Goal: Task Accomplishment & Management: Manage account settings

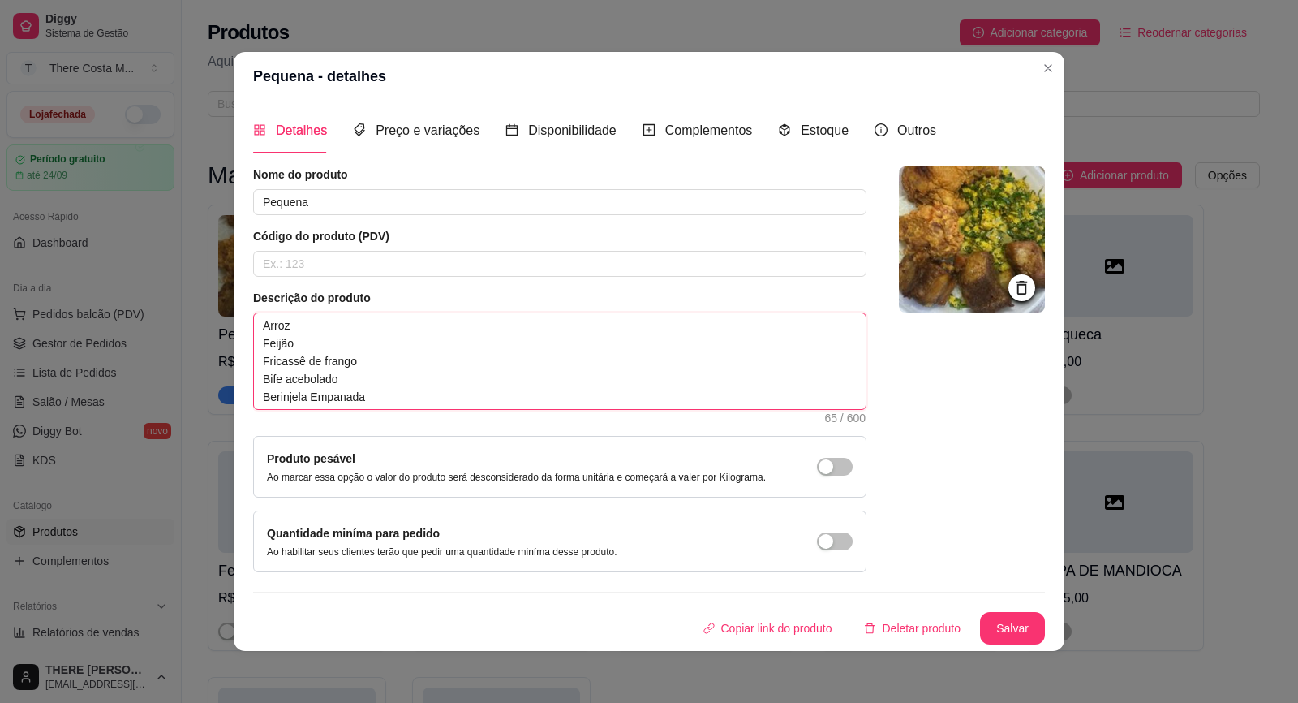
drag, startPoint x: 389, startPoint y: 391, endPoint x: 253, endPoint y: 367, distance: 138.5
click at [253, 367] on span "Arroz Feijão Fricassê de frango Bife acebolado Berinjela Empanada 65 / 600" at bounding box center [559, 360] width 613 height 97
type textarea "[PERSON_NAME] F"
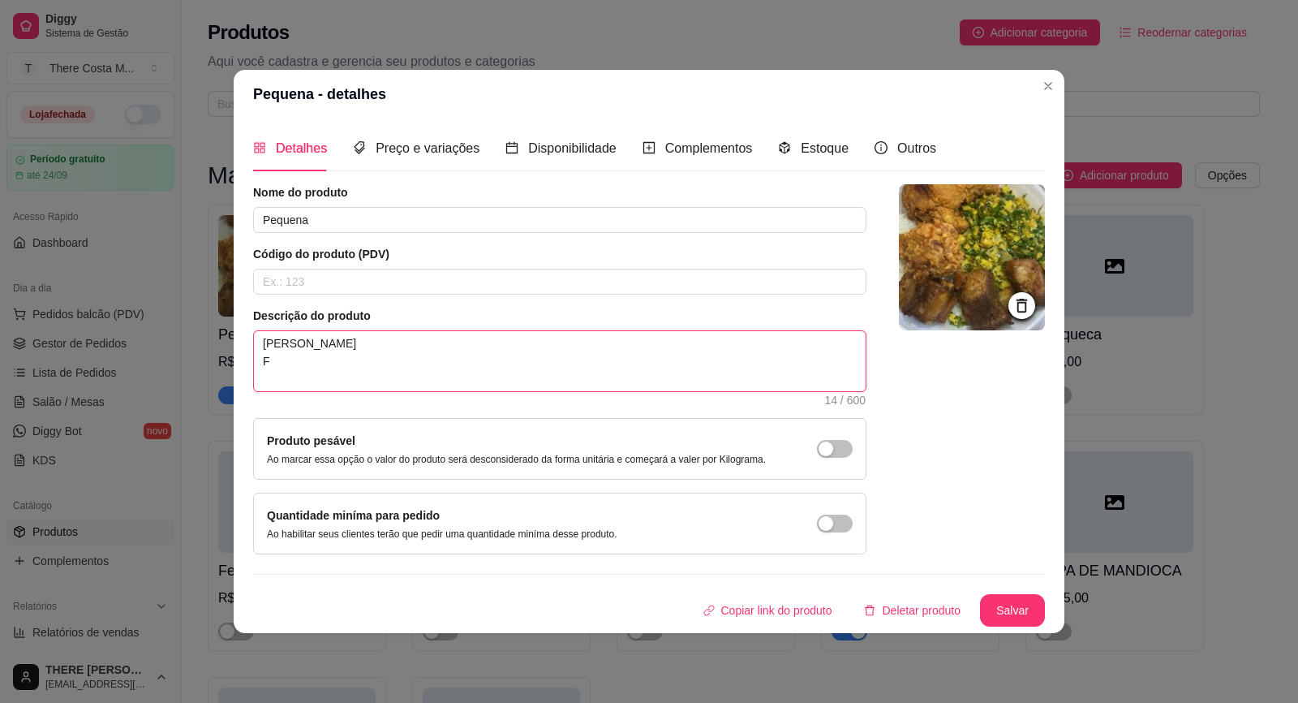
type textarea "[PERSON_NAME] Fr"
type textarea "[PERSON_NAME] Fra"
type textarea "[PERSON_NAME] Fran"
type textarea "[PERSON_NAME] Frang"
type textarea "[PERSON_NAME]"
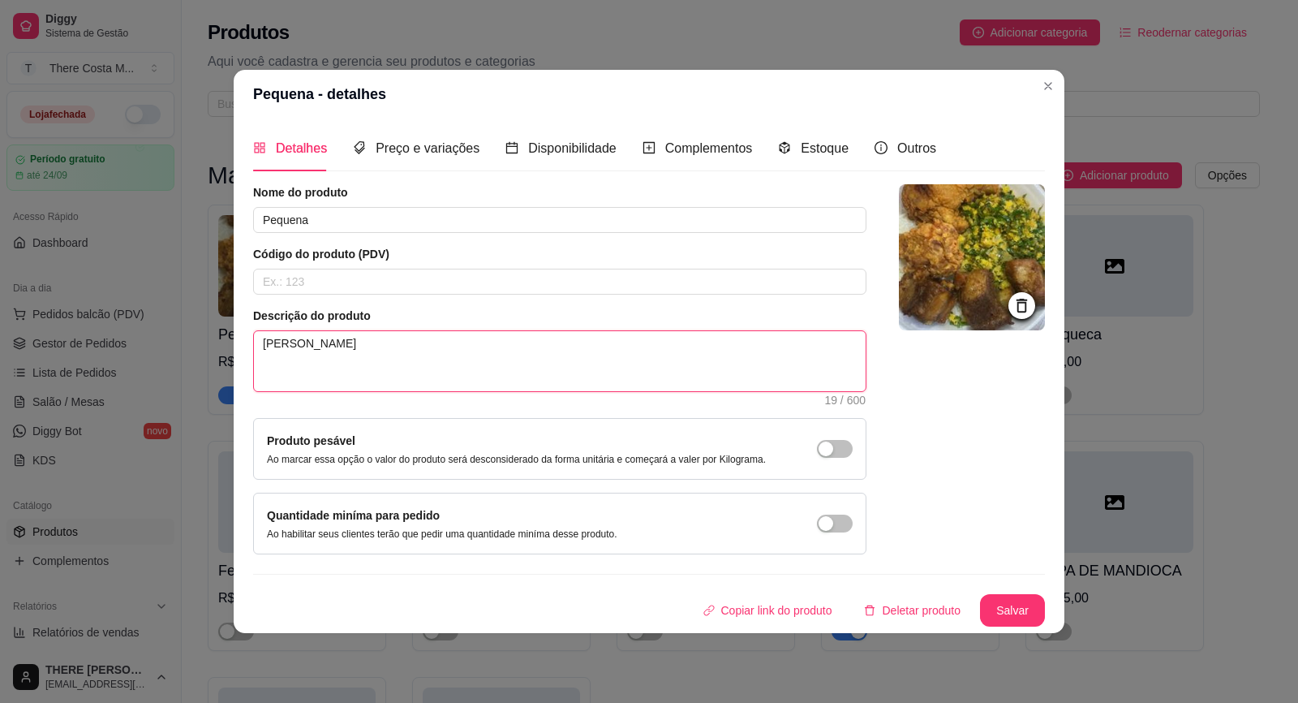
type textarea "[PERSON_NAME]"
type textarea "[PERSON_NAME] Frango a"
type textarea "[PERSON_NAME] Frango ao"
type textarea "[PERSON_NAME] Frango ao M"
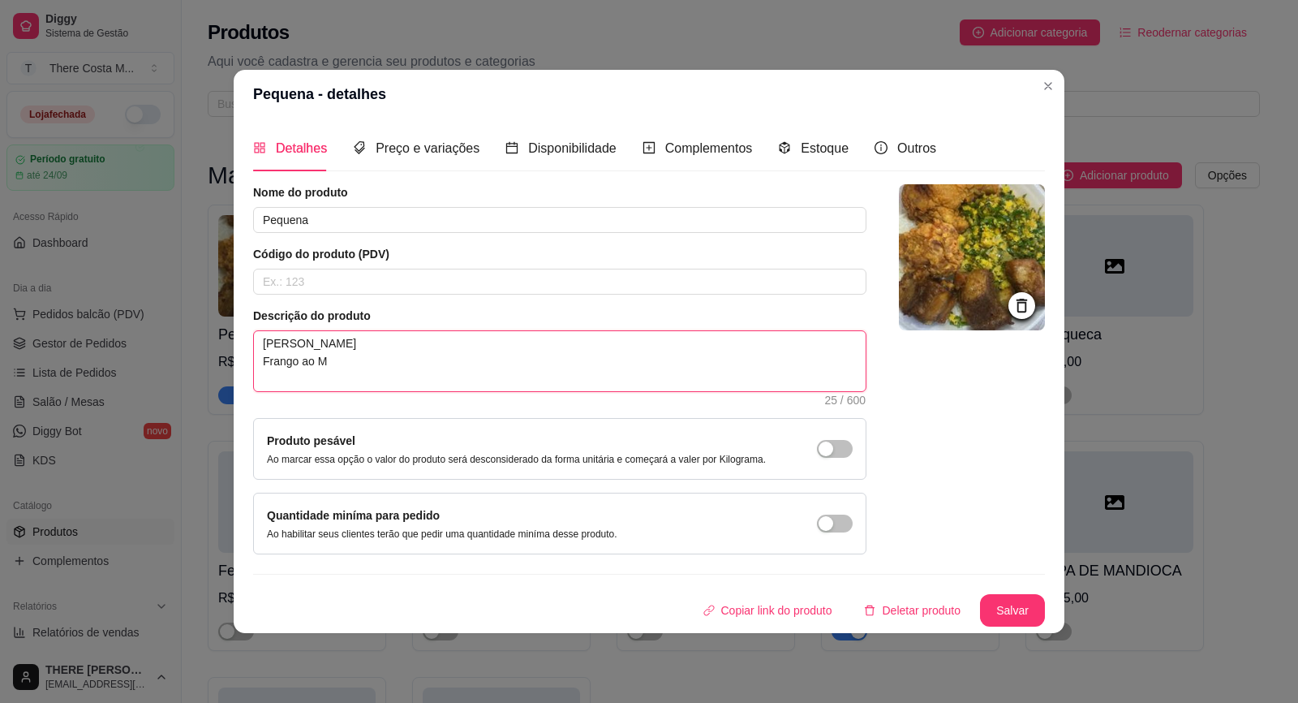
type textarea "[PERSON_NAME] Frango ao Mo"
type textarea "[PERSON_NAME] Frango ao Mol"
type textarea "[PERSON_NAME] Frango ao Molh"
type textarea "[PERSON_NAME] Frango ao Molho"
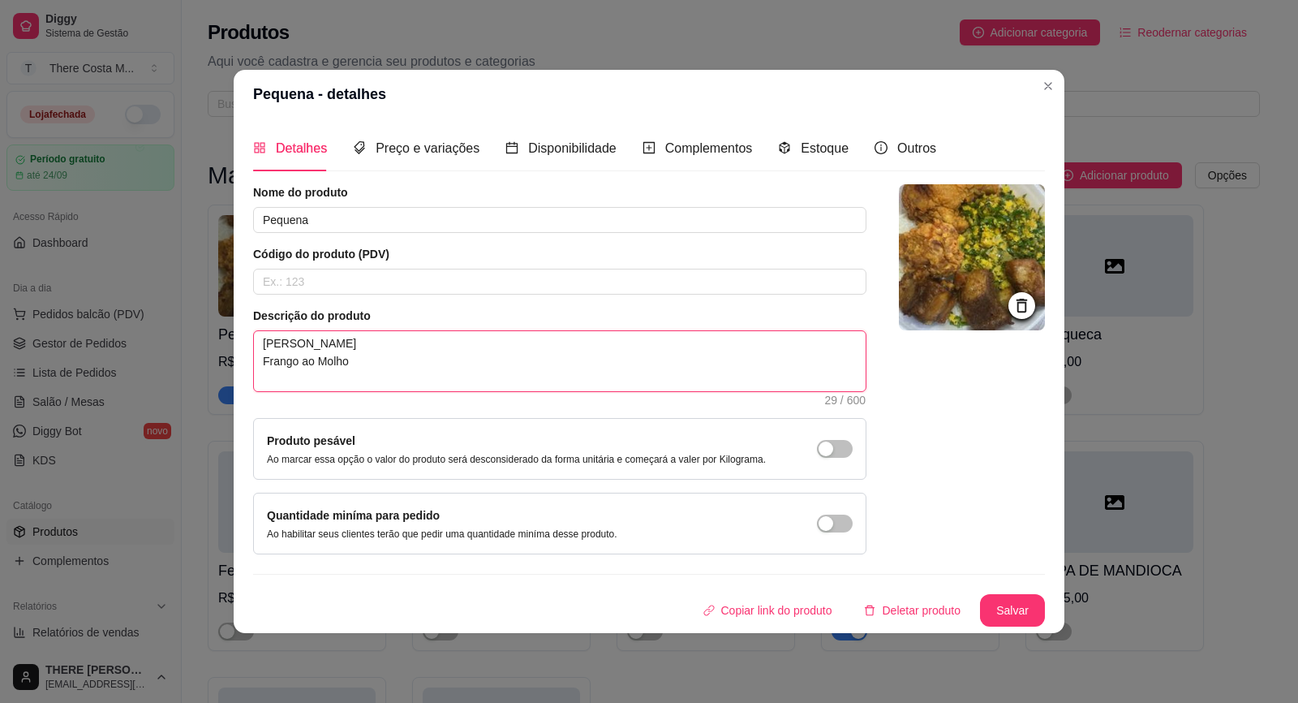
type textarea "[PERSON_NAME] Frango ao Molho"
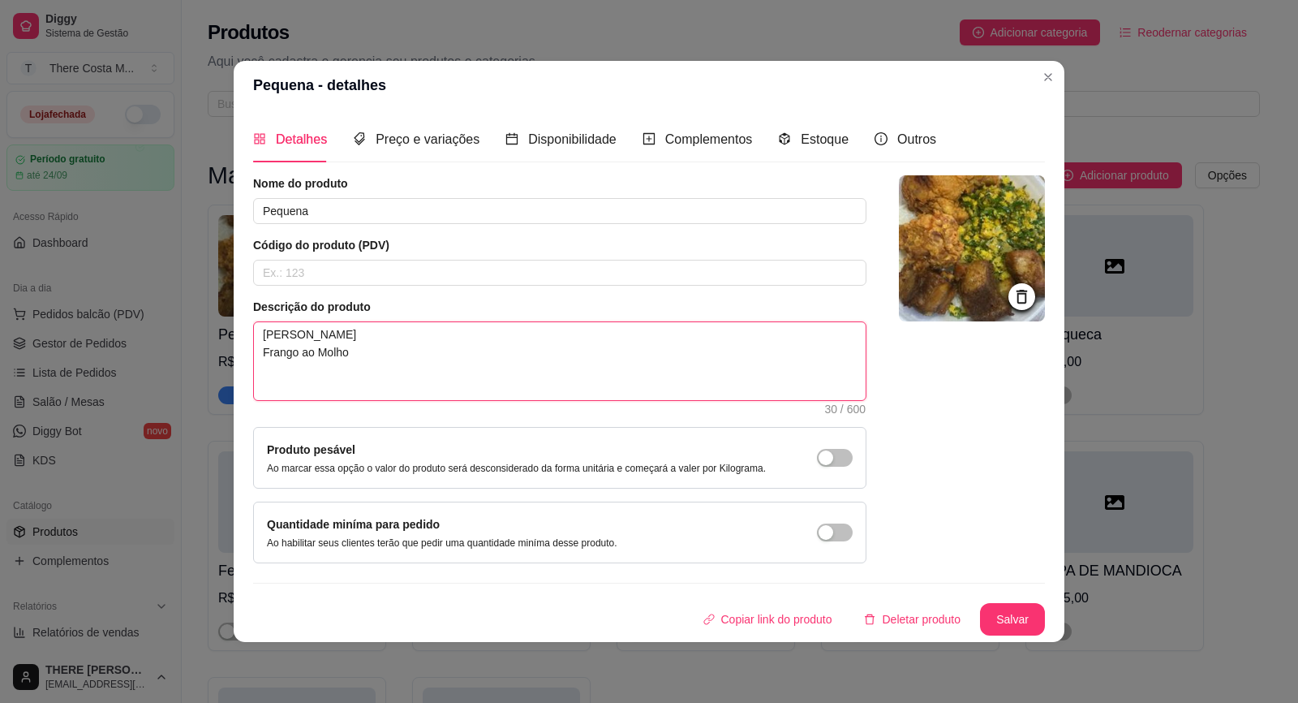
type textarea "[PERSON_NAME] Frango ao Molho A"
type textarea "[PERSON_NAME] Frango ao Molho Al"
type textarea "[PERSON_NAME] Frango ao Molho Alm"
type textarea "[PERSON_NAME] Frango ao Molho Almo"
type textarea "[PERSON_NAME] Frango ao Molho Almon"
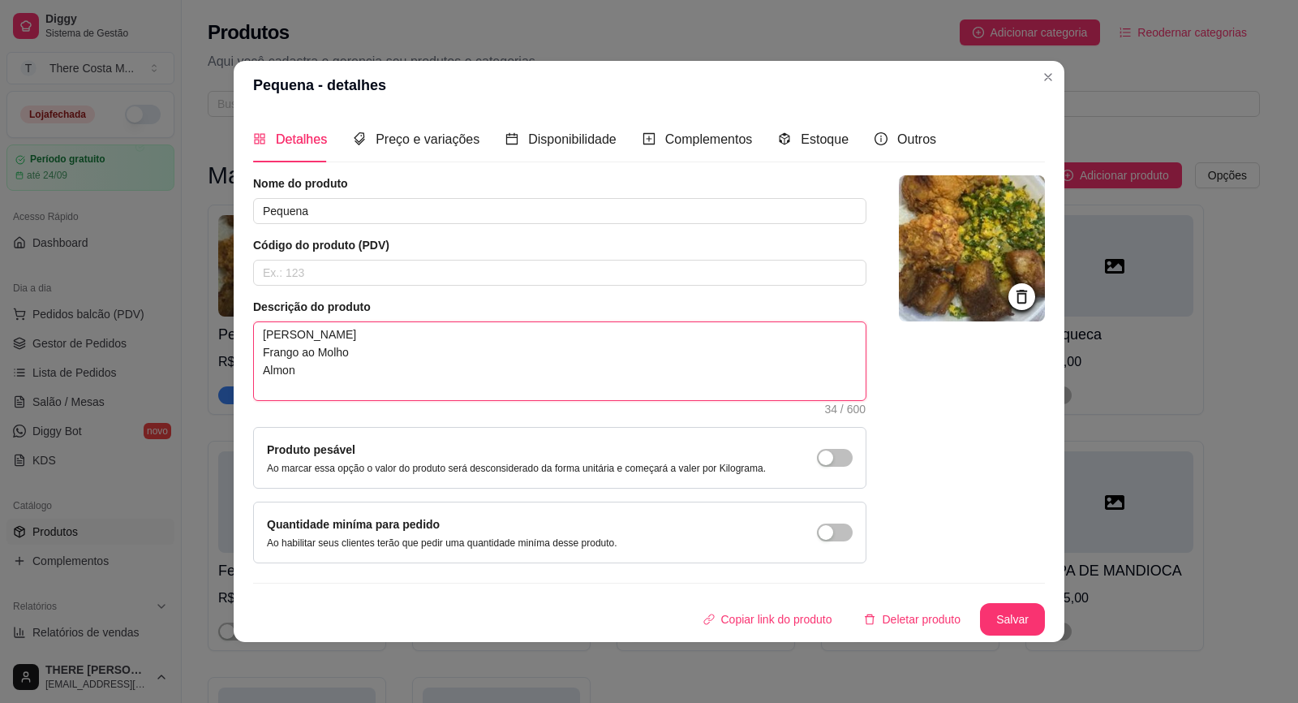
type textarea "[PERSON_NAME] Frango ao Molho Almond"
type textarea "[PERSON_NAME] Frango ao Molho Almonde"
type textarea "[PERSON_NAME] Frango ao Molho Almondeg"
type textarea "[PERSON_NAME] Frango ao Molho Almondega"
type textarea "[PERSON_NAME] Frango ao Molho Almondegas"
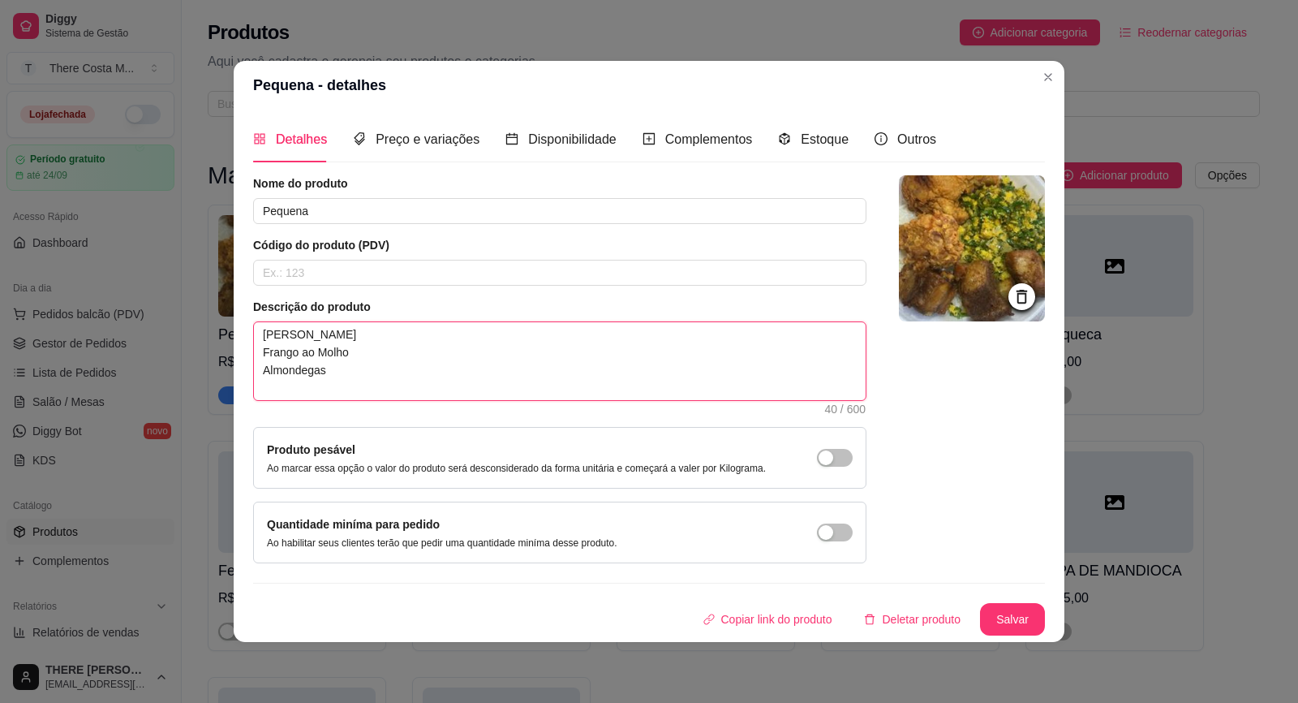
type textarea "[PERSON_NAME] Frango ao Molho Almondgas"
type textarea "[PERSON_NAME] Frango ao Molho Almondêgas"
click at [453, 369] on textarea "[PERSON_NAME] Frango ao Molho Almondêgas" at bounding box center [560, 361] width 612 height 78
click at [406, 381] on textarea "[PERSON_NAME] Frango ao Molho Almondêgas" at bounding box center [560, 361] width 612 height 78
type textarea "[PERSON_NAME] Frango ao Molho Almôndegas"
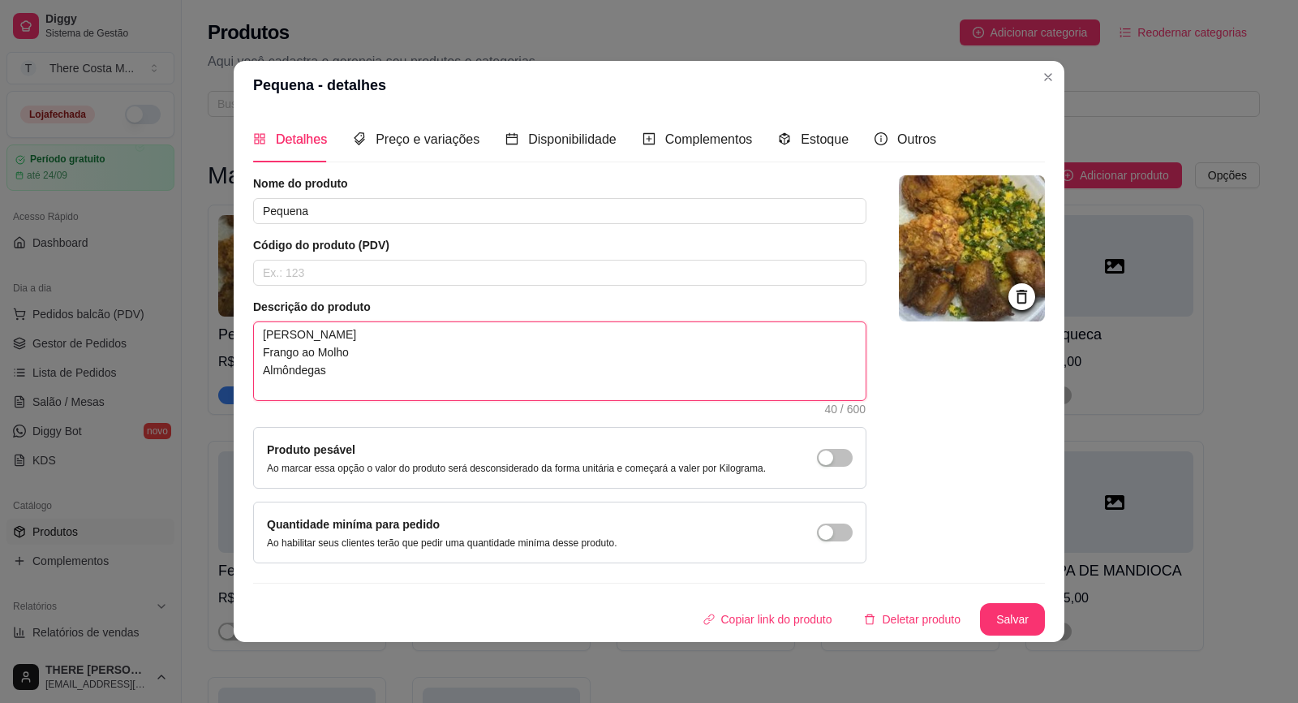
type textarea "[PERSON_NAME] Frango ao Molho Almôndegas"
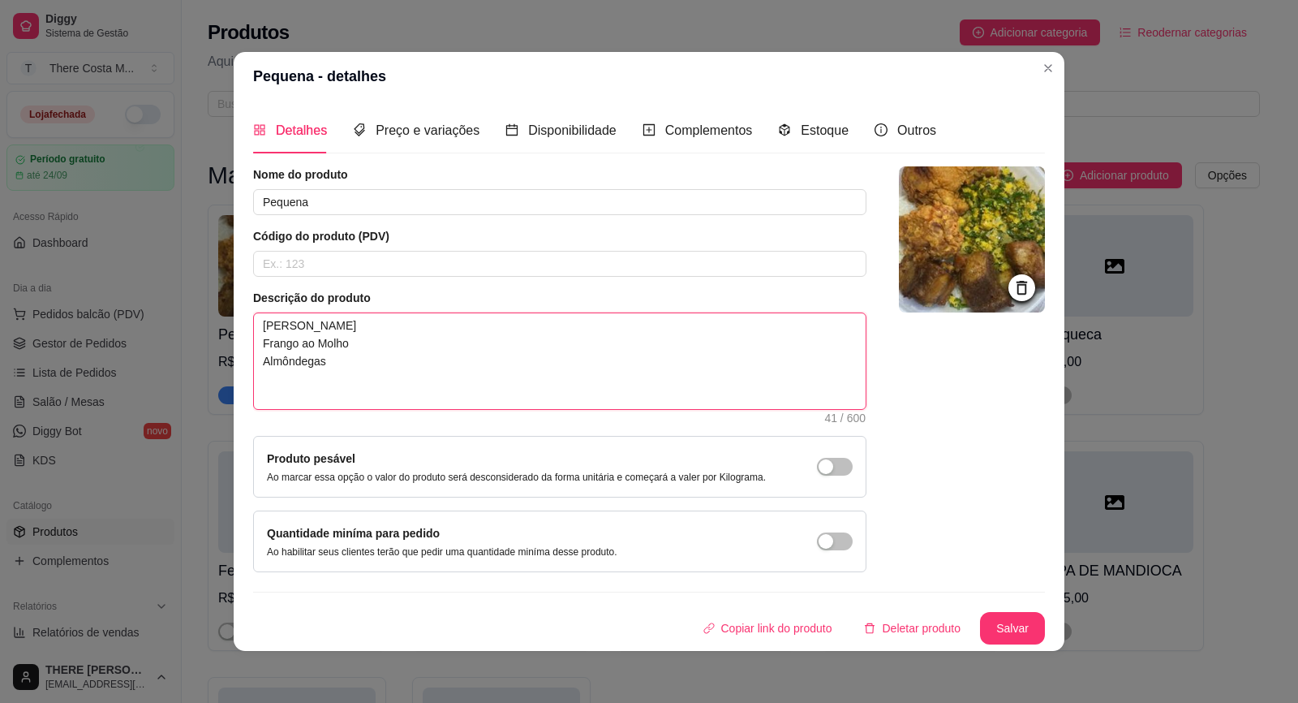
type textarea "[PERSON_NAME] Frango ao Molho Almôndegas P"
type textarea "[PERSON_NAME] Frango ao Molho Almôndegas Pu"
type textarea "[PERSON_NAME] Frango ao Molho Almôndegas Pur"
type textarea "[PERSON_NAME] Frango ao Molho Almôndegas Pure"
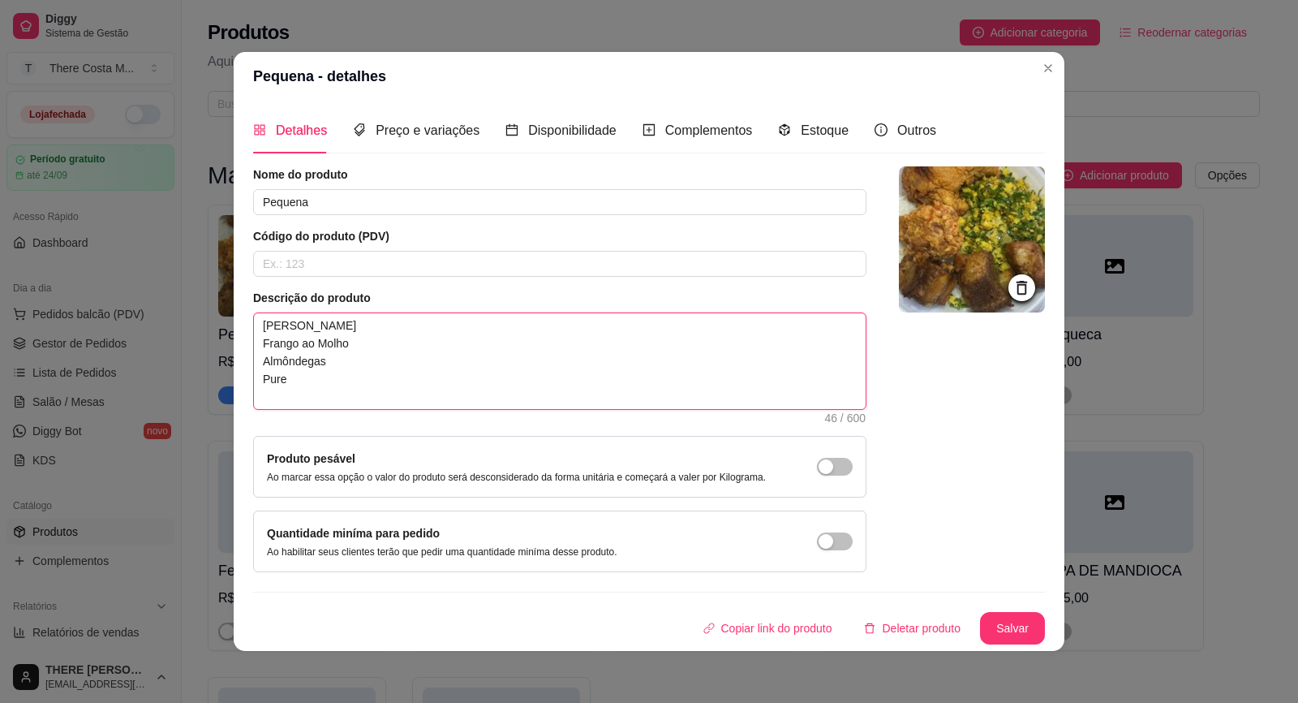
type textarea "[PERSON_NAME] Frango ao Molho Almôndegas Pure d"
type textarea "[PERSON_NAME] Frango ao Molho Almôndegas Pure de"
type textarea "[PERSON_NAME] Frango ao Molho Almôndegas Pure de b"
type textarea "[PERSON_NAME] Frango ao Molho Almôndegas Pure de ba"
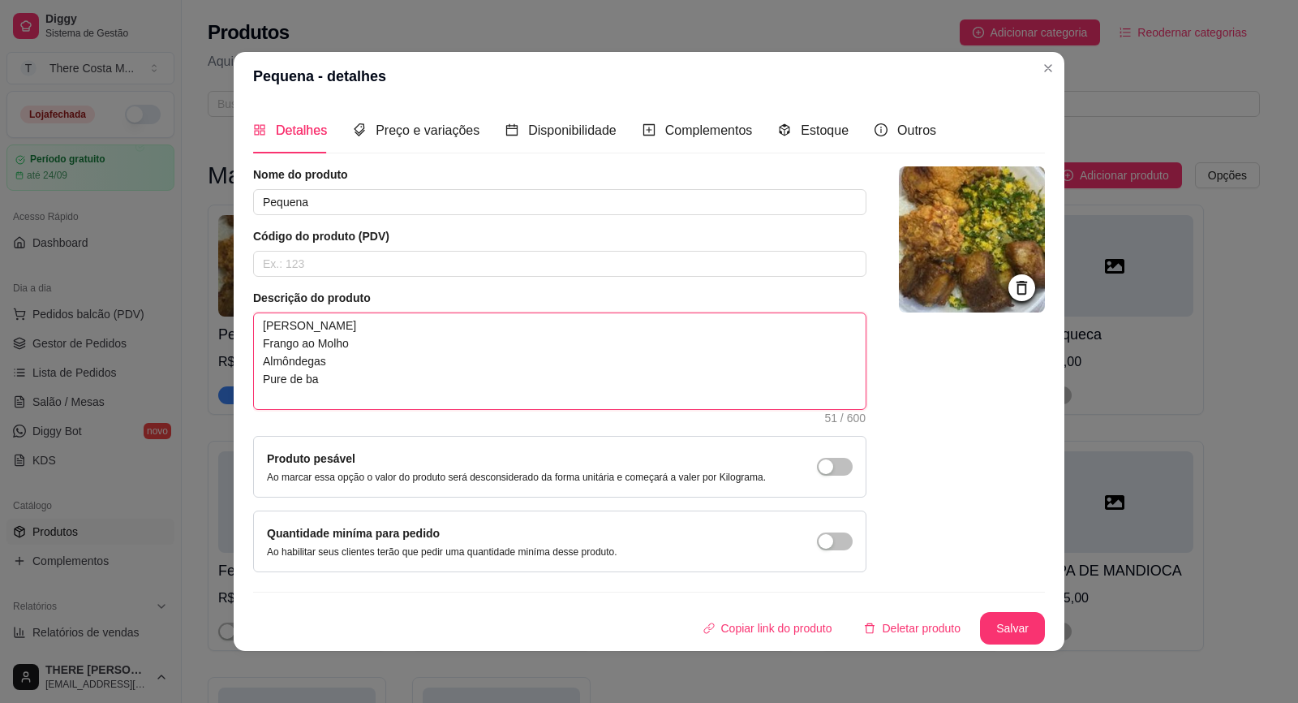
type textarea "[PERSON_NAME] Frango ao Molho Almôndegas Pure de b"
type textarea "[PERSON_NAME] Frango ao Molho Almôndegas Pure de"
type textarea "[PERSON_NAME] Frango ao Molho Almôndegas Pure de B"
type textarea "[PERSON_NAME] Frango ao Molho Almôndegas Pure de Ba"
type textarea "[PERSON_NAME] Frango ao Molho Almôndegas Pure de Bat"
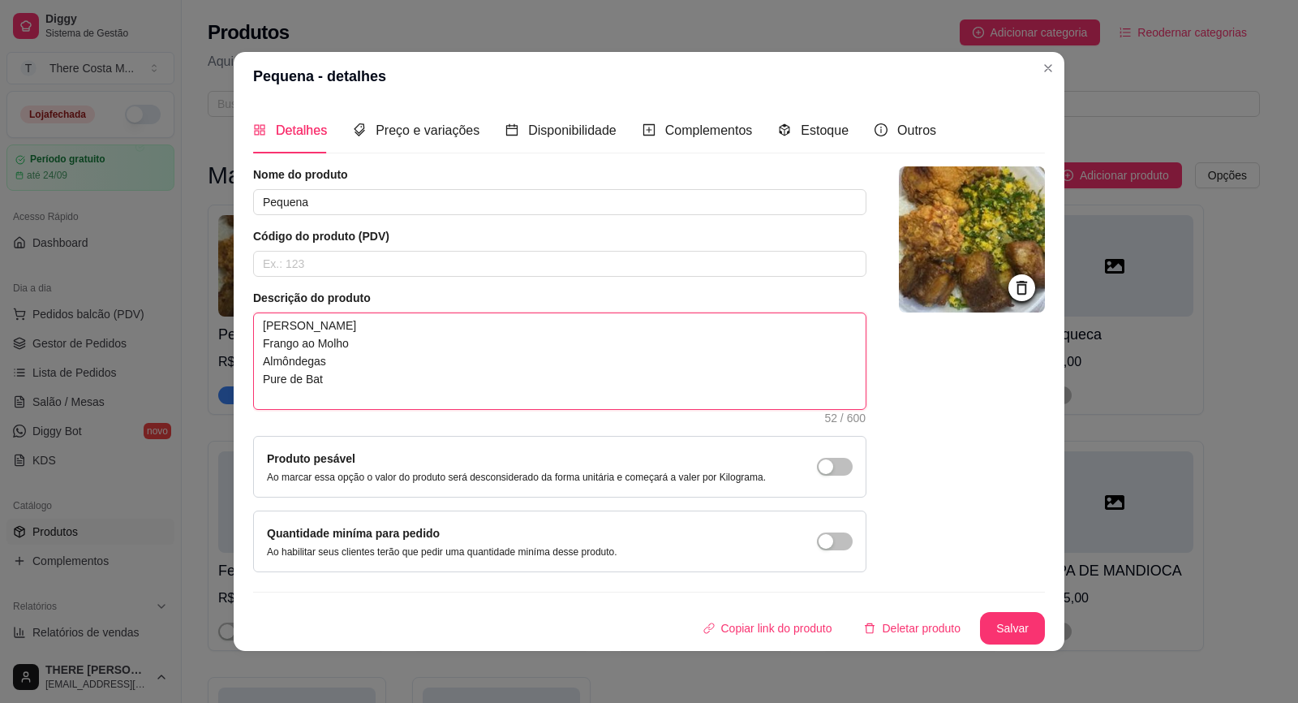
type textarea "[PERSON_NAME] Frango ao Molho Almôndegas Pure de Bata"
type textarea "[PERSON_NAME] Frango ao Molho Almôndegas Pure de Batat"
type textarea "[PERSON_NAME] Frango ao Molho Almôndegas Pure de Batata"
type textarea "[PERSON_NAME] Frango ao Molho Almôndegas Purê de Batata"
click at [353, 376] on textarea "[PERSON_NAME] Frango ao Molho Almôndegas Purê de Batata" at bounding box center [560, 361] width 612 height 96
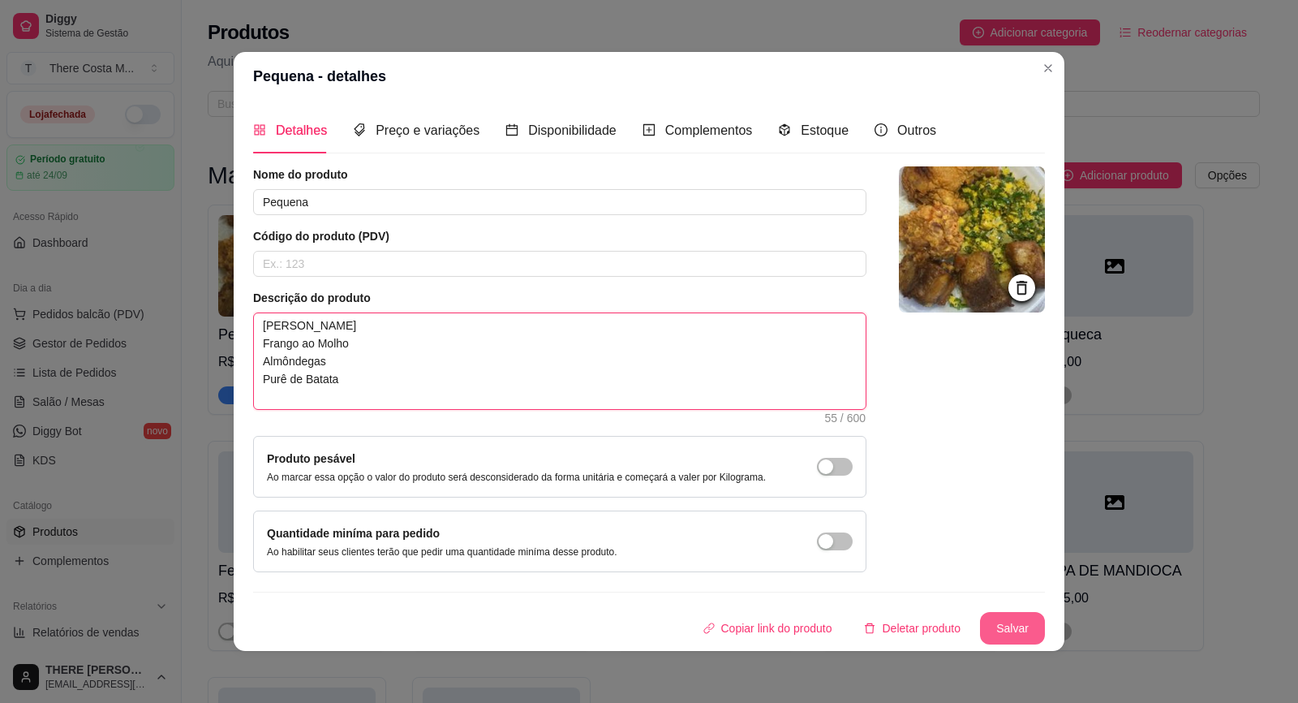
type textarea "[PERSON_NAME] Frango ao Molho Almôndegas Purê de Batata"
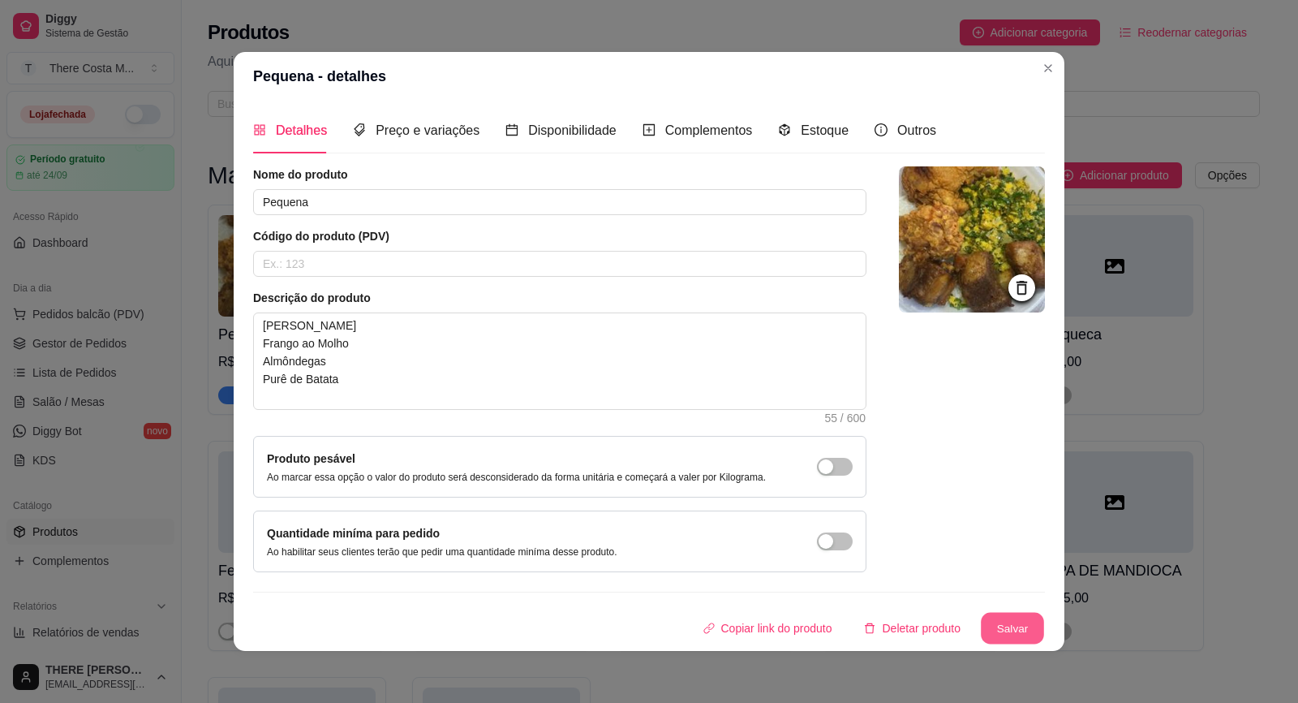
click at [1025, 630] on button "Salvar" at bounding box center [1012, 629] width 63 height 32
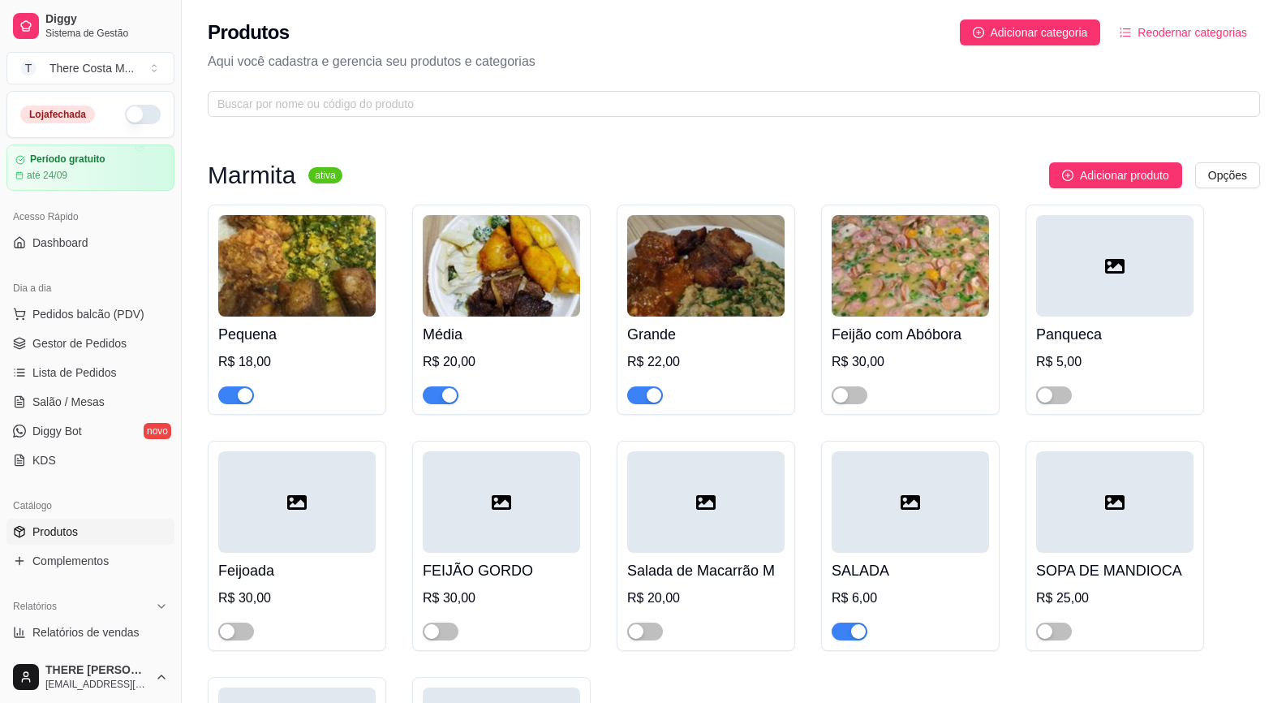
click at [459, 316] on div "Média R$ 20,00" at bounding box center [501, 360] width 157 height 88
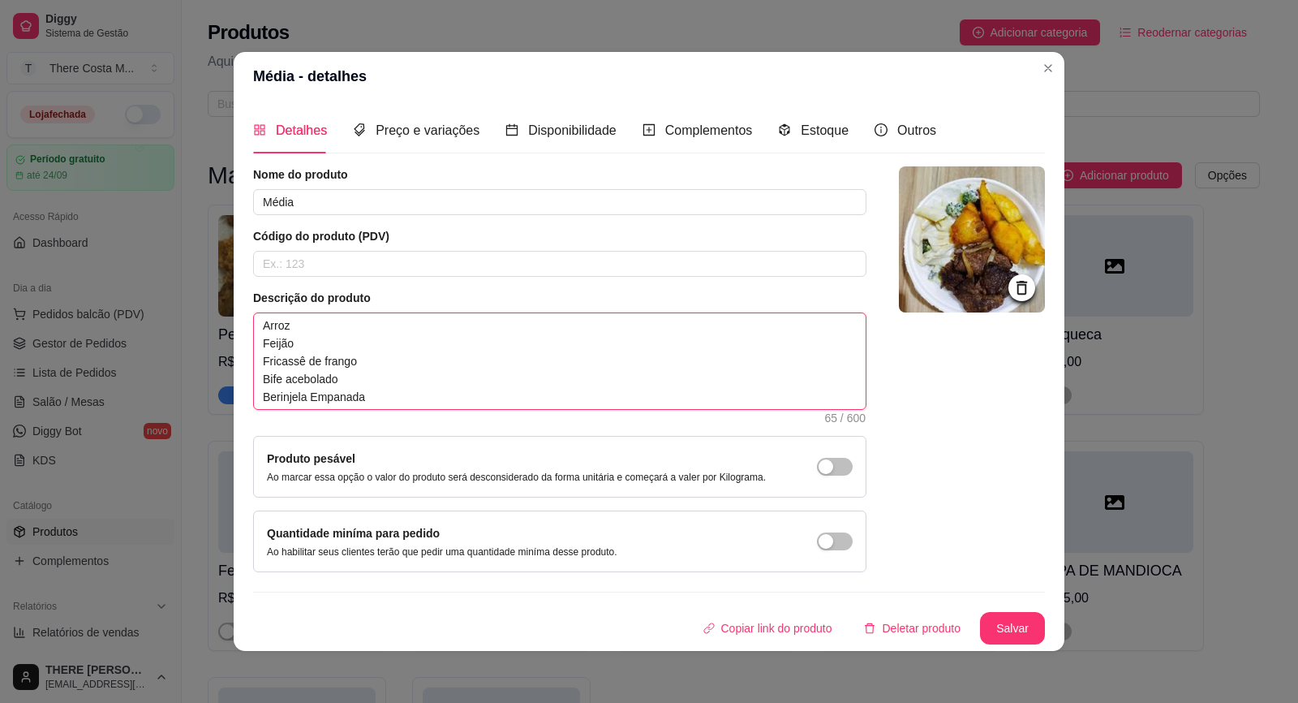
click at [432, 382] on textarea "Arroz Feijão Fricassê de frango Bife acebolado Berinjela Empanada" at bounding box center [560, 361] width 612 height 96
paste textarea "ango ao Molho Almôndegas Purê de Batat"
type textarea "[PERSON_NAME] Frango ao Molho Almôndegas Purê de Batata"
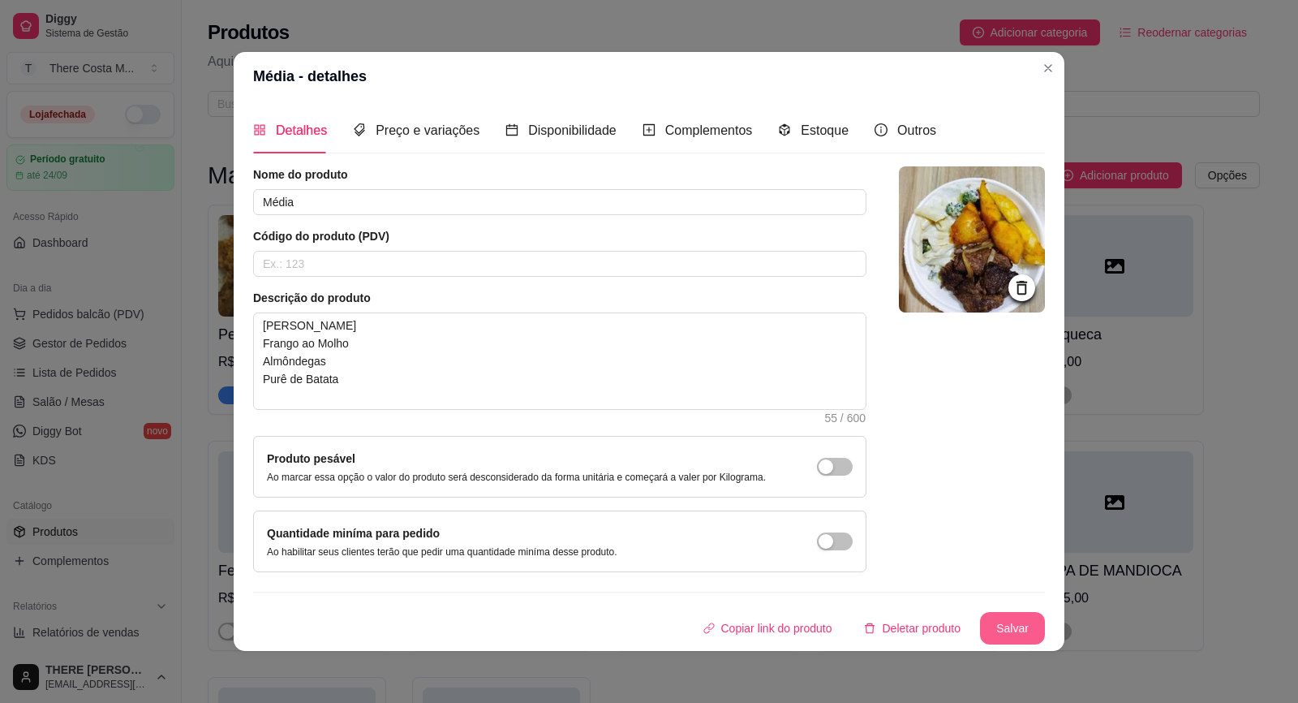
click at [1005, 626] on button "Salvar" at bounding box center [1012, 628] width 65 height 32
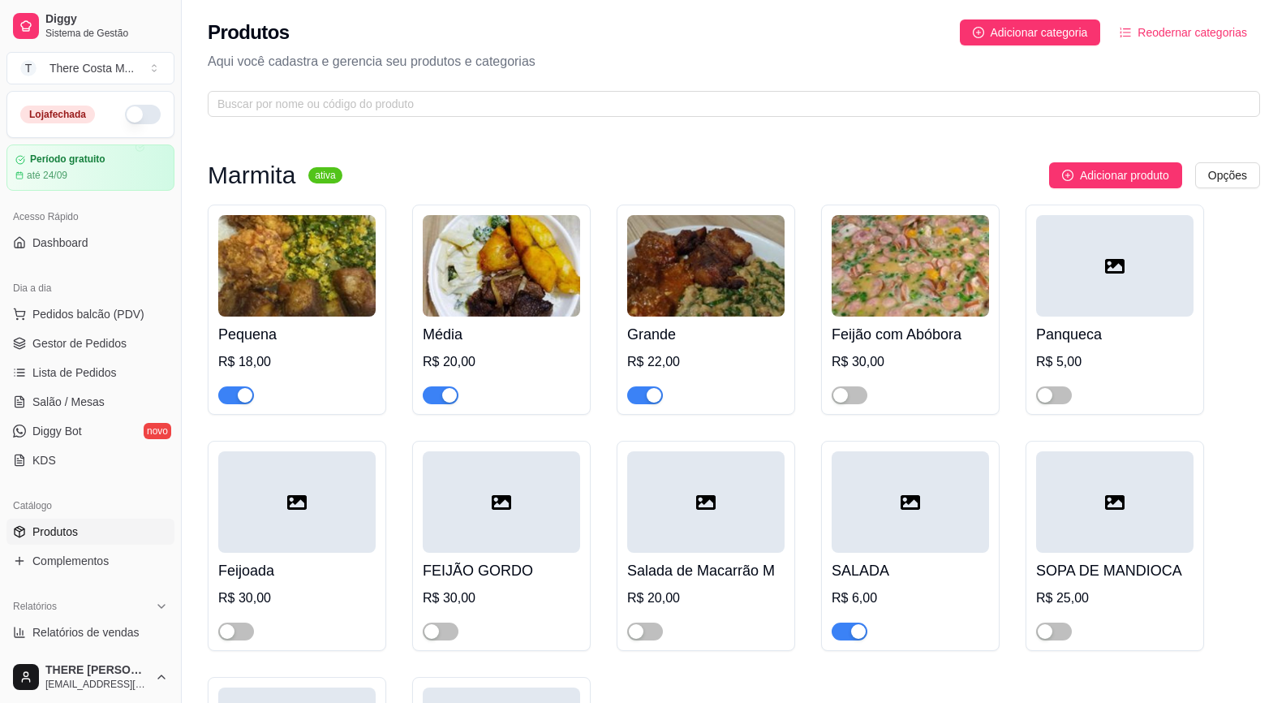
click at [678, 285] on img at bounding box center [705, 265] width 157 height 101
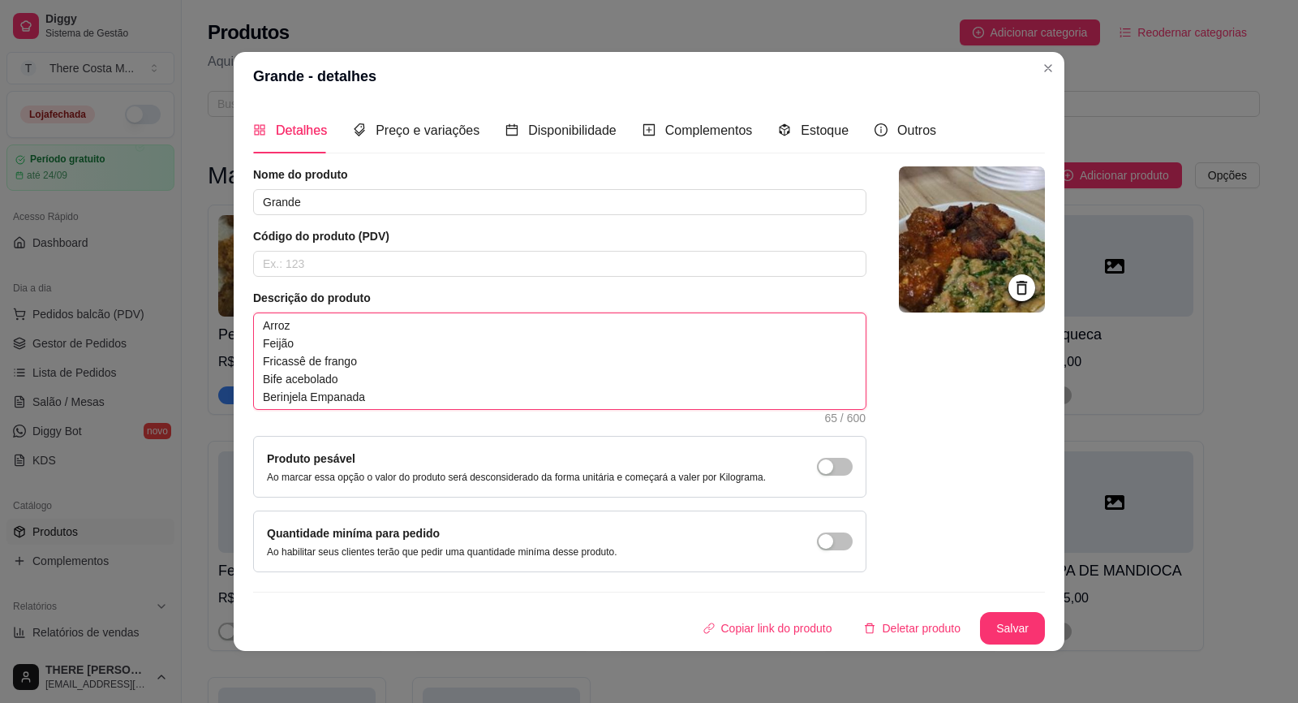
click at [454, 370] on textarea "Arroz Feijão Fricassê de frango Bife acebolado Berinjela Empanada" at bounding box center [560, 361] width 612 height 96
paste textarea "ango ao Molho Almôndegas Purê de Batat"
type textarea "[PERSON_NAME] Frango ao Molho Almôndegas Purê de Batata"
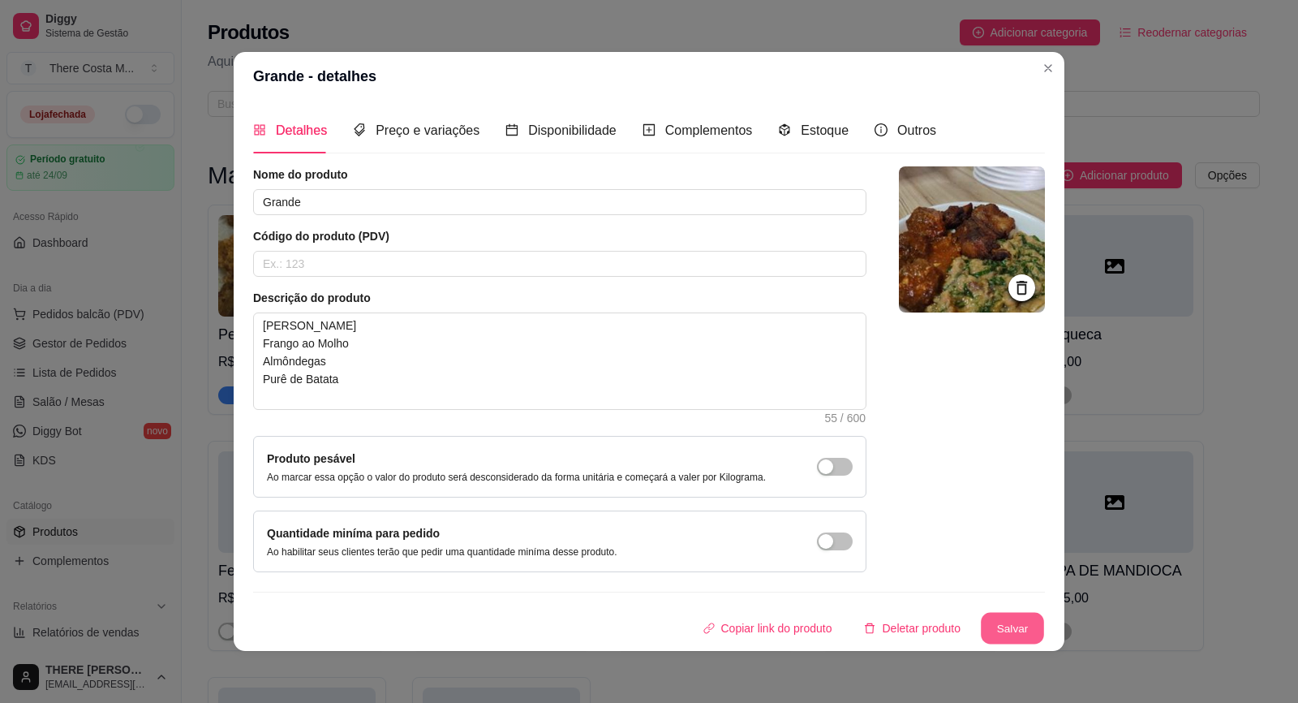
click at [1023, 630] on button "Salvar" at bounding box center [1012, 629] width 63 height 32
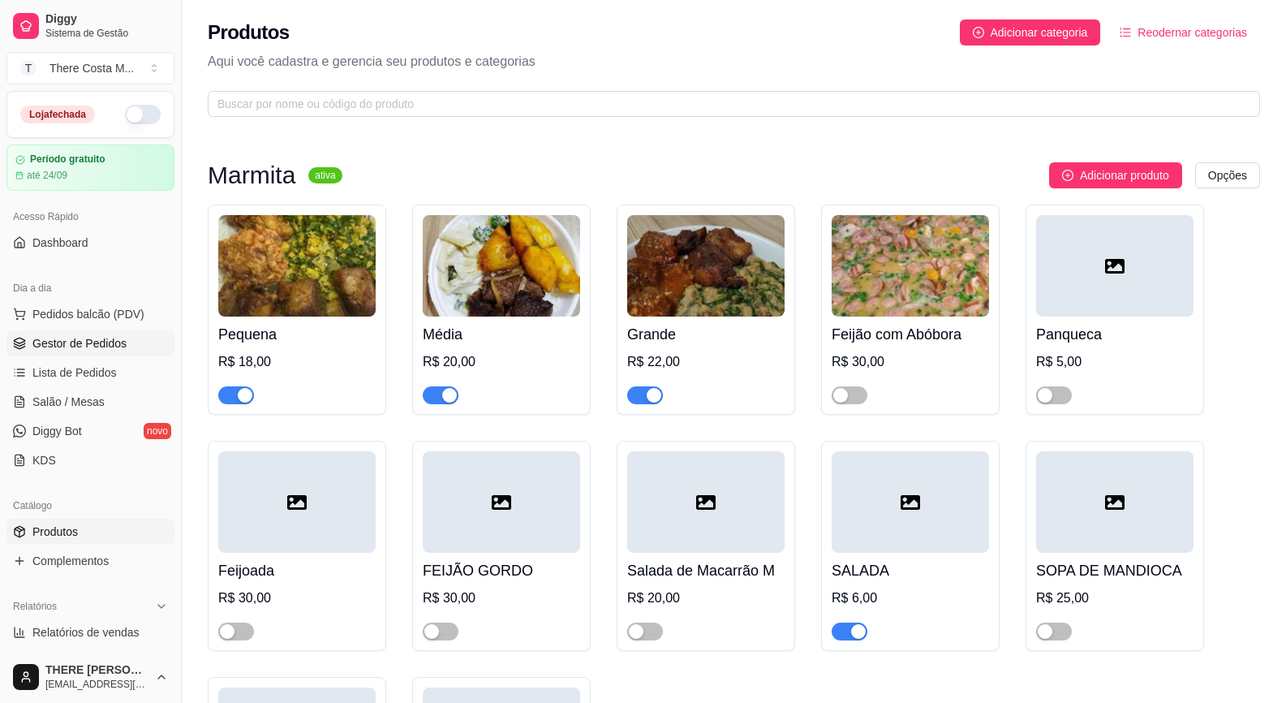
click at [97, 335] on span "Gestor de Pedidos" at bounding box center [79, 343] width 94 height 16
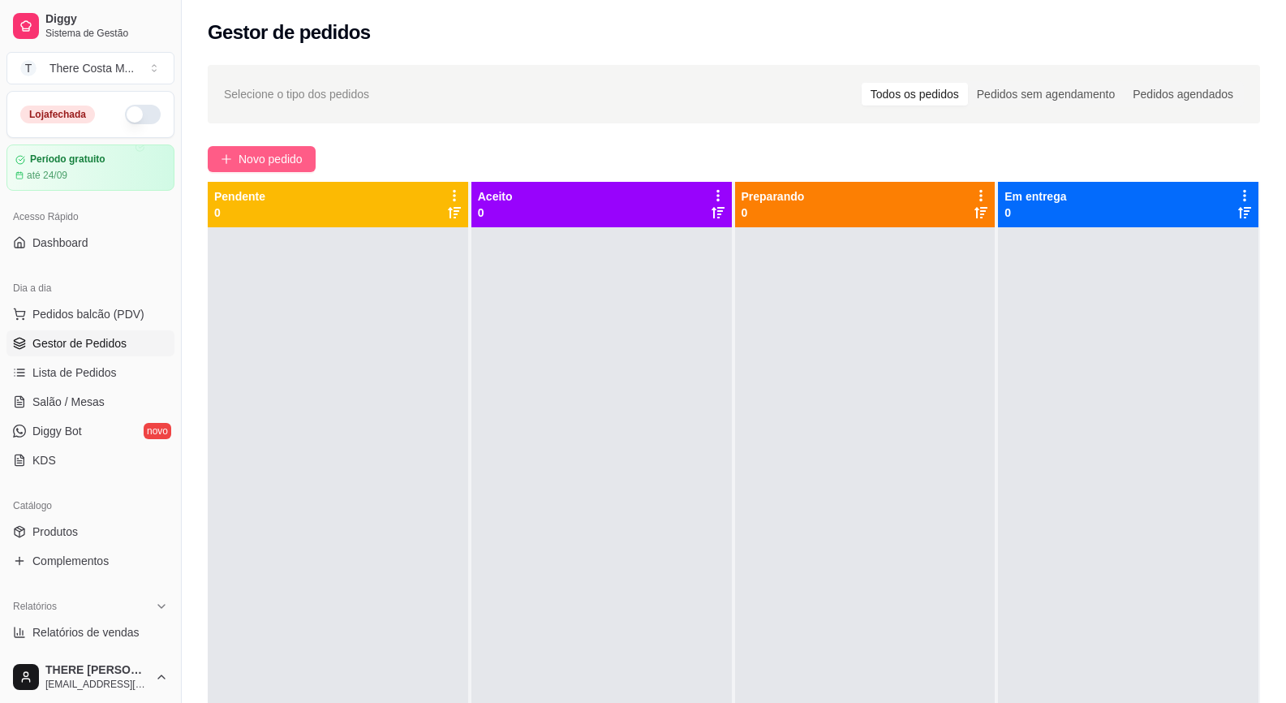
click at [294, 161] on span "Novo pedido" at bounding box center [271, 159] width 64 height 18
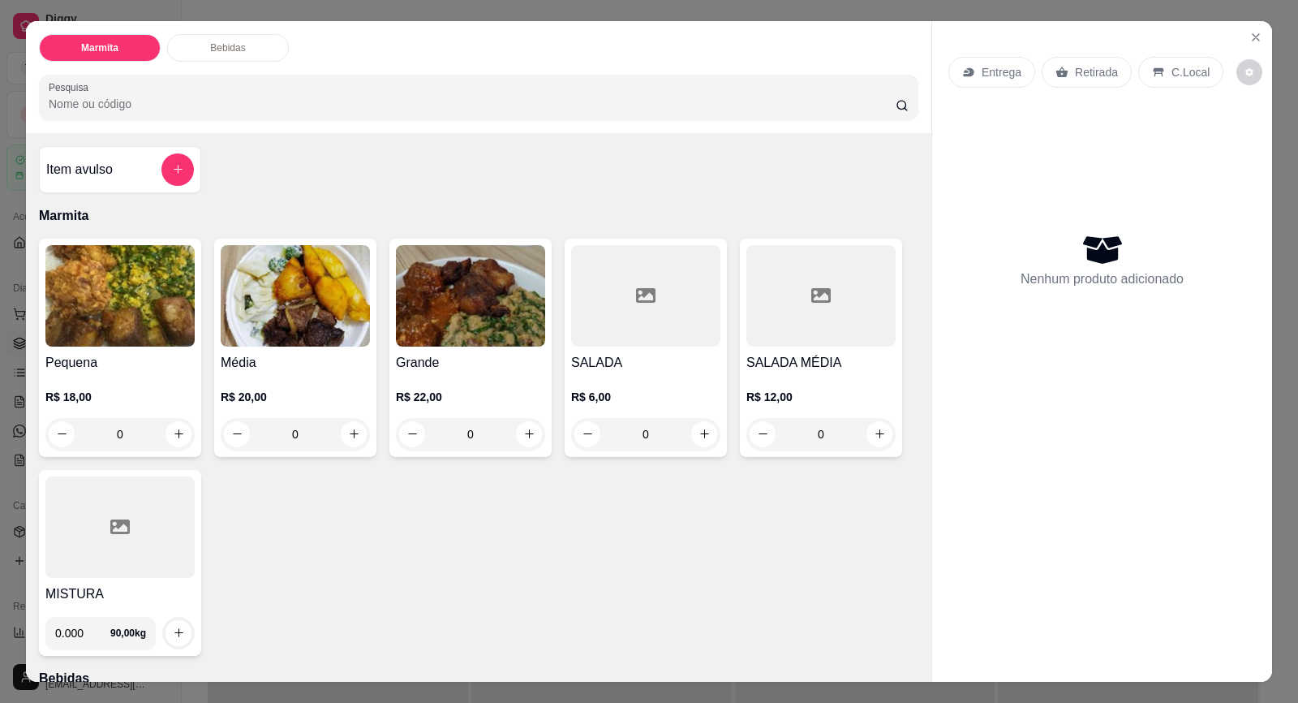
click at [992, 77] on p "Entrega" at bounding box center [1002, 72] width 40 height 16
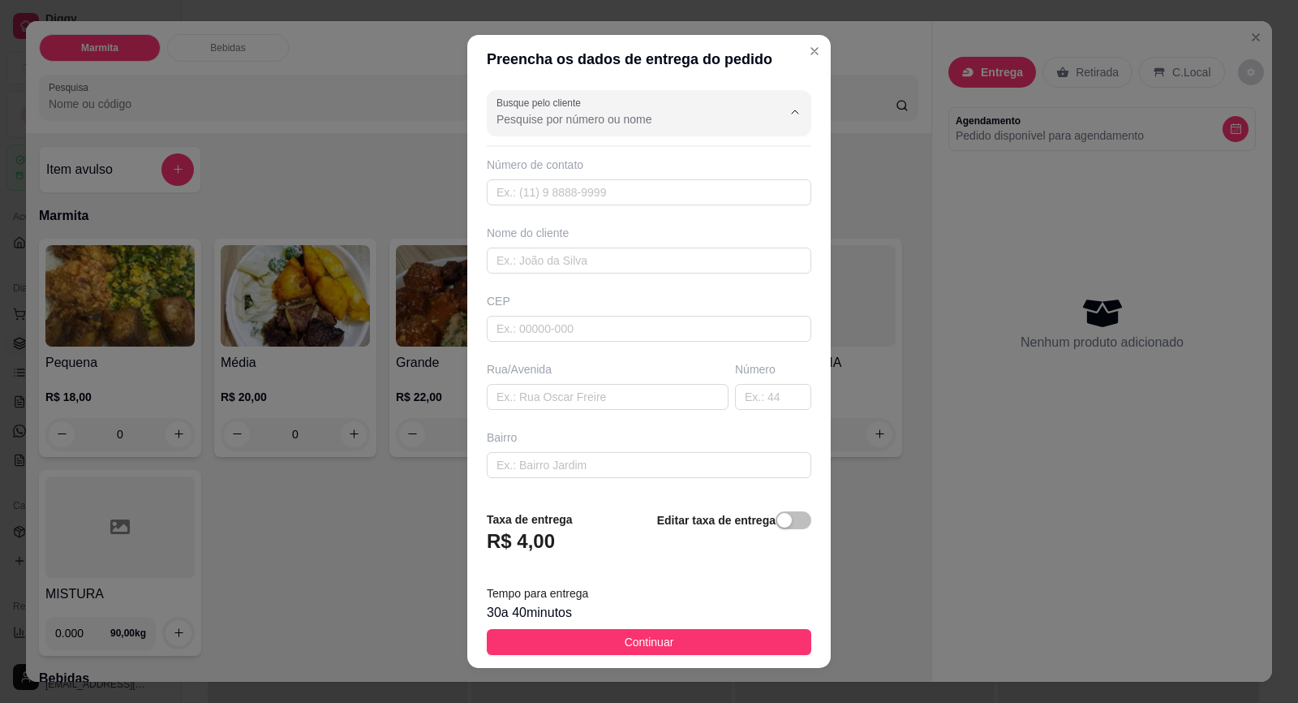
click at [652, 111] on input "Busque pelo cliente" at bounding box center [627, 119] width 260 height 16
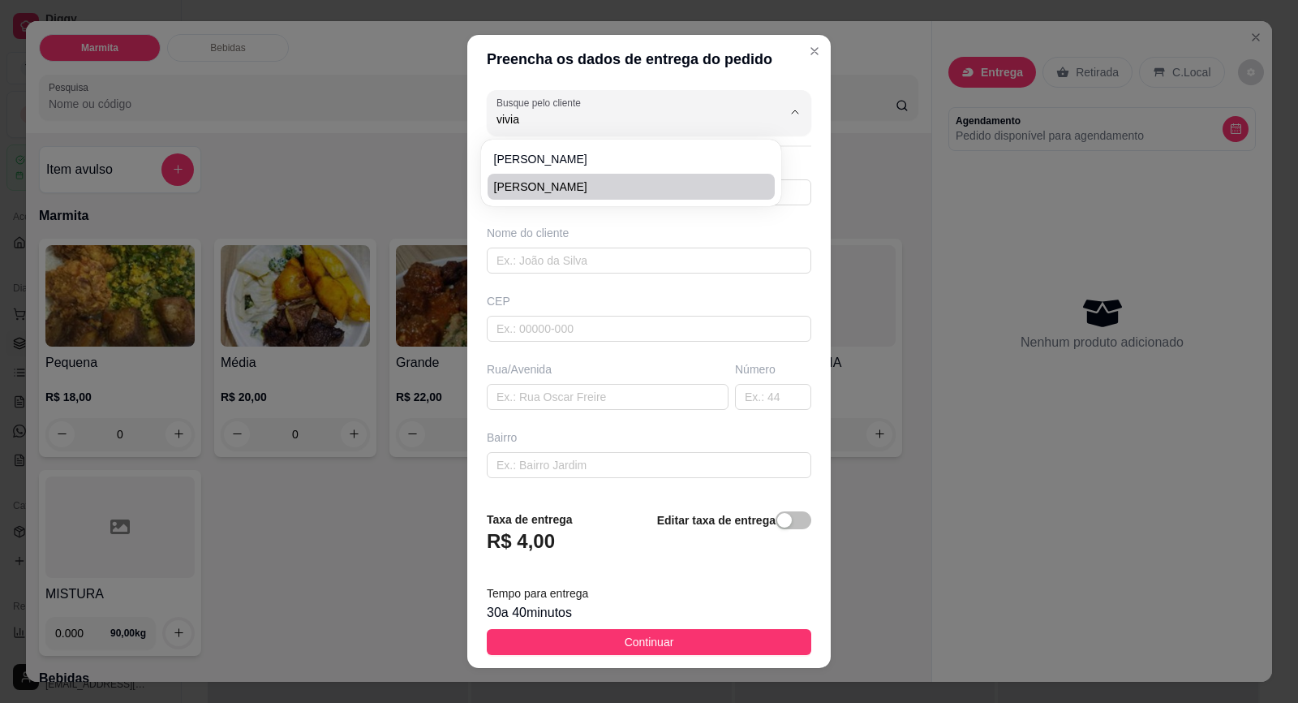
click at [566, 183] on span "[PERSON_NAME]" at bounding box center [623, 187] width 258 height 16
type input "[PERSON_NAME]"
type input "15996314552"
type input "[PERSON_NAME]"
type input "18440000"
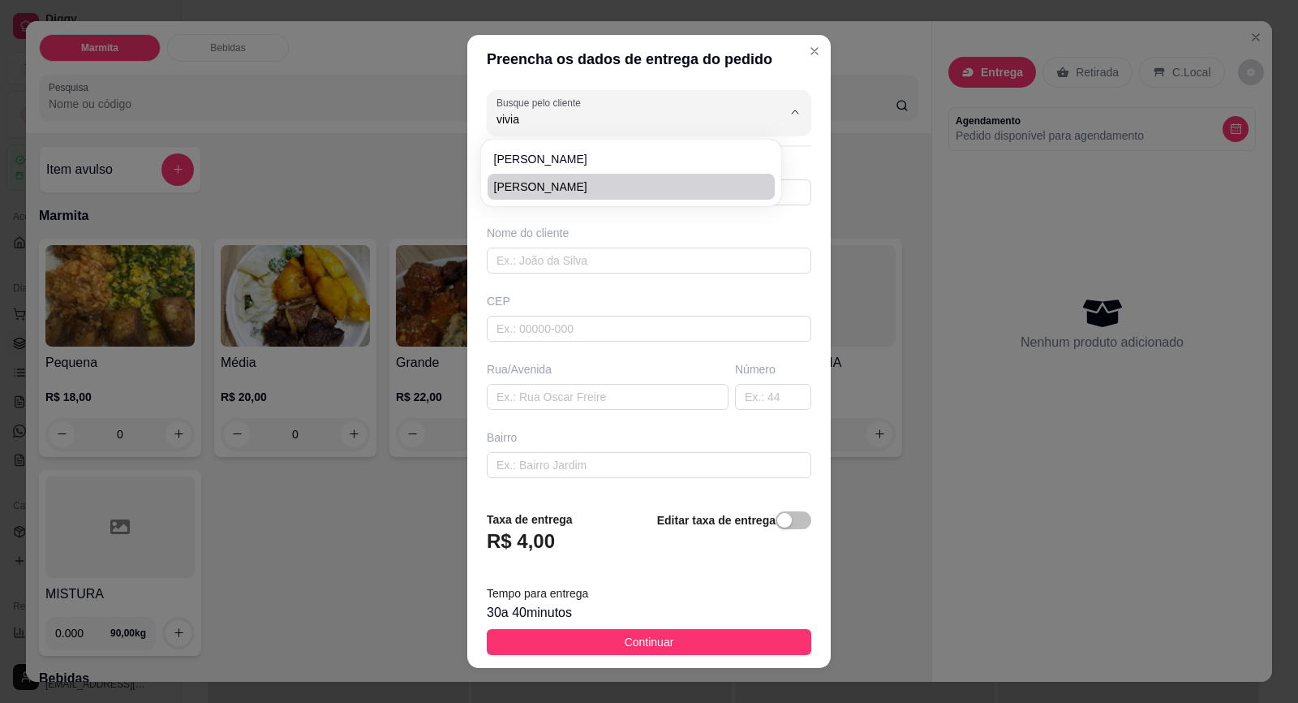
type input "[GEOGRAPHIC_DATA]"
type input "30"
type input "[PERSON_NAME]"
type input "Itaberá"
type input "CASA VERDE"
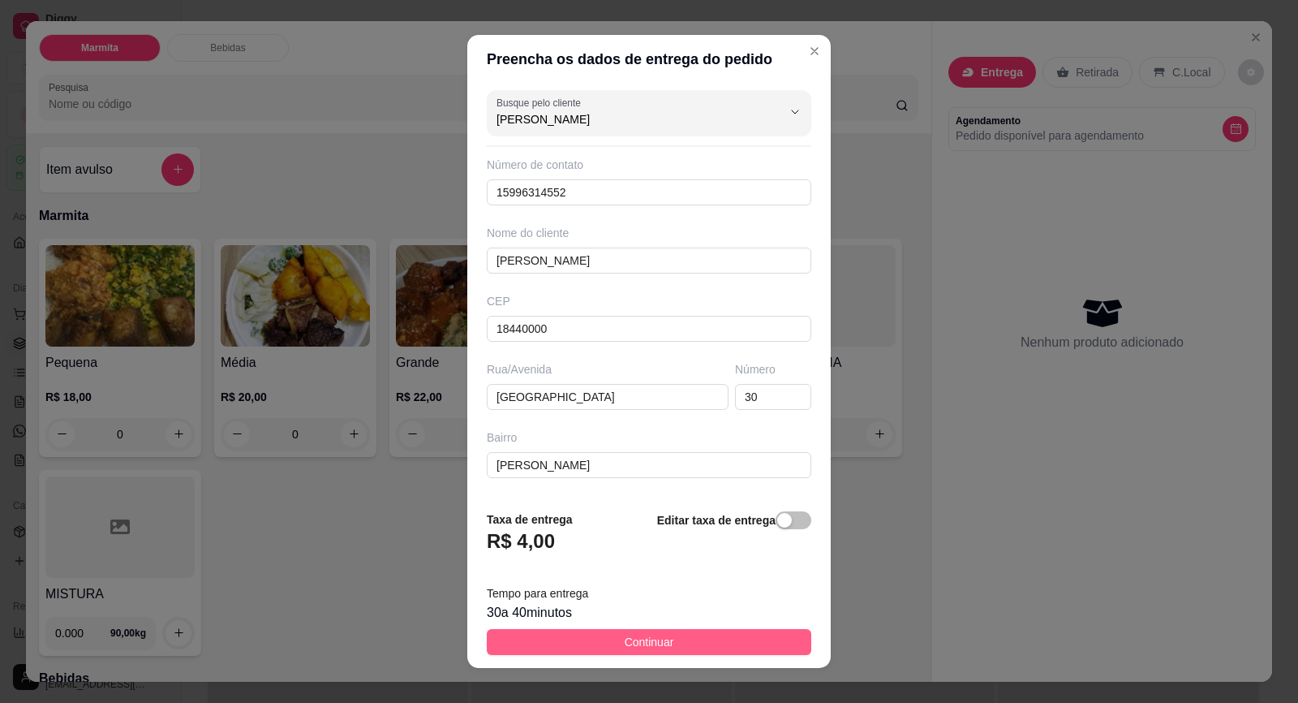
type input "[PERSON_NAME]"
click at [745, 649] on button "Continuar" at bounding box center [649, 642] width 325 height 26
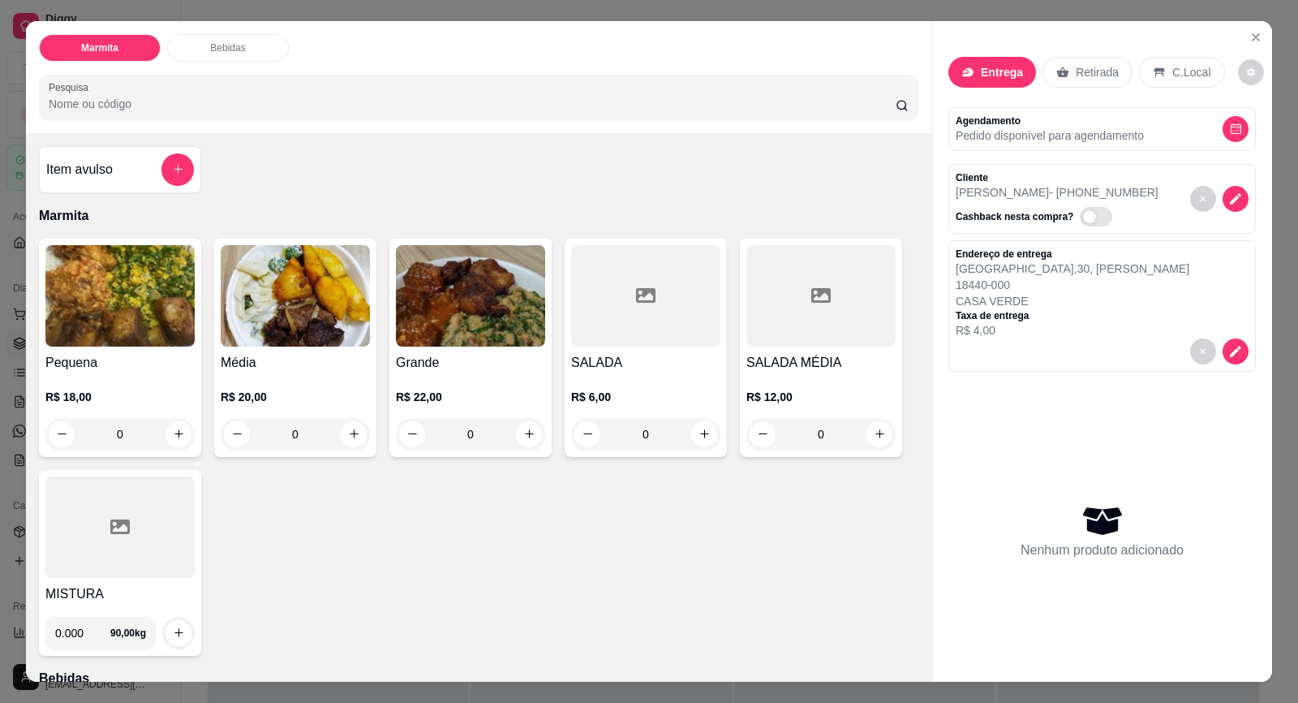
click at [465, 343] on img at bounding box center [470, 295] width 149 height 101
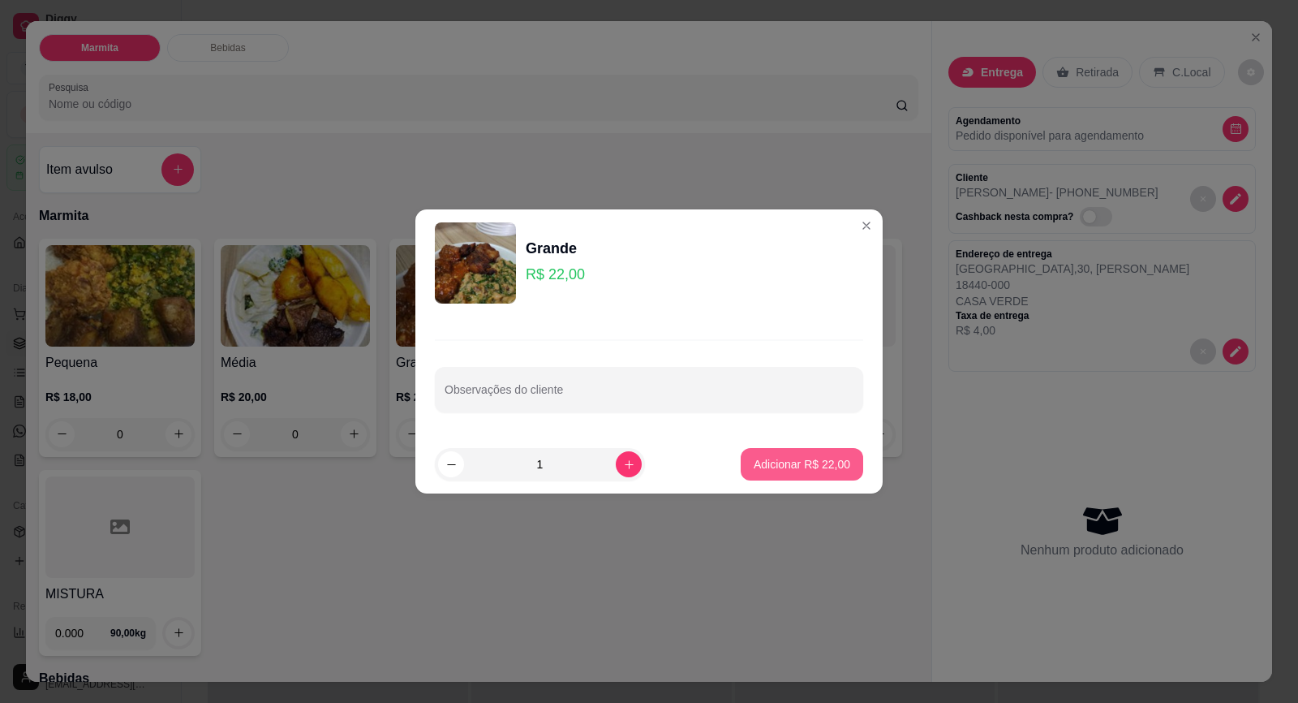
click at [776, 454] on button "Adicionar R$ 22,00" at bounding box center [802, 464] width 123 height 32
type input "1"
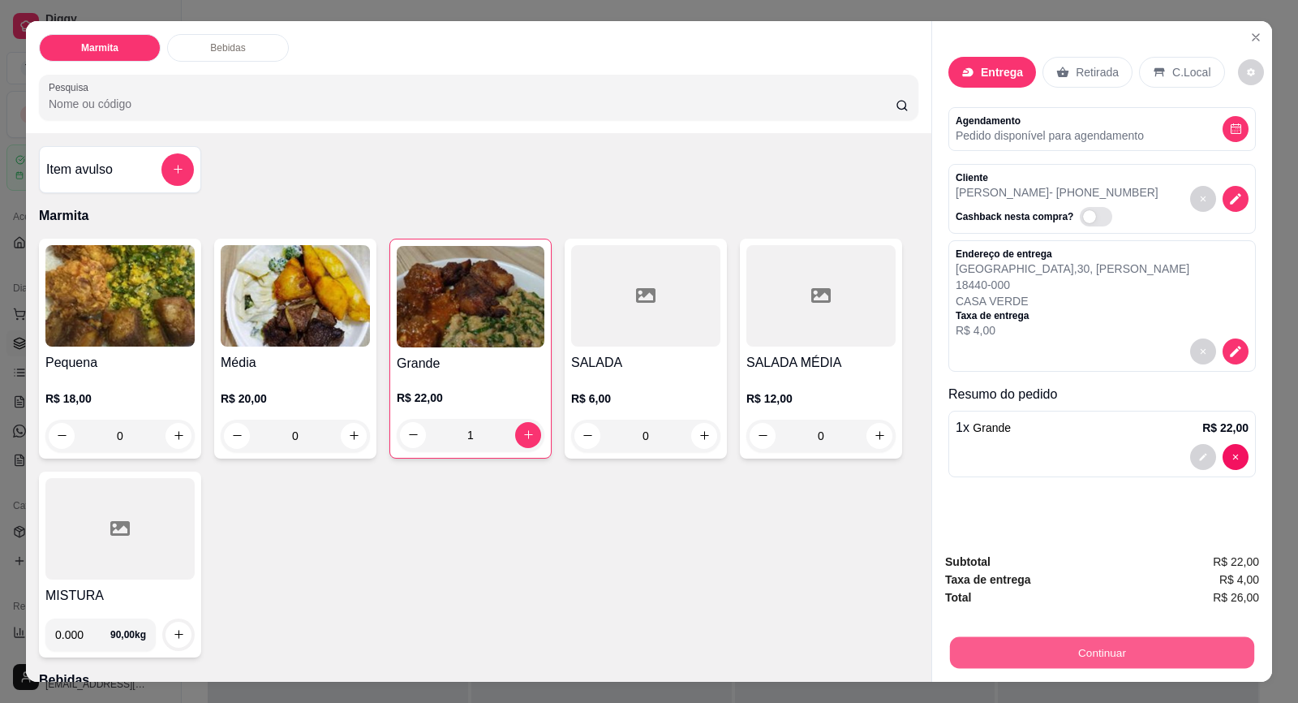
click at [1042, 654] on button "Continuar" at bounding box center [1102, 653] width 304 height 32
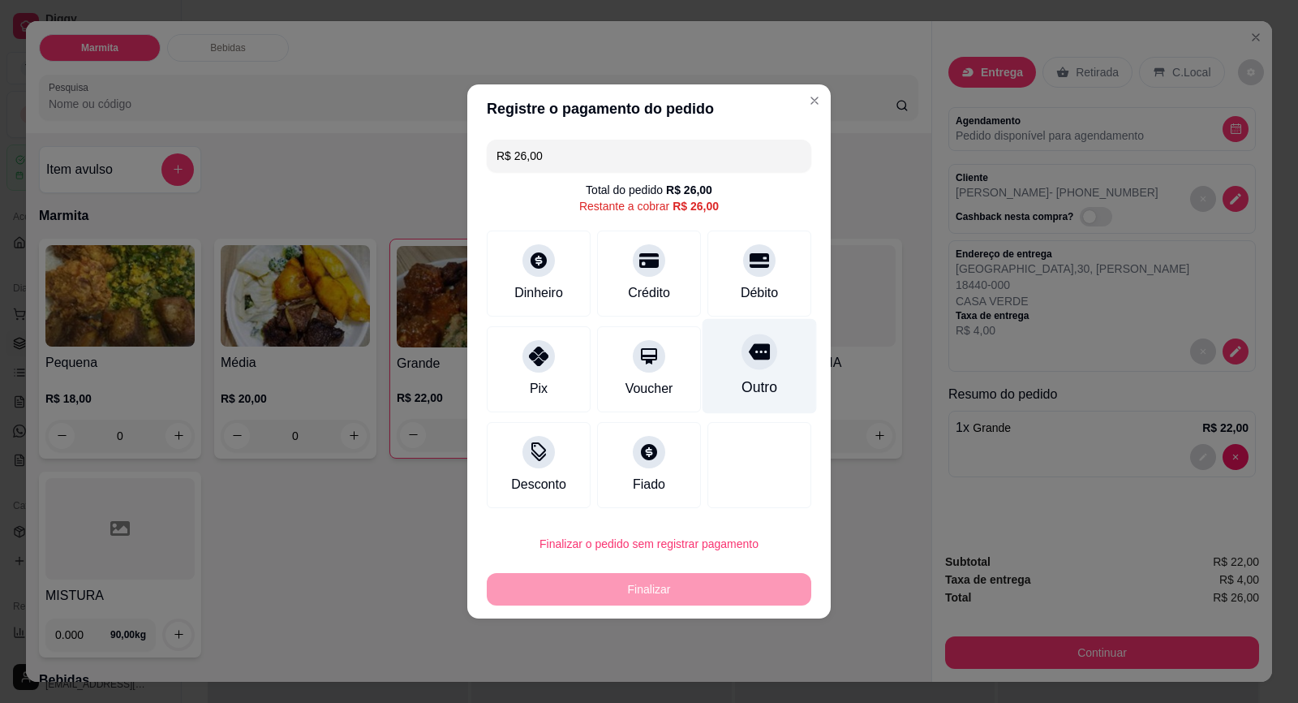
click at [753, 357] on icon at bounding box center [759, 352] width 21 height 16
type input "R$ 0,00"
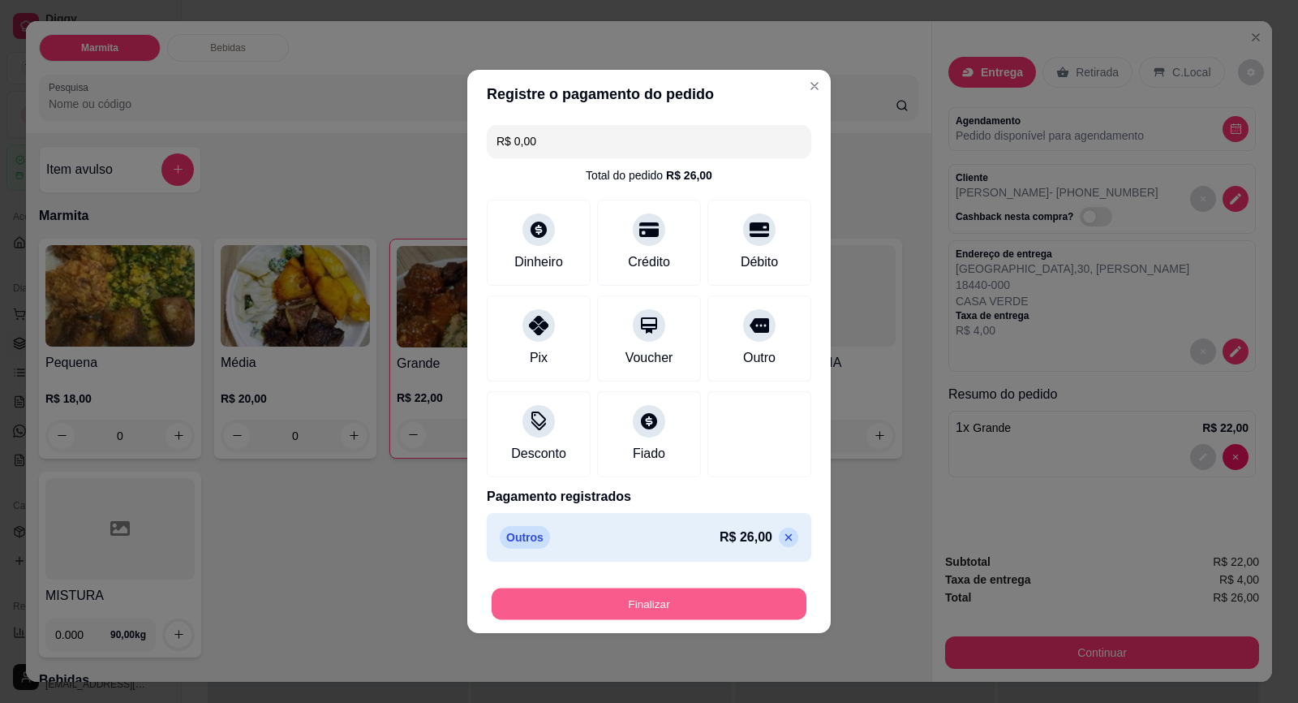
click at [704, 605] on button "Finalizar" at bounding box center [649, 604] width 315 height 32
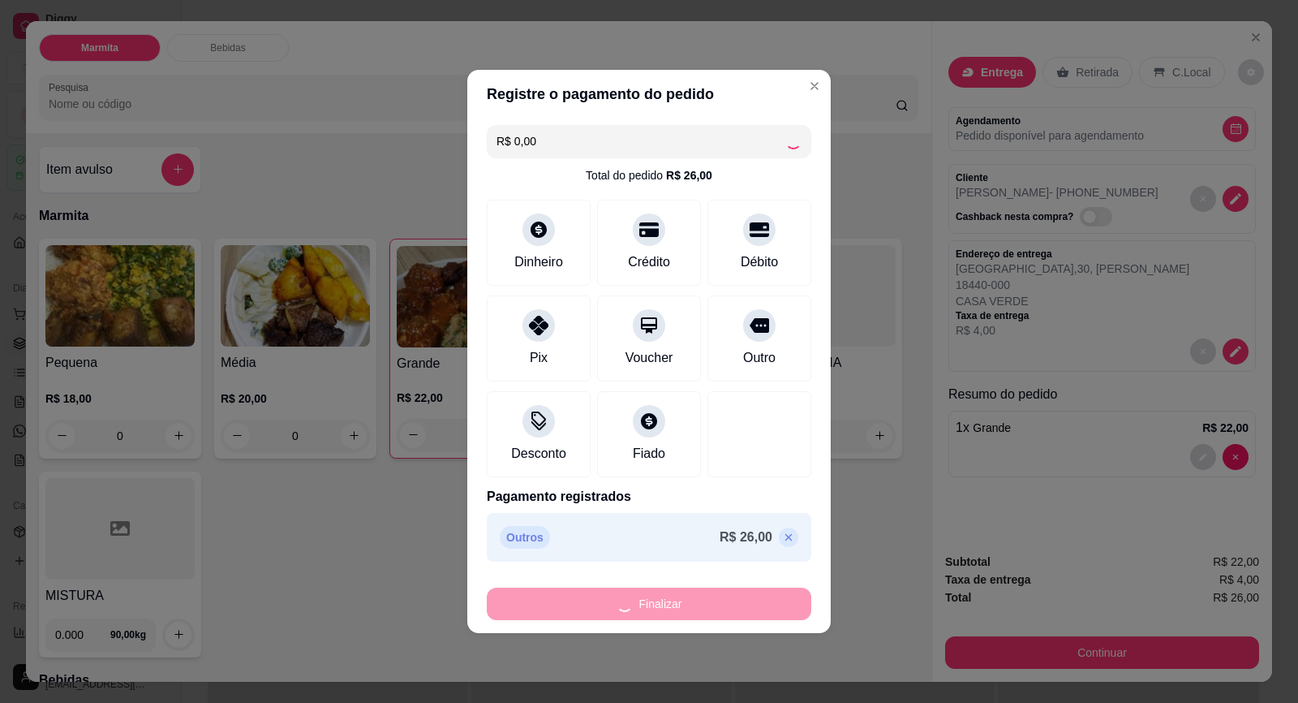
type input "0"
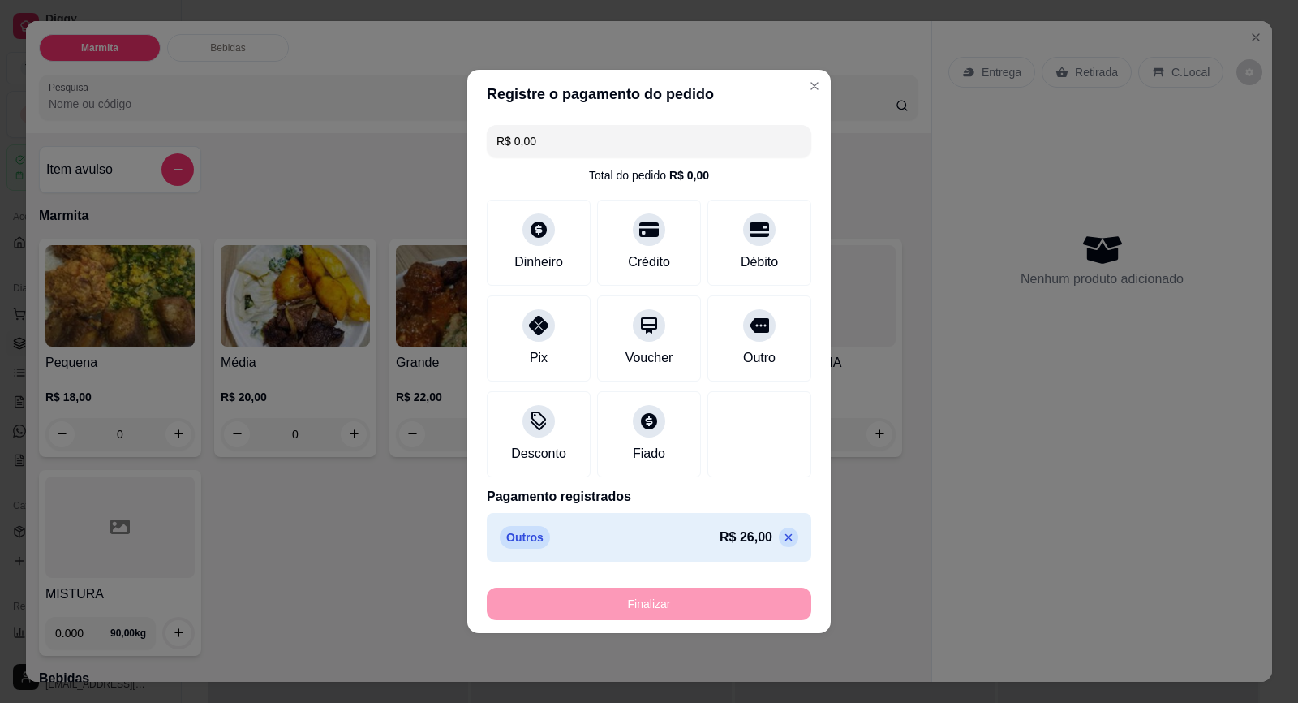
type input "-R$ 26,00"
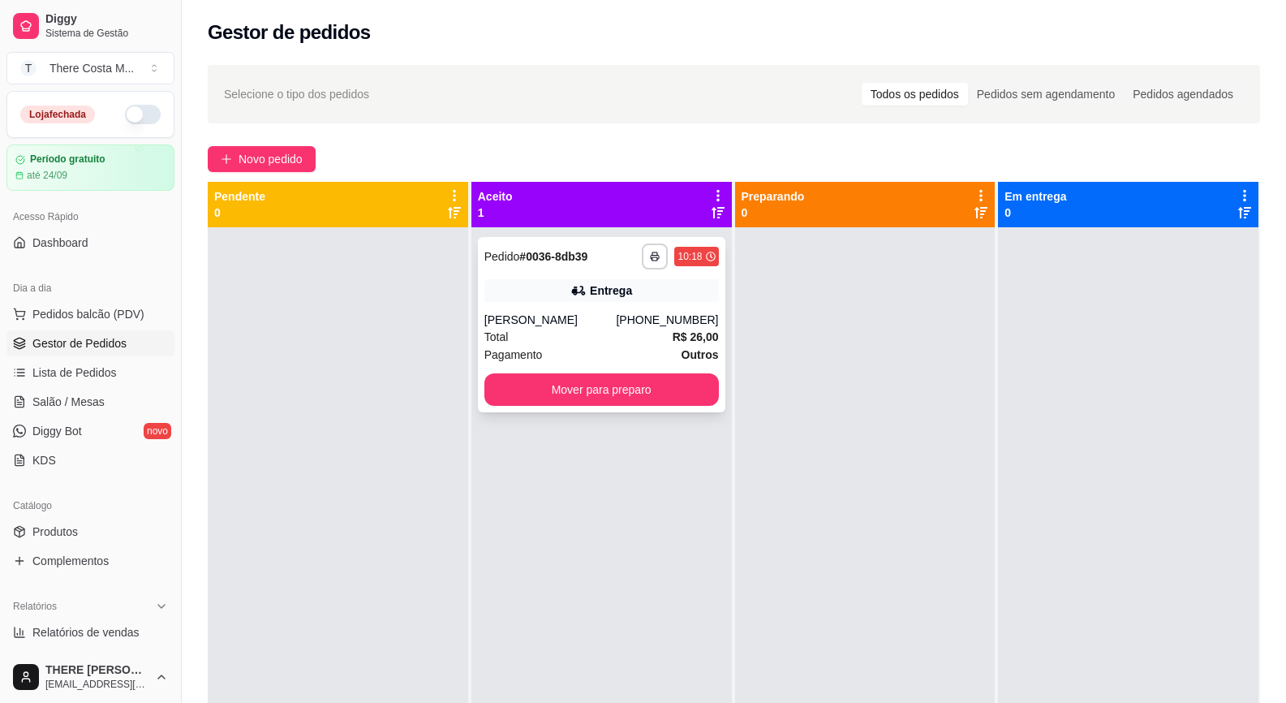
click at [634, 329] on div "Total R$ 26,00" at bounding box center [601, 337] width 235 height 18
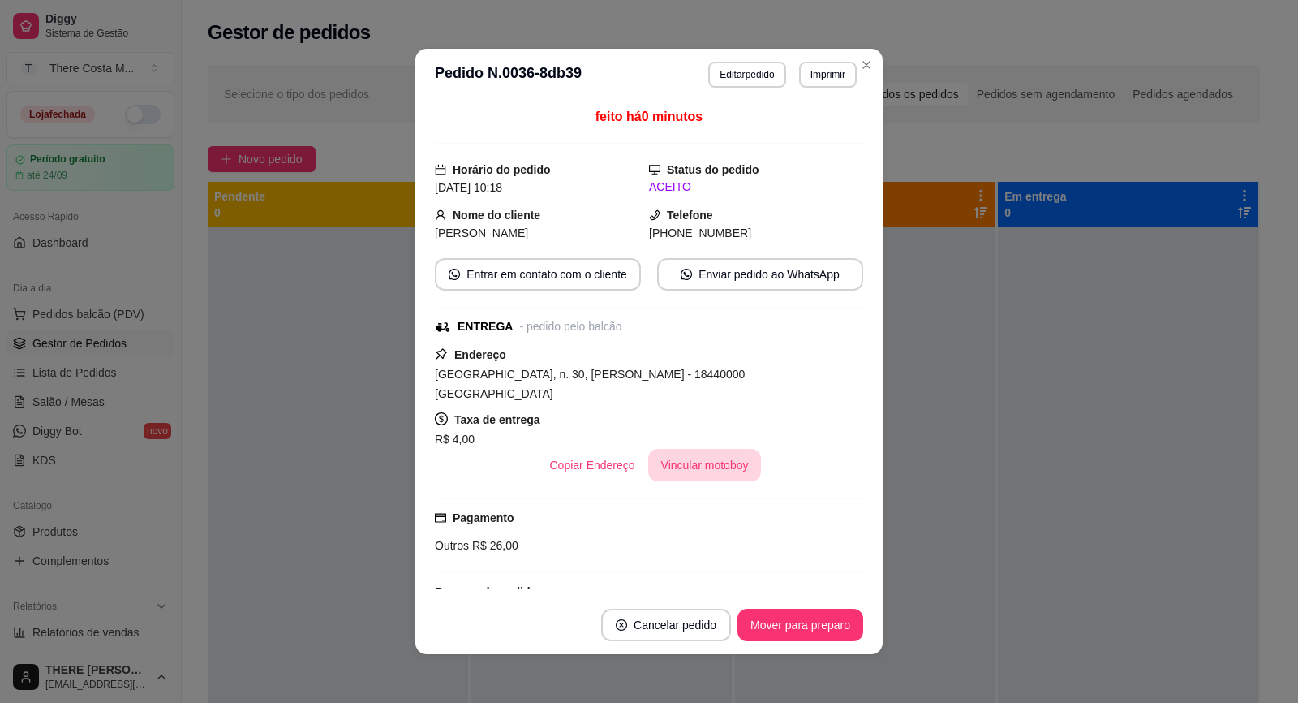
click at [710, 449] on button "Vincular motoboy" at bounding box center [705, 465] width 114 height 32
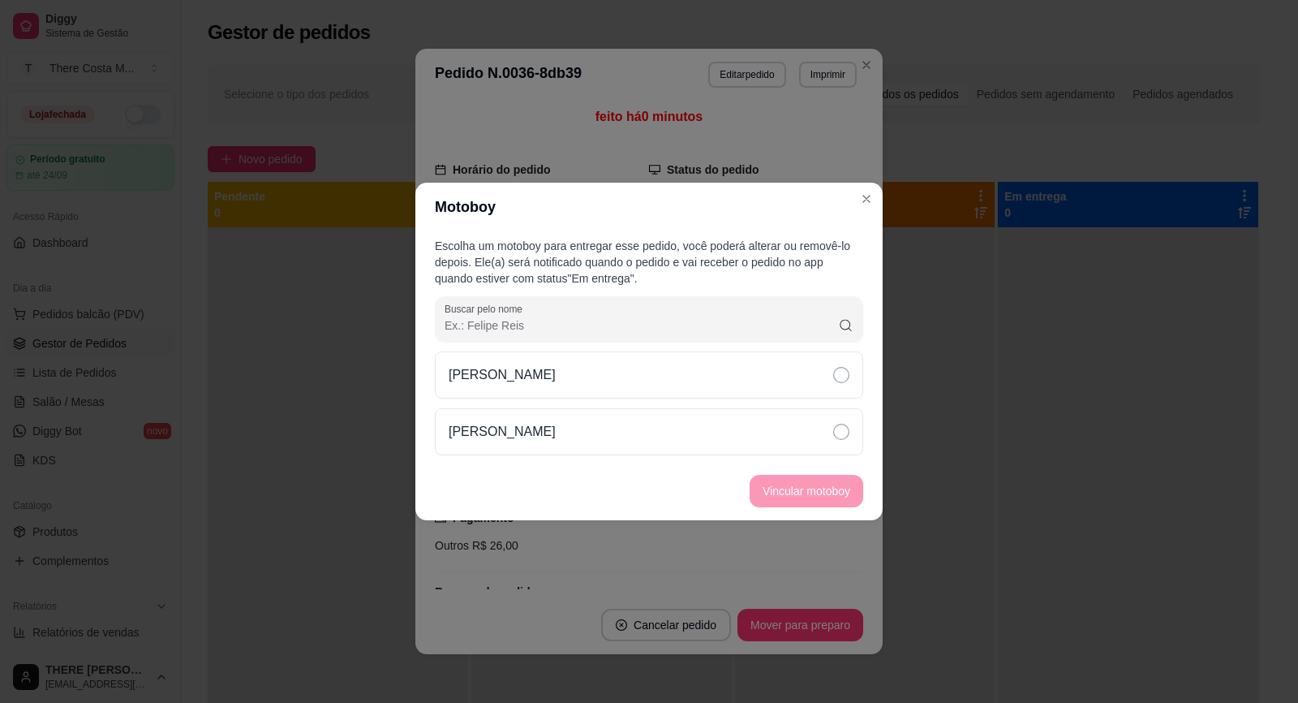
click at [695, 389] on div "[PERSON_NAME]" at bounding box center [649, 374] width 428 height 47
click at [794, 491] on button "Vincular motoboy" at bounding box center [806, 492] width 110 height 32
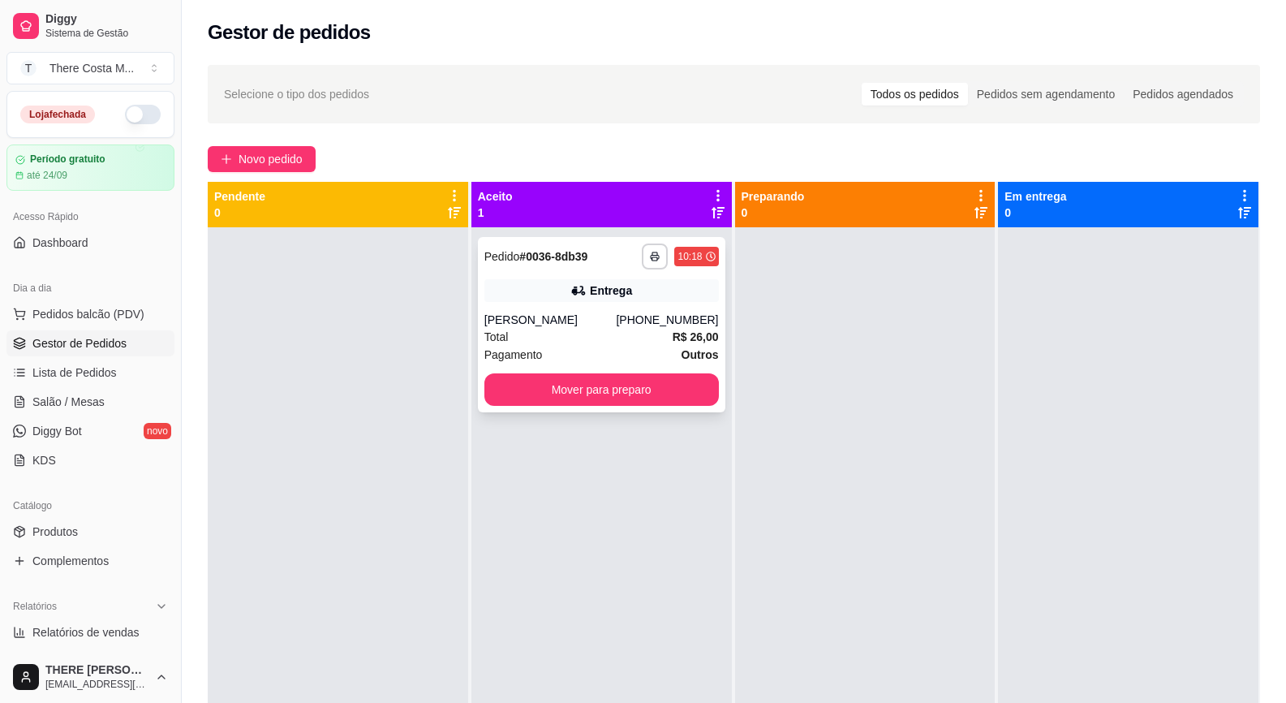
click at [649, 410] on div "**********" at bounding box center [601, 324] width 247 height 175
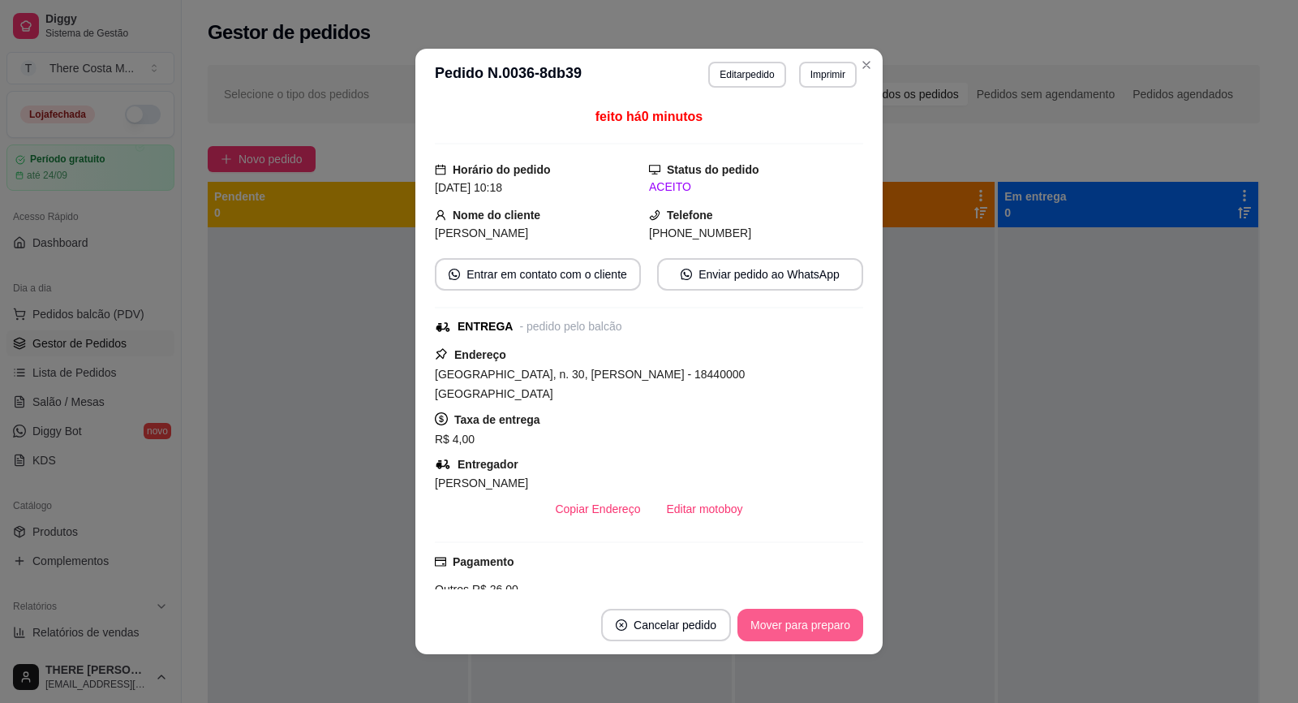
click at [795, 635] on button "Mover para preparo" at bounding box center [801, 625] width 126 height 32
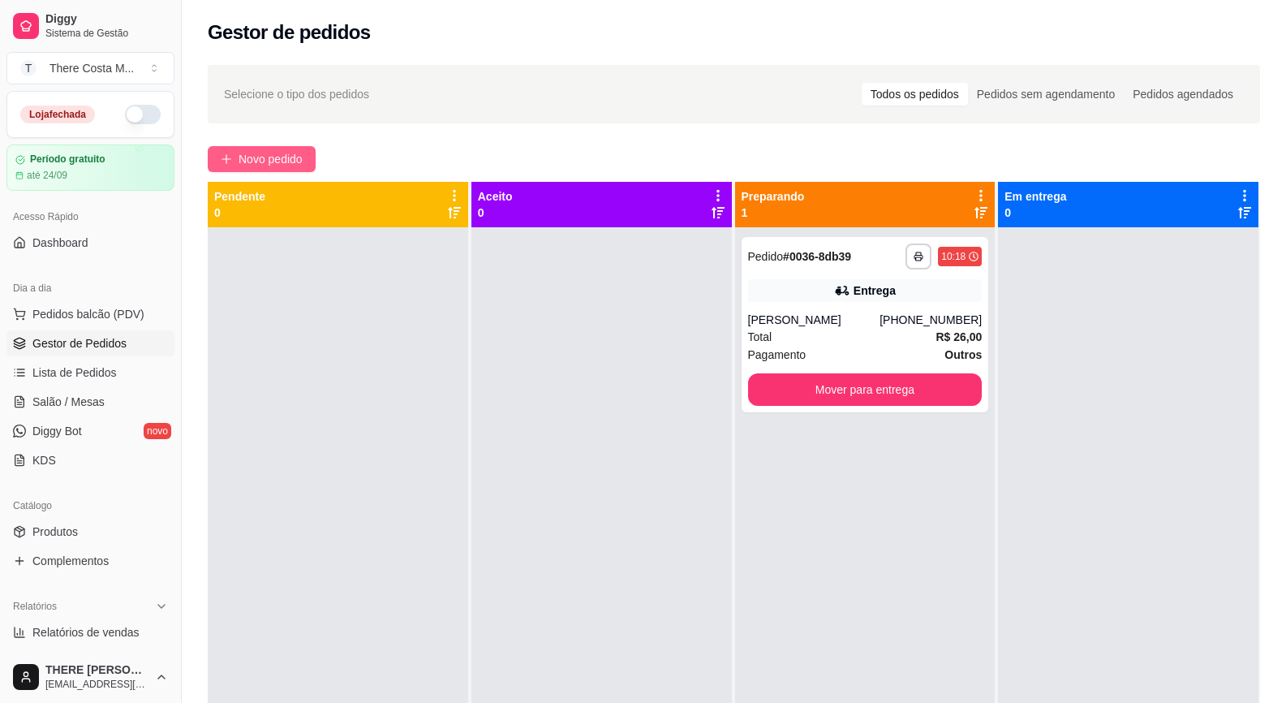
click at [286, 153] on span "Novo pedido" at bounding box center [271, 159] width 64 height 18
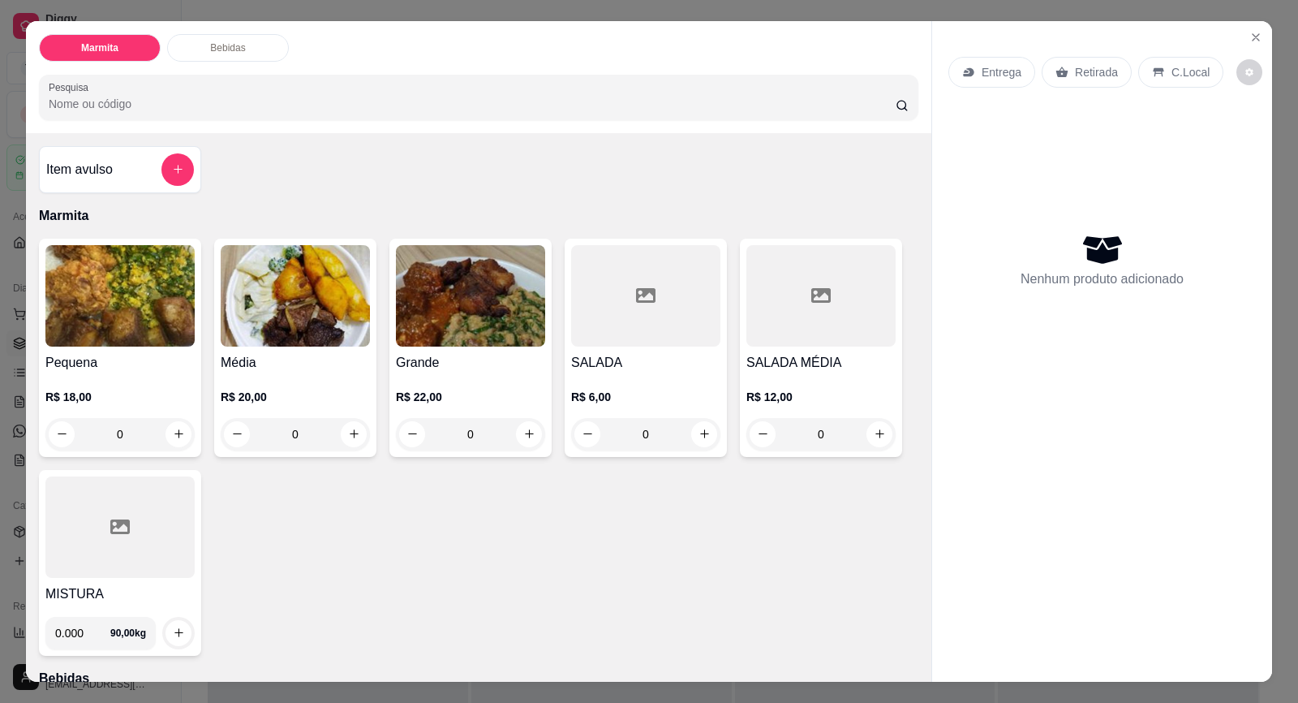
click at [1075, 73] on p "Retirada" at bounding box center [1096, 72] width 43 height 16
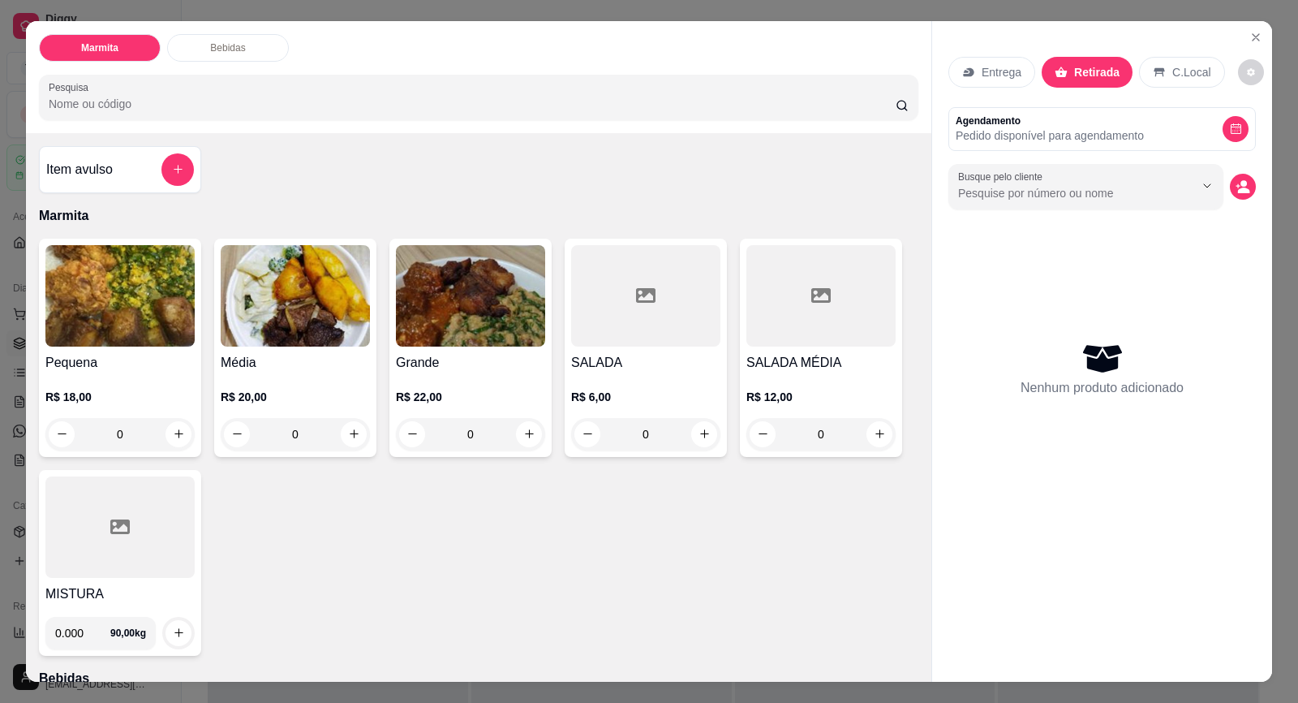
click at [1093, 72] on p "Retirada" at bounding box center [1096, 72] width 45 height 16
click at [1102, 78] on p "Retirada" at bounding box center [1096, 72] width 45 height 16
click at [1080, 197] on input "Busque pelo cliente" at bounding box center [1063, 193] width 210 height 16
type input "[PERSON_NAME]"
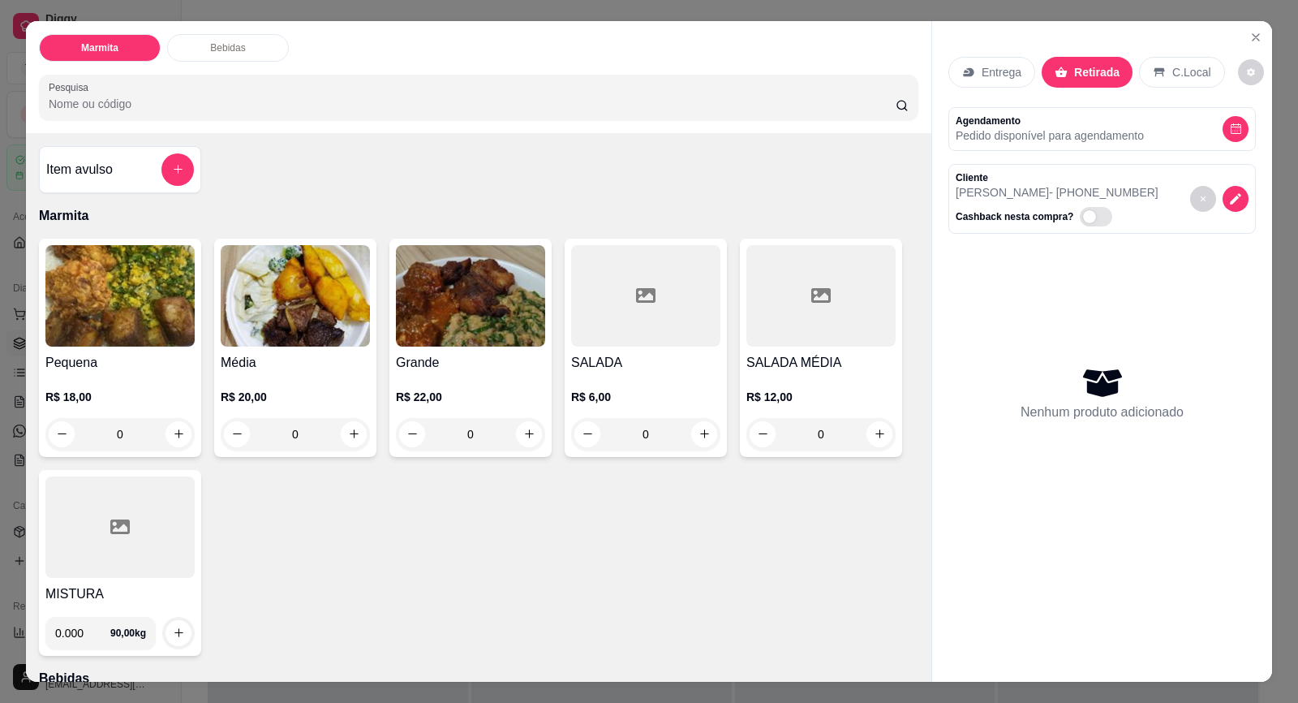
click at [282, 342] on img at bounding box center [295, 295] width 149 height 101
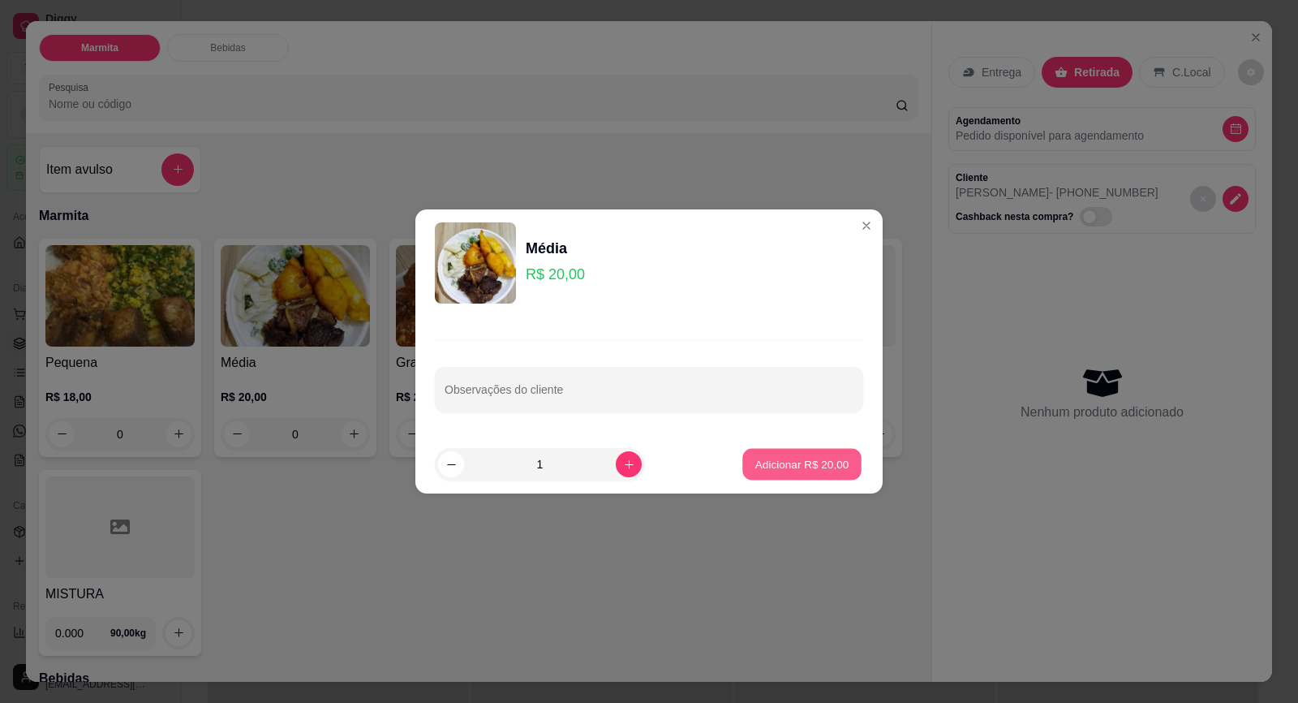
click at [828, 464] on p "Adicionar R$ 20,00" at bounding box center [802, 463] width 94 height 15
type input "1"
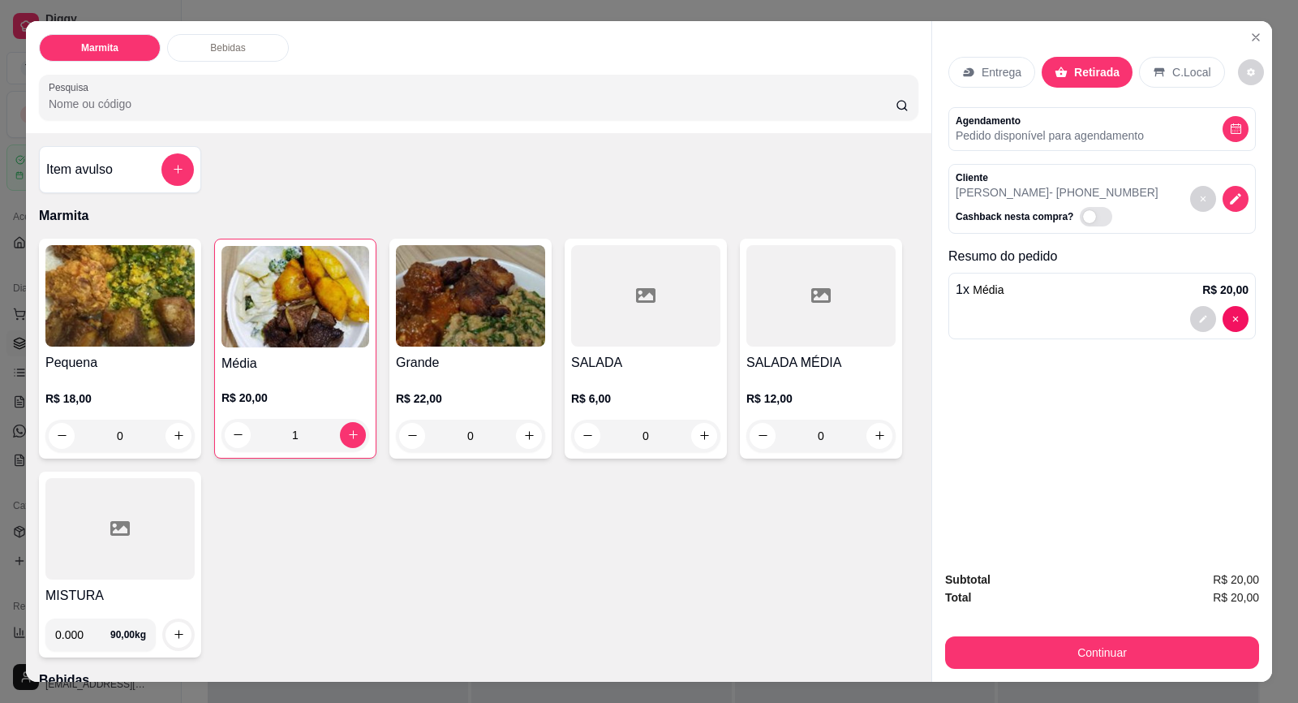
click at [124, 554] on div at bounding box center [119, 528] width 149 height 101
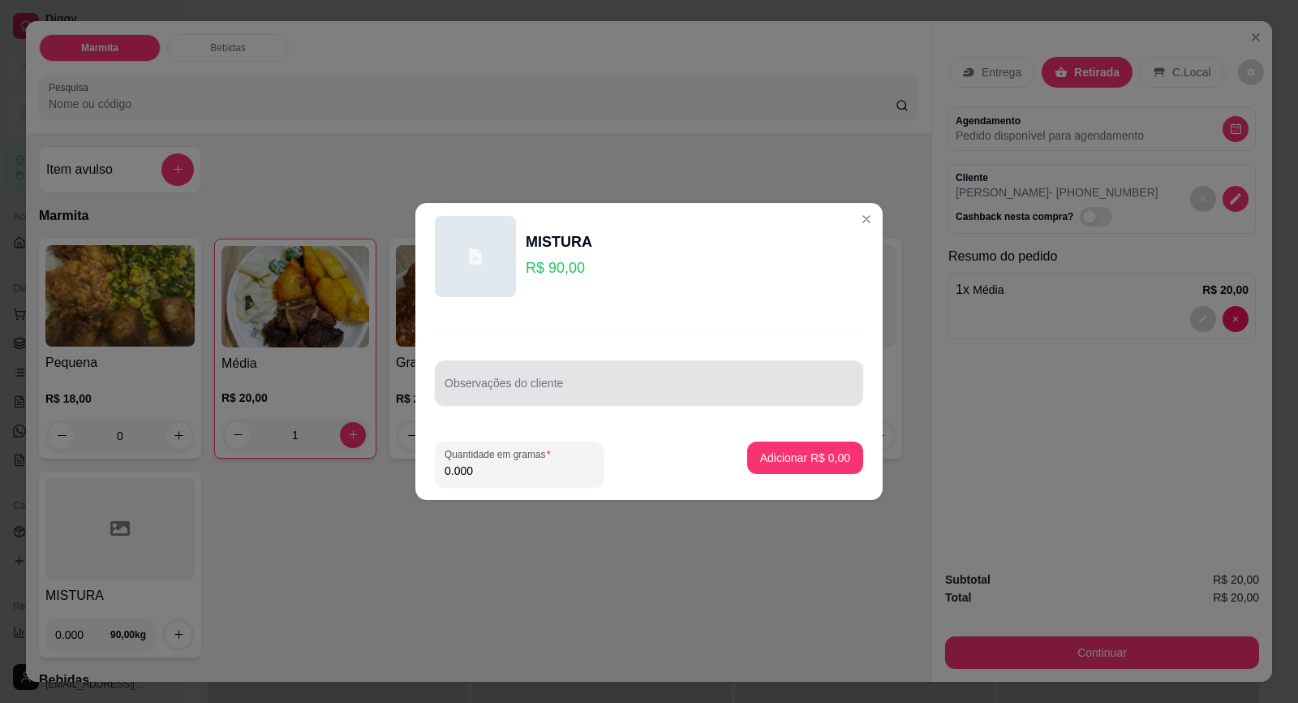
click at [547, 400] on div "Observações do cliente" at bounding box center [649, 382] width 428 height 45
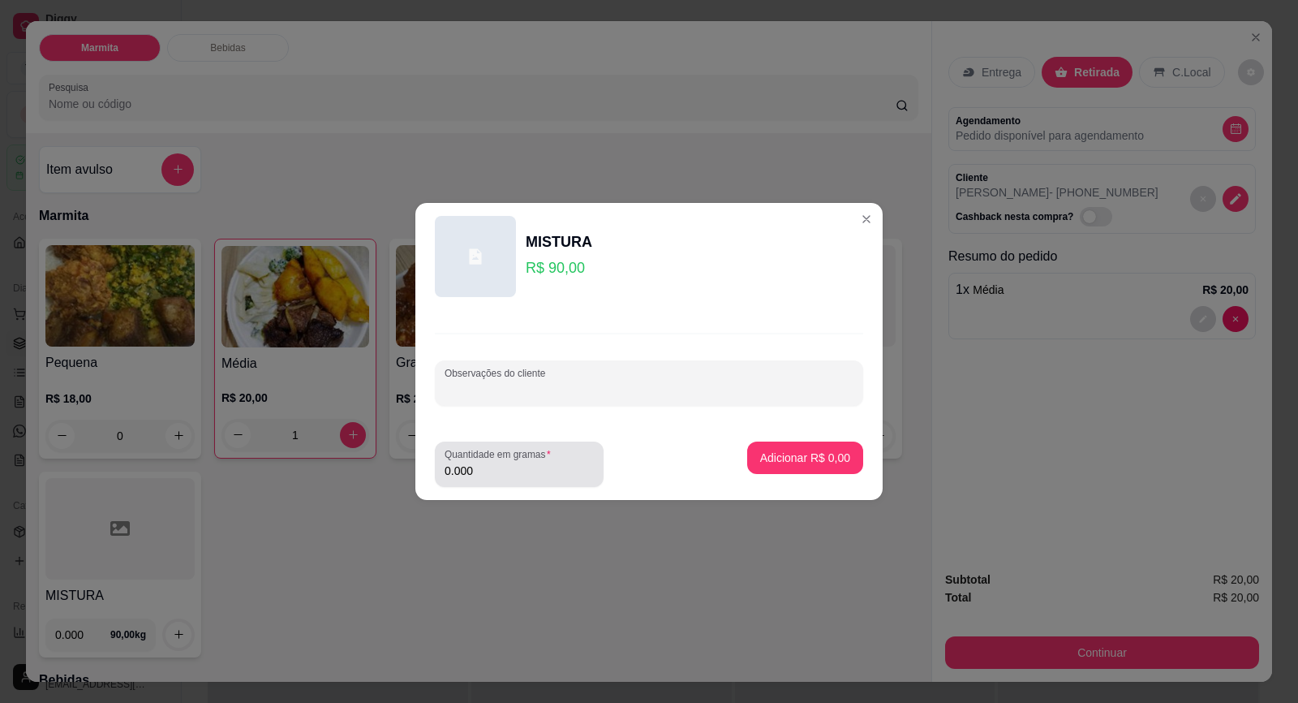
click at [562, 463] on div "0.000" at bounding box center [519, 464] width 149 height 32
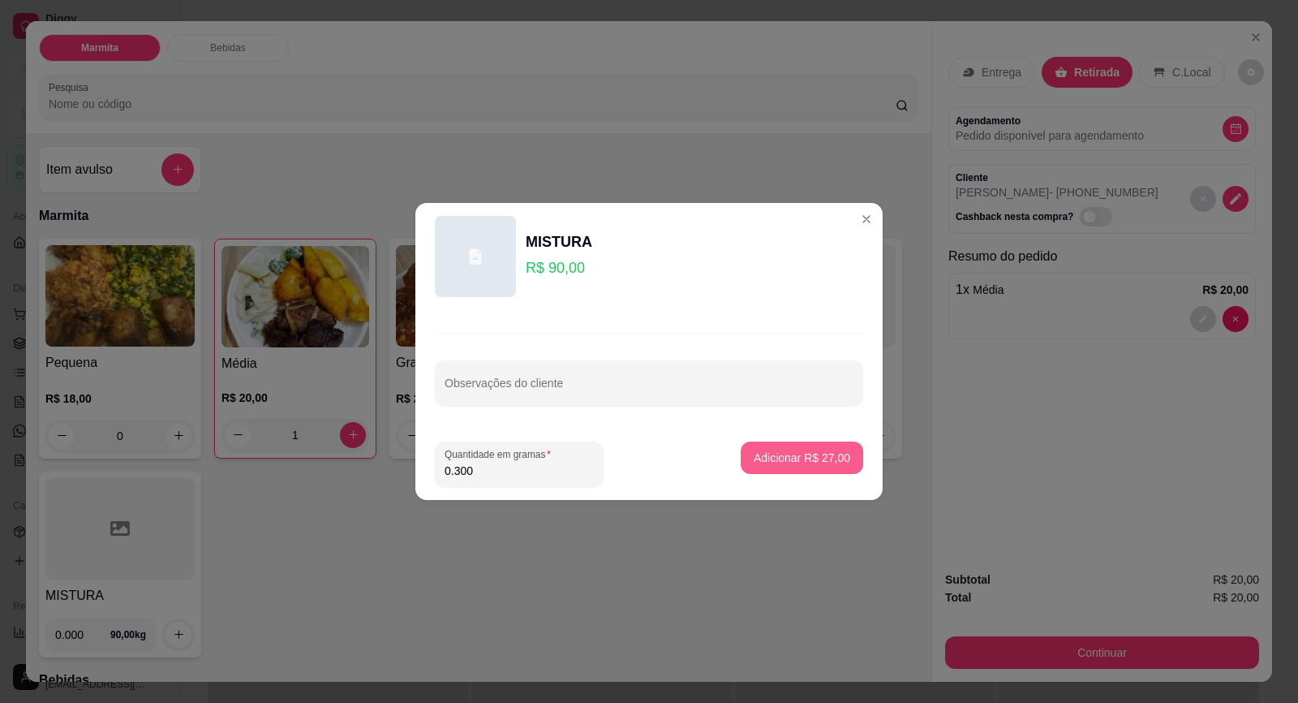
type input "0.300"
click at [816, 454] on p "Adicionar R$ 27,00" at bounding box center [802, 458] width 97 height 16
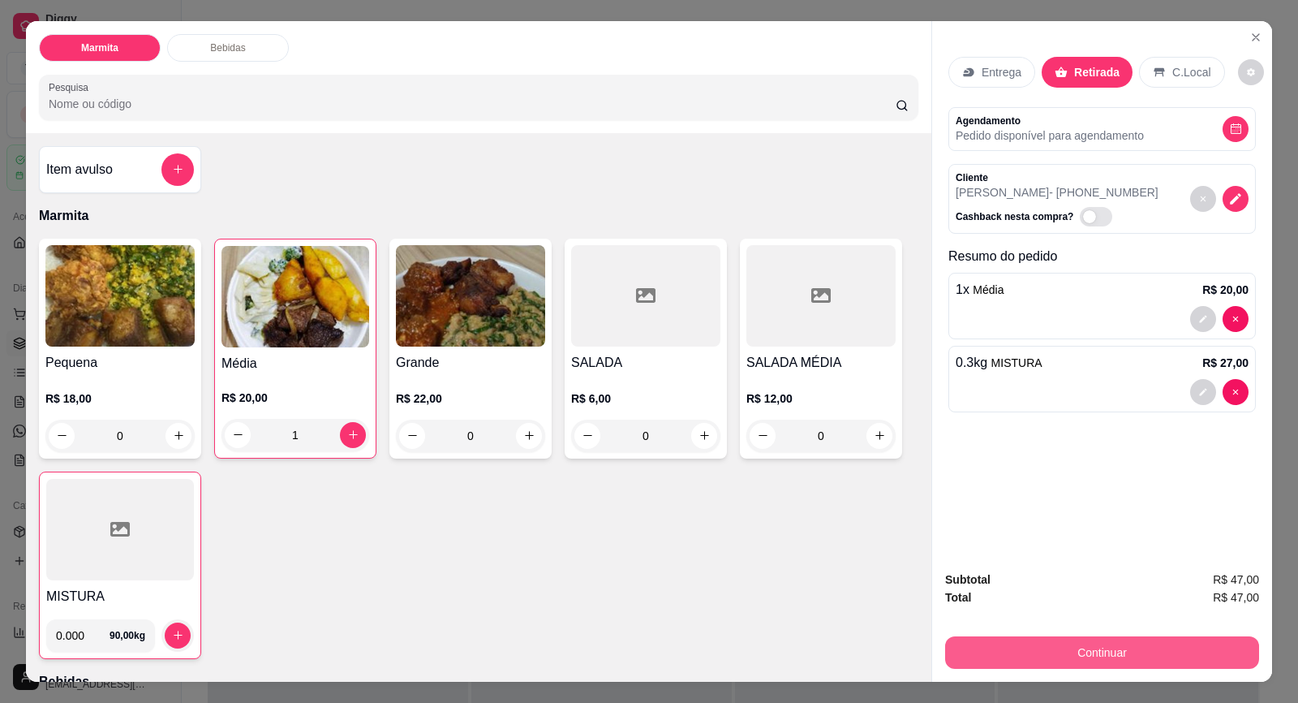
click at [1100, 651] on button "Continuar" at bounding box center [1102, 652] width 314 height 32
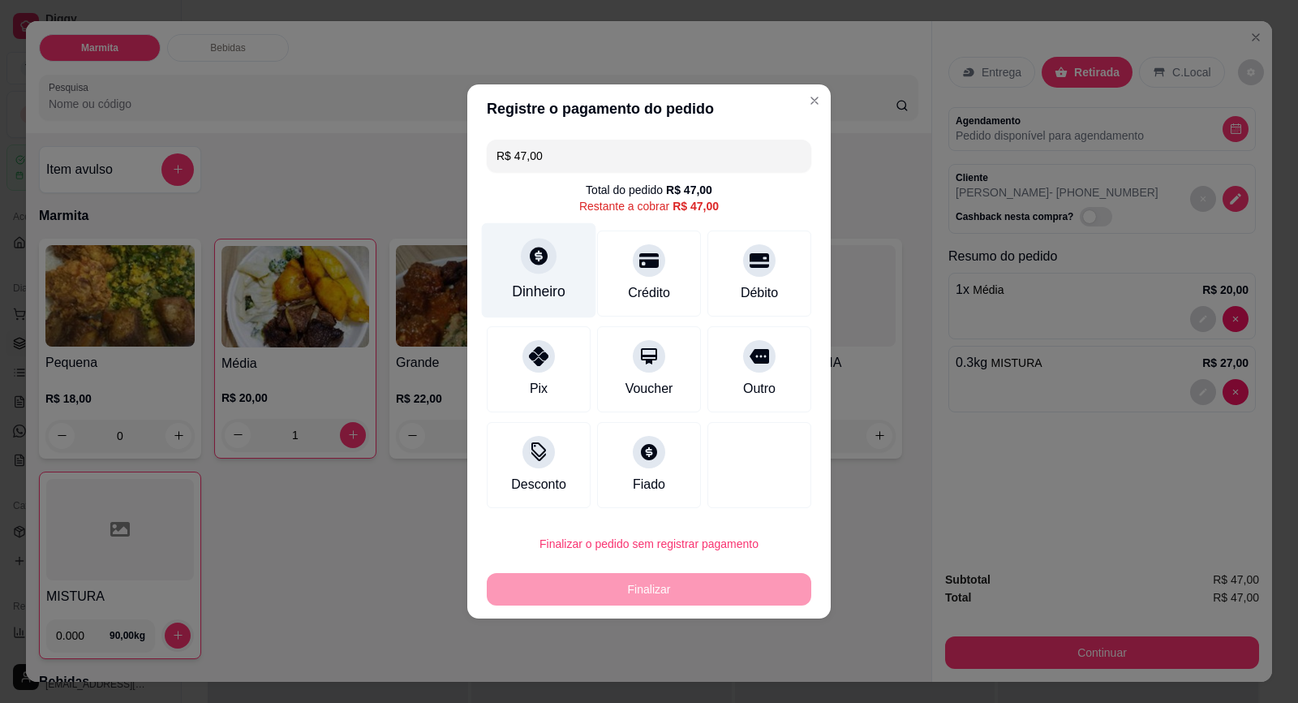
click at [528, 284] on div "Dinheiro" at bounding box center [539, 291] width 54 height 21
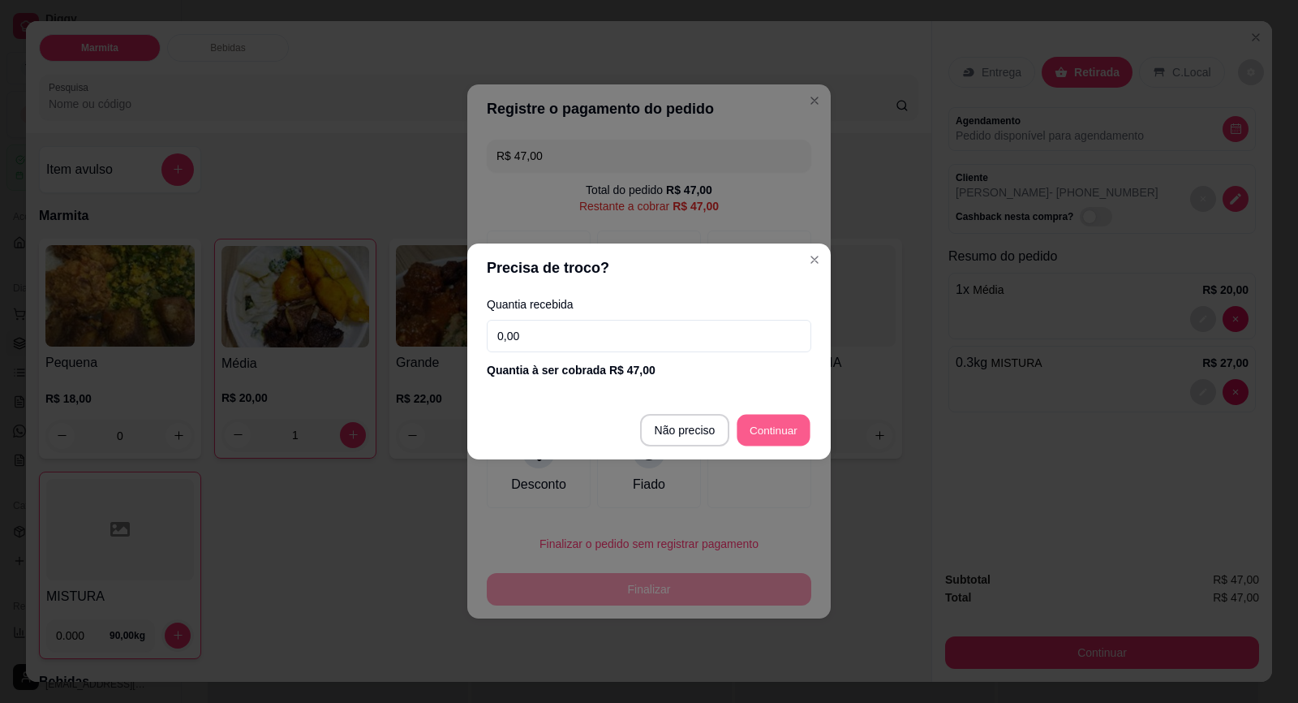
type input "R$ 0,00"
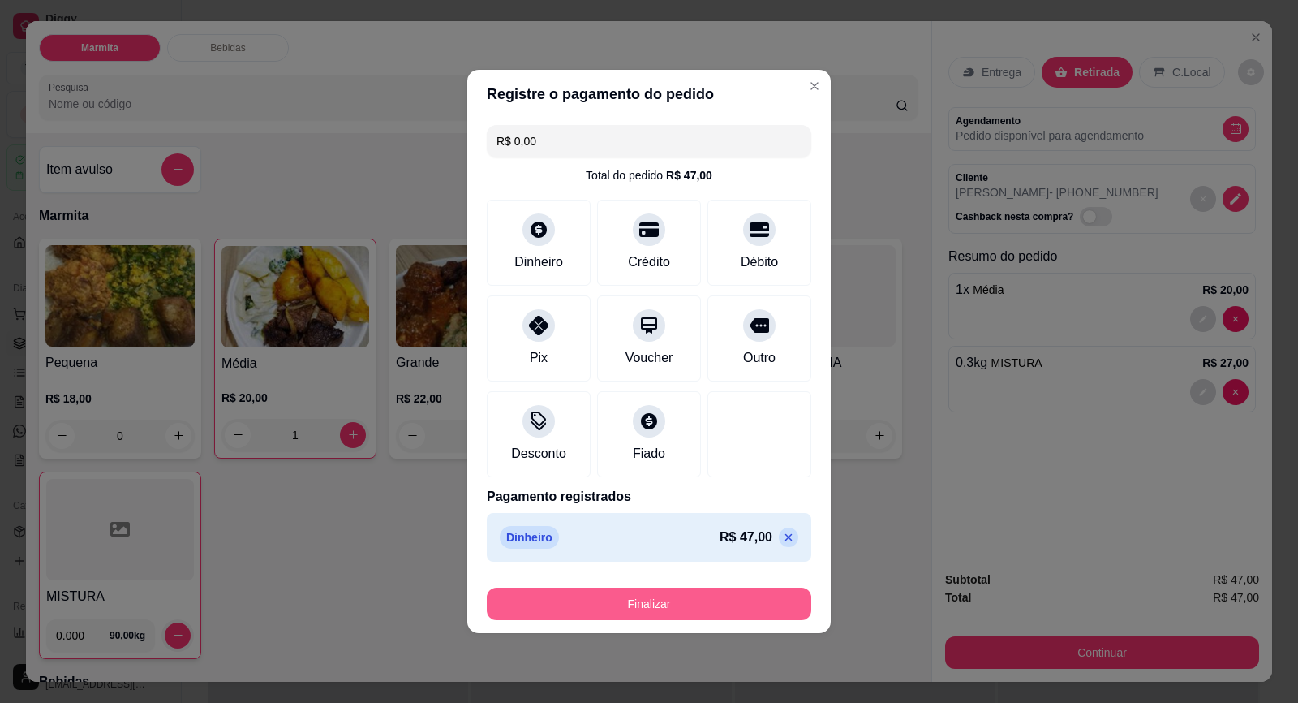
click at [726, 600] on button "Finalizar" at bounding box center [649, 603] width 325 height 32
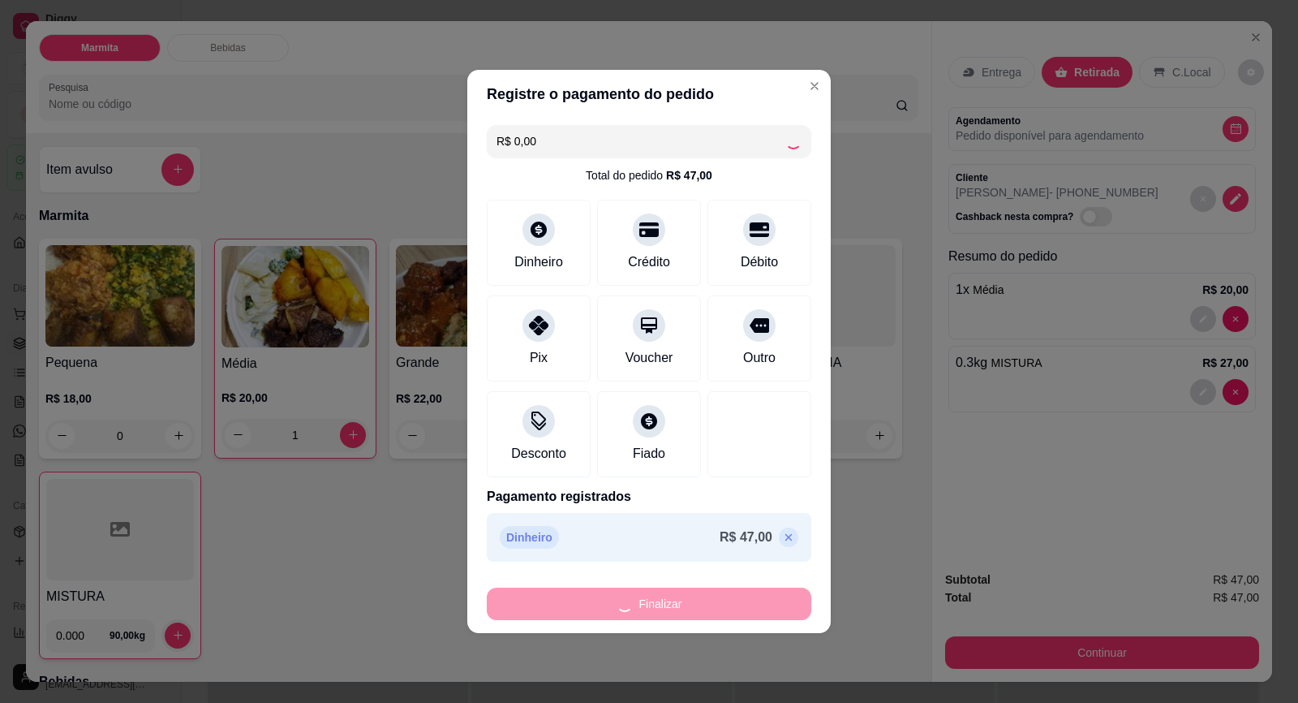
type input "0"
type input "-R$ 47,00"
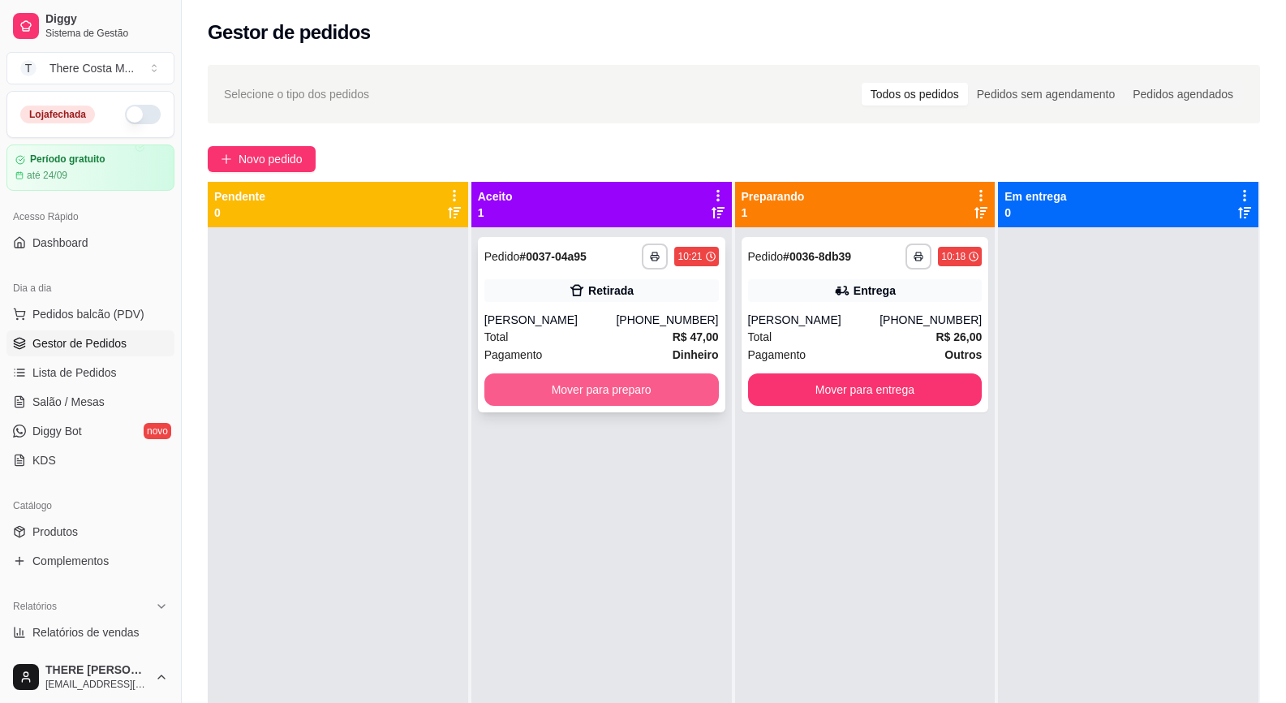
click at [663, 389] on button "Mover para preparo" at bounding box center [601, 389] width 235 height 32
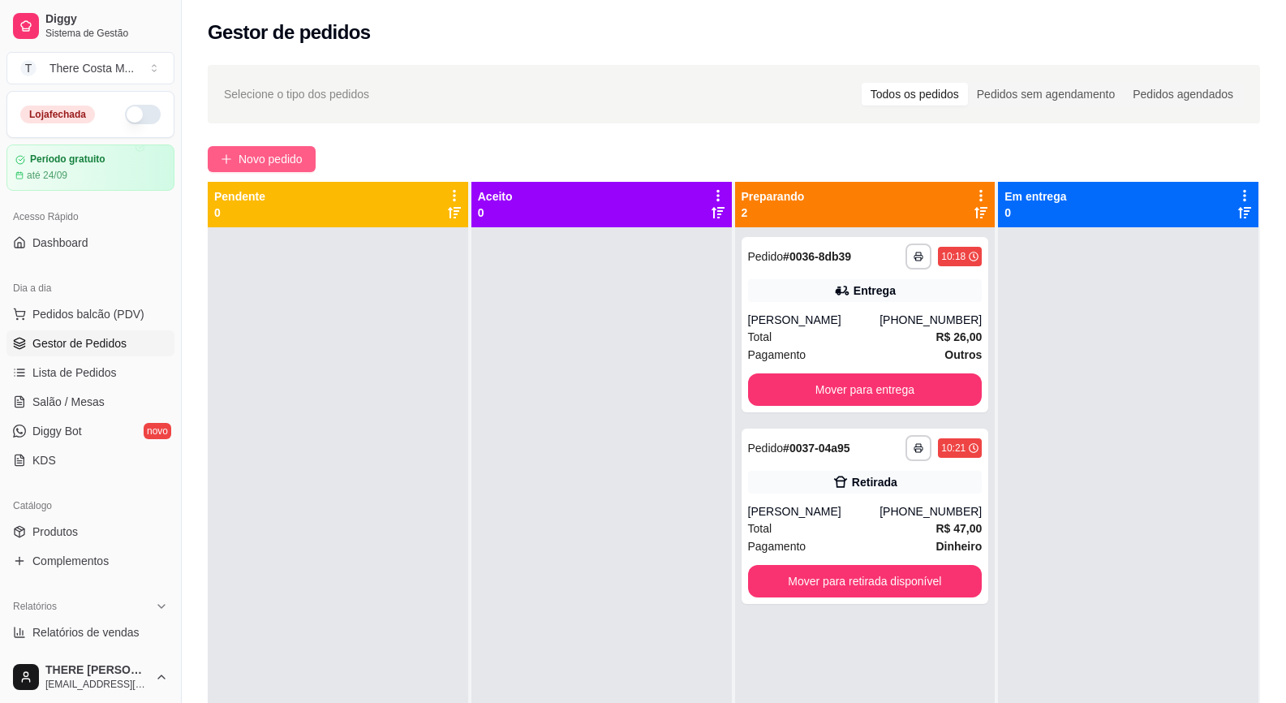
click at [277, 157] on span "Novo pedido" at bounding box center [271, 159] width 64 height 18
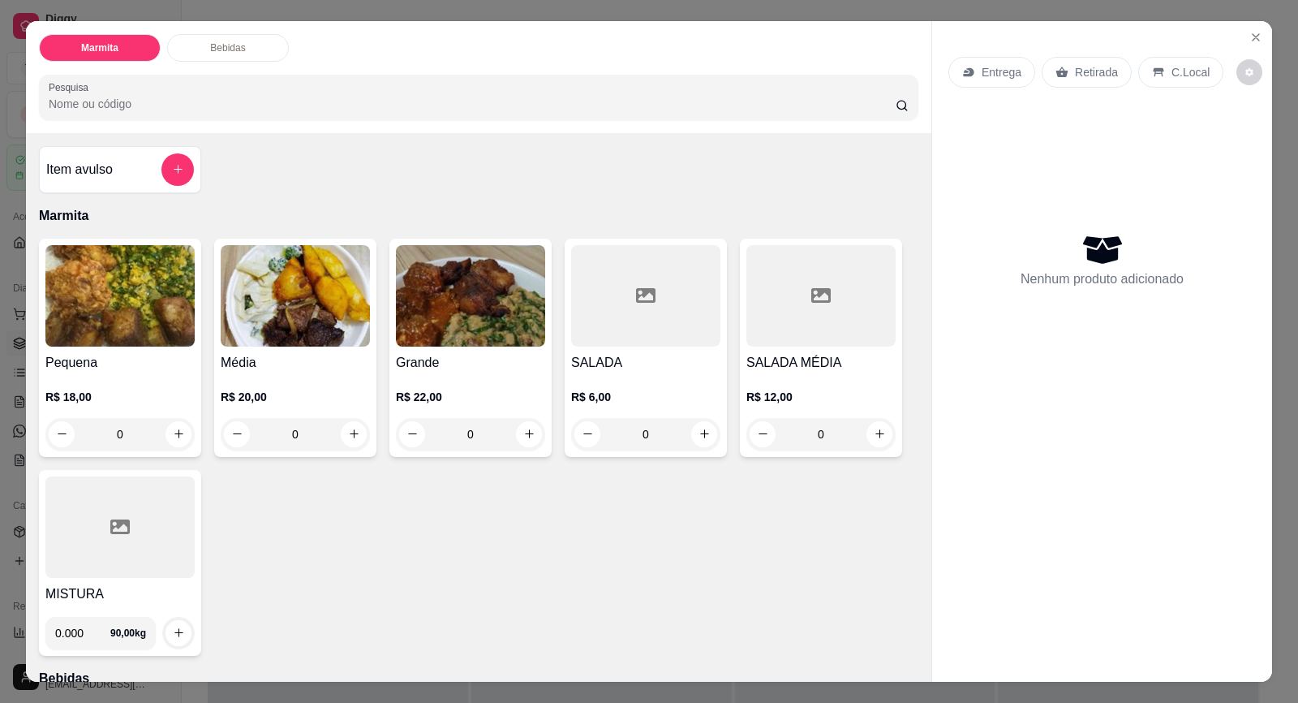
click at [1077, 67] on p "Retirada" at bounding box center [1096, 72] width 43 height 16
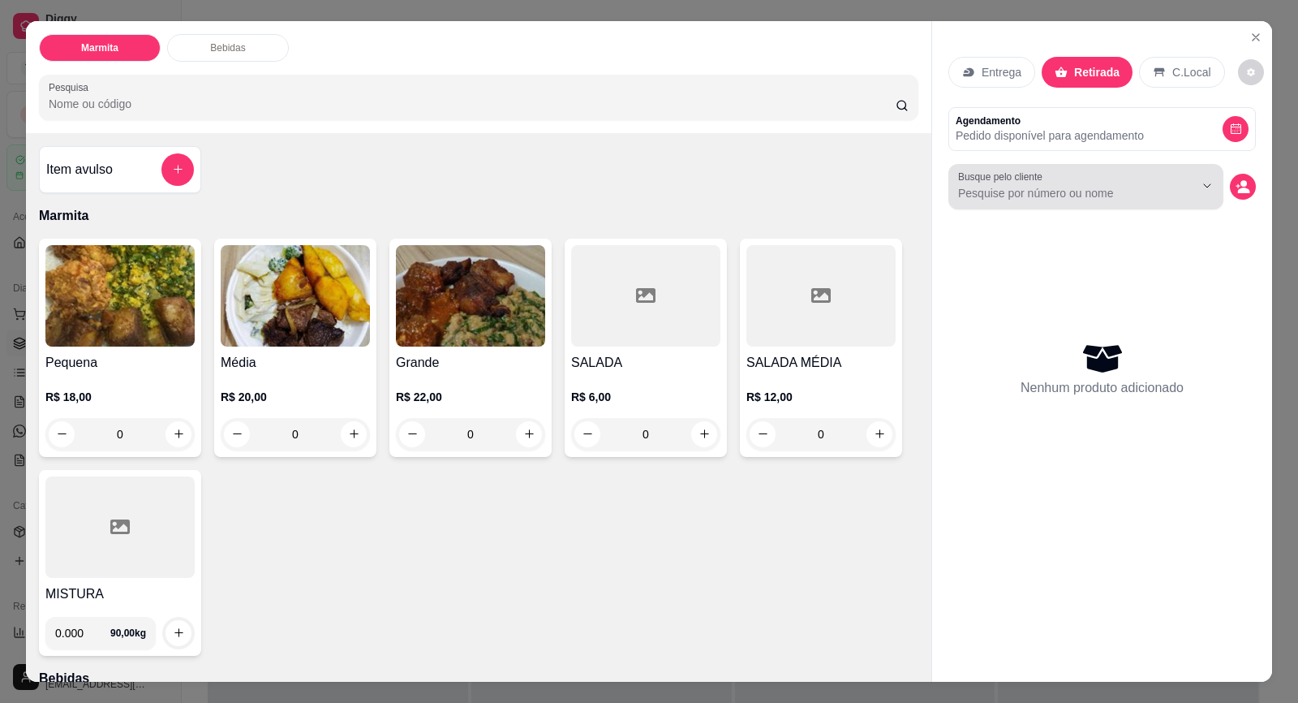
click at [1064, 180] on div at bounding box center [1086, 186] width 256 height 32
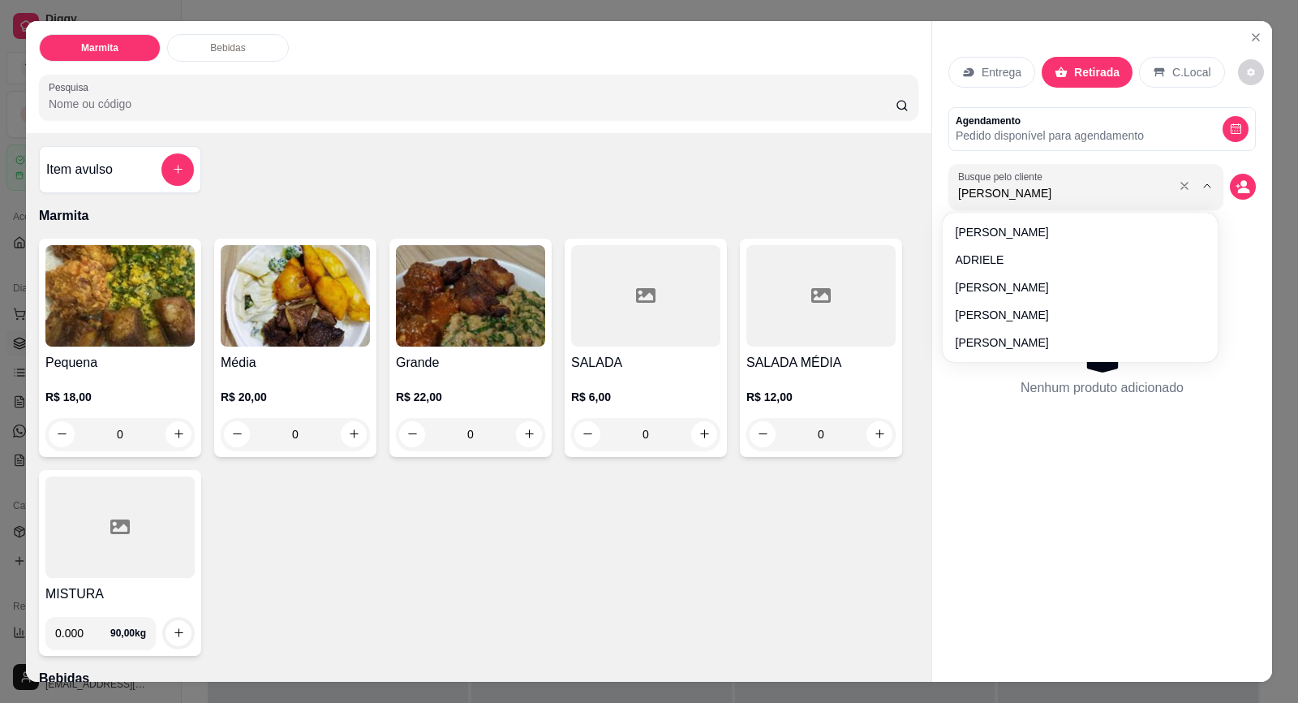
type input "juliano"
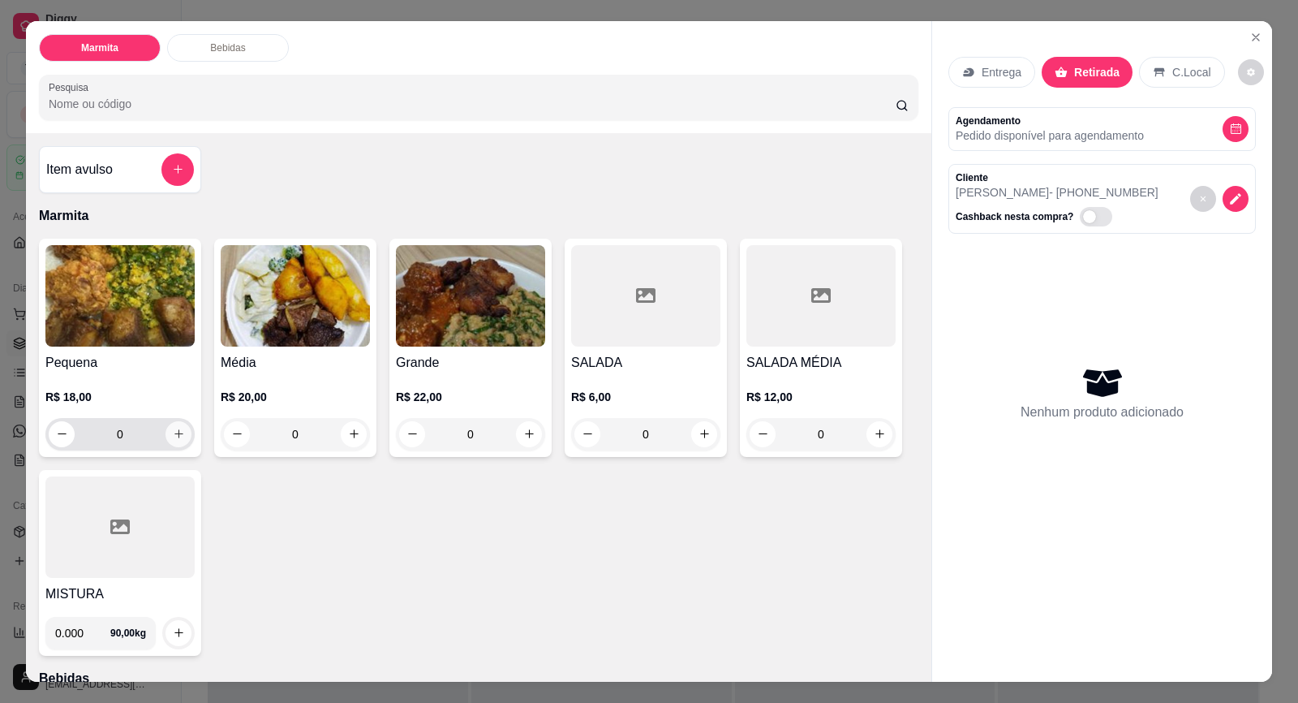
click at [173, 436] on icon "increase-product-quantity" at bounding box center [179, 434] width 12 height 12
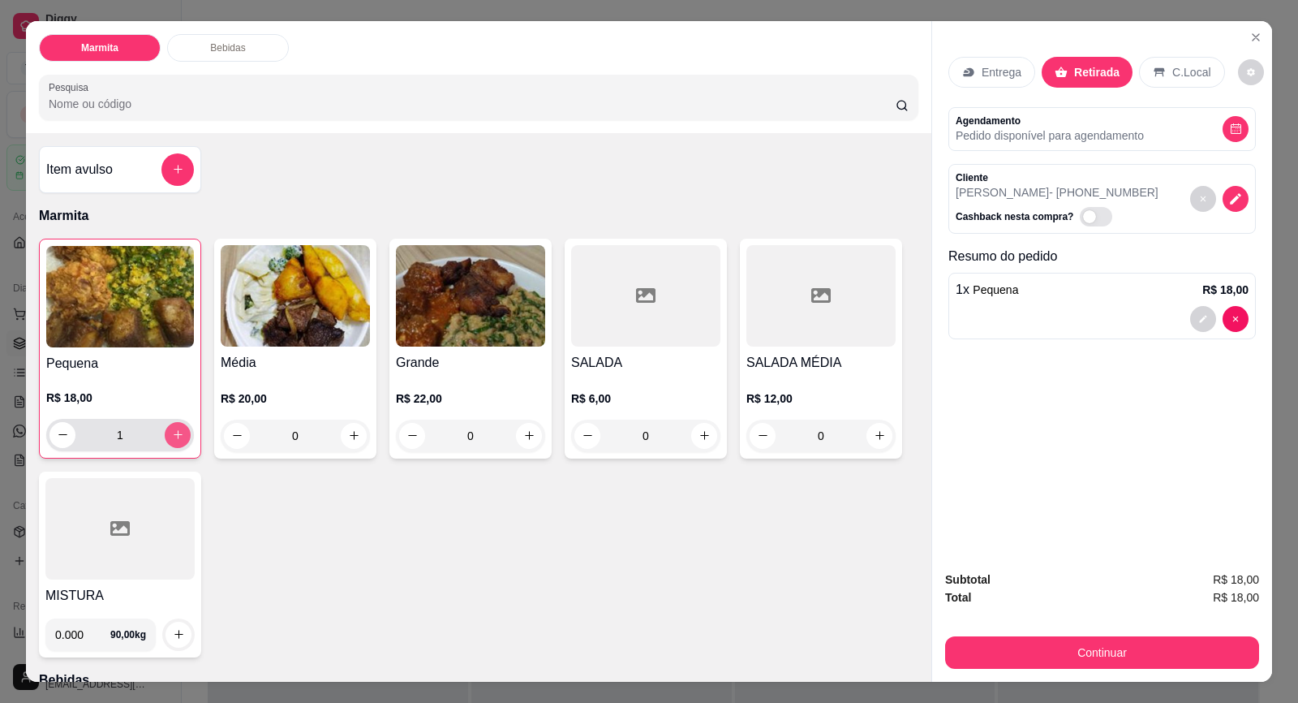
click at [172, 436] on icon "increase-product-quantity" at bounding box center [178, 434] width 12 height 12
click at [172, 436] on icon "increase-product-quantity" at bounding box center [178, 435] width 12 height 12
click at [172, 436] on icon "increase-product-quantity" at bounding box center [178, 434] width 12 height 12
type input "4"
click at [350, 568] on div "Pequena R$ 18,00 4 Média R$ 20,00 0 Grande R$ 22,00 0 SALADA R$ 6,00 0 SALADA M…" at bounding box center [479, 448] width 880 height 419
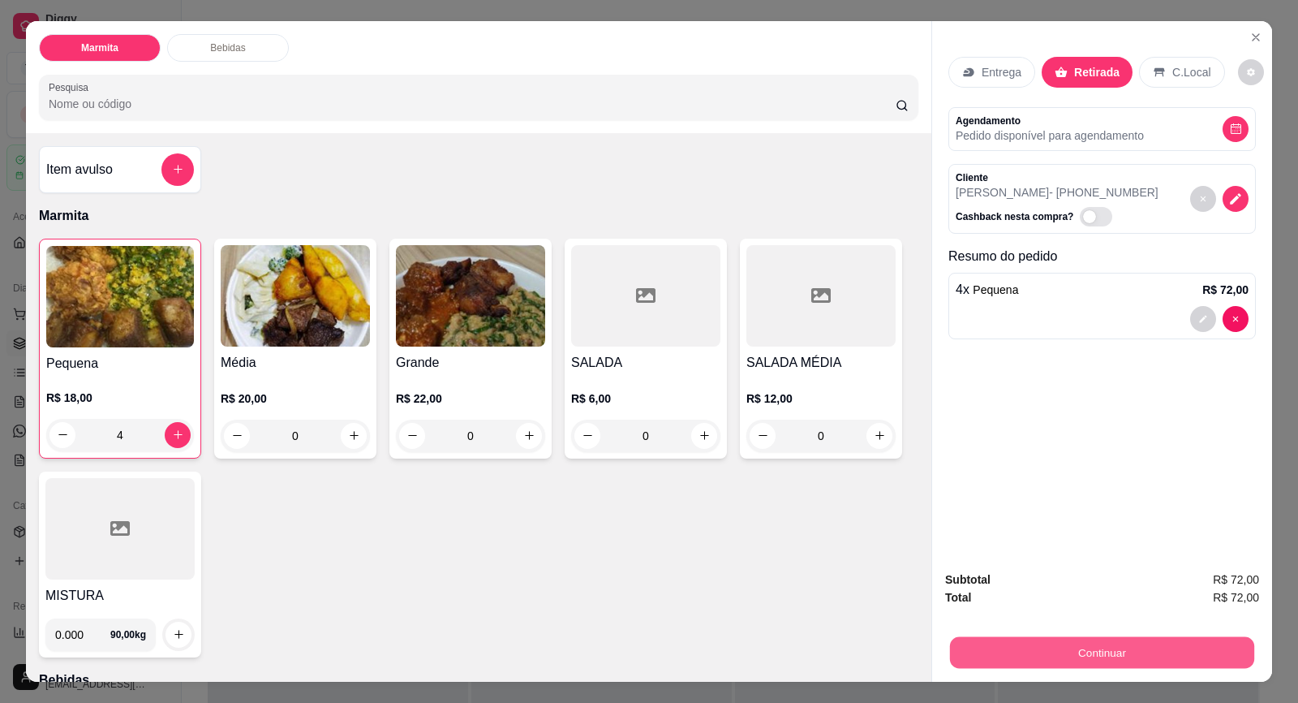
click at [1115, 657] on button "Continuar" at bounding box center [1102, 653] width 304 height 32
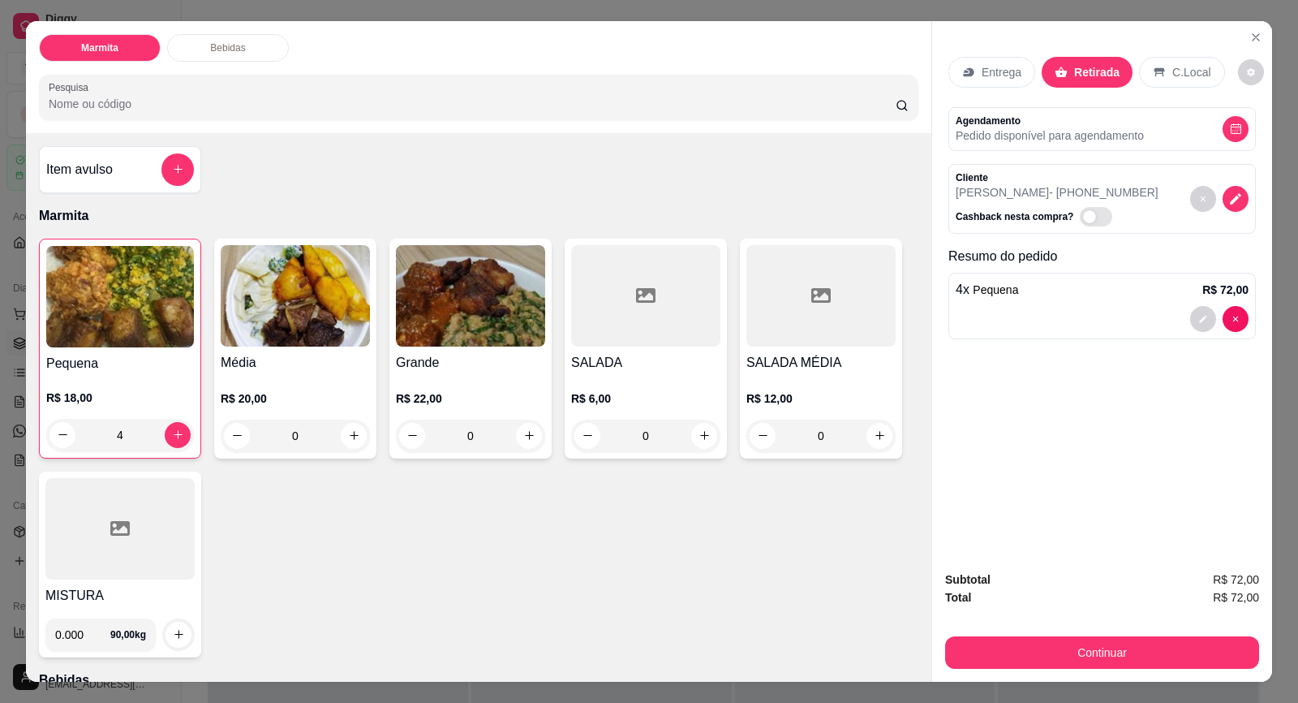
click at [140, 323] on img at bounding box center [120, 296] width 148 height 101
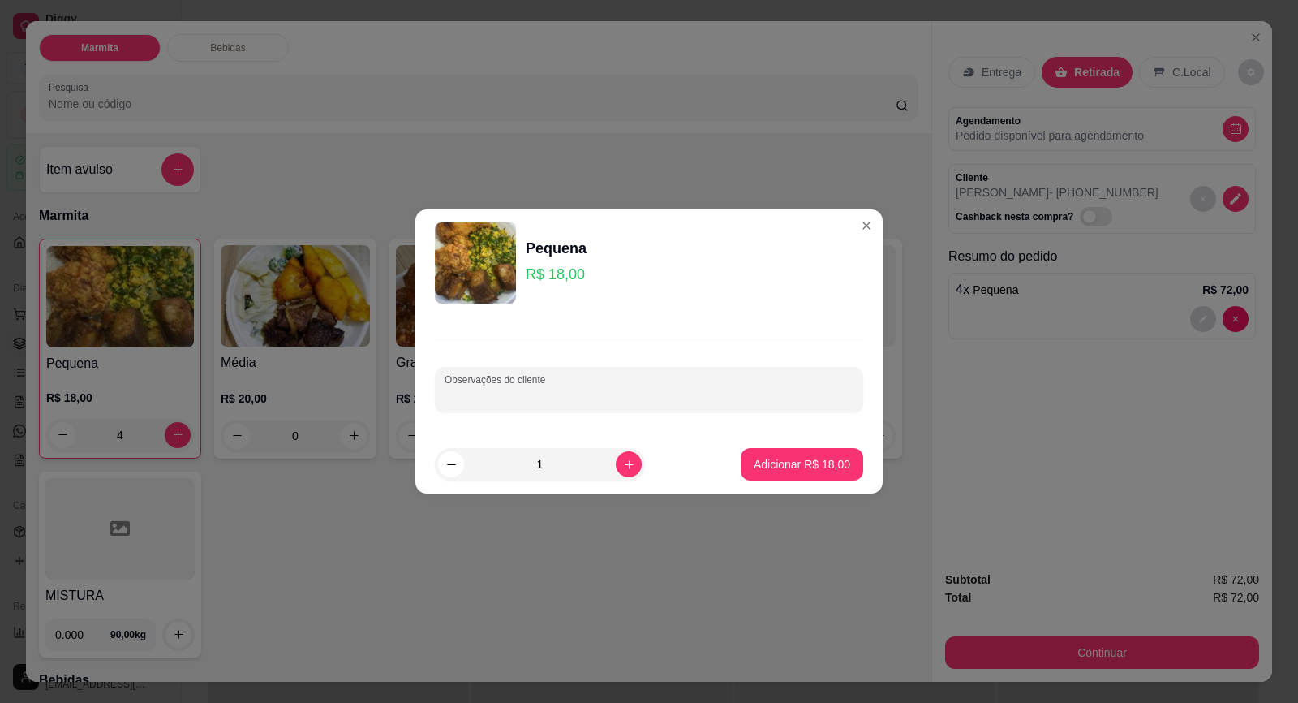
click at [512, 395] on input "Observações do cliente" at bounding box center [649, 396] width 409 height 16
type input "SEM FEIJAO"
click at [803, 462] on p "Adicionar R$ 18,00" at bounding box center [802, 463] width 94 height 15
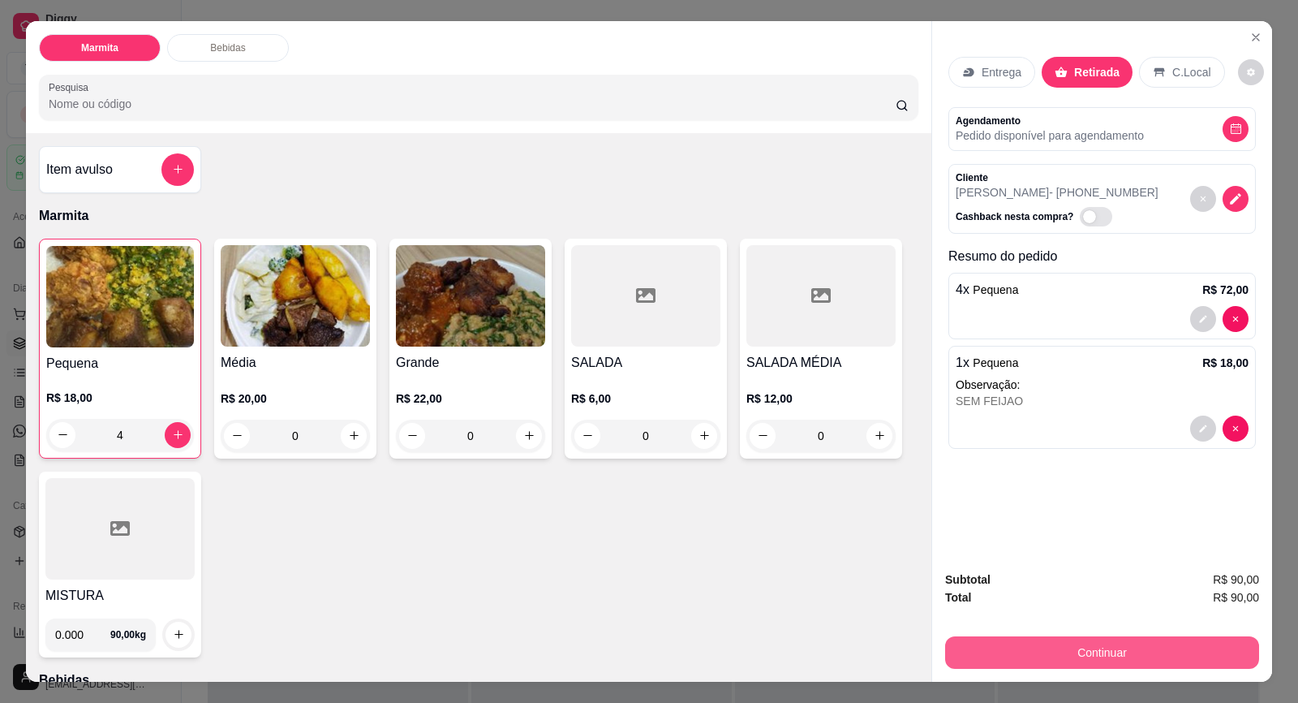
click at [1087, 648] on button "Continuar" at bounding box center [1102, 652] width 314 height 32
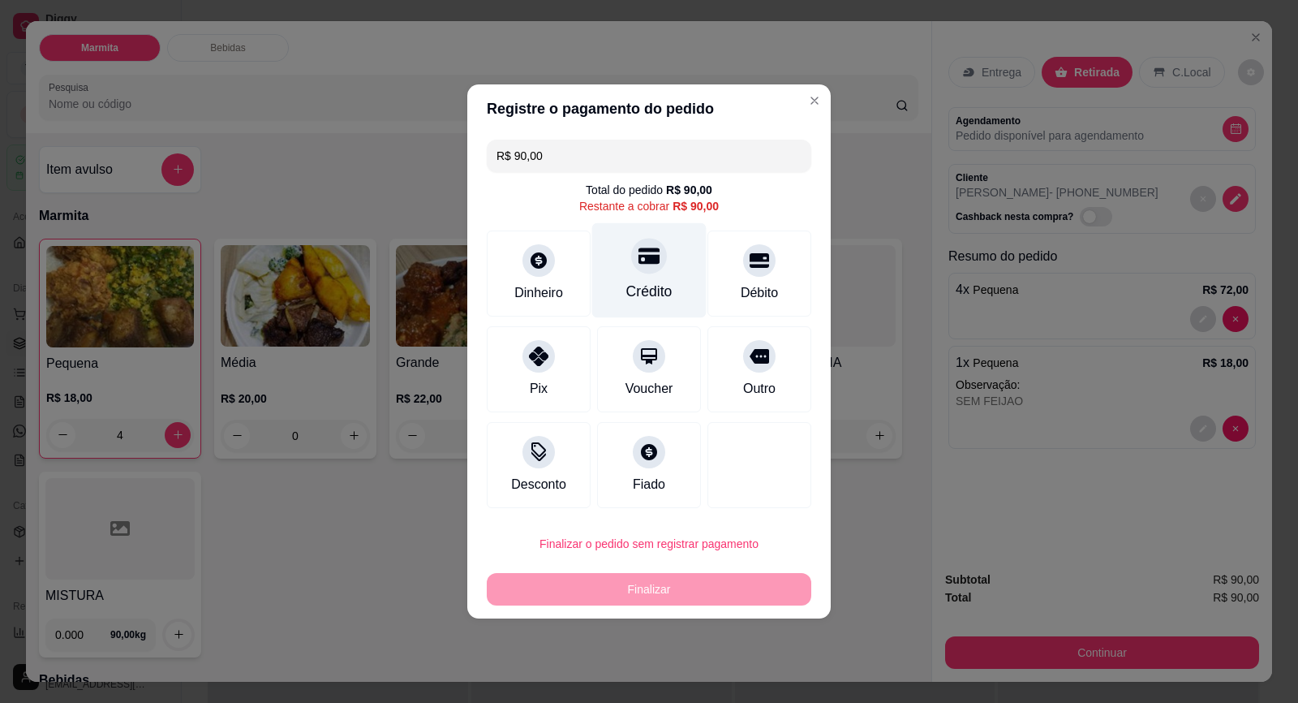
click at [637, 280] on div "Crédito" at bounding box center [649, 270] width 114 height 95
type input "R$ 0,00"
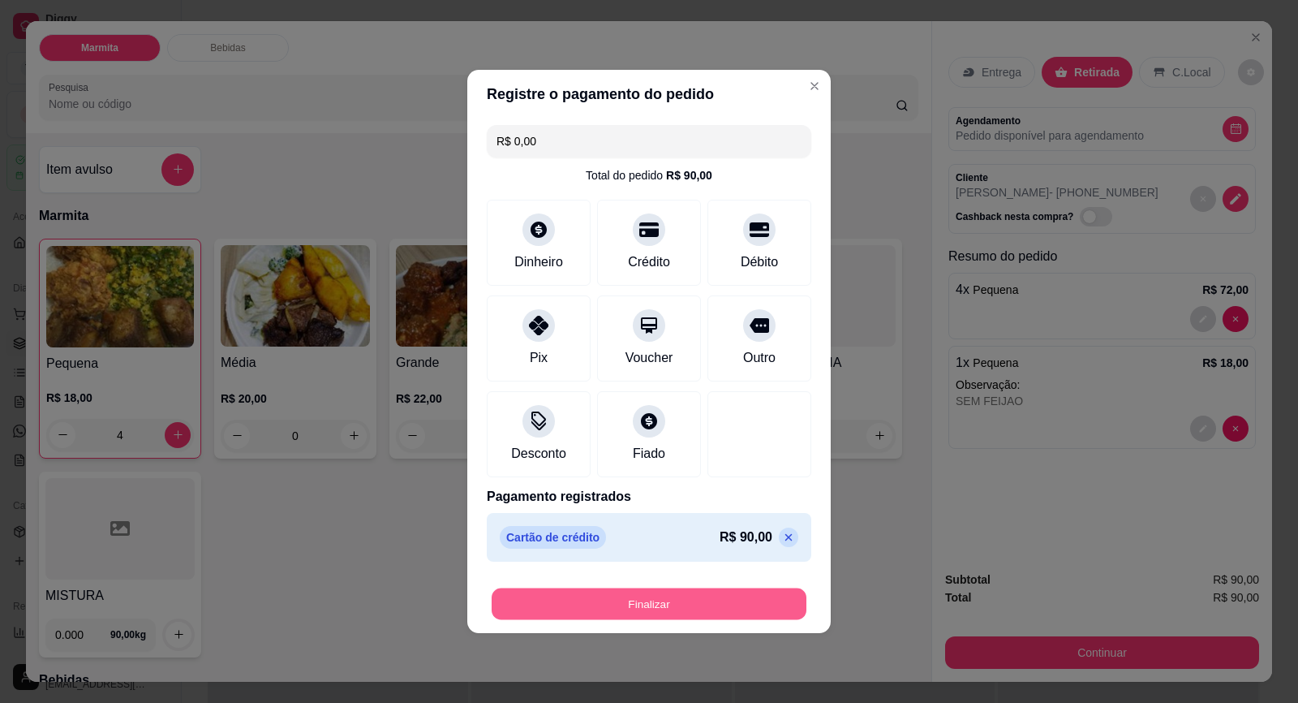
click at [682, 602] on button "Finalizar" at bounding box center [649, 604] width 315 height 32
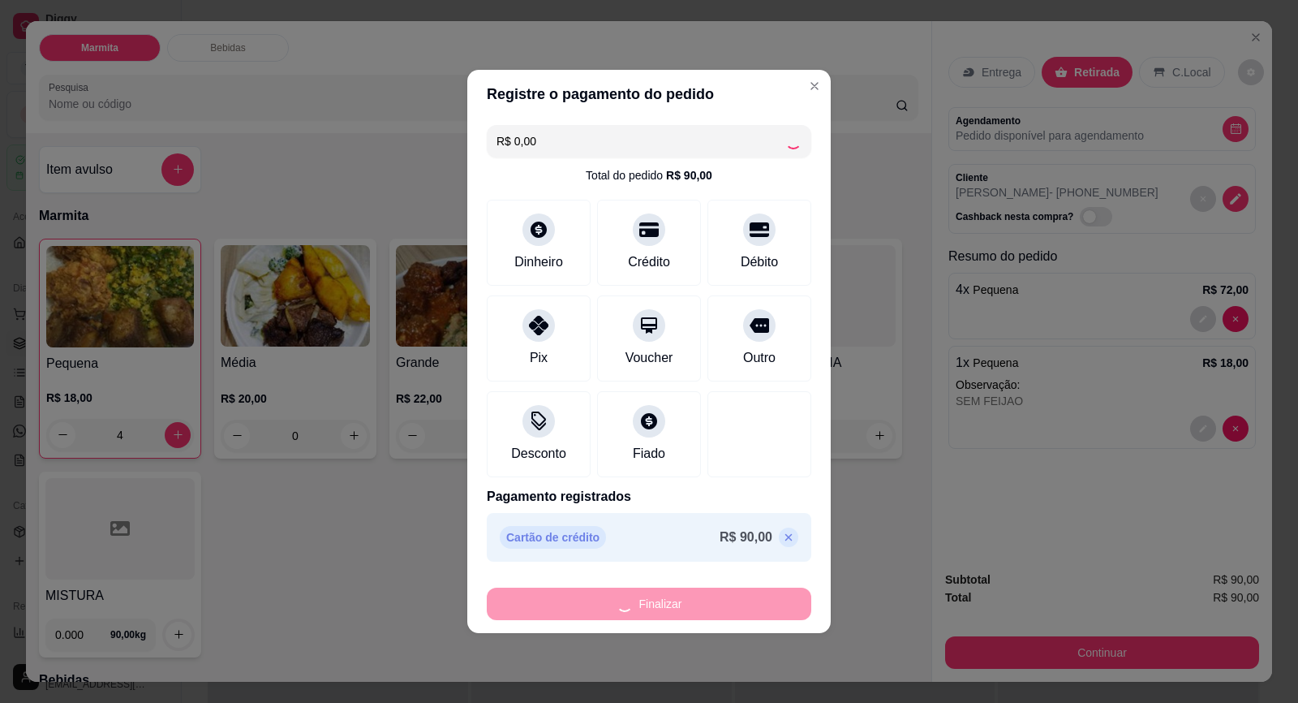
type input "0"
type input "-R$ 90,00"
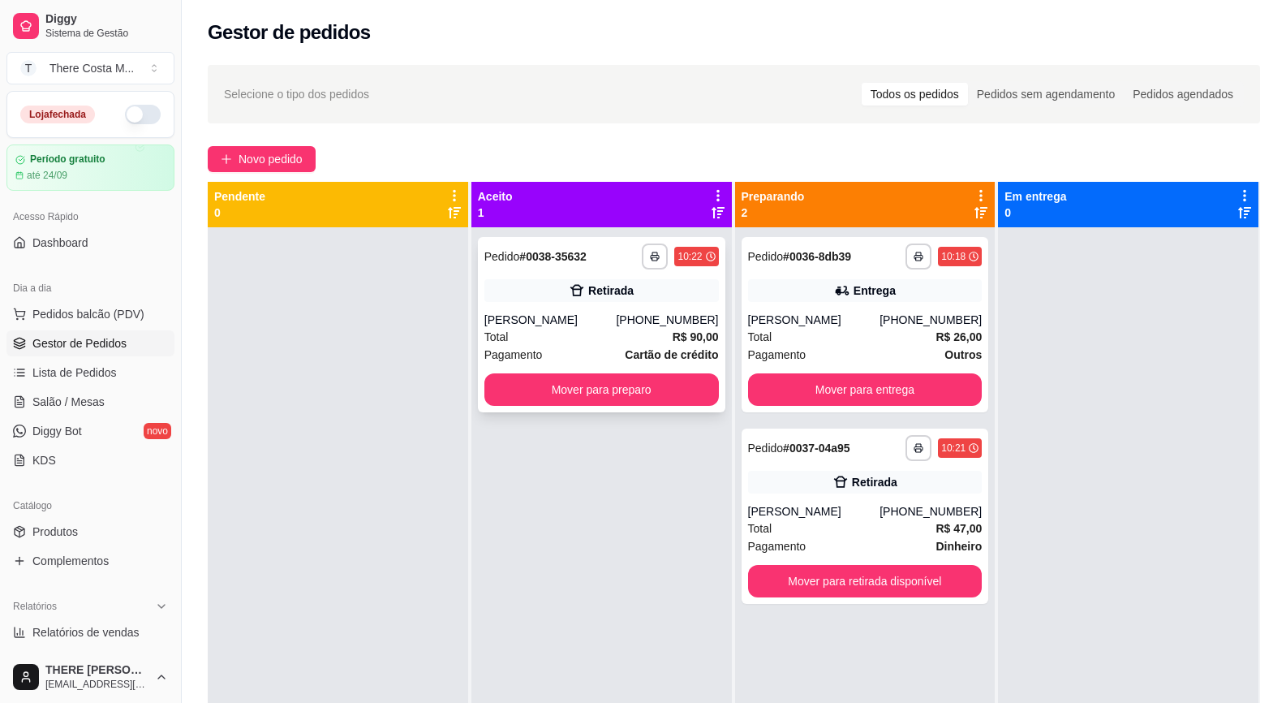
click at [631, 333] on div "Total R$ 90,00" at bounding box center [601, 337] width 235 height 18
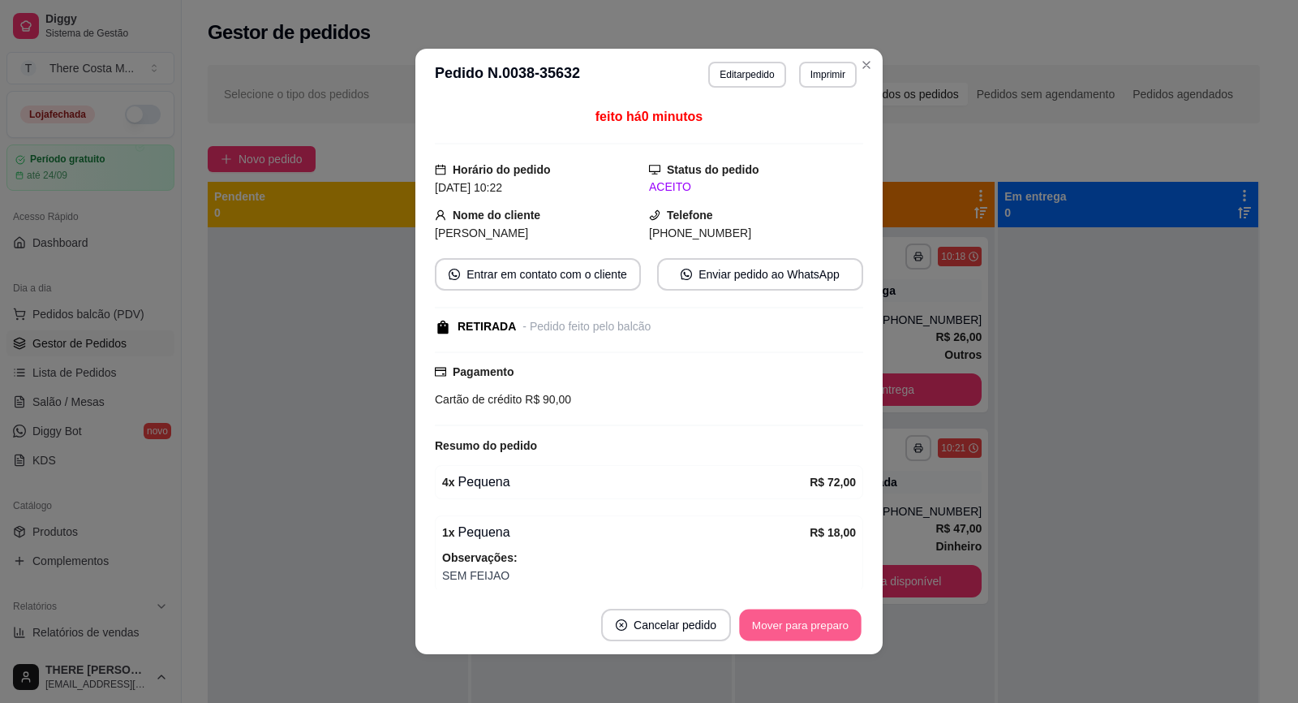
click at [793, 626] on button "Mover para preparo" at bounding box center [800, 625] width 122 height 32
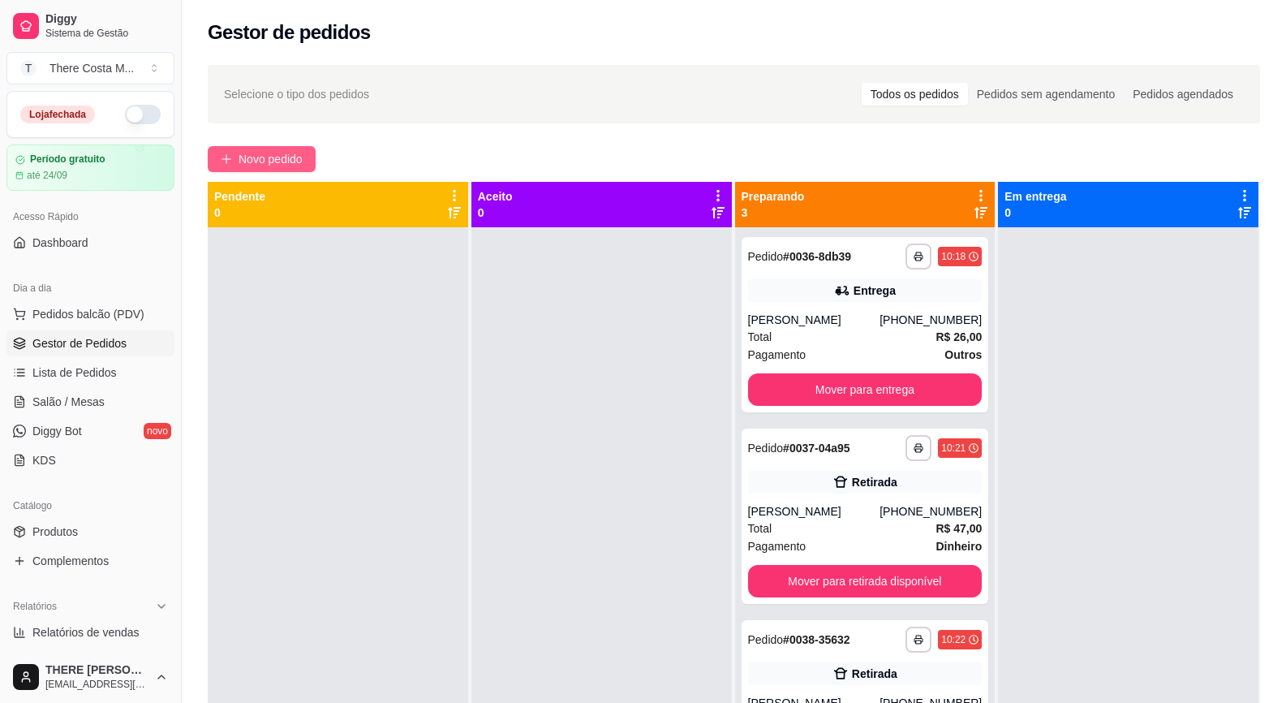
click at [265, 161] on span "Novo pedido" at bounding box center [271, 159] width 64 height 18
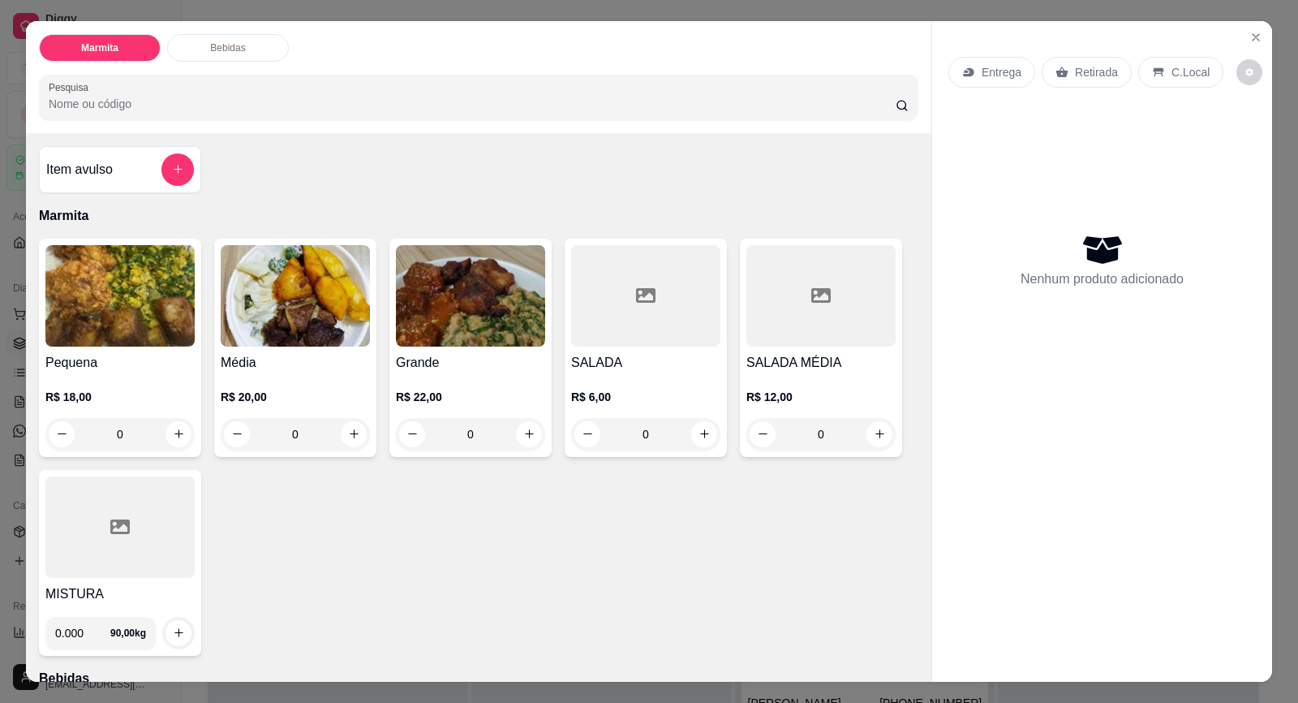
click at [998, 71] on p "Entrega" at bounding box center [1002, 72] width 40 height 16
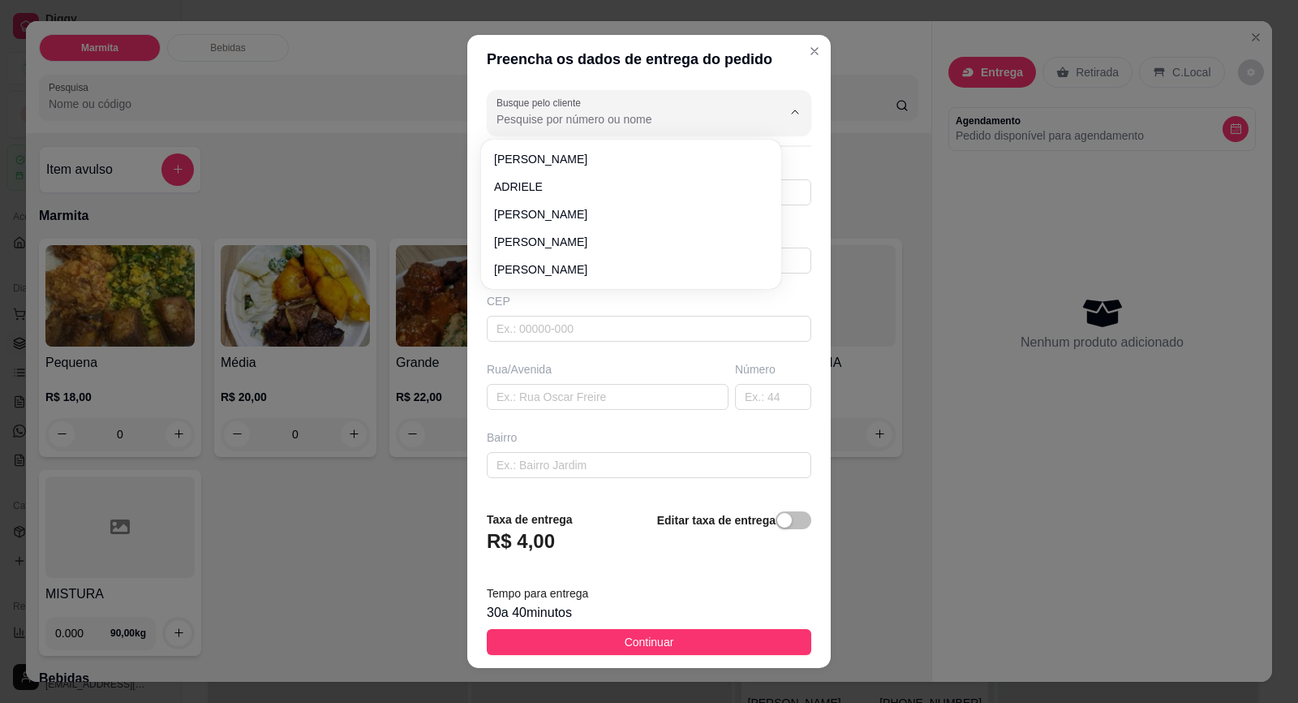
click at [619, 123] on input "Busque pelo cliente" at bounding box center [627, 119] width 260 height 16
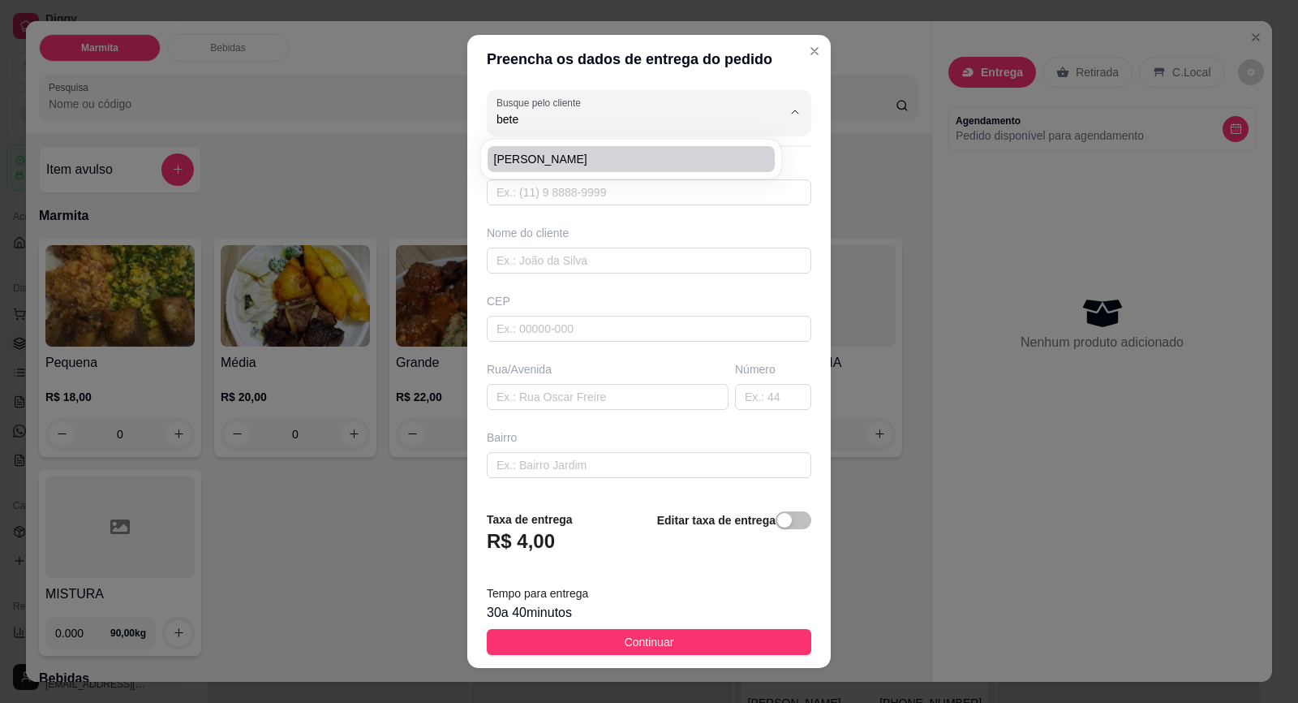
click at [622, 162] on span "[PERSON_NAME]" at bounding box center [623, 159] width 258 height 16
type input "[PERSON_NAME]"
type input "15997733760"
type input "[PERSON_NAME]"
type input "18440000"
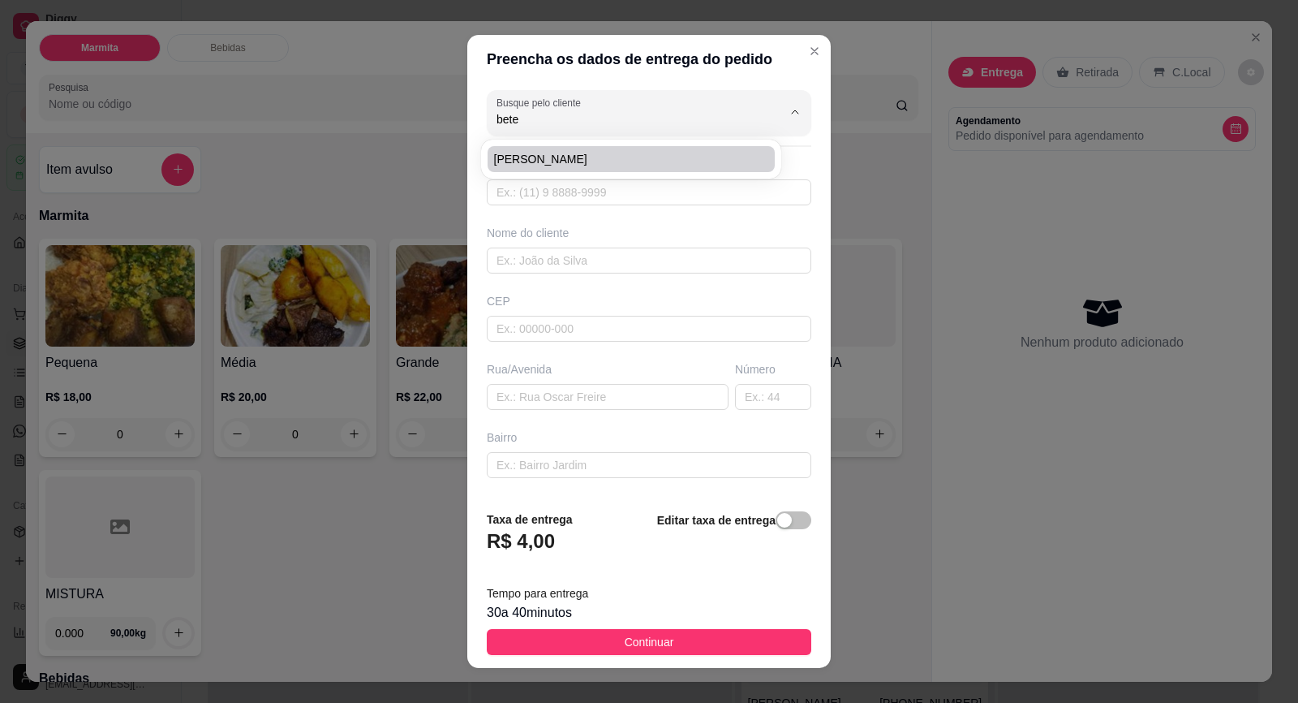
type input "[DATE]"
type input "591"
type input "CENTRO"
type input "Itaberá"
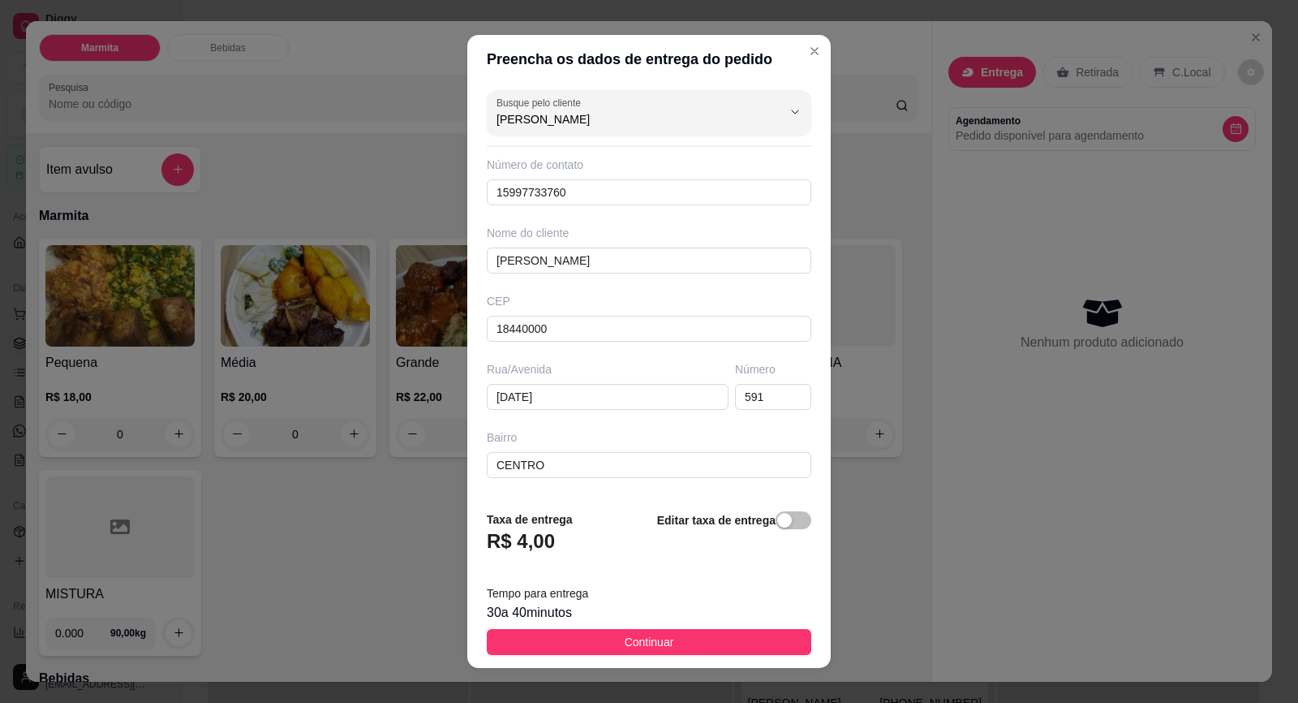
type input "[PERSON_NAME]"
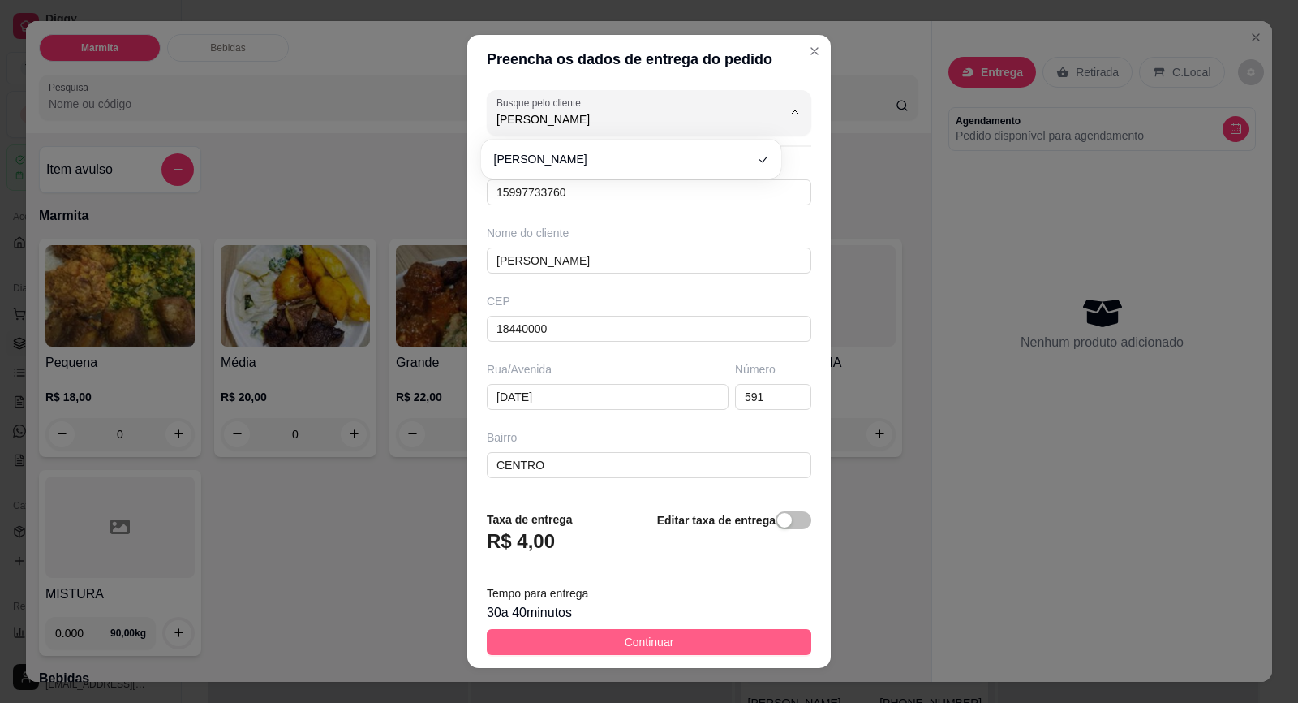
click at [649, 640] on span "Continuar" at bounding box center [649, 642] width 49 height 18
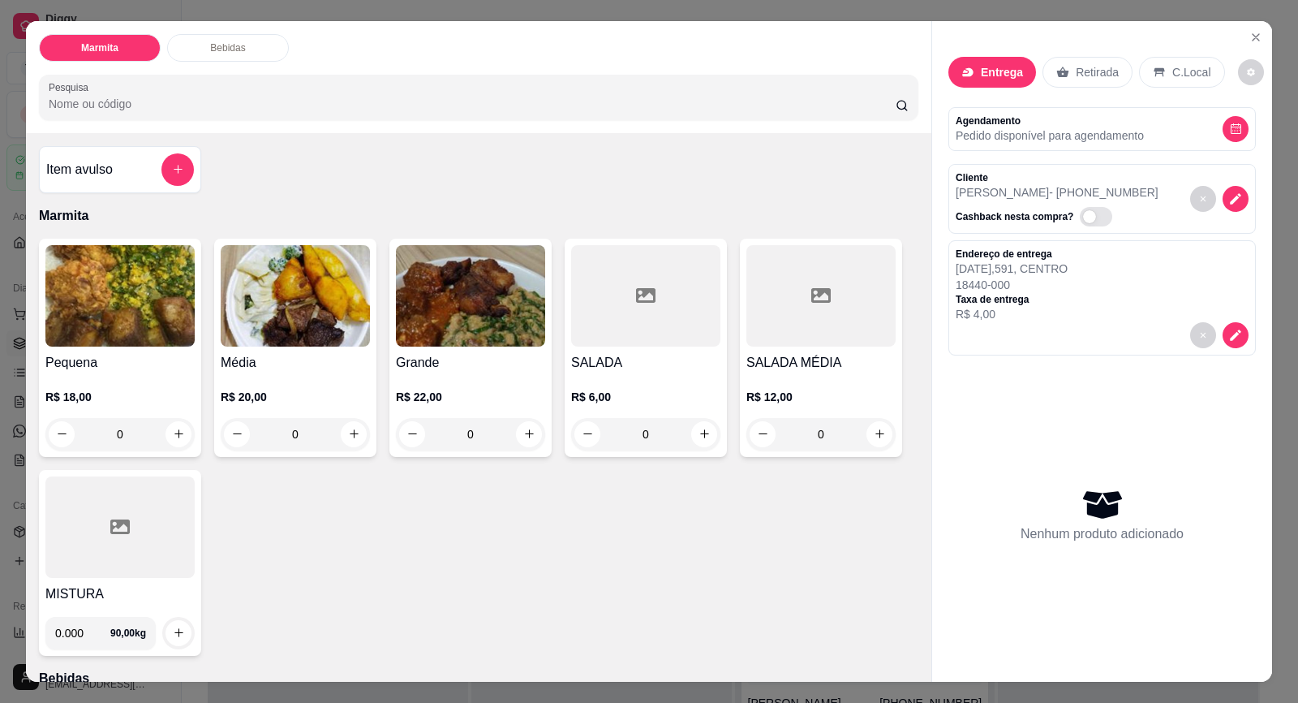
click at [510, 342] on img at bounding box center [470, 295] width 149 height 101
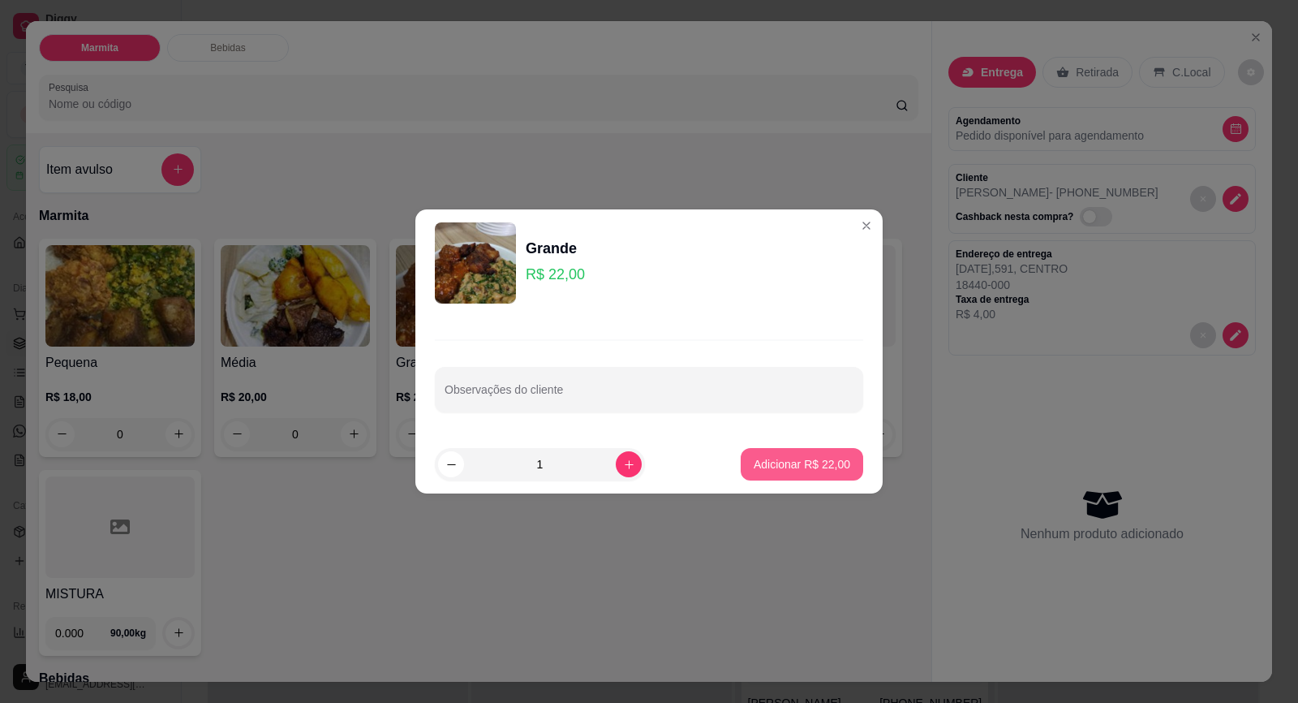
click at [828, 459] on p "Adicionar R$ 22,00" at bounding box center [802, 464] width 97 height 16
type input "1"
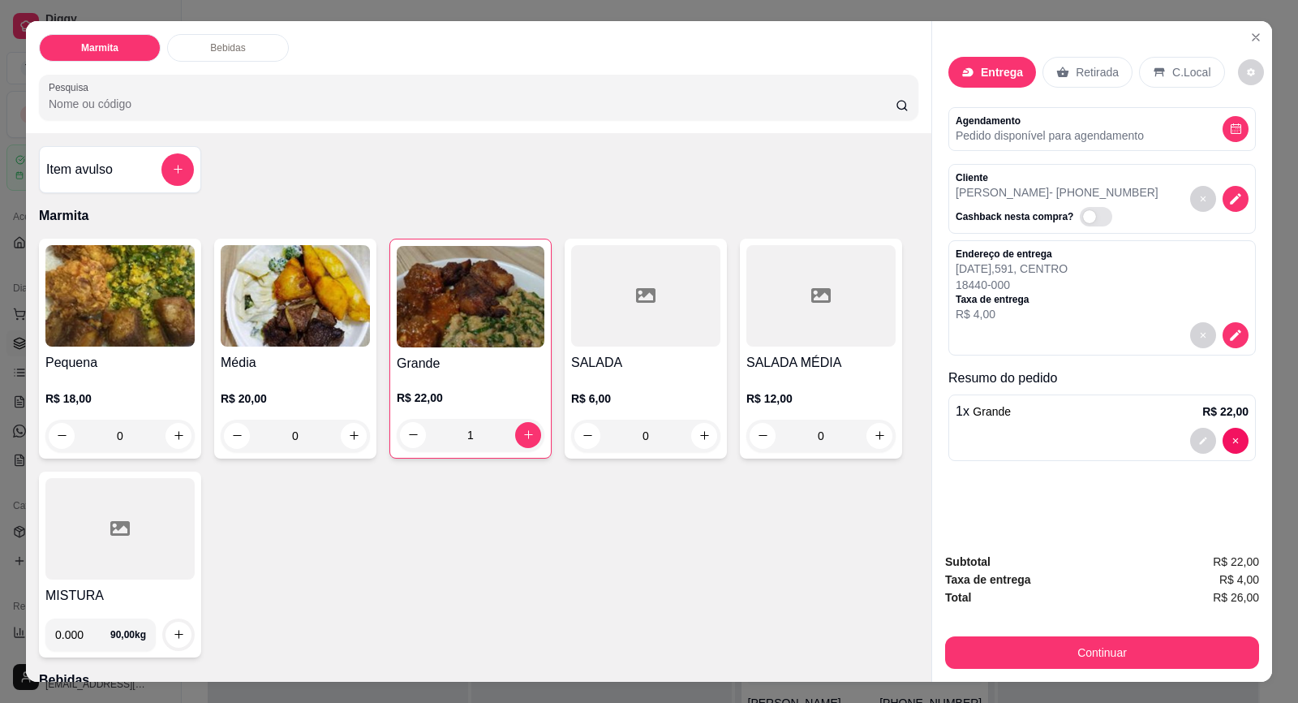
scroll to position [31, 0]
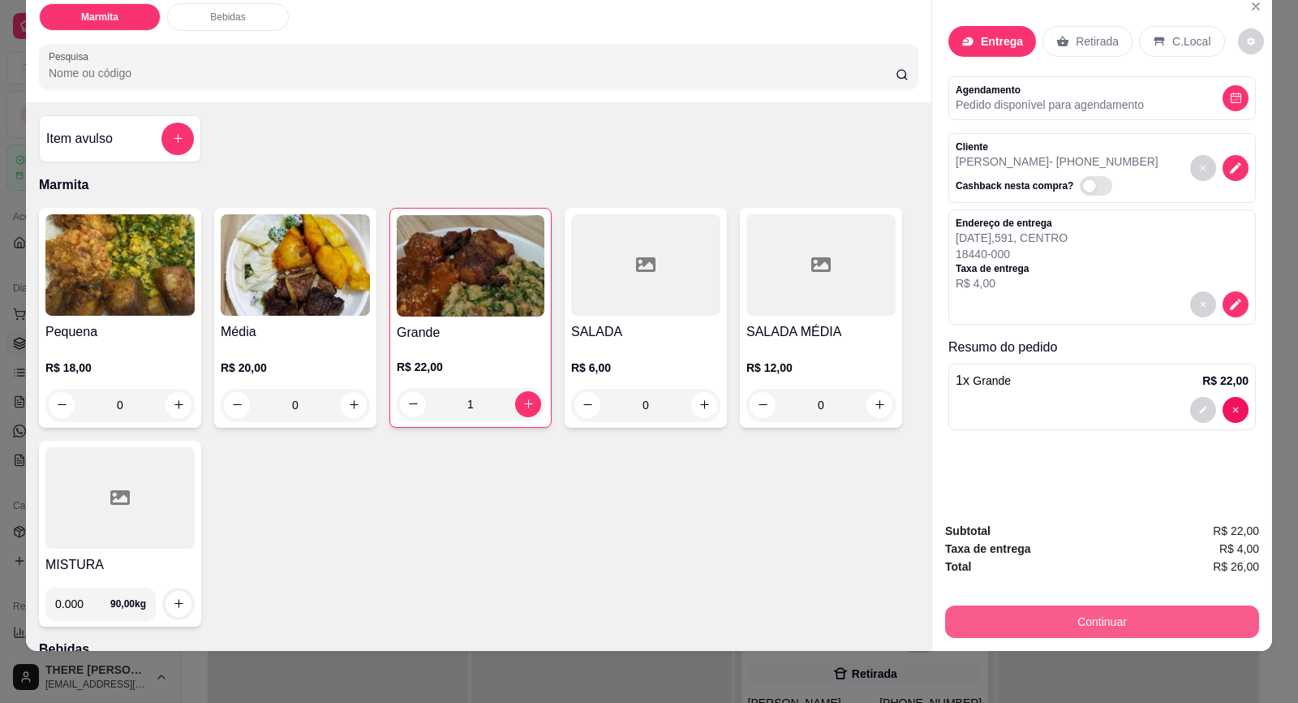
click at [1091, 620] on button "Continuar" at bounding box center [1102, 621] width 314 height 32
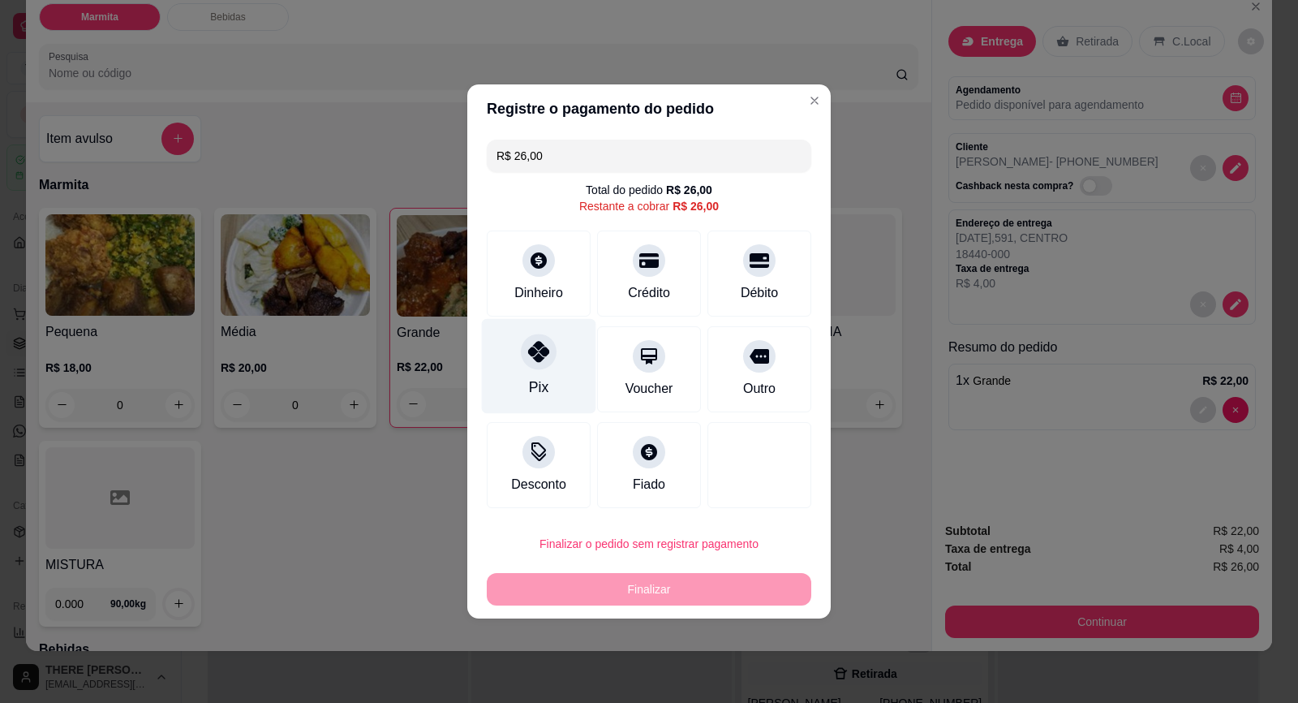
click at [540, 356] on icon at bounding box center [538, 351] width 21 height 21
type input "R$ 0,00"
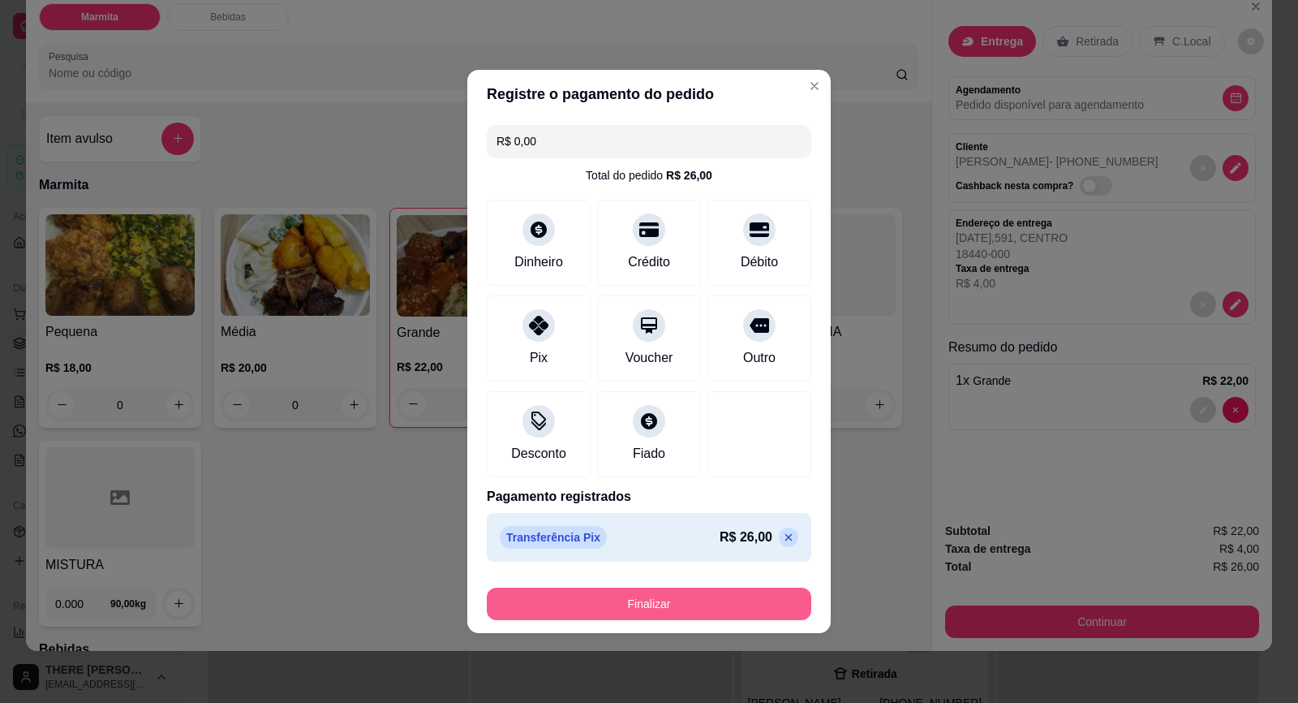
click at [722, 595] on button "Finalizar" at bounding box center [649, 603] width 325 height 32
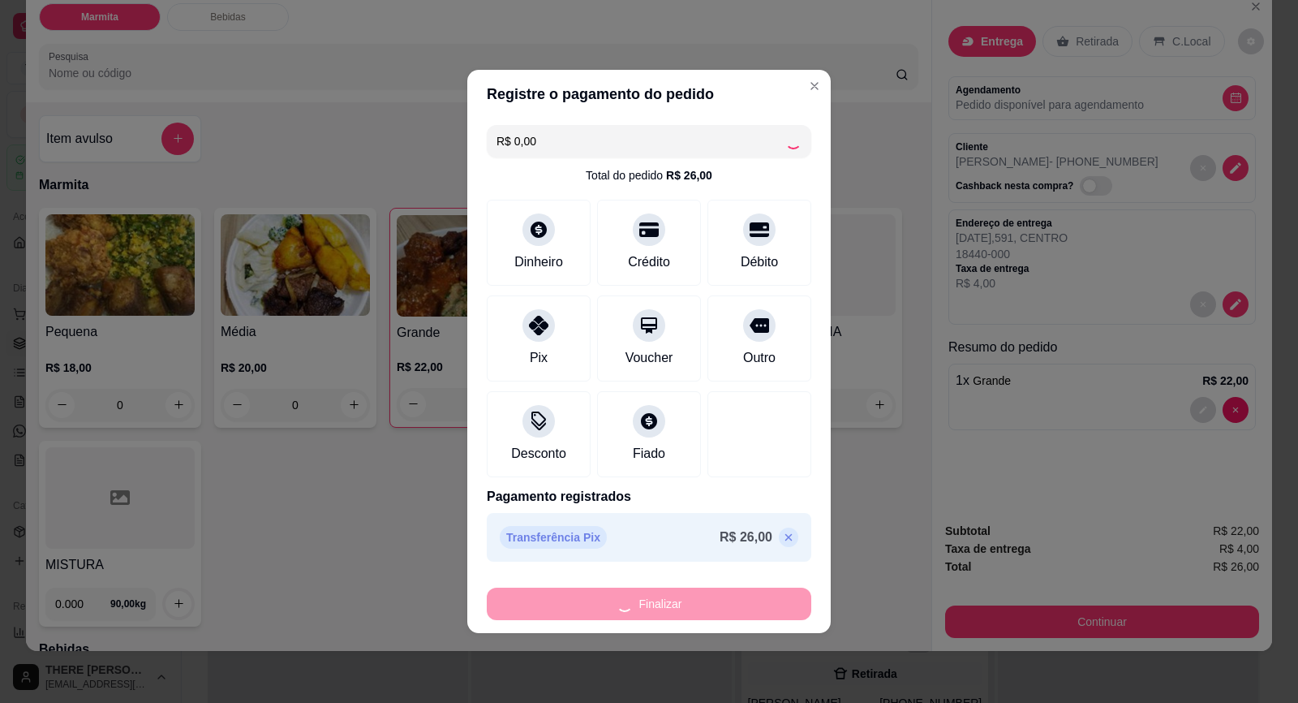
type input "0"
type input "-R$ 26,00"
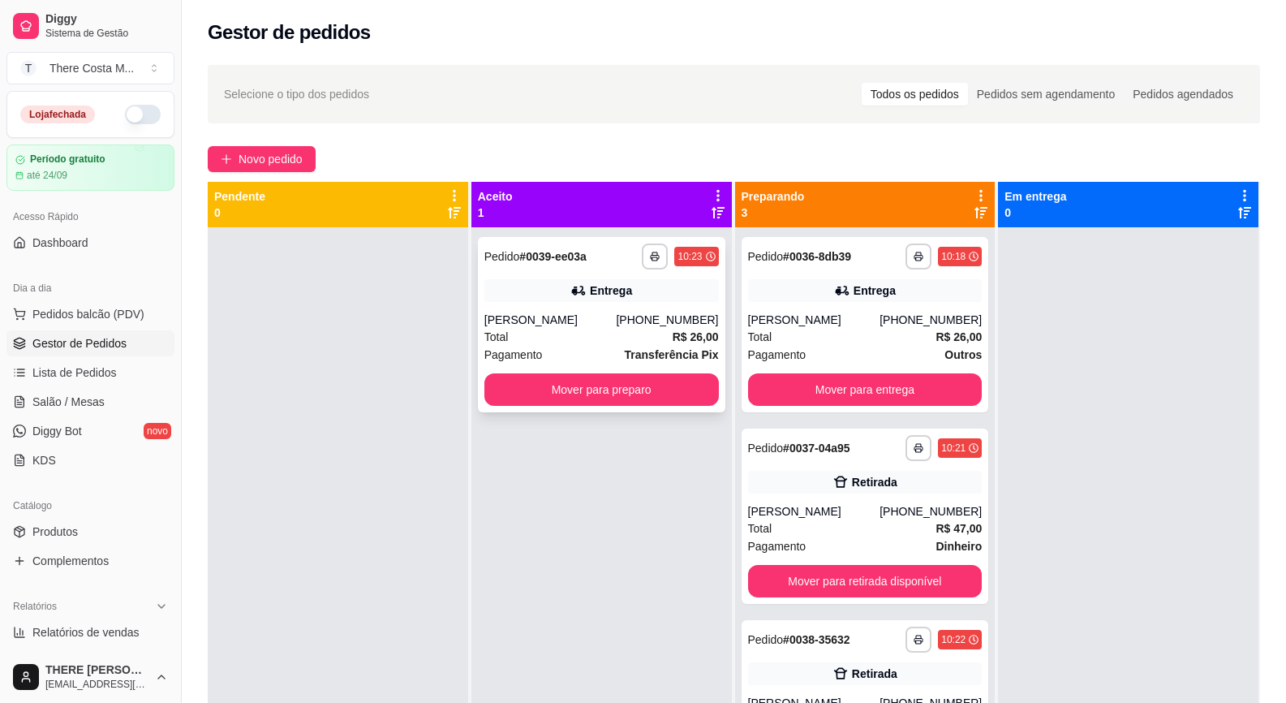
click at [639, 319] on div "[PHONE_NUMBER]" at bounding box center [667, 320] width 102 height 16
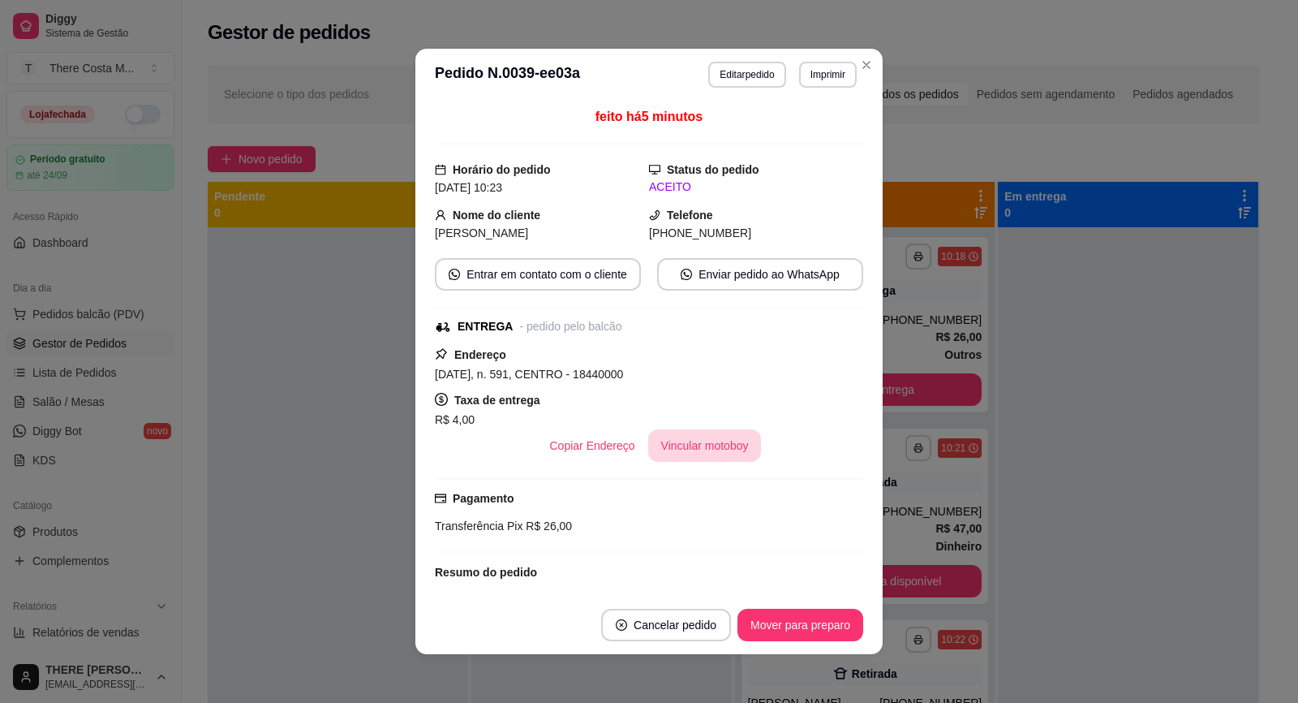
click at [695, 458] on button "Vincular motoboy" at bounding box center [705, 445] width 114 height 32
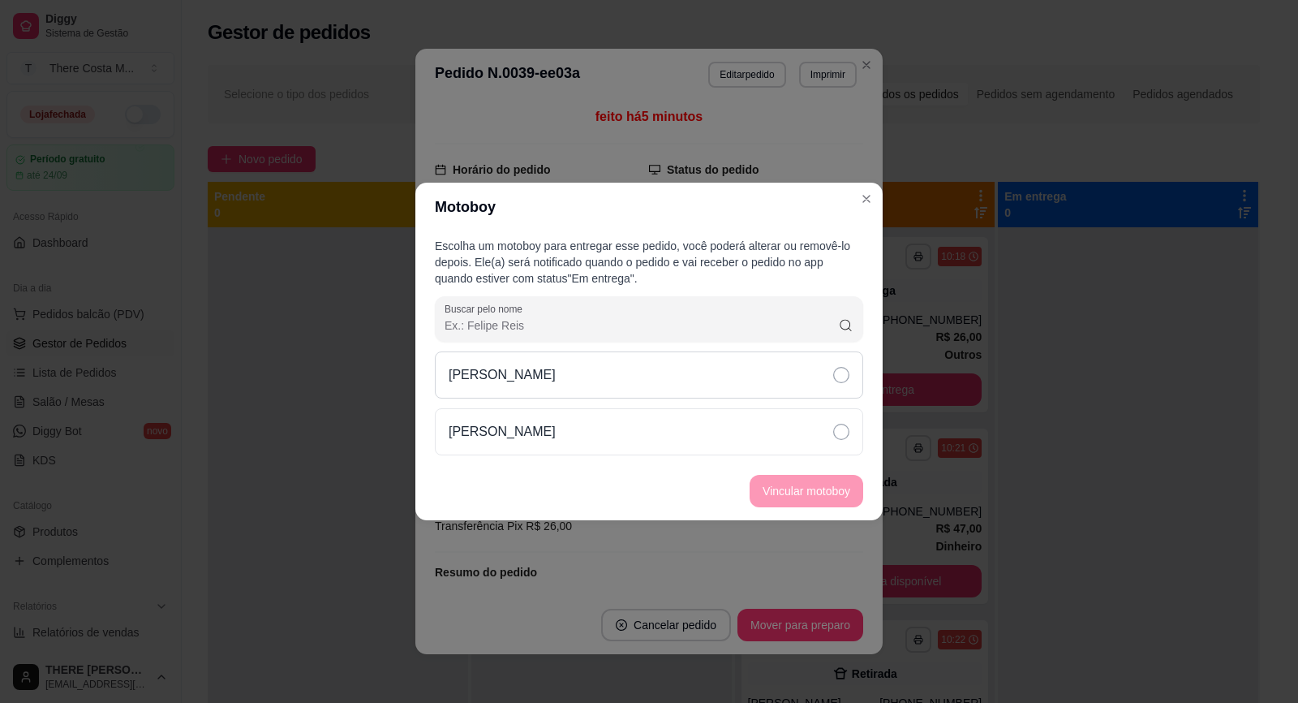
click at [663, 378] on div "[PERSON_NAME]" at bounding box center [649, 374] width 428 height 47
click at [800, 487] on button "Vincular motoboy" at bounding box center [806, 492] width 110 height 32
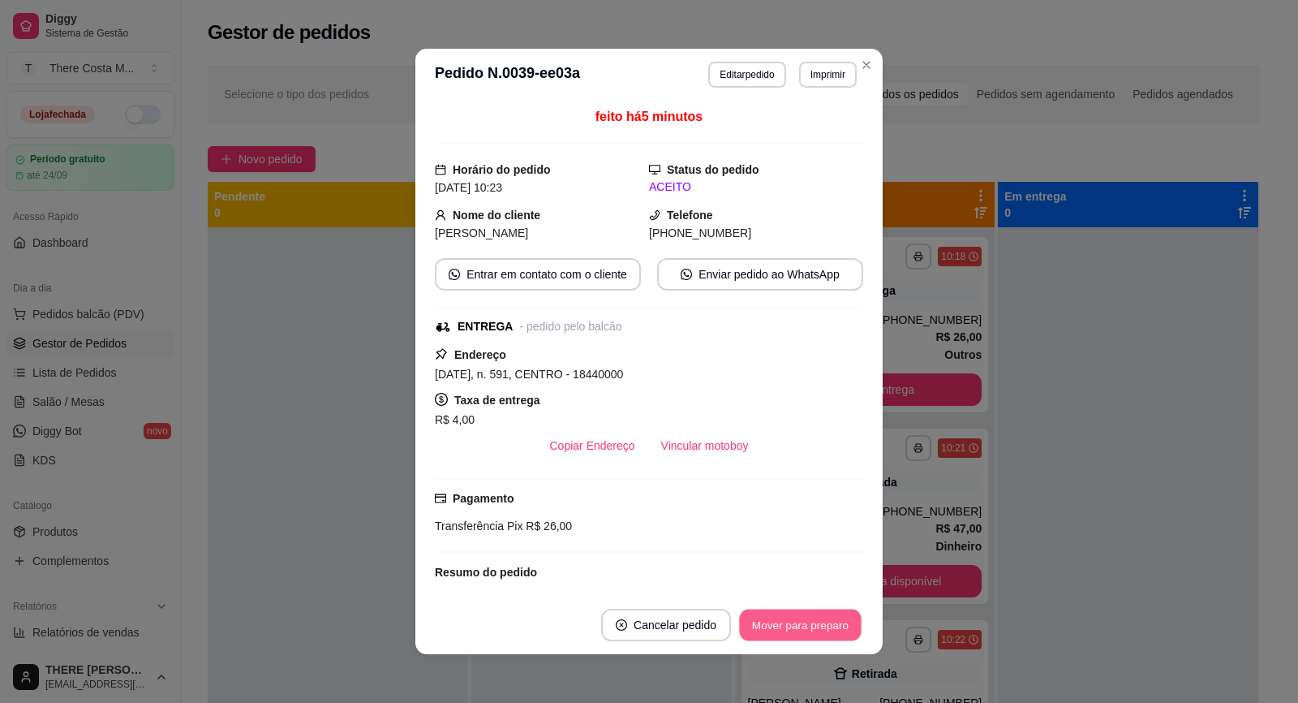
click at [762, 626] on button "Mover para preparo" at bounding box center [800, 625] width 122 height 32
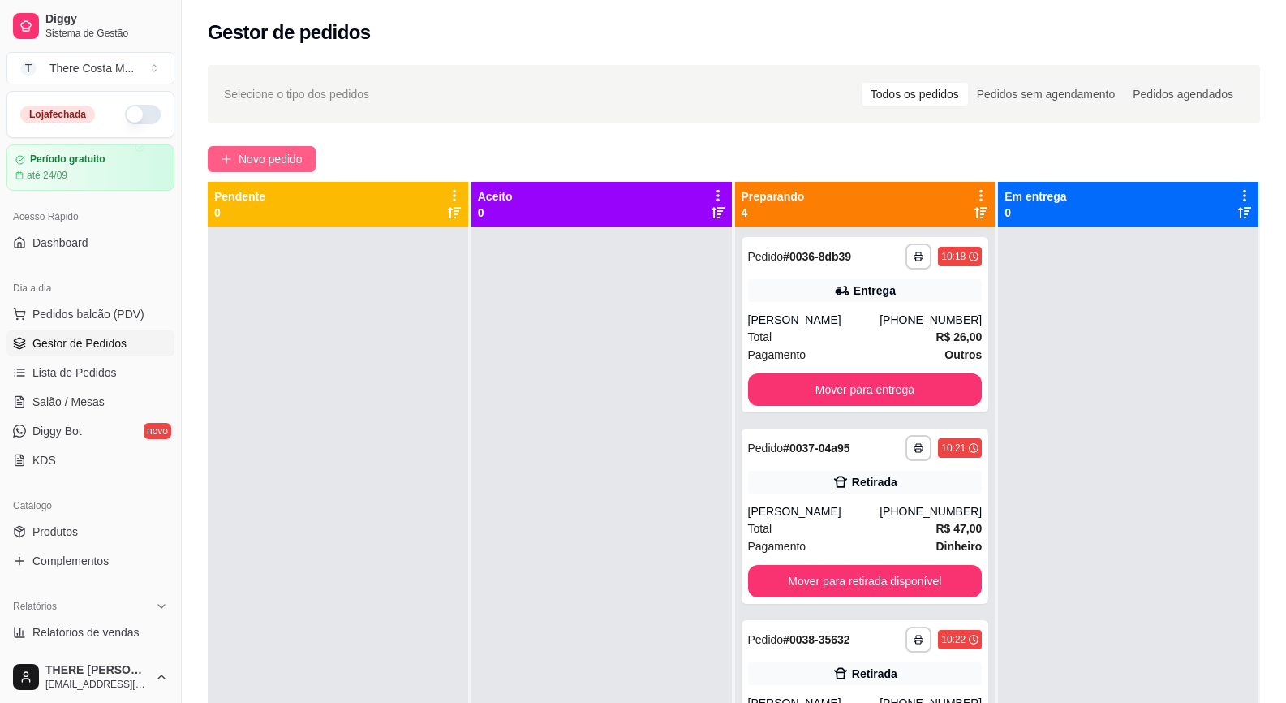
click at [283, 151] on span "Novo pedido" at bounding box center [271, 159] width 64 height 18
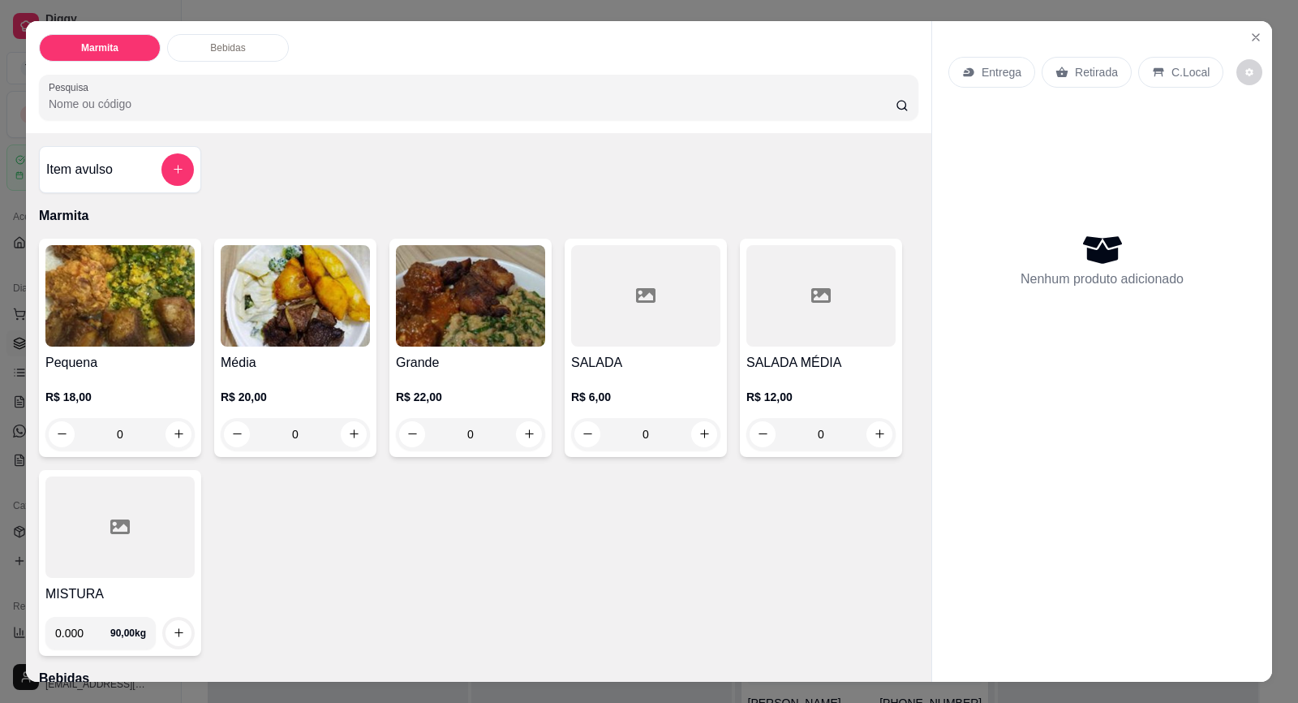
click at [991, 81] on div "Entrega" at bounding box center [992, 72] width 87 height 31
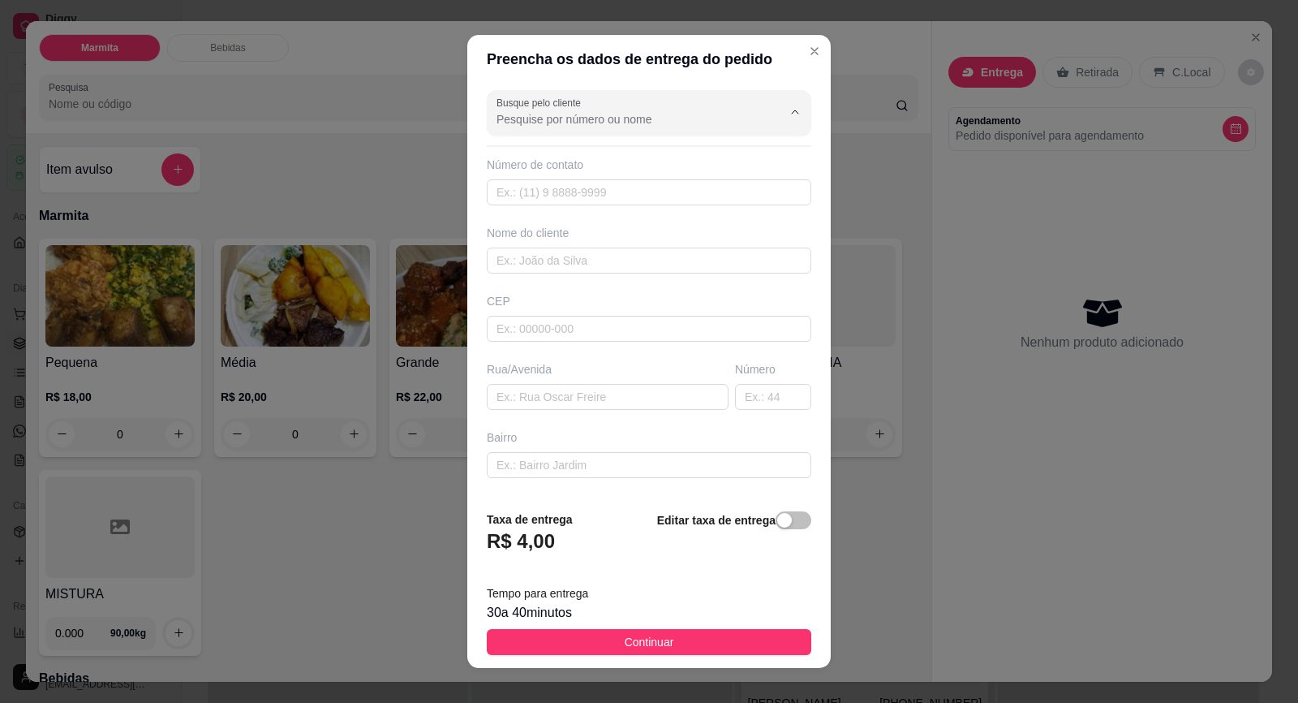
click at [675, 126] on input "Busque pelo cliente" at bounding box center [627, 119] width 260 height 16
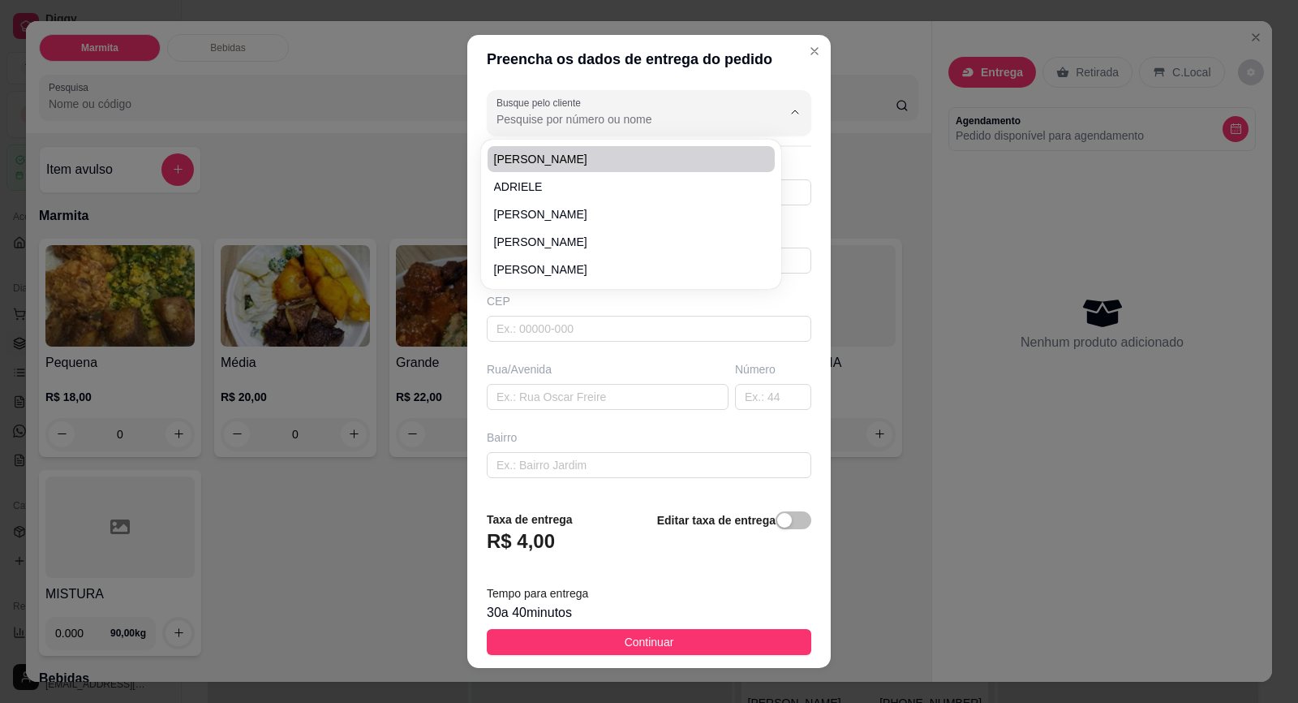
click at [790, 114] on div "Busque pelo cliente Número de contato Nome do cliente CEP Rua/[GEOGRAPHIC_DATA]" at bounding box center [649, 290] width 364 height 413
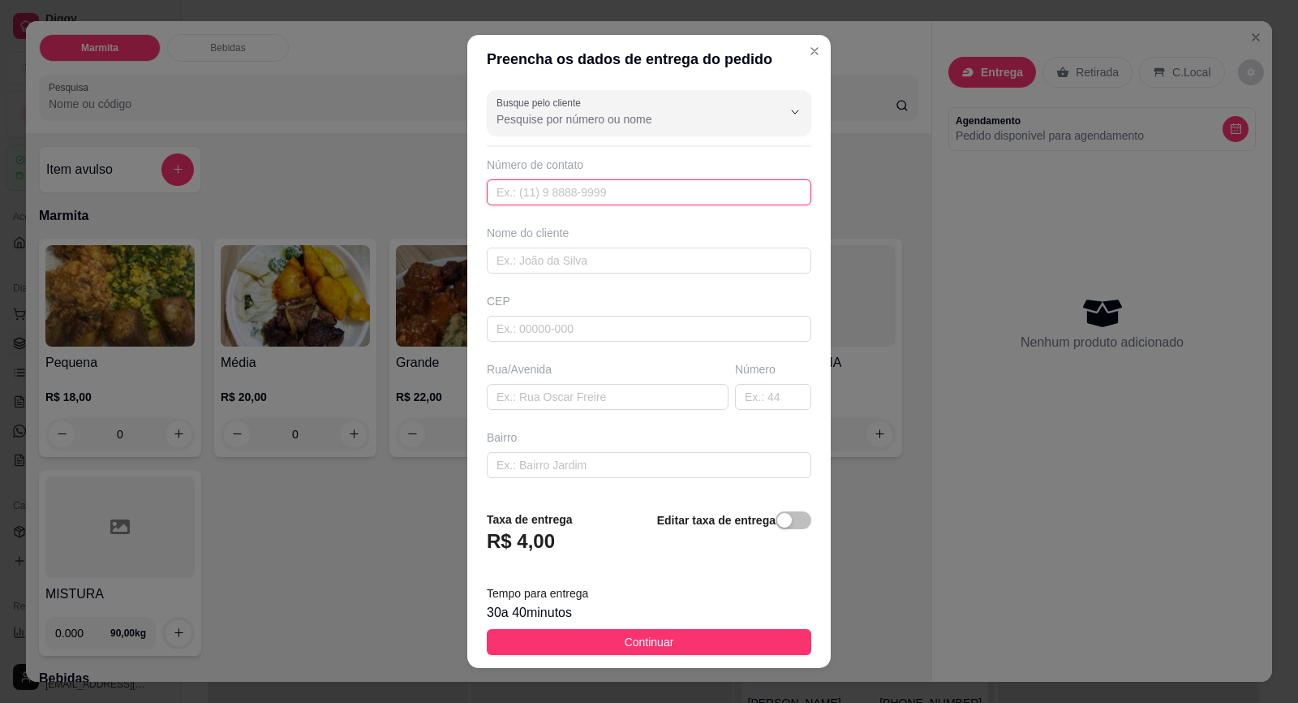
click at [699, 179] on input "text" at bounding box center [649, 192] width 325 height 26
paste input "[PHONE_NUMBER]"
type input "[PHONE_NUMBER]"
click at [649, 253] on input "text" at bounding box center [649, 260] width 325 height 26
type input "EMANUELLY"
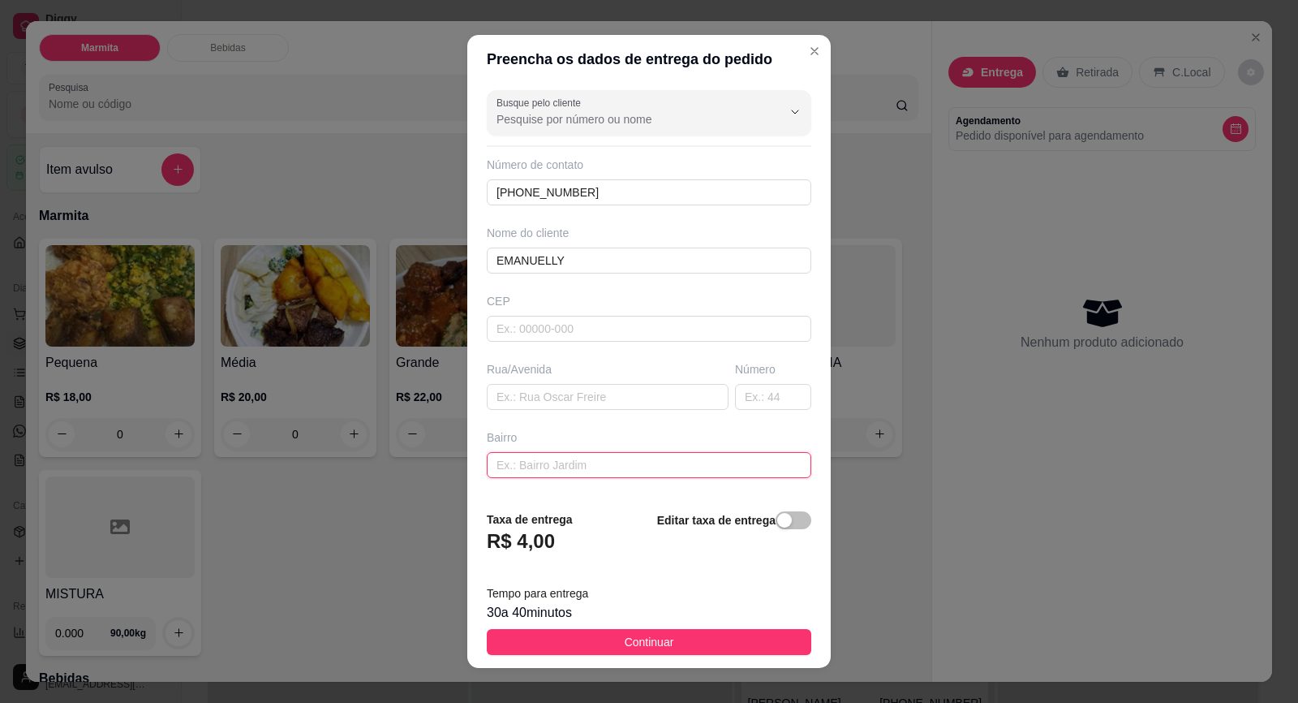
click at [581, 473] on input "text" at bounding box center [649, 465] width 325 height 26
type input "[PERSON_NAME]"
click at [549, 320] on input "text" at bounding box center [649, 329] width 325 height 26
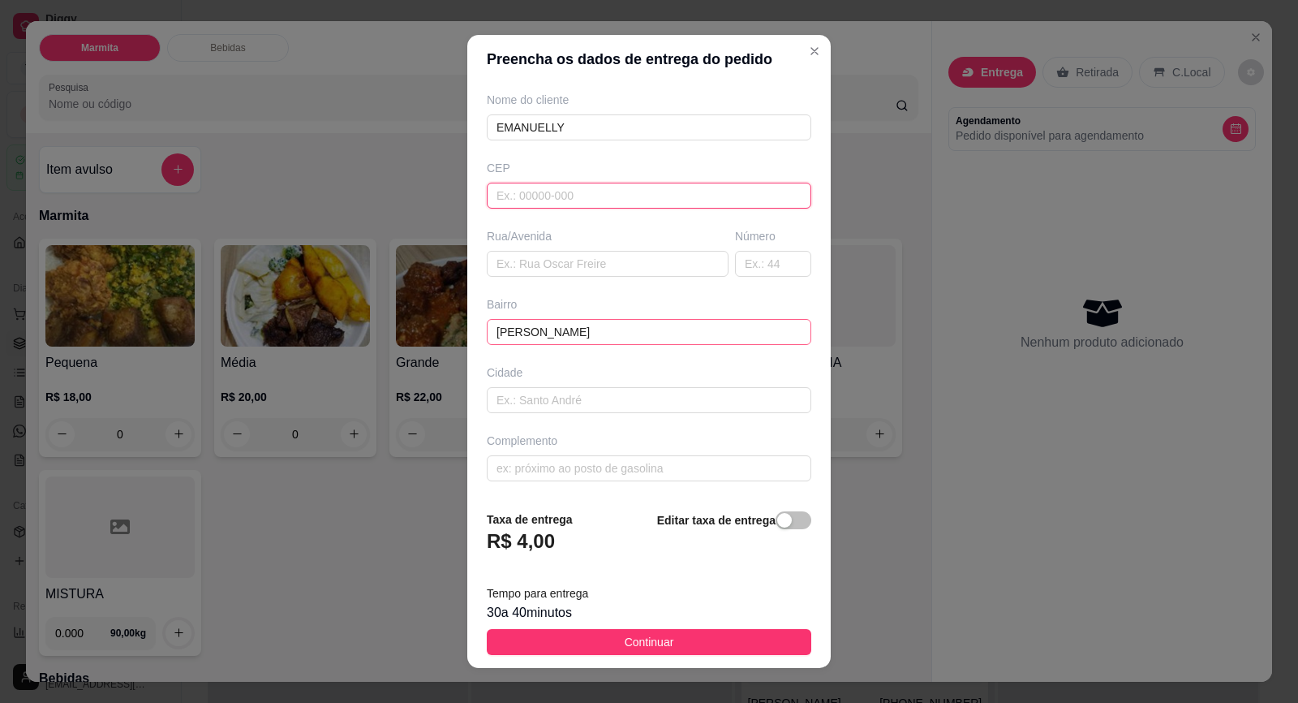
scroll to position [52, 0]
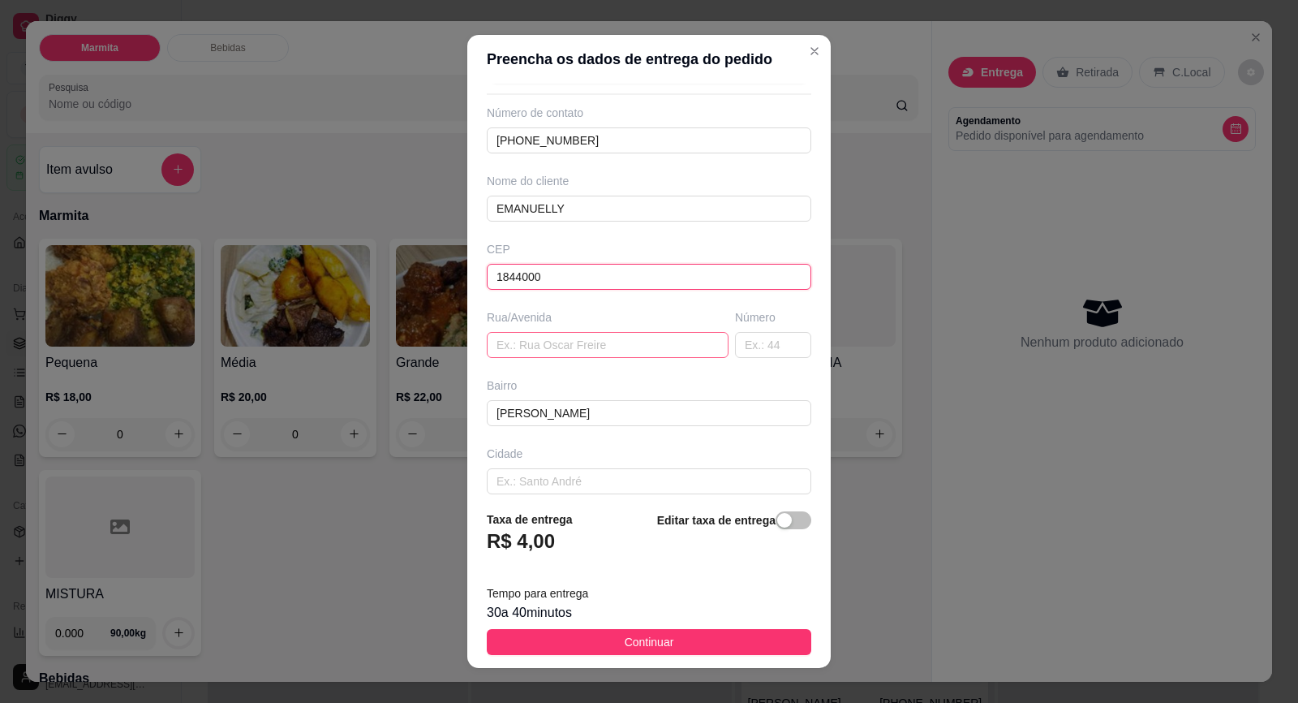
type input "18440000"
type input "Itaberá"
type input "18440000"
click at [577, 352] on input "text" at bounding box center [608, 345] width 242 height 26
paste input "[STREET_ADDRESS][PERSON_NAME]"
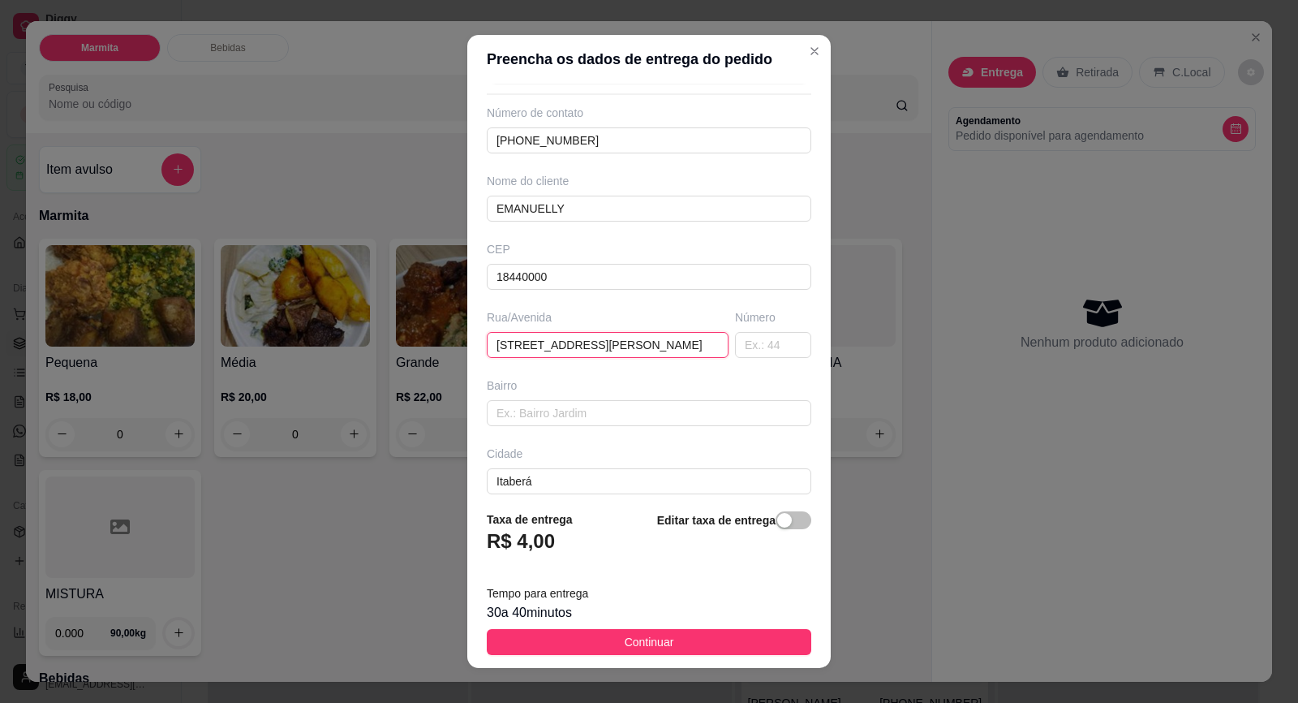
scroll to position [0, 2]
type input "[STREET_ADDRESS][PERSON_NAME]"
click at [765, 340] on input "text" at bounding box center [773, 345] width 76 height 26
type input "01"
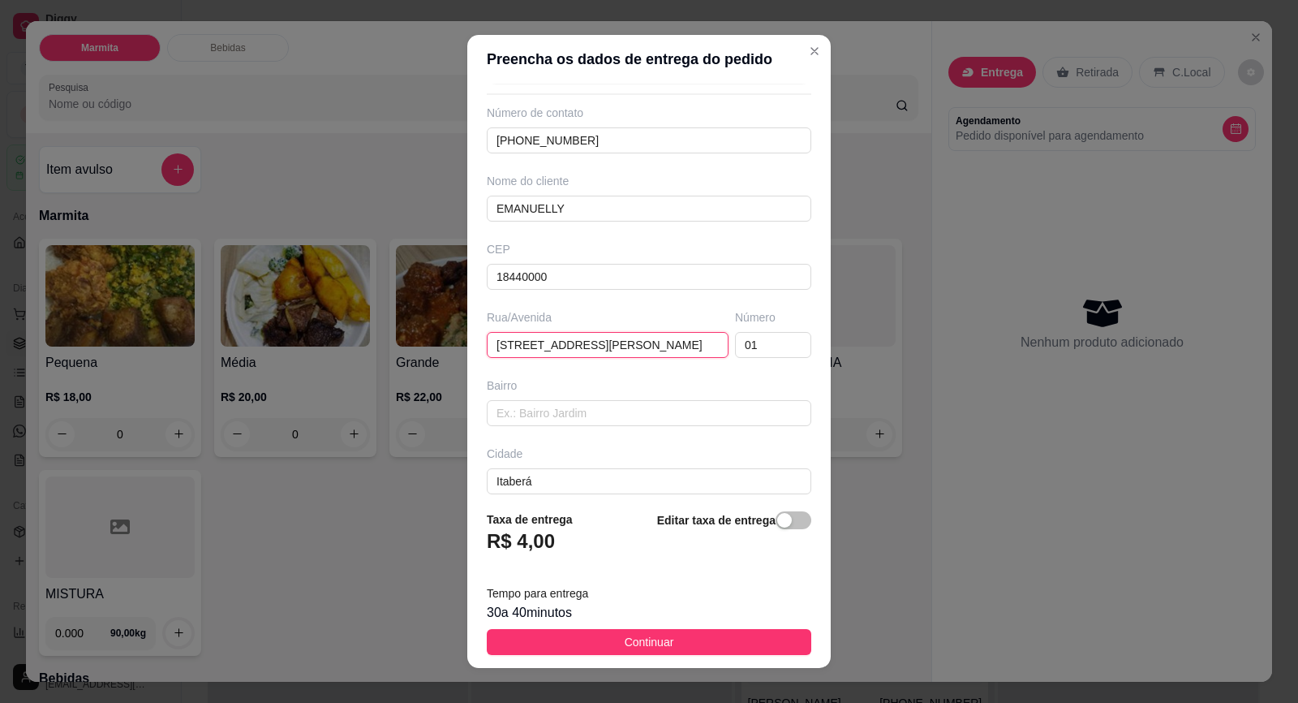
click at [683, 348] on input "[STREET_ADDRESS][PERSON_NAME]" at bounding box center [608, 345] width 242 height 26
type input "R"
paste input "[STREET_ADDRESS][PERSON_NAME]"
click at [517, 345] on input "Rua [PERSON_NAME]" at bounding box center [608, 345] width 242 height 26
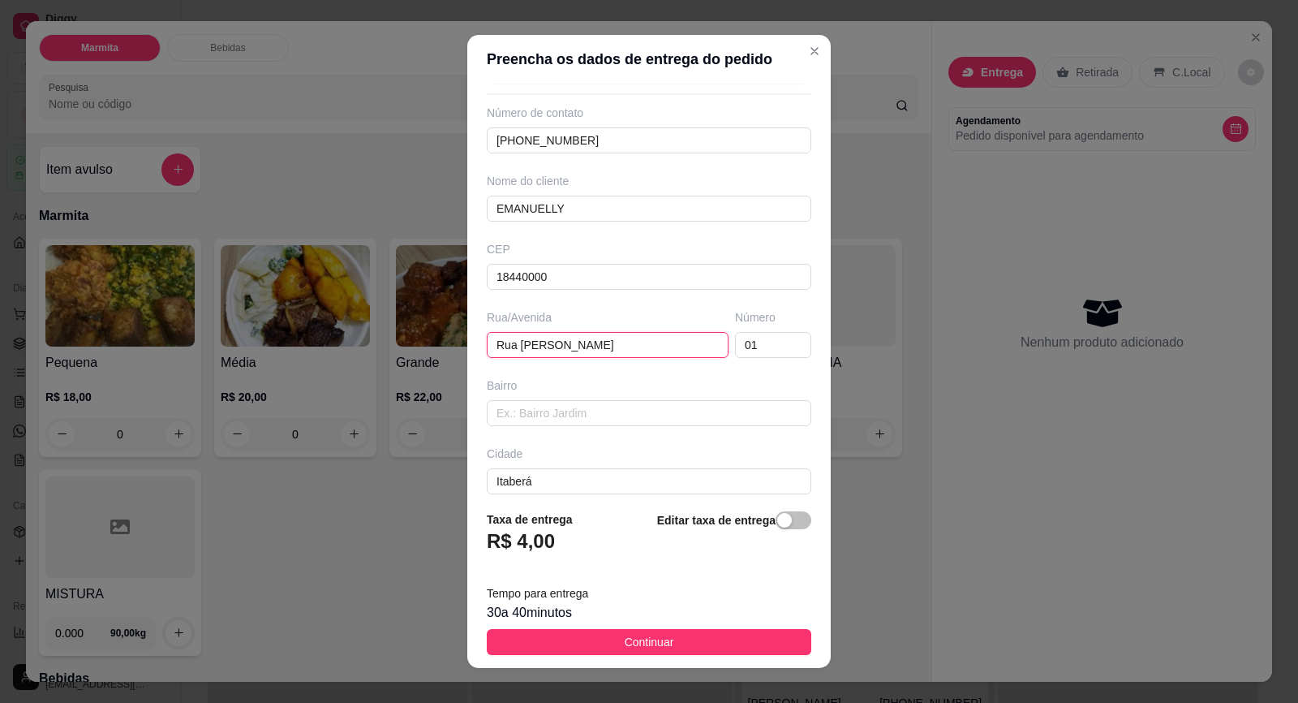
click at [511, 339] on input "Rua [PERSON_NAME]" at bounding box center [608, 345] width 242 height 26
type input "Rua [PERSON_NAME]"
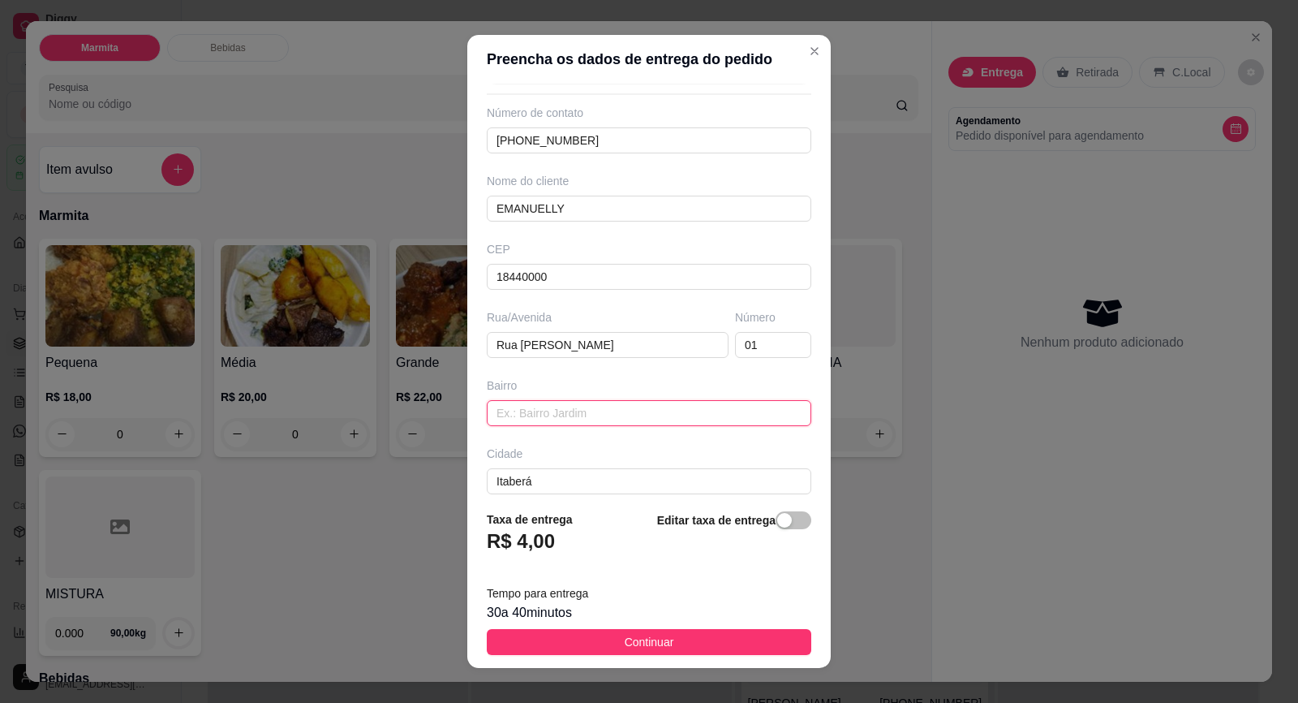
click at [647, 418] on input "text" at bounding box center [649, 413] width 325 height 26
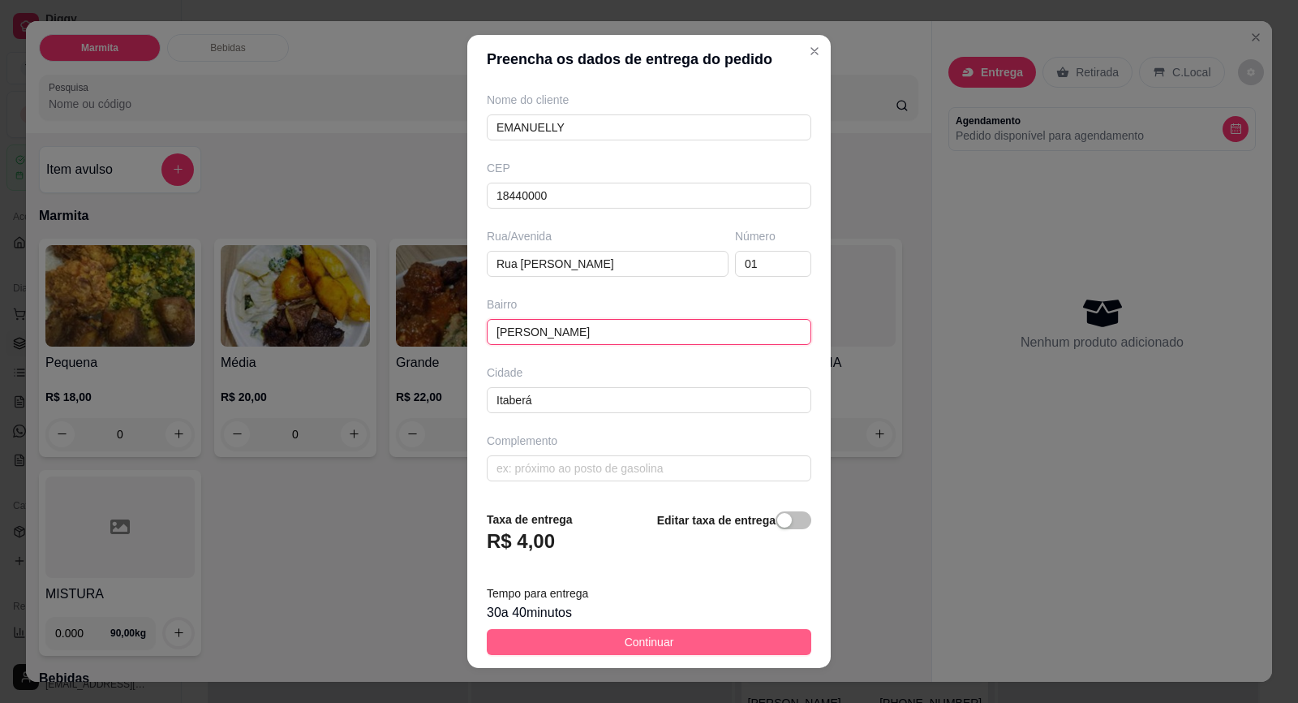
type input "[PERSON_NAME]"
click at [672, 641] on button "Continuar" at bounding box center [649, 642] width 325 height 26
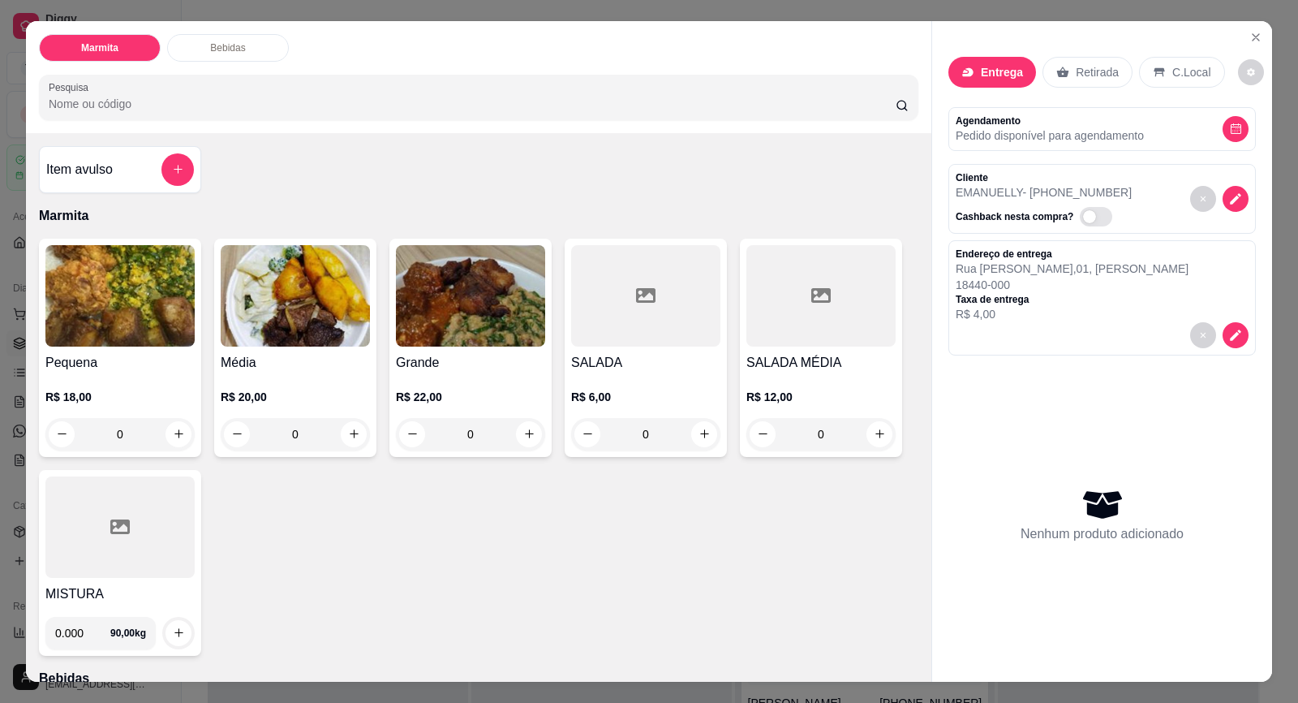
click at [304, 346] on img at bounding box center [295, 295] width 149 height 101
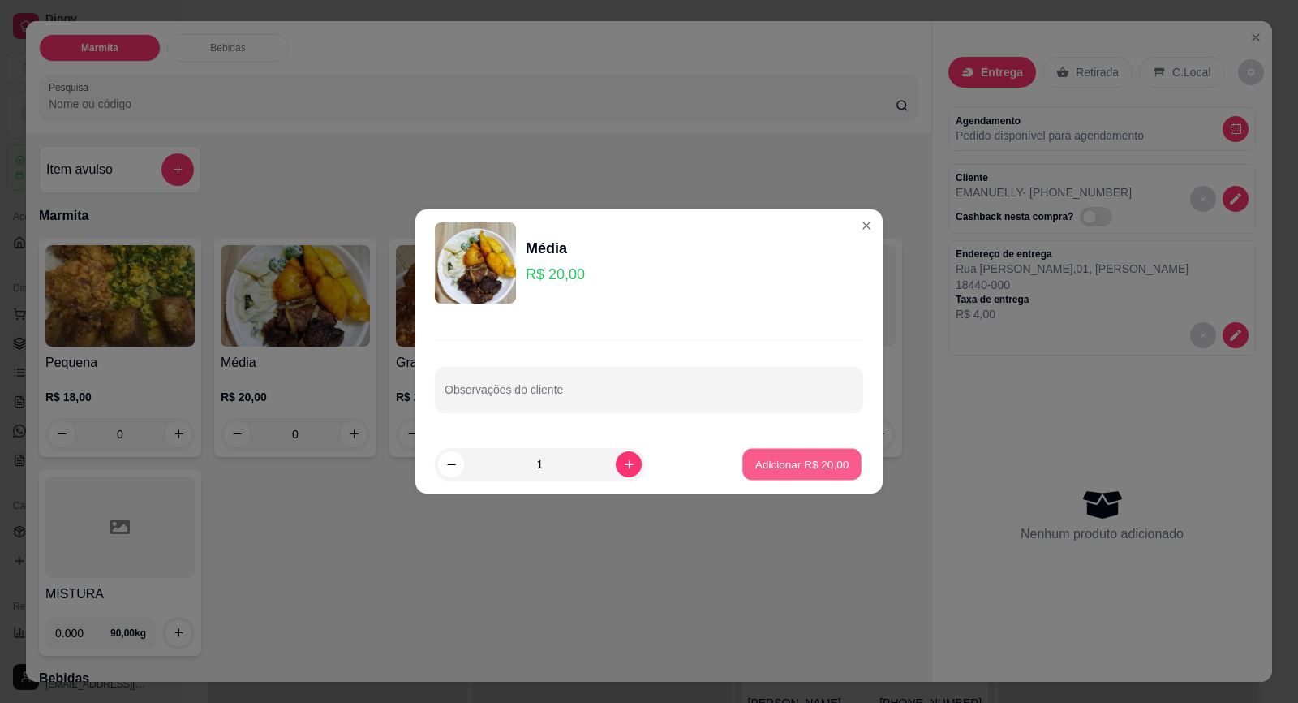
click at [812, 469] on p "Adicionar R$ 20,00" at bounding box center [802, 463] width 94 height 15
type input "1"
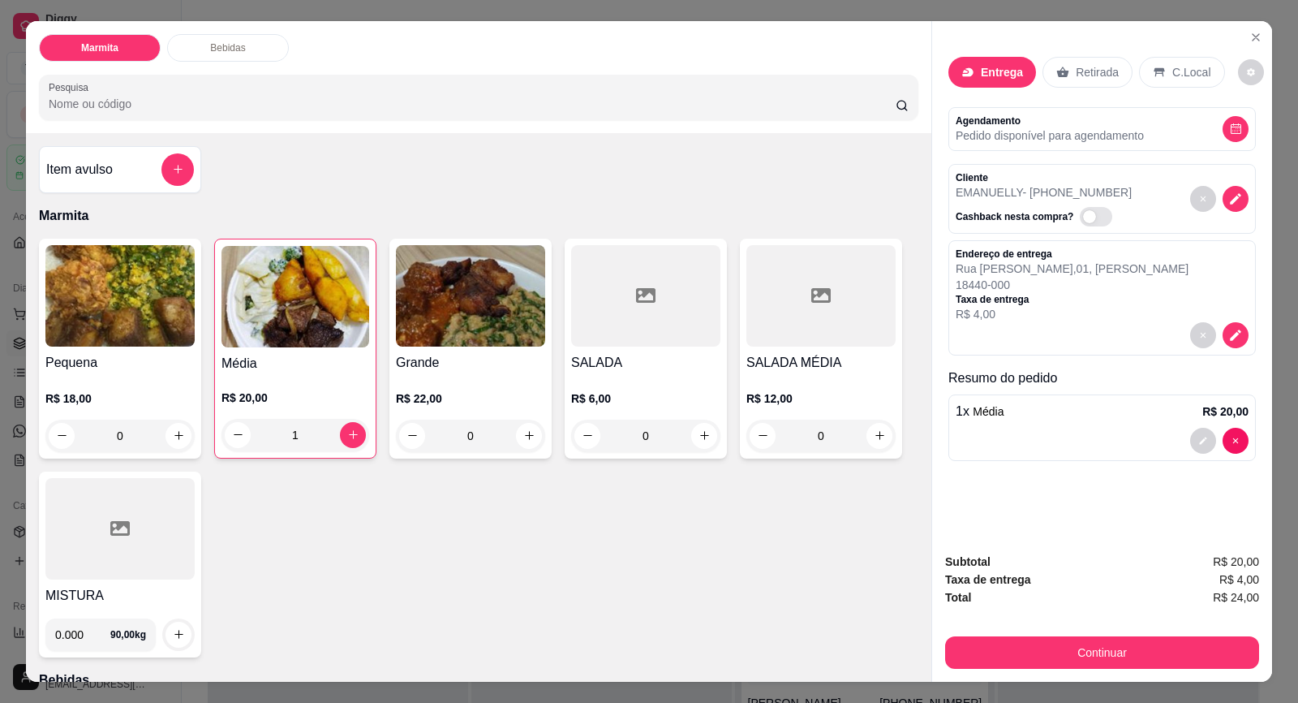
scroll to position [243, 0]
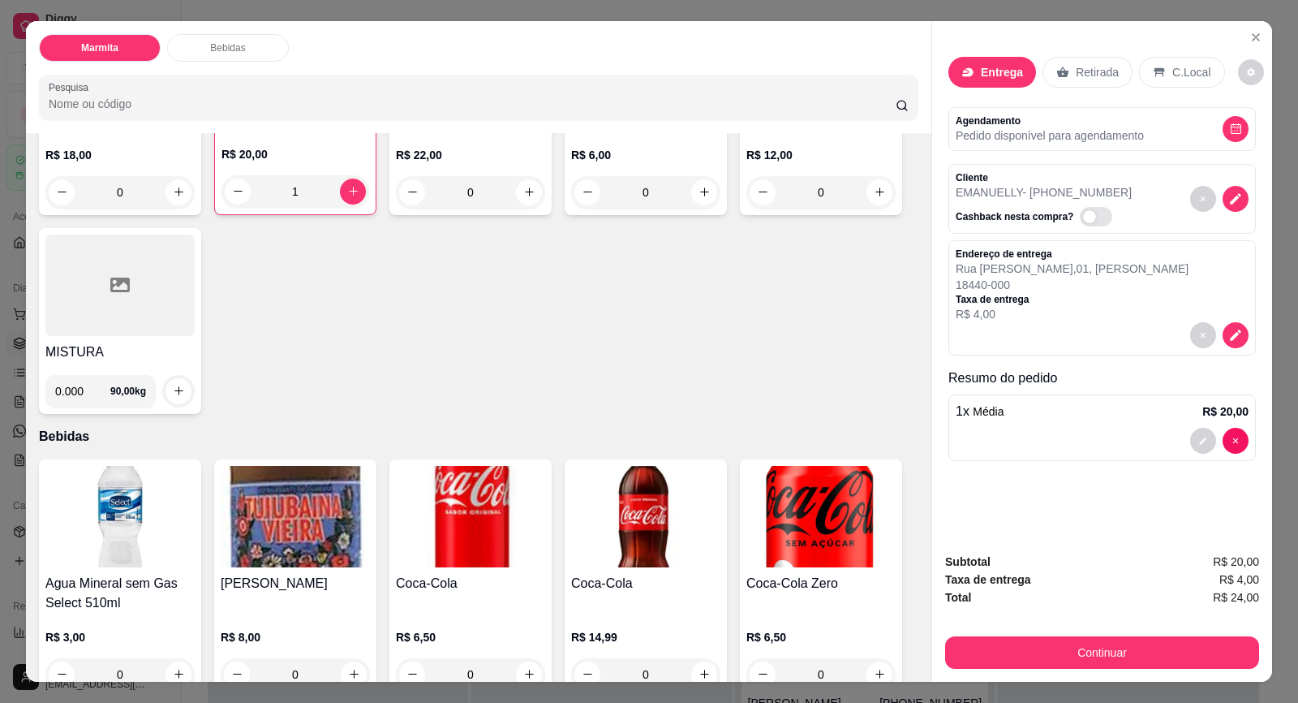
click at [483, 523] on img at bounding box center [470, 516] width 149 height 101
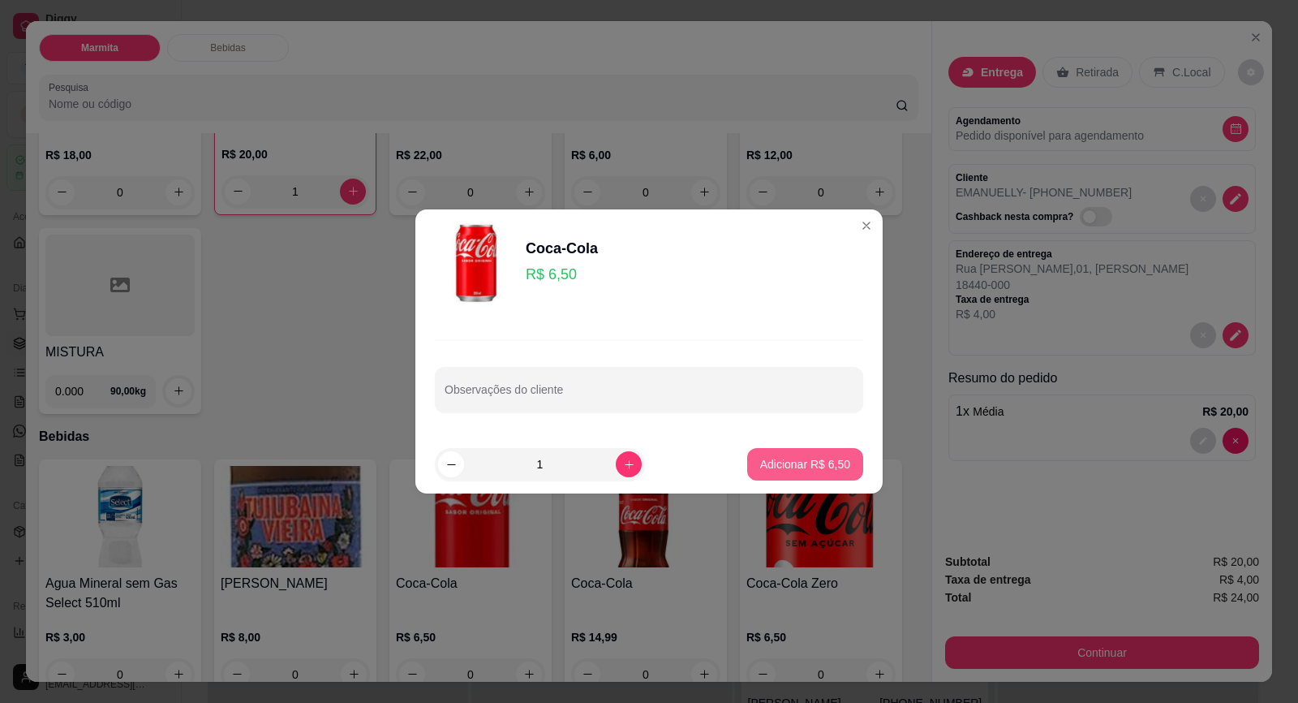
click at [828, 464] on p "Adicionar R$ 6,50" at bounding box center [805, 464] width 90 height 16
type input "1"
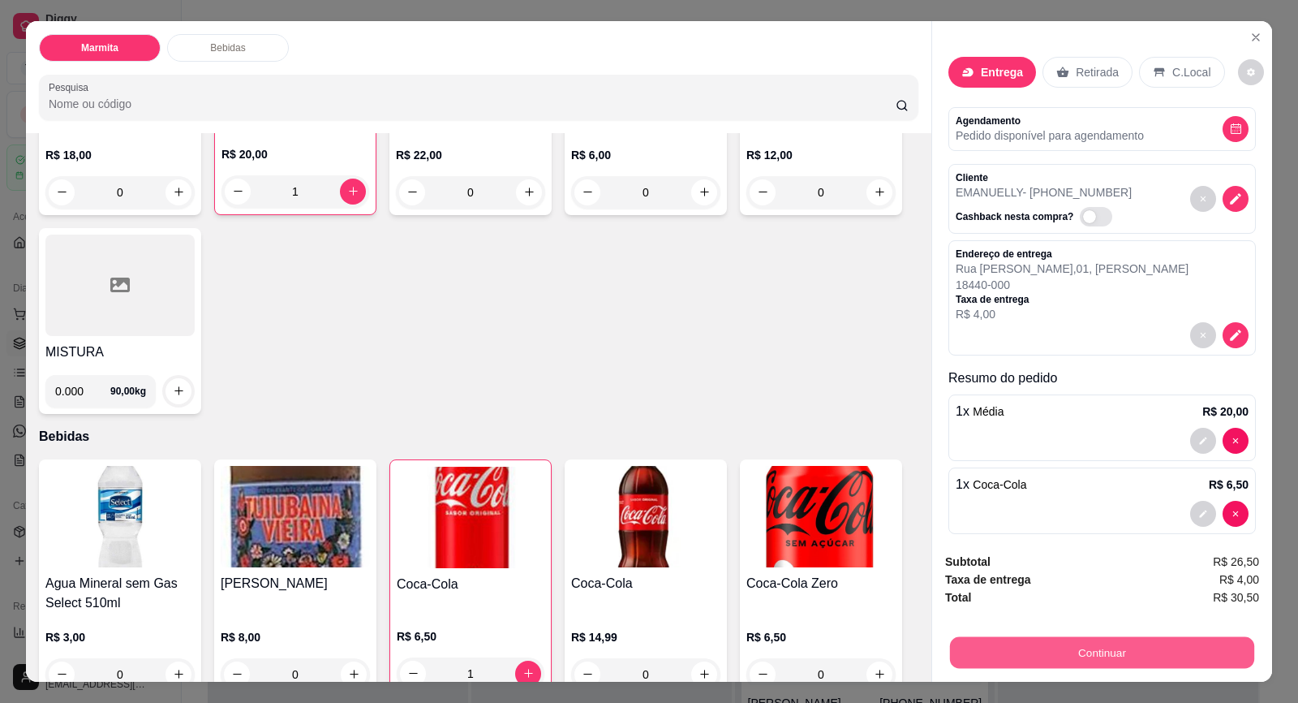
click at [1082, 654] on button "Continuar" at bounding box center [1102, 653] width 304 height 32
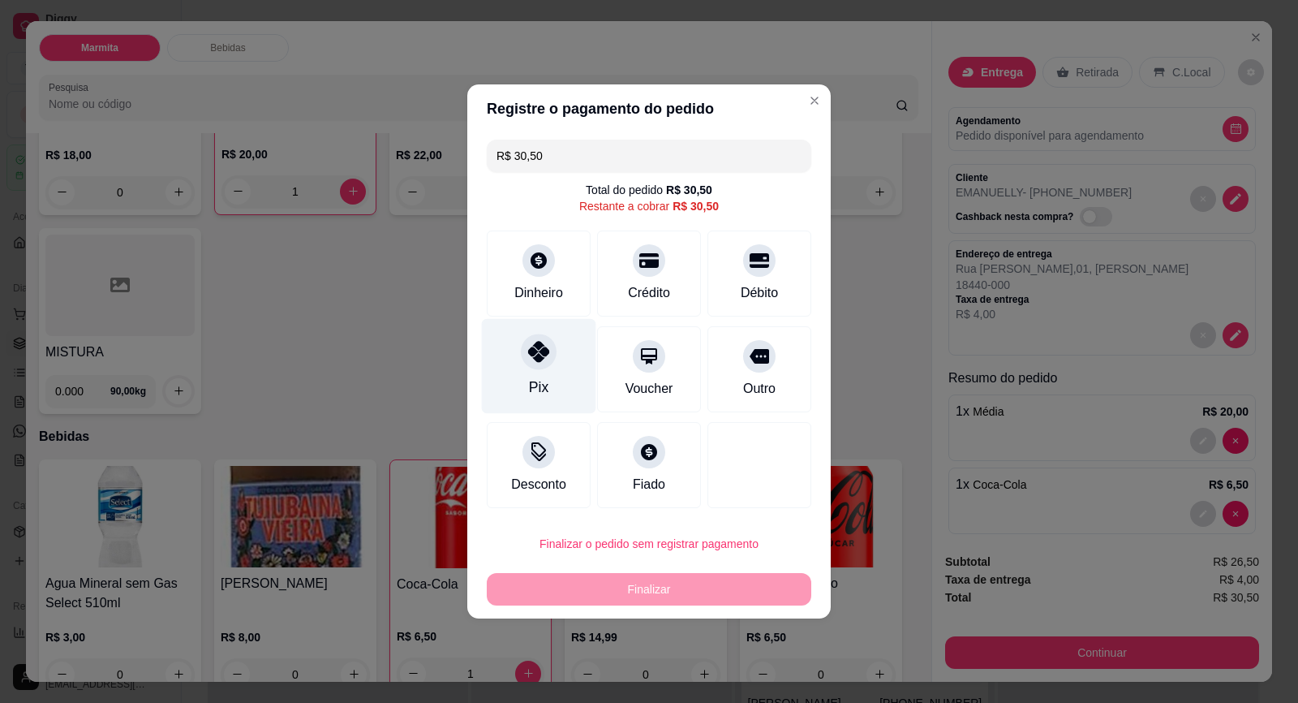
click at [528, 348] on icon at bounding box center [538, 351] width 21 height 21
type input "R$ 0,00"
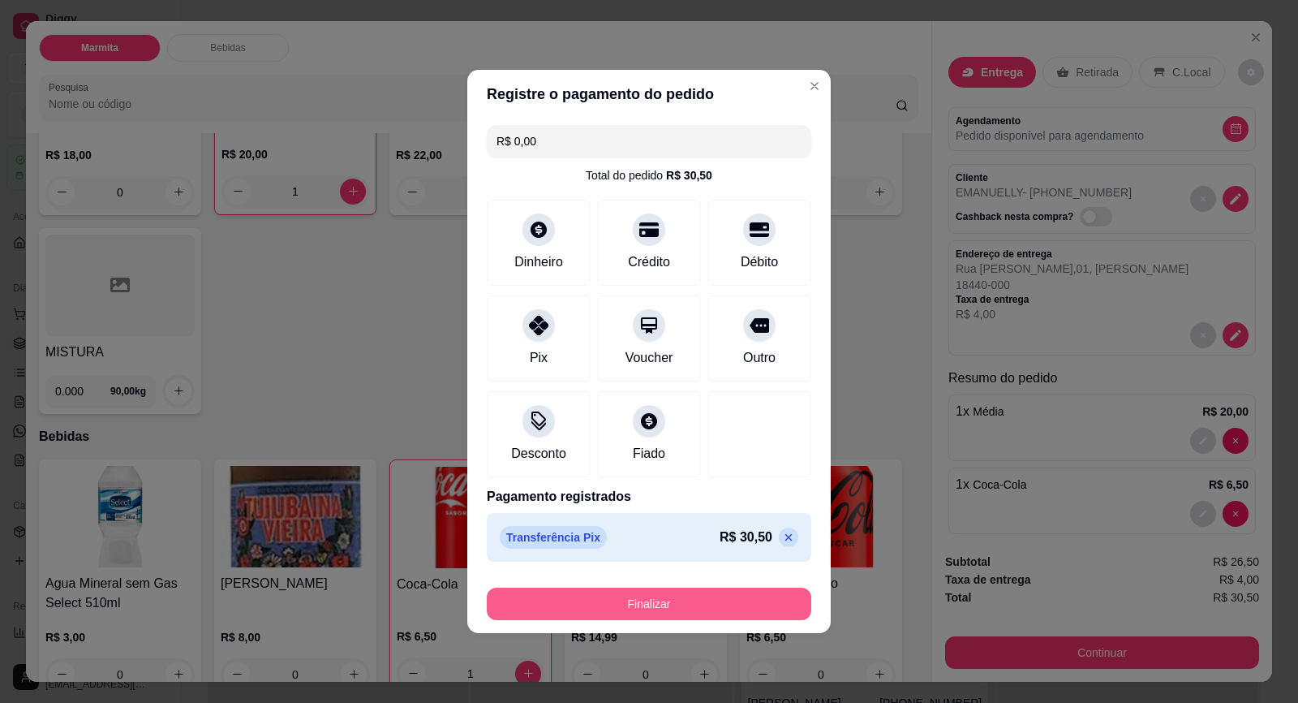
click at [696, 592] on button "Finalizar" at bounding box center [649, 603] width 325 height 32
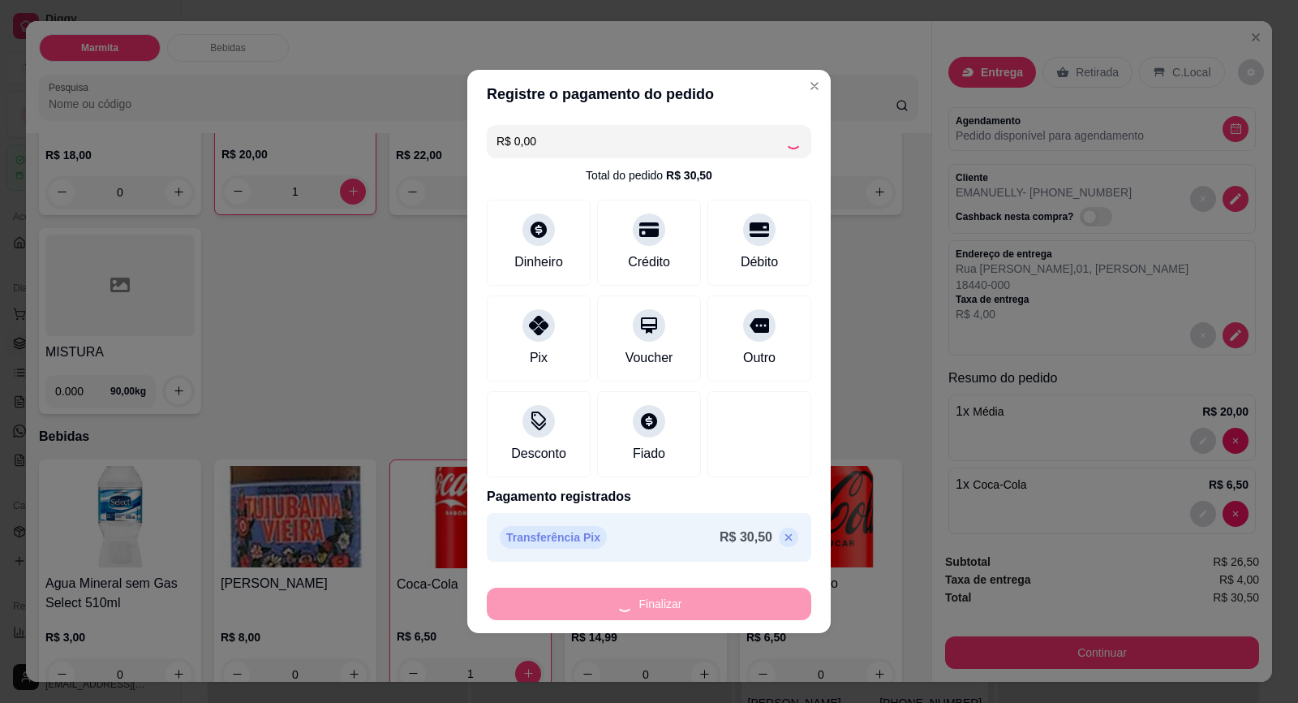
type input "0"
type input "-R$ 30,50"
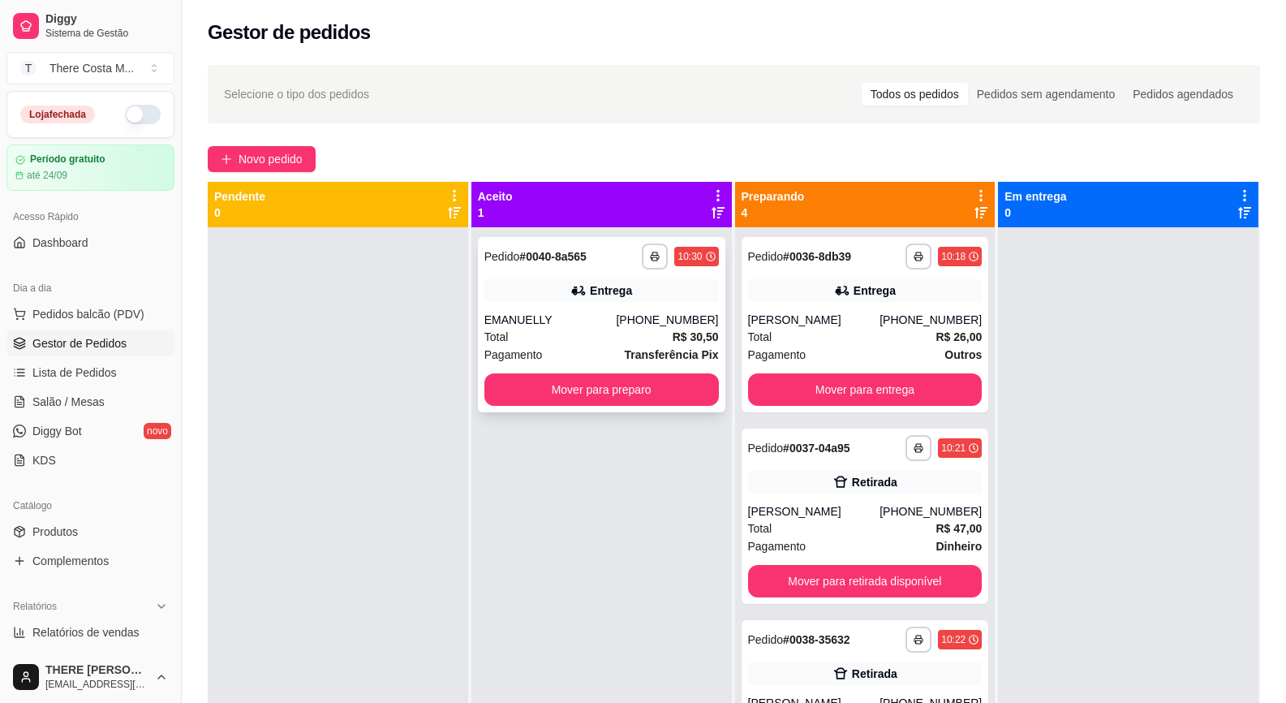
click at [617, 315] on div "EMANUELLY" at bounding box center [550, 320] width 132 height 16
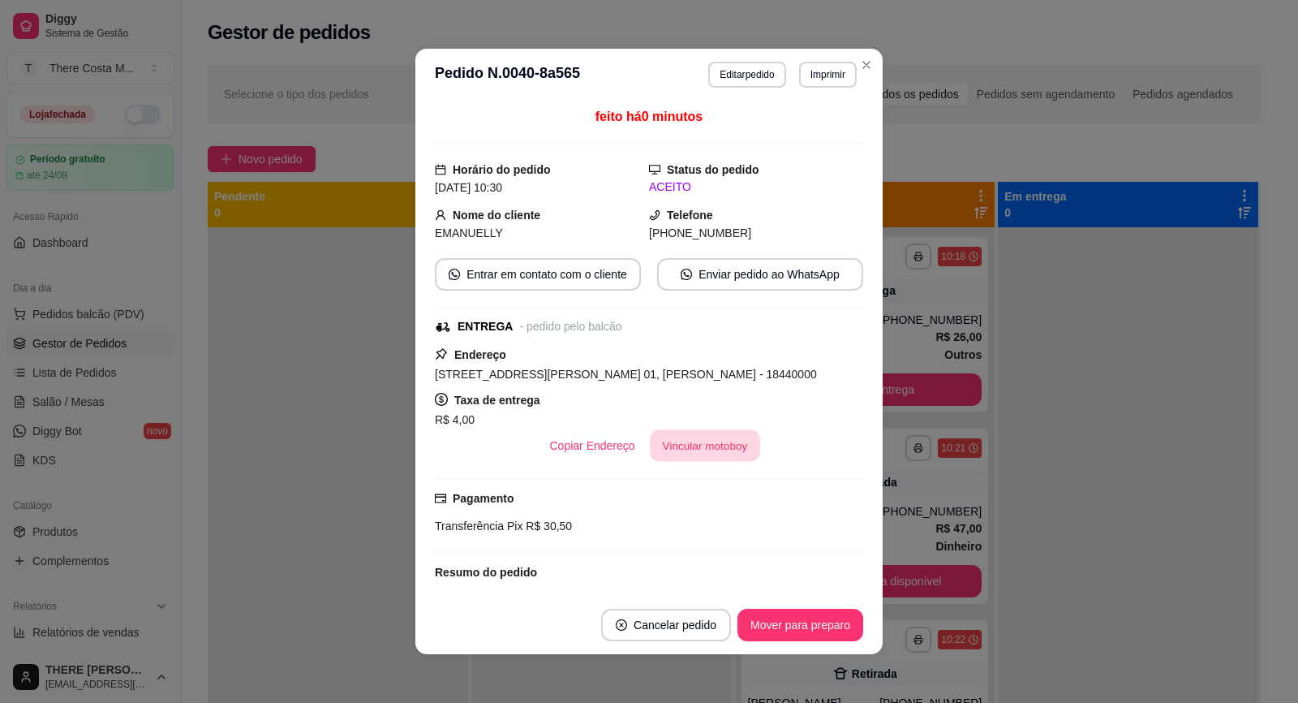
click at [726, 443] on button "Vincular motoboy" at bounding box center [705, 446] width 110 height 32
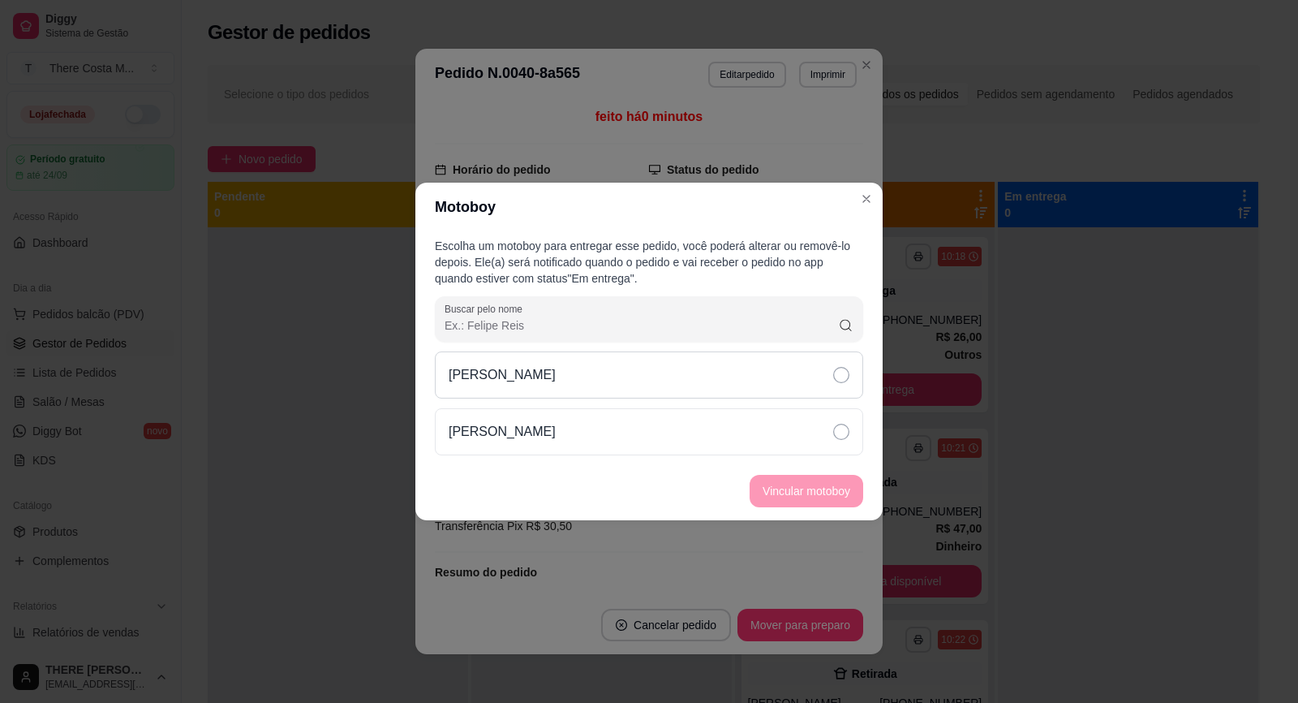
click at [722, 382] on div "[PERSON_NAME]" at bounding box center [649, 374] width 428 height 47
click at [775, 497] on button "Vincular motoboy" at bounding box center [806, 492] width 110 height 32
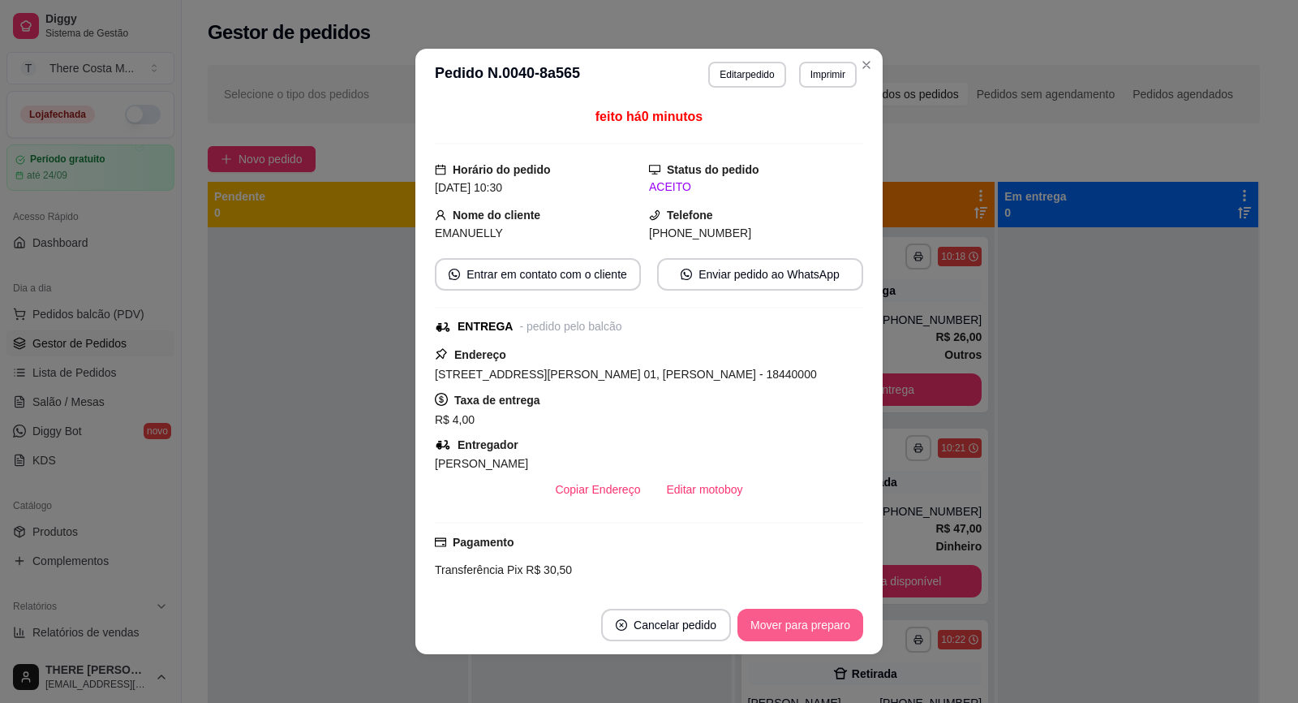
click at [813, 624] on button "Mover para preparo" at bounding box center [801, 625] width 126 height 32
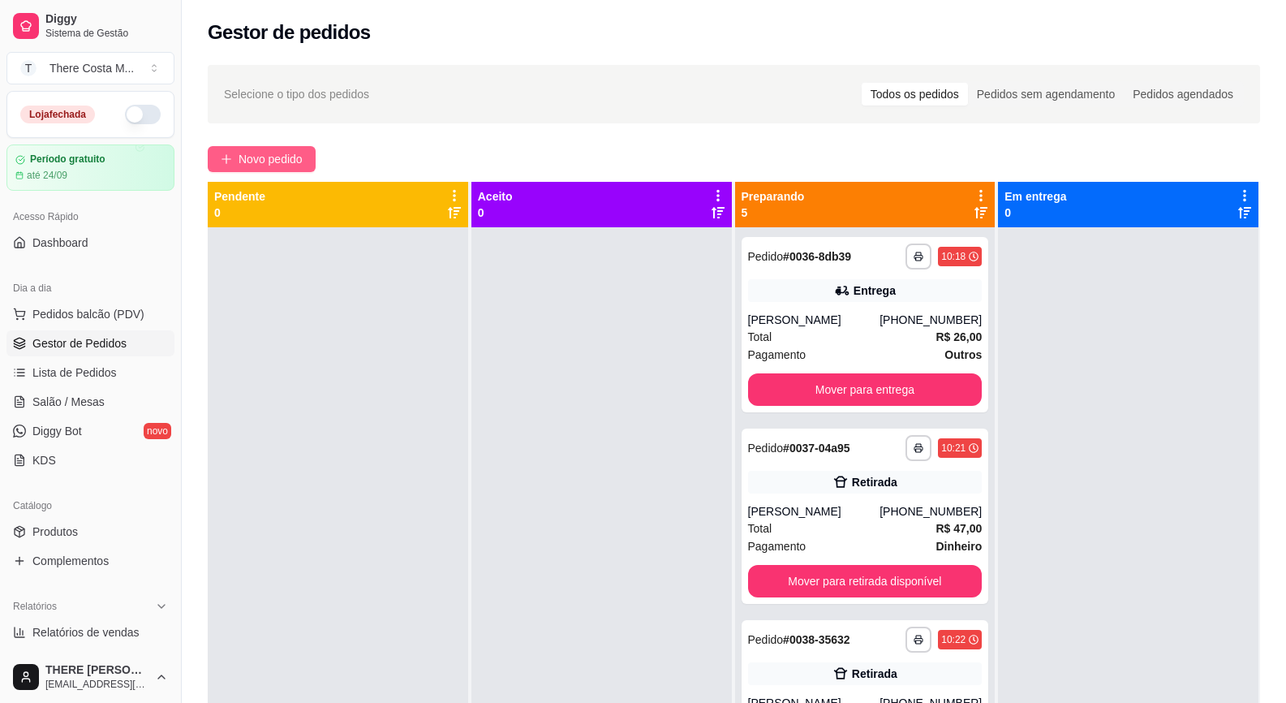
click at [291, 152] on span "Novo pedido" at bounding box center [271, 159] width 64 height 18
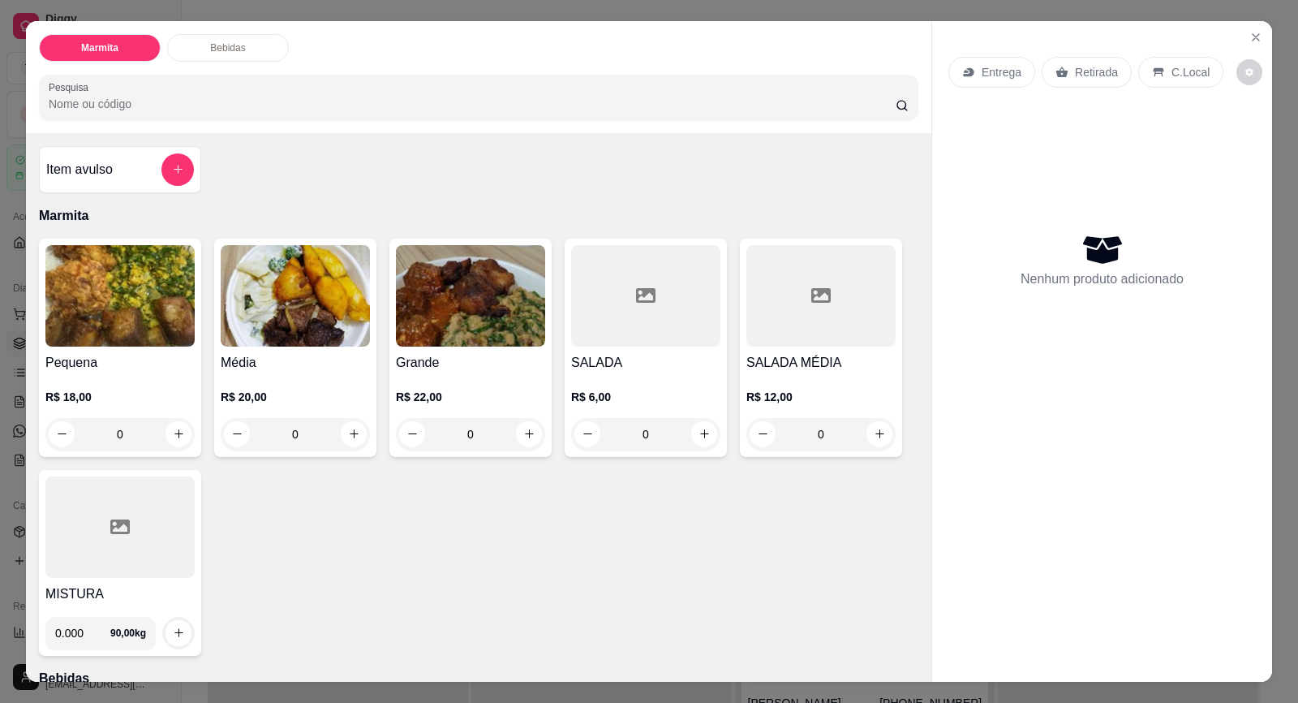
click at [1084, 78] on p "Retirada" at bounding box center [1096, 72] width 43 height 16
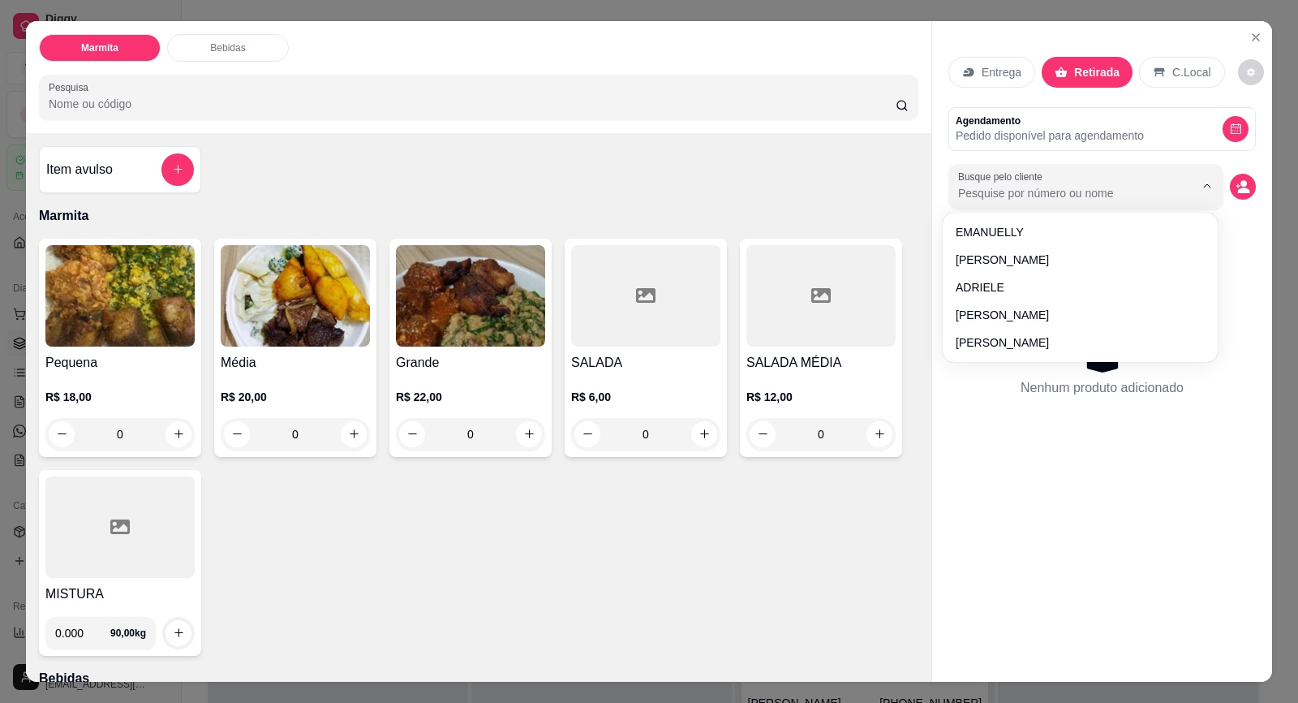
click at [1024, 185] on input "Busque pelo cliente" at bounding box center [1063, 193] width 210 height 16
type input "rosinha"
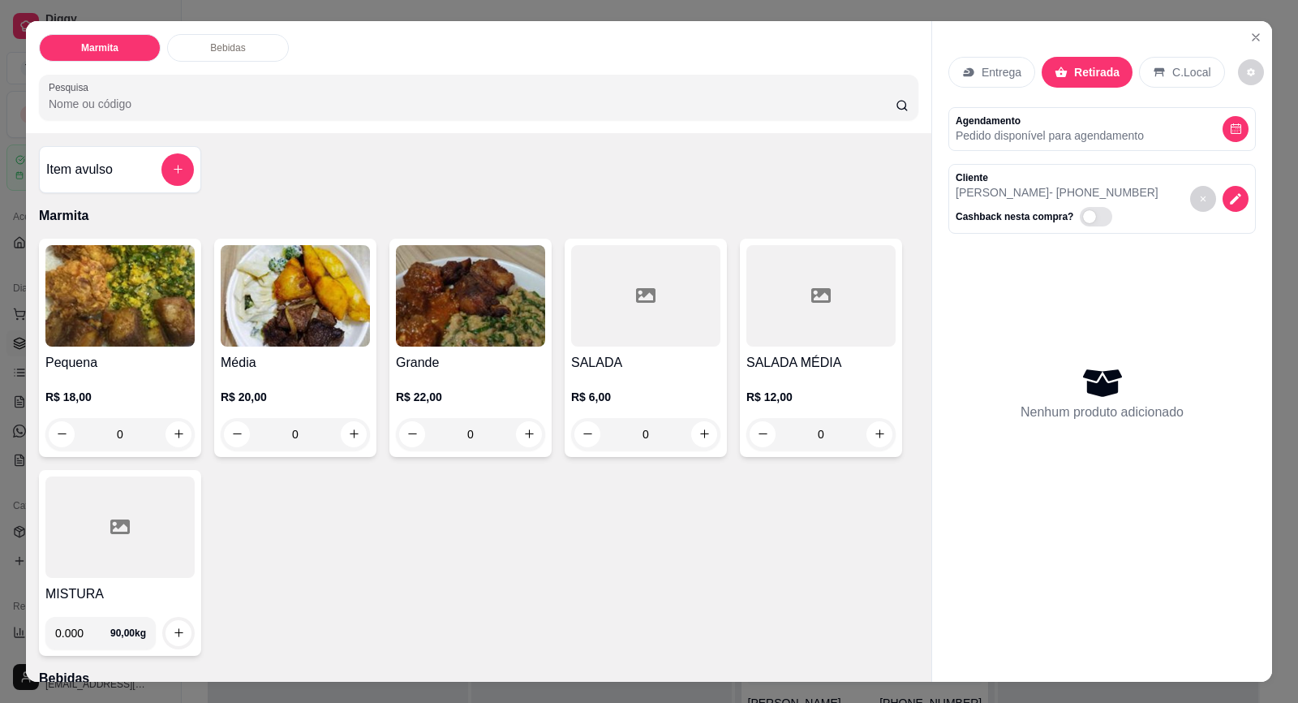
click at [483, 347] on div "Grande R$ 22,00 0" at bounding box center [470, 348] width 162 height 218
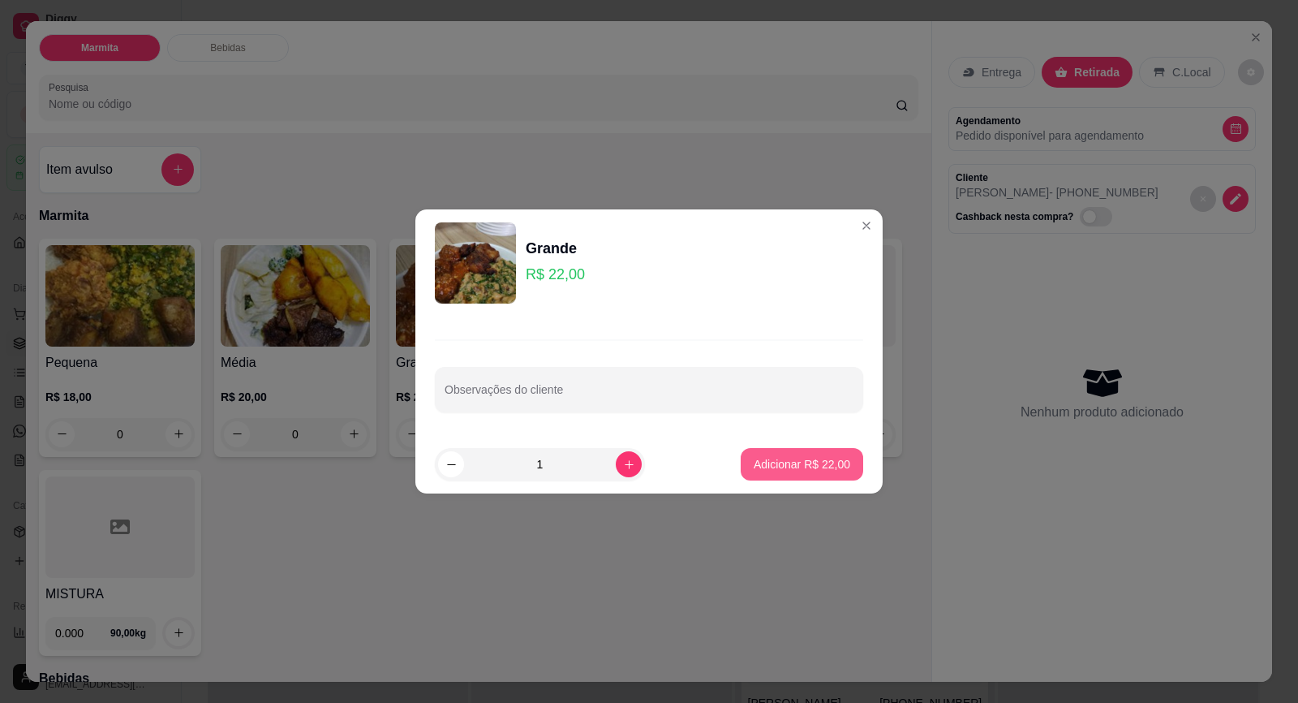
click at [797, 456] on p "Adicionar R$ 22,00" at bounding box center [802, 464] width 97 height 16
type input "1"
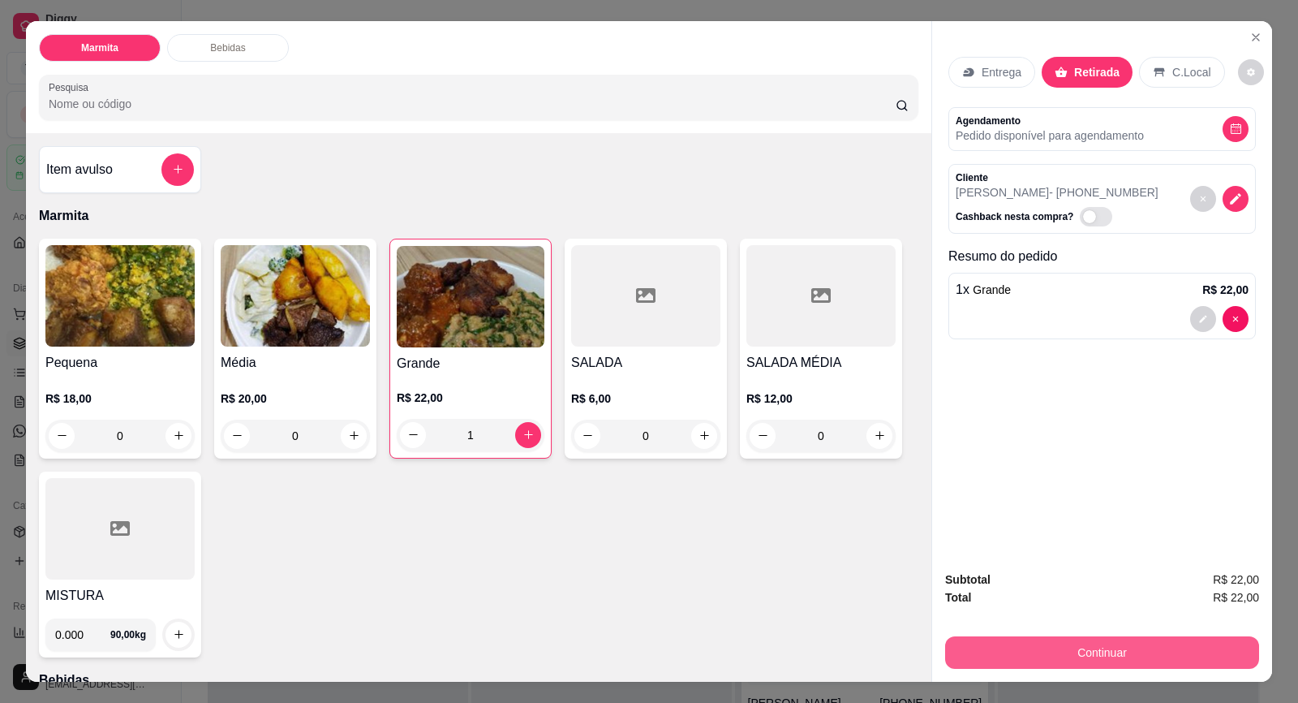
click at [1119, 648] on button "Continuar" at bounding box center [1102, 652] width 314 height 32
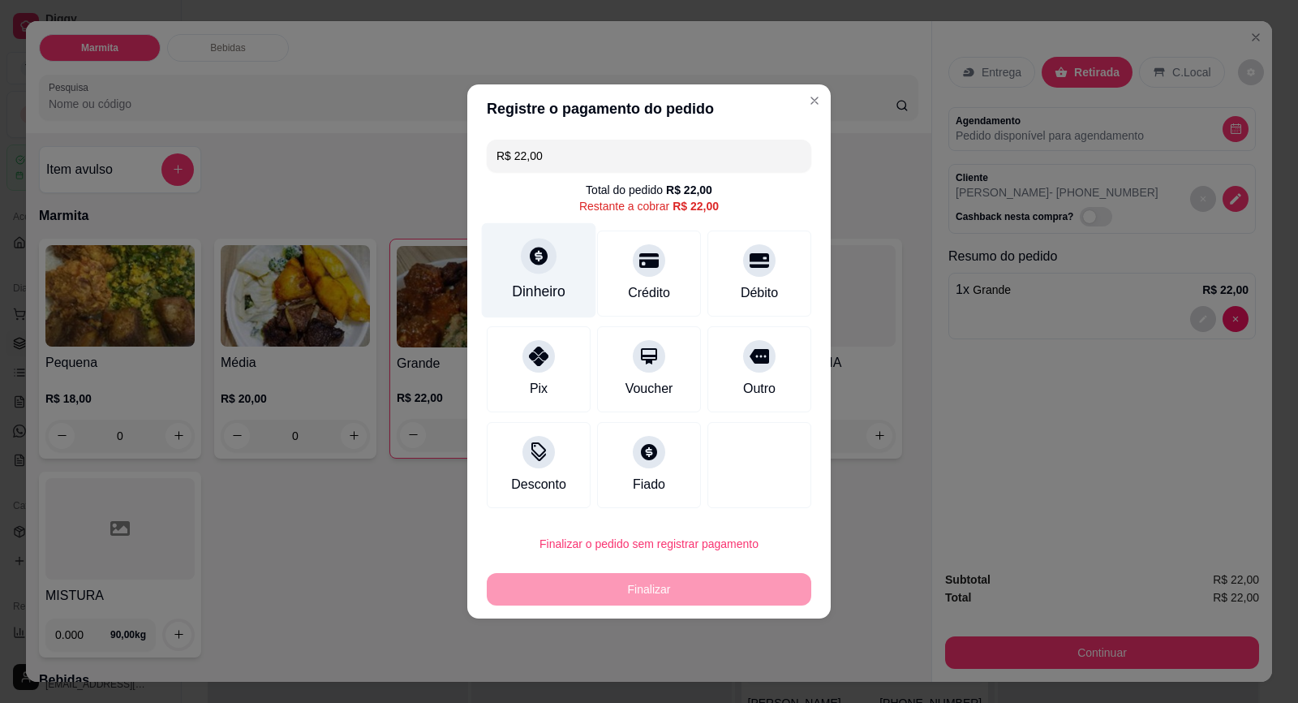
click at [532, 265] on icon at bounding box center [538, 255] width 21 height 21
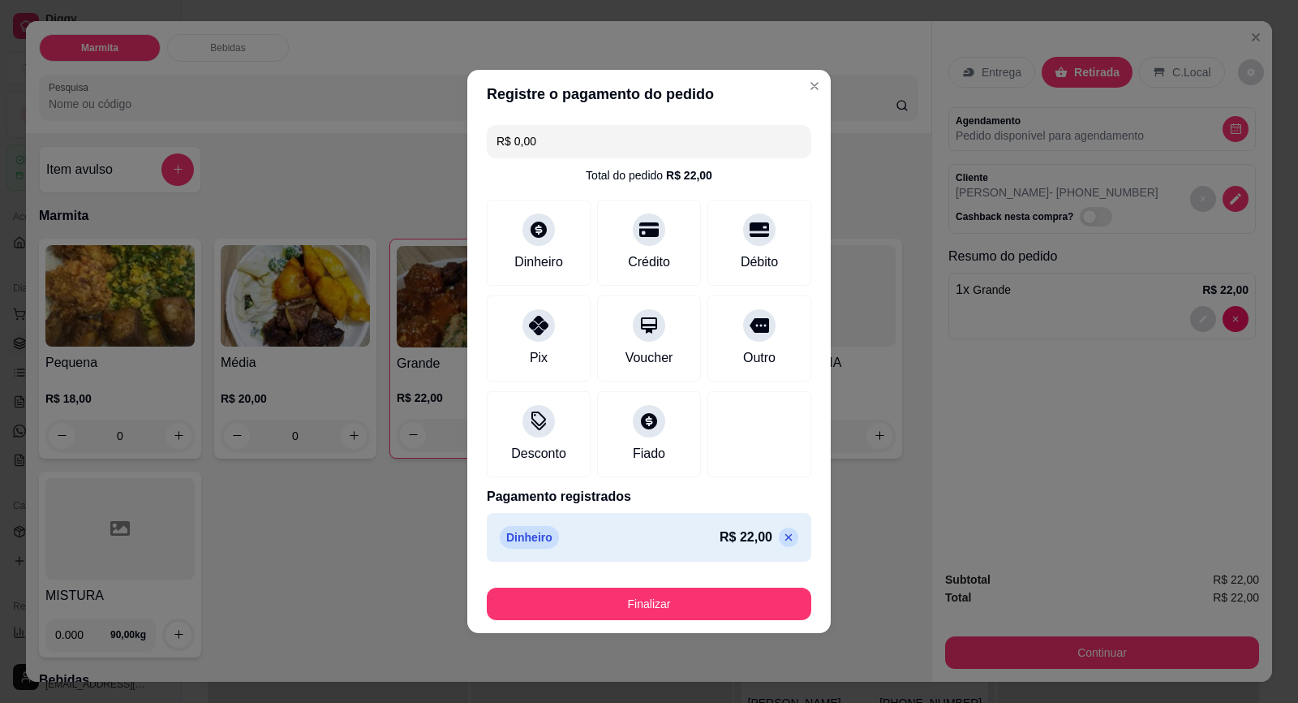
type input "R$ 0,00"
click at [757, 601] on button "Finalizar" at bounding box center [649, 603] width 325 height 32
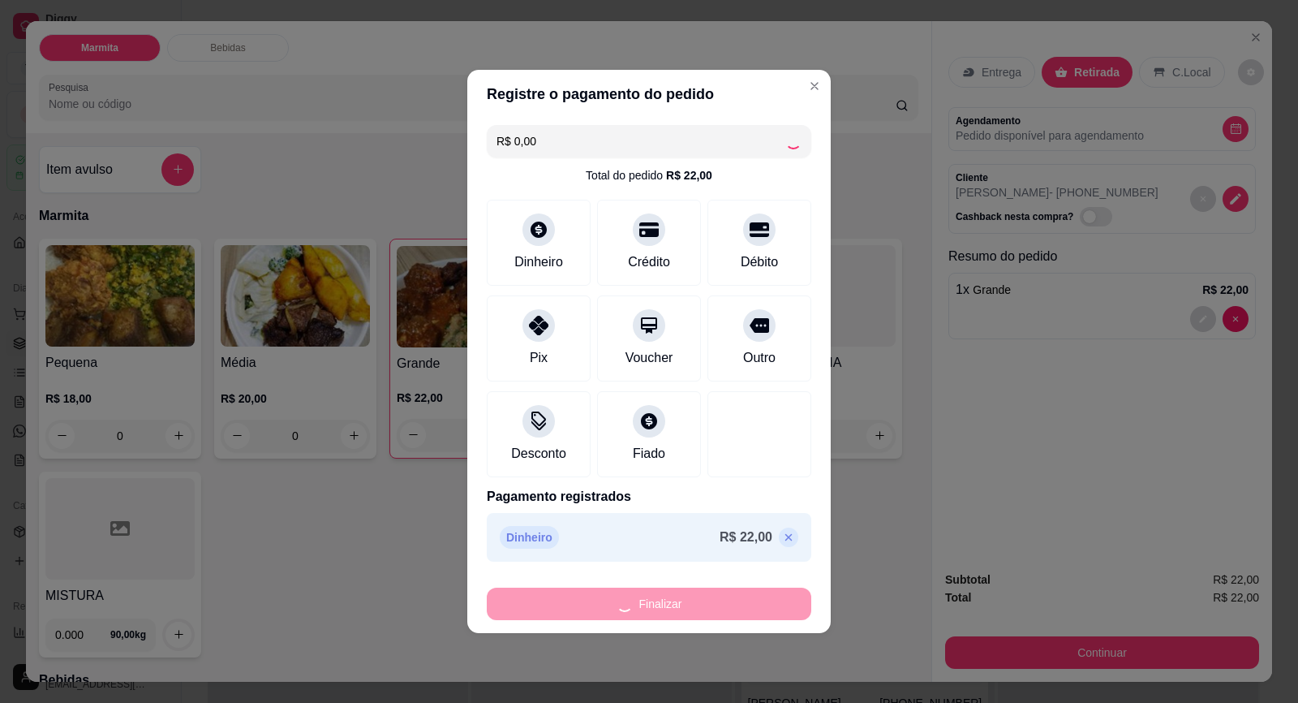
type input "0"
type input "-R$ 22,00"
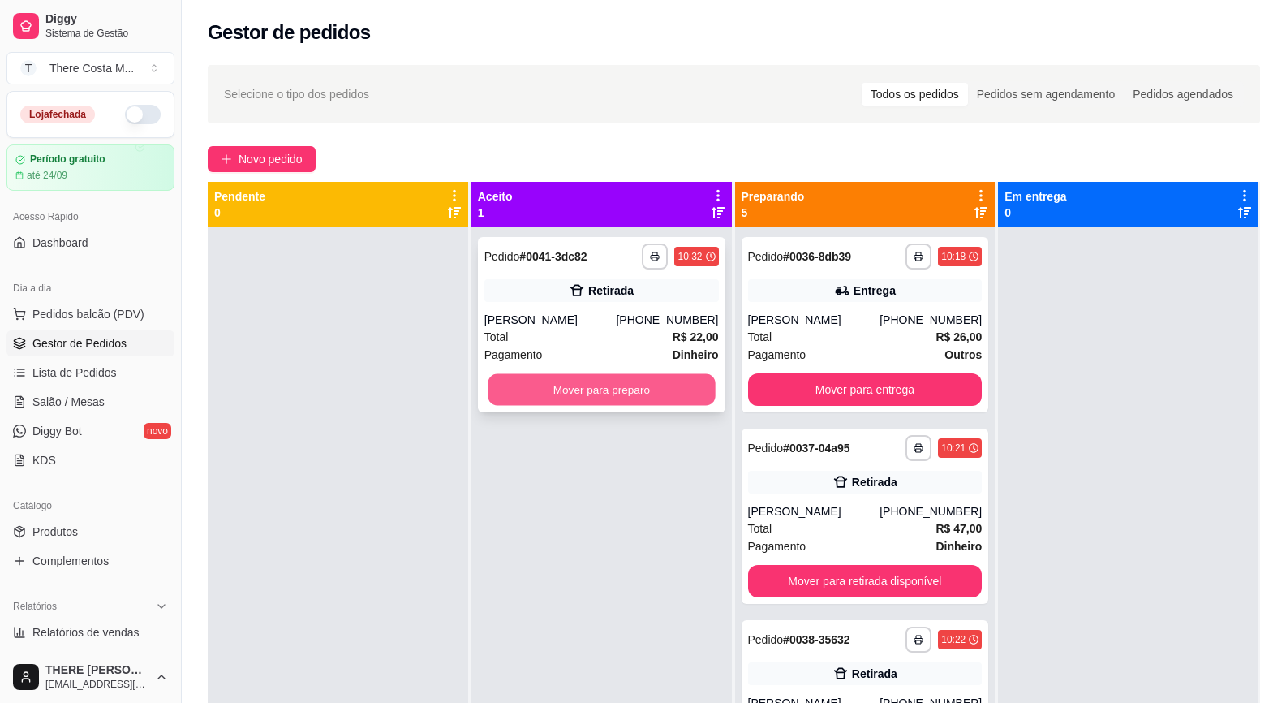
click at [621, 391] on button "Mover para preparo" at bounding box center [601, 390] width 227 height 32
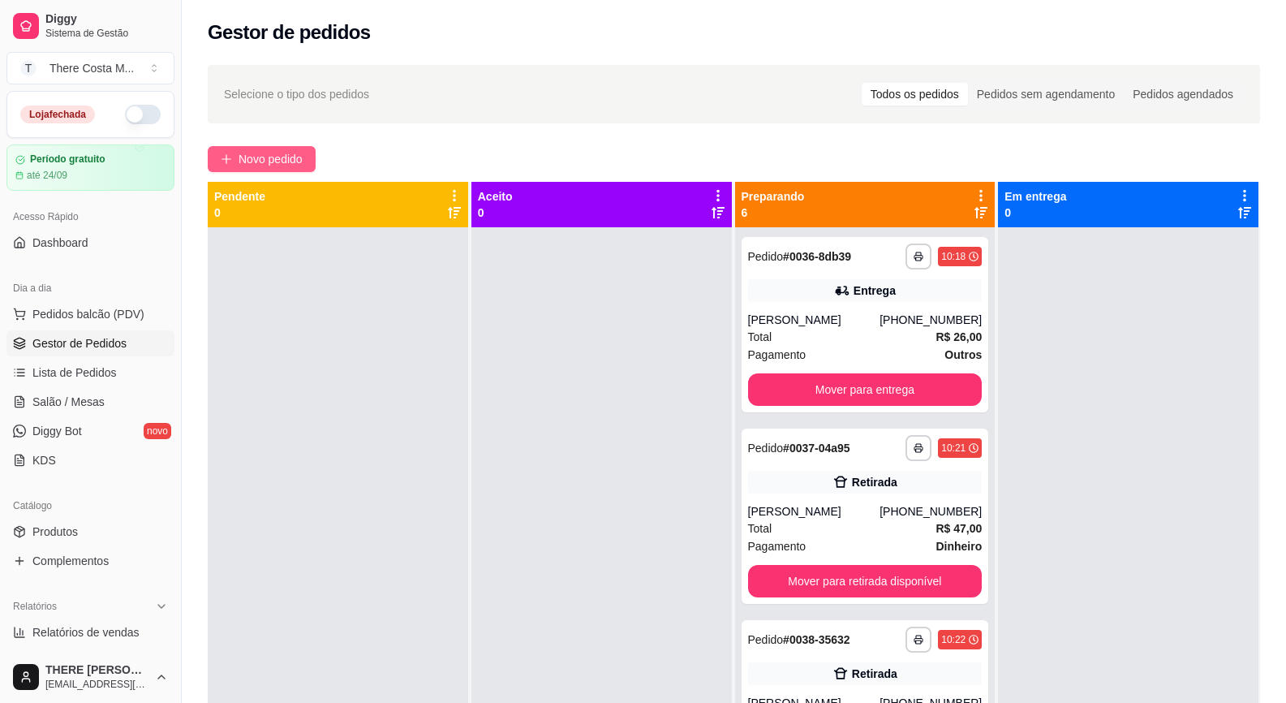
click at [286, 154] on span "Novo pedido" at bounding box center [271, 159] width 64 height 18
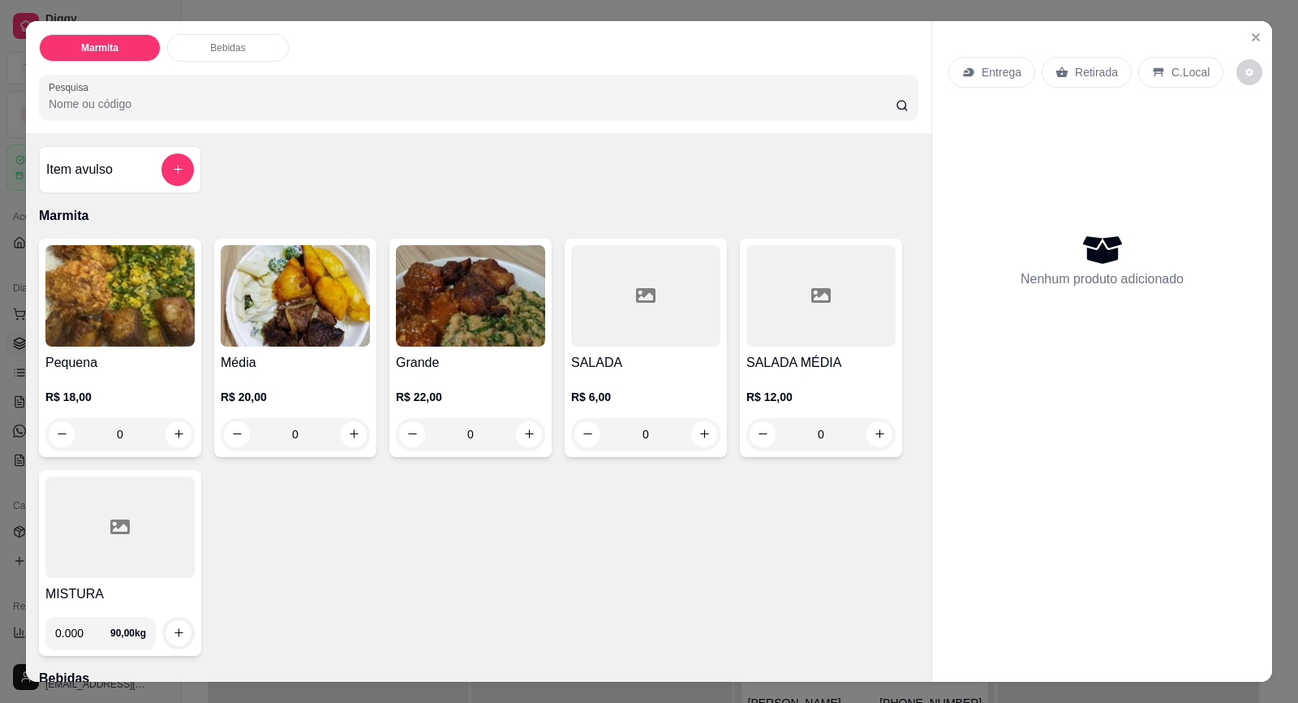
click at [973, 67] on div "Entrega" at bounding box center [992, 72] width 87 height 31
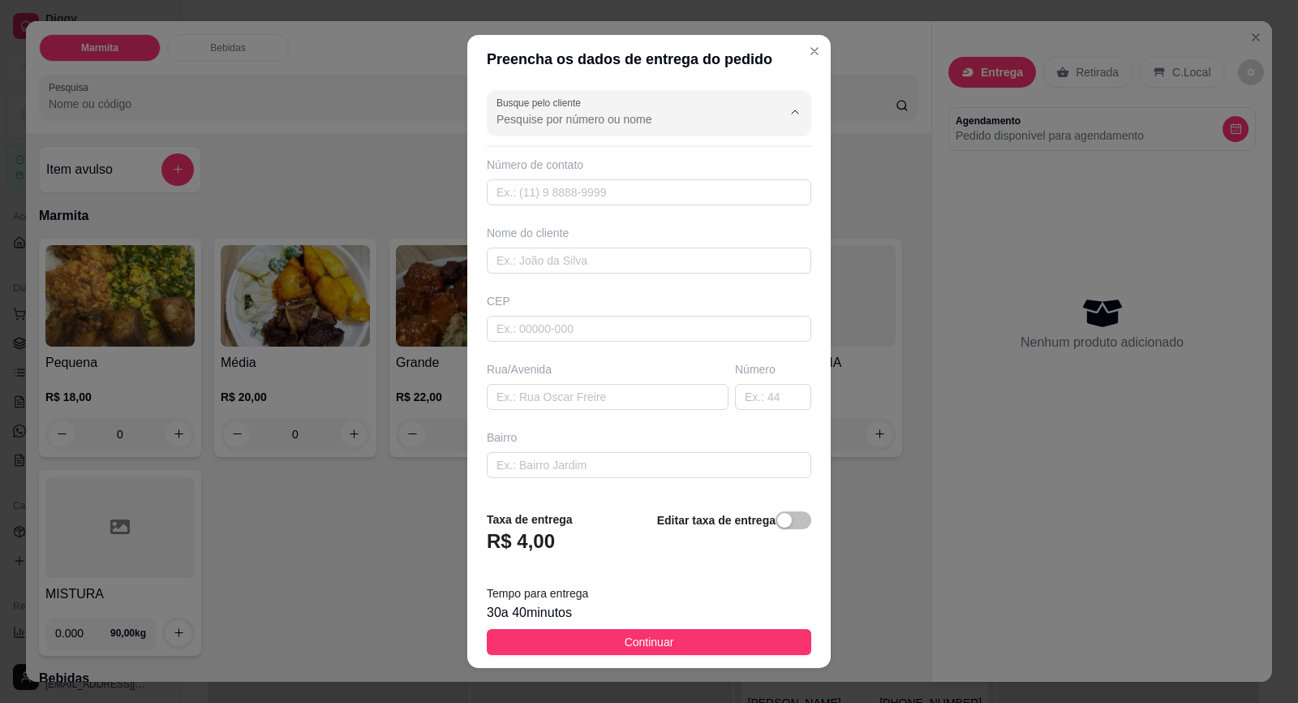
click at [675, 121] on input "Busque pelo cliente" at bounding box center [627, 119] width 260 height 16
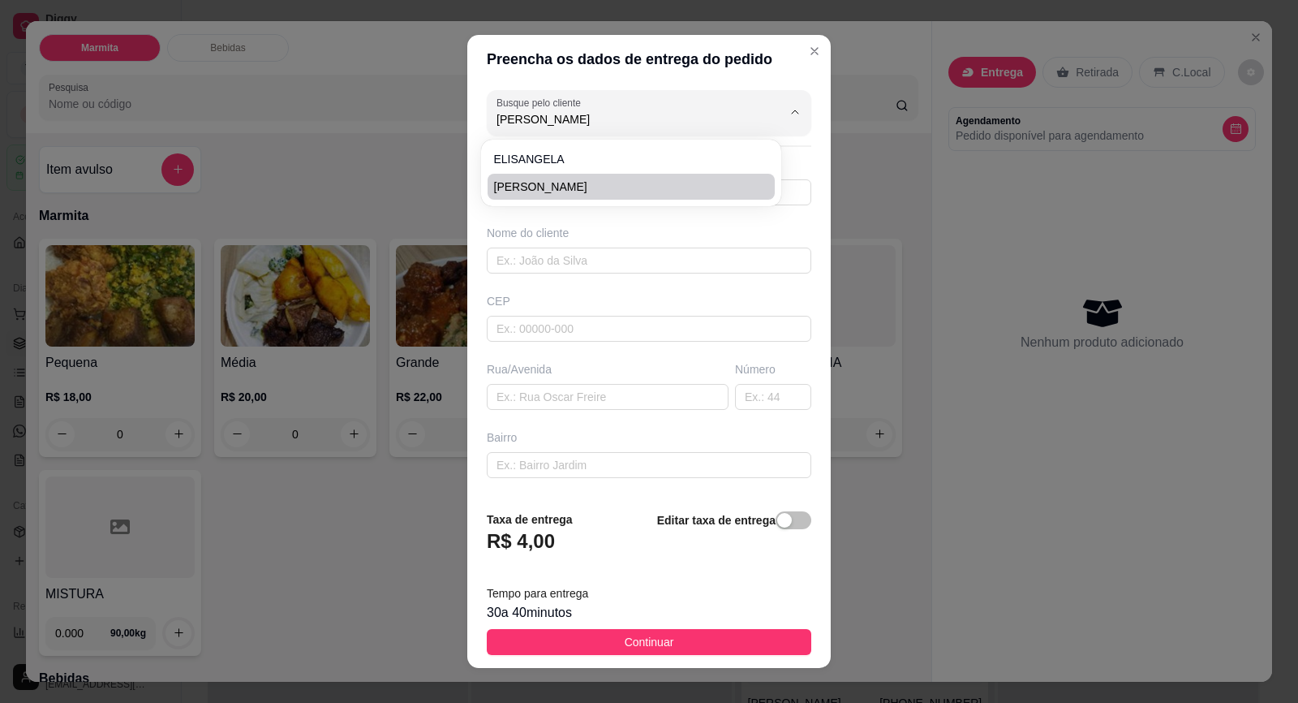
click at [688, 184] on span "[PERSON_NAME]" at bounding box center [623, 187] width 258 height 16
type input "[PERSON_NAME]"
type input "15997506390"
type input "[PERSON_NAME]"
type input "[PERSON_NAME] MARTINS"
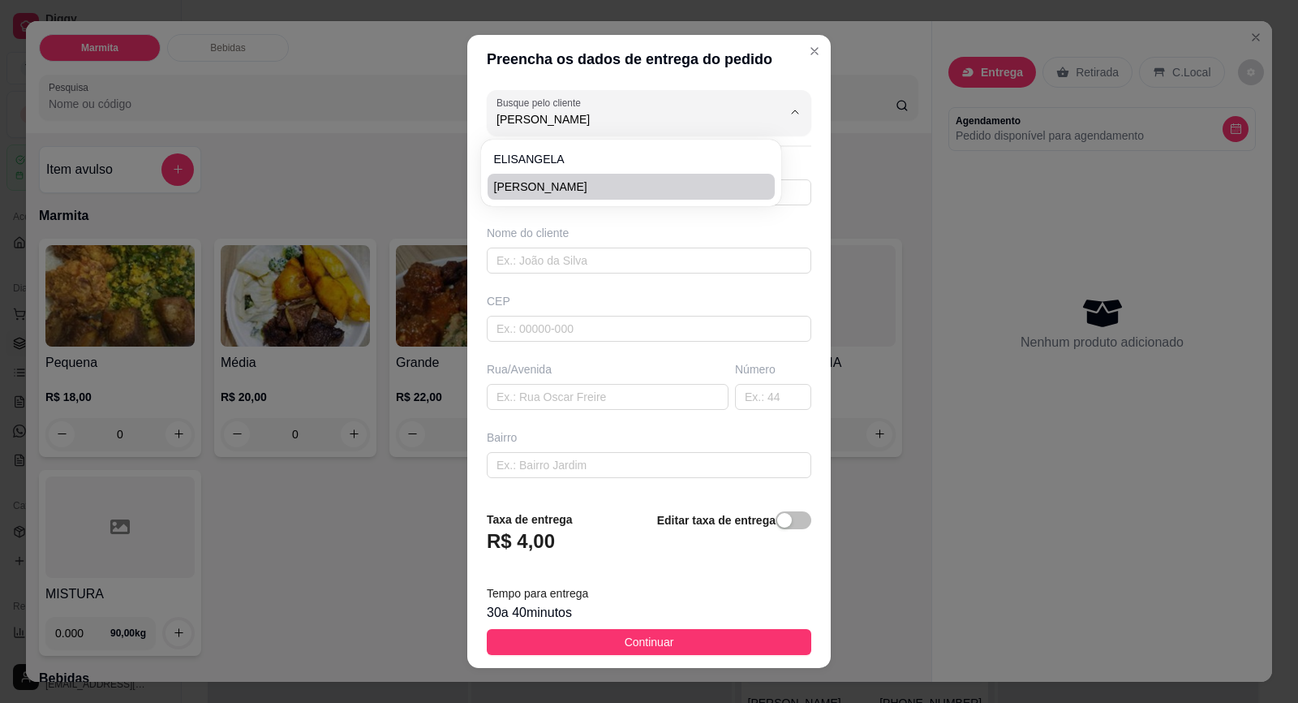
type input "VILA [PERSON_NAME]"
type input "LOJA PONTO E COSTURA"
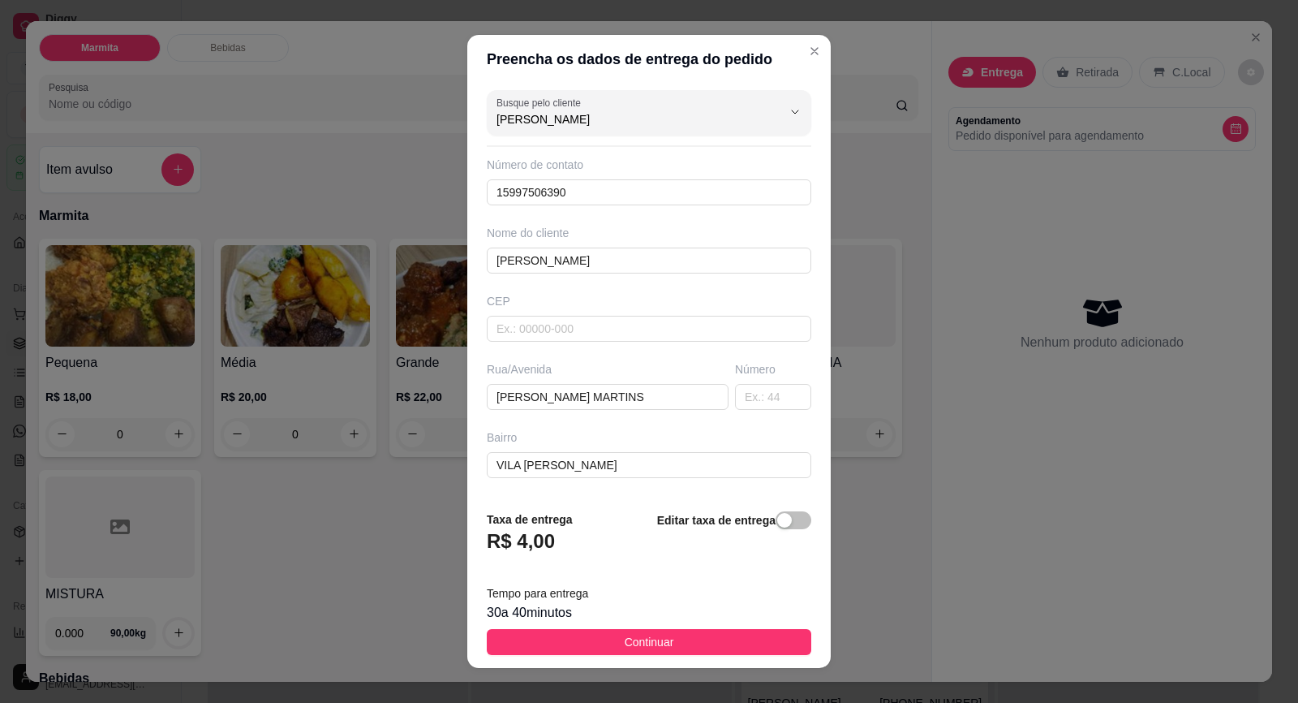
type input "[PERSON_NAME]"
click at [709, 648] on button "Continuar" at bounding box center [649, 642] width 325 height 26
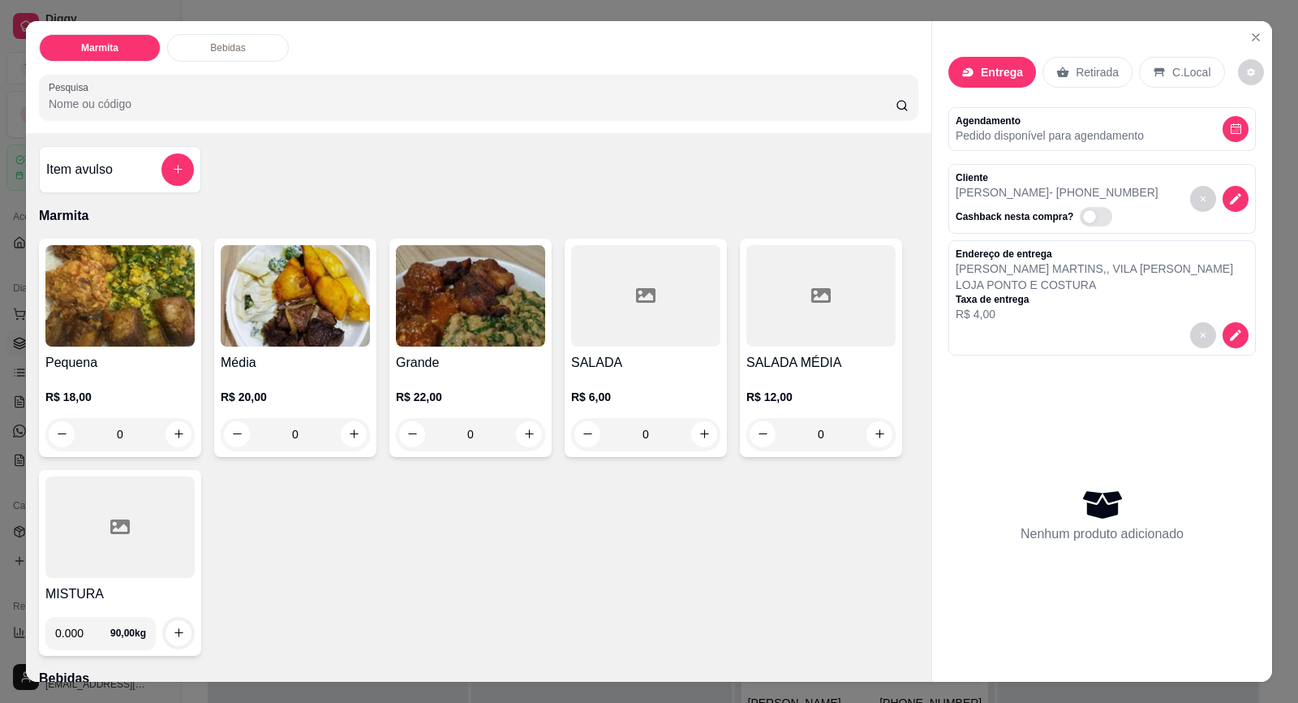
click at [150, 342] on img at bounding box center [119, 295] width 149 height 101
click at [95, 348] on div "Pequena R$ 18,00 0" at bounding box center [120, 348] width 162 height 218
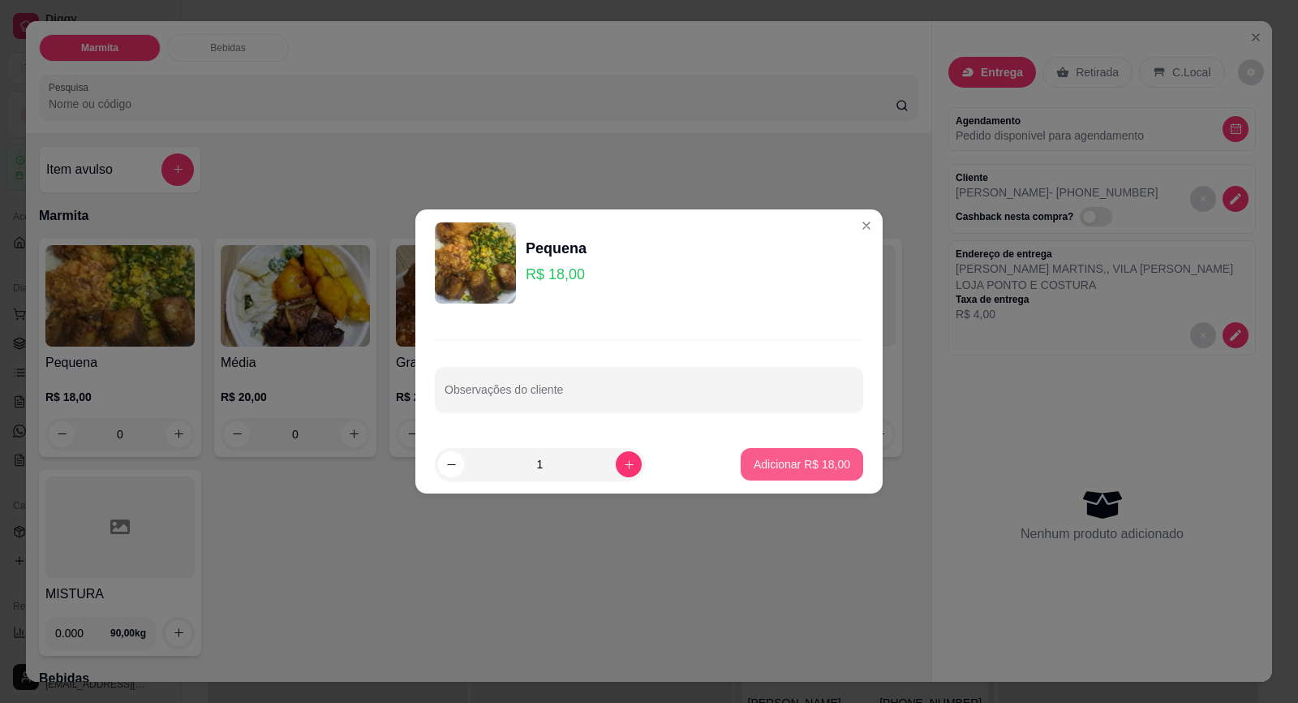
click at [775, 461] on p "Adicionar R$ 18,00" at bounding box center [802, 464] width 97 height 16
type input "1"
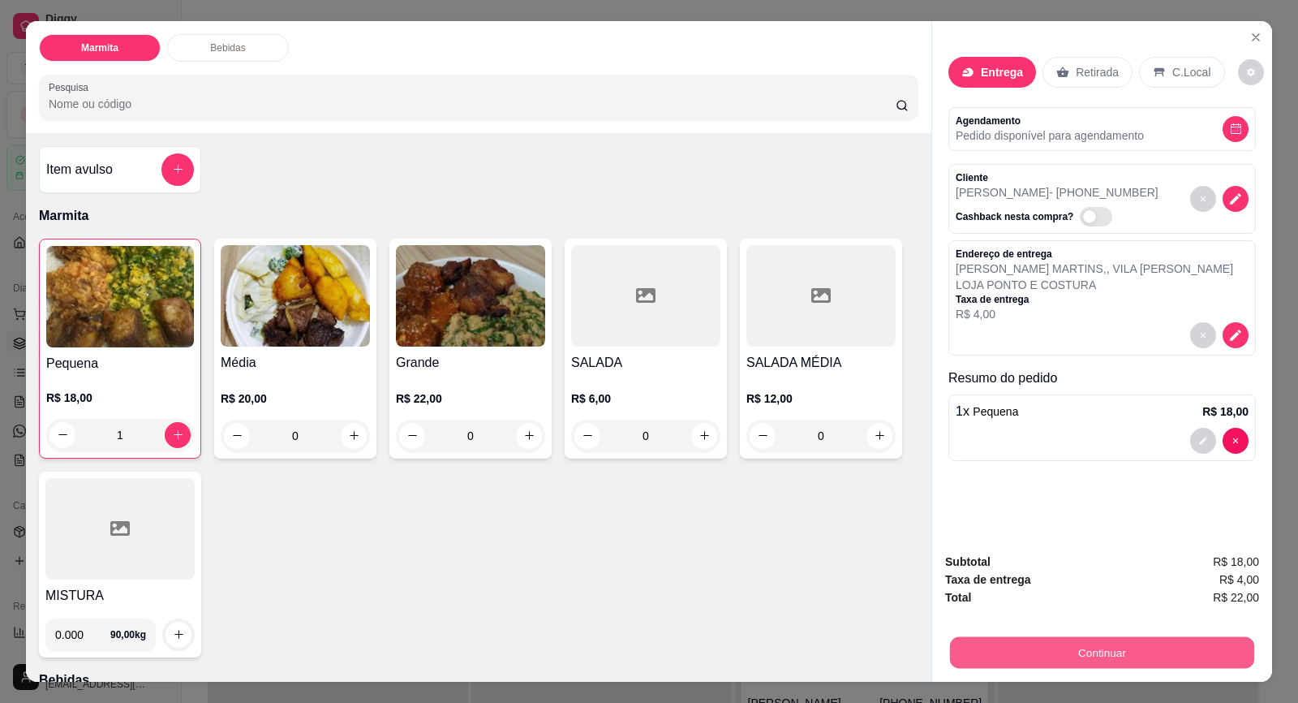
click at [1159, 649] on button "Continuar" at bounding box center [1102, 653] width 304 height 32
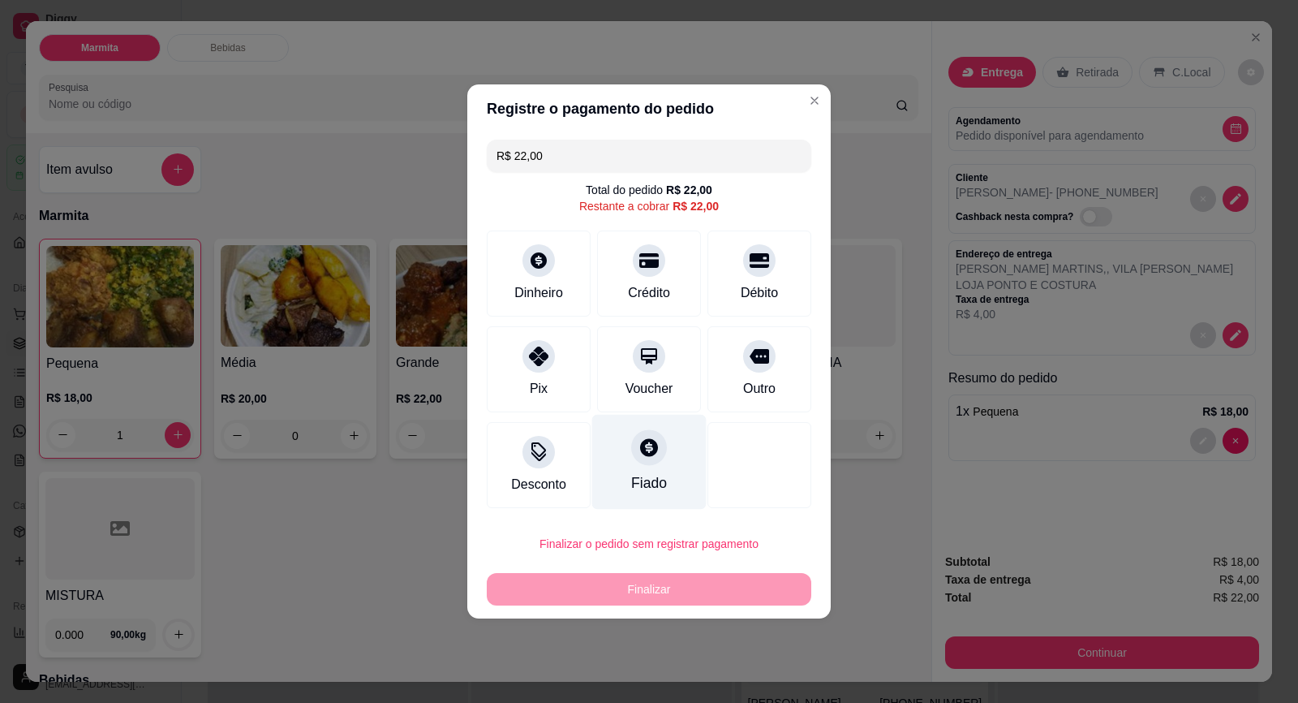
click at [641, 456] on icon at bounding box center [649, 447] width 18 height 18
type input "R$ 0,00"
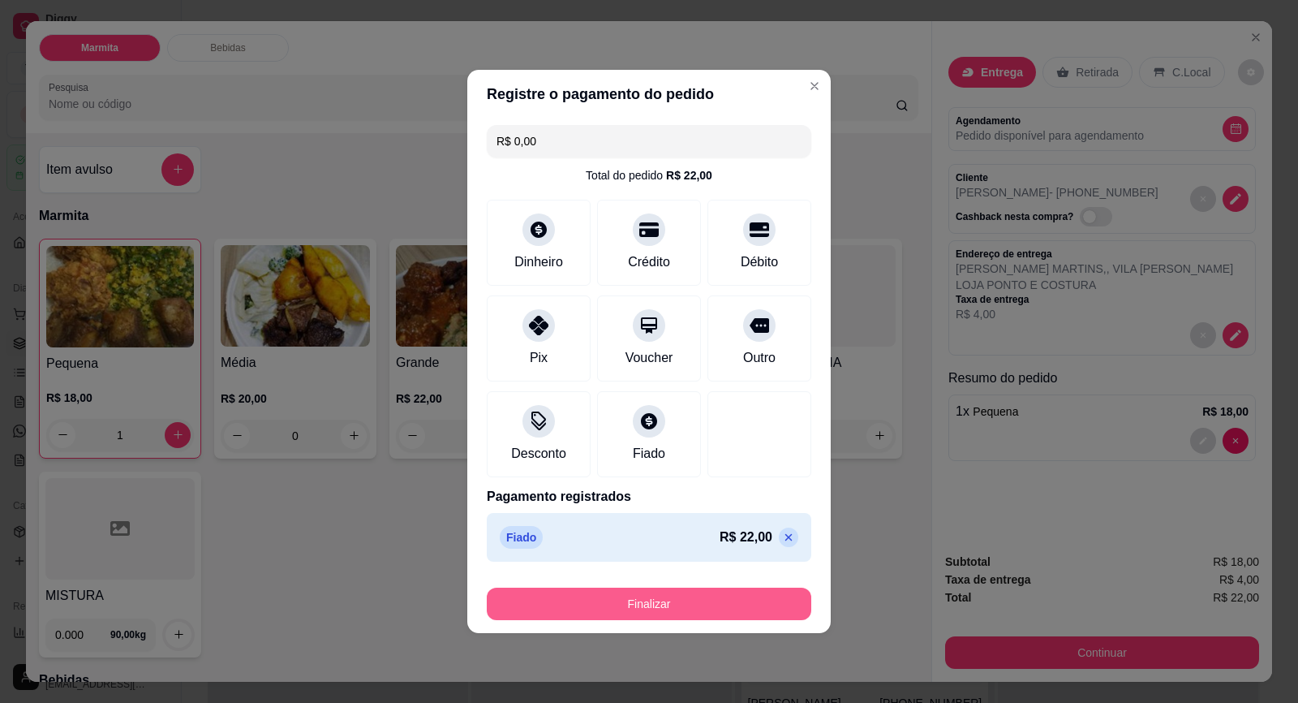
click at [722, 605] on button "Finalizar" at bounding box center [649, 603] width 325 height 32
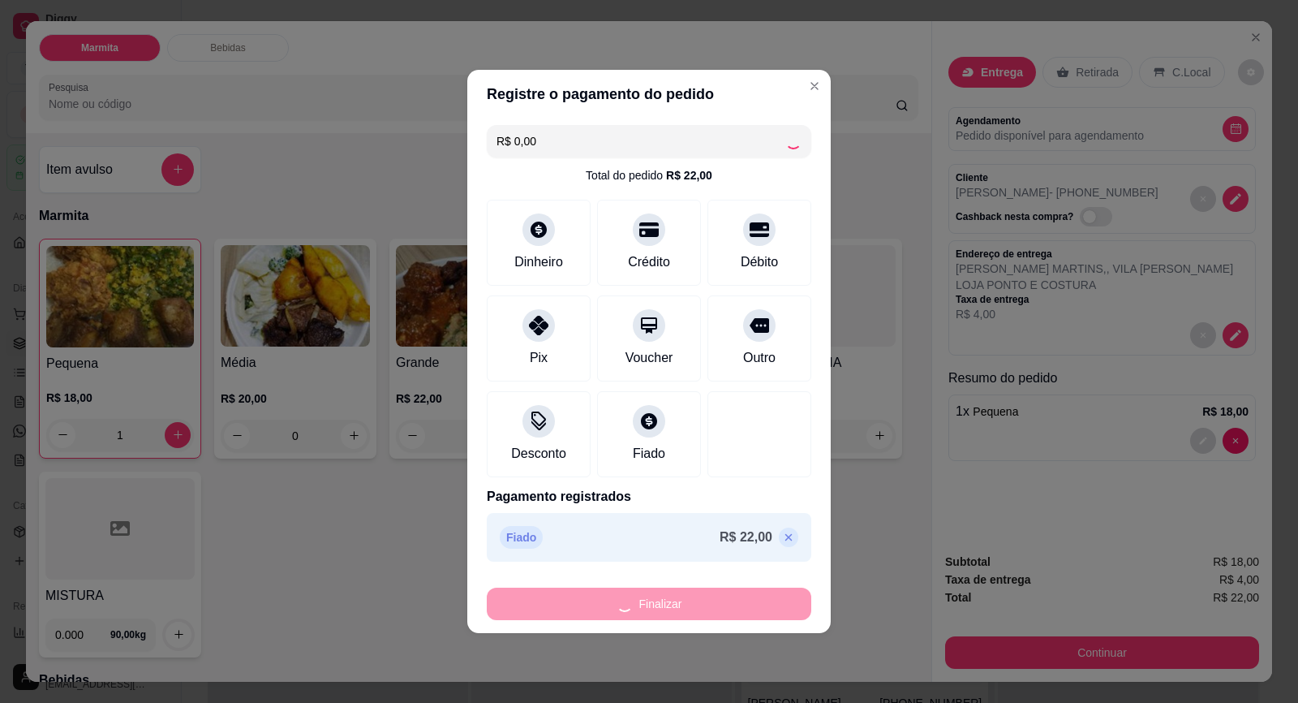
type input "0"
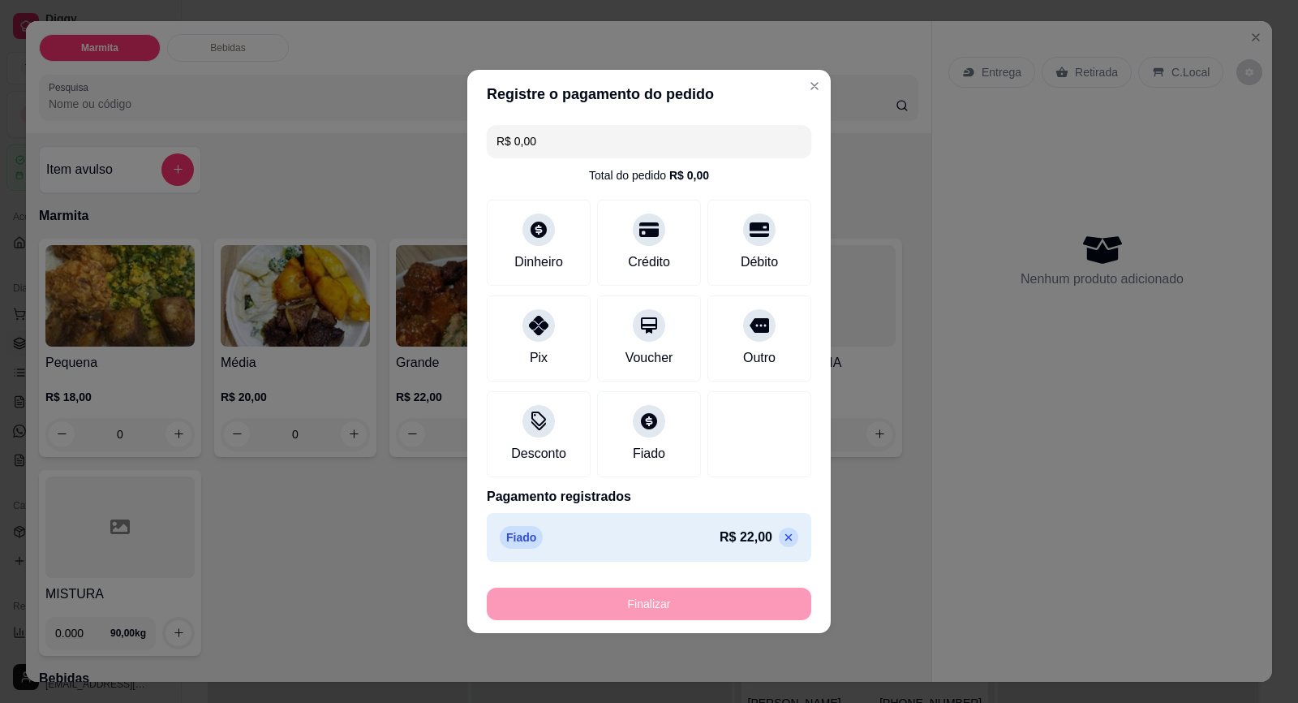
type input "-R$ 22,00"
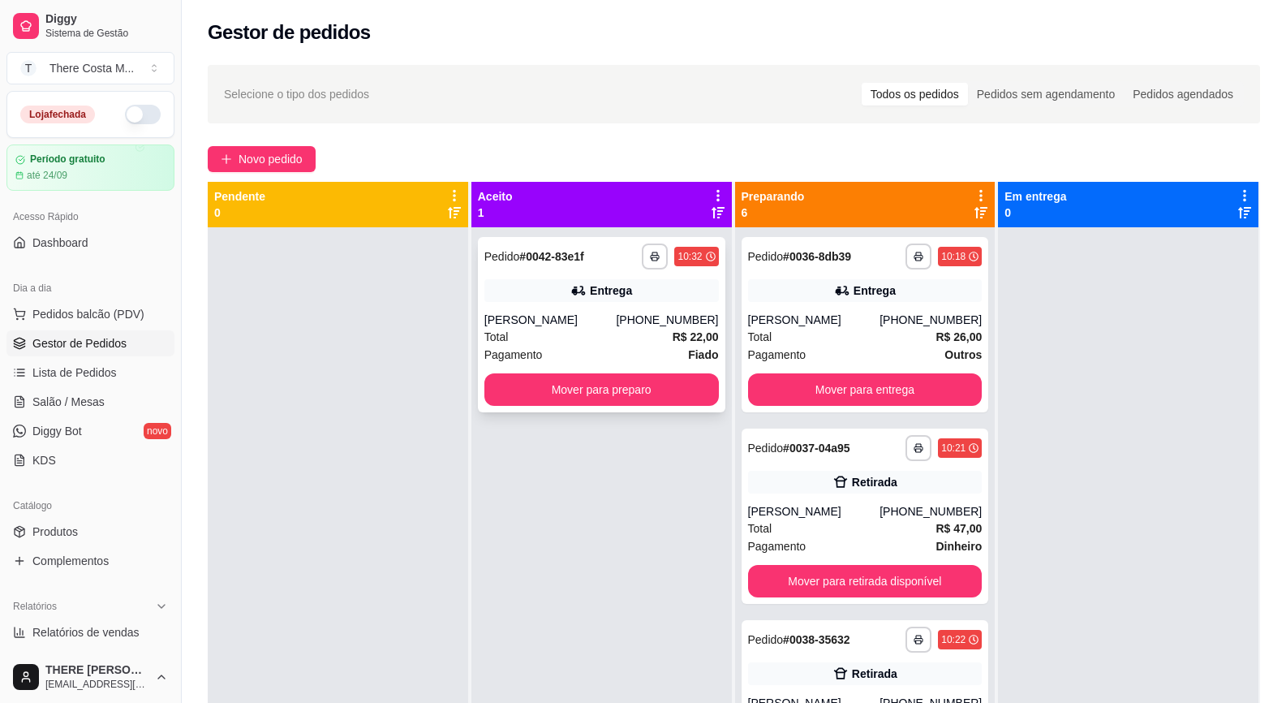
click at [615, 338] on div "Total R$ 22,00" at bounding box center [601, 337] width 235 height 18
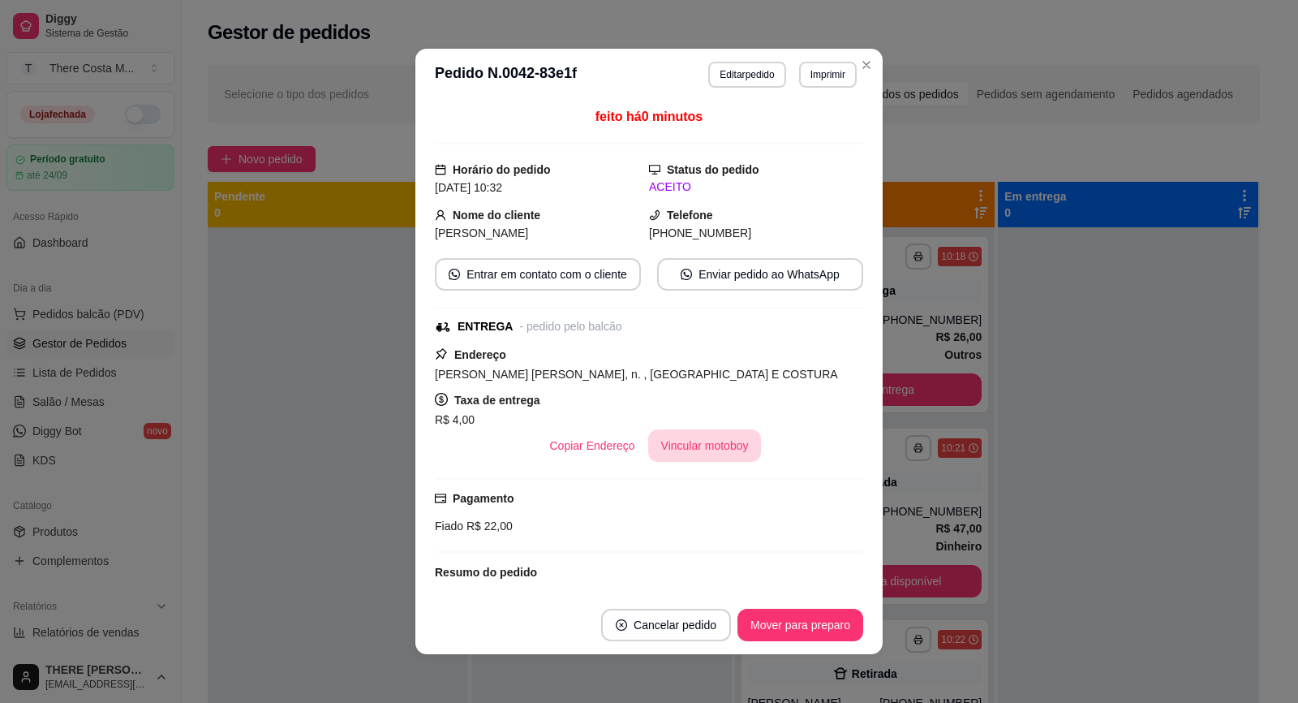
click at [709, 444] on button "Vincular motoboy" at bounding box center [705, 445] width 114 height 32
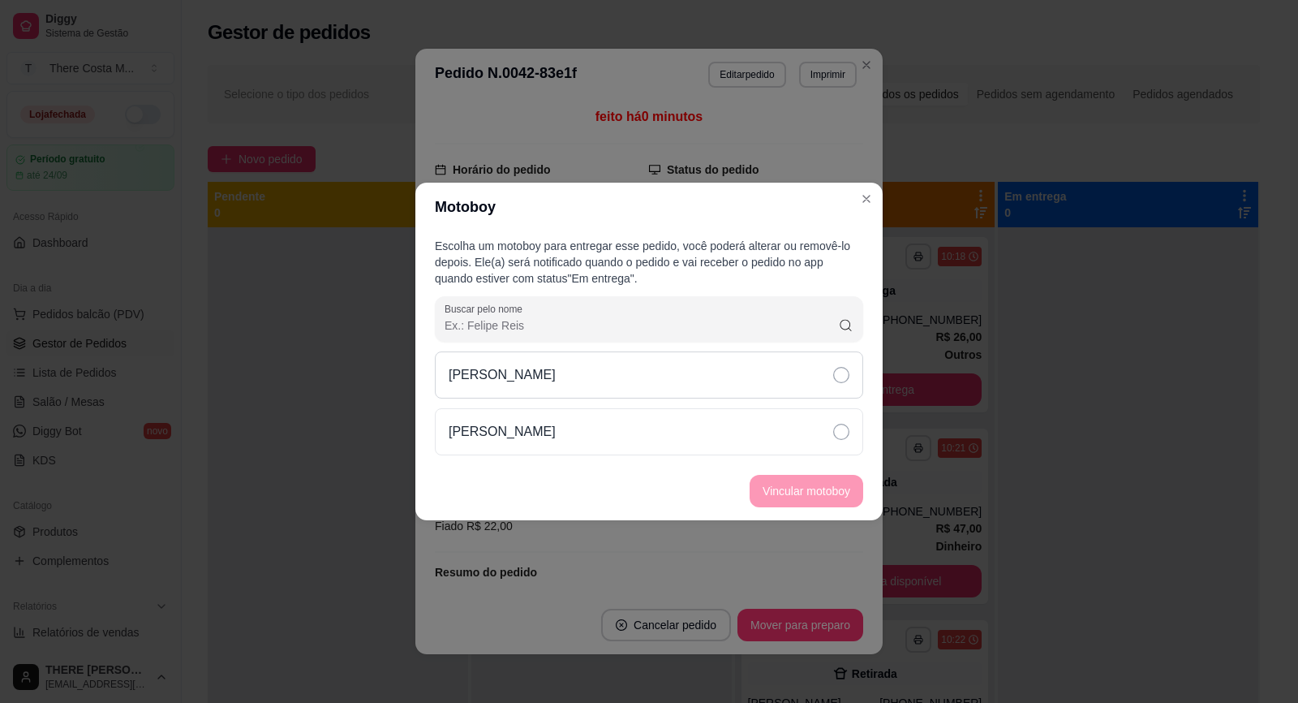
click at [704, 373] on div "[PERSON_NAME]" at bounding box center [649, 374] width 428 height 47
click at [840, 489] on button "Vincular motoboy" at bounding box center [806, 492] width 110 height 32
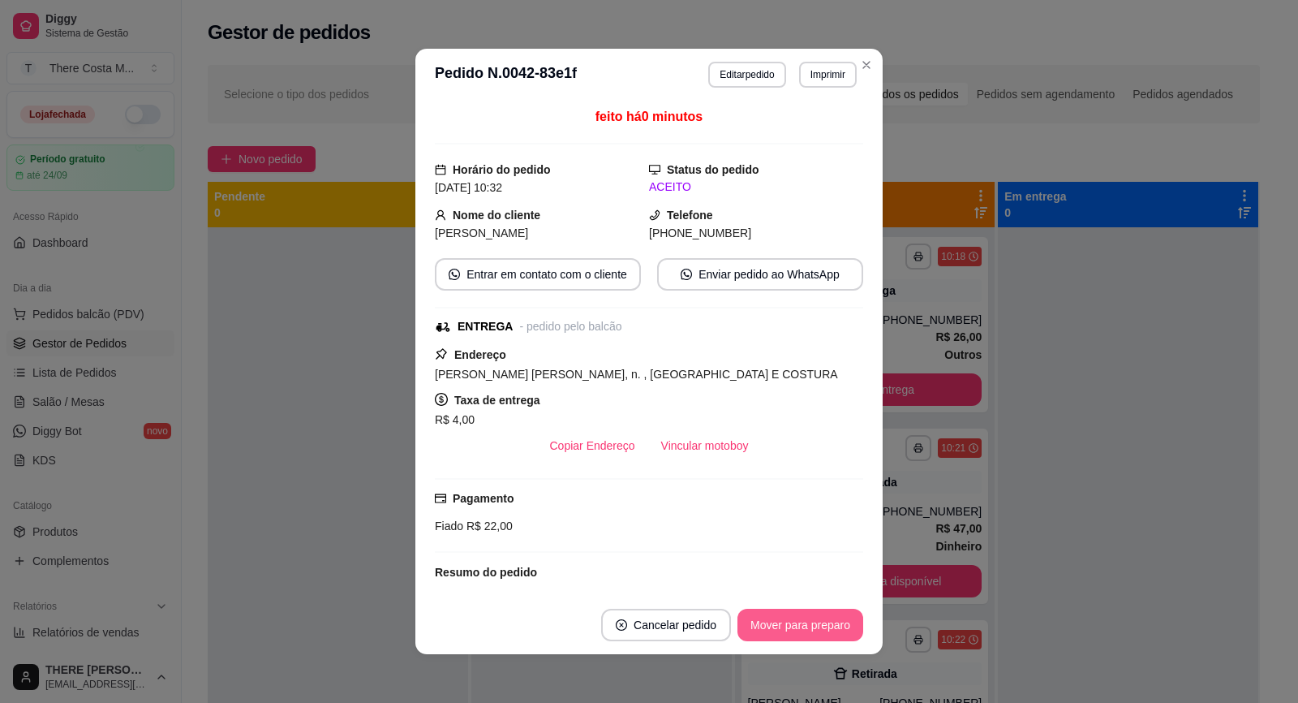
click at [750, 620] on button "Mover para preparo" at bounding box center [801, 625] width 126 height 32
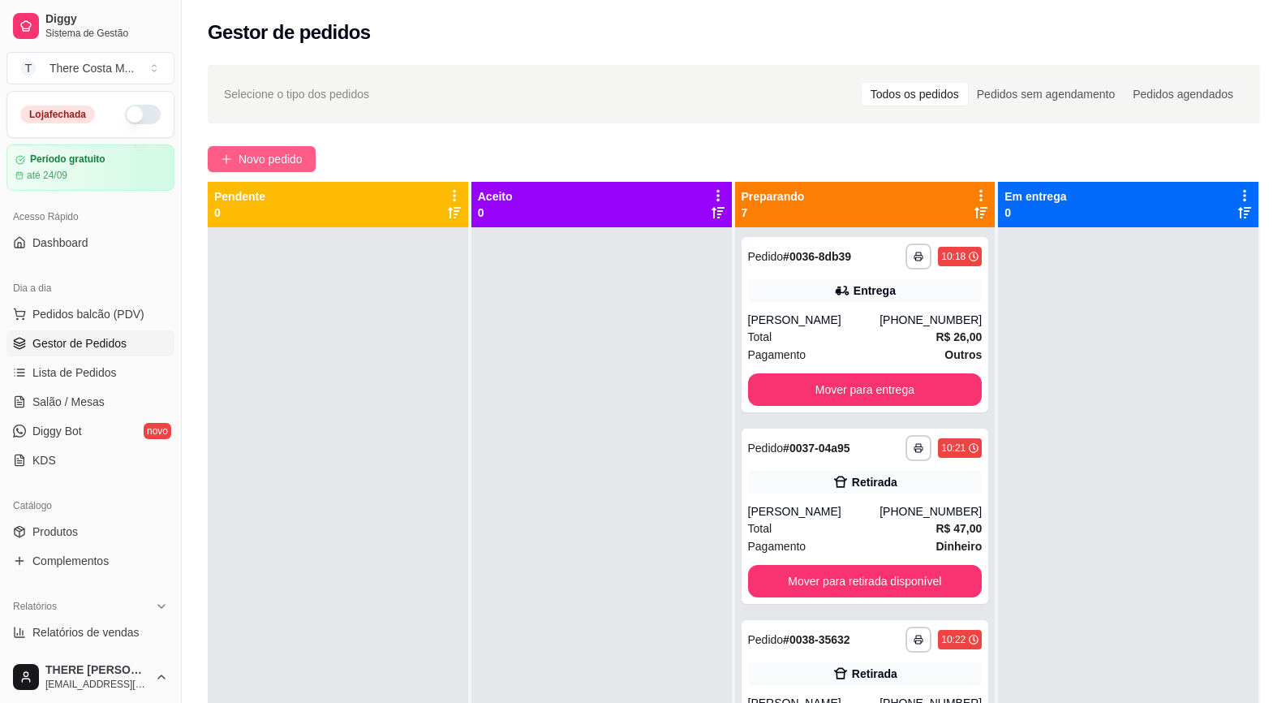
click at [275, 161] on span "Novo pedido" at bounding box center [271, 159] width 64 height 18
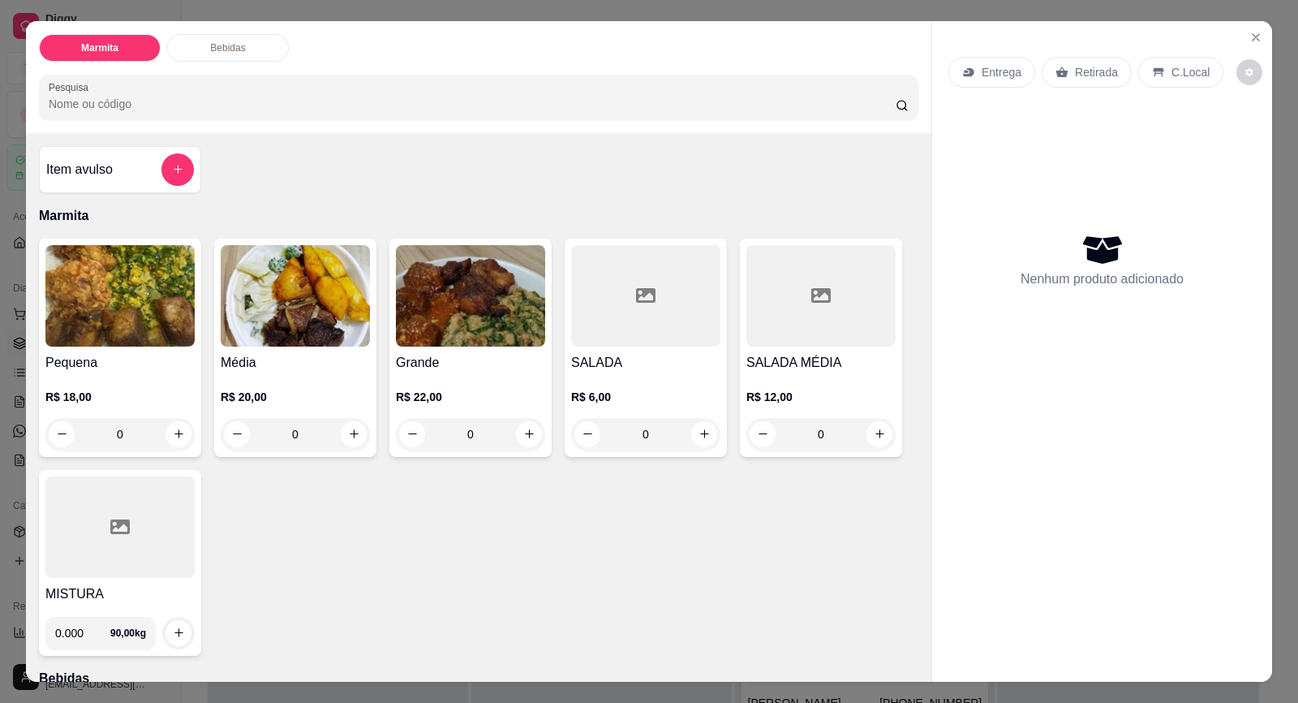
click at [1059, 75] on icon at bounding box center [1062, 72] width 12 height 11
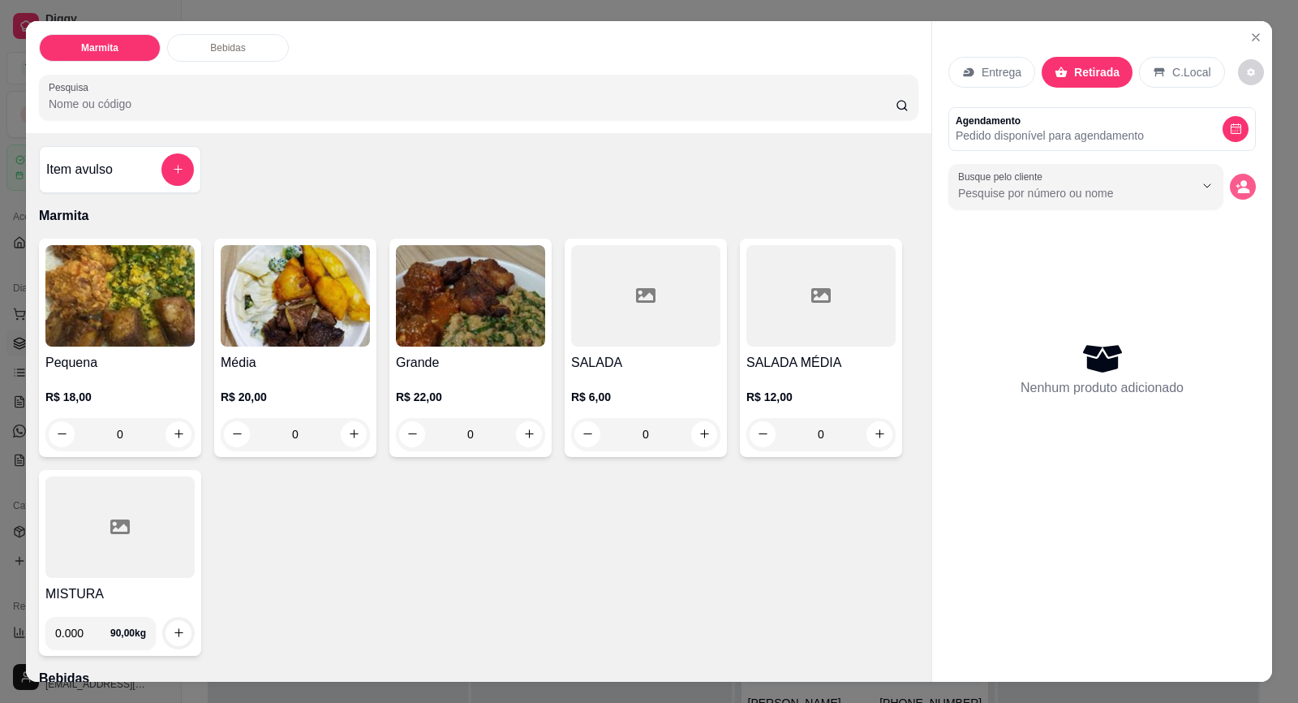
click at [1247, 186] on button "decrease-product-quantity" at bounding box center [1243, 187] width 26 height 26
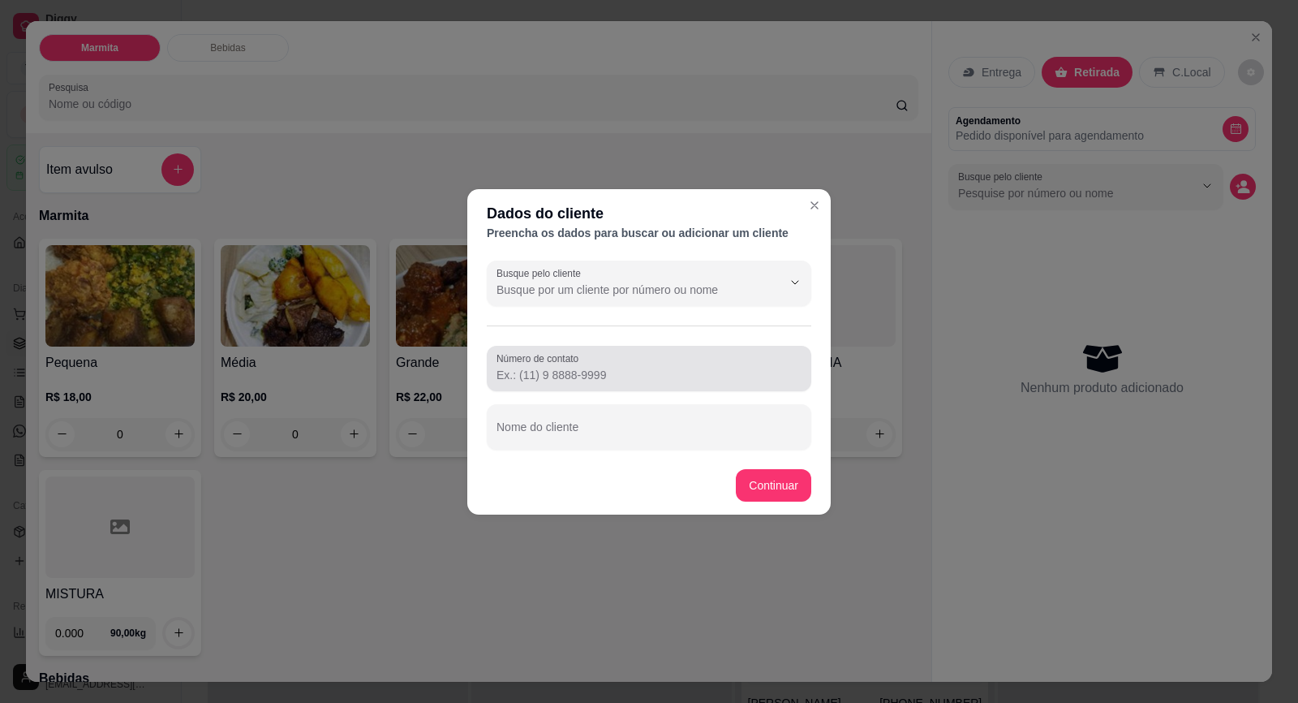
click at [665, 369] on input "Número de contato" at bounding box center [649, 375] width 305 height 16
paste input "[PHONE_NUMBER]"
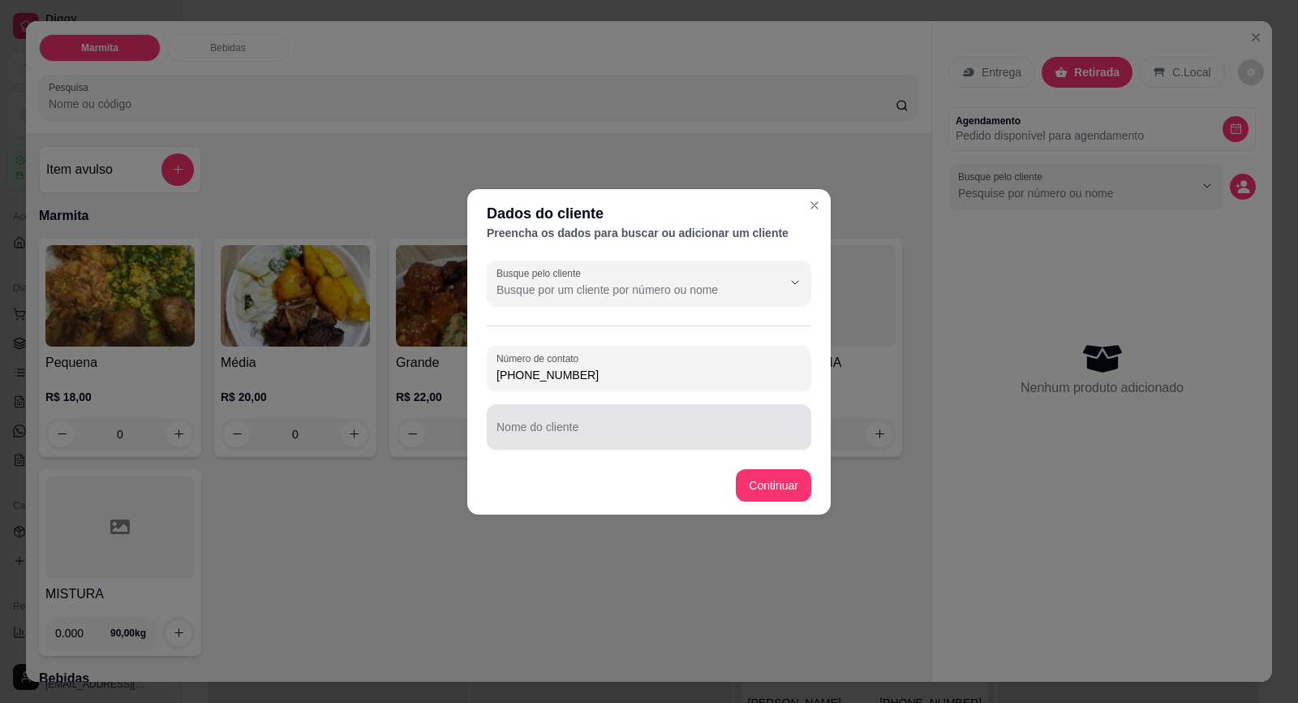
type input "[PHONE_NUMBER]"
click at [584, 428] on input "Nome do cliente" at bounding box center [649, 433] width 305 height 16
type input "f"
type input "[PERSON_NAME]"
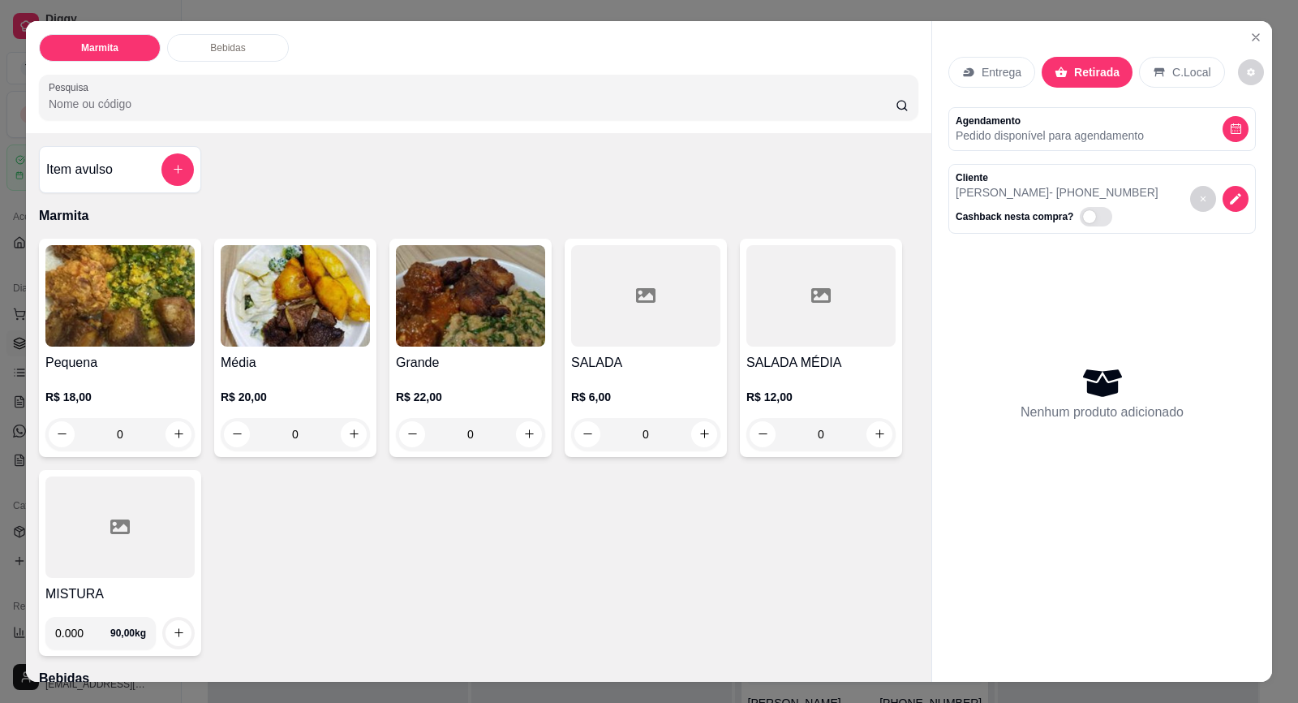
click at [144, 346] on div "Pequena R$ 18,00 0" at bounding box center [120, 348] width 162 height 218
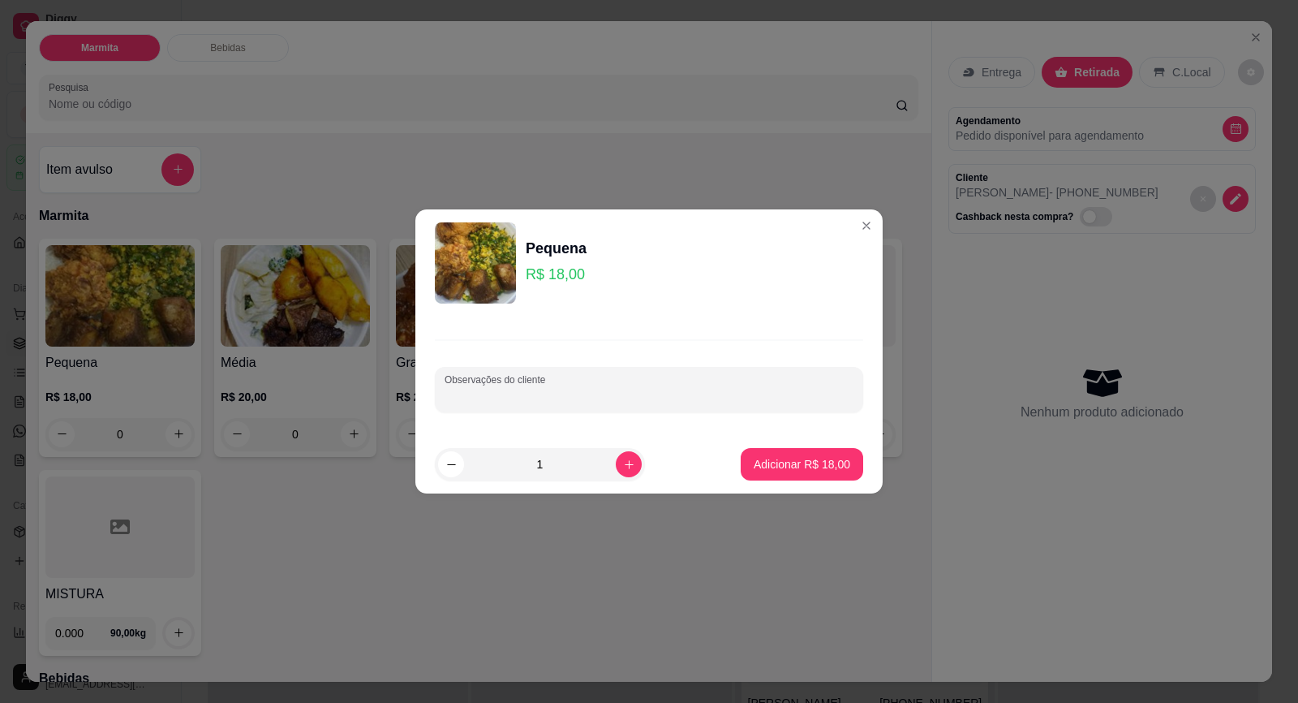
click at [562, 395] on input "Observações do cliente" at bounding box center [649, 396] width 409 height 16
type input "11:30"
click at [812, 479] on button "Adicionar R$ 18,00" at bounding box center [801, 465] width 119 height 32
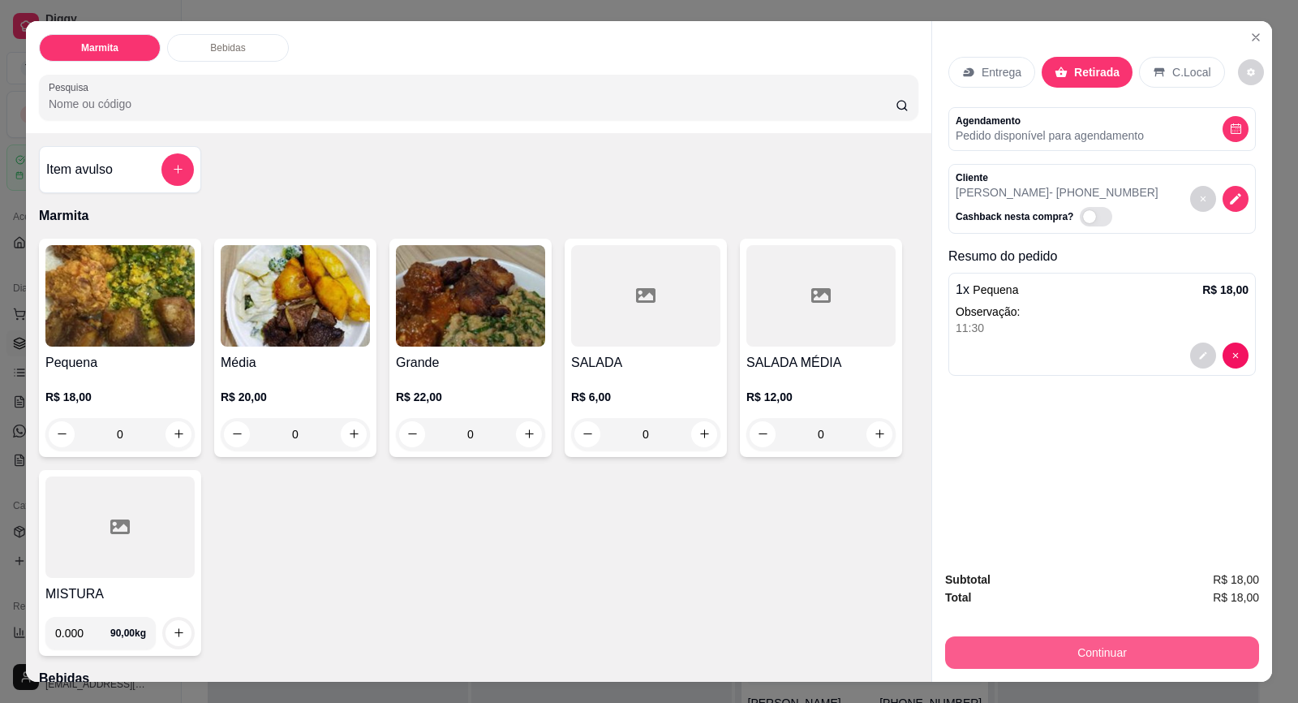
click at [1176, 646] on button "Continuar" at bounding box center [1102, 652] width 314 height 32
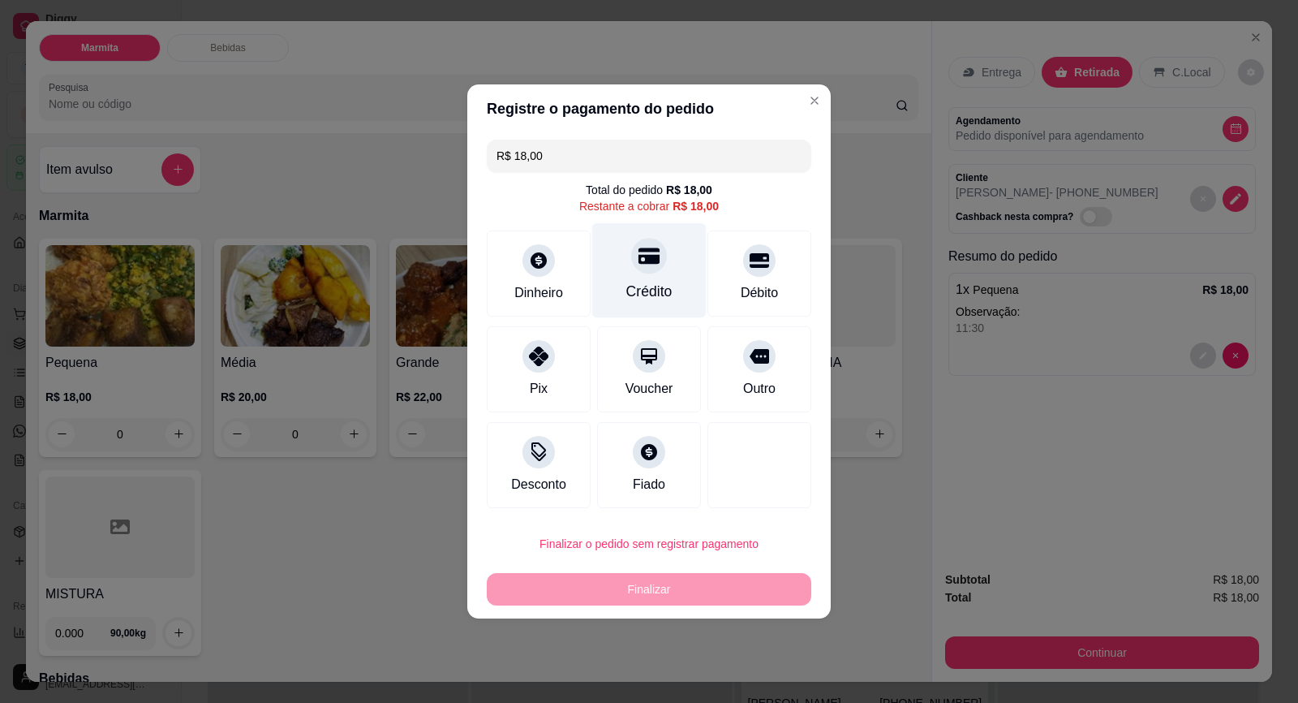
click at [652, 252] on icon at bounding box center [649, 255] width 21 height 21
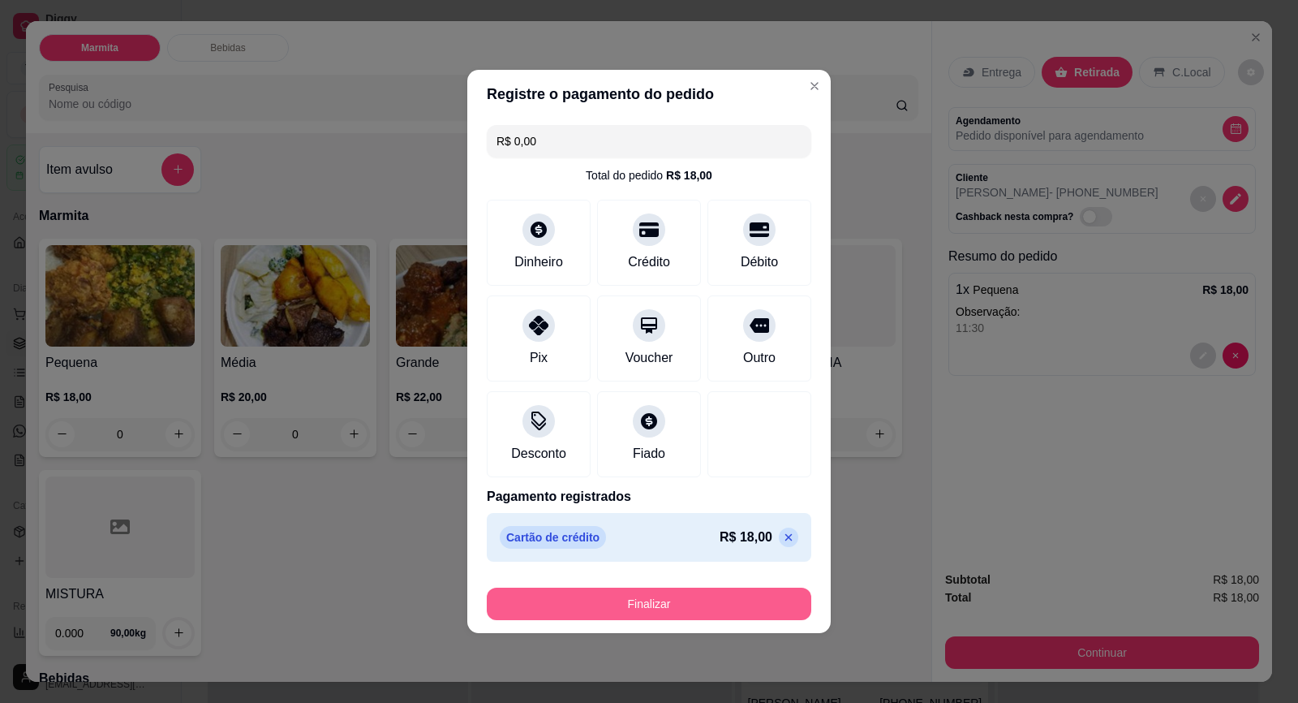
click at [693, 600] on button "Finalizar" at bounding box center [649, 603] width 325 height 32
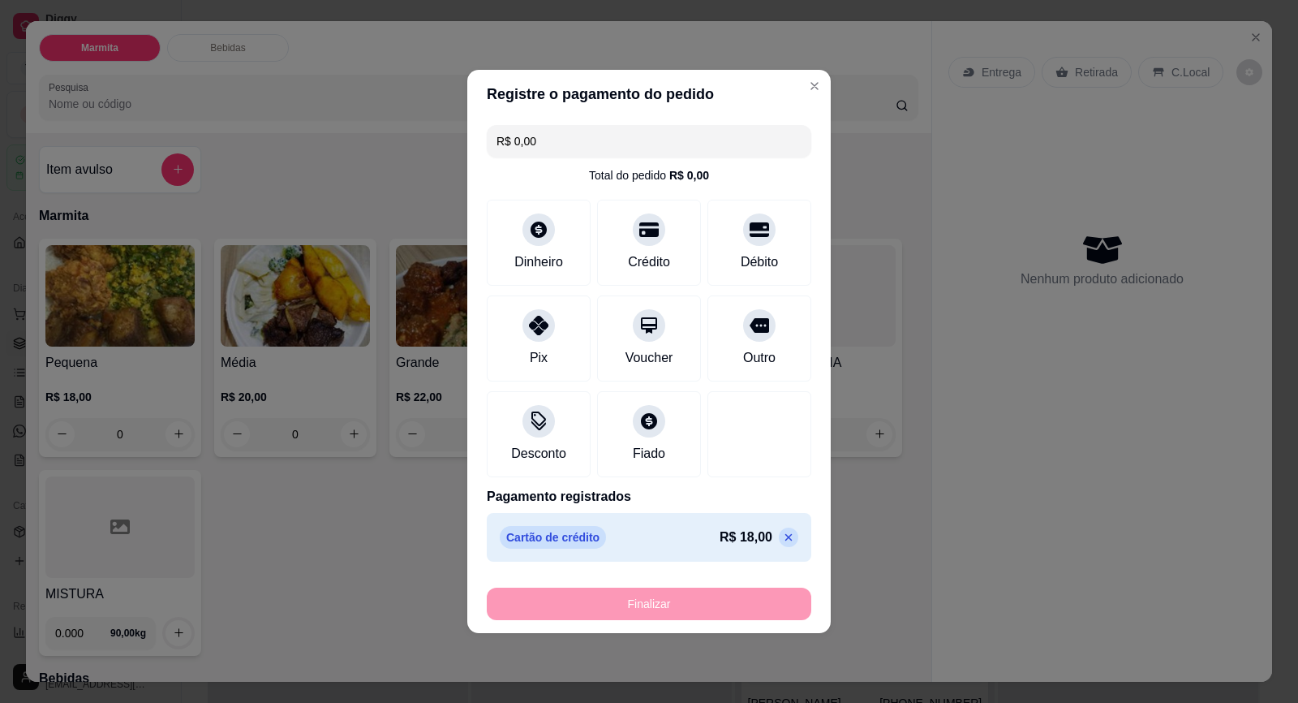
type input "-R$ 18,00"
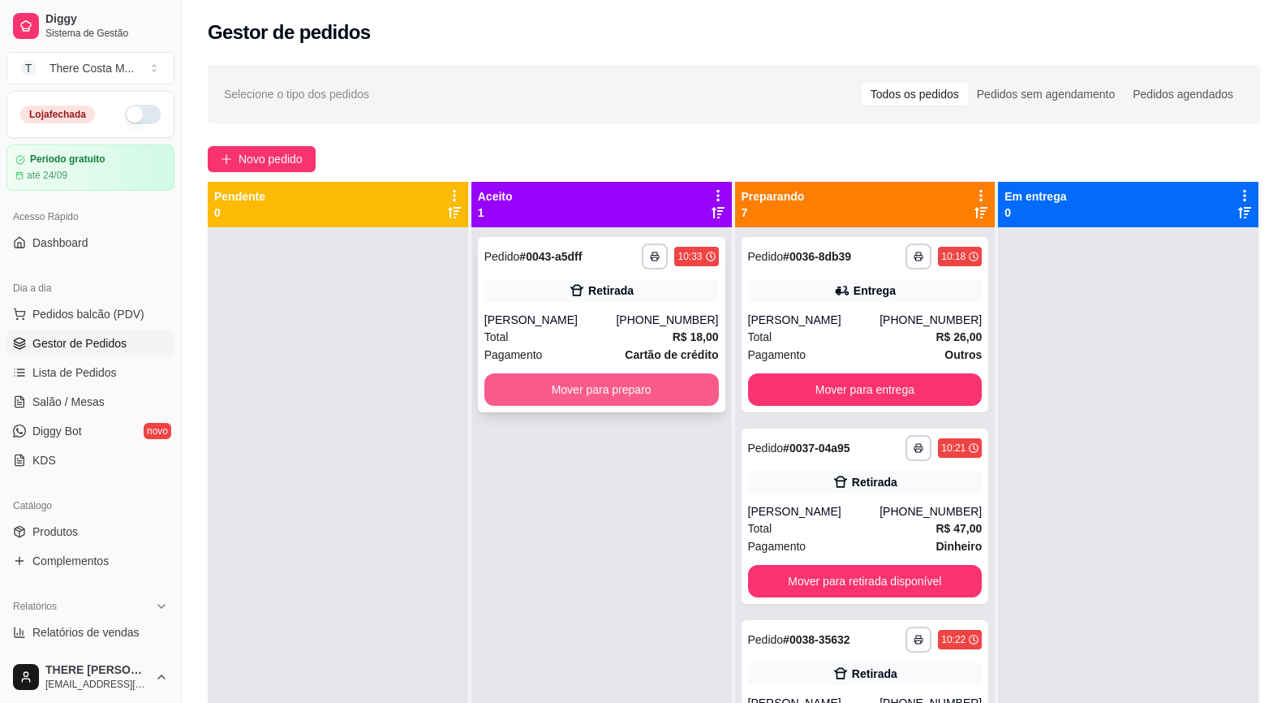
click at [660, 381] on button "Mover para preparo" at bounding box center [601, 389] width 235 height 32
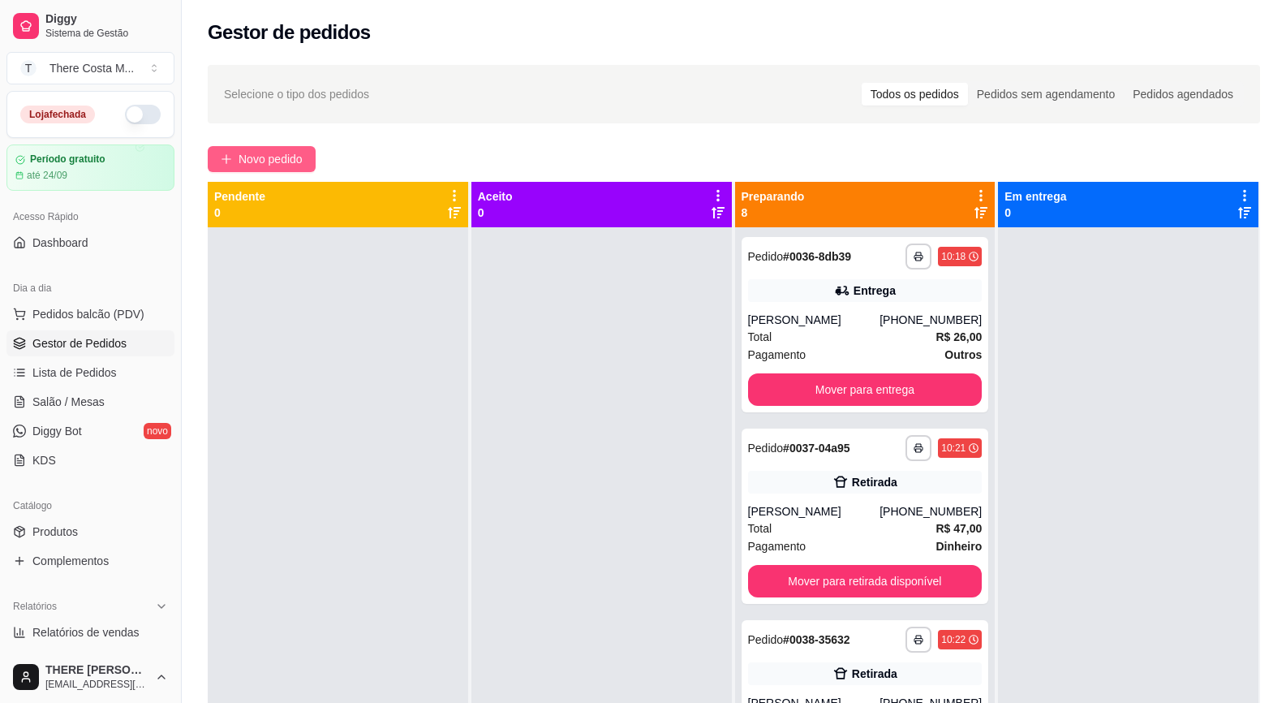
click at [307, 161] on button "Novo pedido" at bounding box center [262, 159] width 108 height 26
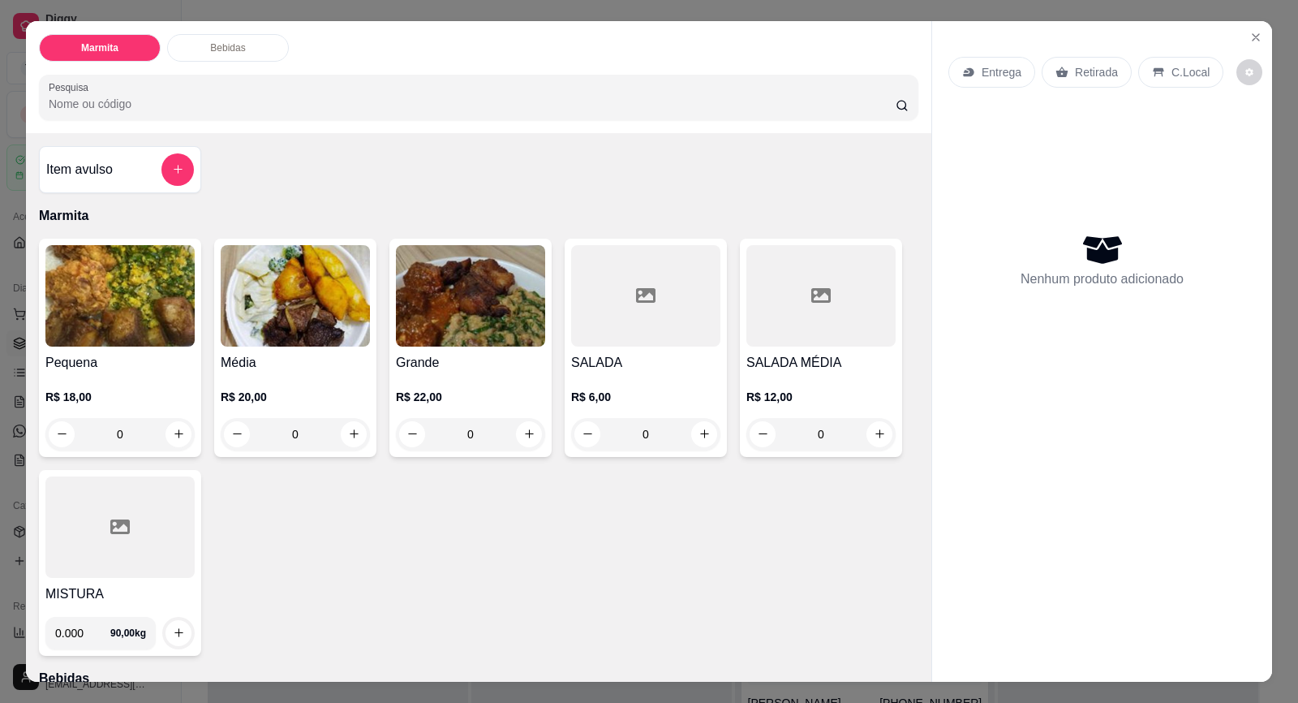
click at [998, 73] on p "Entrega" at bounding box center [1002, 72] width 40 height 16
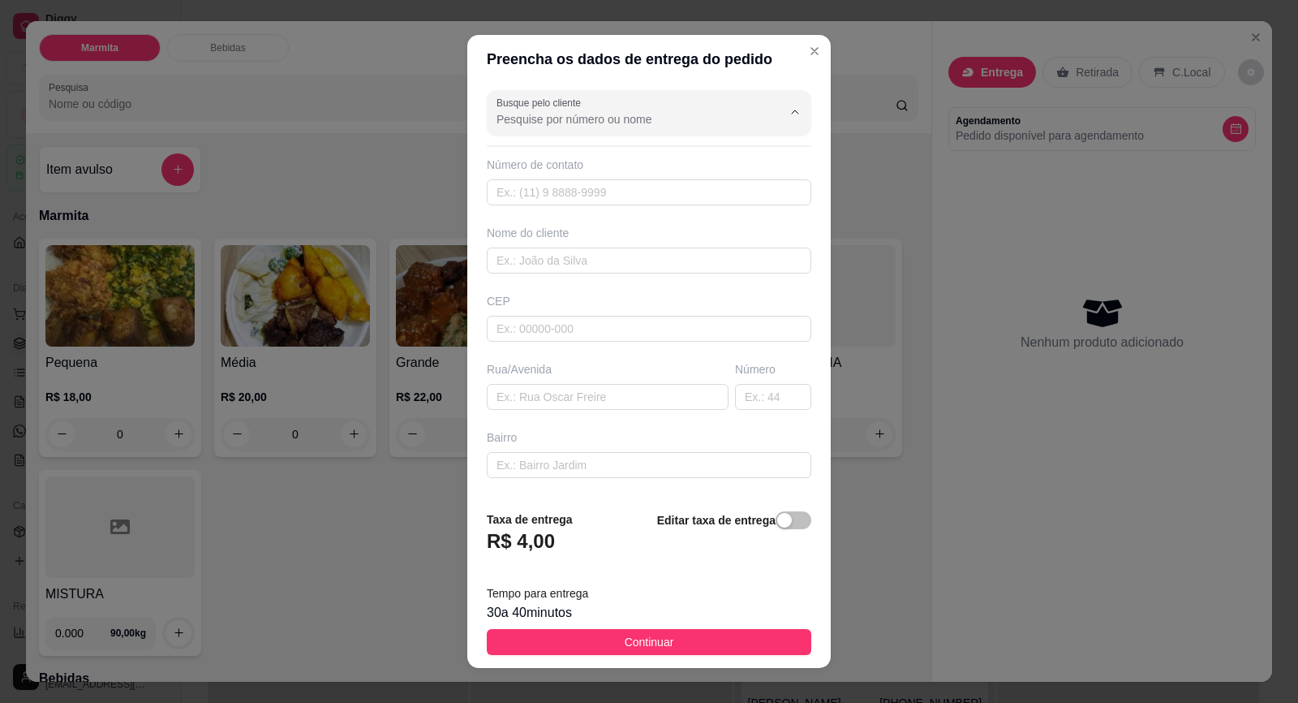
click at [656, 123] on input "Busque pelo cliente" at bounding box center [627, 119] width 260 height 16
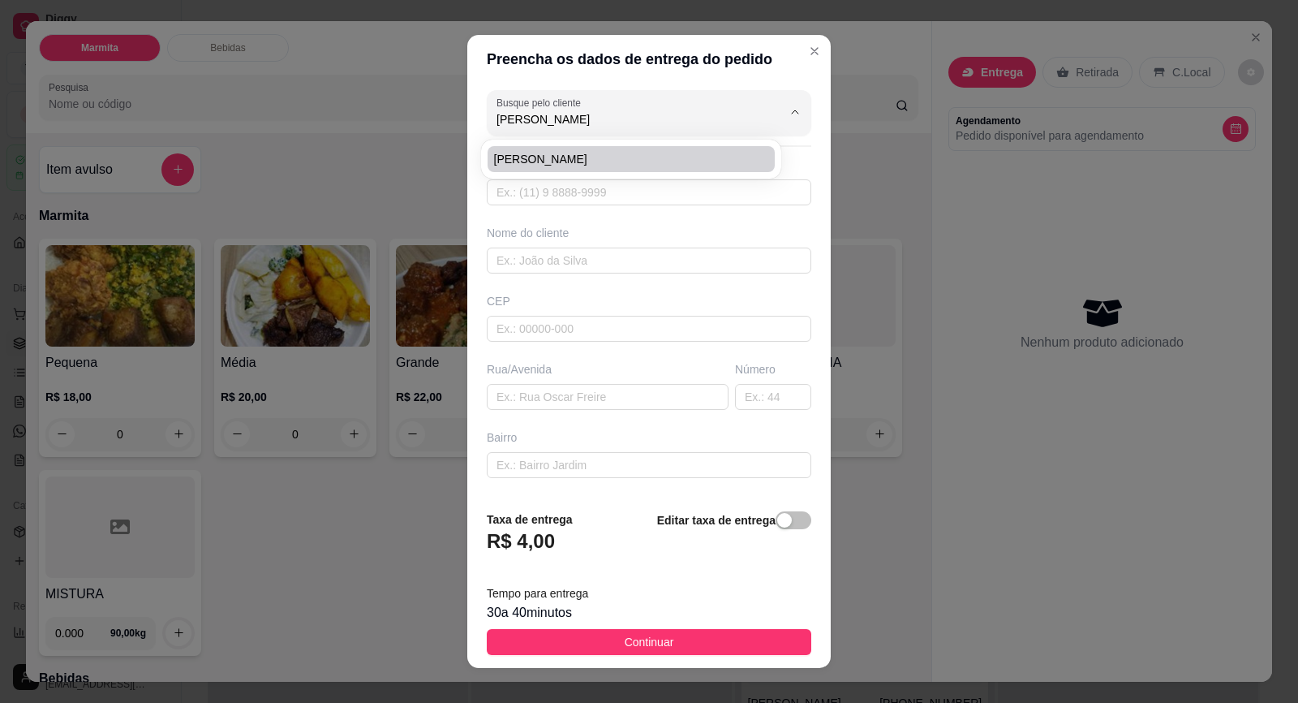
click at [638, 151] on span "[PERSON_NAME]" at bounding box center [623, 159] width 258 height 16
type input "[PERSON_NAME]"
type input "15996652025"
type input "[PERSON_NAME]"
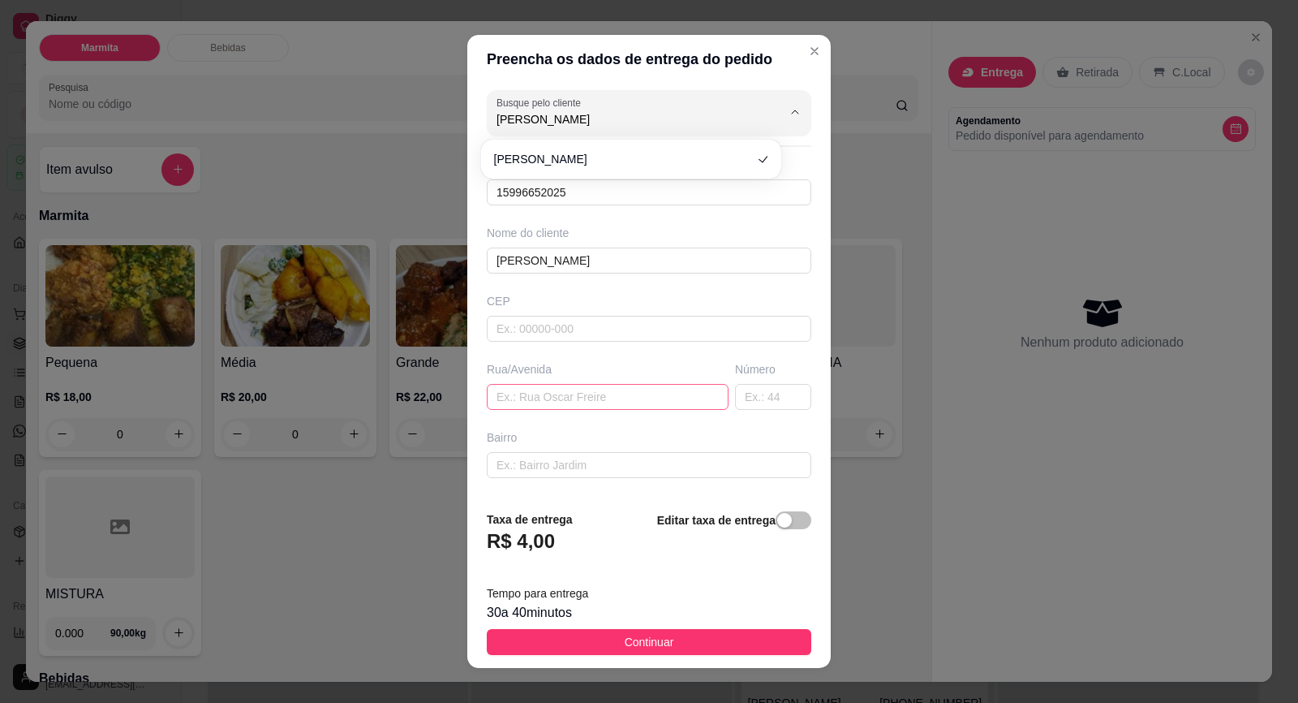
click at [566, 398] on input "text" at bounding box center [608, 397] width 242 height 26
paste input "P entregar [STREET_ADDRESS][PERSON_NAME]"
type input "[PERSON_NAME] P entregar [STREET_ADDRESS][PERSON_NAME]"
click at [769, 110] on icon "Show suggestions" at bounding box center [772, 112] width 6 height 6
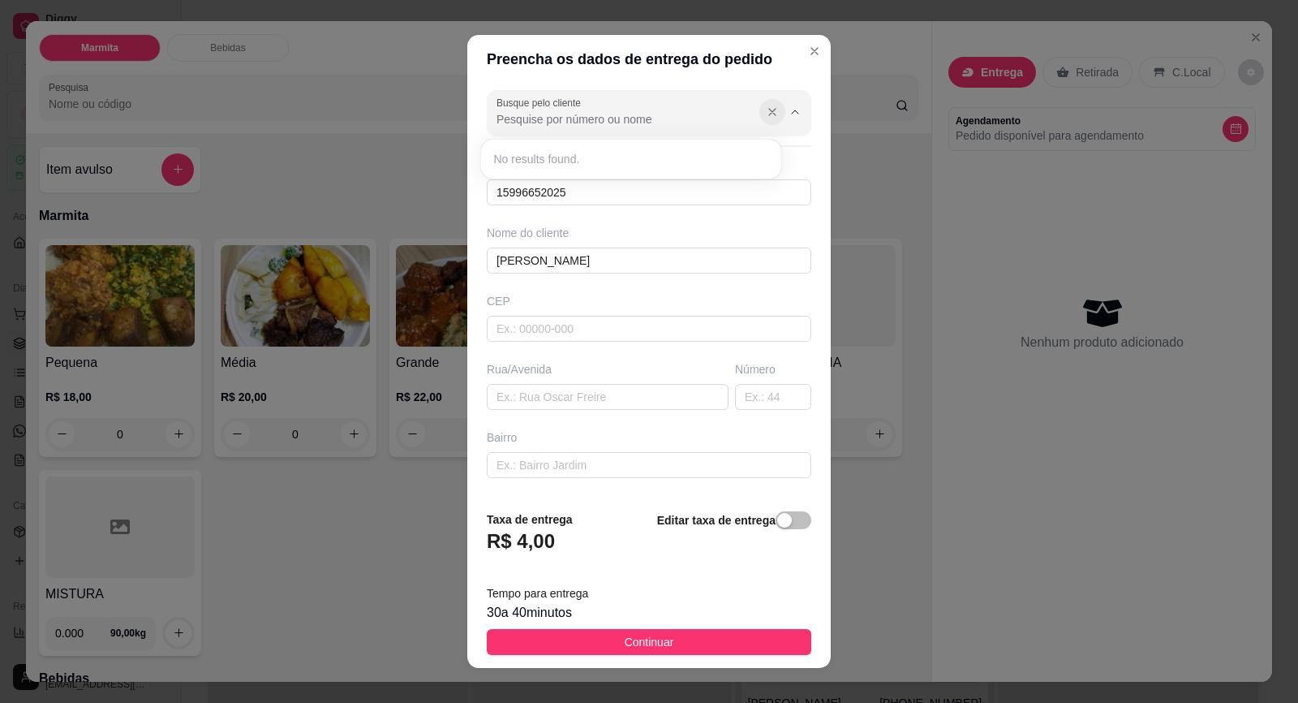
scroll to position [0, 0]
click at [573, 388] on input "text" at bounding box center [608, 397] width 242 height 26
click at [579, 395] on input "text" at bounding box center [608, 397] width 242 height 26
paste input "P entregar [STREET_ADDRESS][PERSON_NAME]"
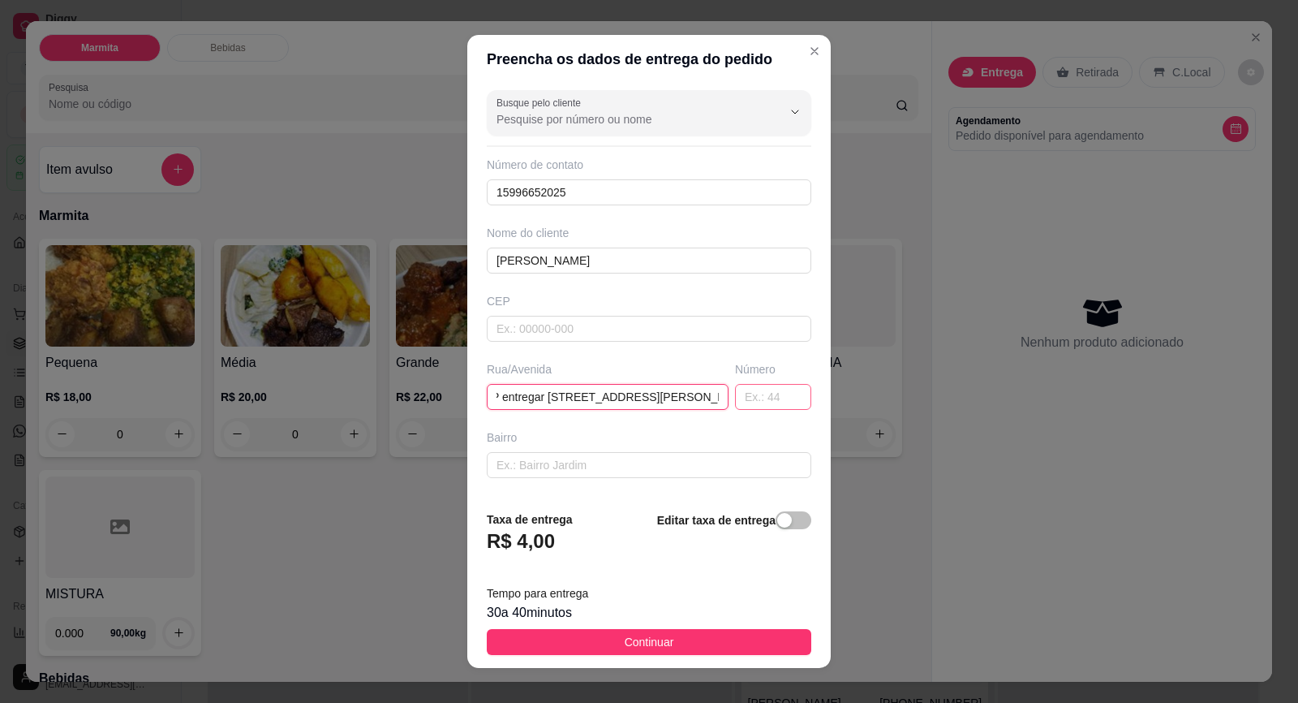
type input "P entregar [STREET_ADDRESS][PERSON_NAME]"
click at [743, 402] on input "text" at bounding box center [773, 397] width 76 height 26
type input "50"
click at [697, 399] on input "P entregar [STREET_ADDRESS][PERSON_NAME]" at bounding box center [608, 397] width 242 height 26
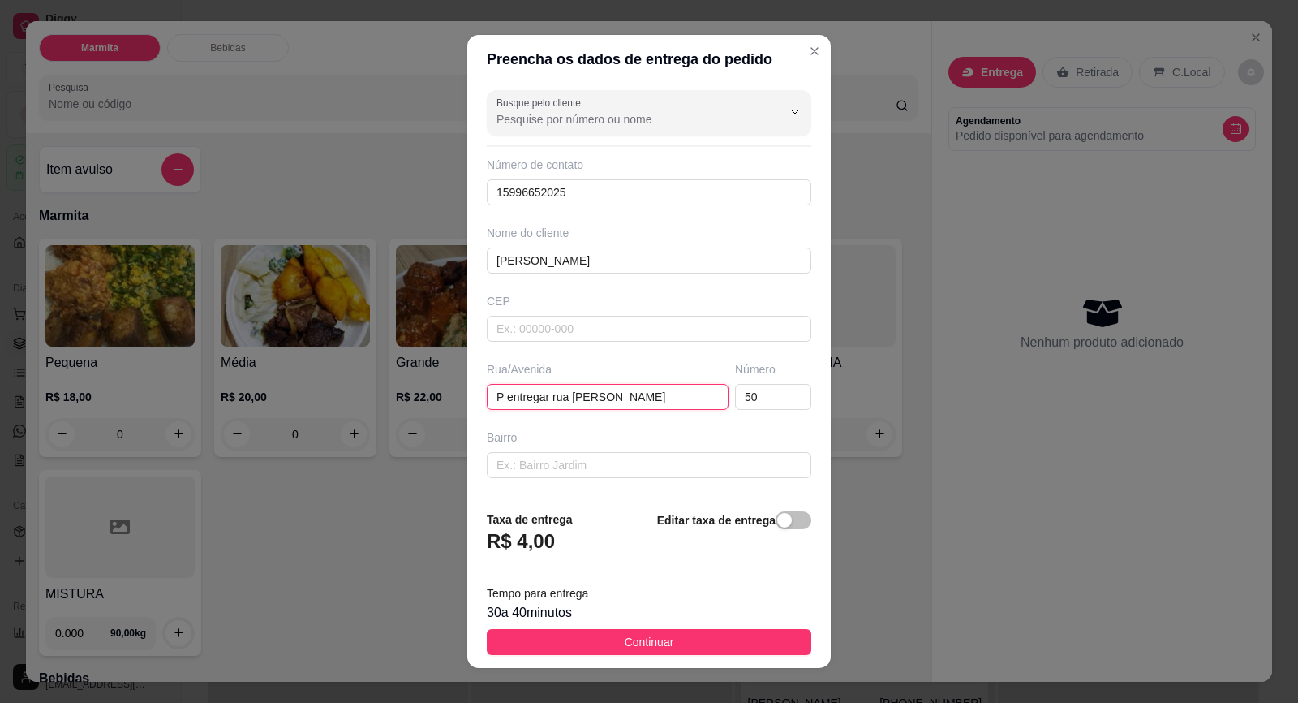
drag, startPoint x: 559, startPoint y: 397, endPoint x: 471, endPoint y: 386, distance: 89.1
click at [471, 386] on div "Busque pelo cliente Número de contato 15996652025 Nome do cliente [PERSON_NAME]…" at bounding box center [649, 290] width 364 height 413
type input "[PERSON_NAME]"
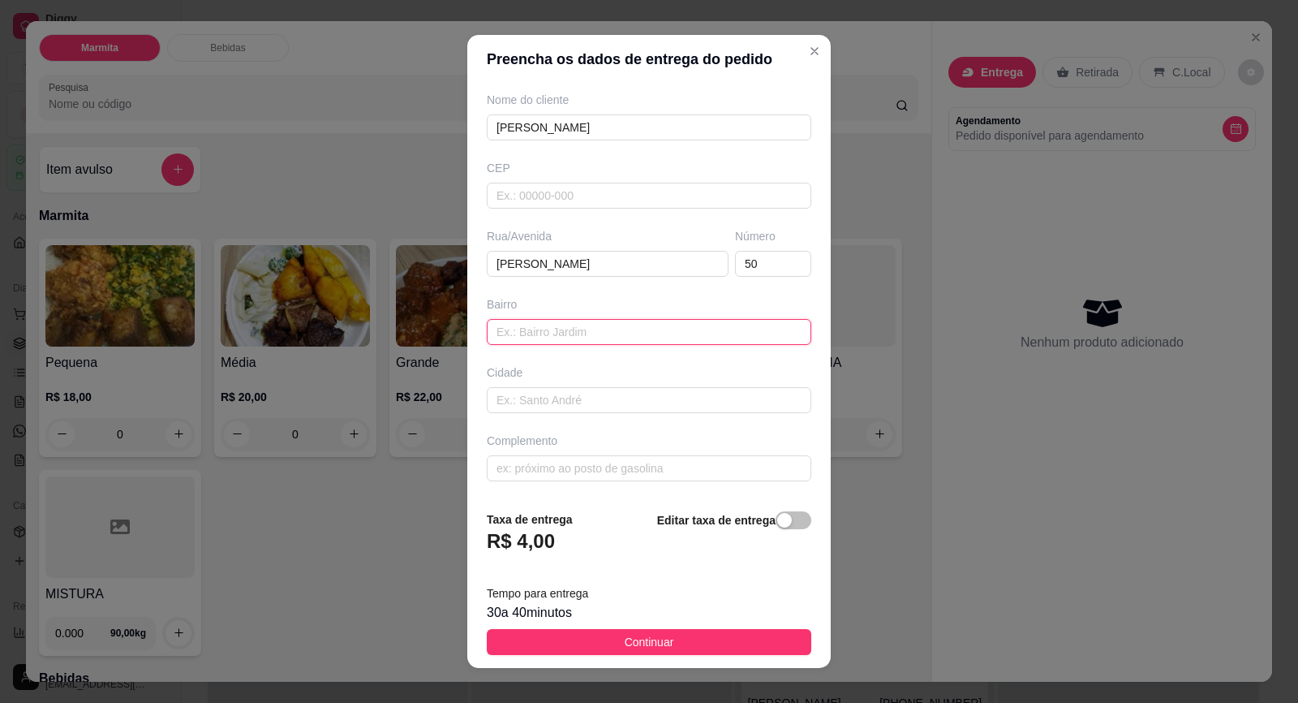
click at [622, 334] on input "text" at bounding box center [649, 332] width 325 height 26
type input "s"
type input "A"
type input "SANTA INES"
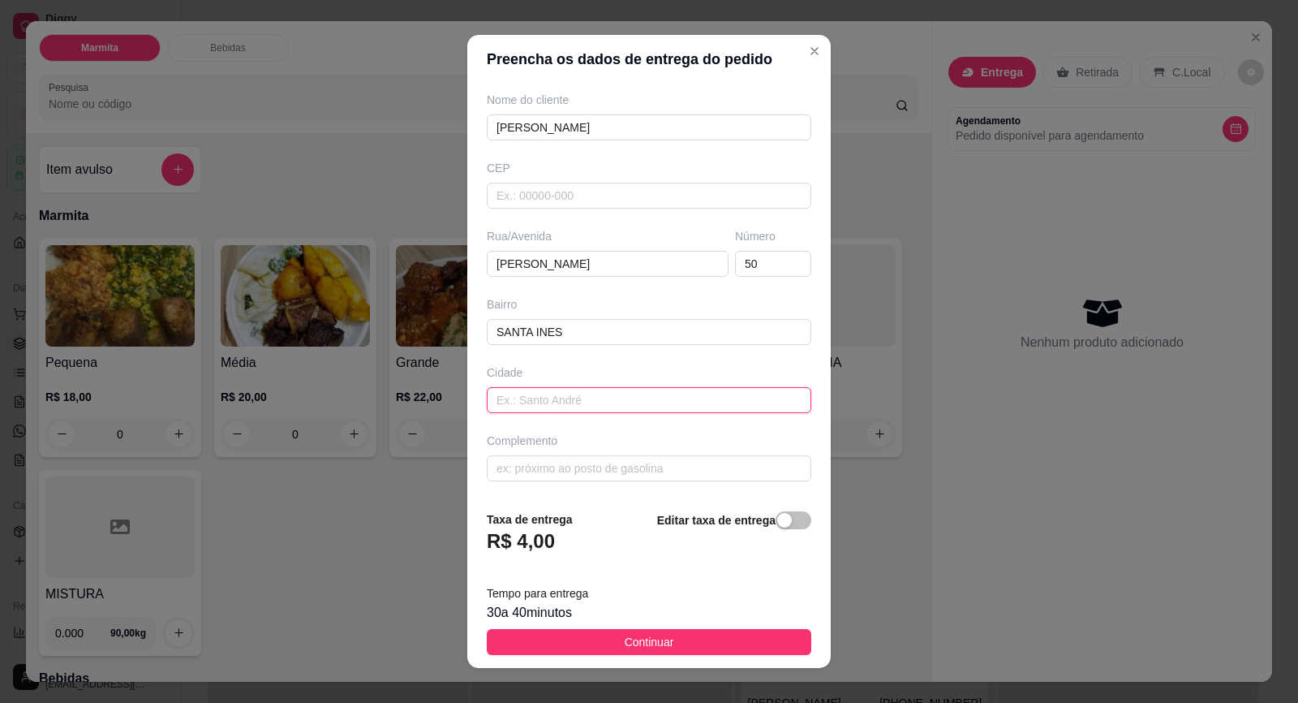
click at [573, 397] on input "text" at bounding box center [649, 400] width 325 height 26
type input "ITABERA"
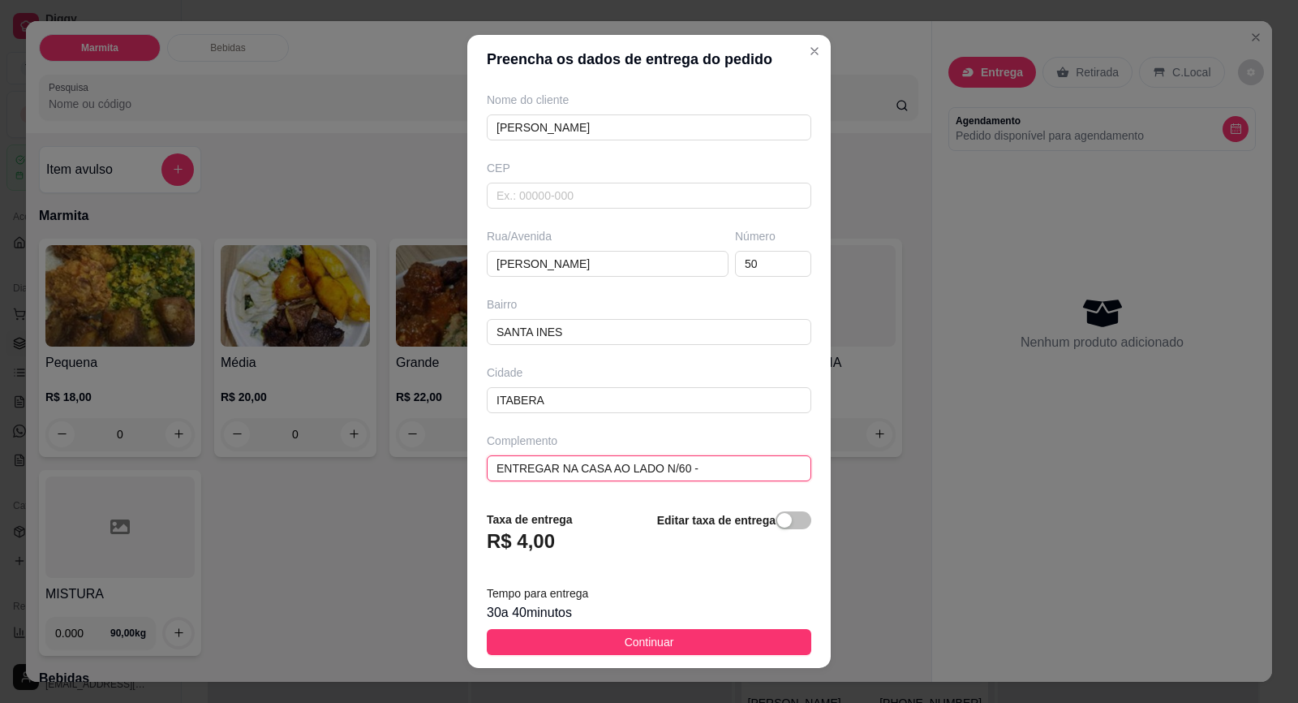
type input "ENTREGAR NA CASA AO LADO N/60 -"
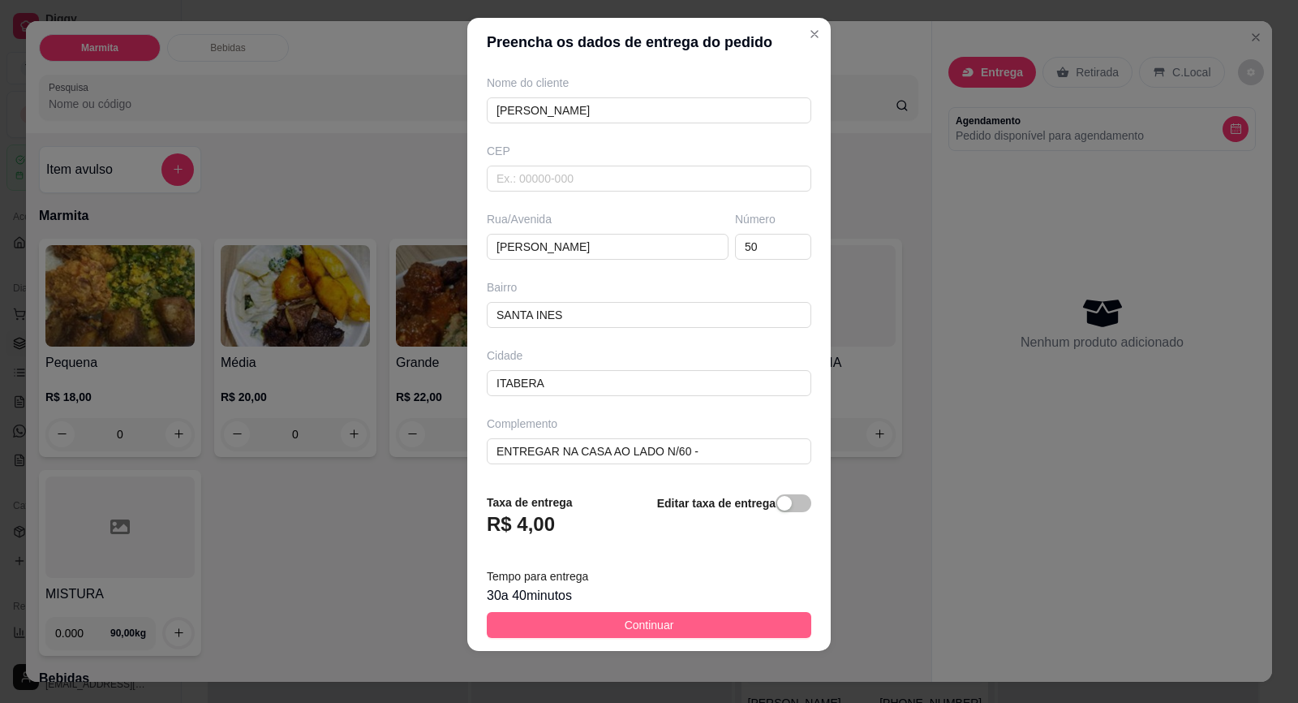
click at [677, 616] on button "Continuar" at bounding box center [649, 625] width 325 height 26
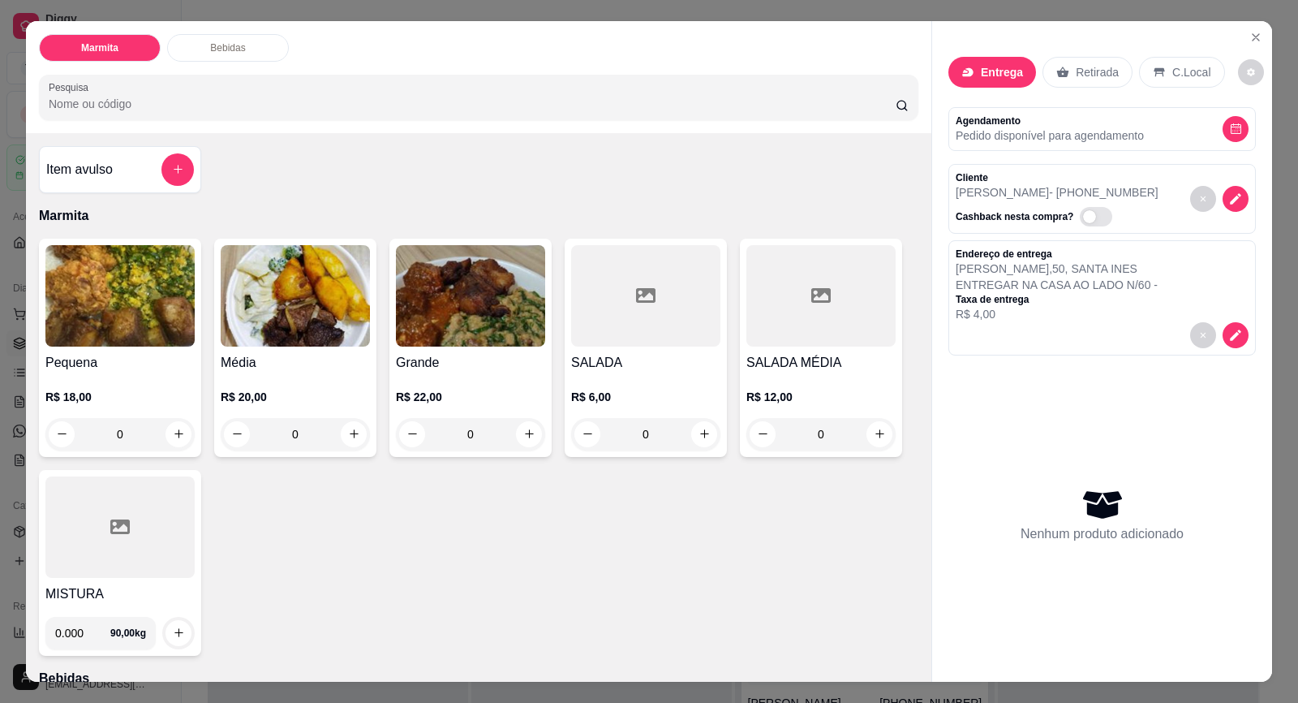
click at [308, 361] on h4 "Média" at bounding box center [295, 362] width 149 height 19
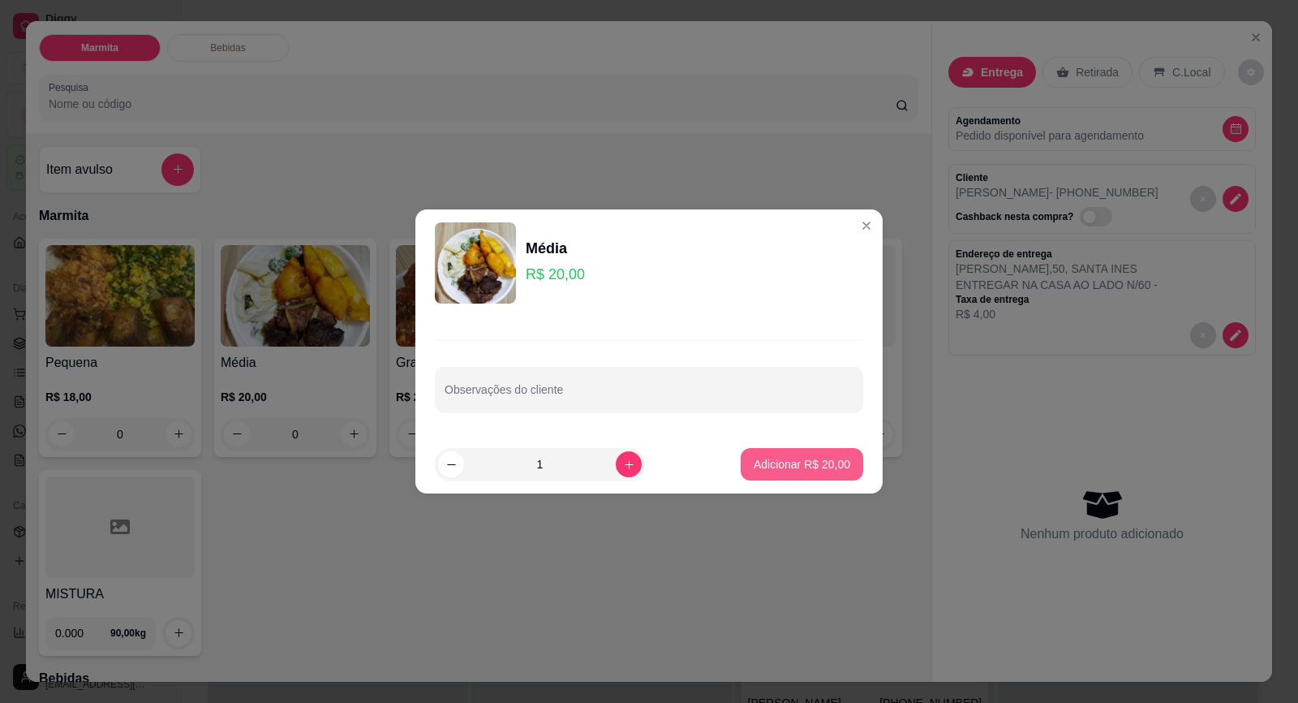
click at [806, 462] on p "Adicionar R$ 20,00" at bounding box center [802, 464] width 97 height 16
type input "1"
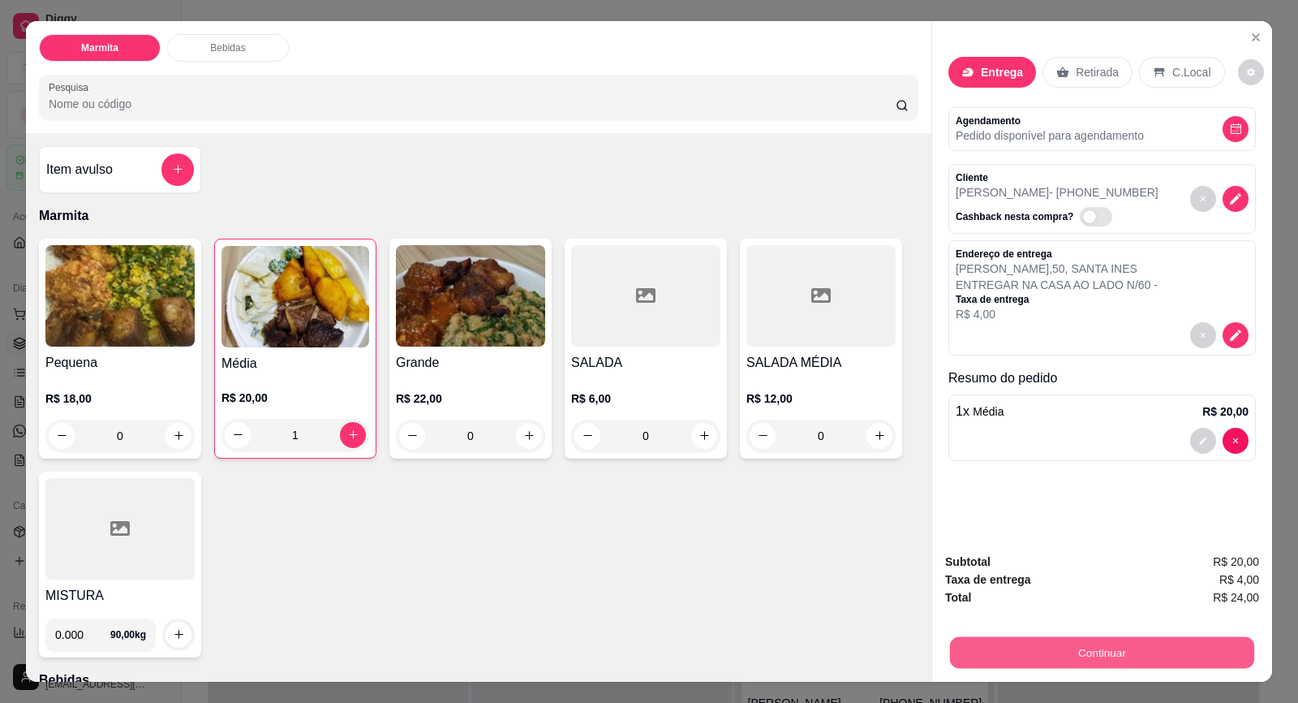
click at [1082, 652] on button "Continuar" at bounding box center [1102, 653] width 304 height 32
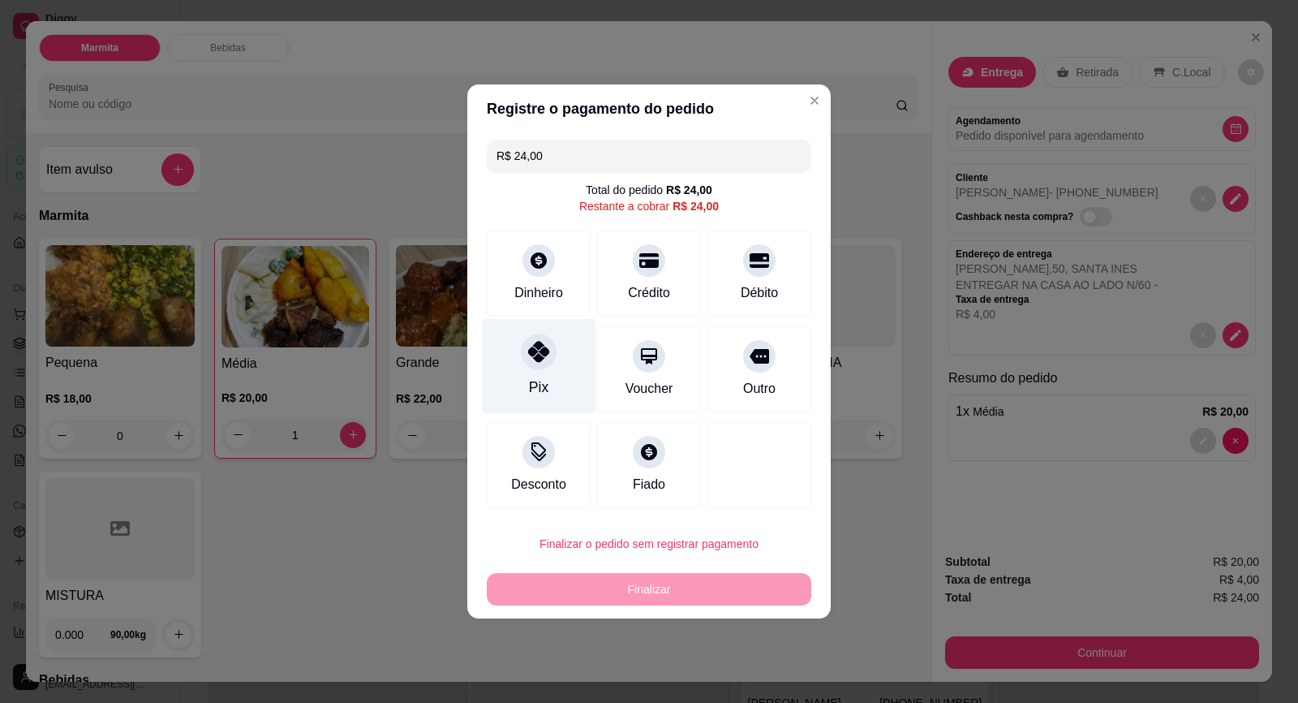
click at [547, 360] on icon at bounding box center [538, 351] width 21 height 21
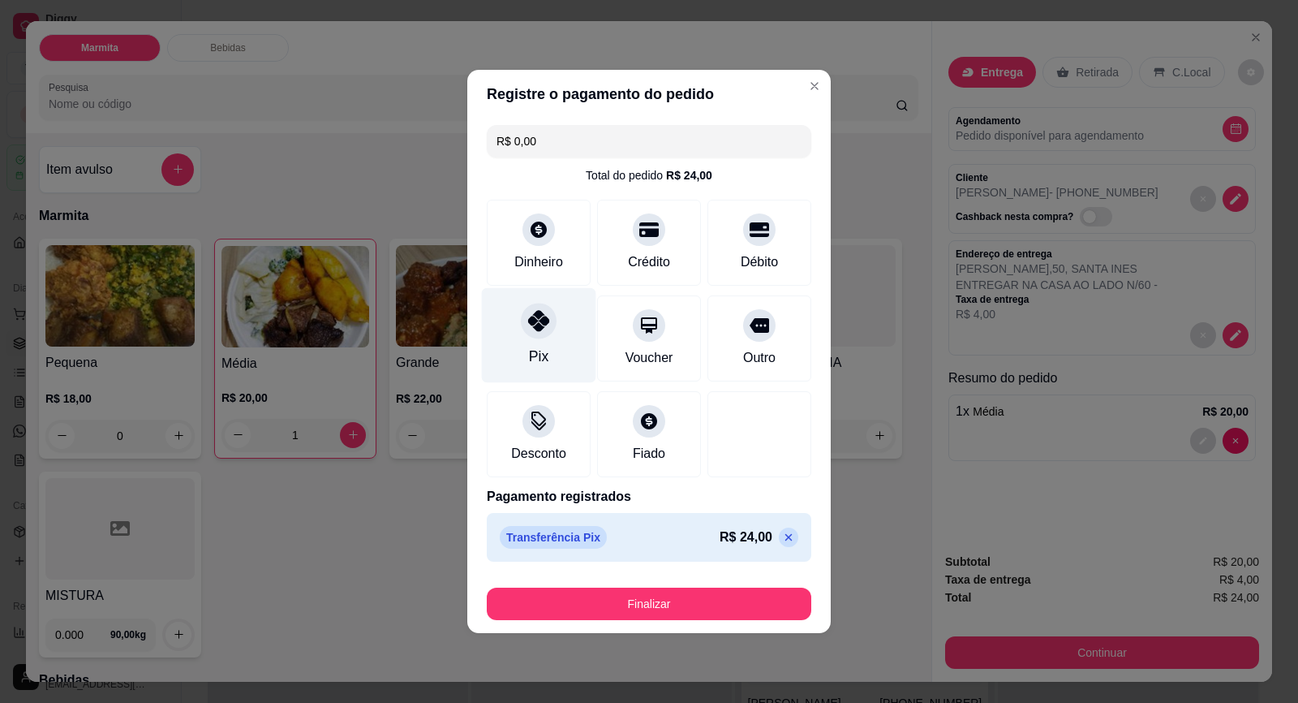
type input "R$ 0,00"
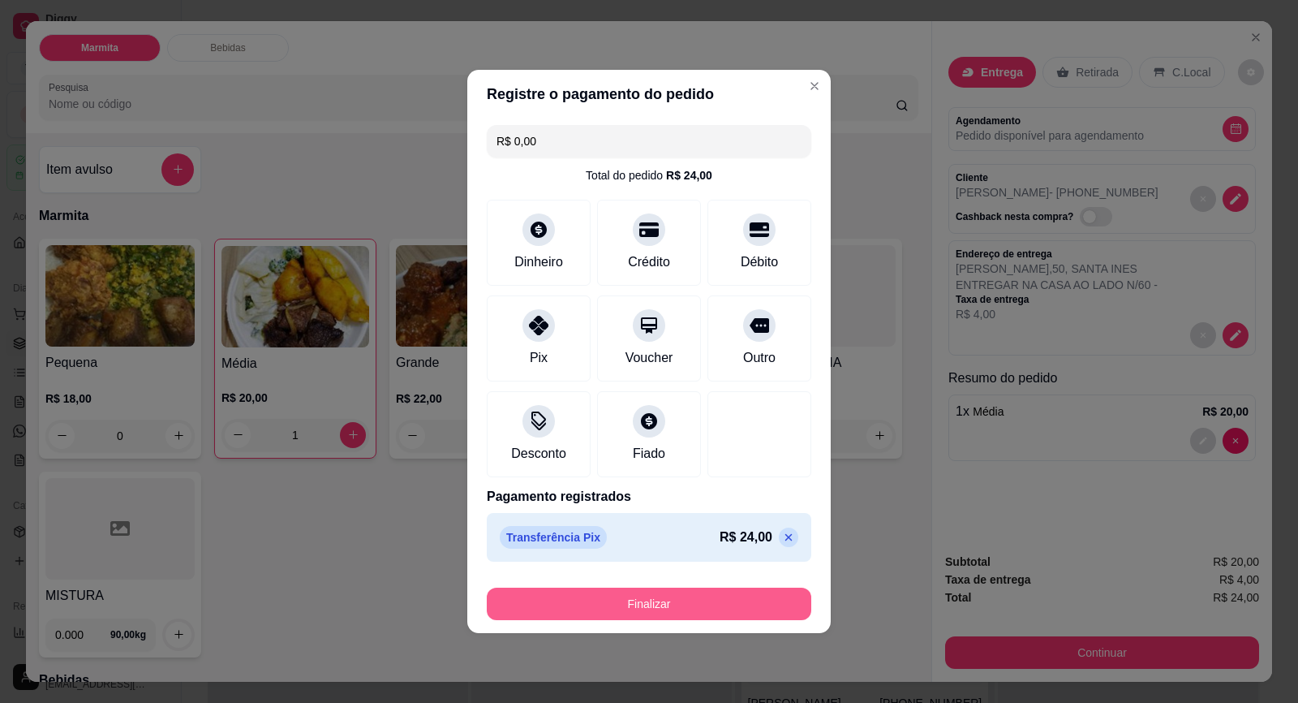
click at [702, 599] on button "Finalizar" at bounding box center [649, 603] width 325 height 32
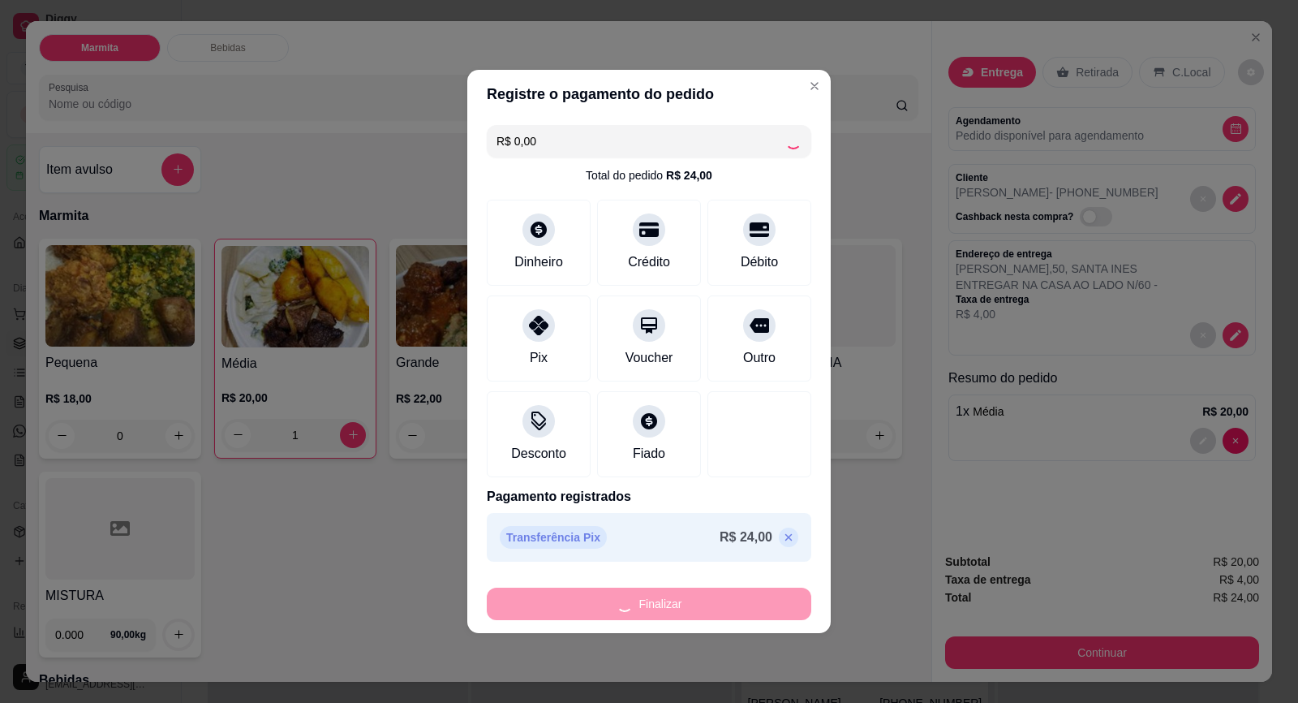
type input "0"
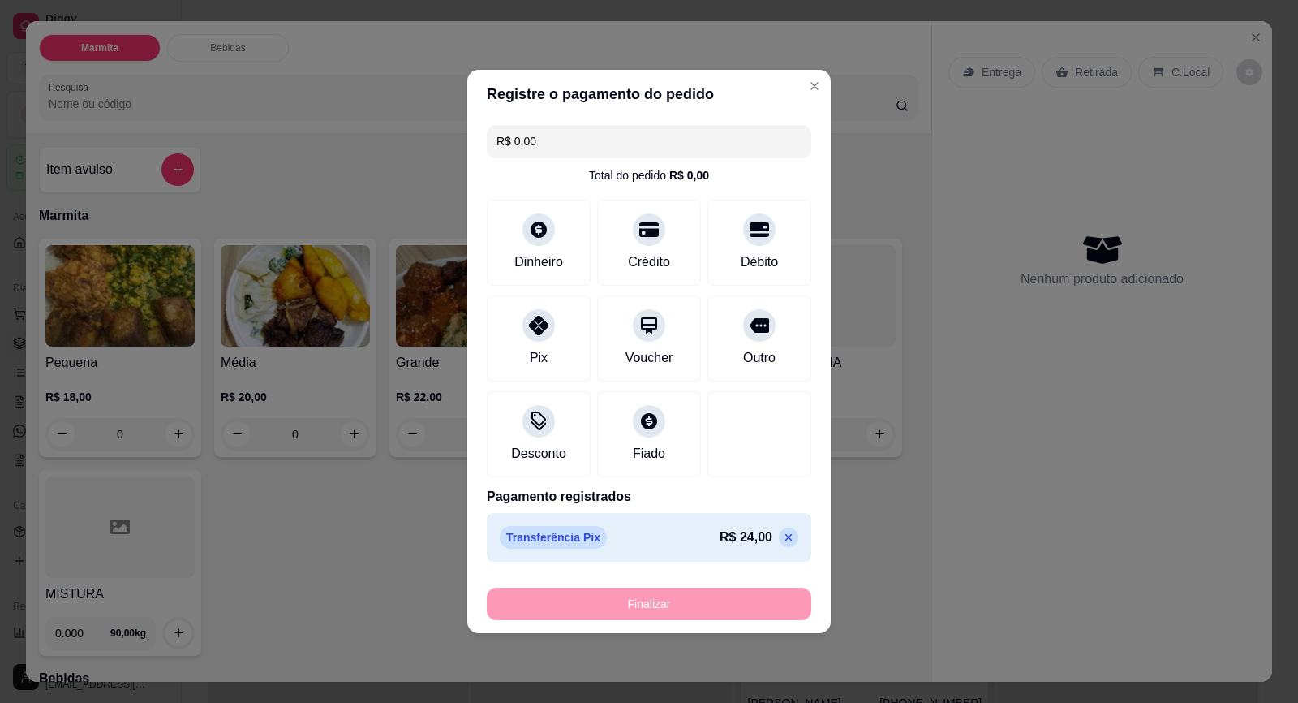
type input "-R$ 24,00"
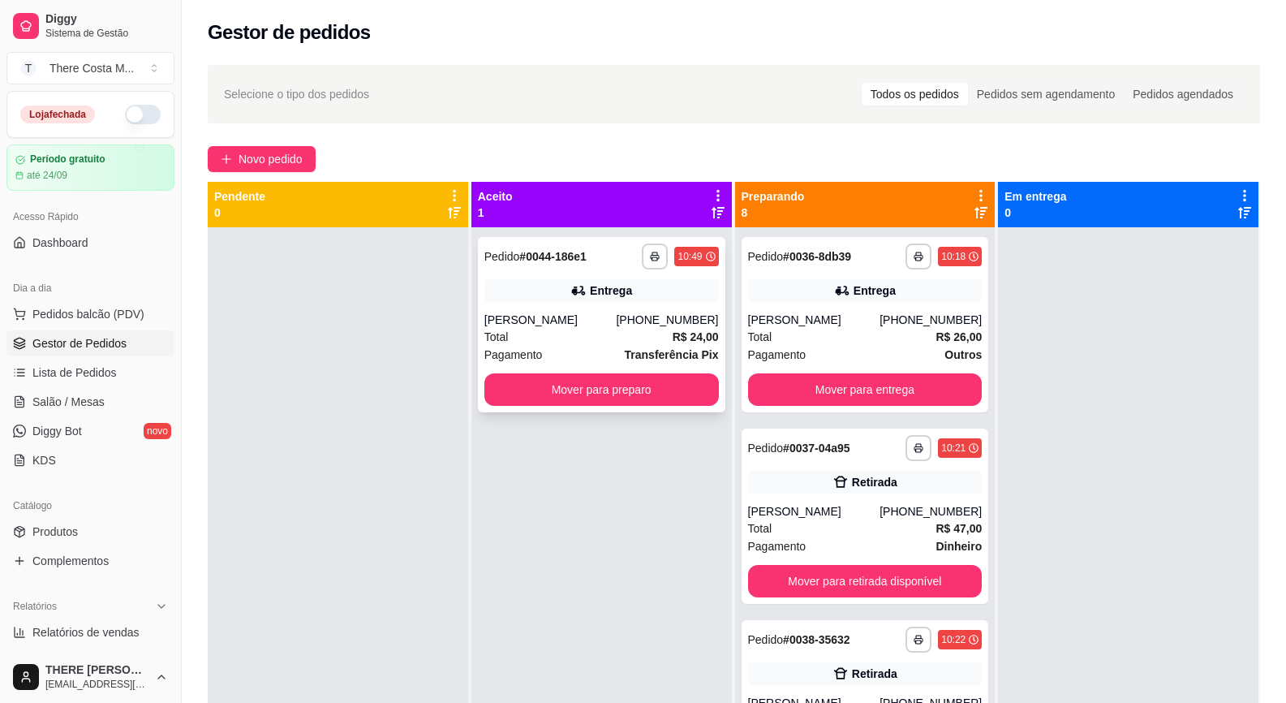
click at [634, 325] on div "[PHONE_NUMBER]" at bounding box center [667, 320] width 102 height 16
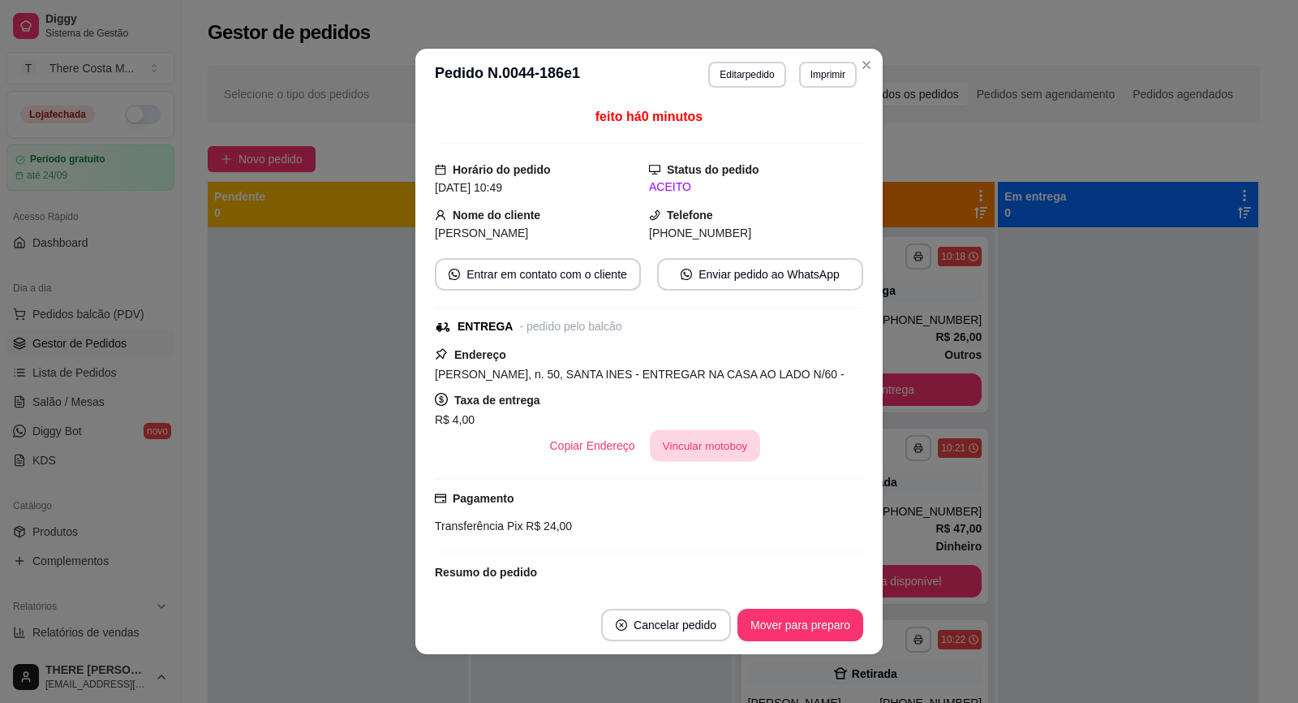
click at [721, 439] on button "Vincular motoboy" at bounding box center [705, 446] width 110 height 32
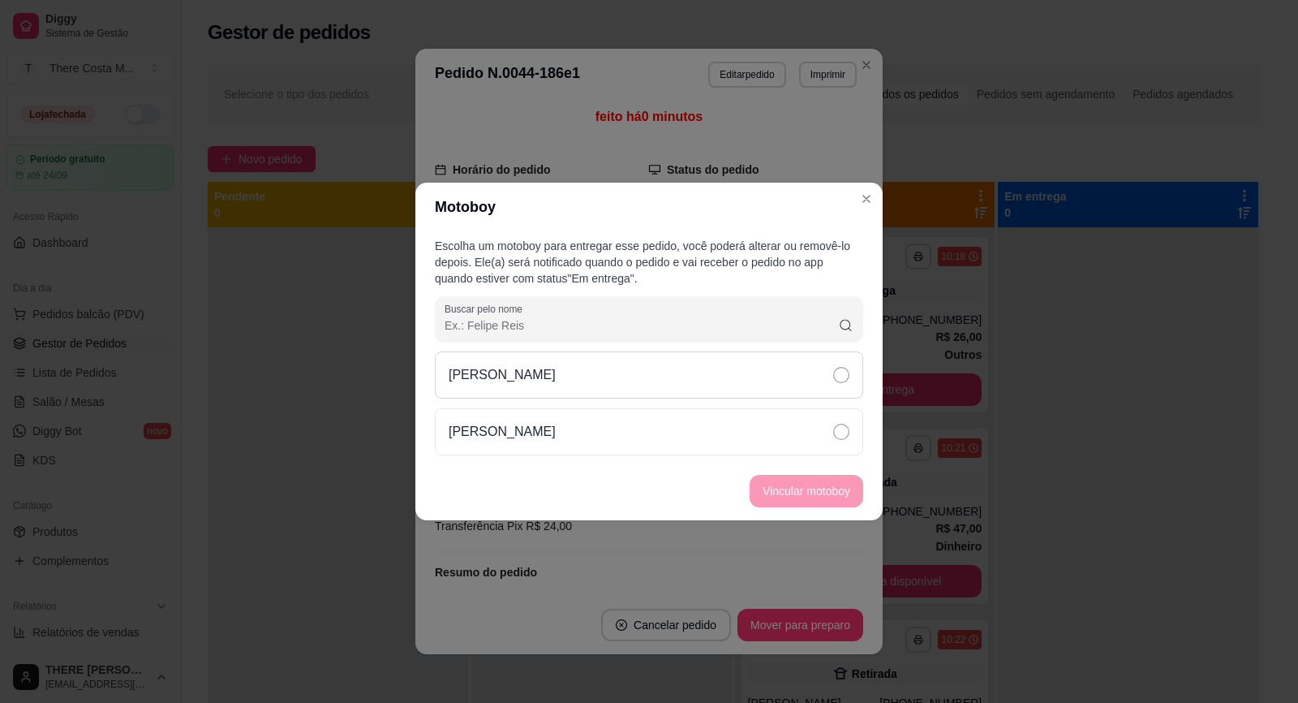
click at [823, 369] on div "[PERSON_NAME]" at bounding box center [649, 374] width 428 height 47
click at [847, 498] on button "Vincular motoboy" at bounding box center [806, 492] width 110 height 32
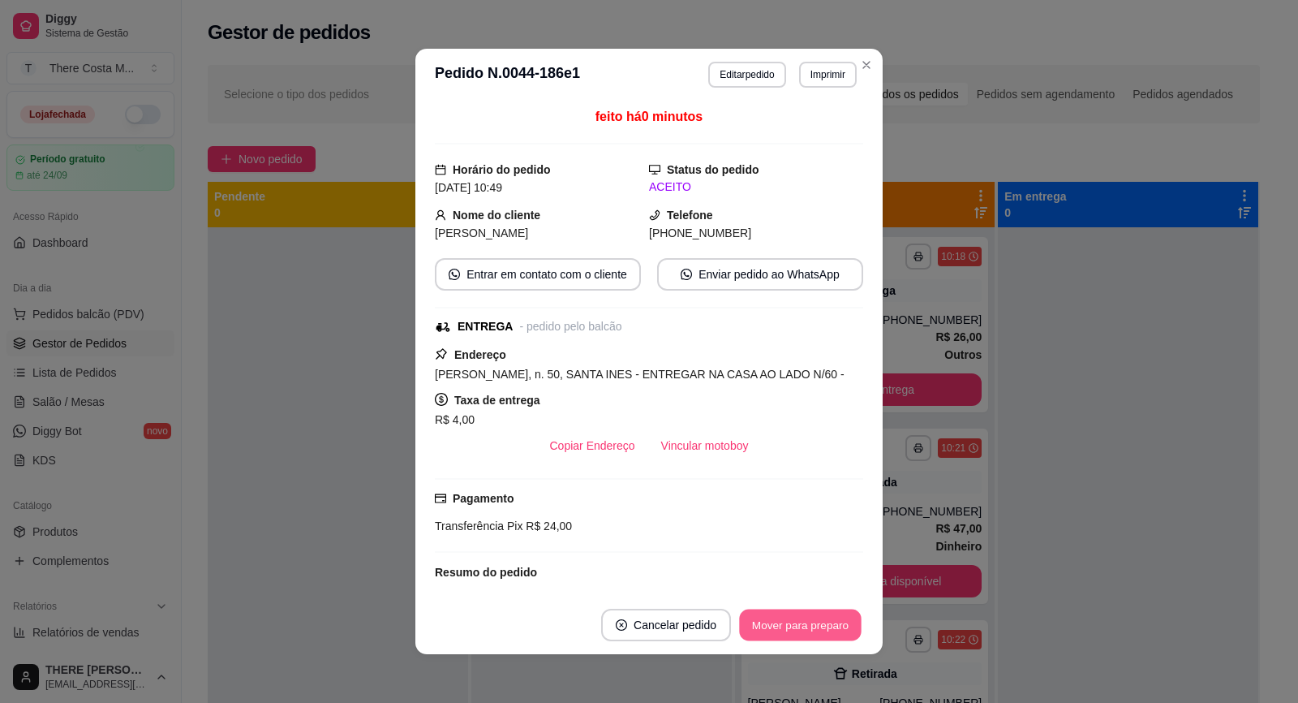
click at [791, 629] on button "Mover para preparo" at bounding box center [800, 625] width 122 height 32
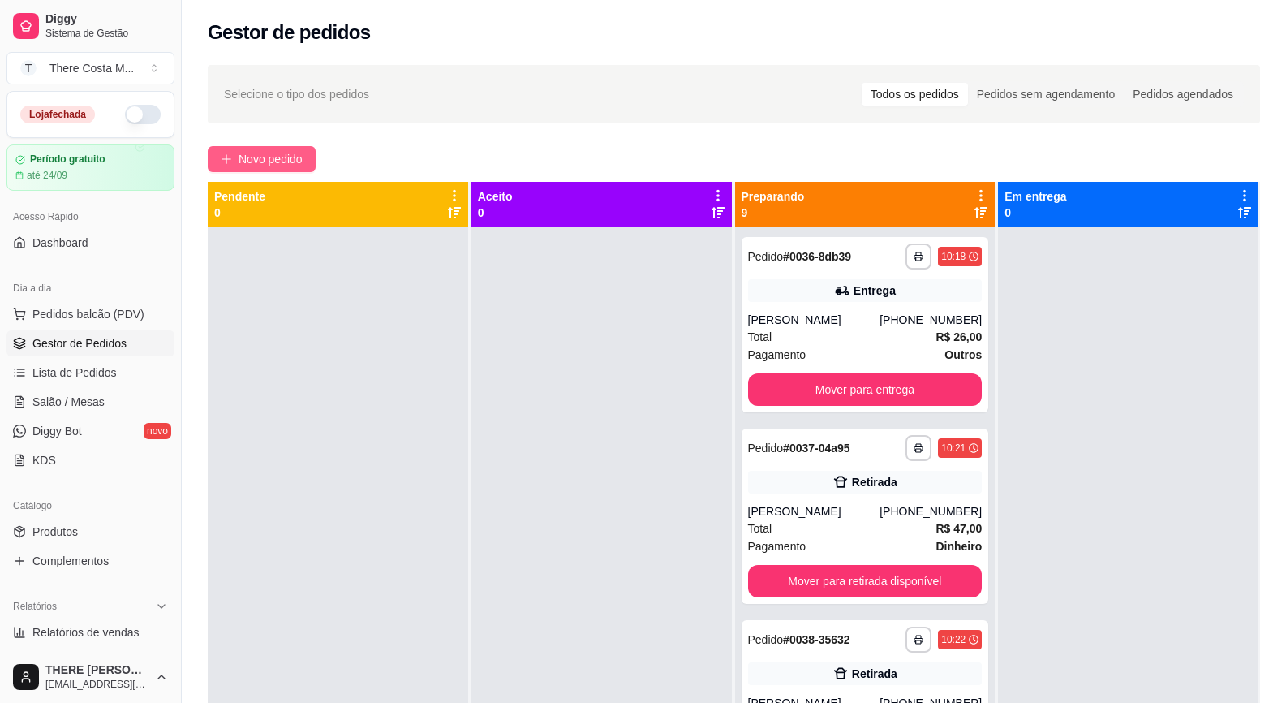
click at [273, 150] on span "Novo pedido" at bounding box center [271, 159] width 64 height 18
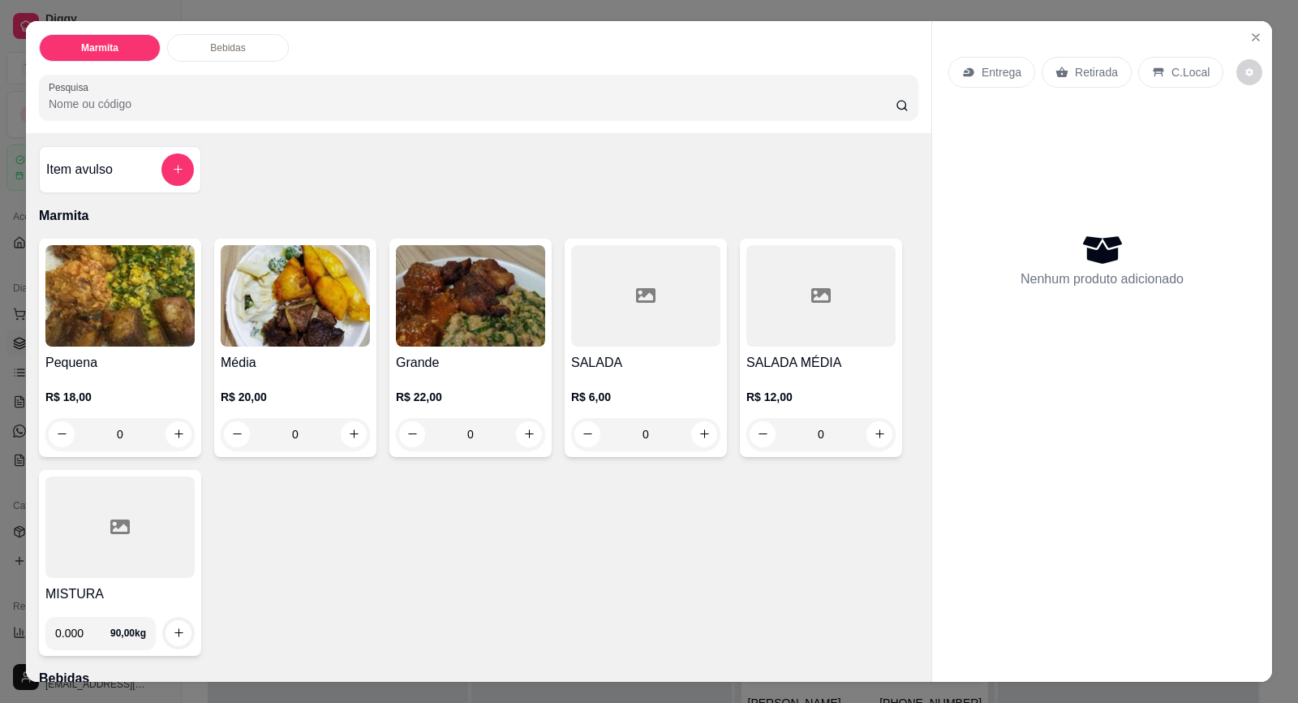
click at [1000, 81] on div "Entrega" at bounding box center [992, 72] width 87 height 31
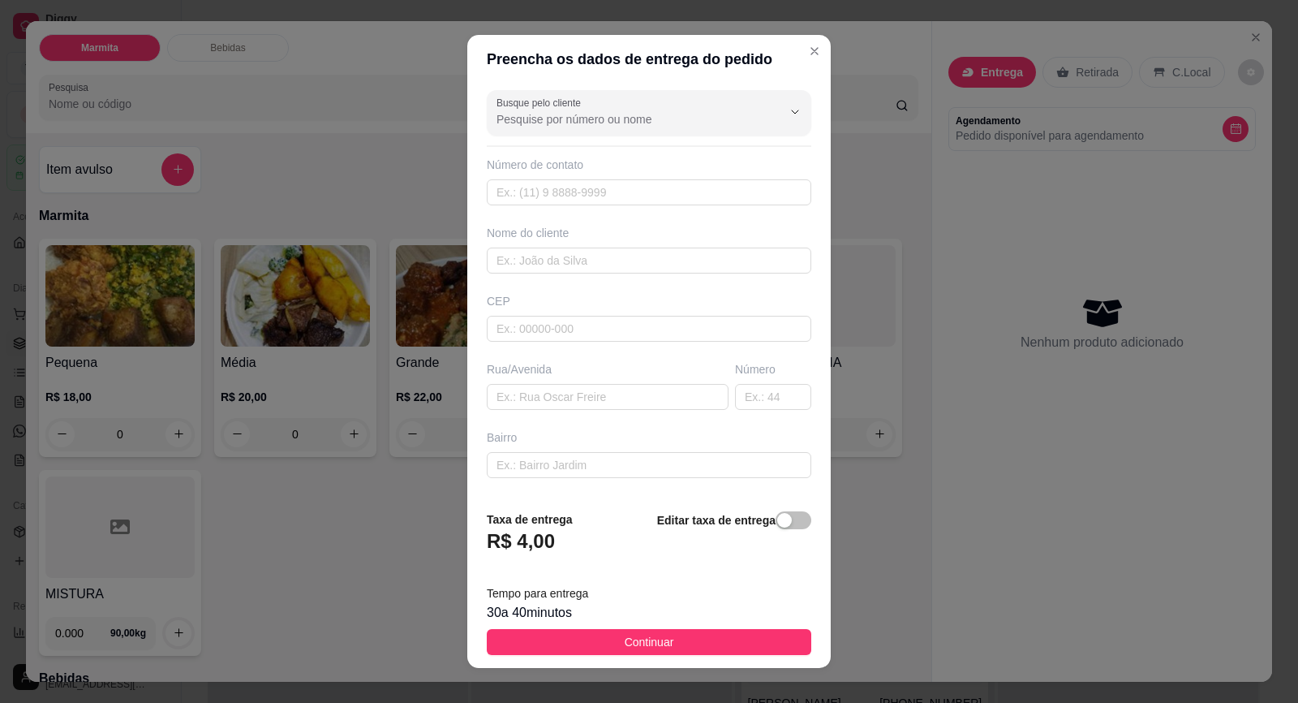
click at [654, 176] on div "Número de contato" at bounding box center [649, 181] width 325 height 49
click at [656, 182] on input "text" at bounding box center [649, 192] width 325 height 26
paste input "[PHONE_NUMBER]"
click at [648, 262] on input "text" at bounding box center [649, 260] width 325 height 26
click at [640, 331] on input "text" at bounding box center [649, 329] width 325 height 26
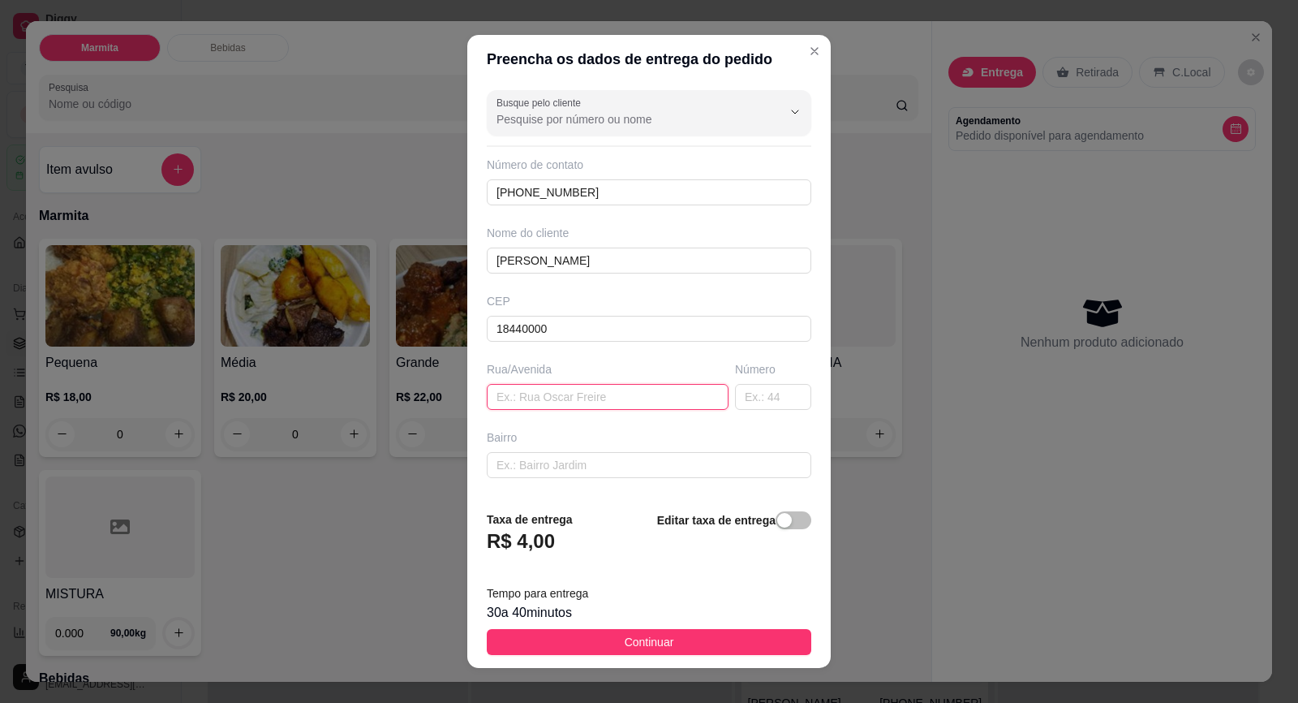
click at [589, 391] on input "text" at bounding box center [608, 397] width 242 height 26
paste input "[PERSON_NAME]"
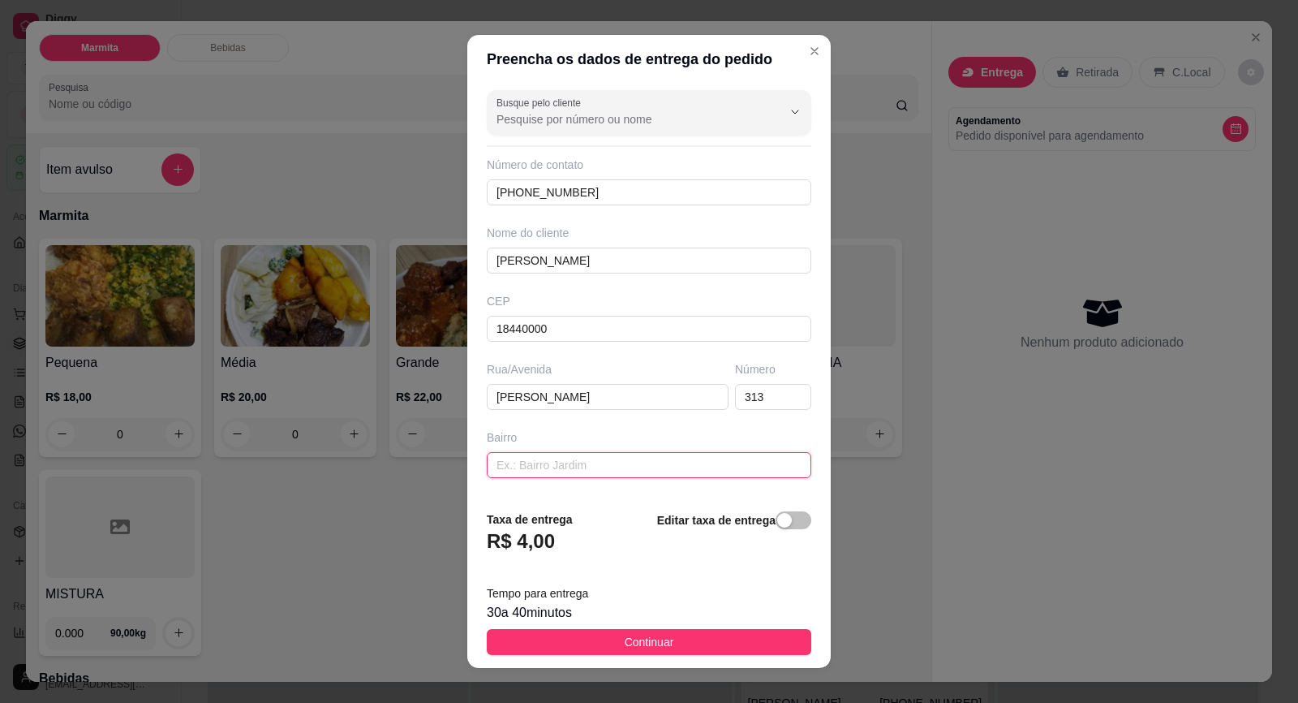
scroll to position [133, 0]
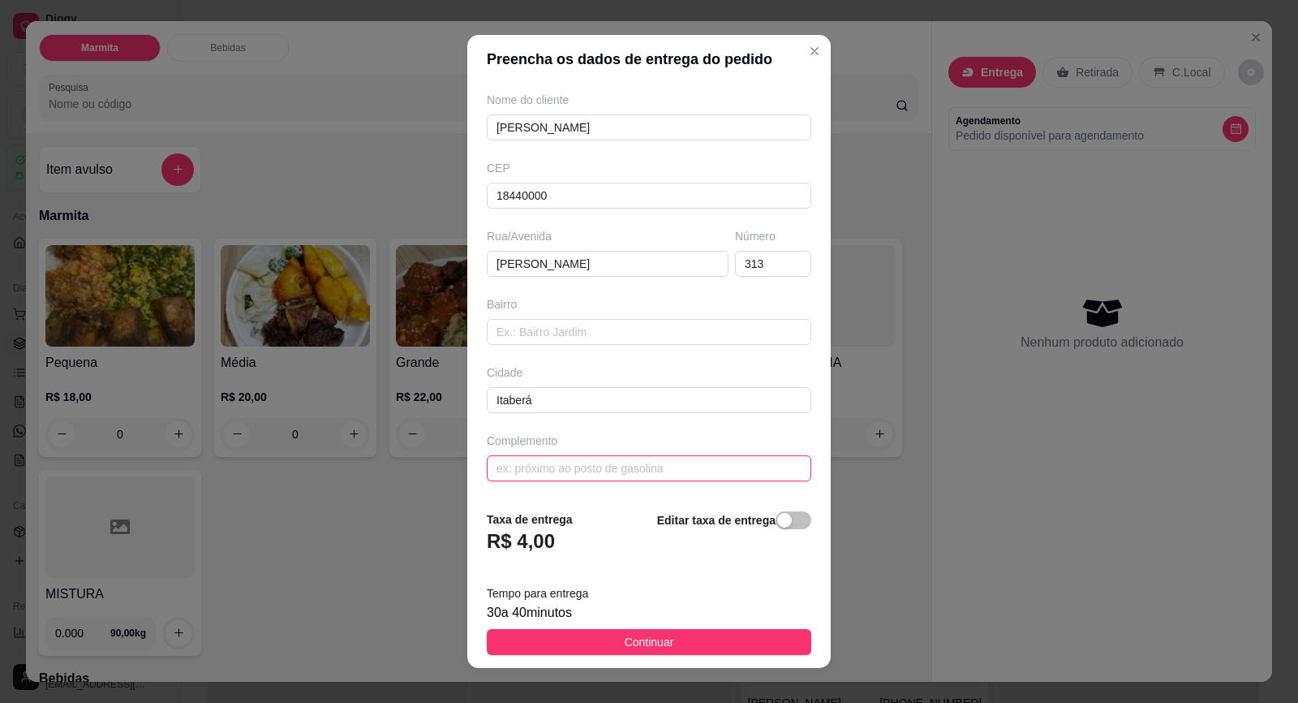
click at [587, 467] on input "text" at bounding box center [649, 468] width 325 height 26
click at [724, 342] on input "text" at bounding box center [649, 332] width 325 height 26
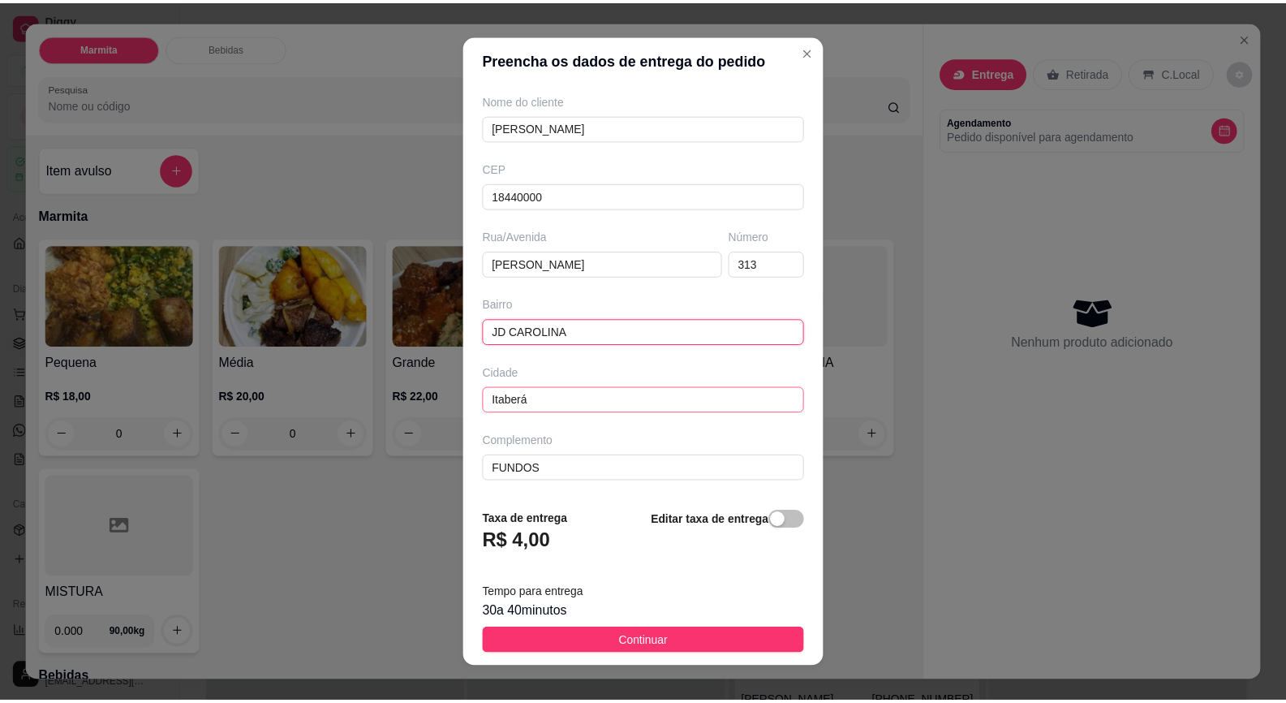
scroll to position [0, 0]
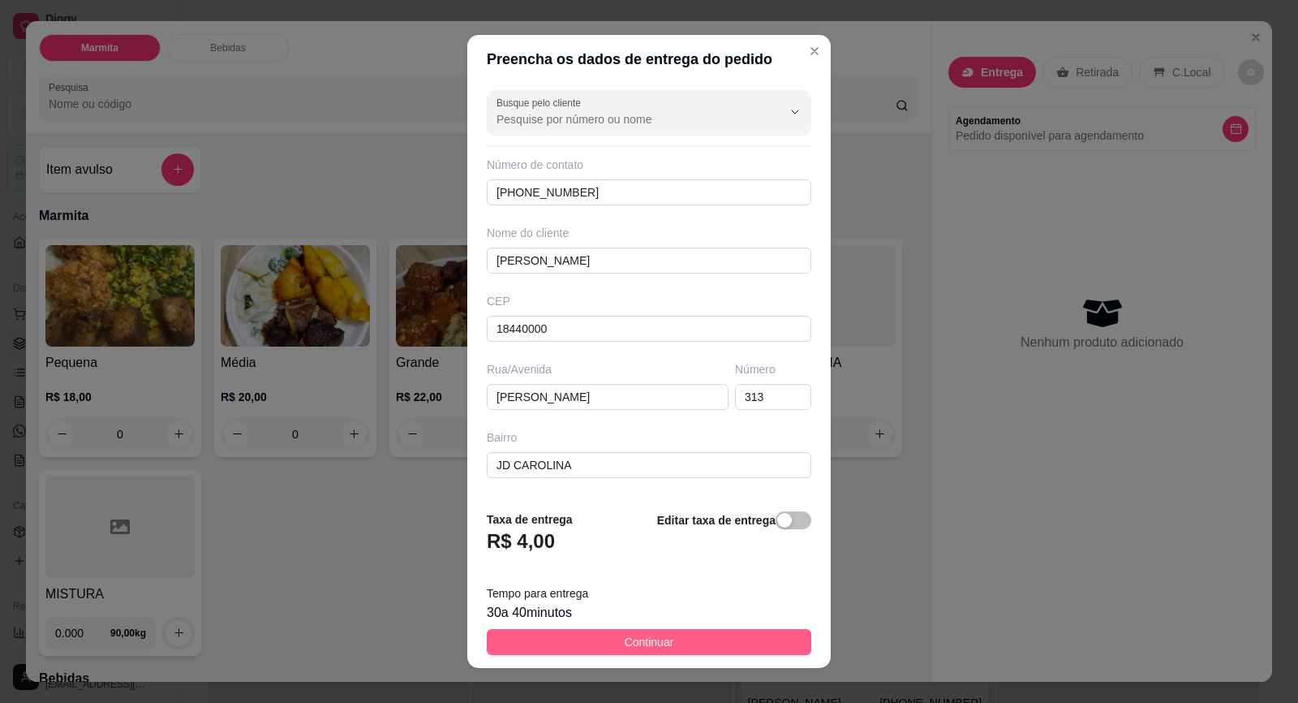
click at [699, 637] on button "Continuar" at bounding box center [649, 642] width 325 height 26
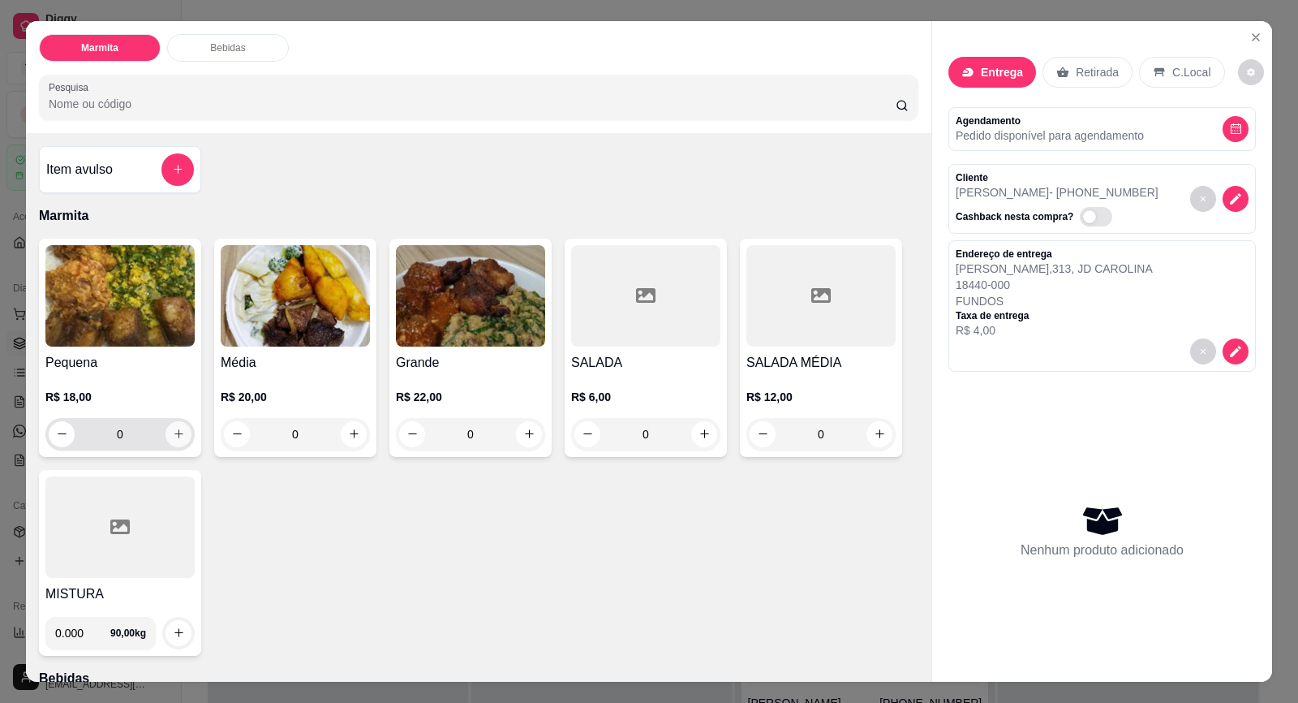
click at [179, 441] on button "increase-product-quantity" at bounding box center [179, 434] width 26 height 26
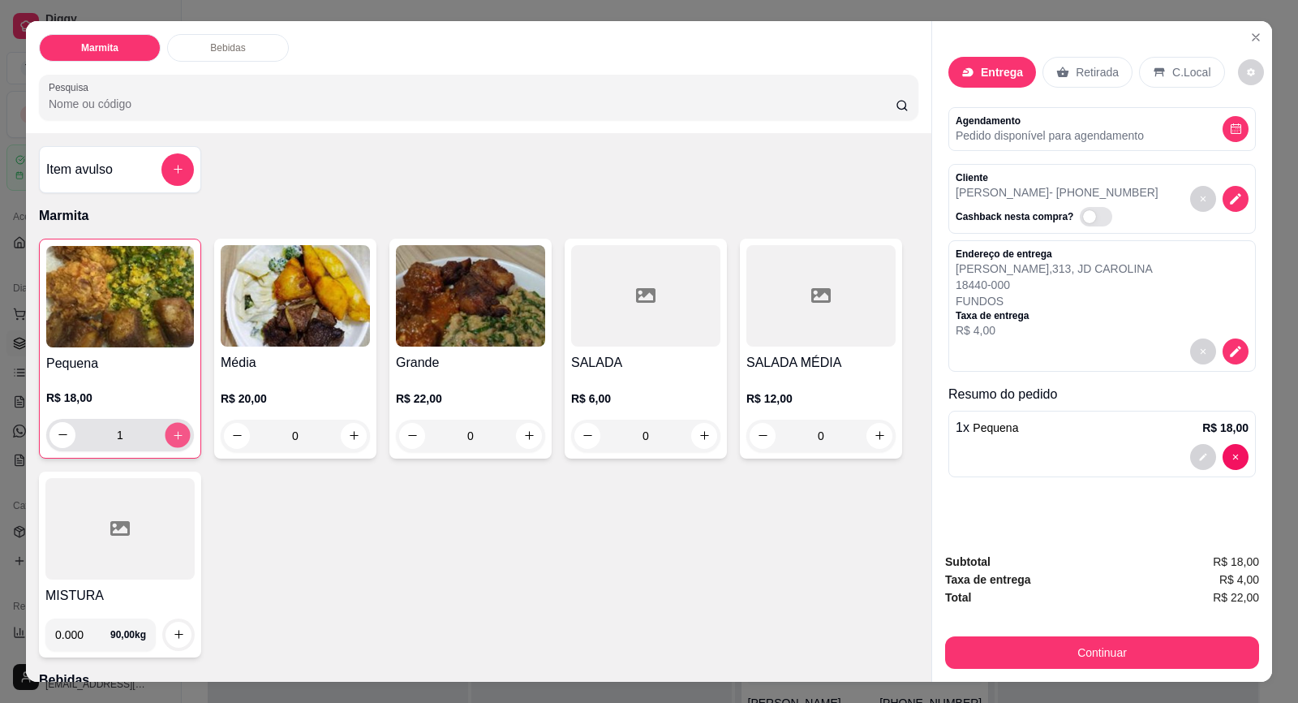
click at [177, 438] on icon "increase-product-quantity" at bounding box center [178, 435] width 12 height 12
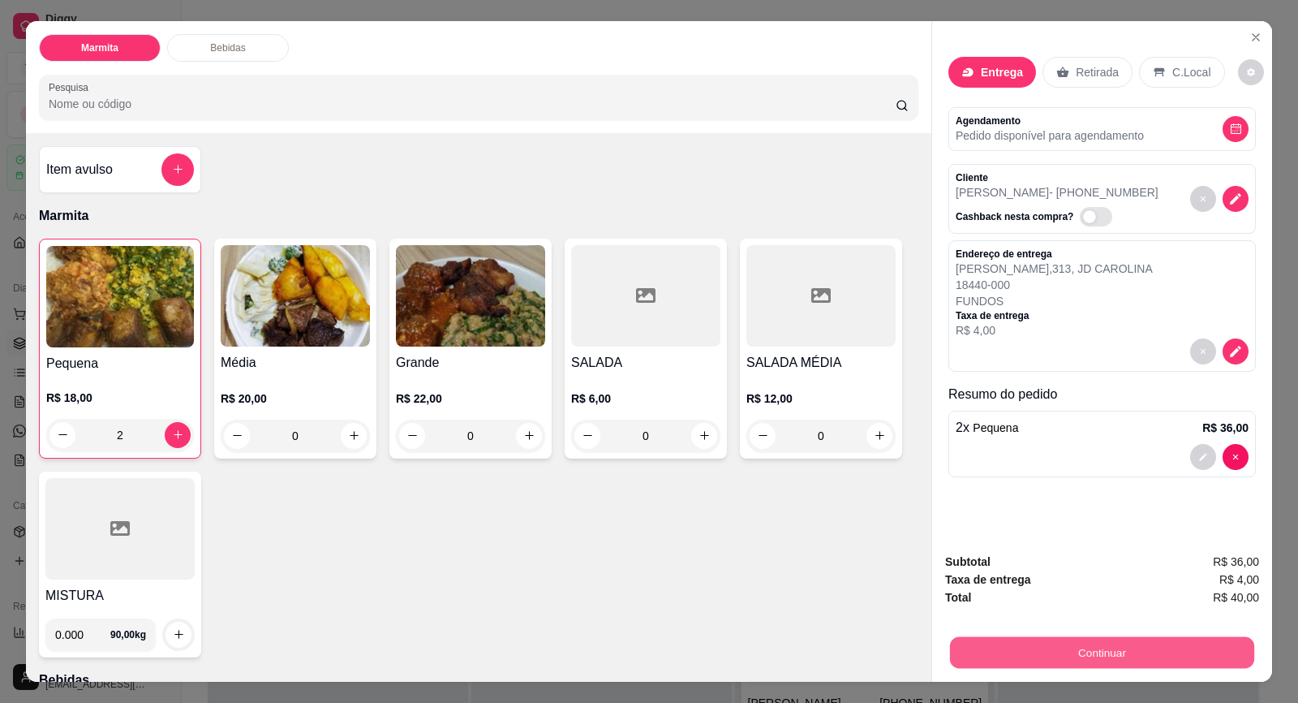
click at [1122, 656] on button "Continuar" at bounding box center [1102, 653] width 304 height 32
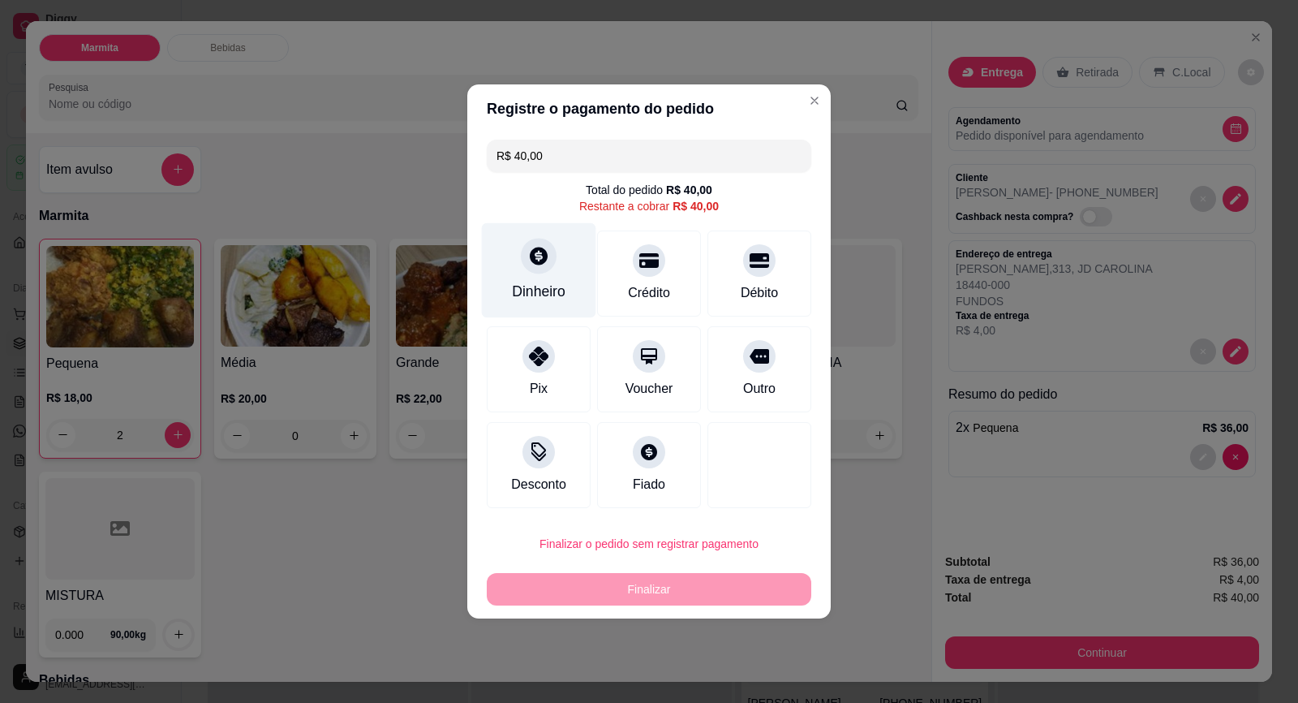
click at [535, 278] on div "Dinheiro" at bounding box center [539, 270] width 114 height 95
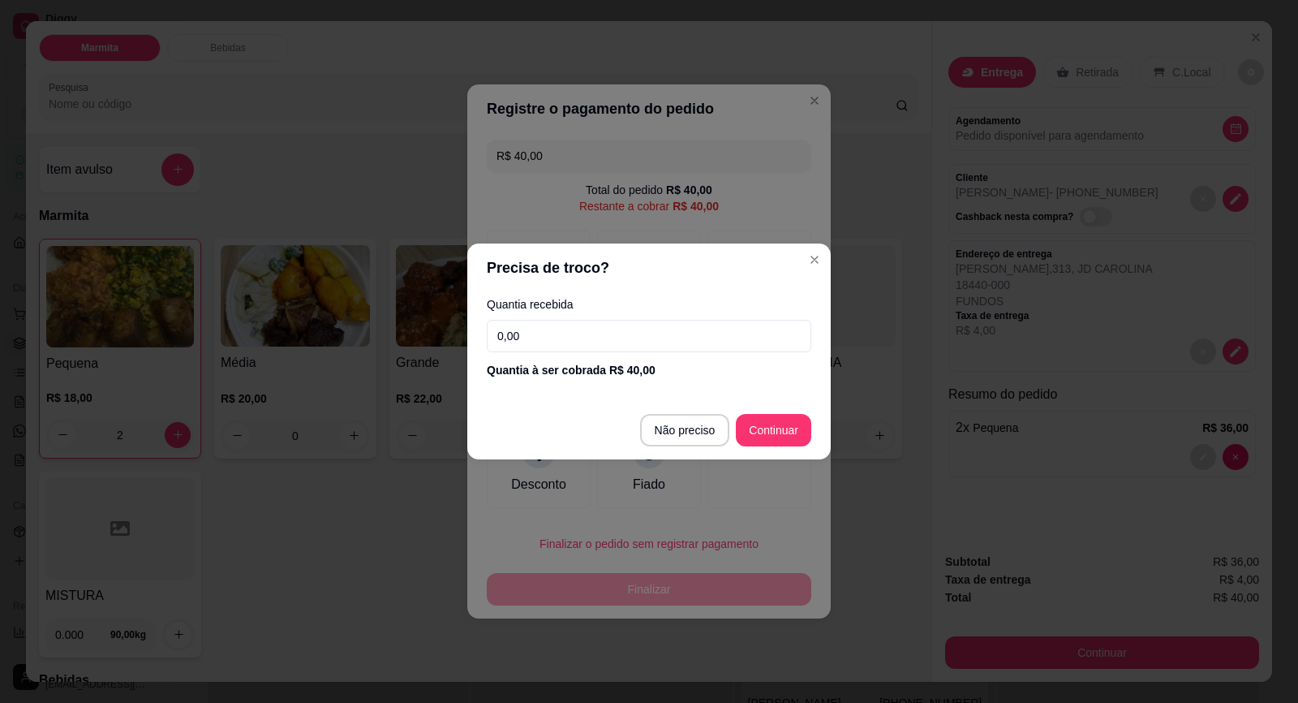
click at [653, 340] on input "0,00" at bounding box center [649, 336] width 325 height 32
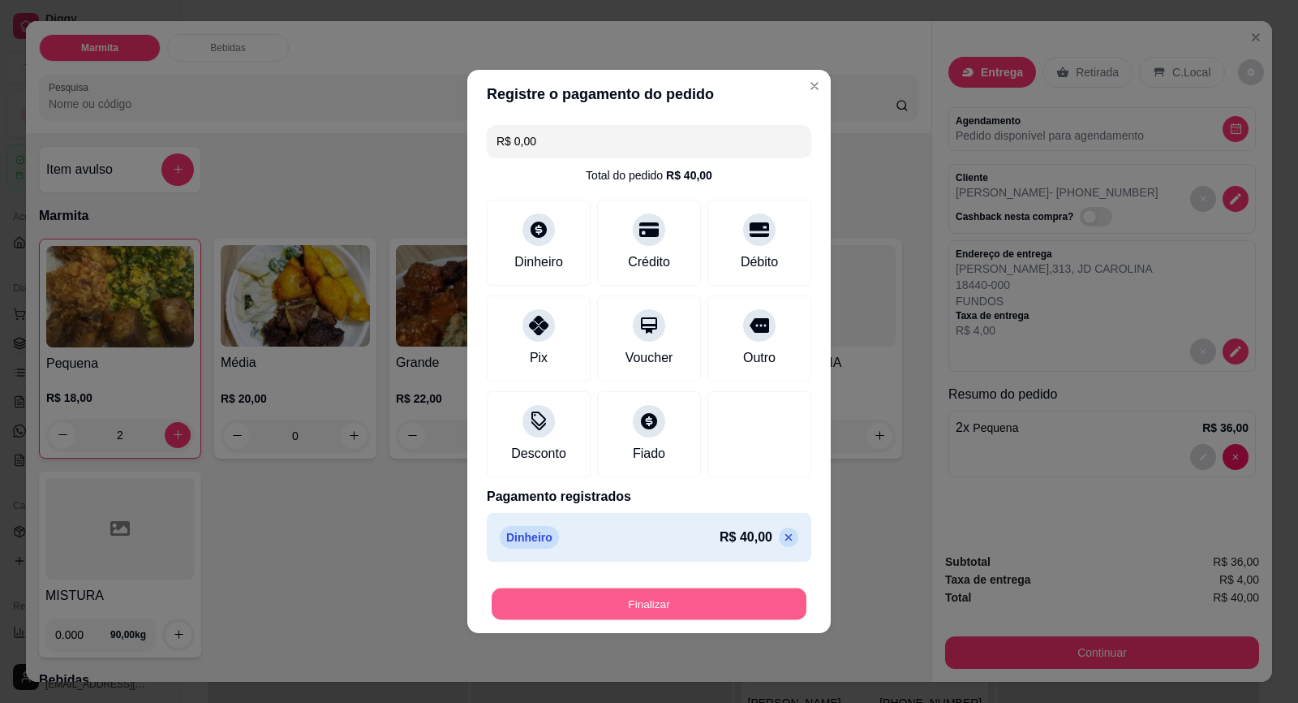
click at [710, 601] on button "Finalizar" at bounding box center [649, 604] width 315 height 32
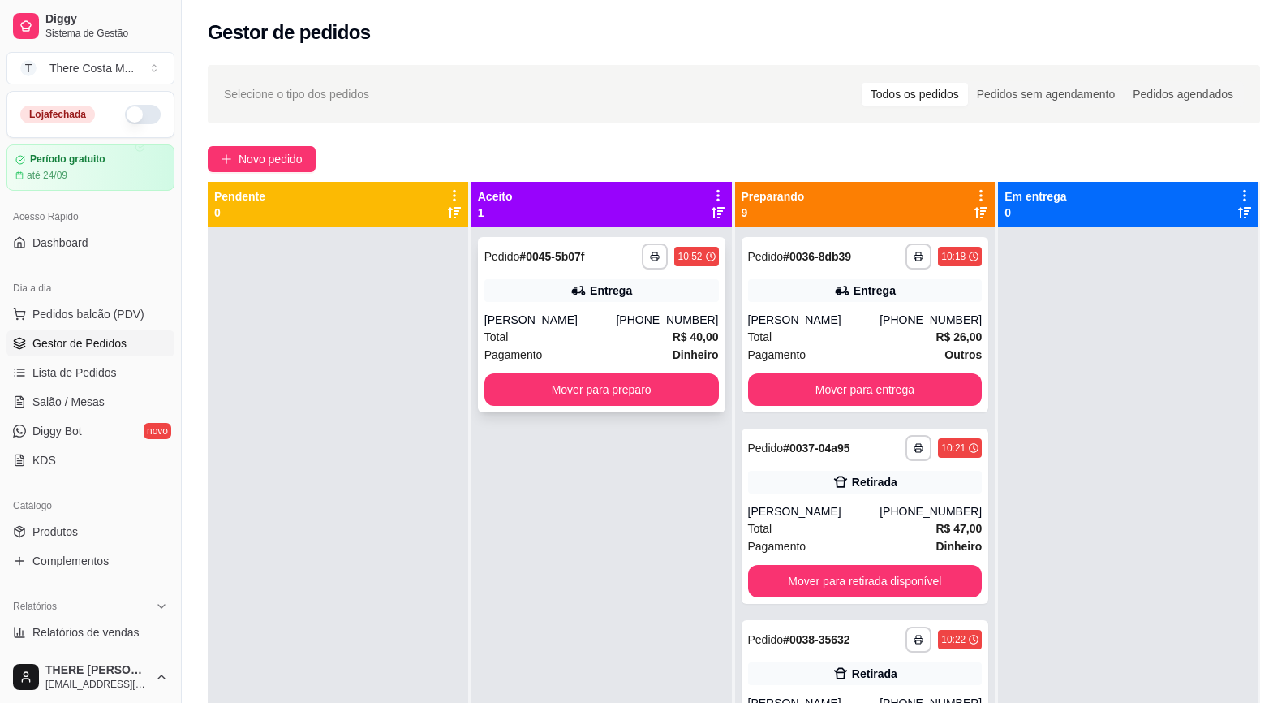
click at [601, 330] on div "Total R$ 40,00" at bounding box center [601, 337] width 235 height 18
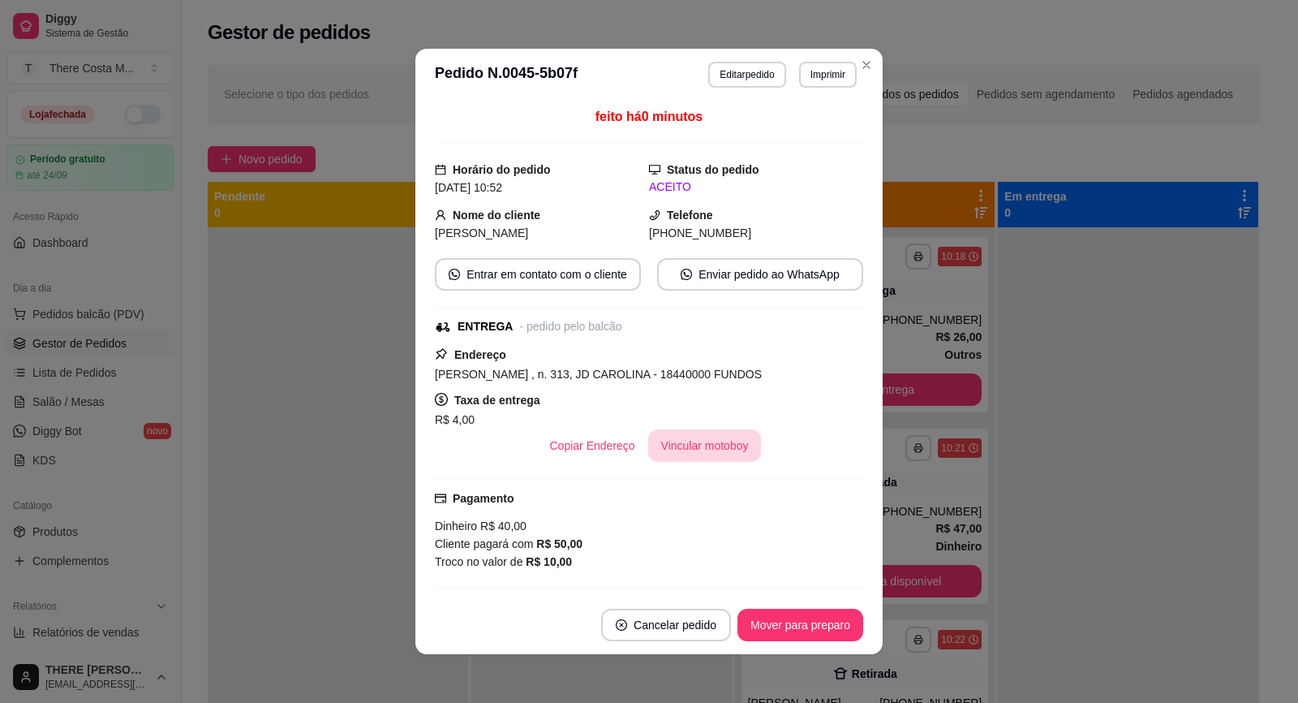
click at [711, 454] on button "Vincular motoboy" at bounding box center [705, 445] width 114 height 32
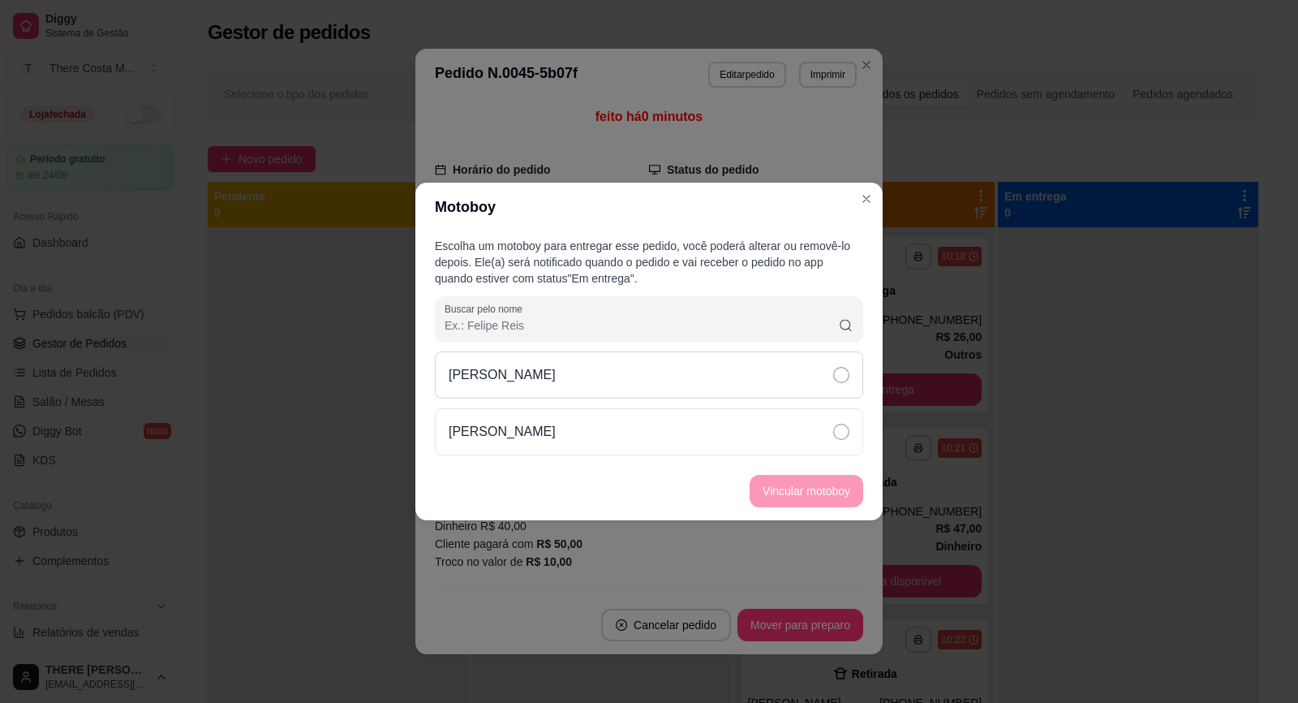
click at [755, 375] on div "[PERSON_NAME]" at bounding box center [649, 374] width 428 height 47
click at [817, 501] on button "Vincular motoboy" at bounding box center [807, 491] width 114 height 32
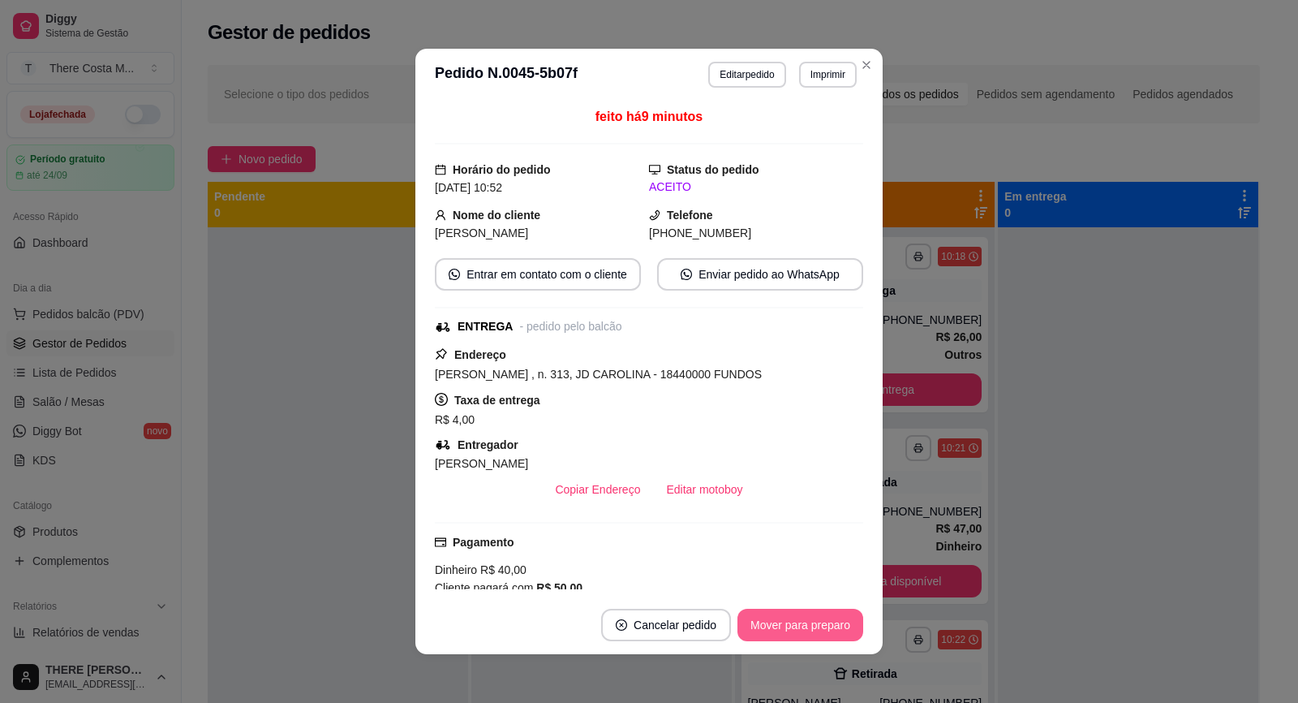
click at [820, 609] on button "Mover para preparo" at bounding box center [801, 625] width 126 height 32
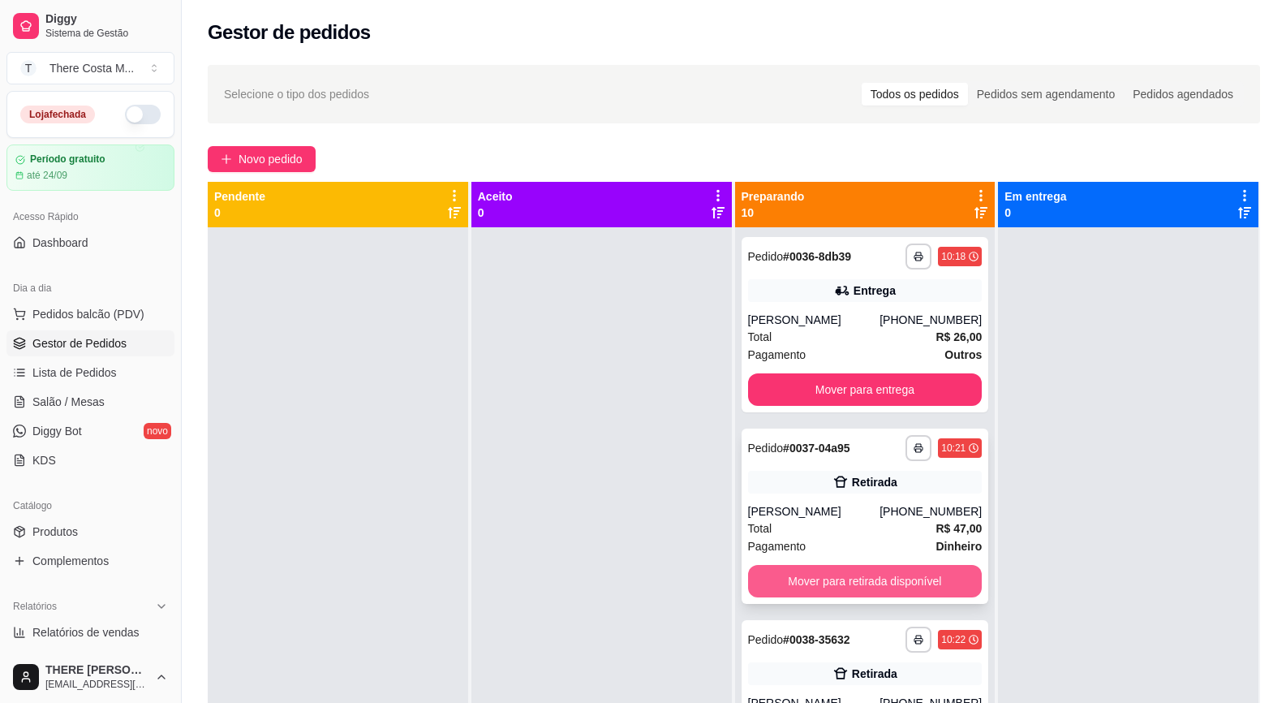
click at [886, 579] on button "Mover para retirada disponível" at bounding box center [865, 581] width 235 height 32
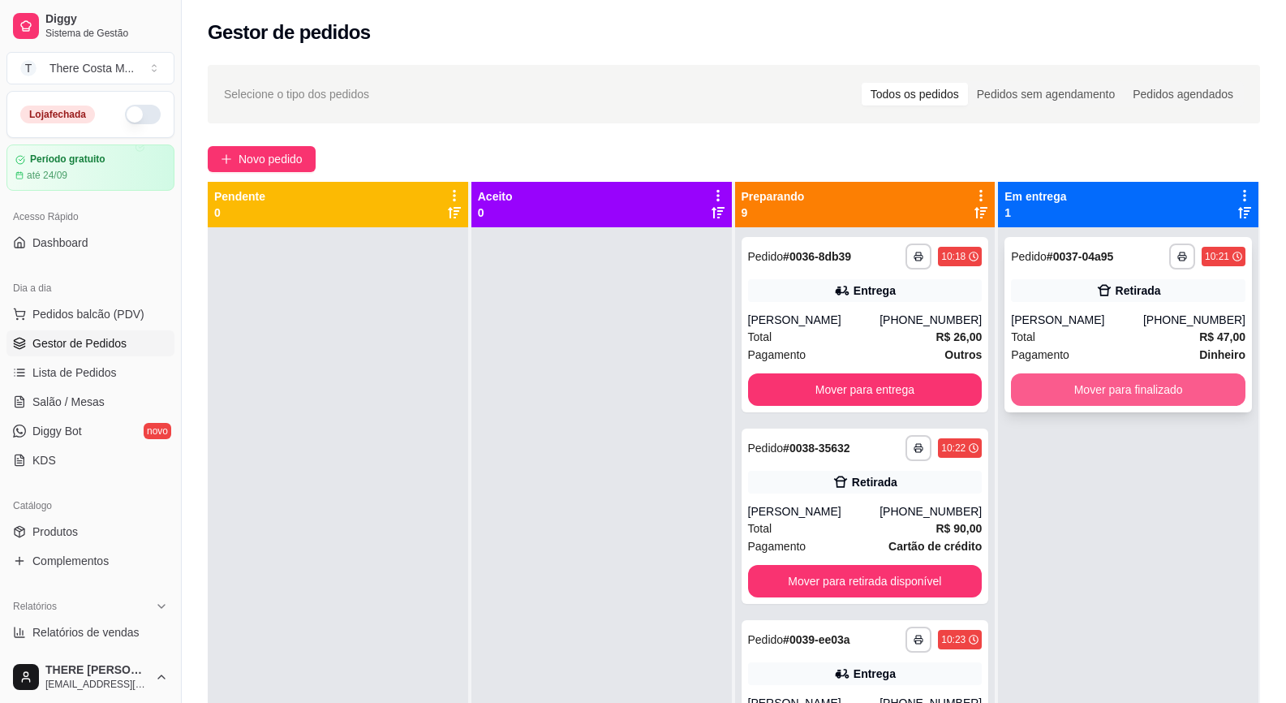
click at [1067, 394] on button "Mover para finalizado" at bounding box center [1128, 389] width 235 height 32
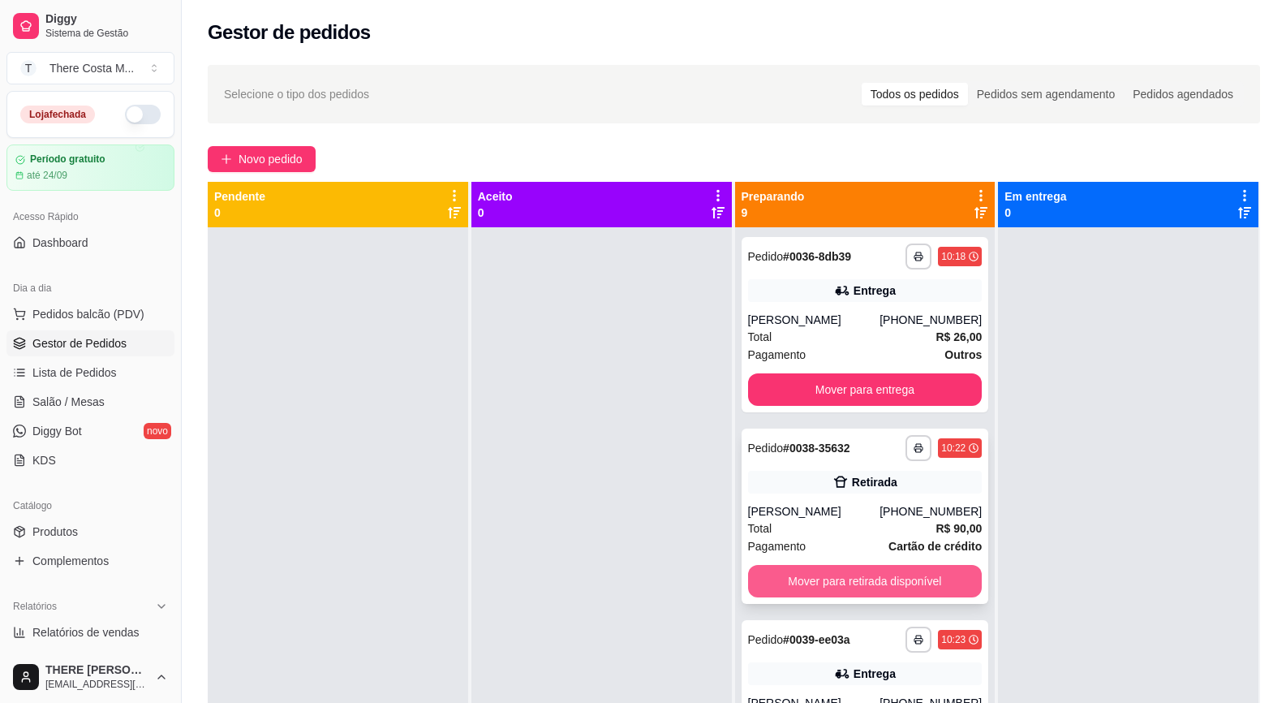
click at [904, 582] on button "Mover para retirada disponível" at bounding box center [865, 581] width 235 height 32
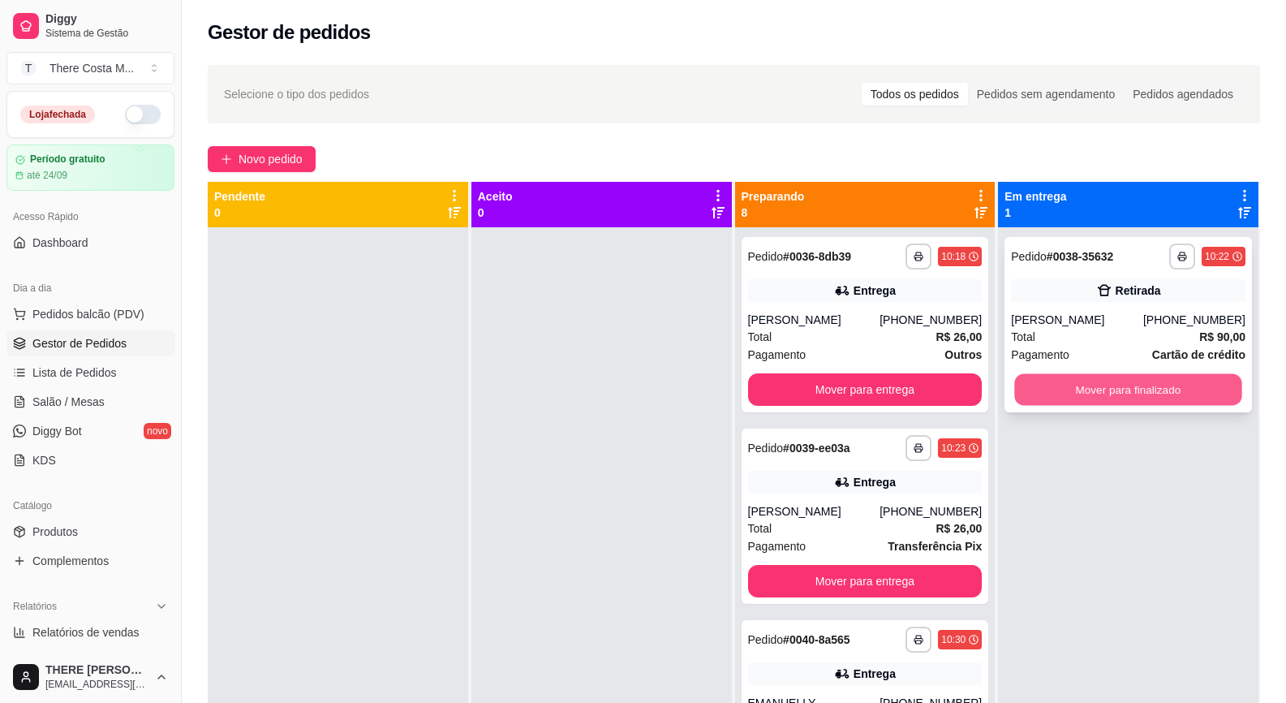
click at [1144, 377] on button "Mover para finalizado" at bounding box center [1128, 390] width 227 height 32
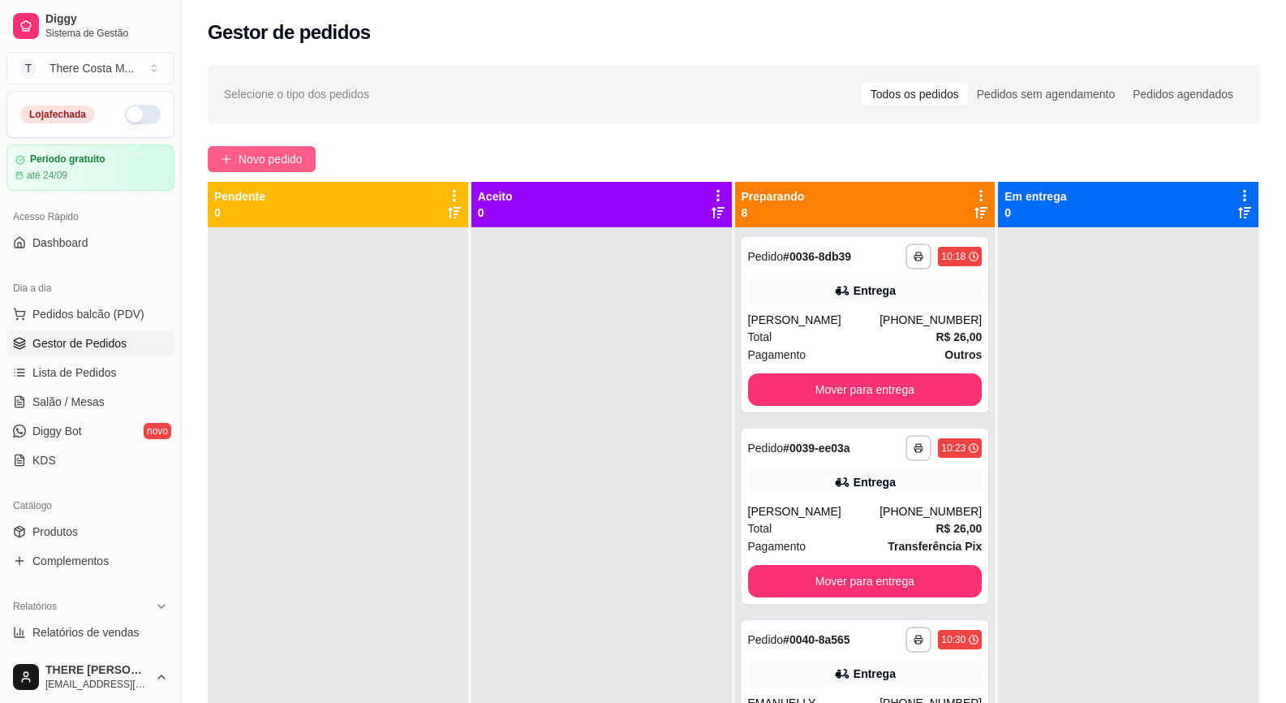
click at [235, 164] on button "Novo pedido" at bounding box center [262, 159] width 108 height 26
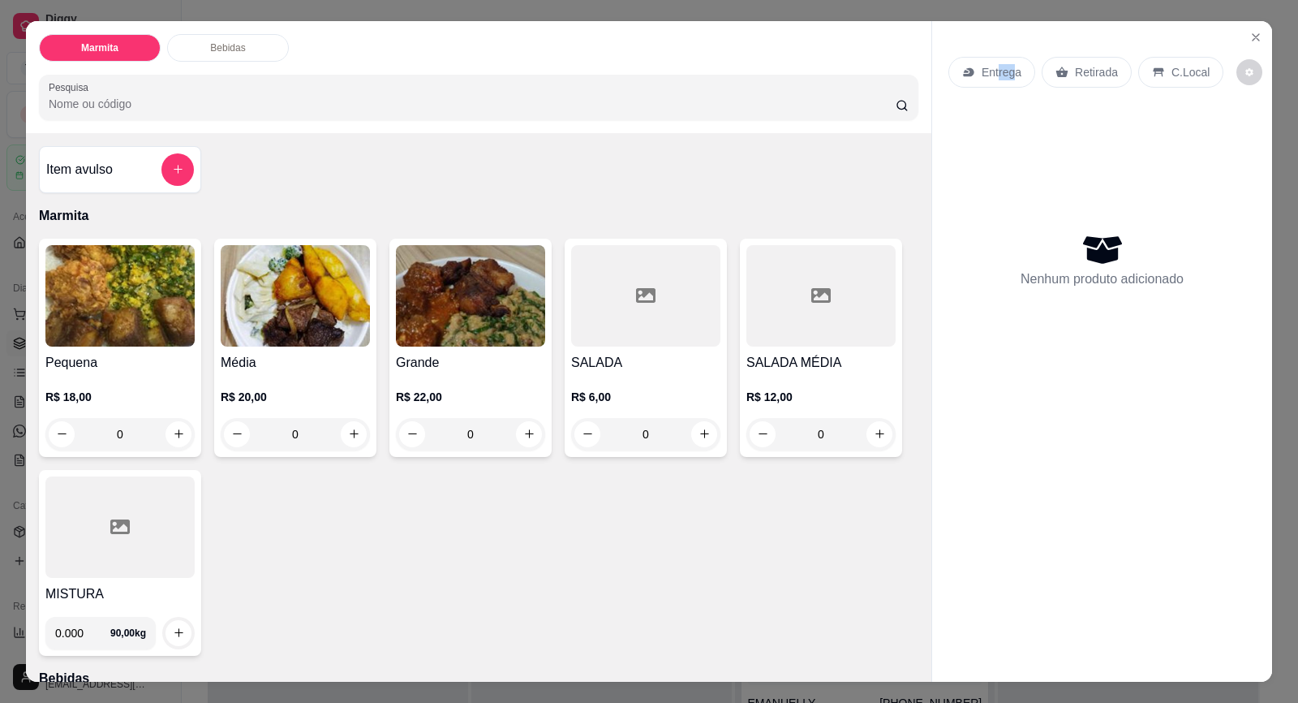
click at [991, 81] on div "Entrega" at bounding box center [992, 72] width 87 height 31
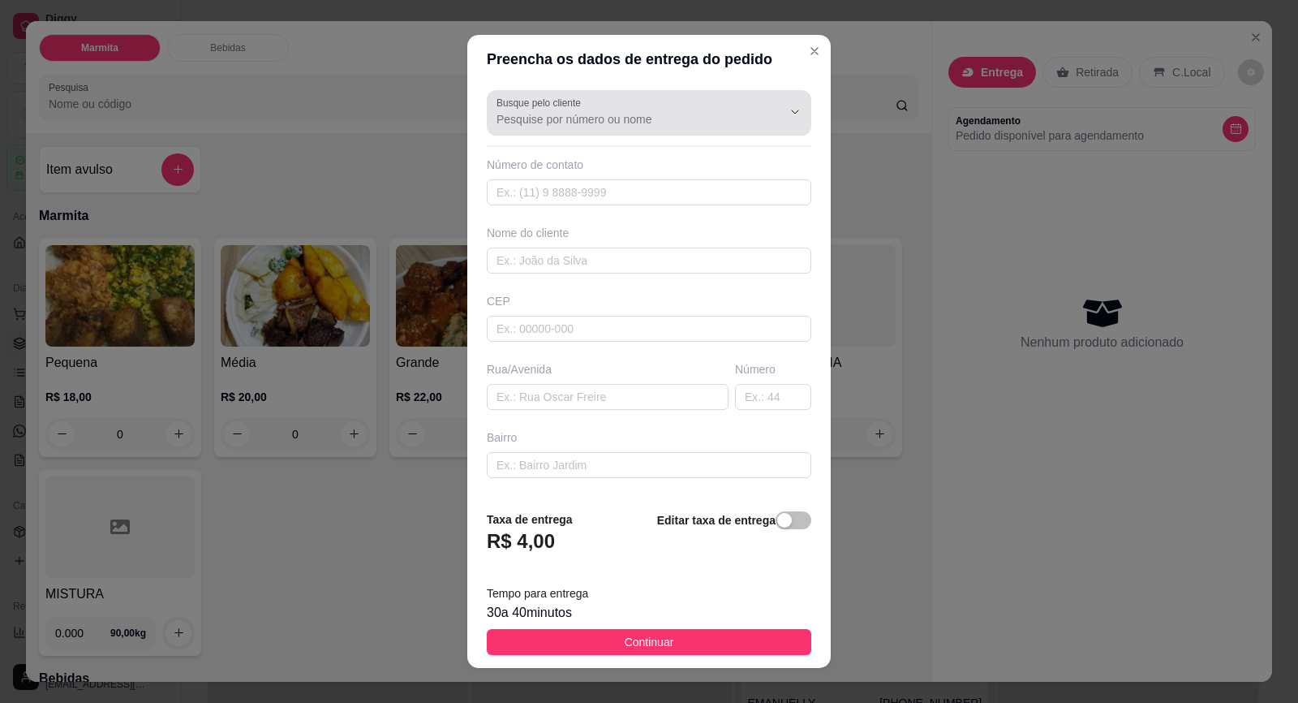
click at [583, 118] on input "Busque pelo cliente" at bounding box center [627, 119] width 260 height 16
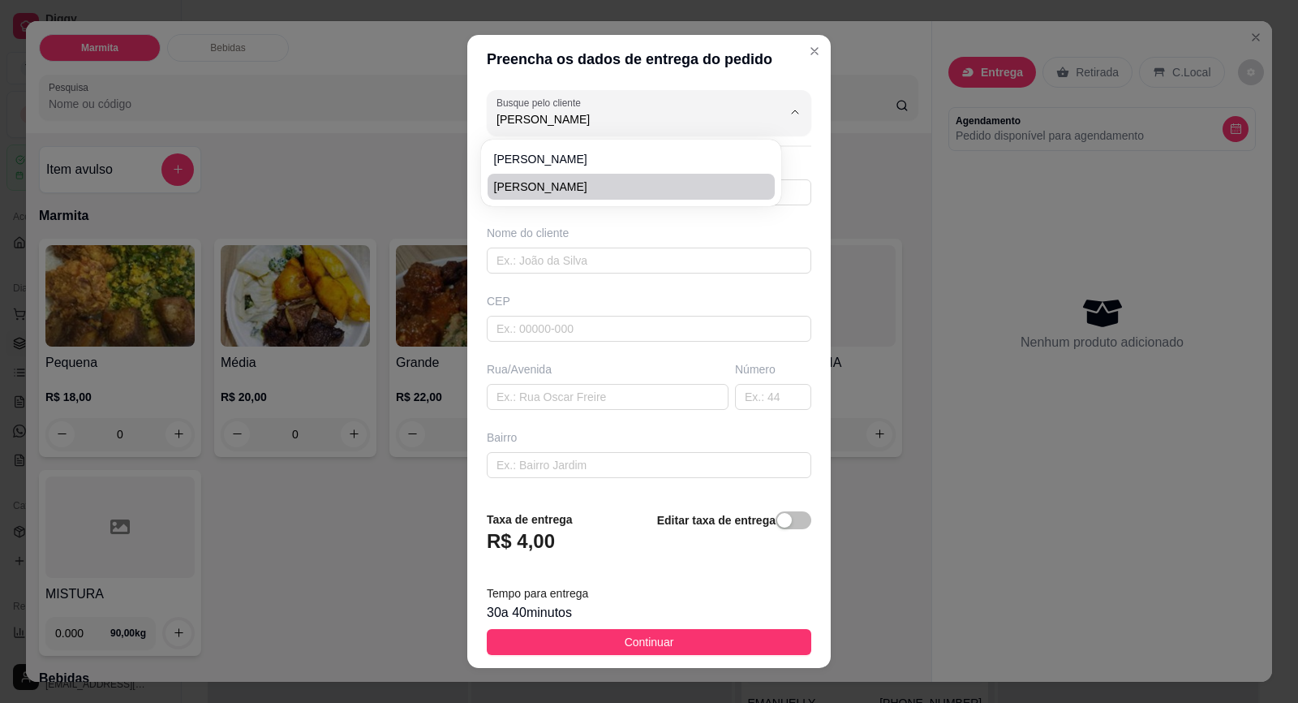
click at [571, 186] on span "[PERSON_NAME]" at bounding box center [623, 187] width 258 height 16
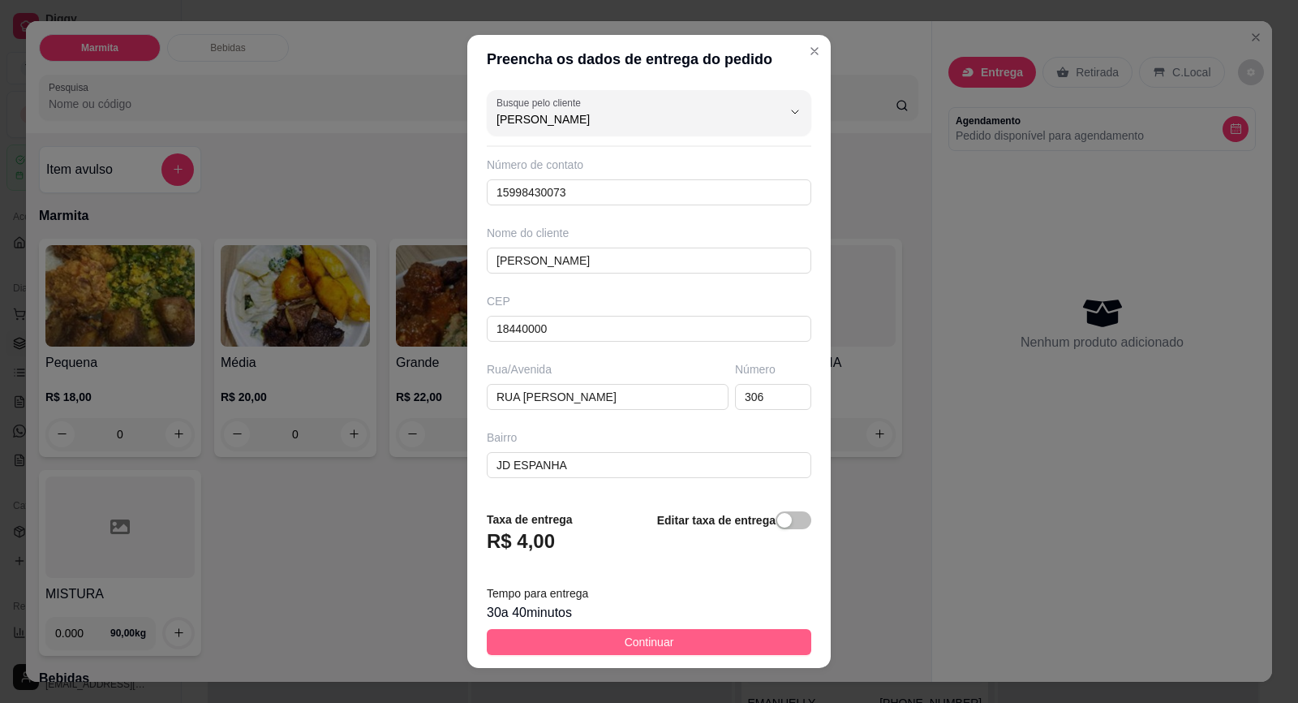
click at [715, 640] on button "Continuar" at bounding box center [649, 642] width 325 height 26
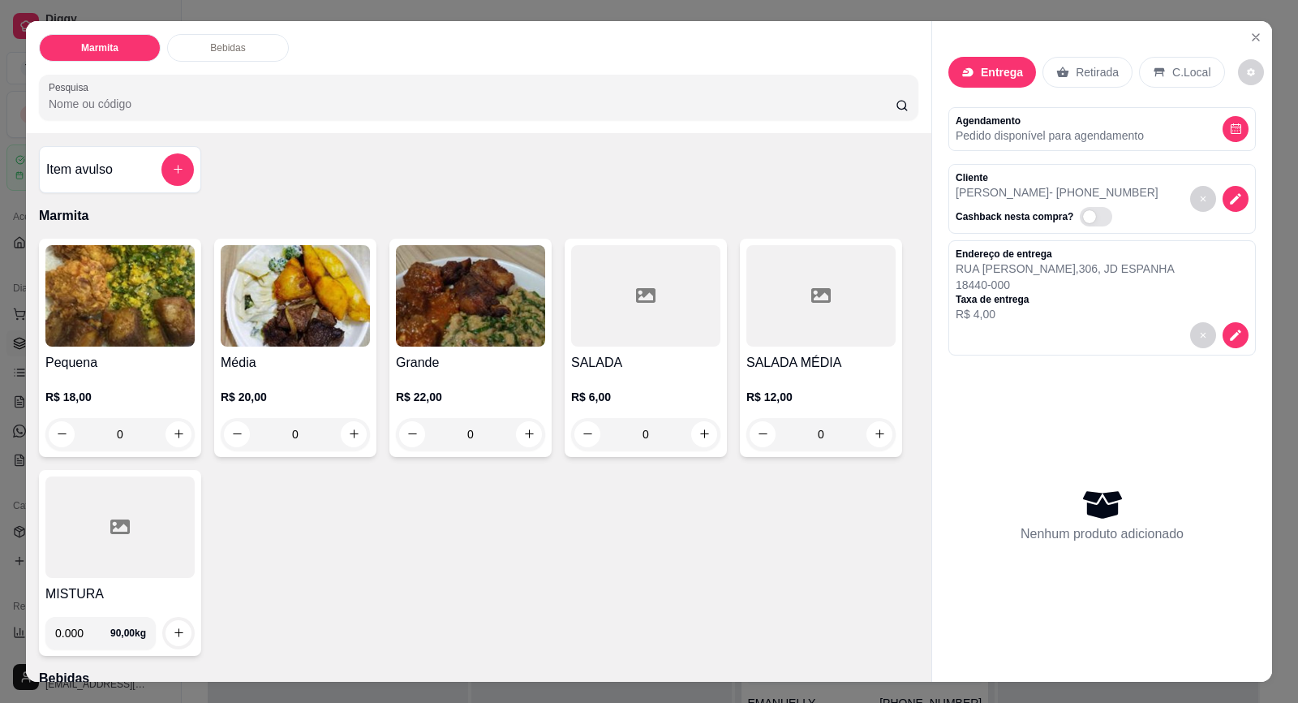
click at [136, 364] on h4 "Pequena" at bounding box center [119, 362] width 149 height 19
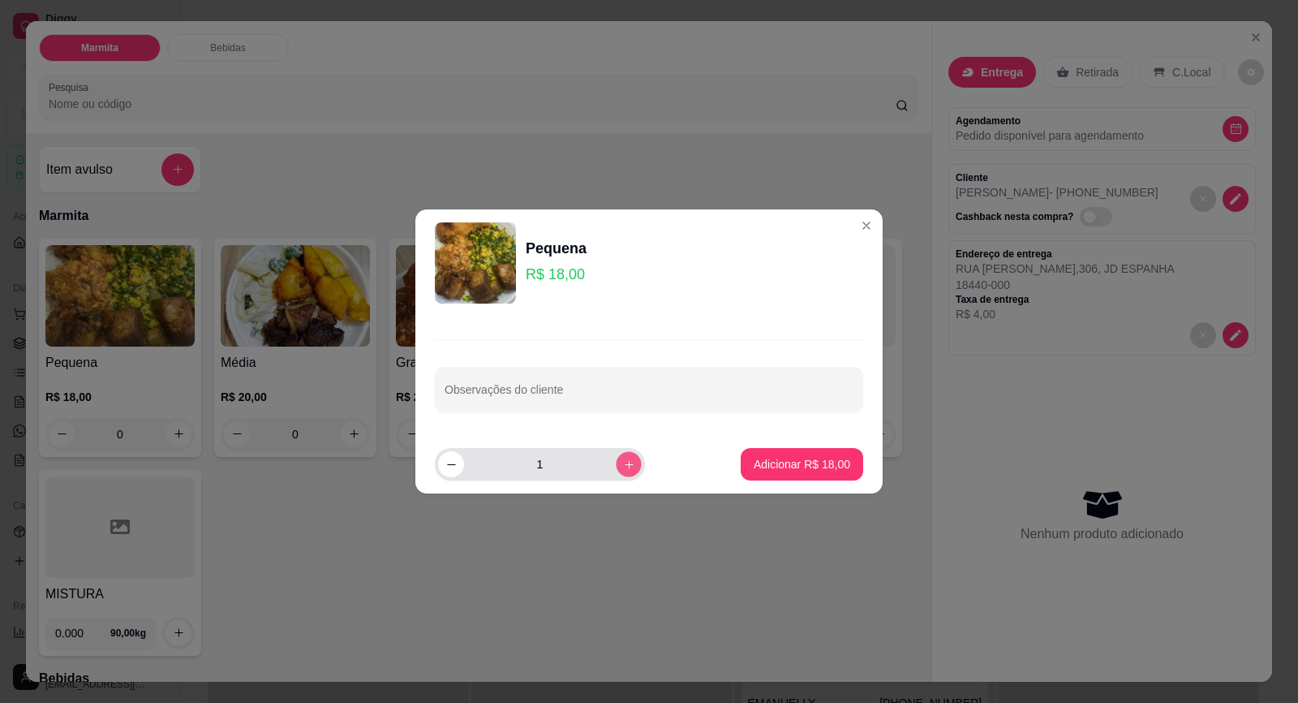
click at [623, 467] on icon "increase-product-quantity" at bounding box center [629, 464] width 12 height 12
click at [760, 461] on p "Adicionar R$ 36,00" at bounding box center [802, 464] width 97 height 16
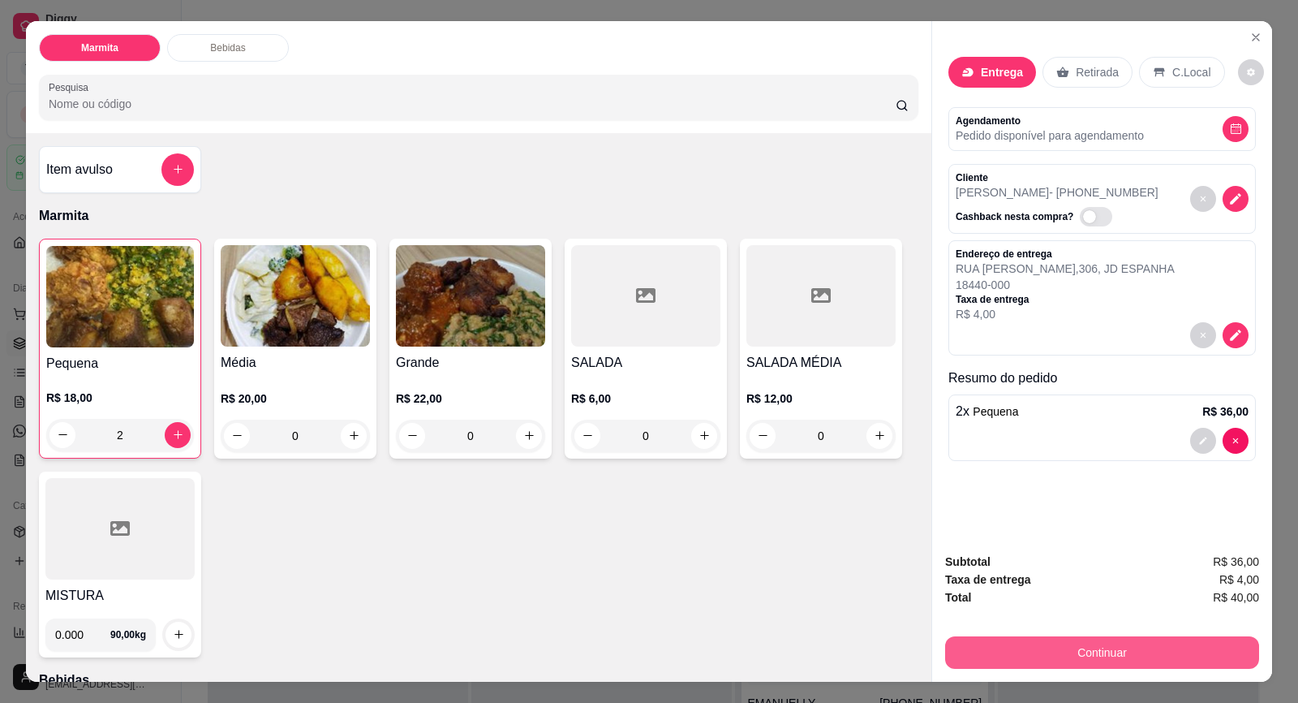
click at [1094, 652] on button "Continuar" at bounding box center [1102, 652] width 314 height 32
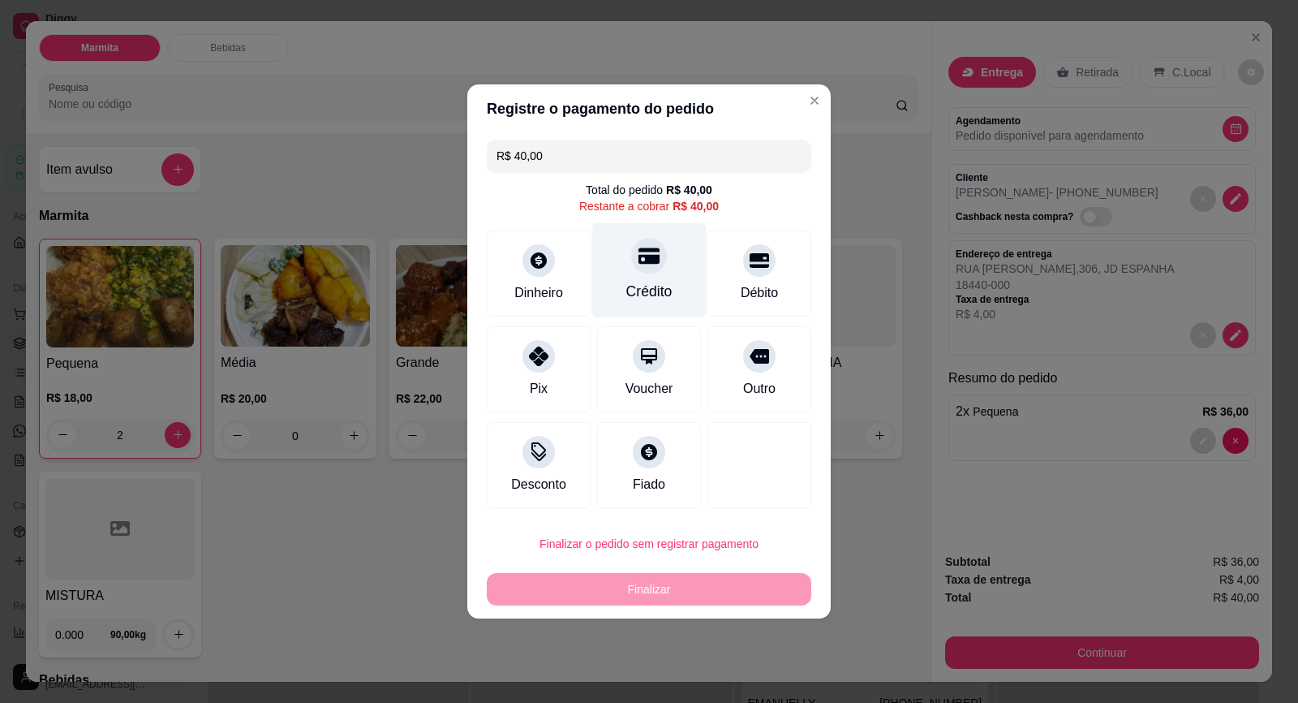
click at [640, 265] on icon at bounding box center [649, 255] width 21 height 21
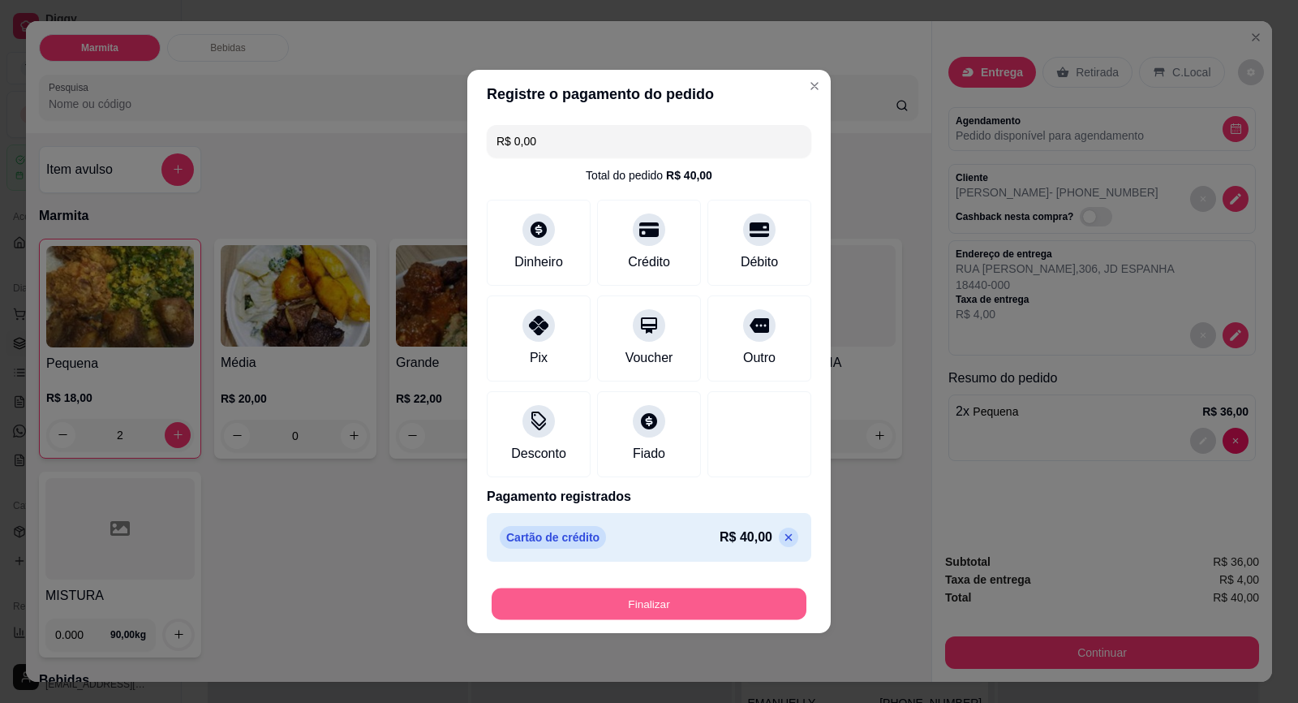
click at [747, 613] on button "Finalizar" at bounding box center [649, 604] width 315 height 32
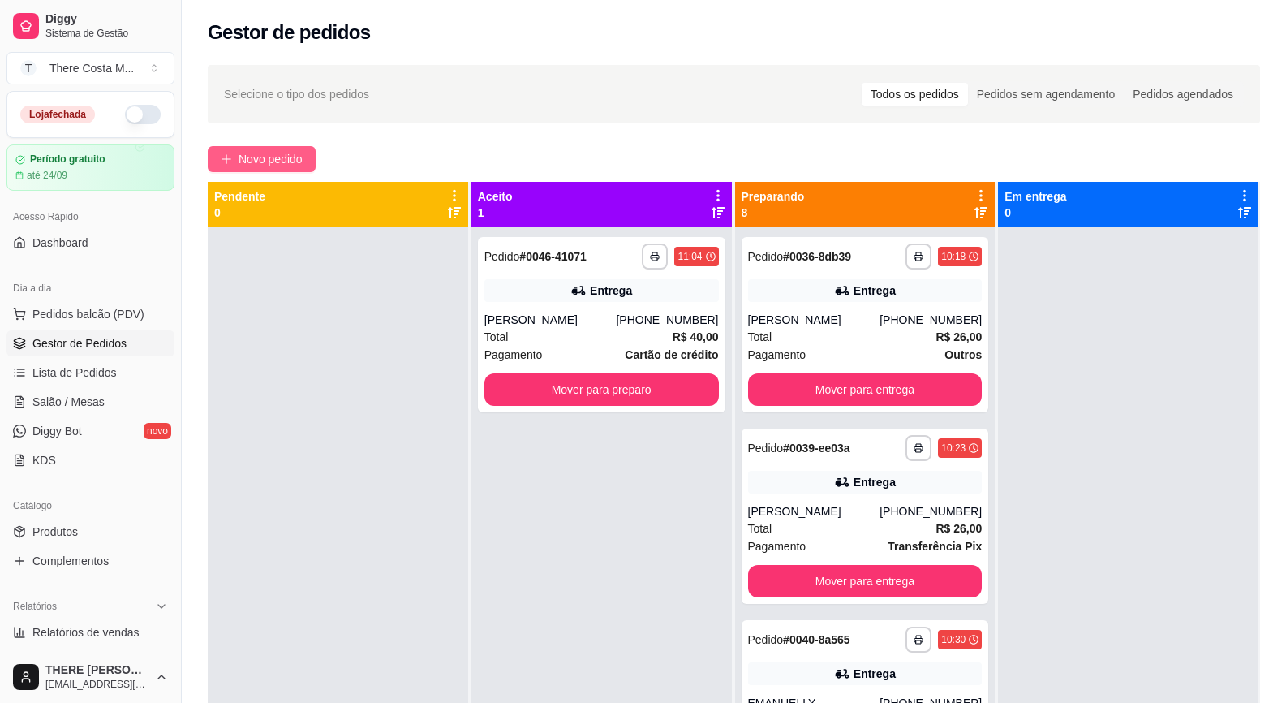
click at [286, 161] on span "Novo pedido" at bounding box center [271, 159] width 64 height 18
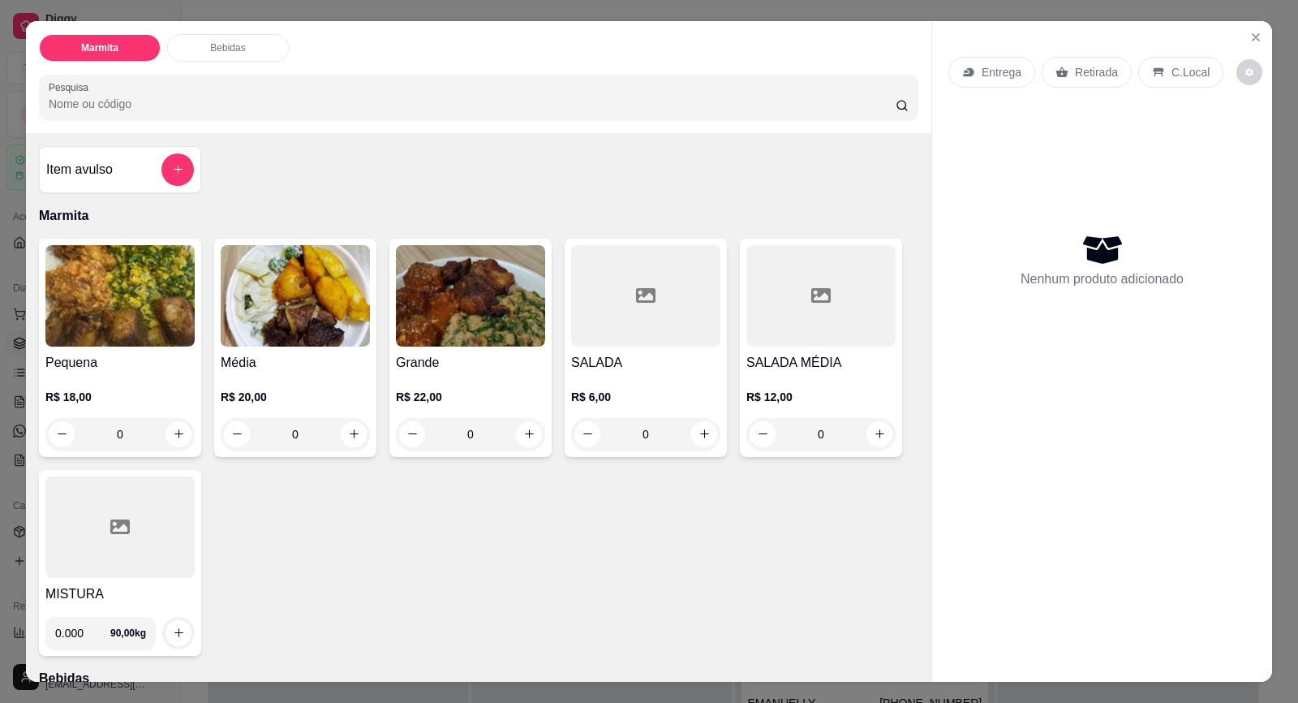
click at [985, 69] on p "Entrega" at bounding box center [1002, 72] width 40 height 16
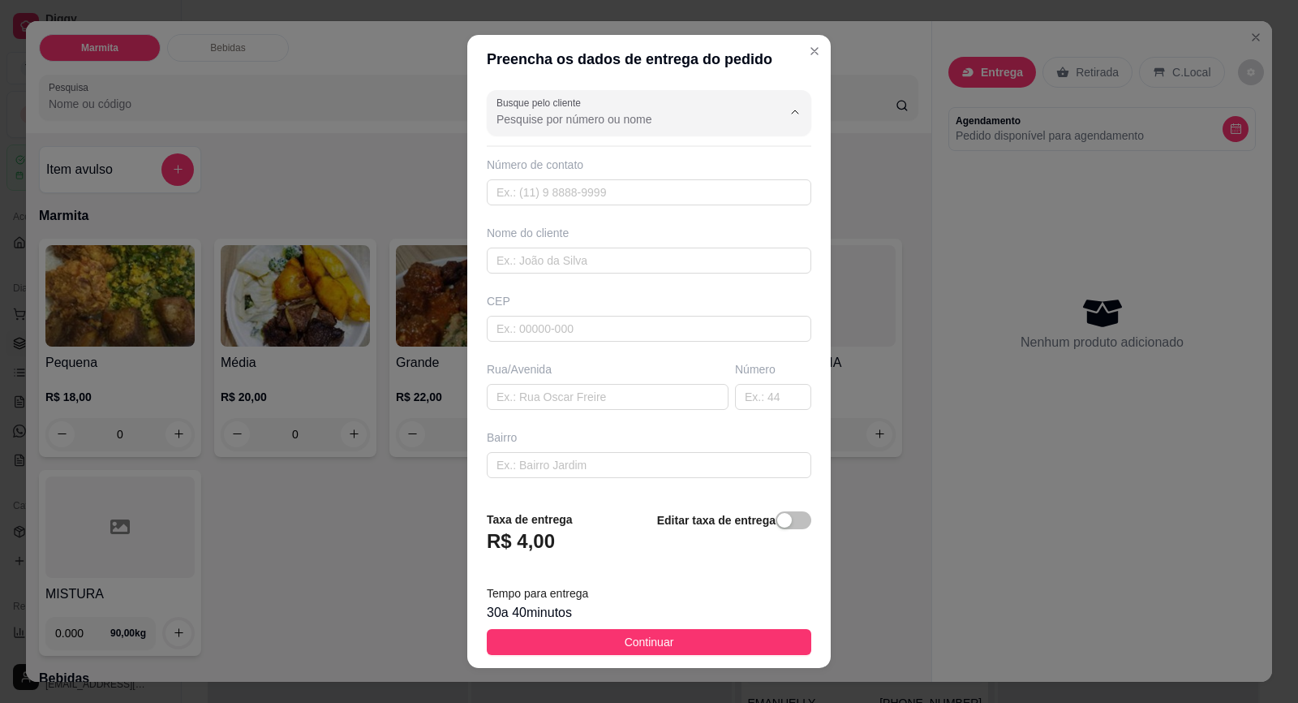
click at [678, 124] on input "Busque pelo cliente" at bounding box center [627, 119] width 260 height 16
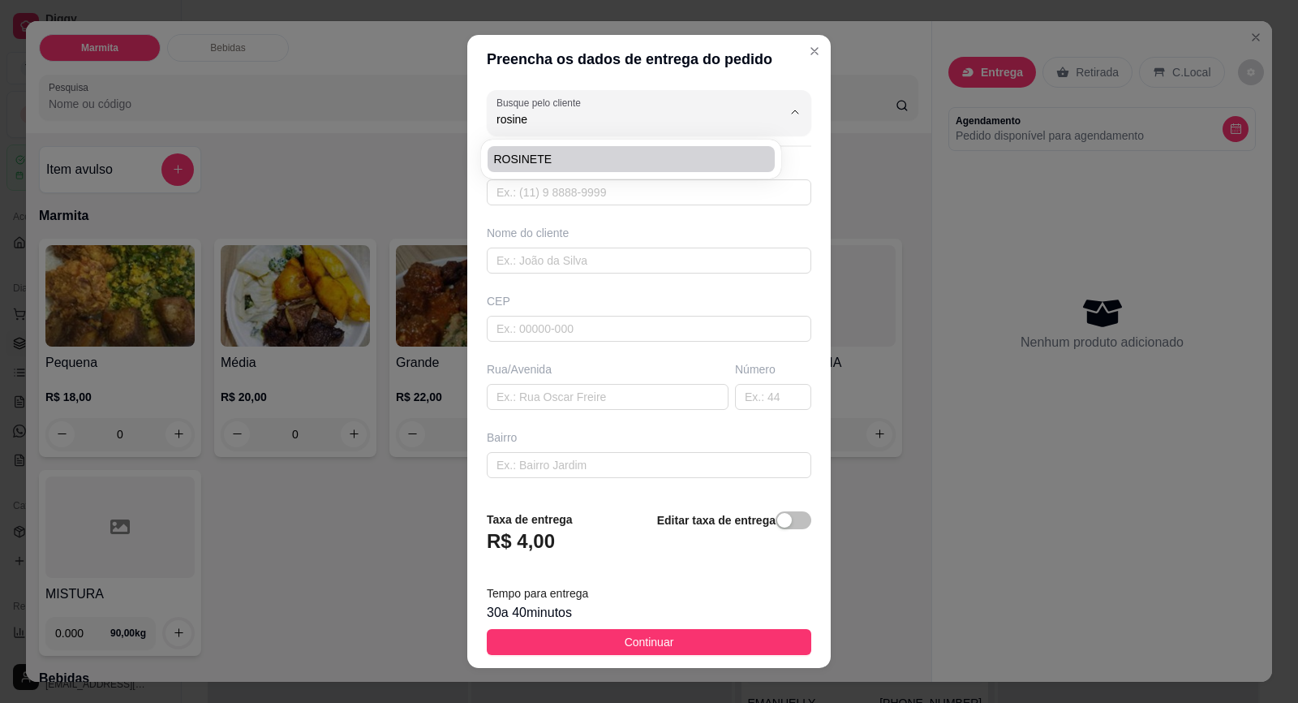
click at [653, 149] on li "ROSINETE" at bounding box center [631, 159] width 287 height 26
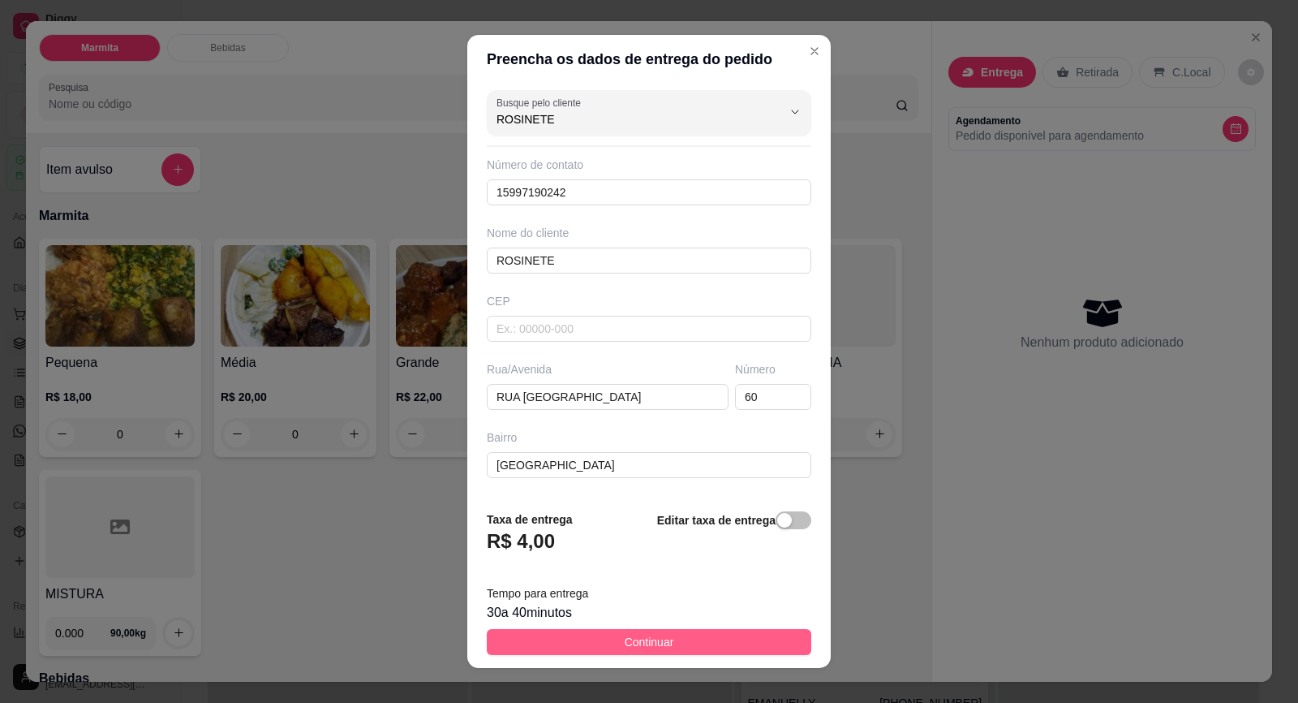
click at [629, 640] on span "Continuar" at bounding box center [649, 642] width 49 height 18
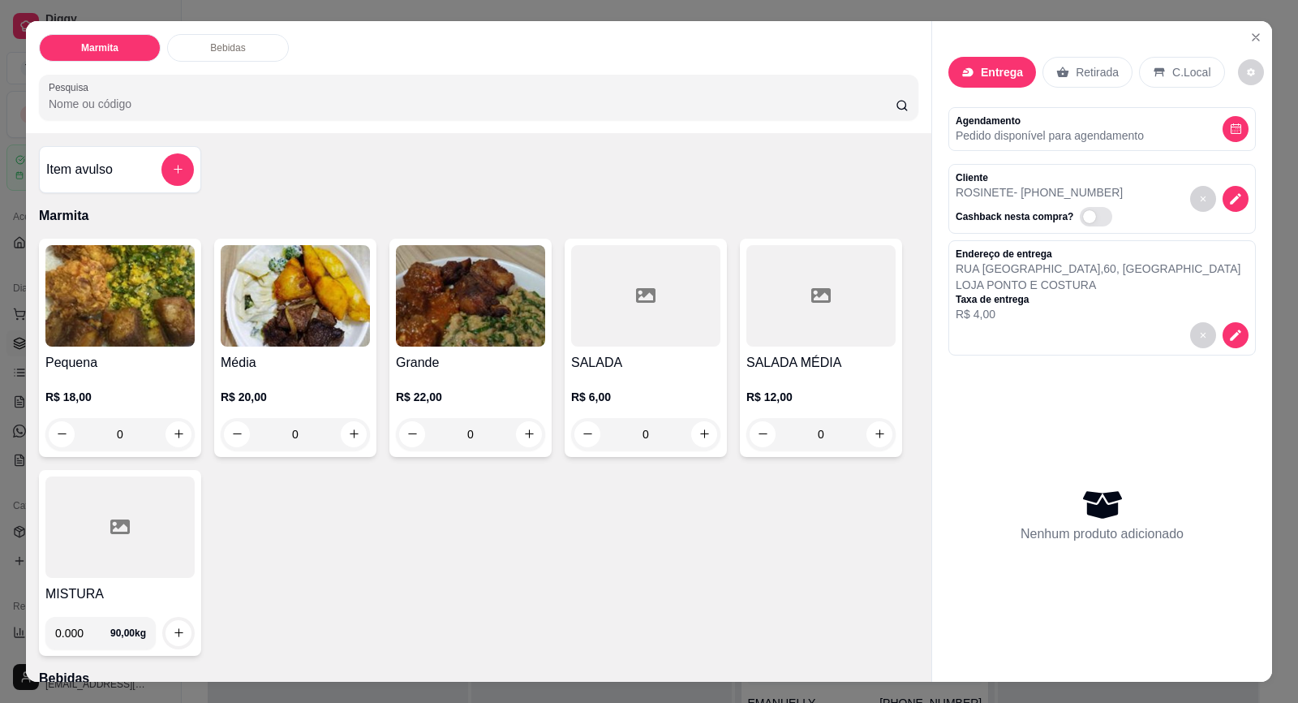
click at [284, 370] on h4 "Média" at bounding box center [295, 362] width 149 height 19
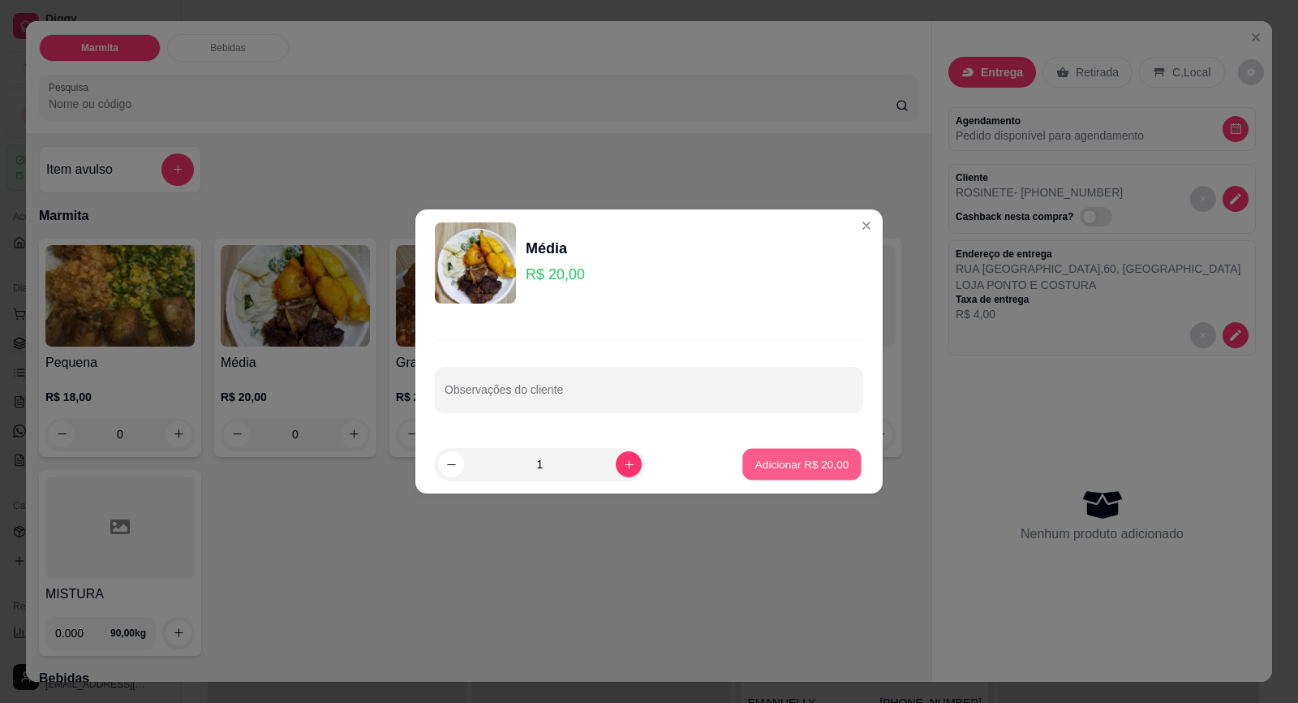
click at [806, 471] on p "Adicionar R$ 20,00" at bounding box center [802, 463] width 94 height 15
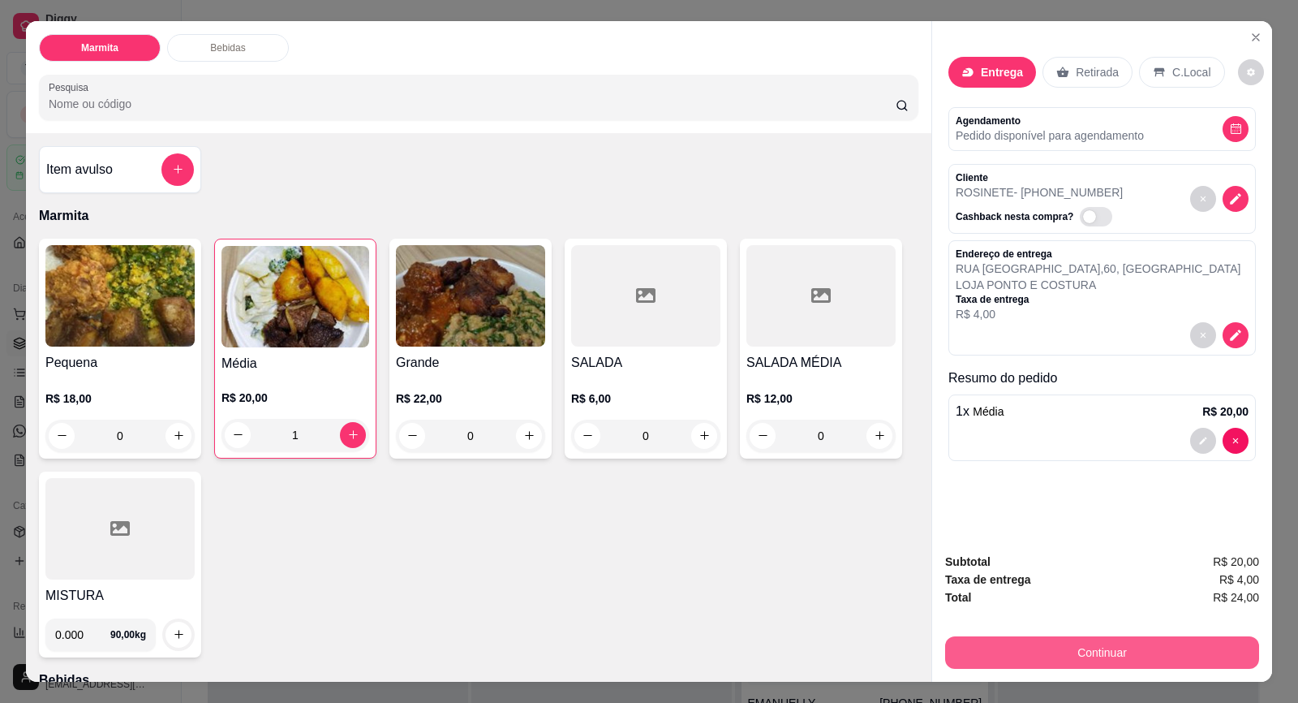
click at [1083, 648] on button "Continuar" at bounding box center [1102, 652] width 314 height 32
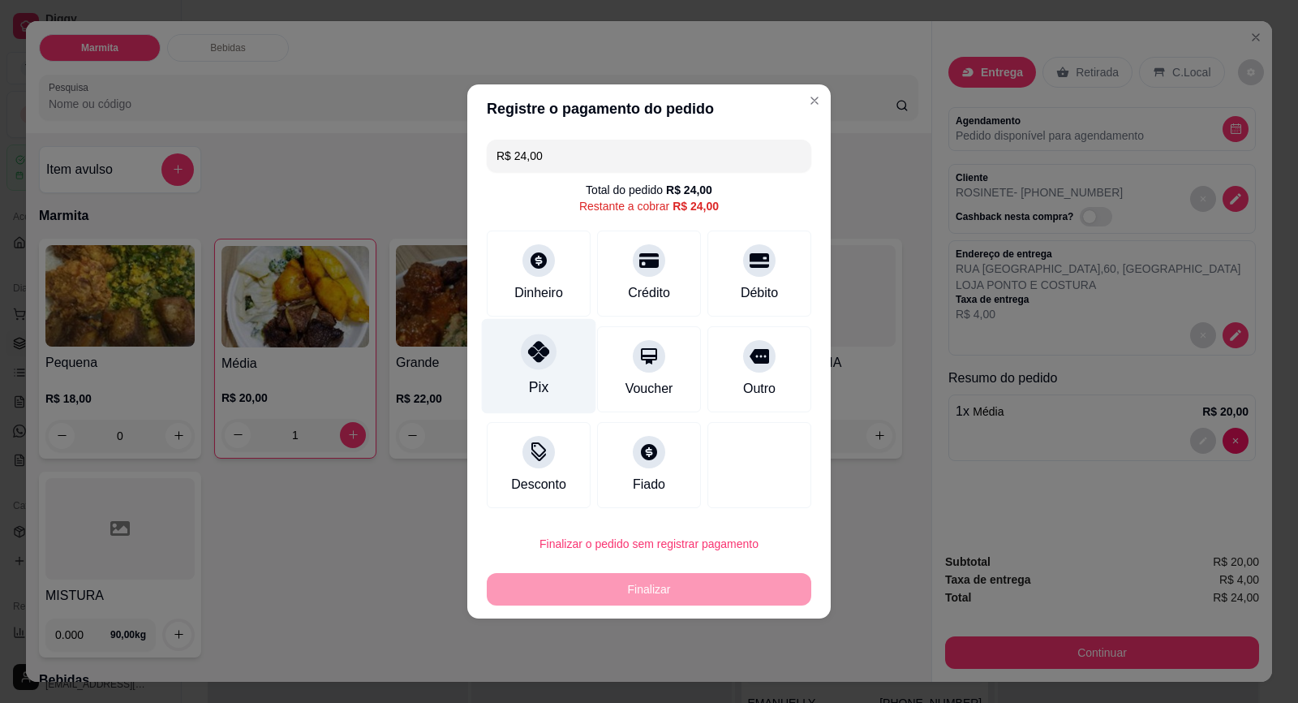
click at [535, 356] on icon at bounding box center [538, 351] width 21 height 21
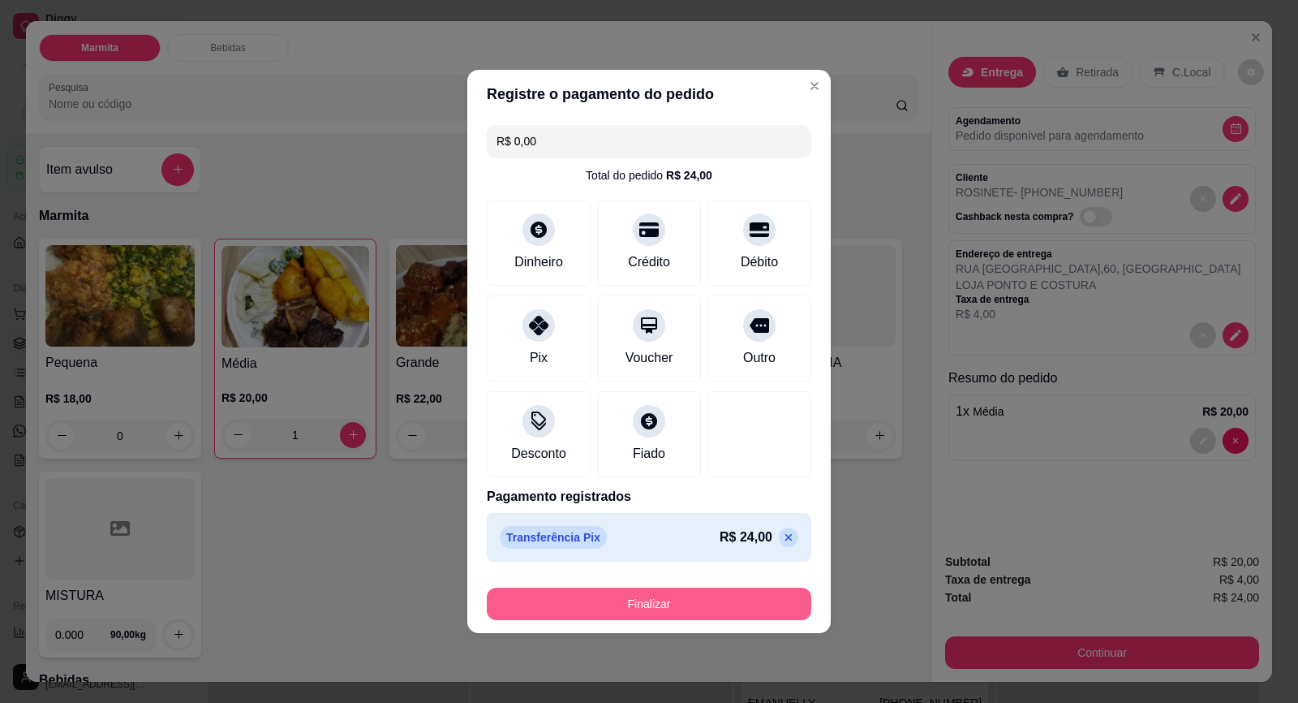
click at [664, 593] on button "Finalizar" at bounding box center [649, 603] width 325 height 32
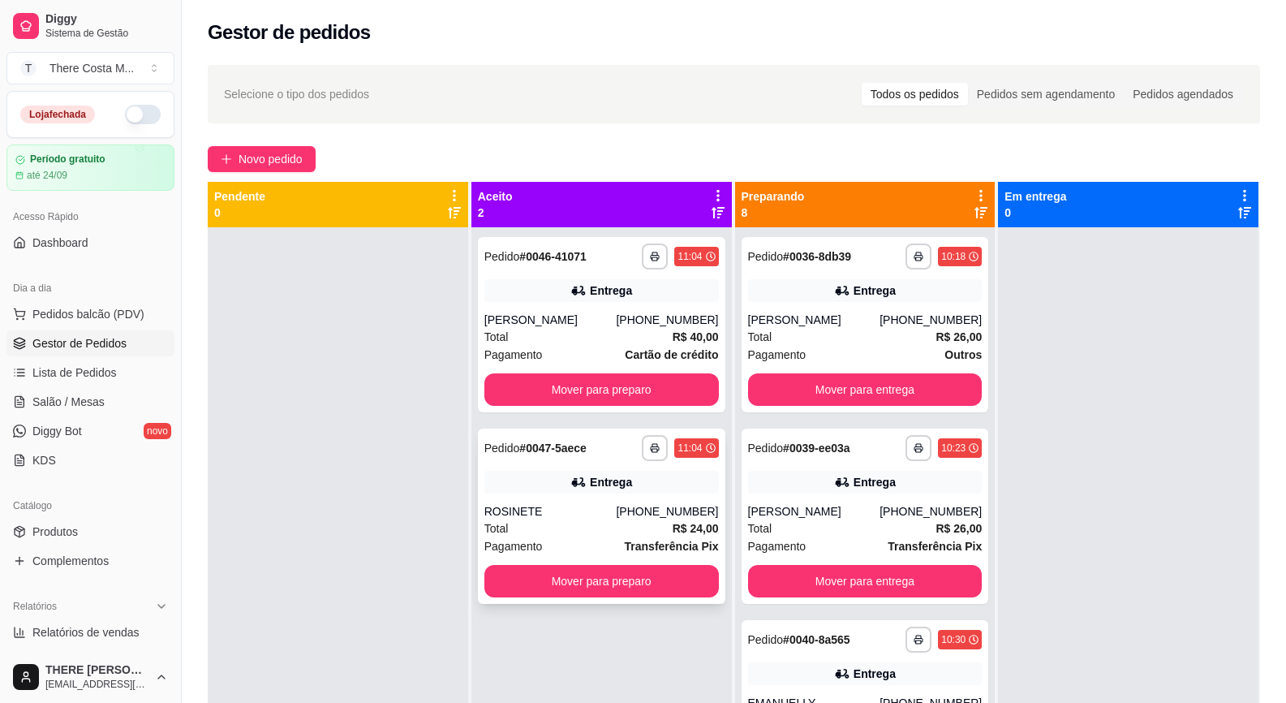
click at [644, 503] on div "[PHONE_NUMBER]" at bounding box center [667, 511] width 102 height 16
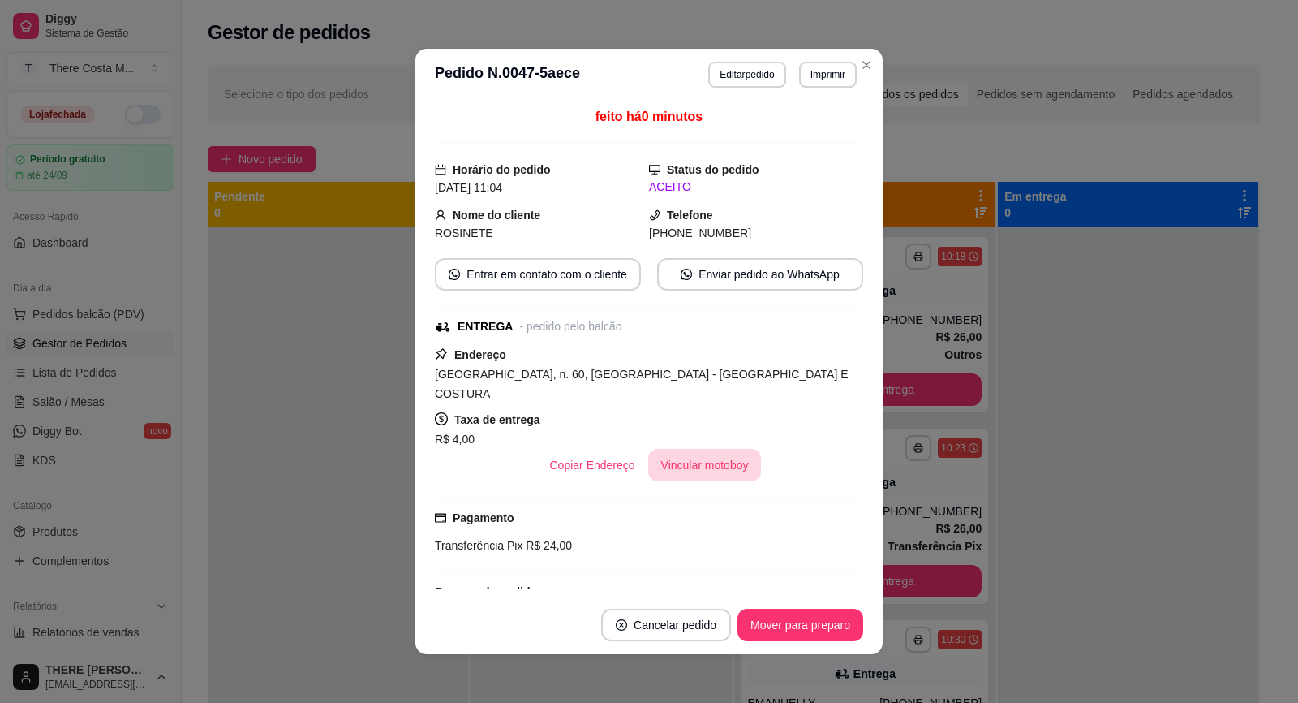
click at [693, 449] on button "Vincular motoboy" at bounding box center [705, 465] width 114 height 32
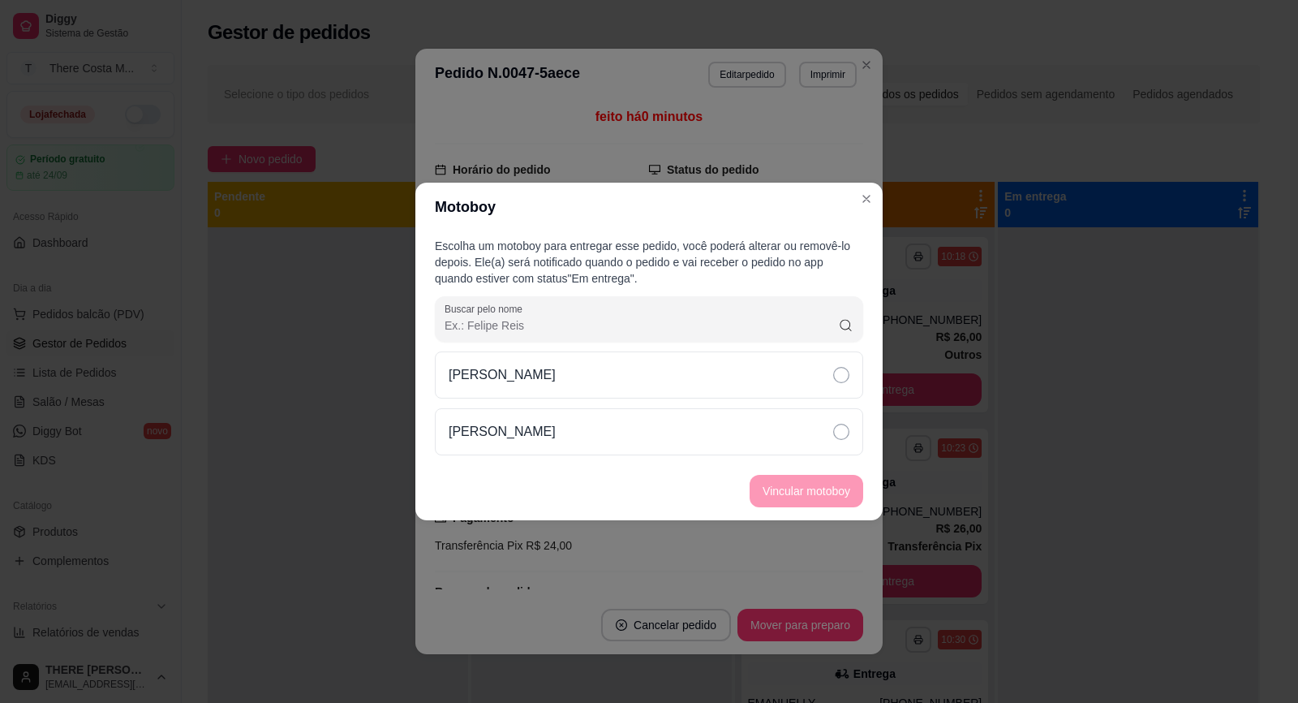
click at [690, 393] on div "[PERSON_NAME]" at bounding box center [649, 374] width 428 height 47
click at [789, 490] on button "Vincular motoboy" at bounding box center [807, 491] width 114 height 32
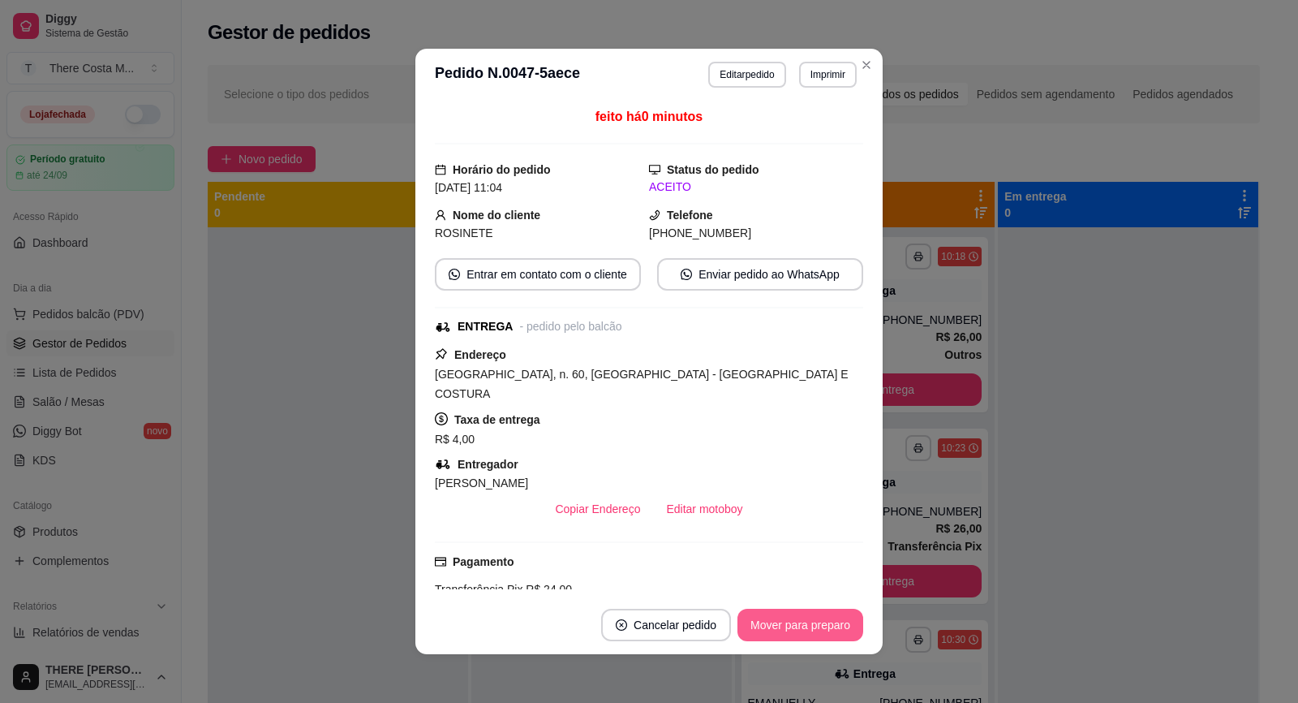
click at [807, 625] on button "Mover para preparo" at bounding box center [801, 625] width 126 height 32
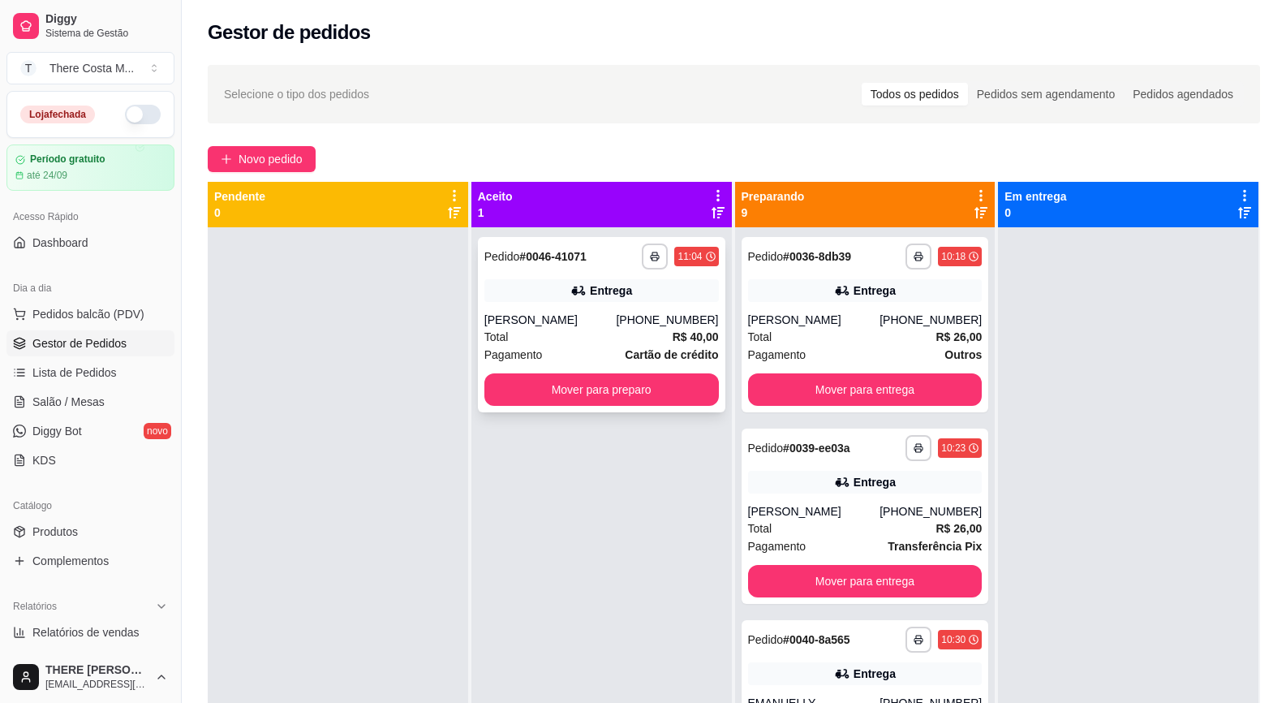
click at [630, 336] on div "Total R$ 40,00" at bounding box center [601, 337] width 235 height 18
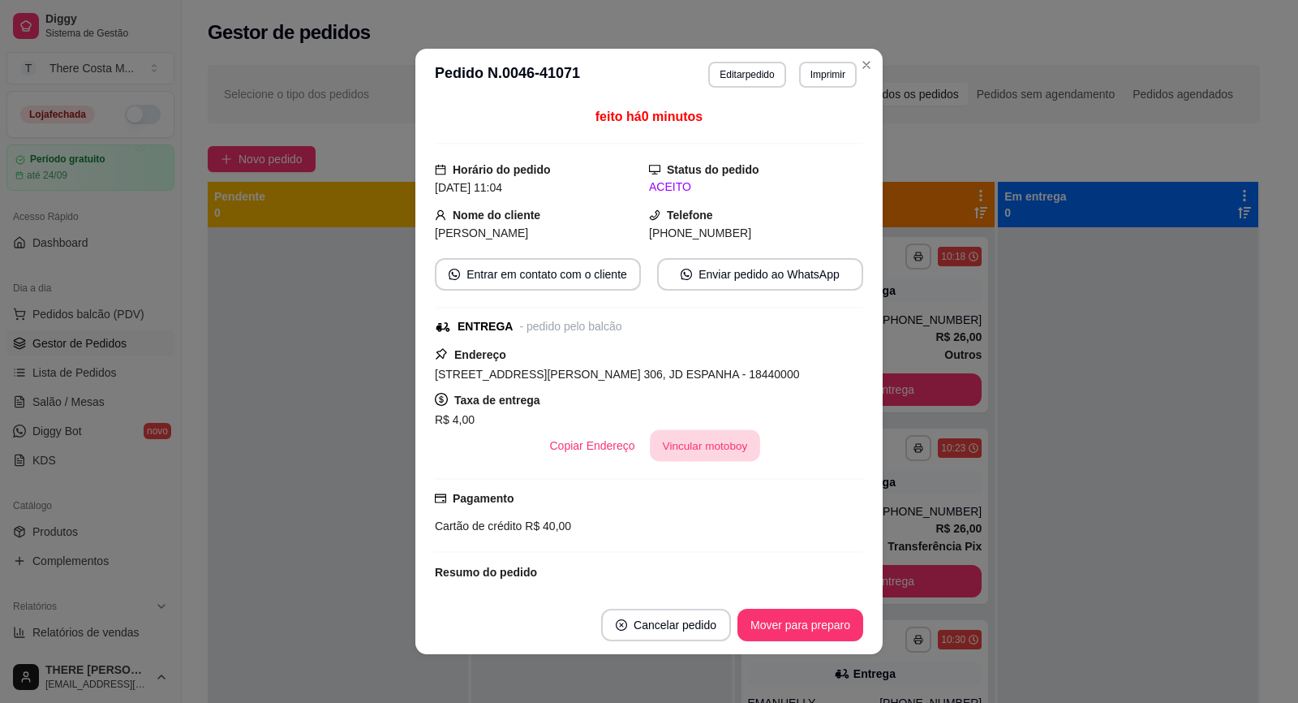
click at [704, 442] on button "Vincular motoboy" at bounding box center [705, 446] width 110 height 32
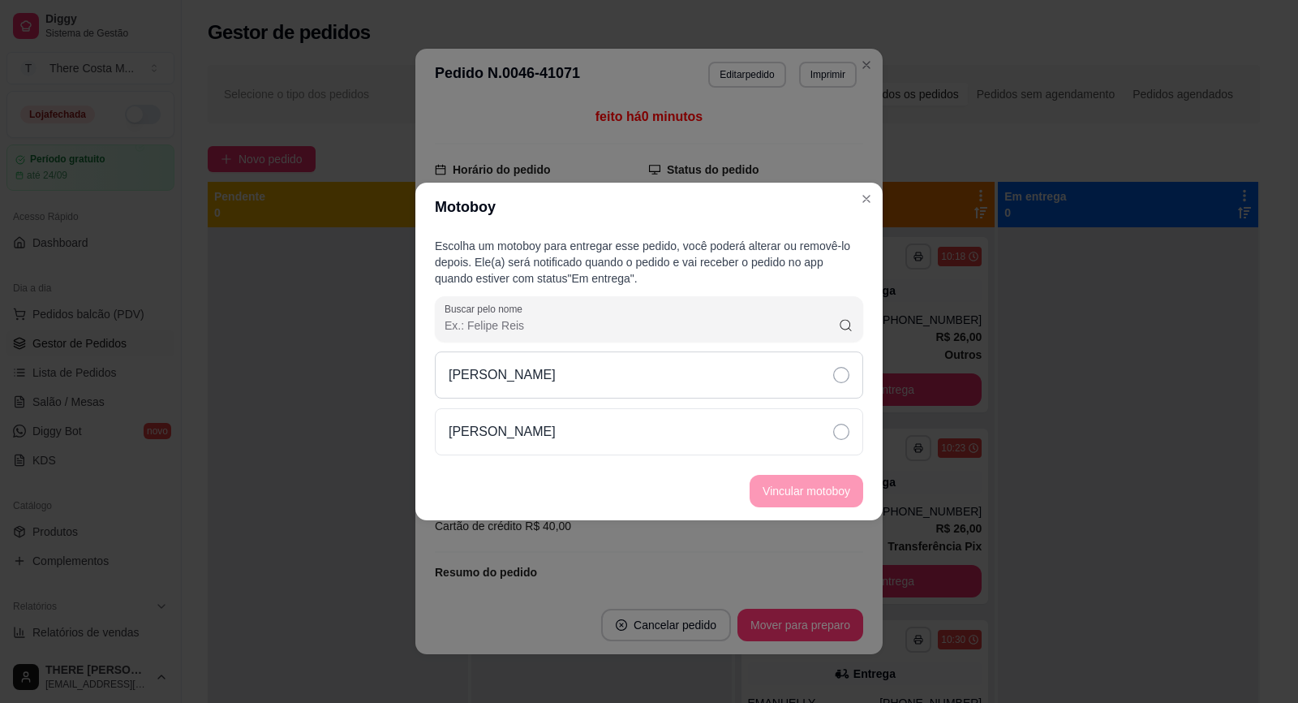
click at [702, 358] on div "[PERSON_NAME]" at bounding box center [649, 374] width 428 height 47
click at [806, 479] on button "Vincular motoboy" at bounding box center [806, 492] width 110 height 32
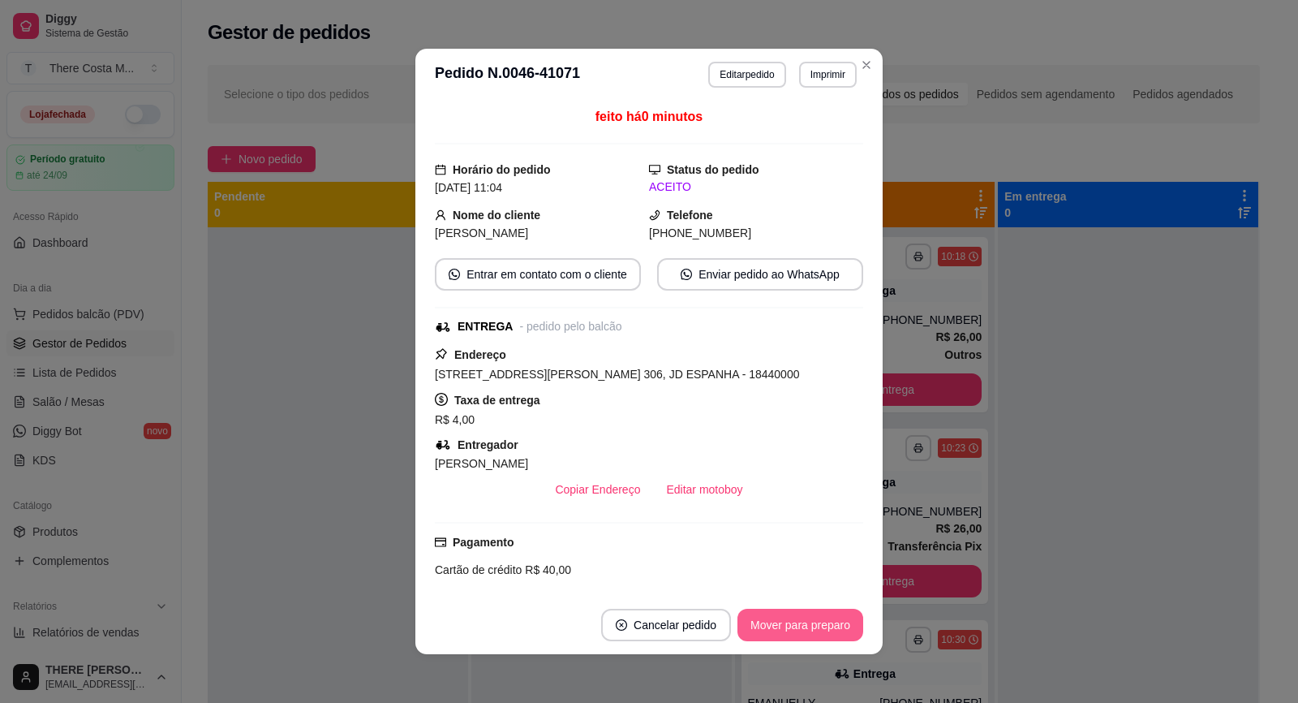
click at [796, 635] on button "Mover para preparo" at bounding box center [801, 625] width 126 height 32
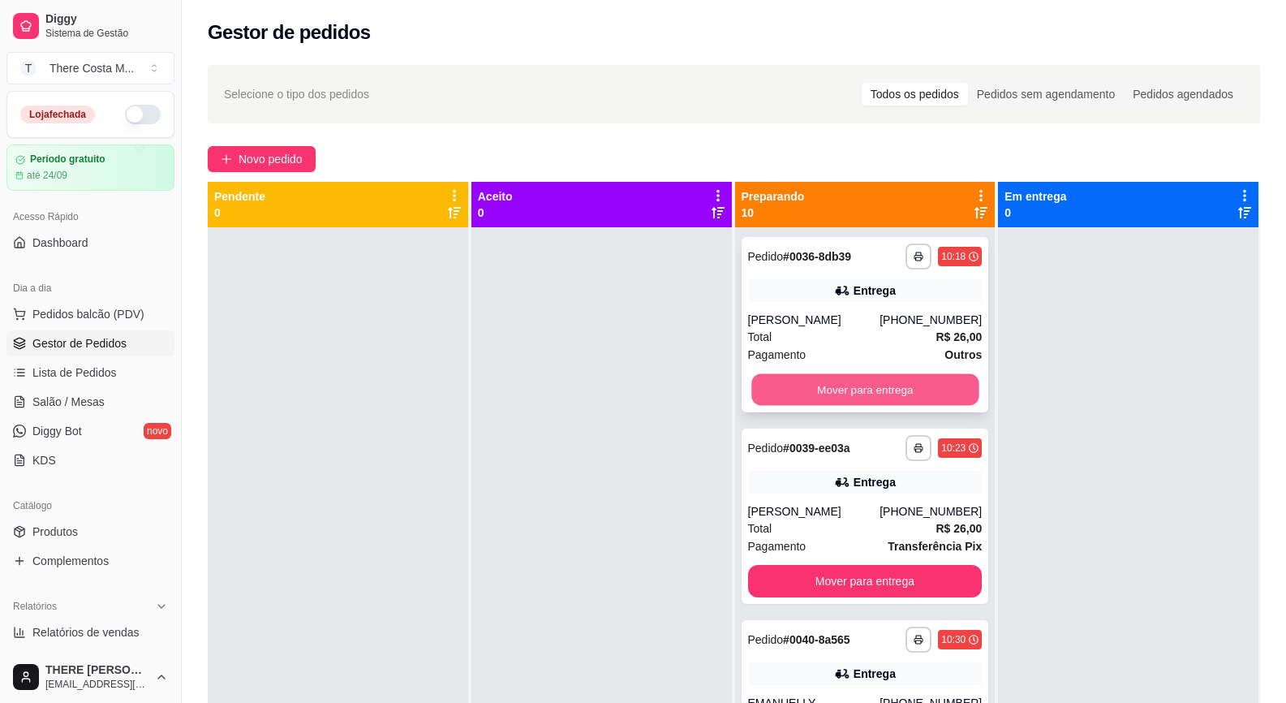
click at [899, 389] on button "Mover para entrega" at bounding box center [864, 390] width 227 height 32
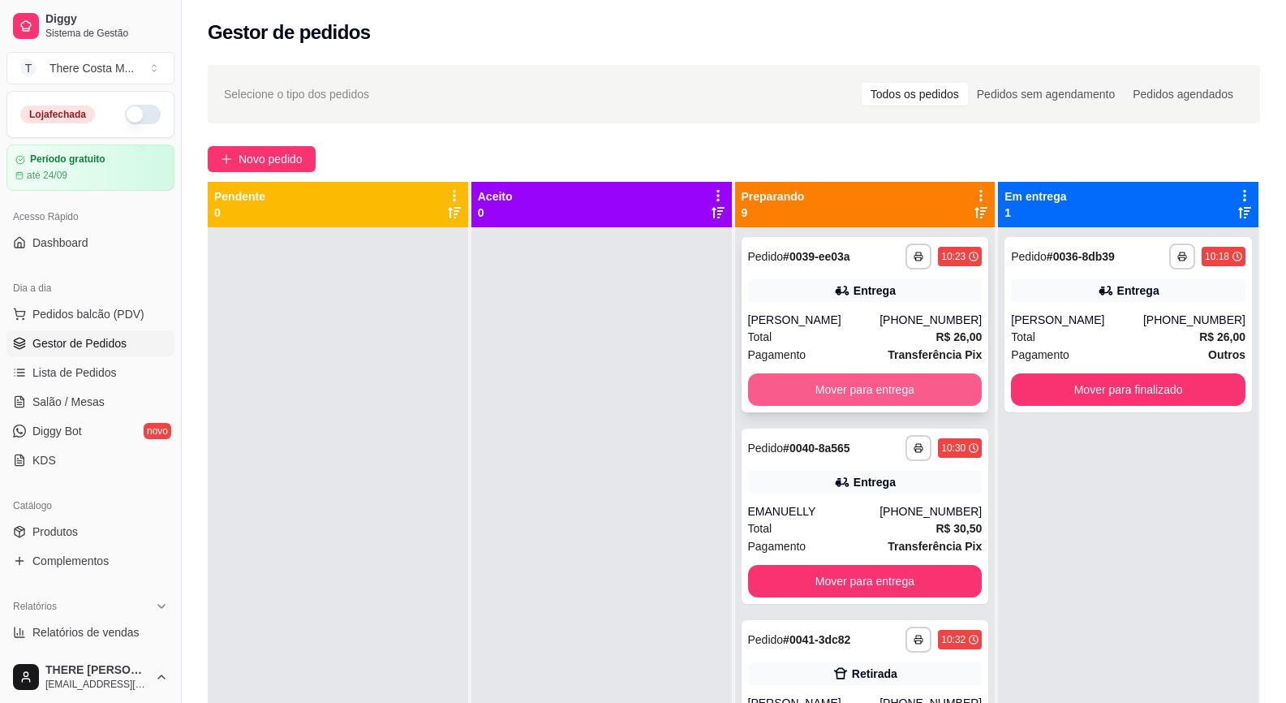
click at [898, 384] on button "Mover para entrega" at bounding box center [865, 389] width 235 height 32
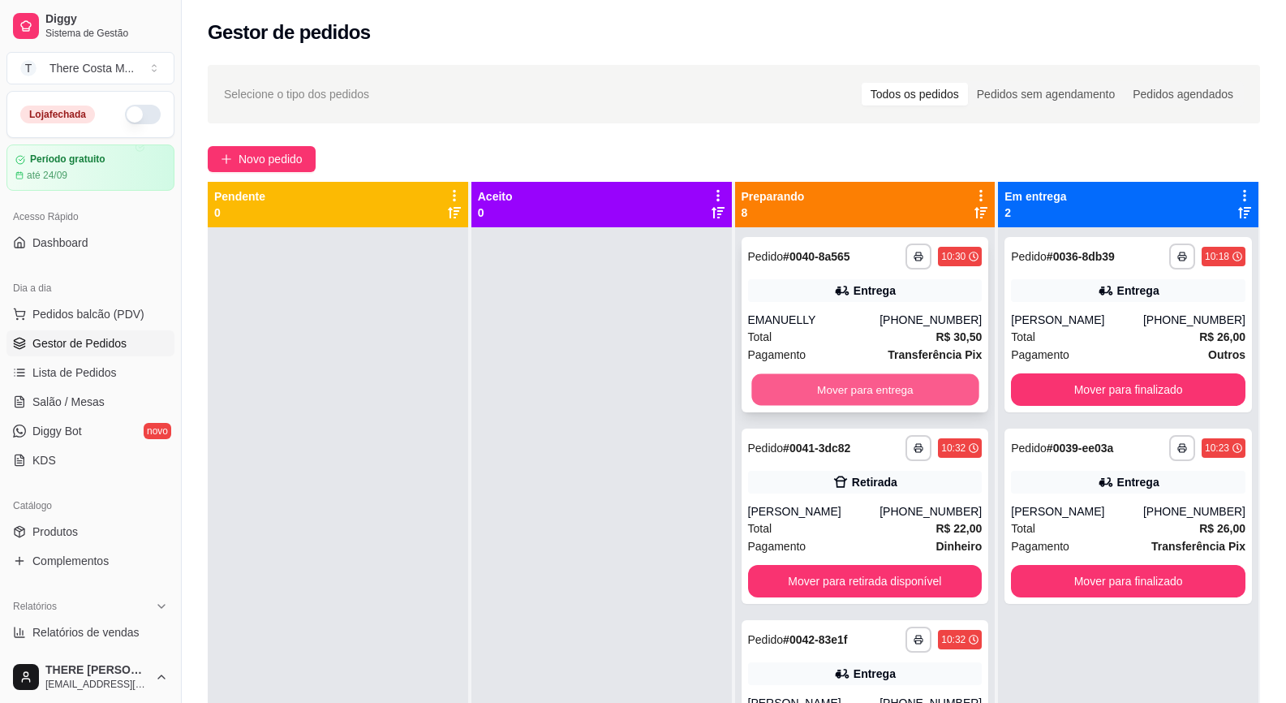
click at [914, 385] on button "Mover para entrega" at bounding box center [864, 390] width 227 height 32
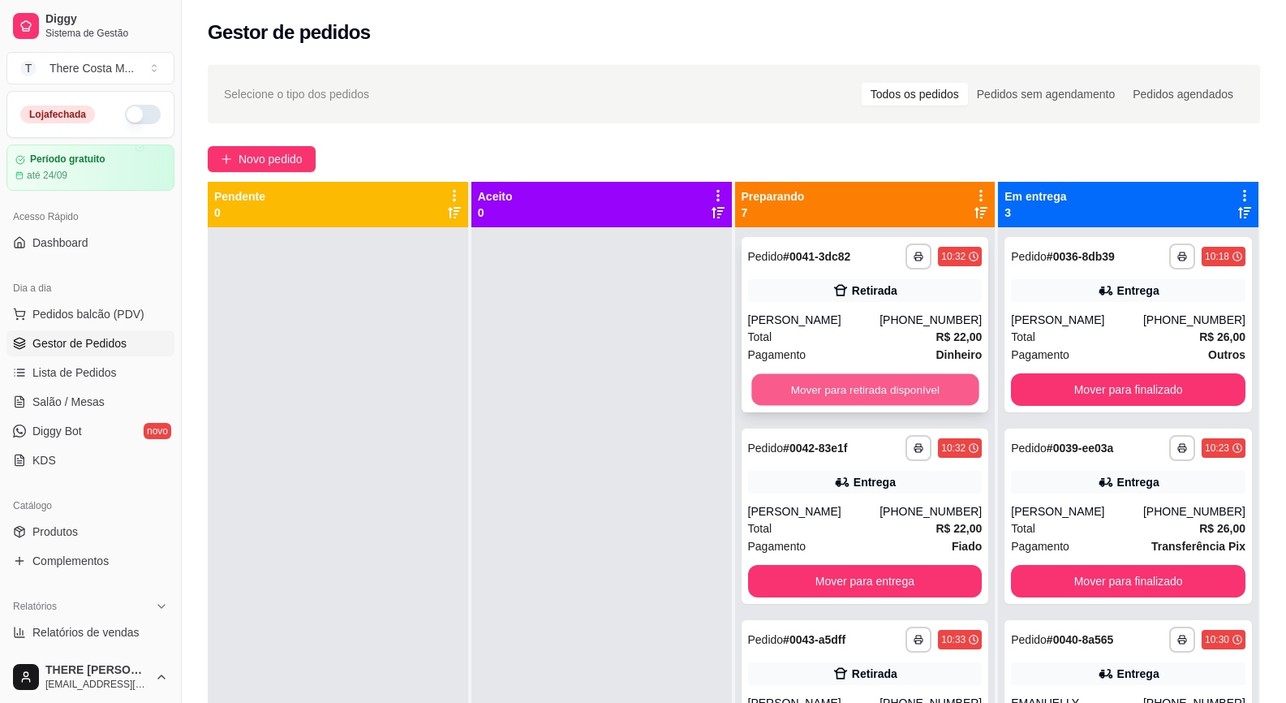
click at [922, 389] on button "Mover para retirada disponível" at bounding box center [864, 390] width 227 height 32
click at [919, 391] on button "Mover para entrega" at bounding box center [865, 389] width 235 height 32
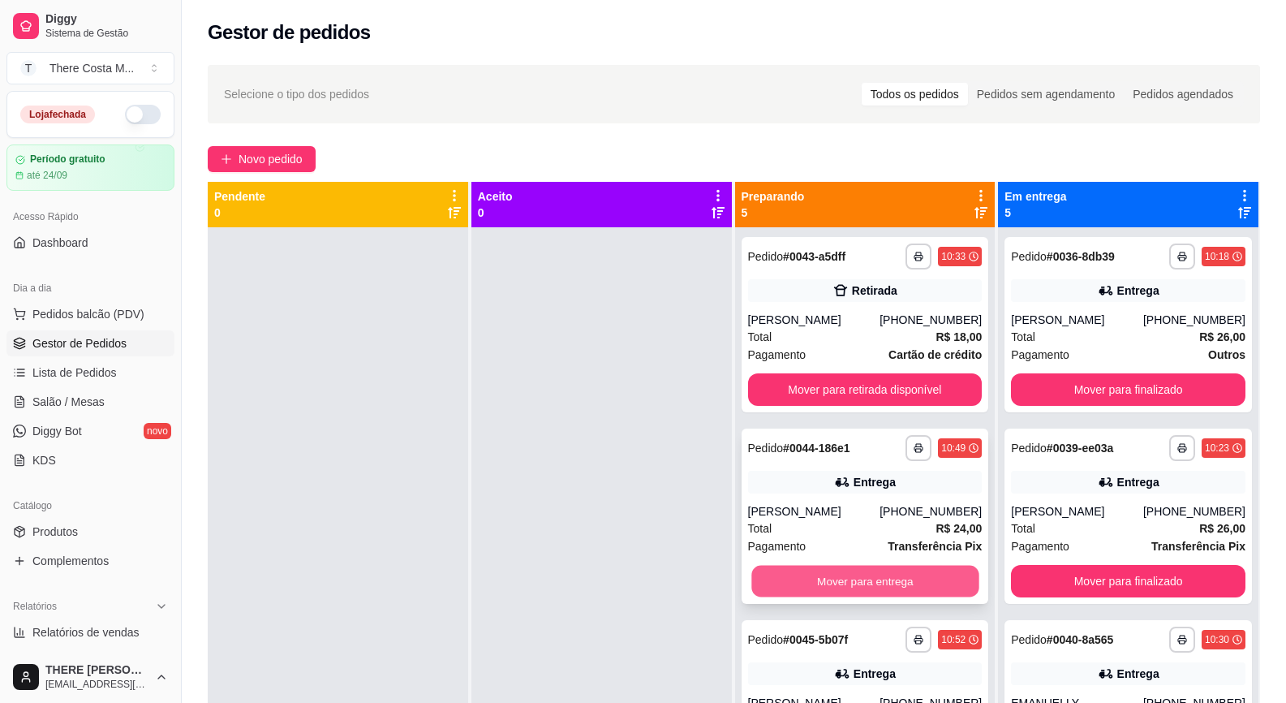
click at [888, 575] on button "Mover para entrega" at bounding box center [864, 582] width 227 height 32
click at [900, 587] on button "Mover para entrega" at bounding box center [864, 582] width 227 height 32
click at [886, 574] on button "Mover para entrega" at bounding box center [865, 581] width 235 height 32
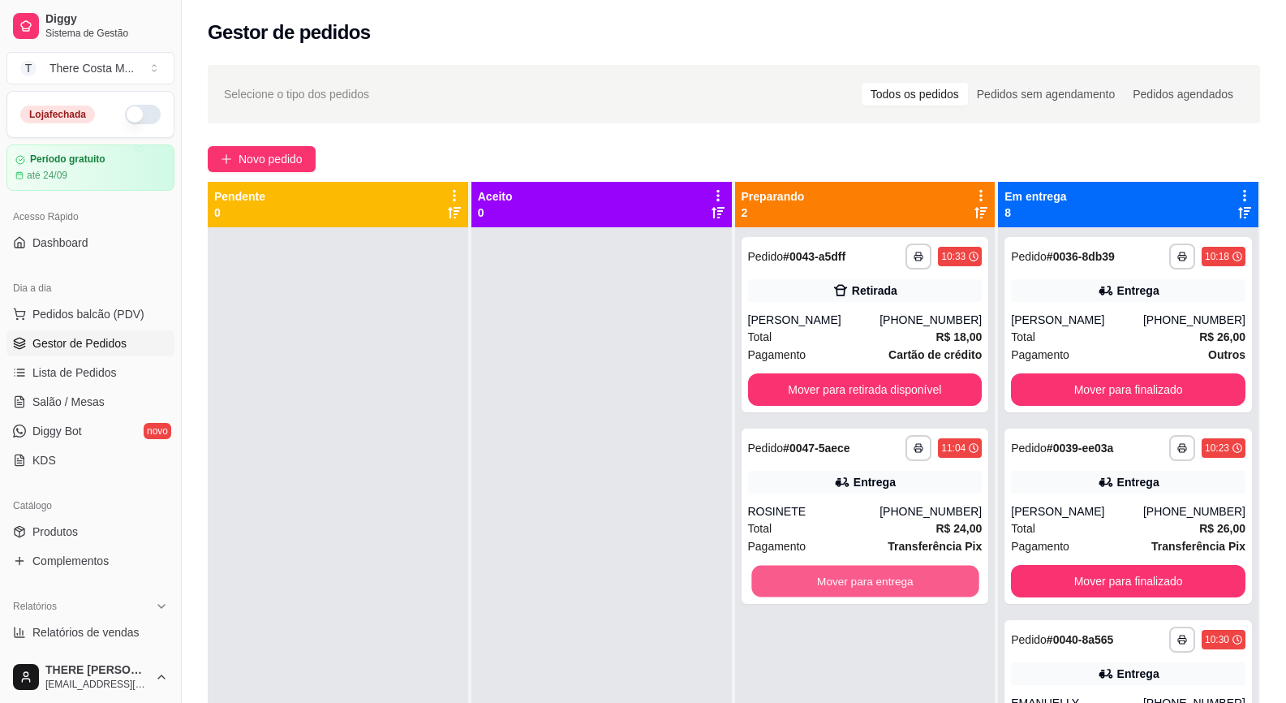
click at [886, 574] on button "Mover para entrega" at bounding box center [864, 582] width 227 height 32
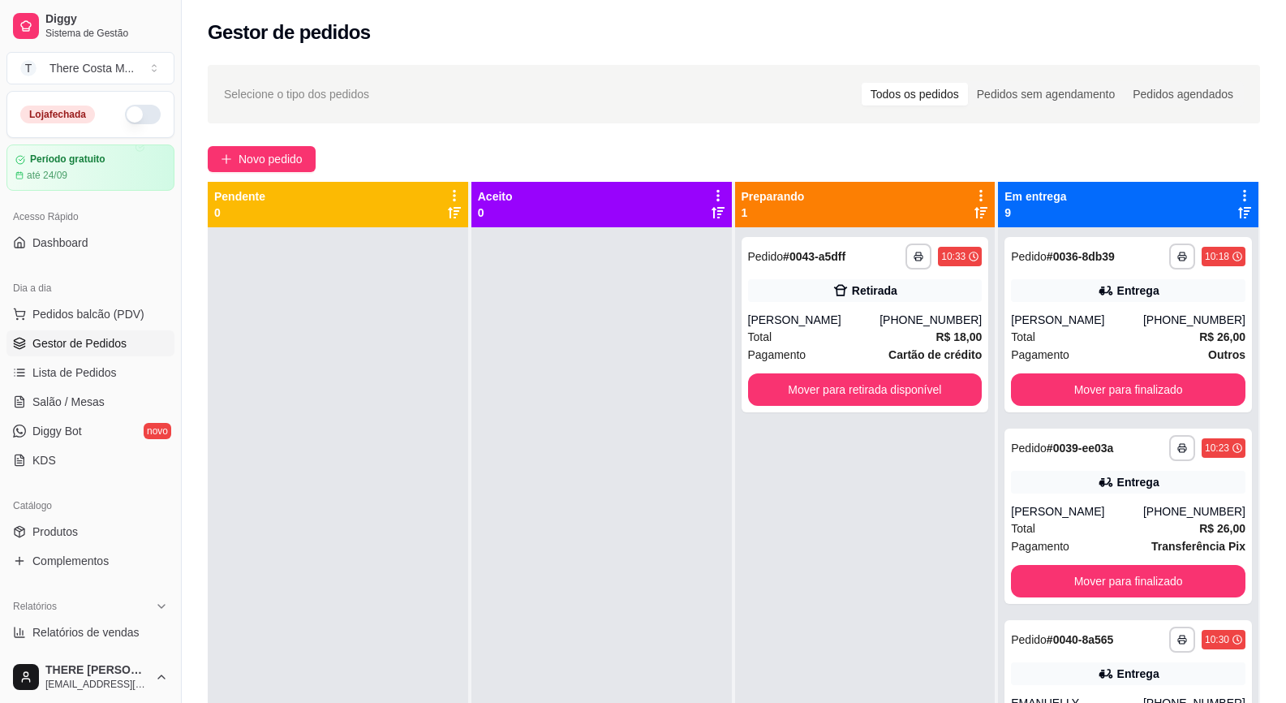
click at [129, 106] on button "button" at bounding box center [143, 114] width 36 height 19
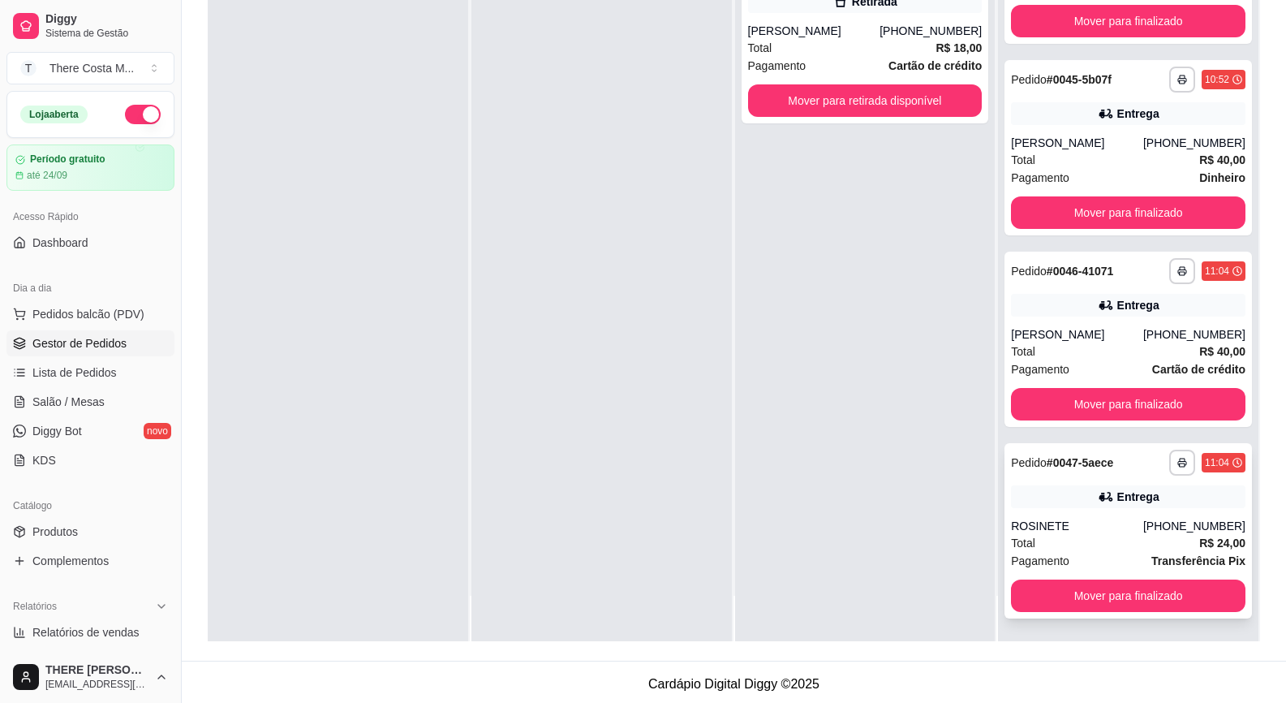
scroll to position [247, 0]
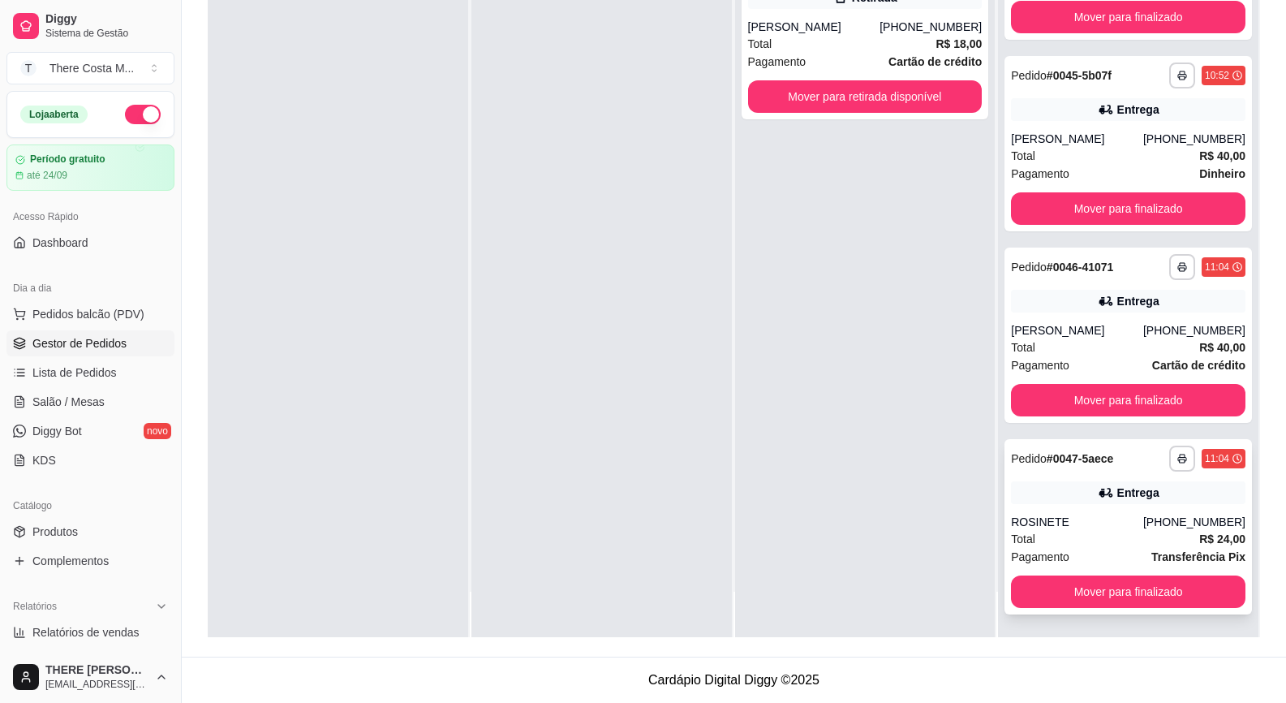
click at [1082, 512] on div "**********" at bounding box center [1128, 526] width 247 height 175
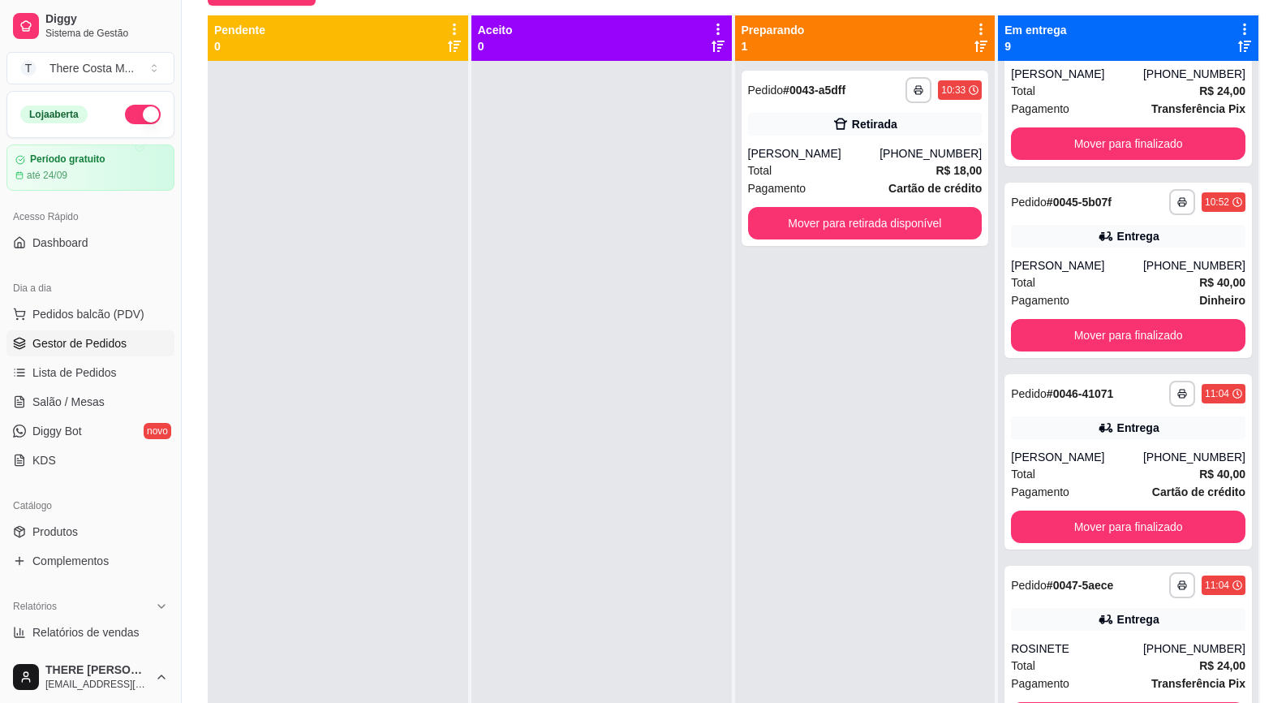
scroll to position [0, 0]
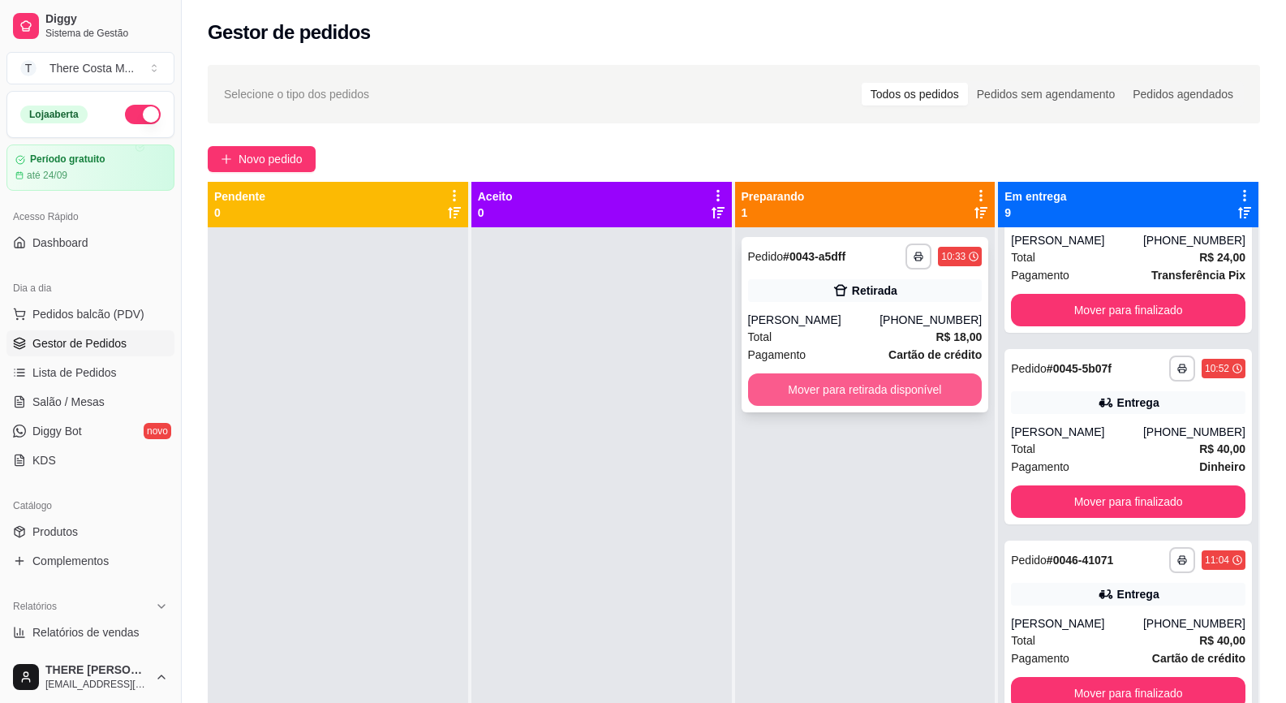
click at [878, 377] on button "Mover para retirada disponível" at bounding box center [865, 389] width 235 height 32
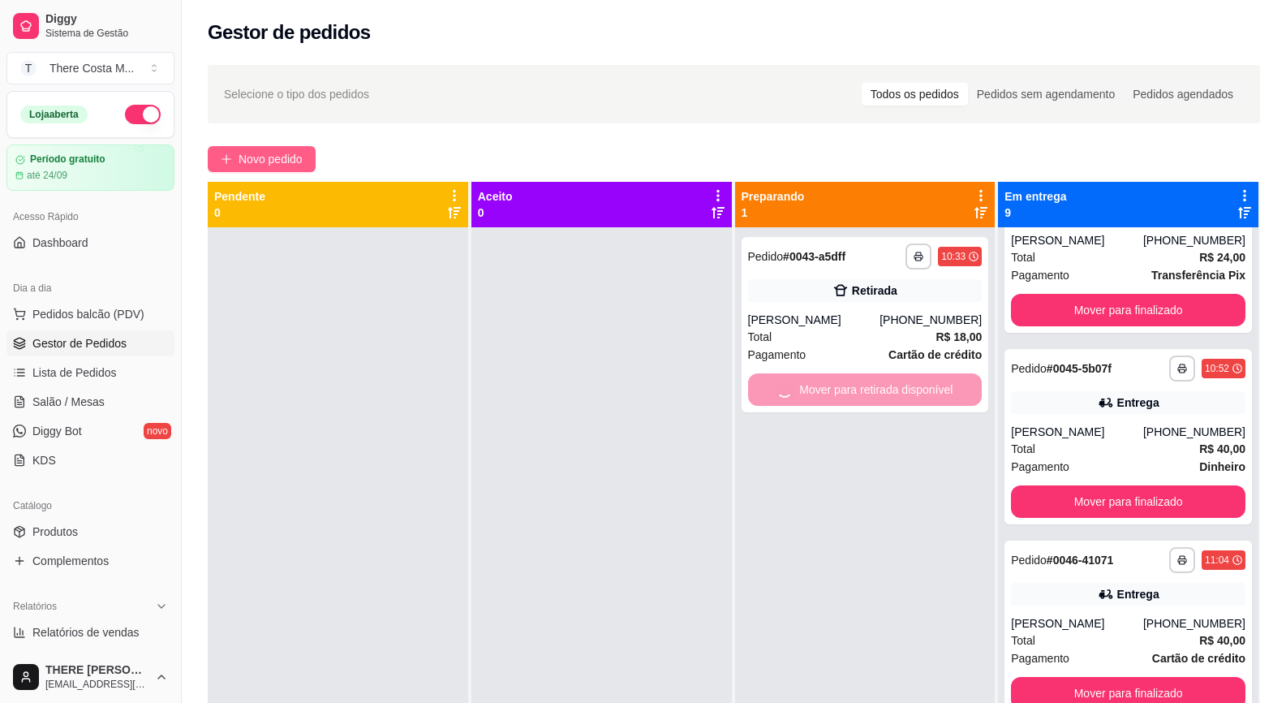
scroll to position [1229, 0]
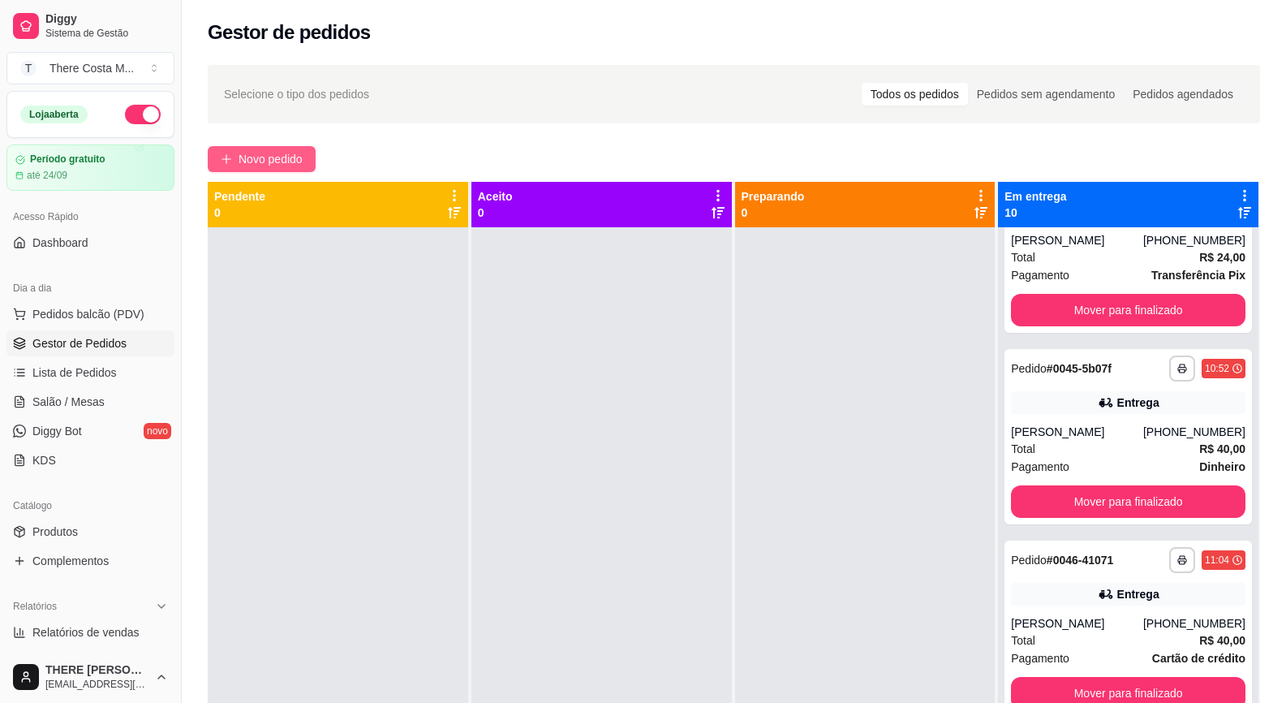
click at [300, 148] on button "Novo pedido" at bounding box center [262, 159] width 108 height 26
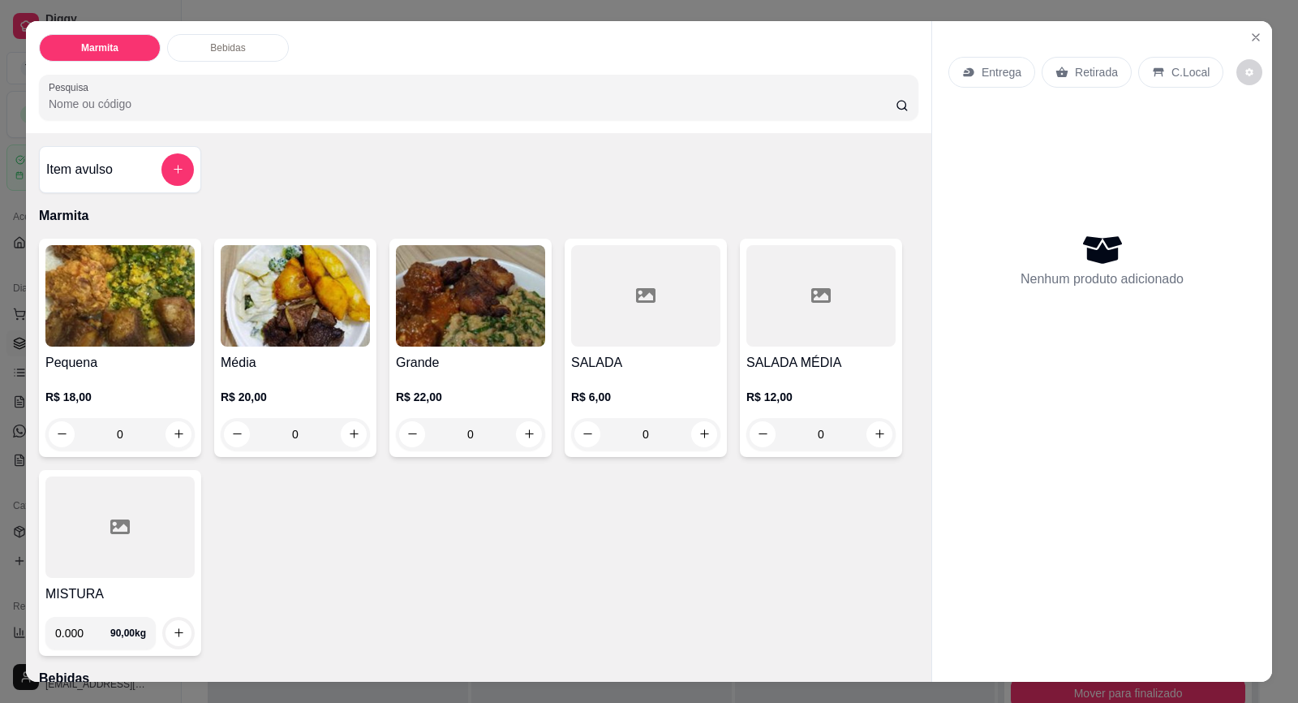
click at [982, 68] on p "Entrega" at bounding box center [1002, 72] width 40 height 16
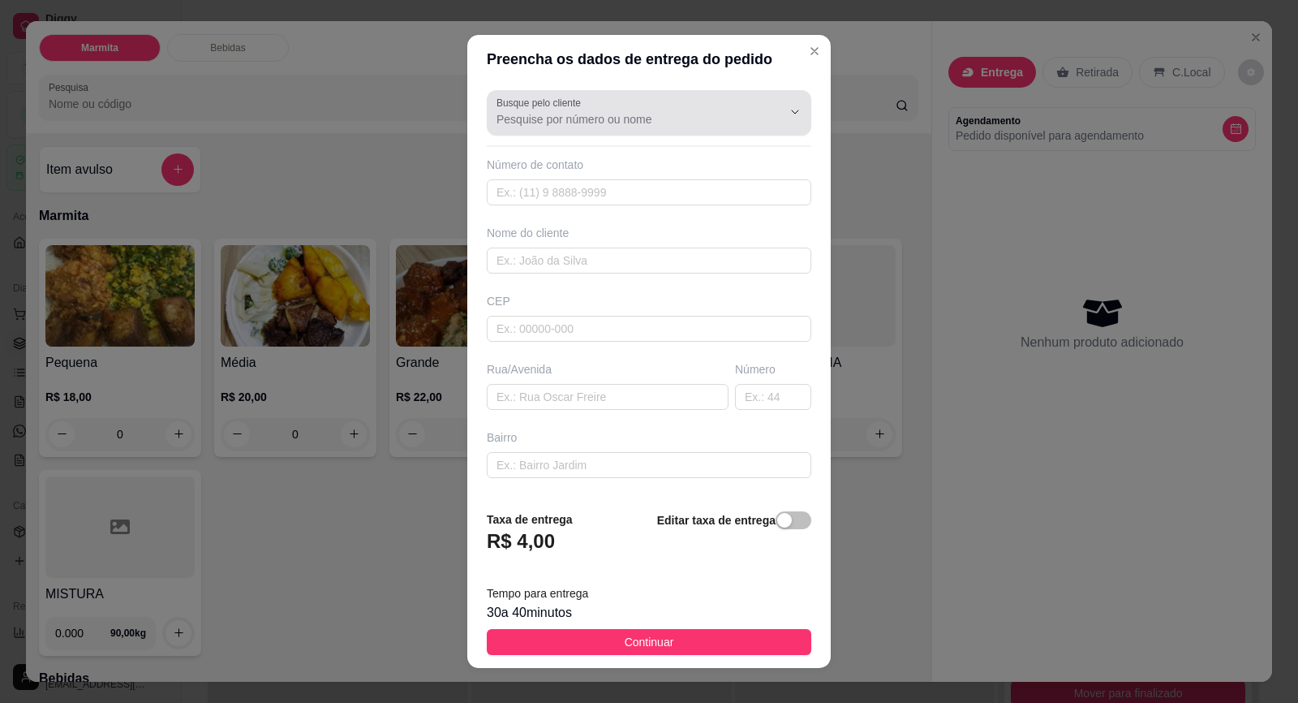
click at [614, 116] on input "Busque pelo cliente" at bounding box center [627, 119] width 260 height 16
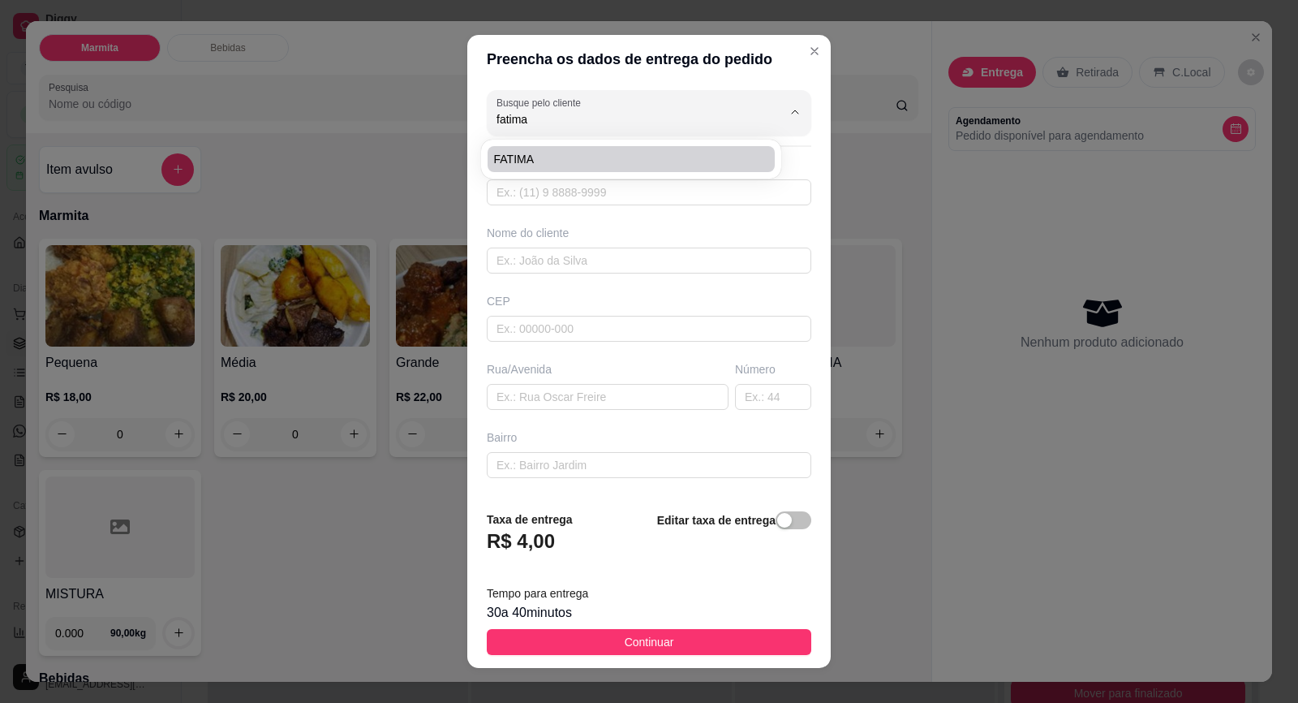
click at [704, 166] on span "FATIMA" at bounding box center [623, 159] width 258 height 16
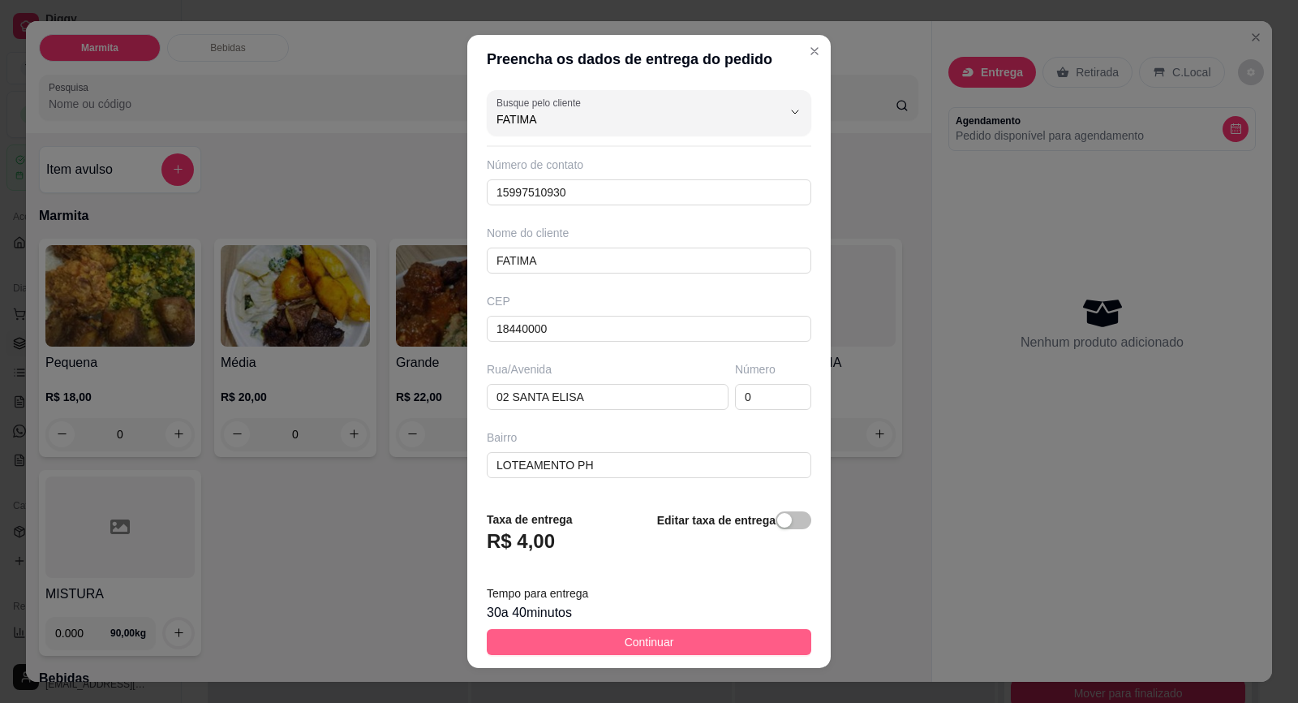
click at [669, 637] on button "Continuar" at bounding box center [649, 642] width 325 height 26
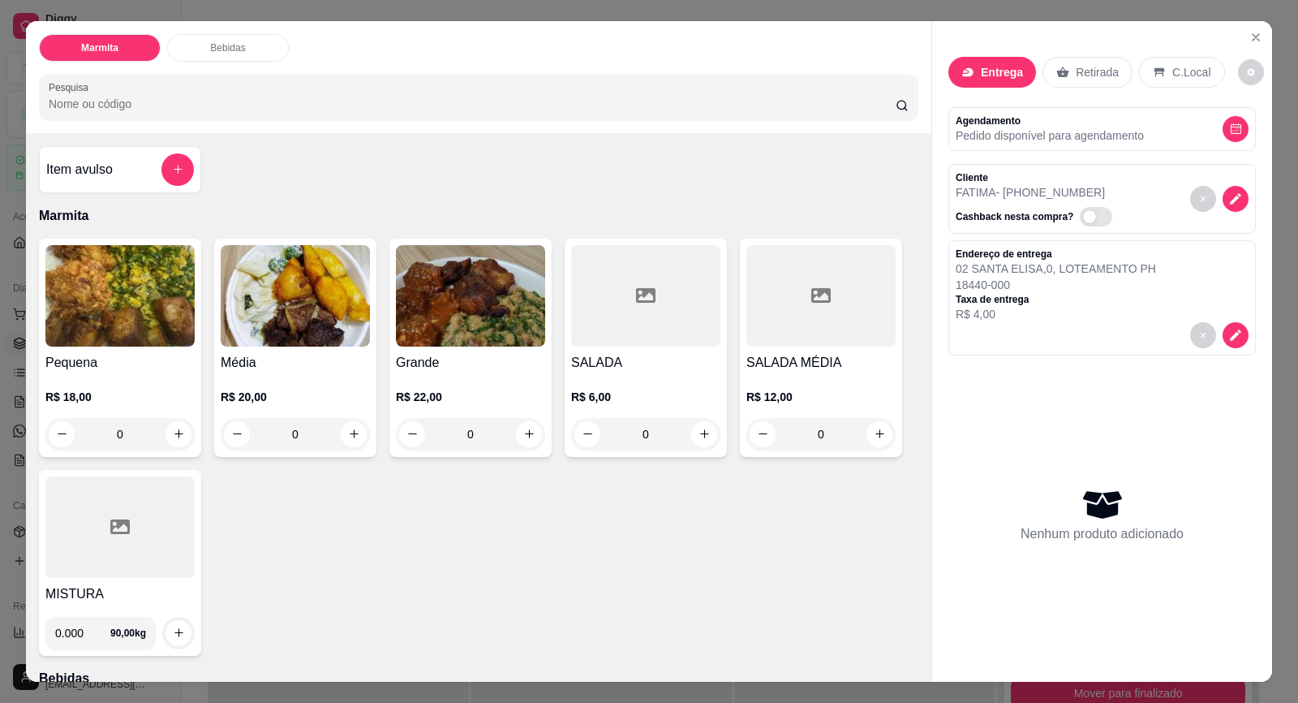
click at [305, 353] on h4 "Média" at bounding box center [295, 362] width 149 height 19
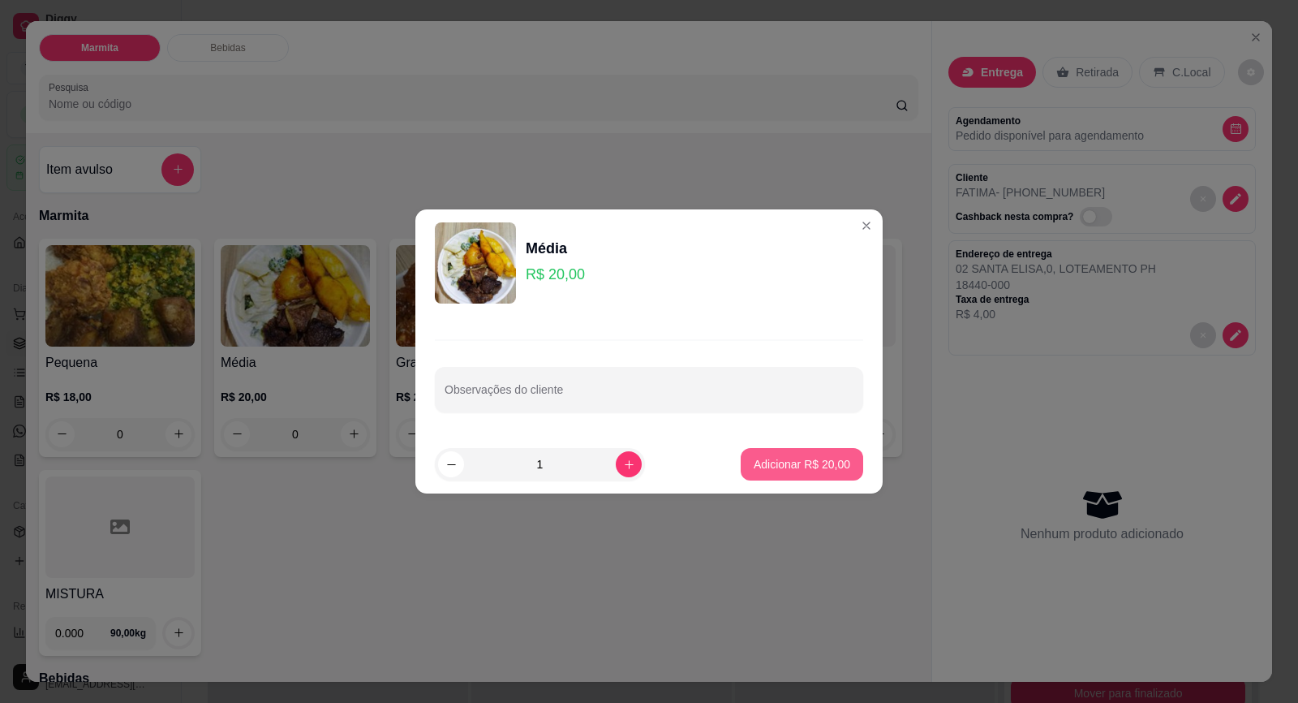
click at [768, 467] on p "Adicionar R$ 20,00" at bounding box center [802, 464] width 97 height 16
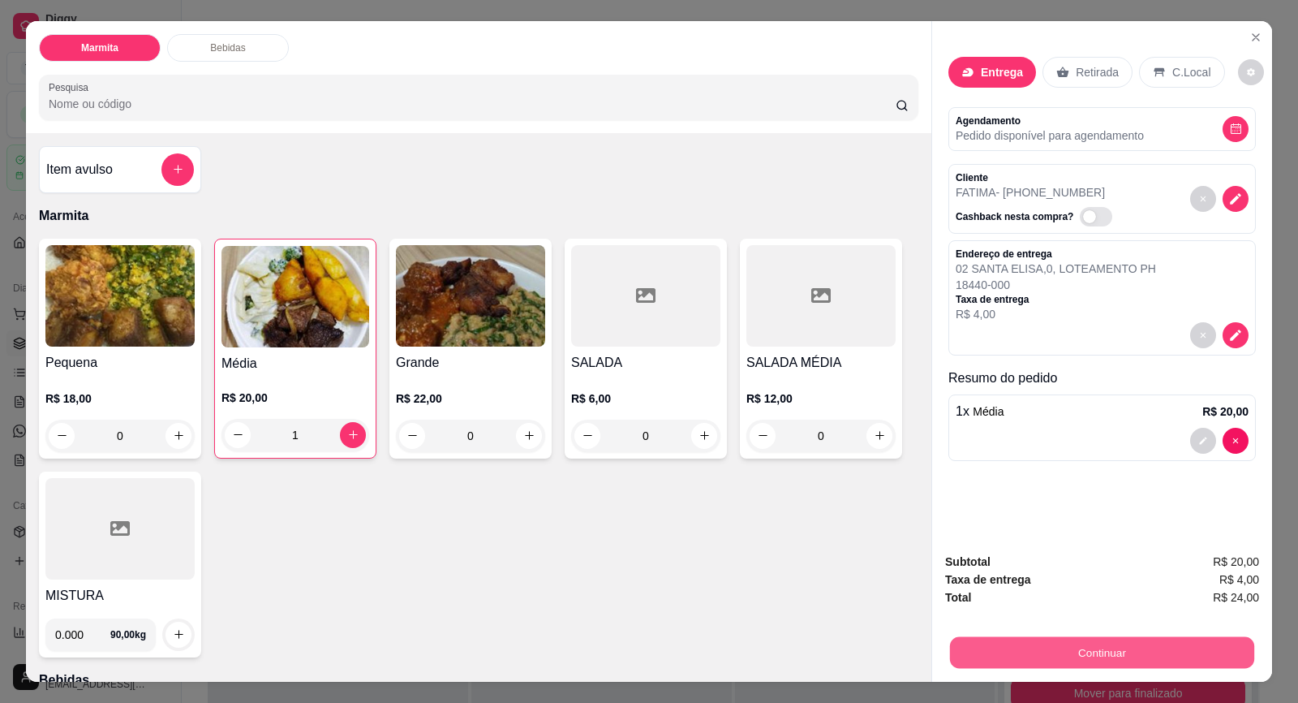
click at [1097, 657] on button "Continuar" at bounding box center [1102, 653] width 304 height 32
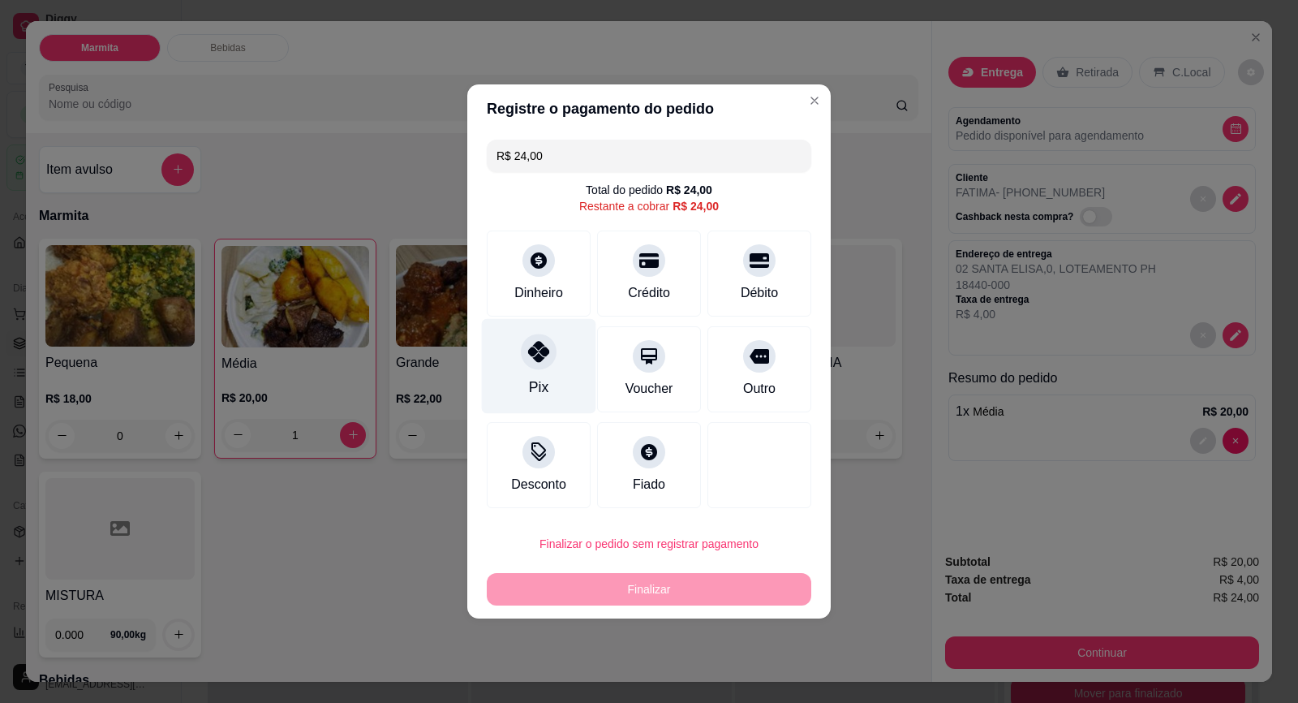
click at [528, 350] on icon at bounding box center [538, 351] width 21 height 21
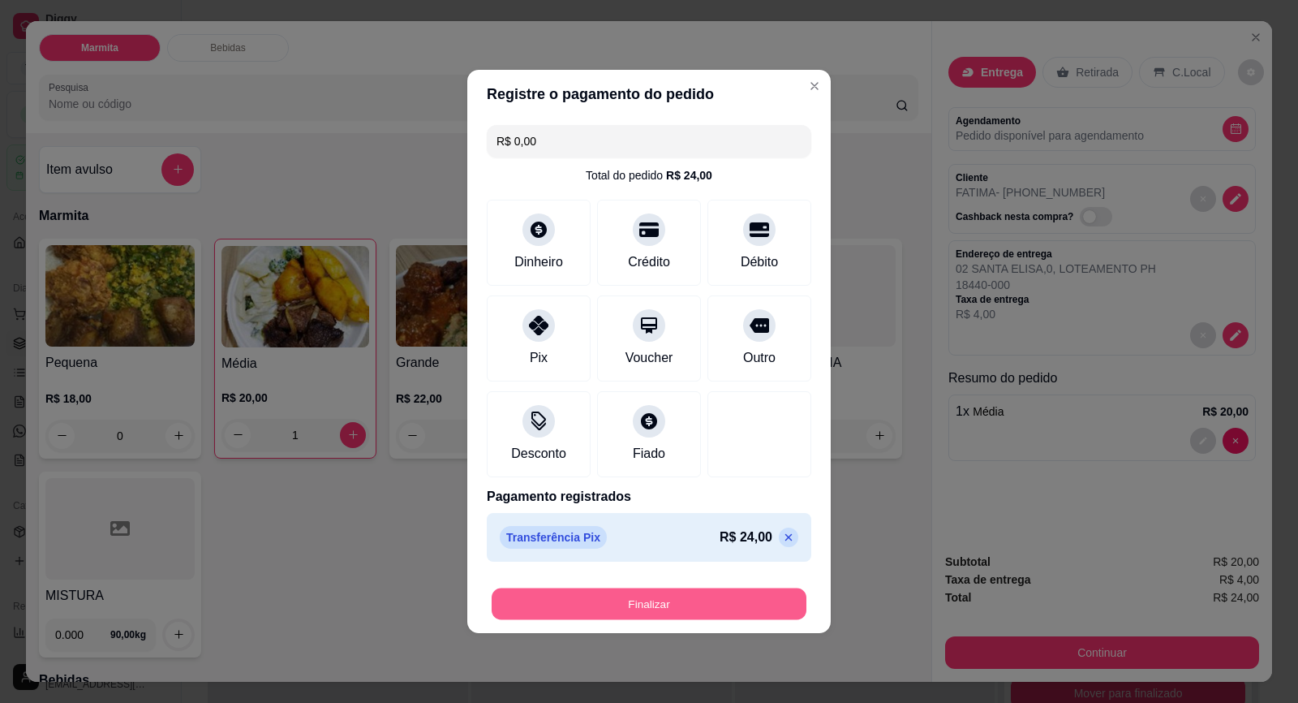
click at [695, 596] on button "Finalizar" at bounding box center [649, 604] width 315 height 32
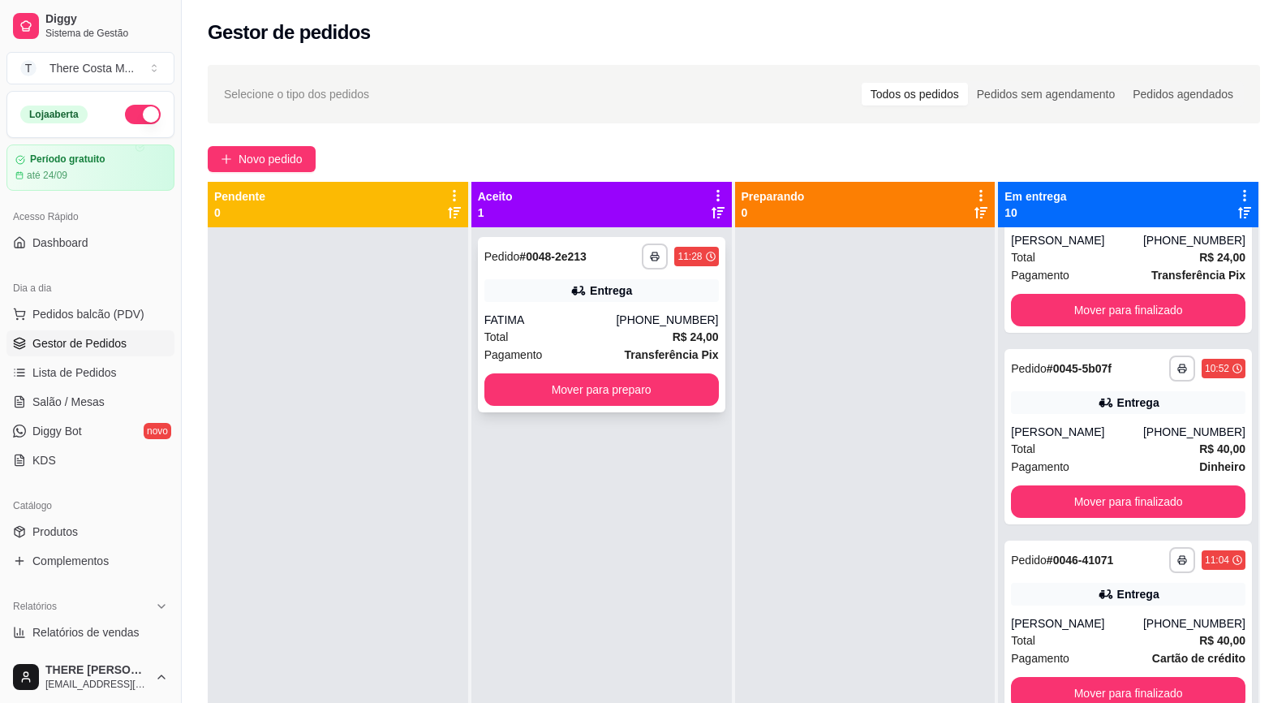
click at [604, 346] on div "Pagamento Transferência Pix" at bounding box center [601, 355] width 235 height 18
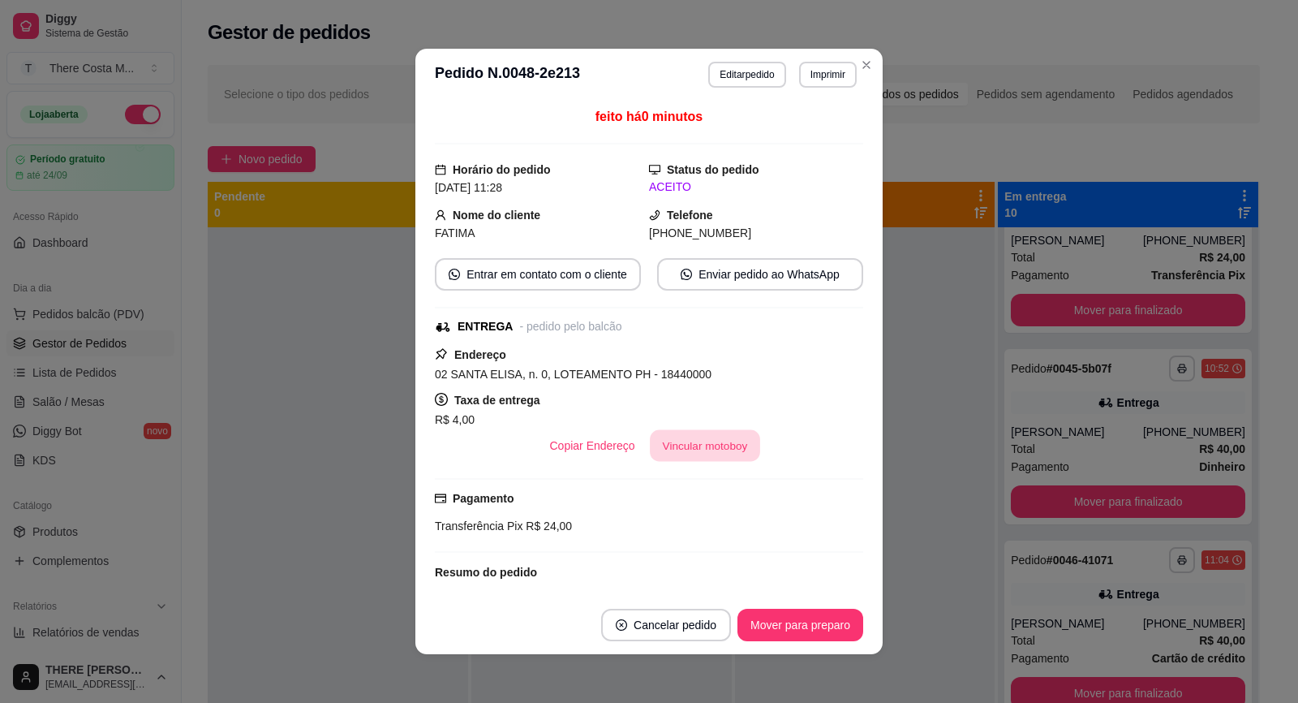
click at [669, 449] on button "Vincular motoboy" at bounding box center [705, 446] width 110 height 32
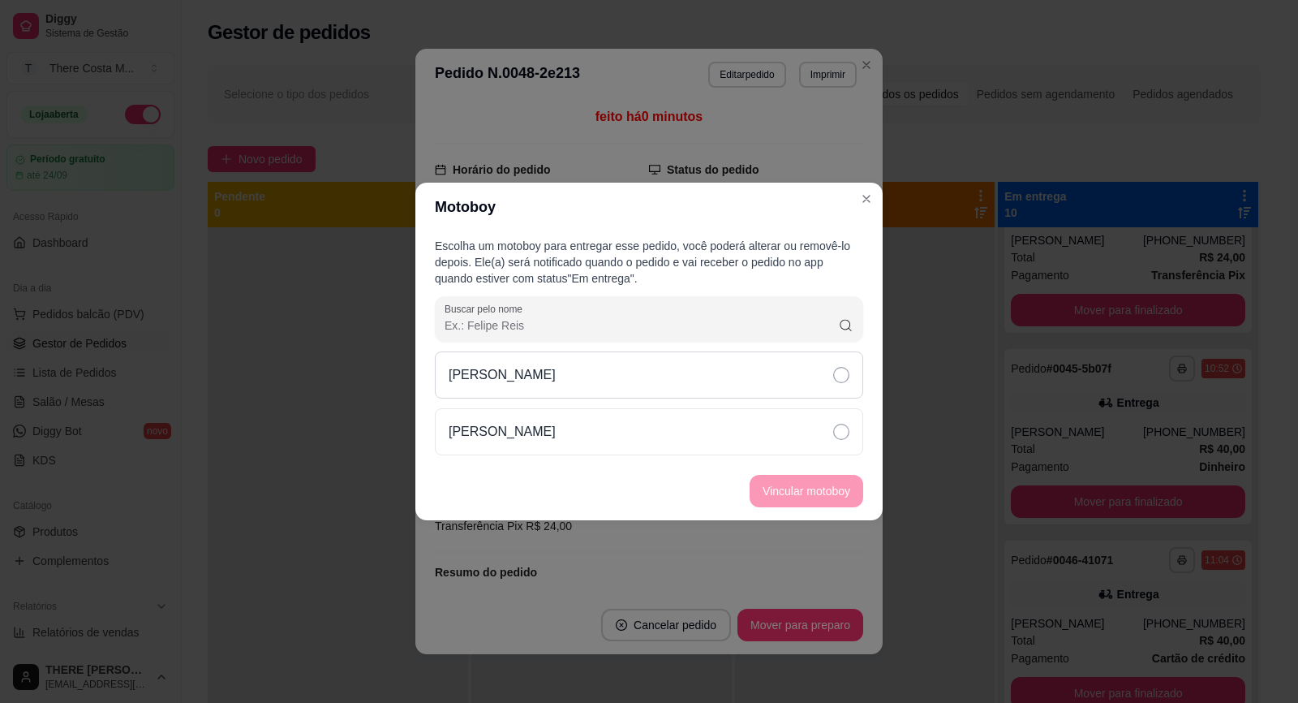
click at [751, 388] on div "[PERSON_NAME]" at bounding box center [649, 374] width 428 height 47
click at [816, 493] on button "Vincular motoboy" at bounding box center [807, 491] width 114 height 32
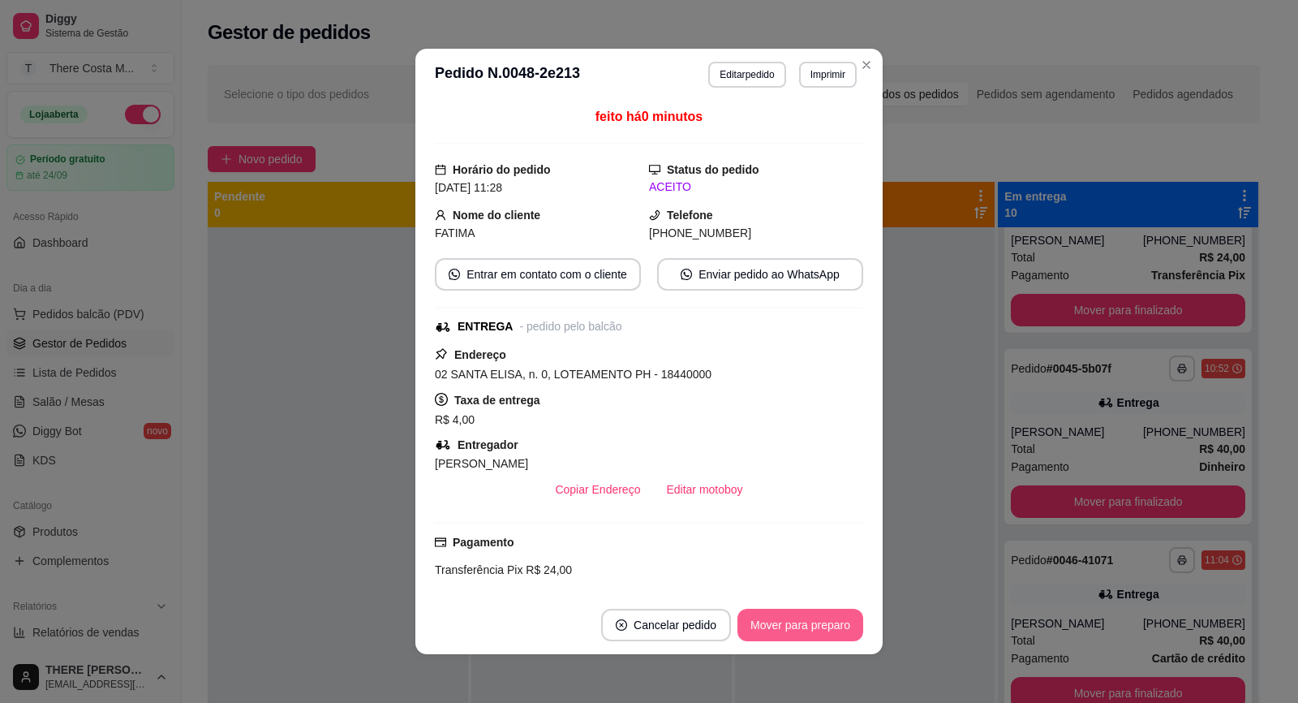
click at [828, 625] on button "Mover para preparo" at bounding box center [801, 625] width 126 height 32
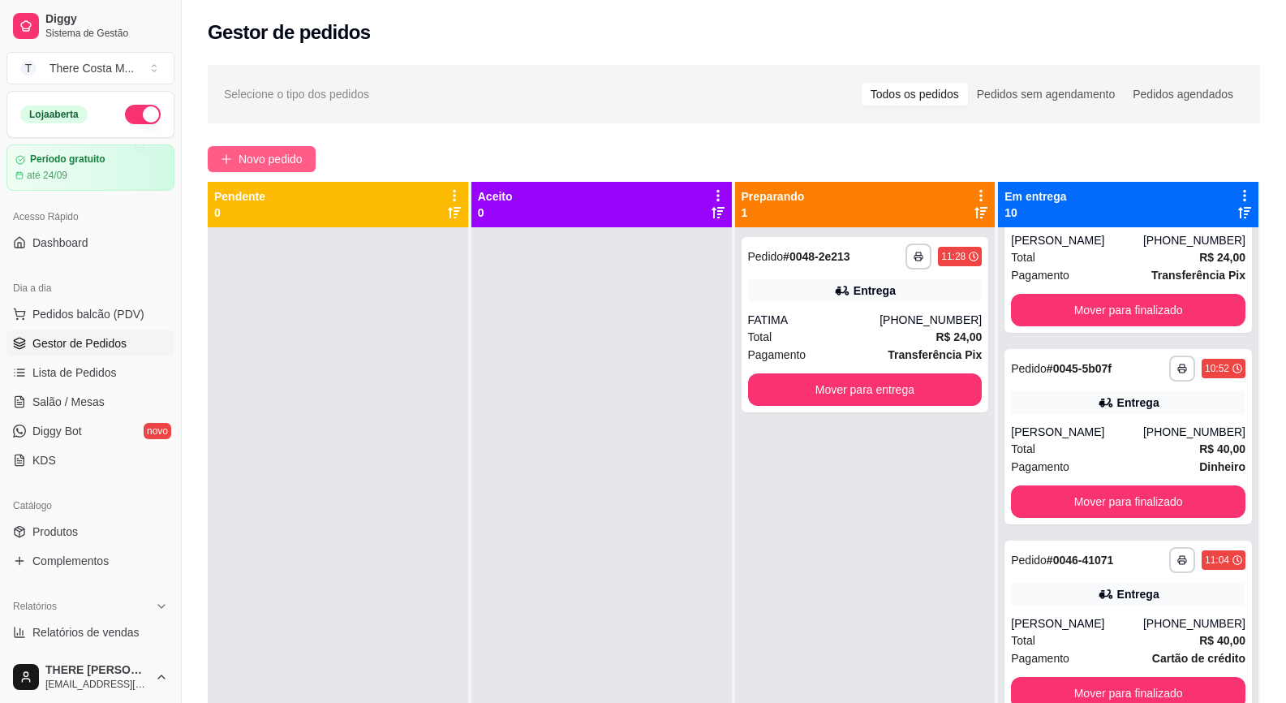
click at [299, 156] on span "Novo pedido" at bounding box center [271, 159] width 64 height 18
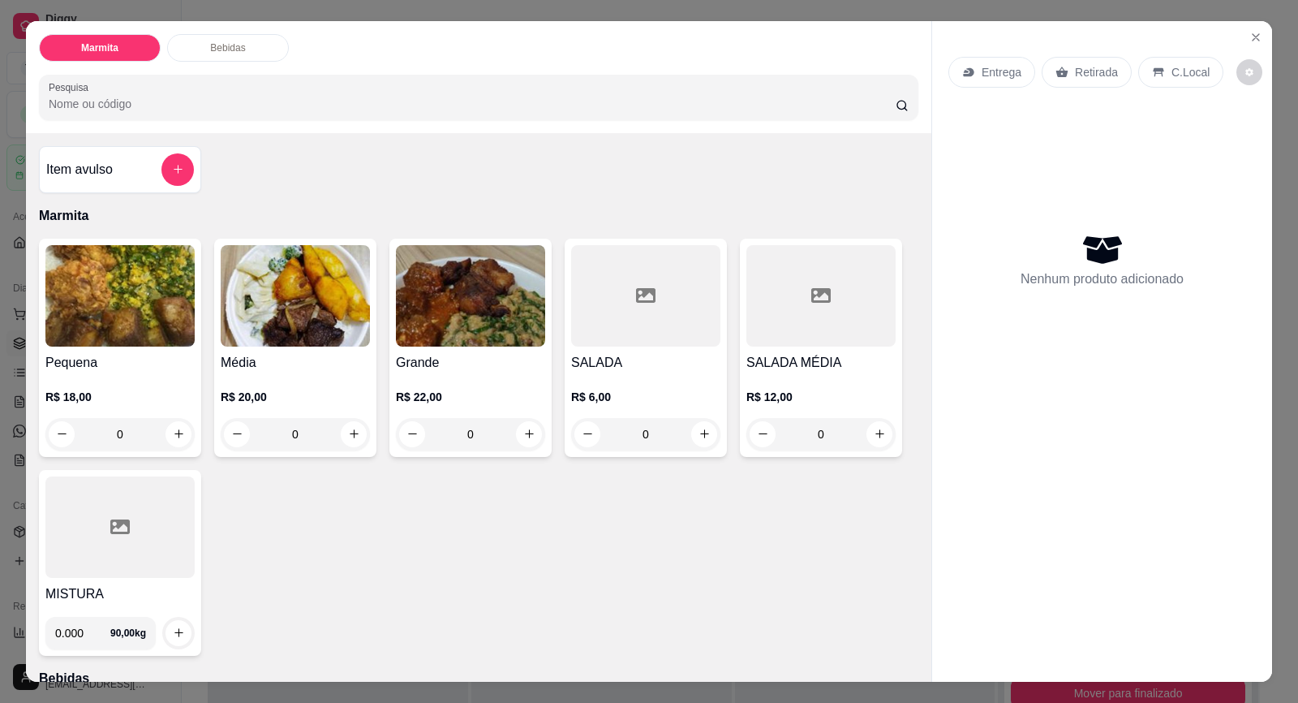
click at [1076, 71] on p "Retirada" at bounding box center [1096, 72] width 43 height 16
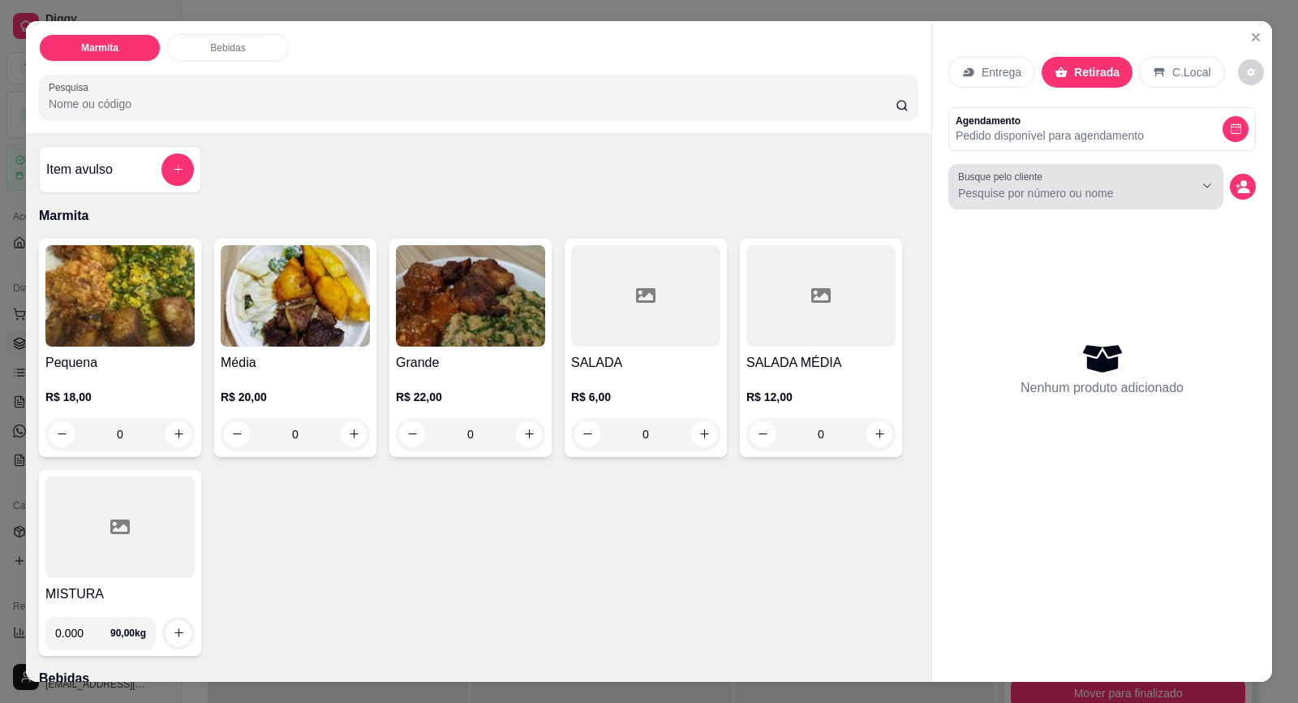
click at [1031, 204] on div "Busque pelo cliente" at bounding box center [1086, 186] width 275 height 45
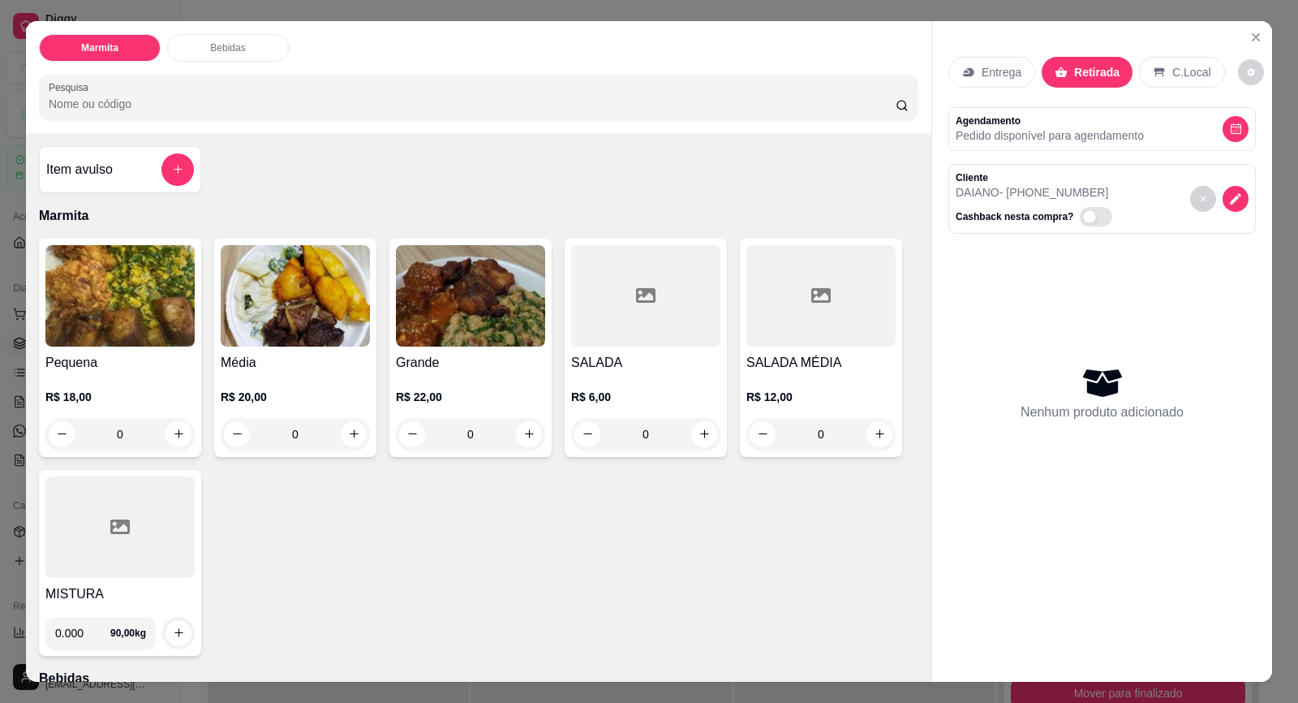
click at [93, 594] on h4 "MISTURA" at bounding box center [119, 593] width 149 height 19
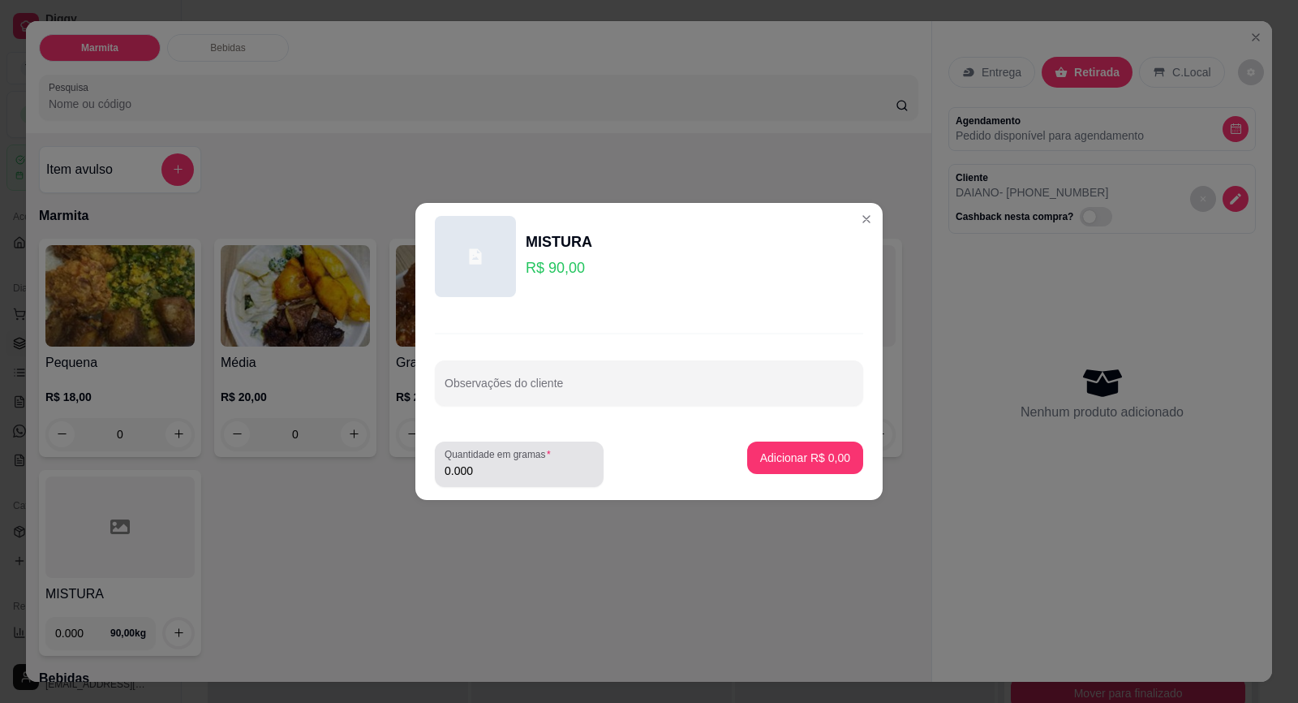
click at [522, 474] on input "0.000" at bounding box center [519, 471] width 149 height 16
click at [804, 463] on p "Adicionar R$ 29,97" at bounding box center [802, 458] width 97 height 16
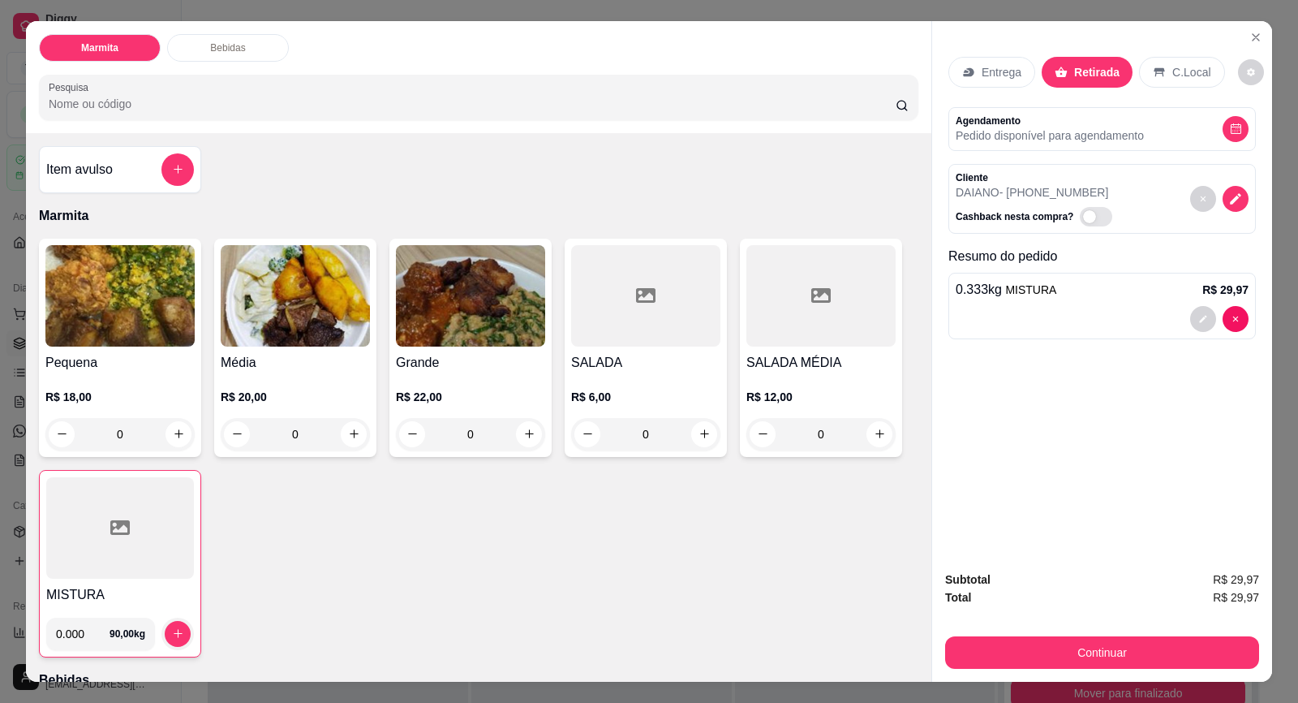
click at [1011, 303] on div "0.333 kg MISTURA R$ 29,97" at bounding box center [1103, 306] width 308 height 67
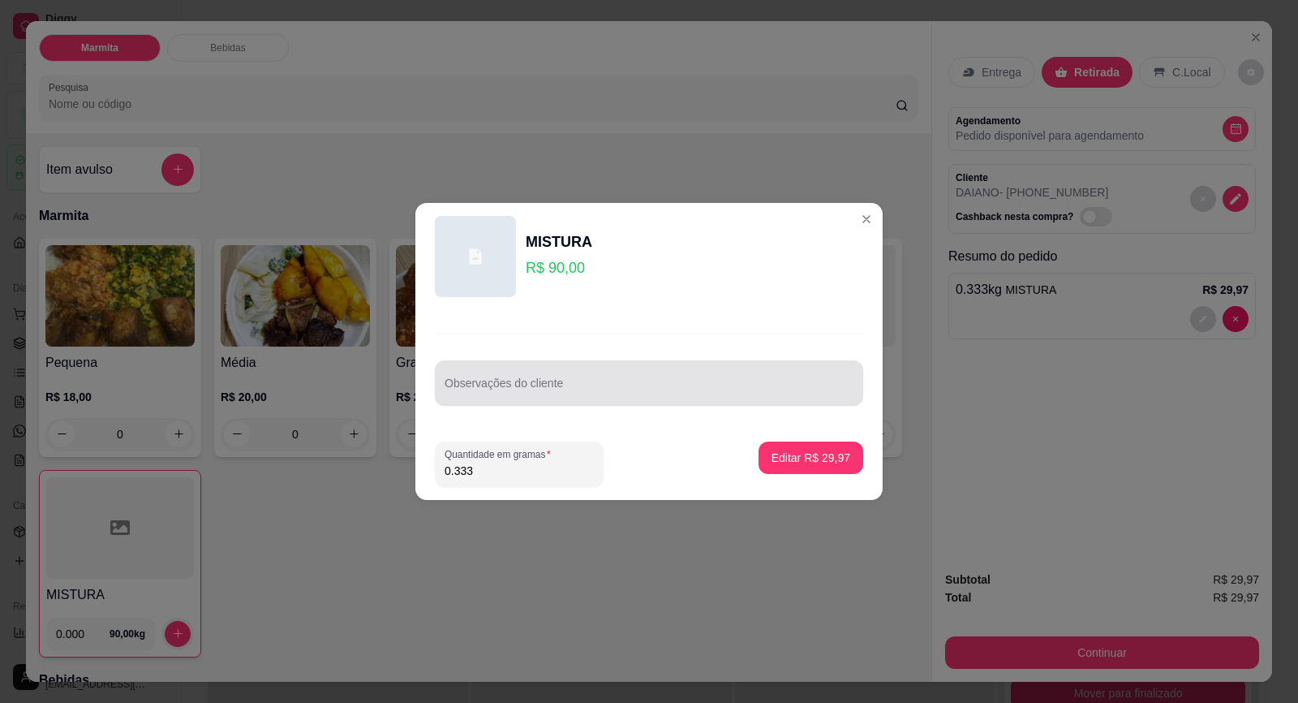
click at [572, 379] on div at bounding box center [649, 383] width 409 height 32
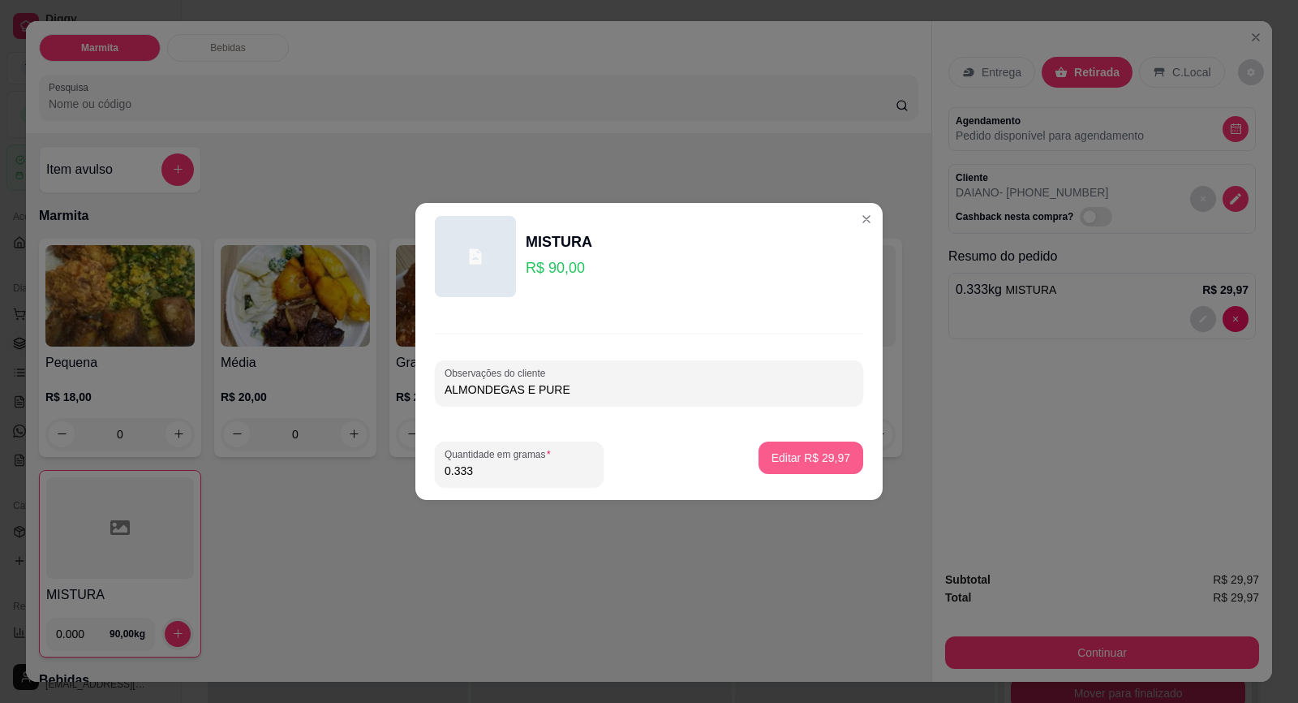
click at [825, 447] on button "Editar R$ 29,97" at bounding box center [811, 457] width 105 height 32
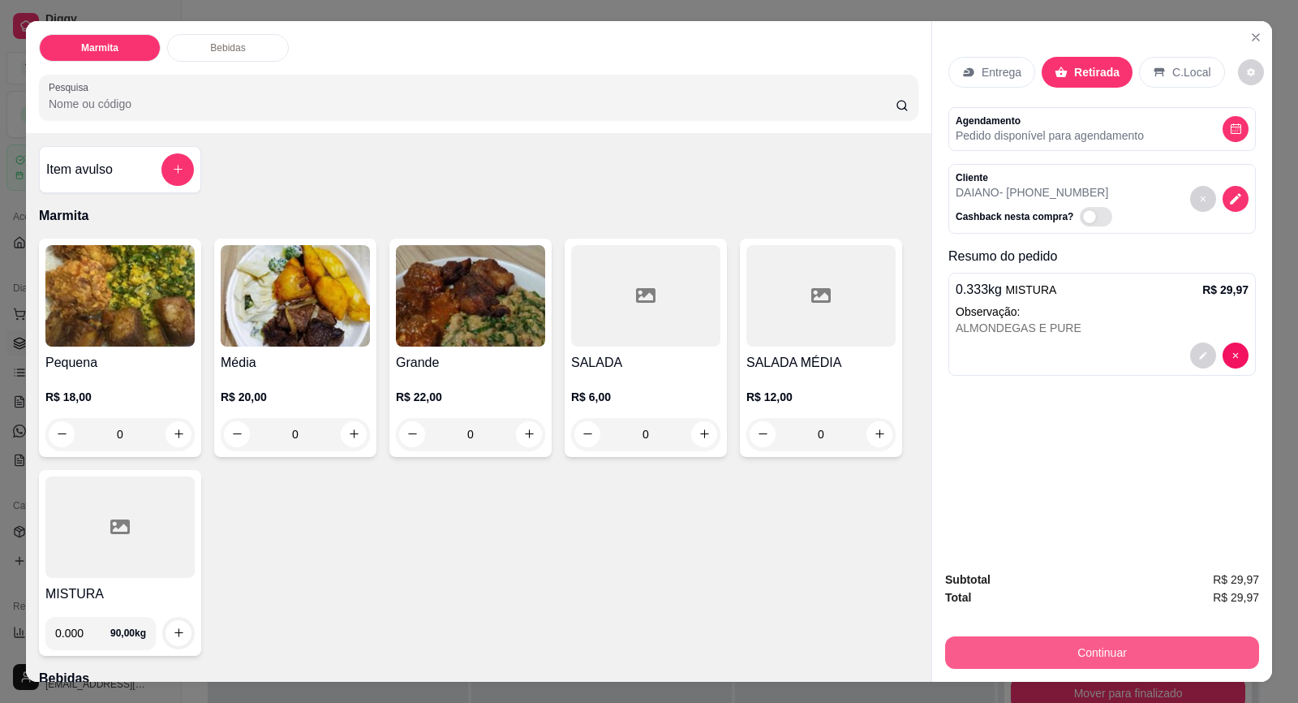
click at [1074, 640] on button "Continuar" at bounding box center [1102, 652] width 314 height 32
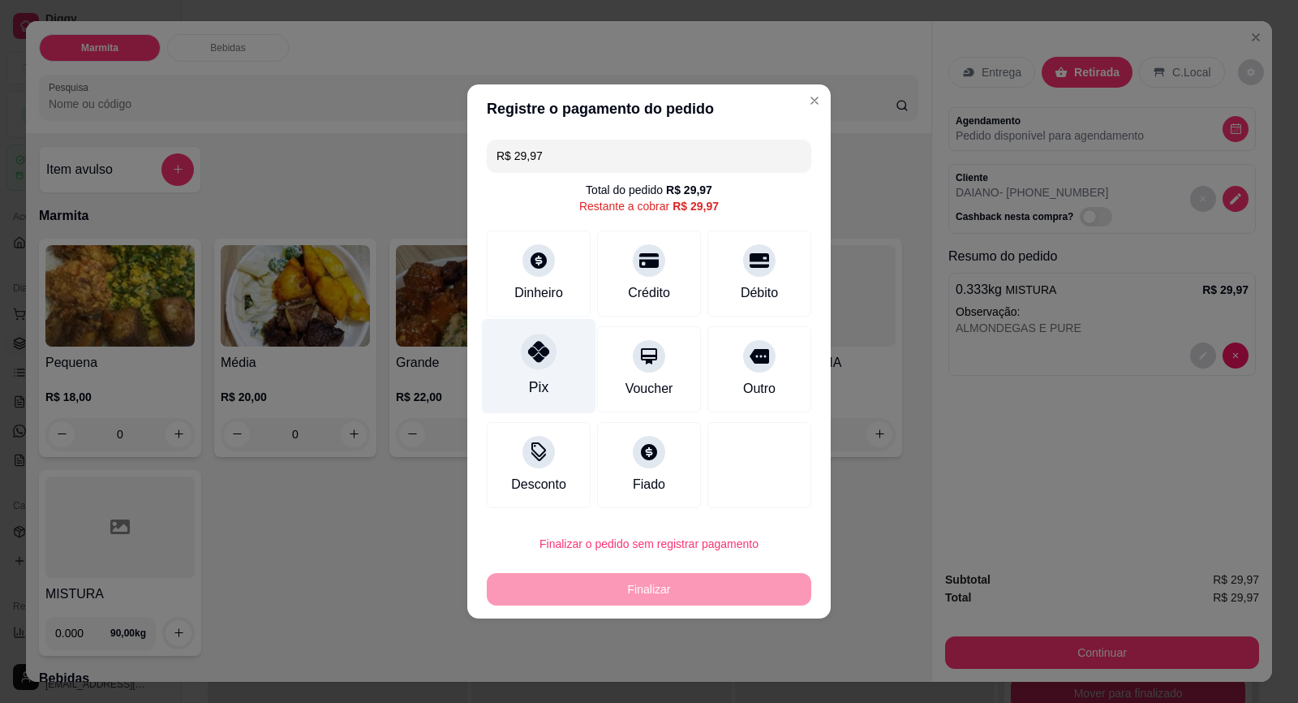
click at [548, 349] on div at bounding box center [539, 351] width 36 height 36
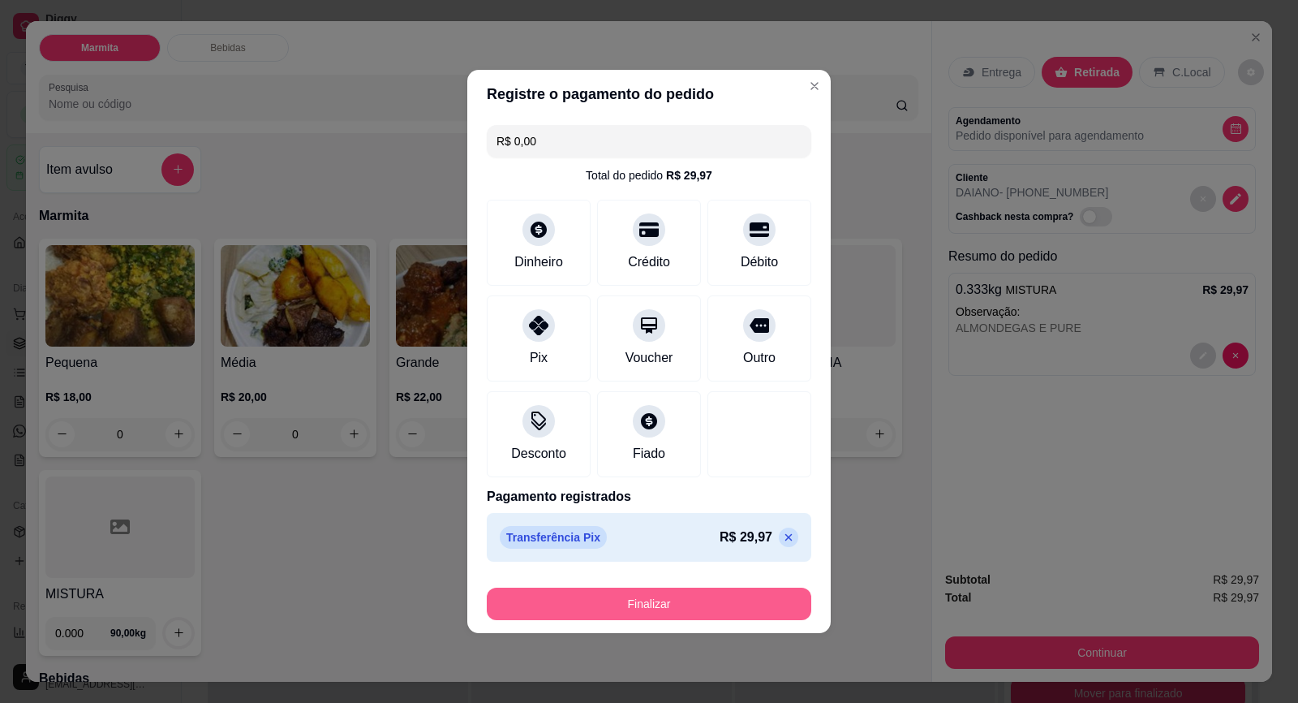
click at [712, 592] on button "Finalizar" at bounding box center [649, 603] width 325 height 32
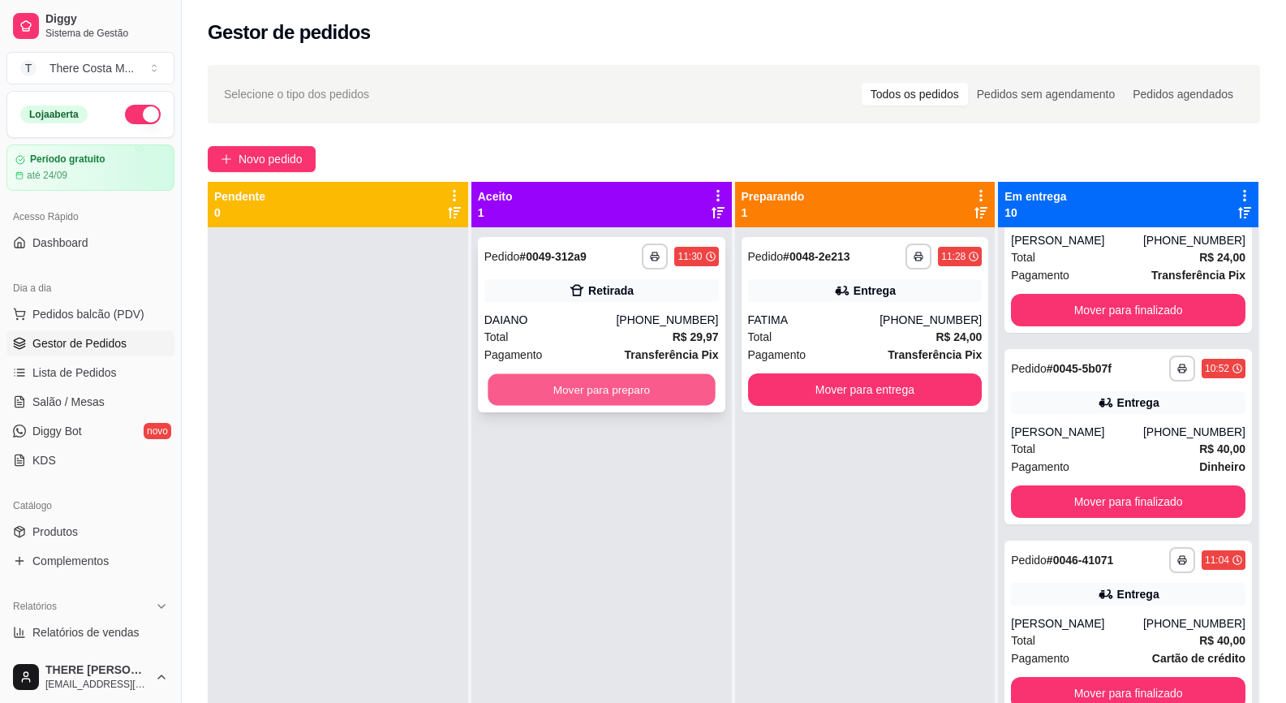
click at [652, 395] on button "Mover para preparo" at bounding box center [601, 390] width 227 height 32
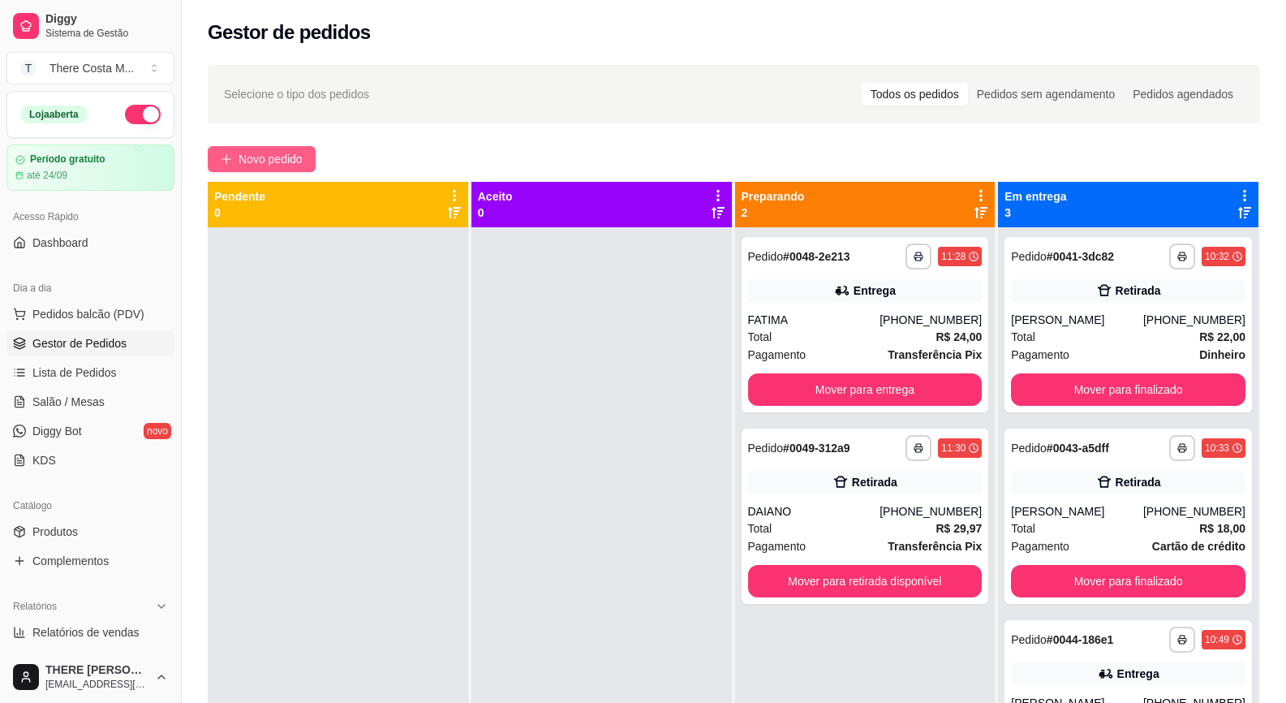
click at [287, 154] on span "Novo pedido" at bounding box center [271, 159] width 64 height 18
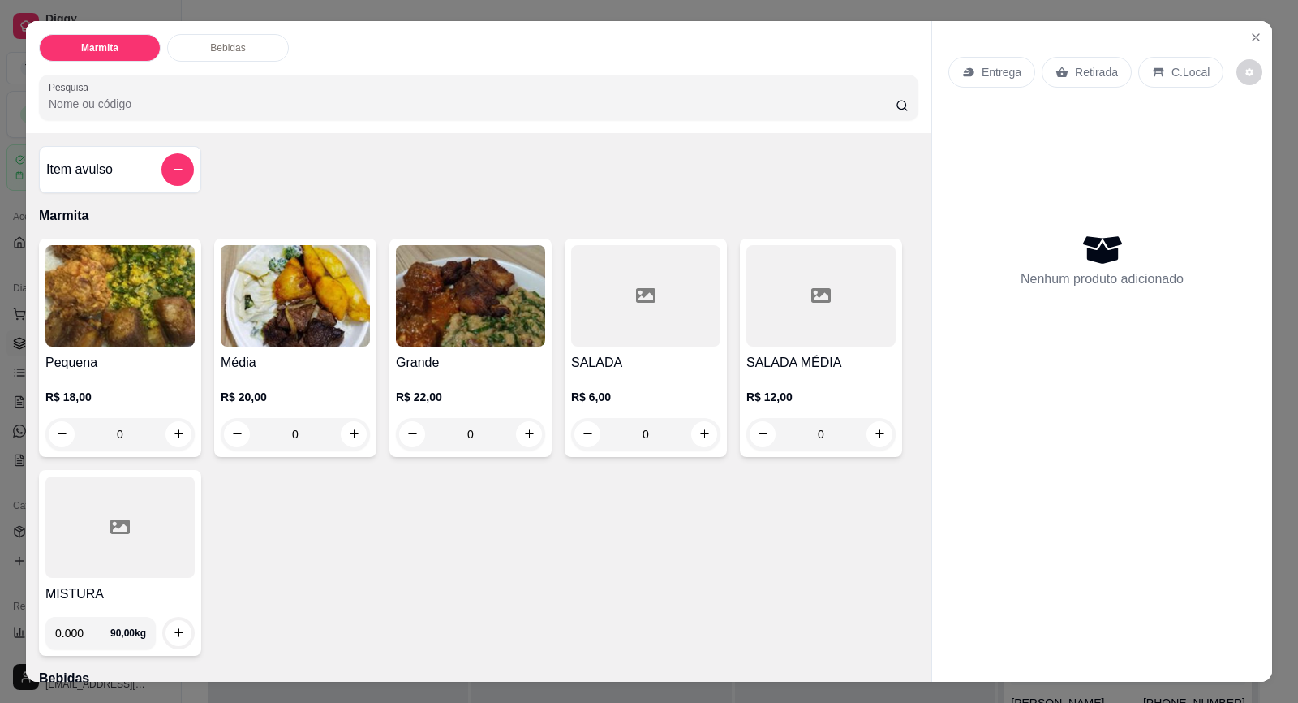
click at [127, 304] on img at bounding box center [119, 295] width 149 height 101
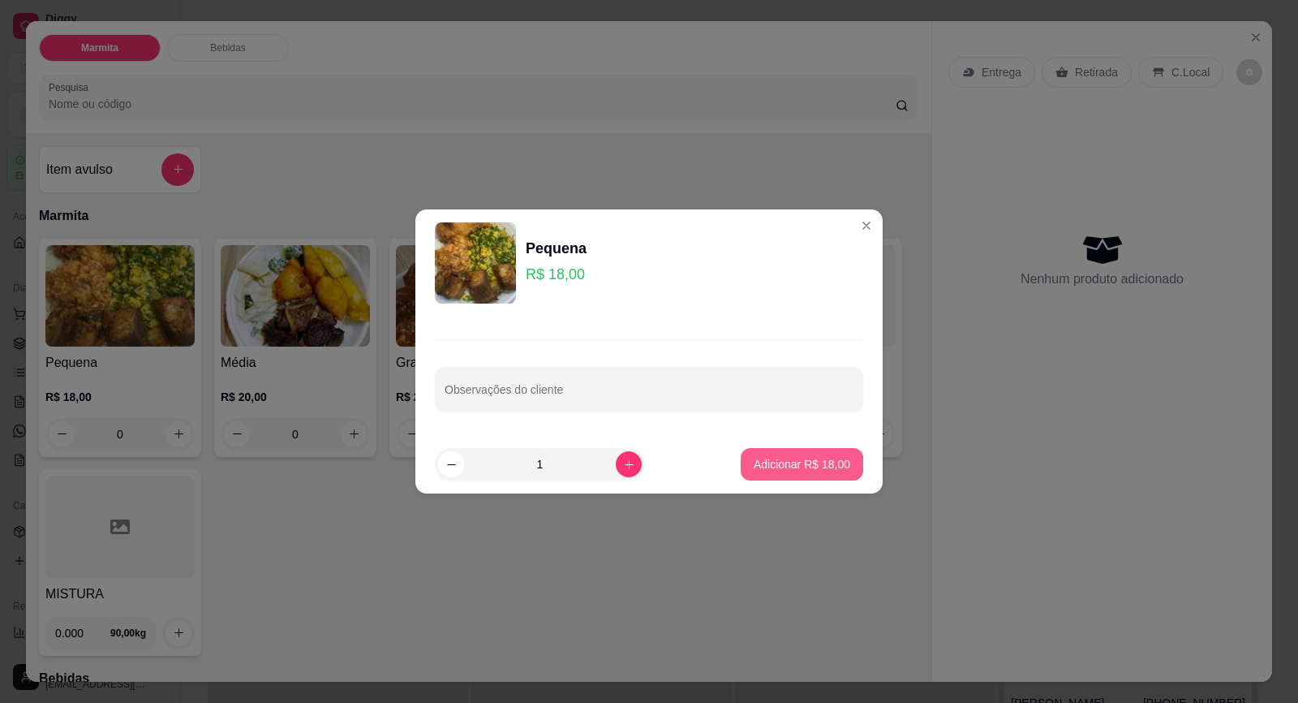
click at [809, 472] on button "Adicionar R$ 18,00" at bounding box center [802, 464] width 123 height 32
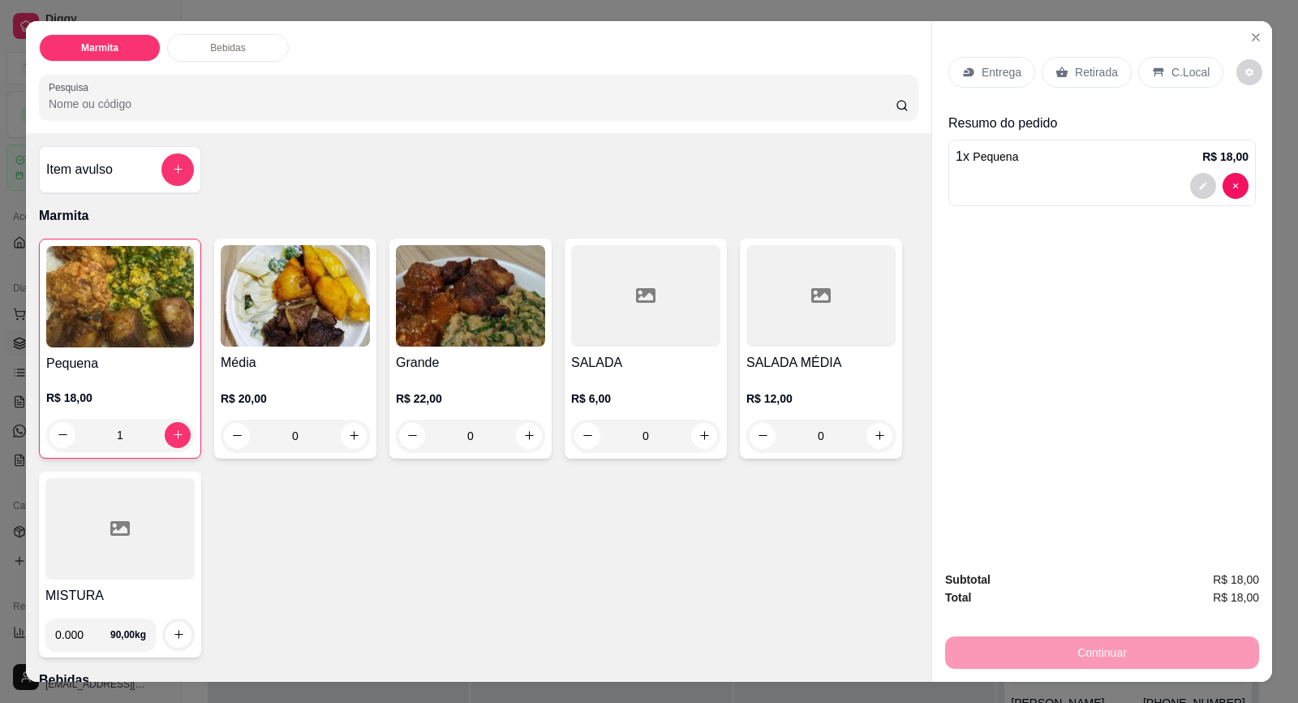
click at [1065, 65] on div "Retirada" at bounding box center [1087, 72] width 90 height 31
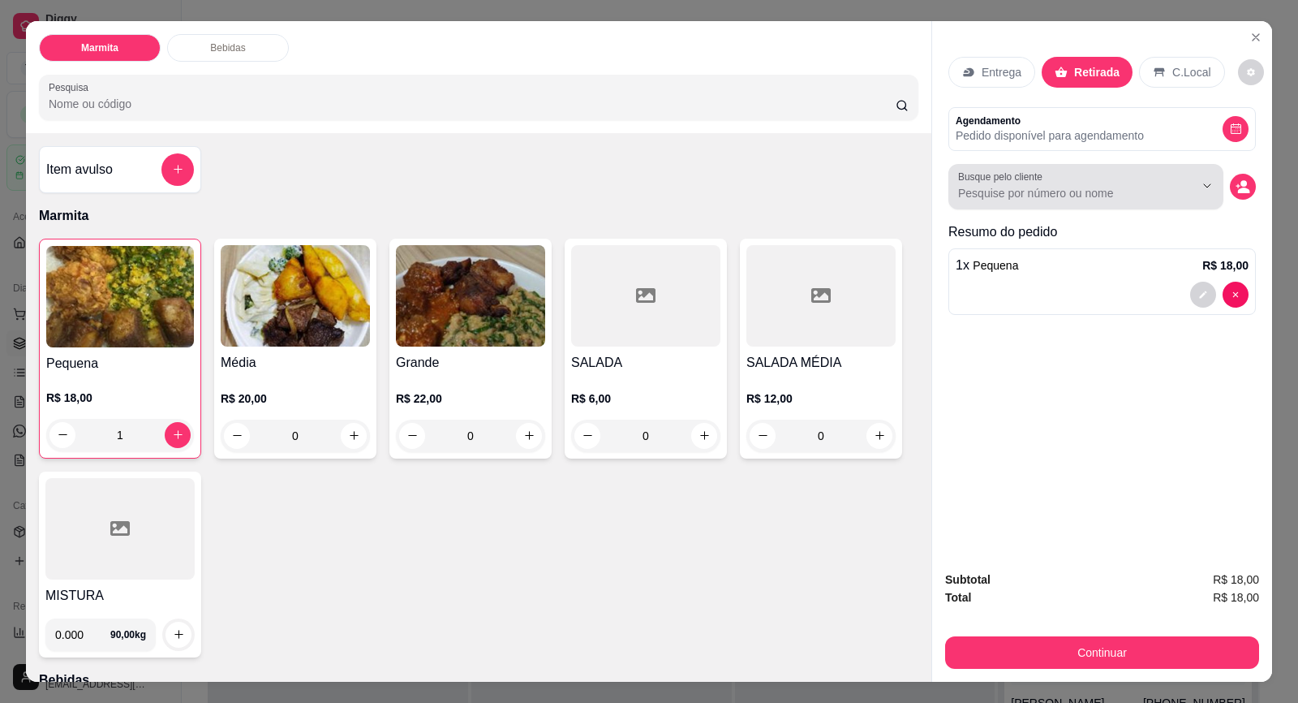
click at [1005, 191] on input "Busque pelo cliente" at bounding box center [1063, 193] width 210 height 16
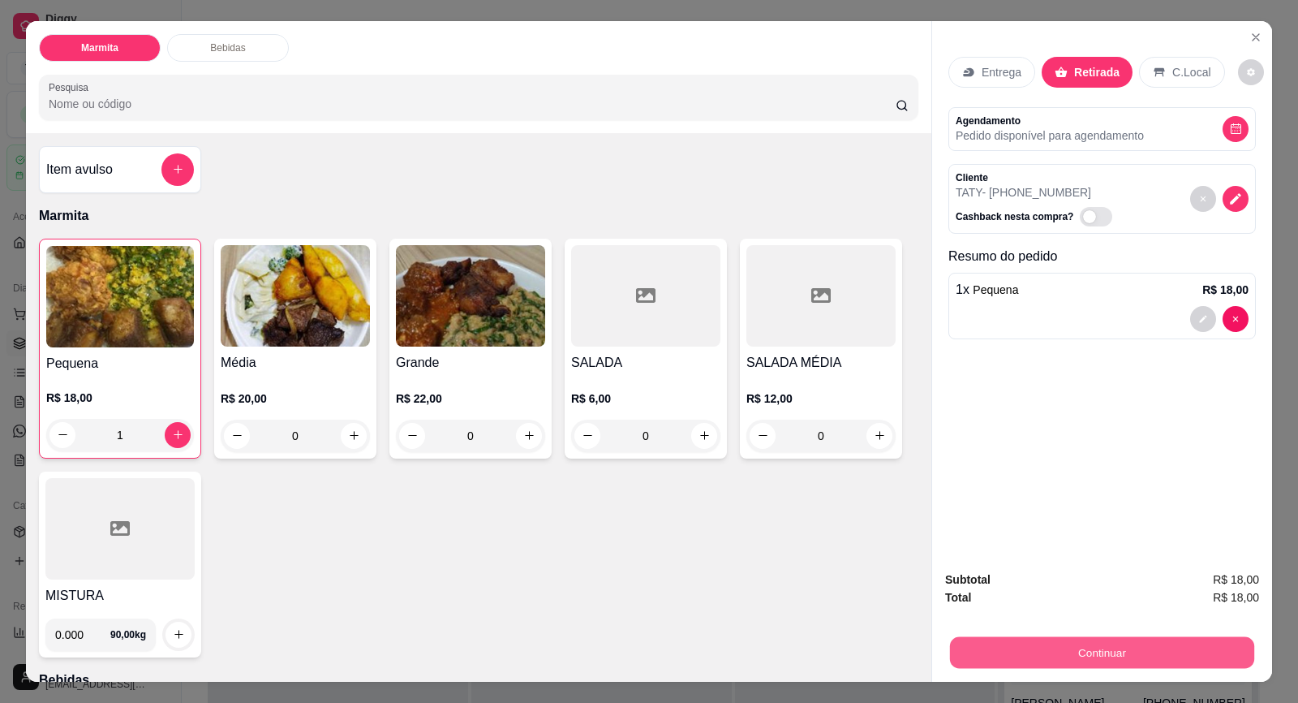
click at [1108, 650] on button "Continuar" at bounding box center [1102, 653] width 304 height 32
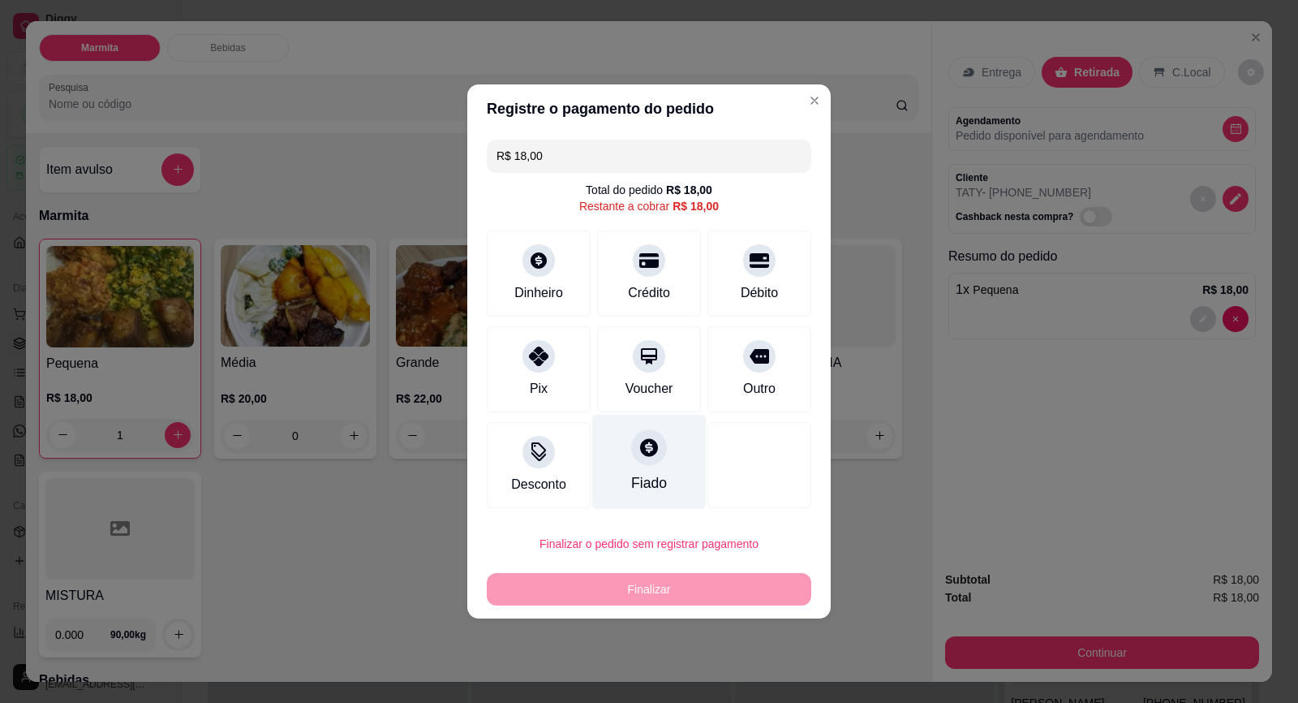
click at [639, 458] on icon at bounding box center [649, 447] width 21 height 21
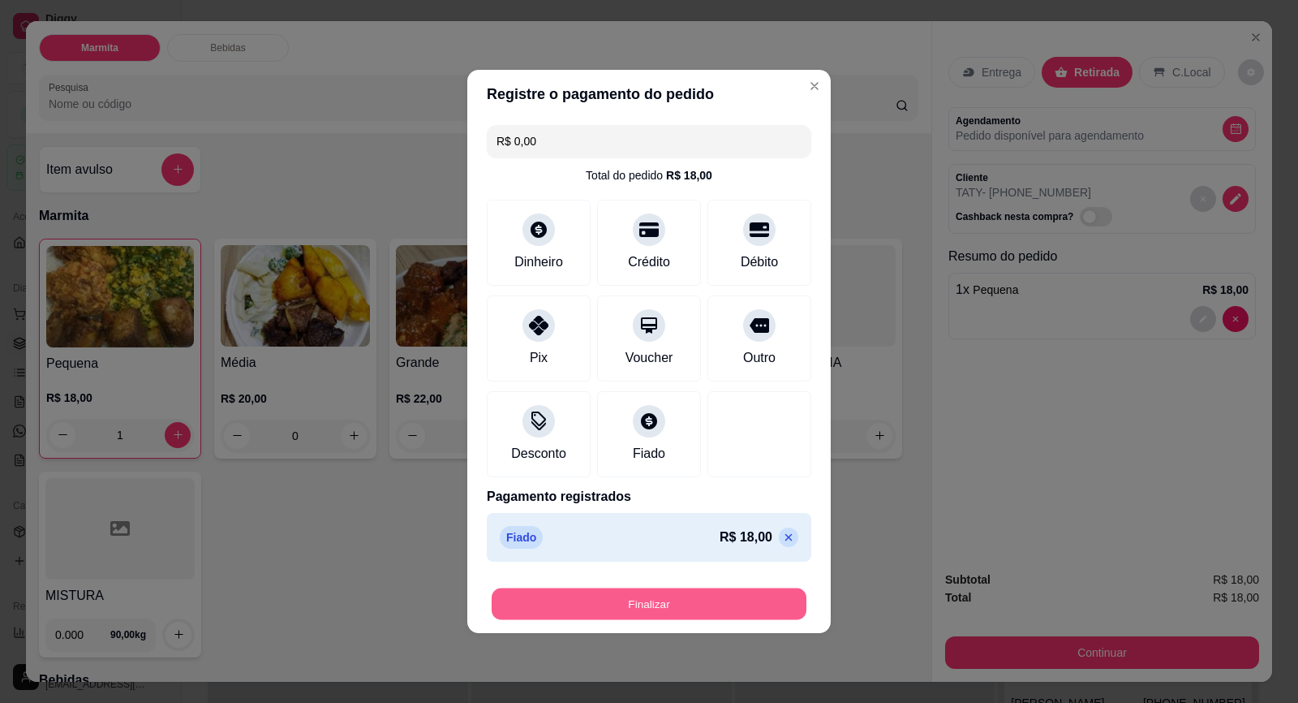
click at [656, 600] on button "Finalizar" at bounding box center [649, 604] width 315 height 32
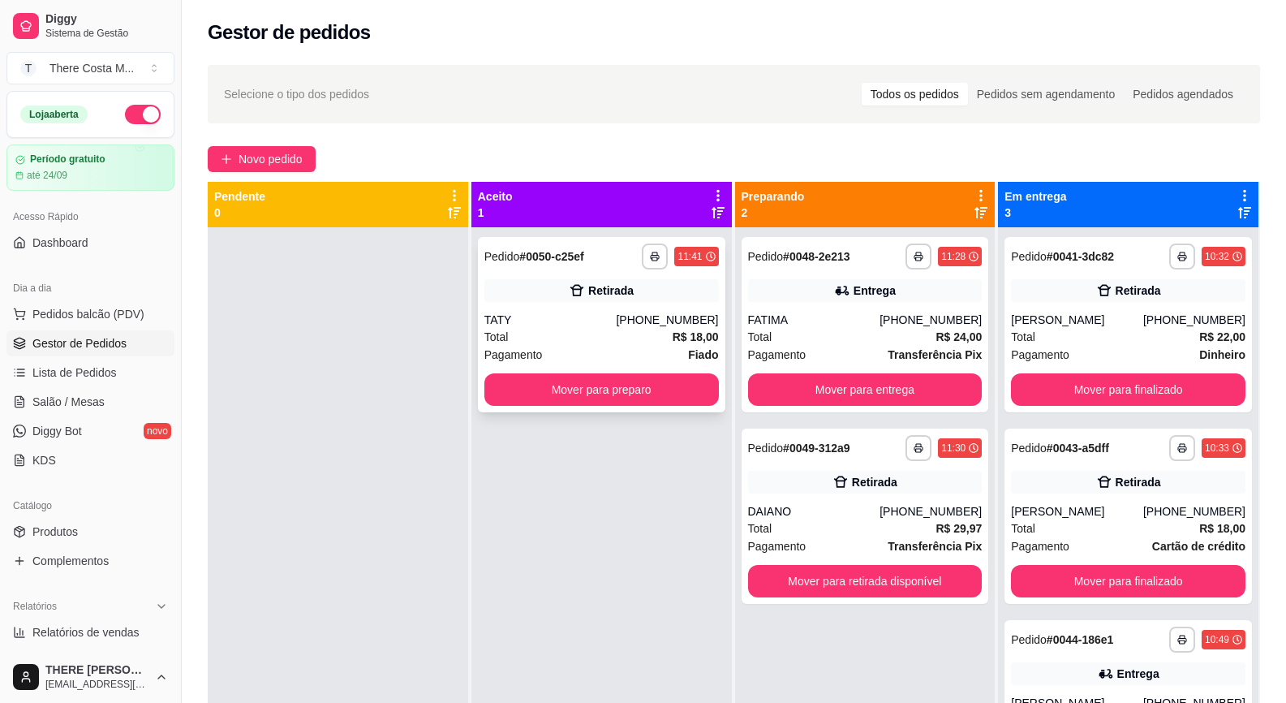
drag, startPoint x: 562, startPoint y: 371, endPoint x: 559, endPoint y: 382, distance: 11.6
click at [559, 382] on div "**********" at bounding box center [601, 324] width 247 height 175
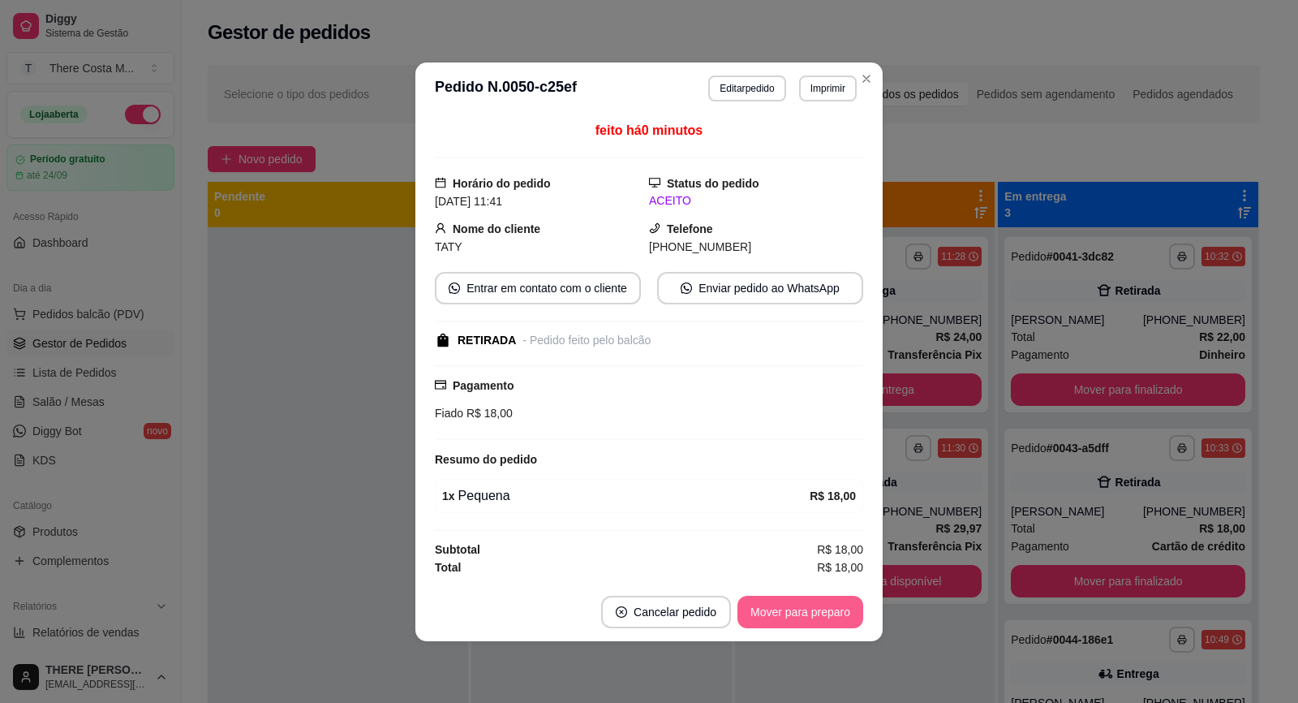
click at [783, 615] on button "Mover para preparo" at bounding box center [801, 612] width 126 height 32
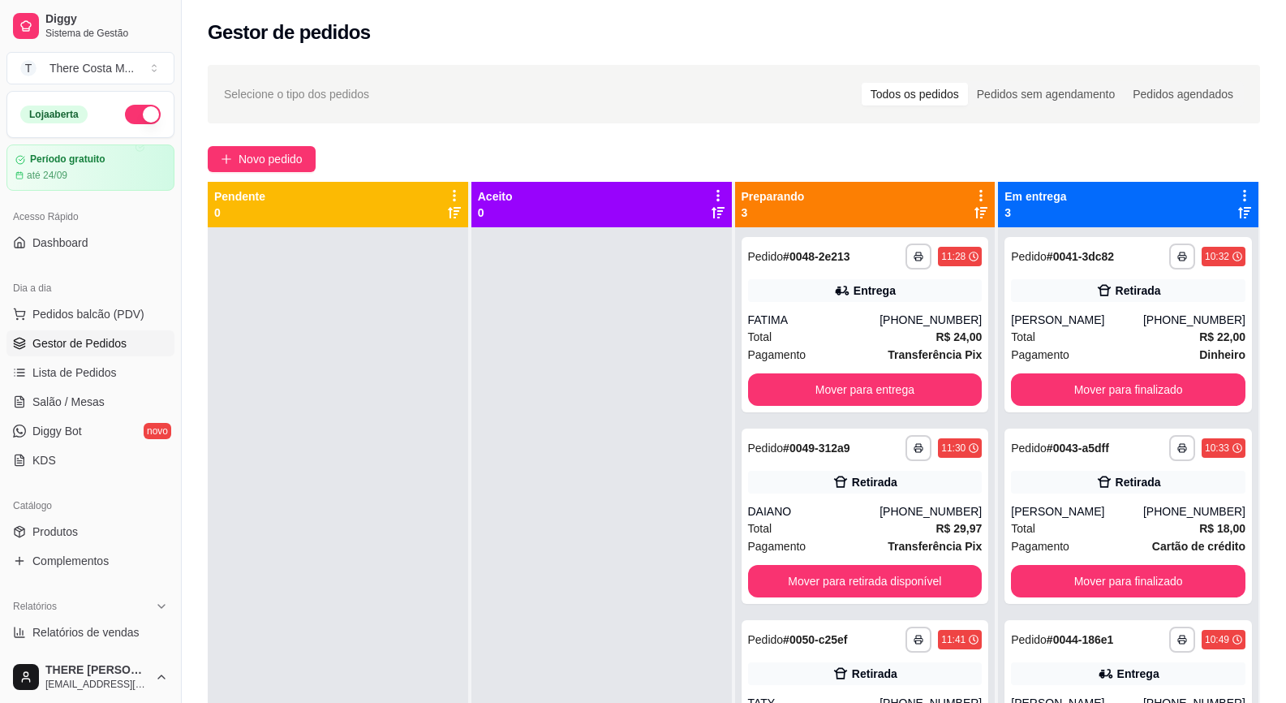
click at [276, 154] on span "Novo pedido" at bounding box center [271, 159] width 64 height 18
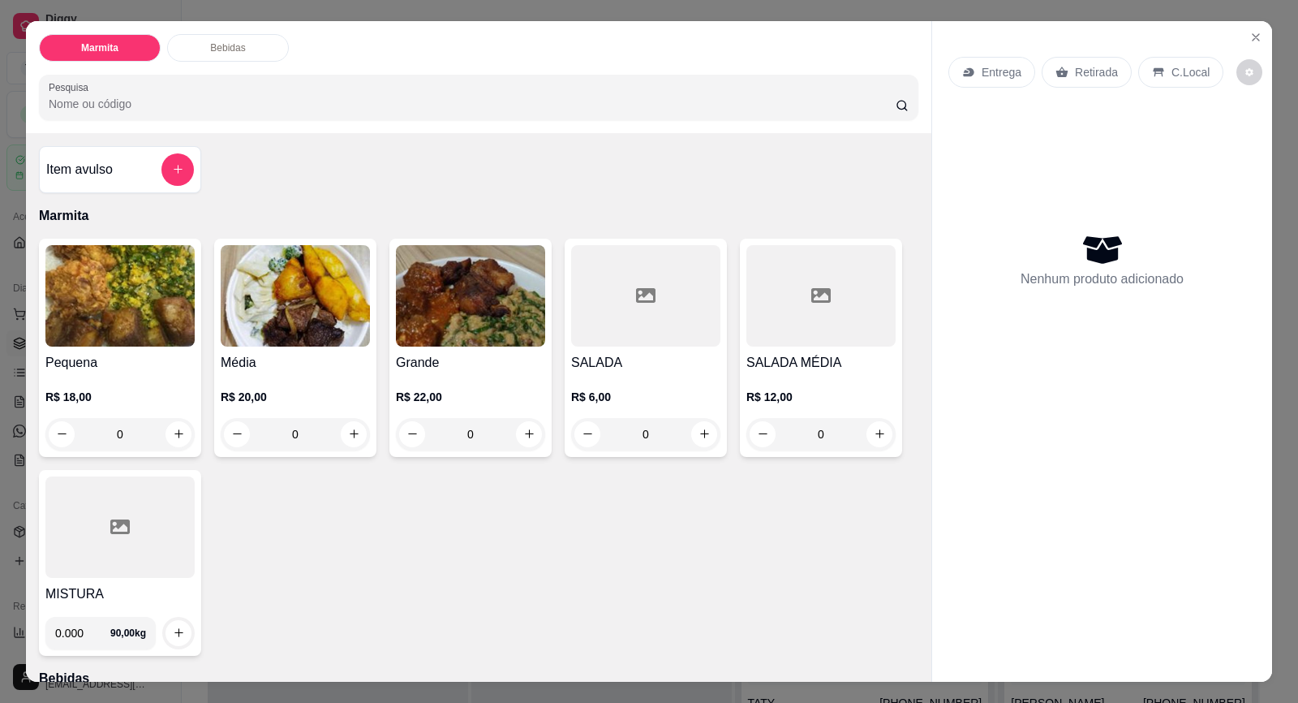
click at [161, 321] on img at bounding box center [119, 295] width 149 height 101
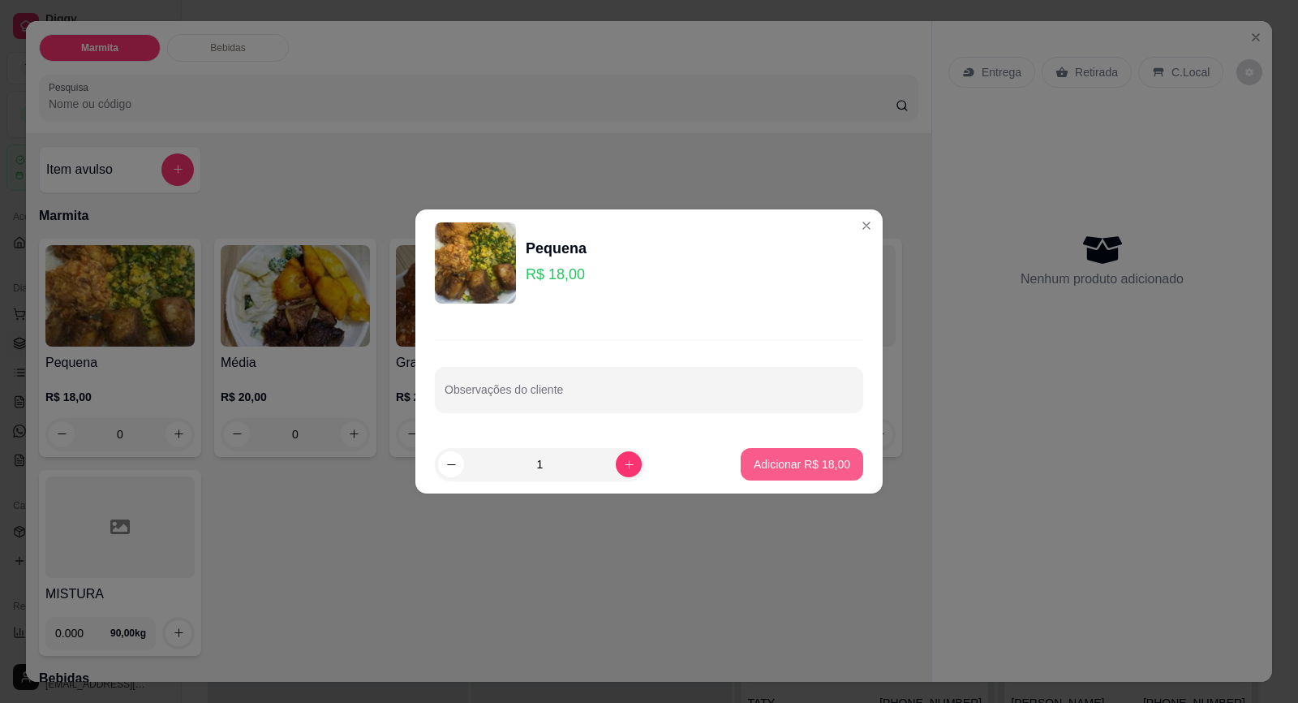
click at [803, 471] on p "Adicionar R$ 18,00" at bounding box center [802, 464] width 97 height 16
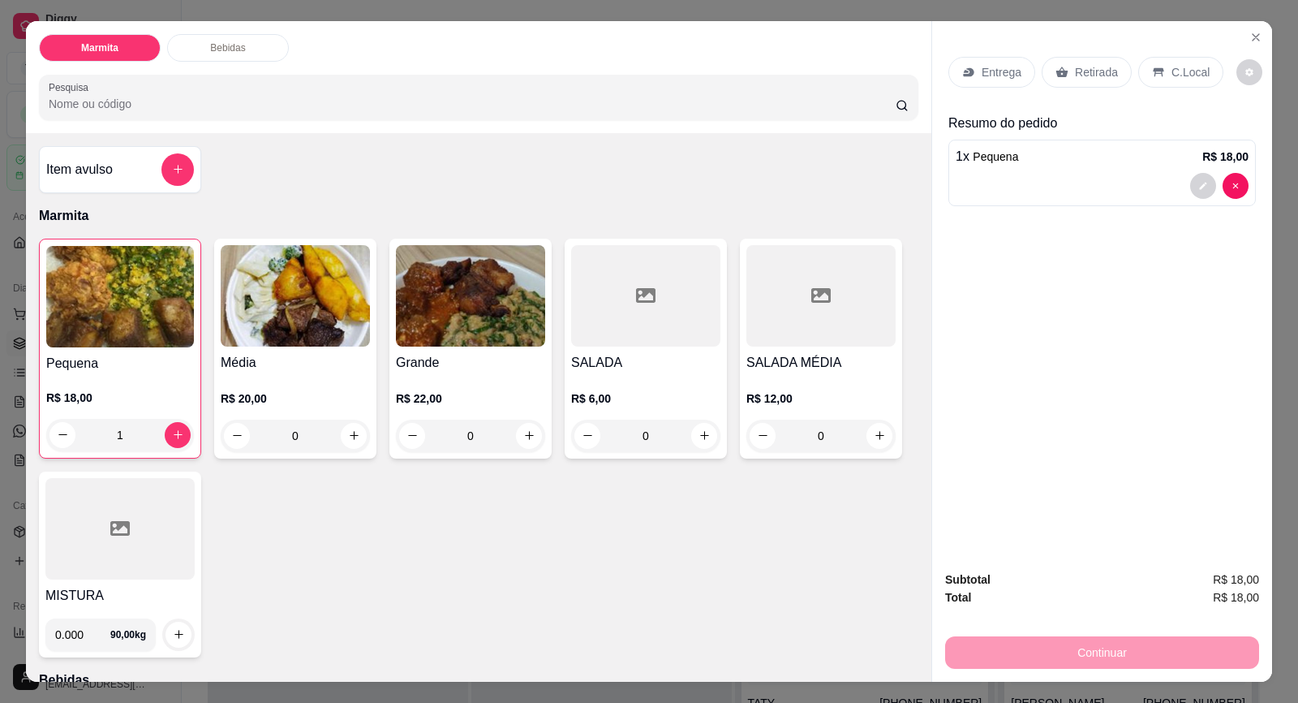
click at [288, 347] on div "Média R$ 20,00 0" at bounding box center [295, 349] width 162 height 220
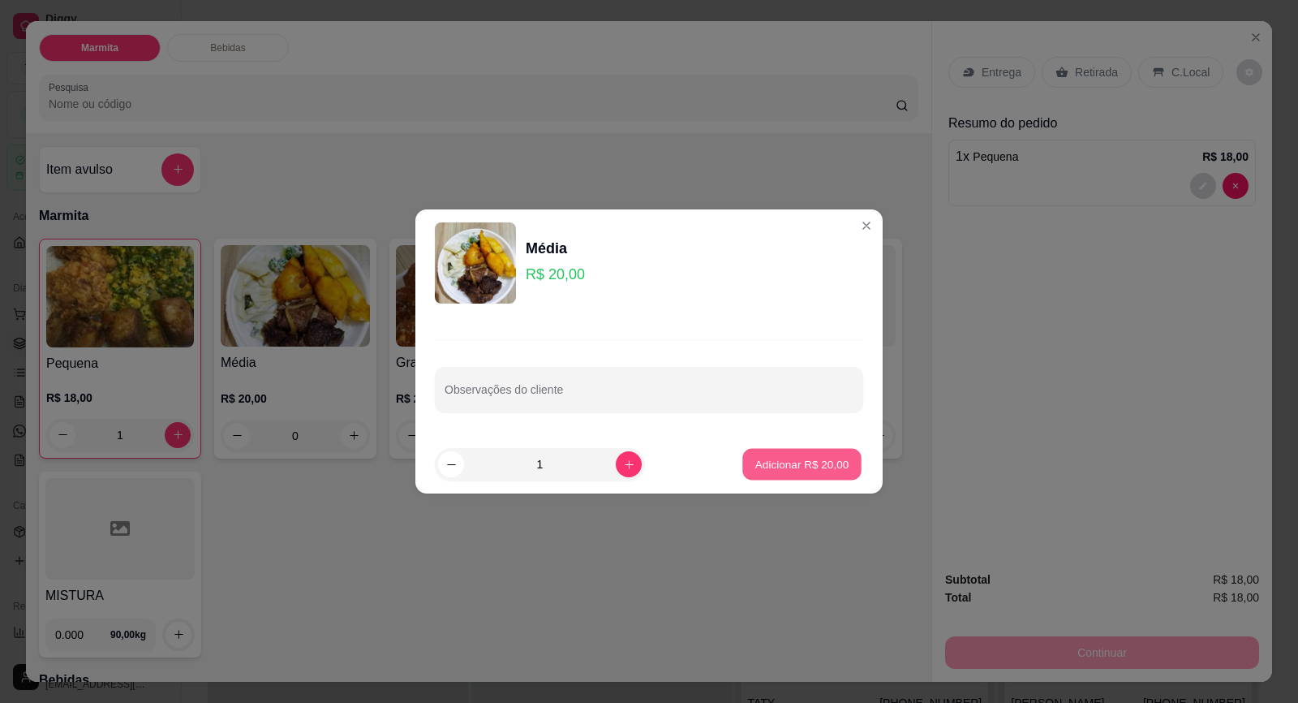
click at [755, 458] on p "Adicionar R$ 20,00" at bounding box center [802, 463] width 94 height 15
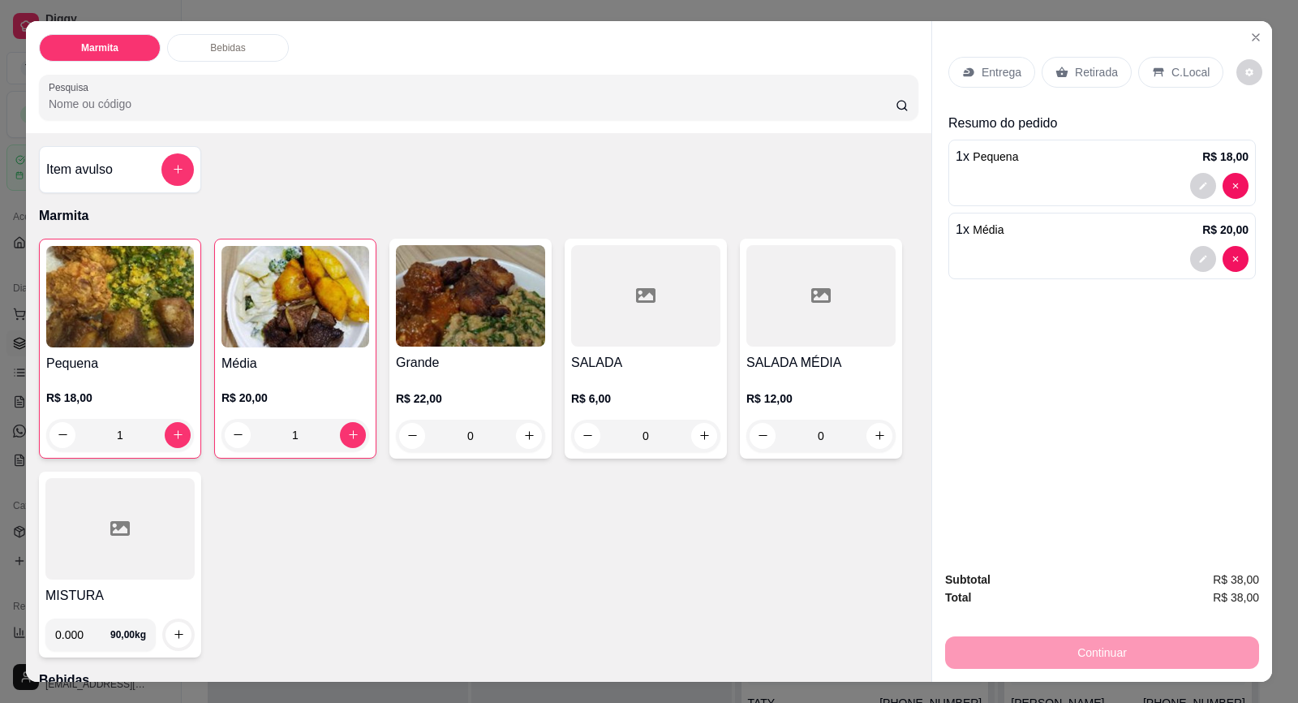
click at [1000, 75] on p "Entrega" at bounding box center [1002, 72] width 40 height 16
click at [1075, 68] on p "Retirada" at bounding box center [1096, 72] width 43 height 16
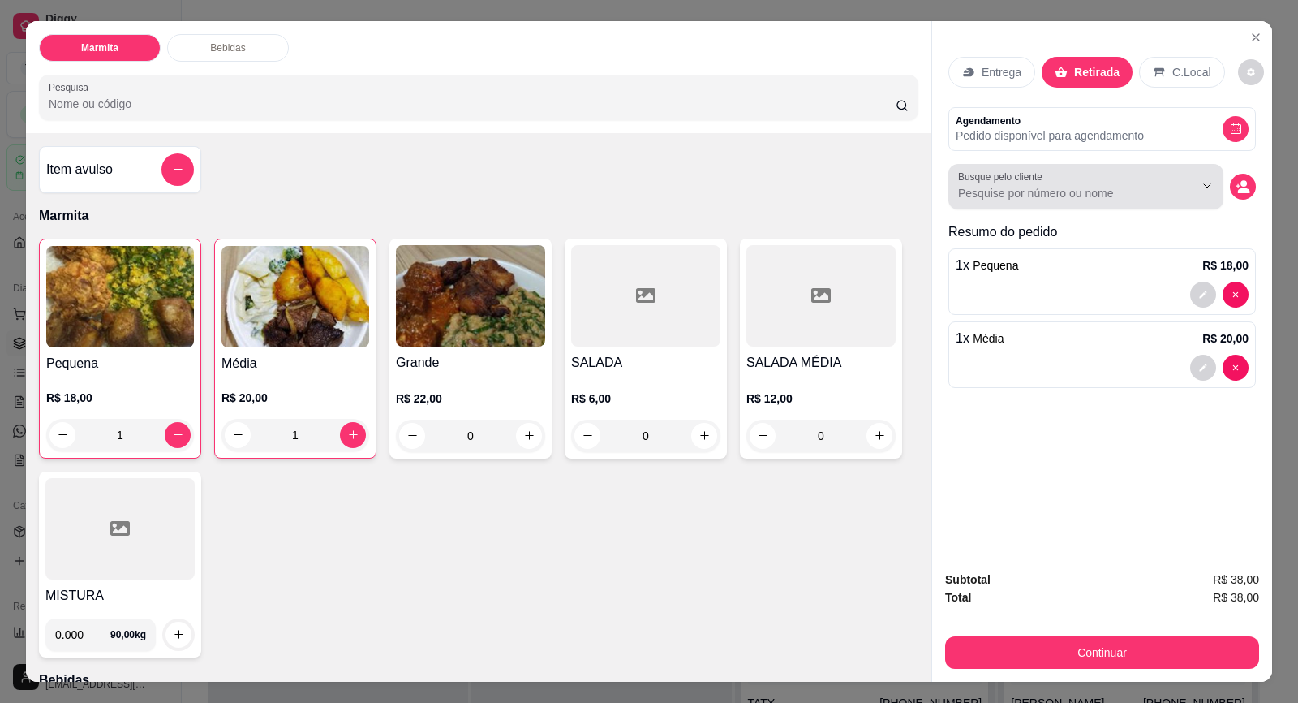
click at [970, 193] on input "Busque pelo cliente" at bounding box center [1063, 193] width 210 height 16
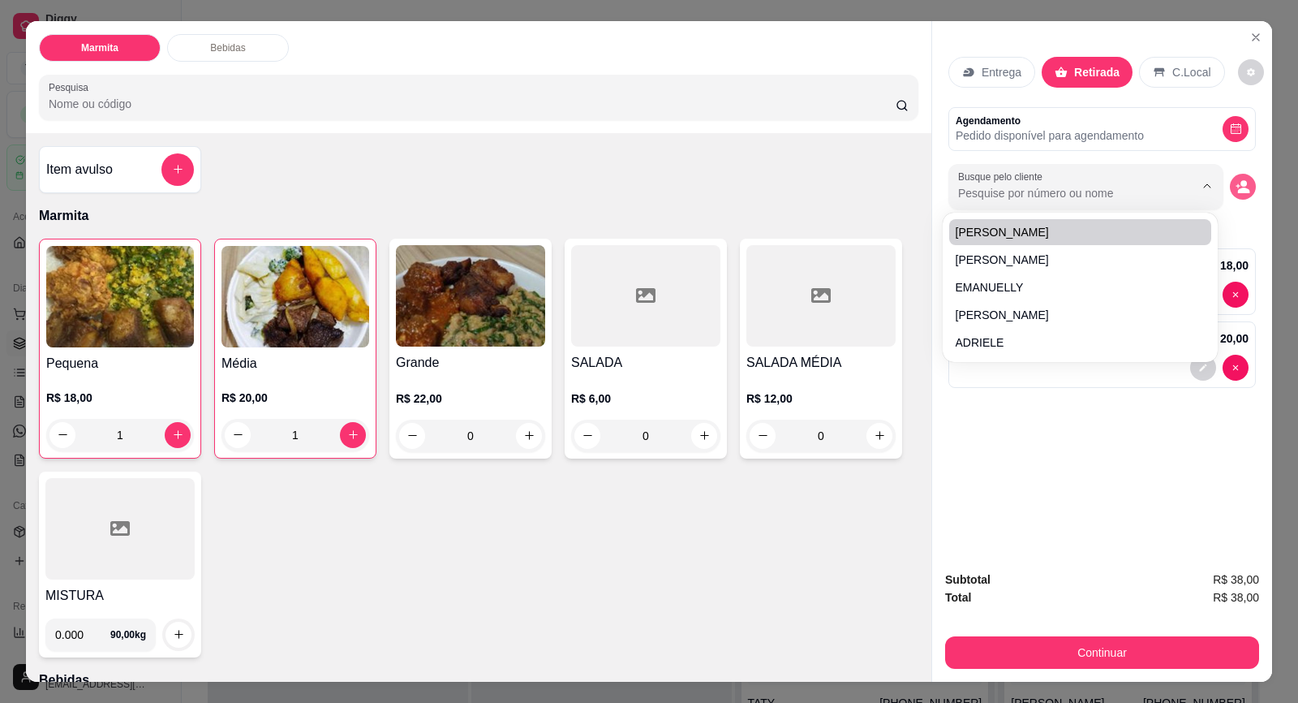
click at [1241, 183] on circle "decrease-product-quantity" at bounding box center [1244, 183] width 6 height 6
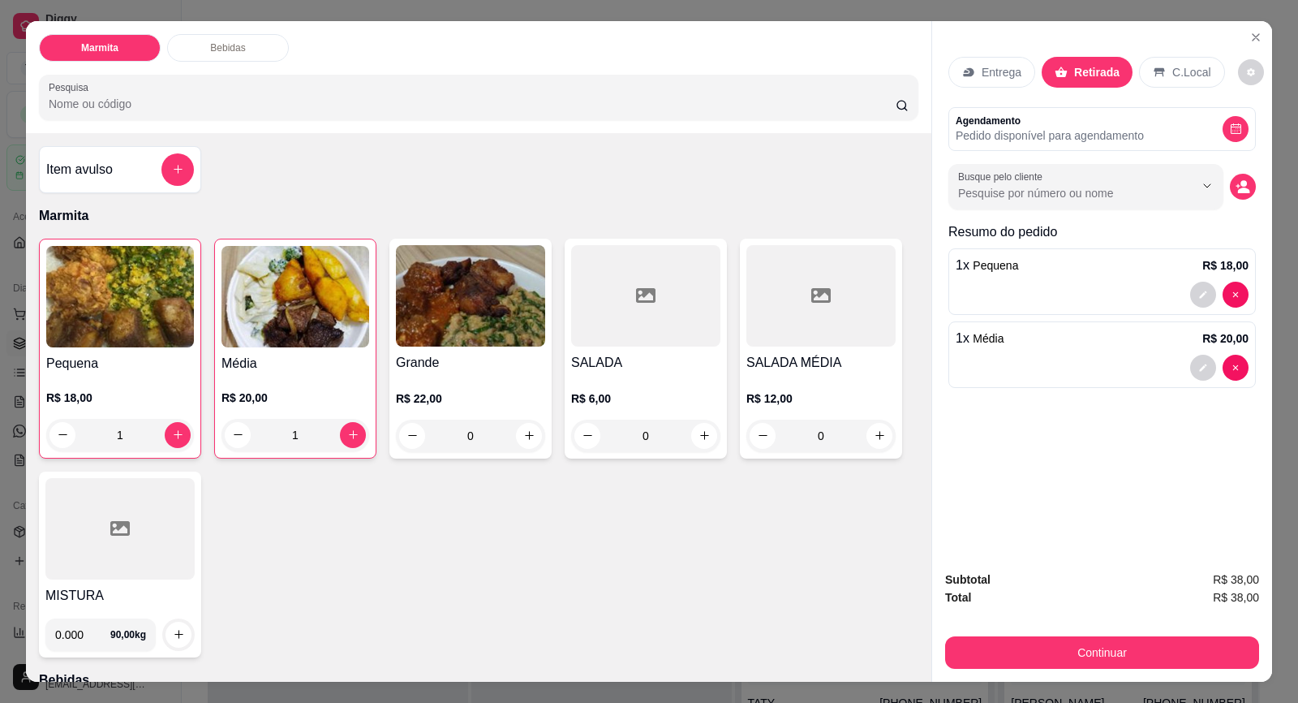
click at [993, 174] on label "Busque pelo cliente" at bounding box center [1003, 177] width 90 height 14
click at [993, 185] on input "Busque pelo cliente" at bounding box center [1063, 193] width 210 height 16
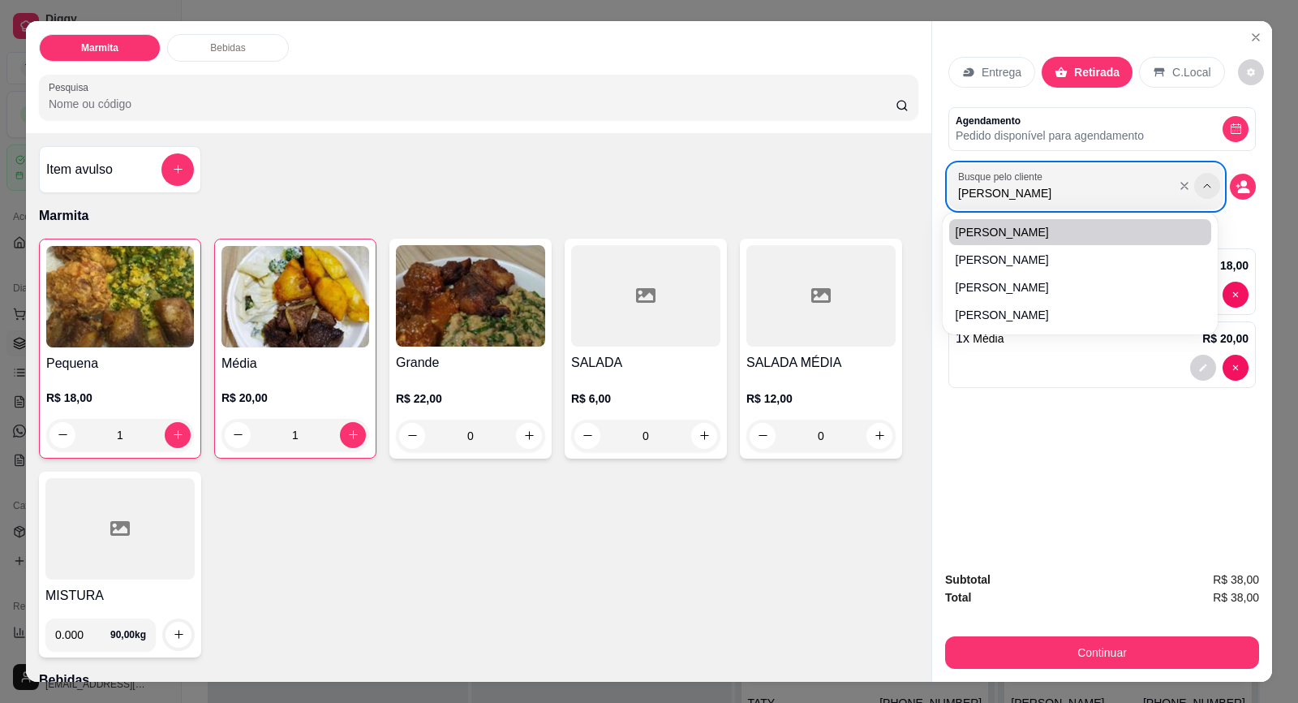
click at [1205, 184] on icon "Show suggestions" at bounding box center [1207, 185] width 13 height 13
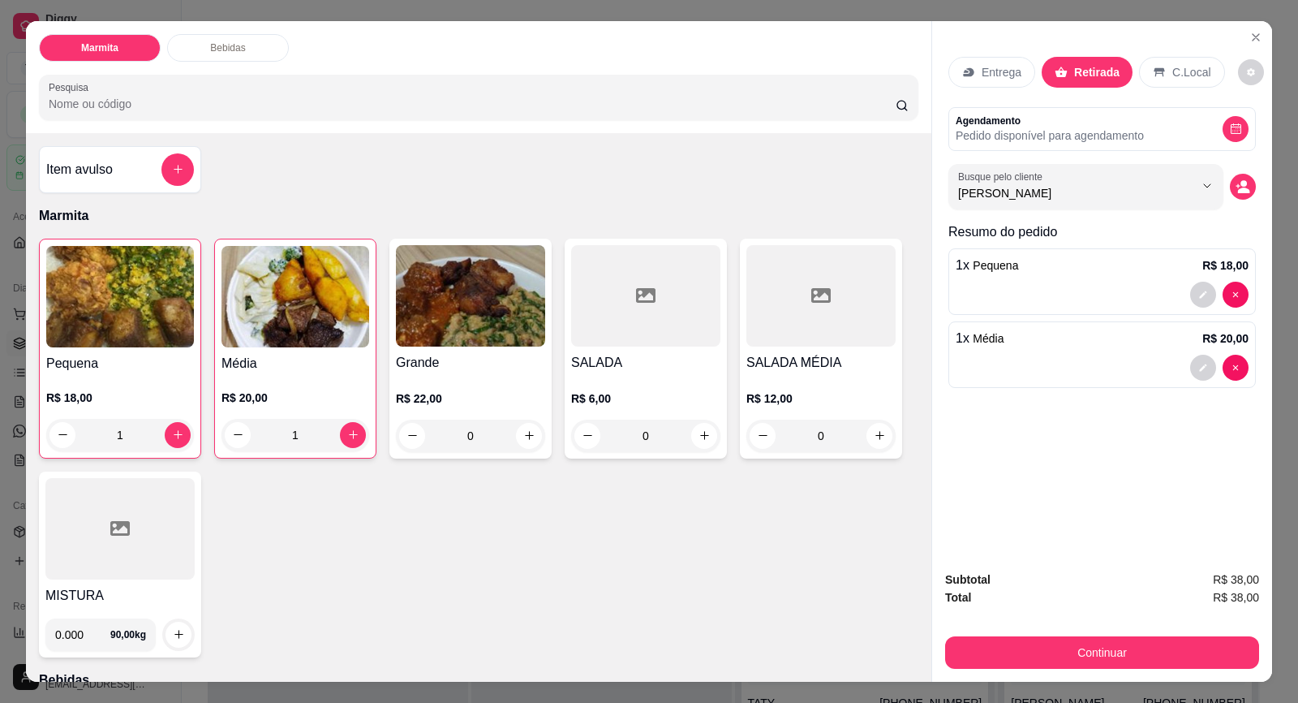
drag, startPoint x: 1082, startPoint y: 195, endPoint x: 743, endPoint y: 209, distance: 339.5
click at [743, 209] on div "Marmita Bebidas Pesquisa Item avulso Marmita Pequena R$ 18,00 1 Média R$ 20,00 …" at bounding box center [649, 351] width 1246 height 661
click at [990, 130] on p "Pedido disponível para agendamento" at bounding box center [1050, 135] width 188 height 16
click at [1173, 67] on p "C.Local" at bounding box center [1192, 72] width 38 height 16
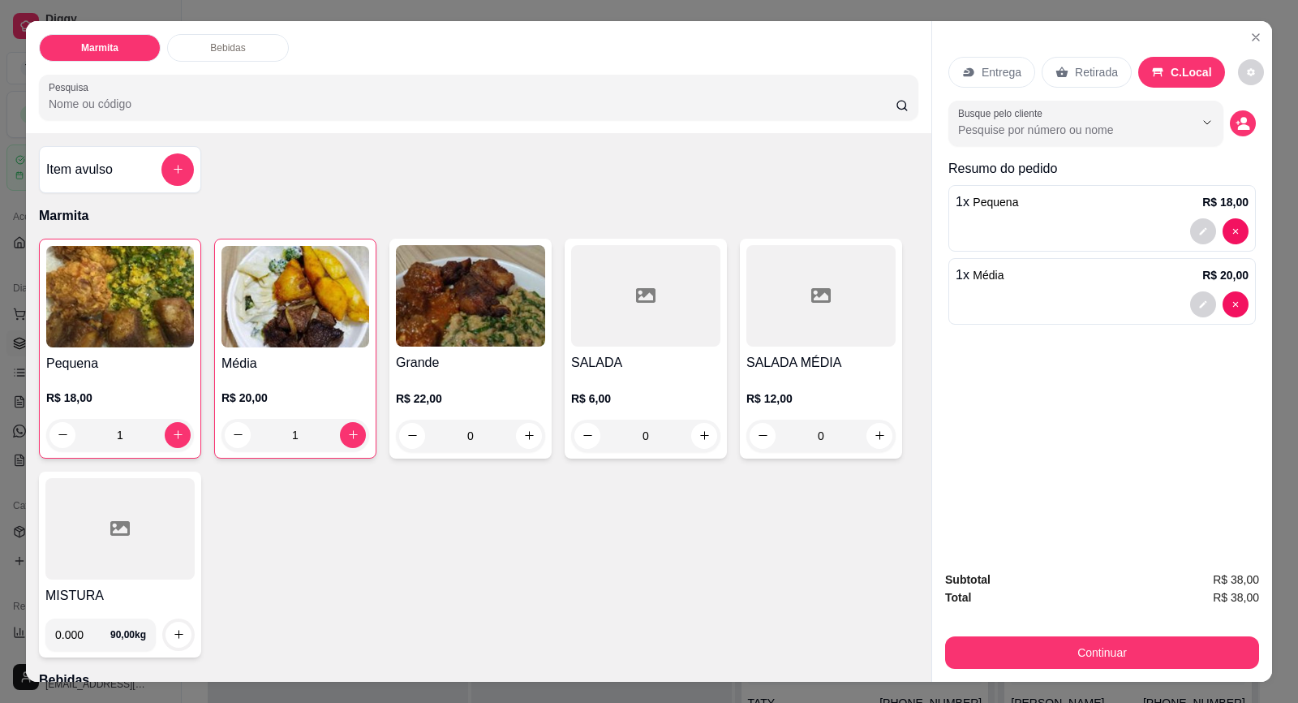
click at [982, 66] on p "Entrega" at bounding box center [1002, 72] width 40 height 16
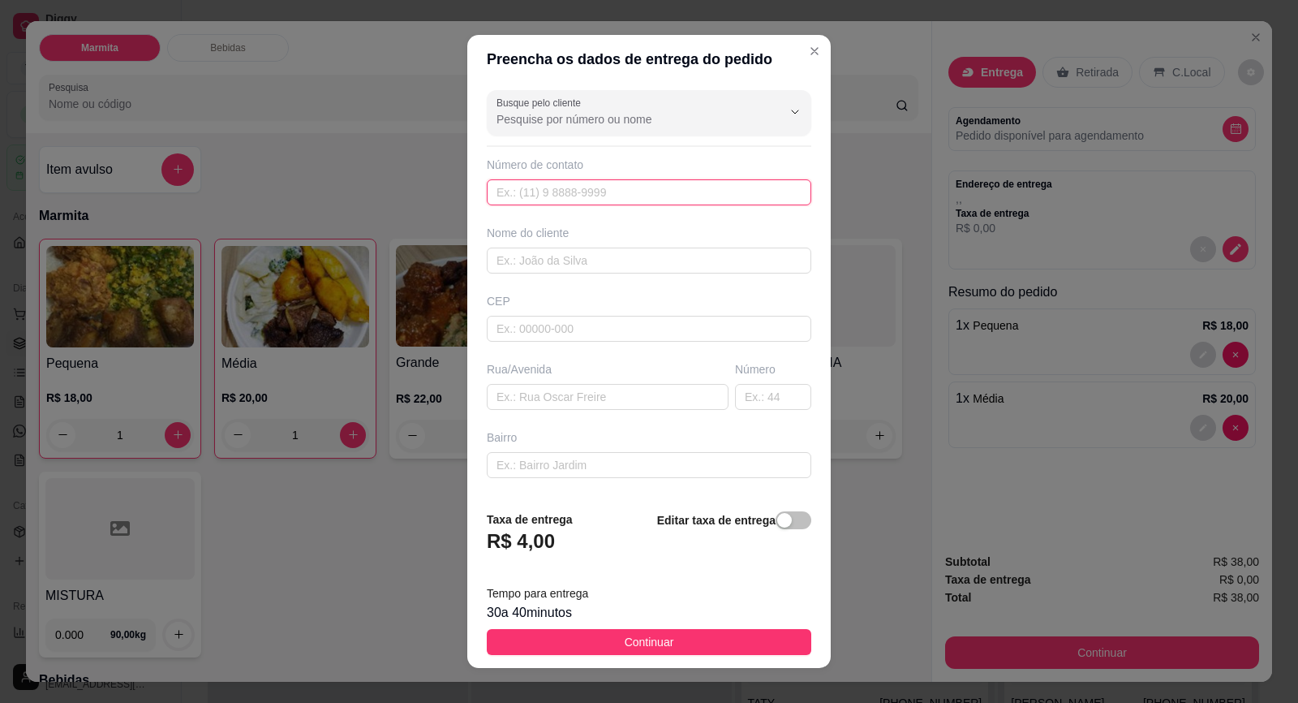
click at [592, 186] on input "text" at bounding box center [649, 192] width 325 height 26
click at [535, 261] on input "text" at bounding box center [649, 260] width 325 height 26
drag, startPoint x: 616, startPoint y: 643, endPoint x: 666, endPoint y: 591, distance: 72.9
click at [666, 591] on footer "Taxa de entrega R$ 4,00 Editar taxa de entrega Tempo para entrega 30 a 40 minut…" at bounding box center [649, 582] width 364 height 170
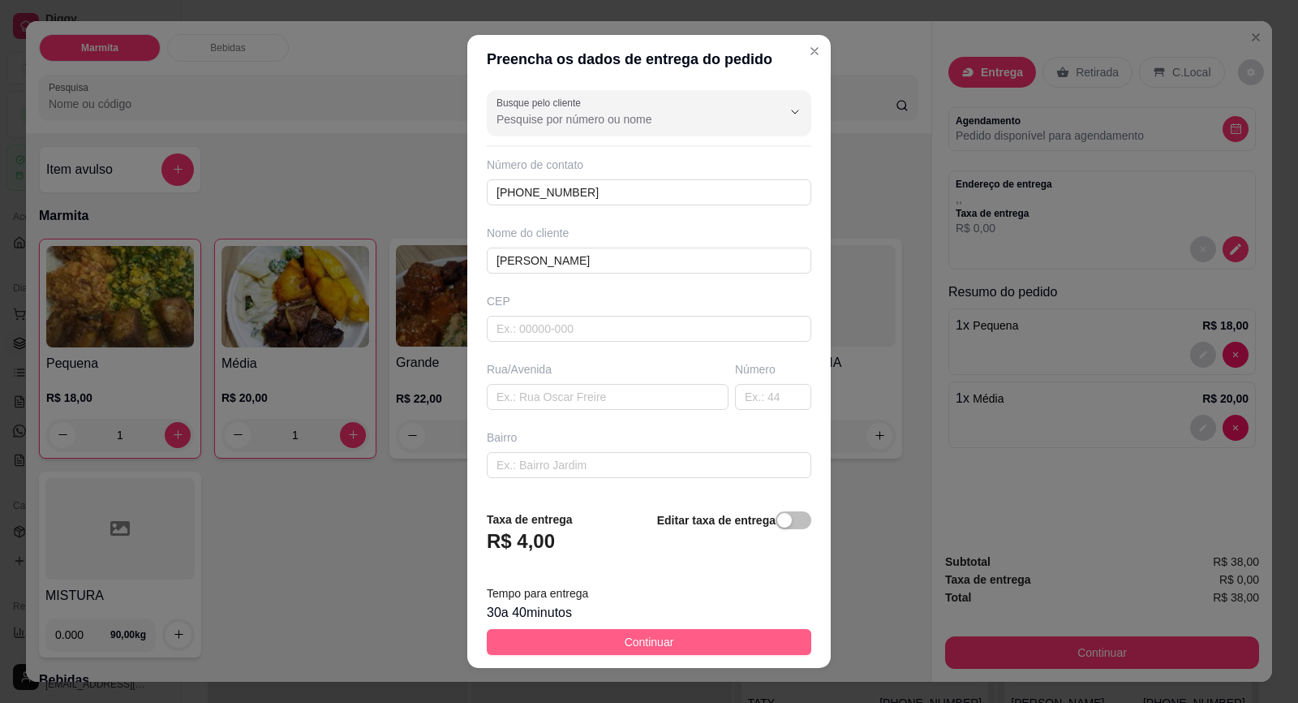
click at [630, 643] on span "Continuar" at bounding box center [649, 642] width 49 height 18
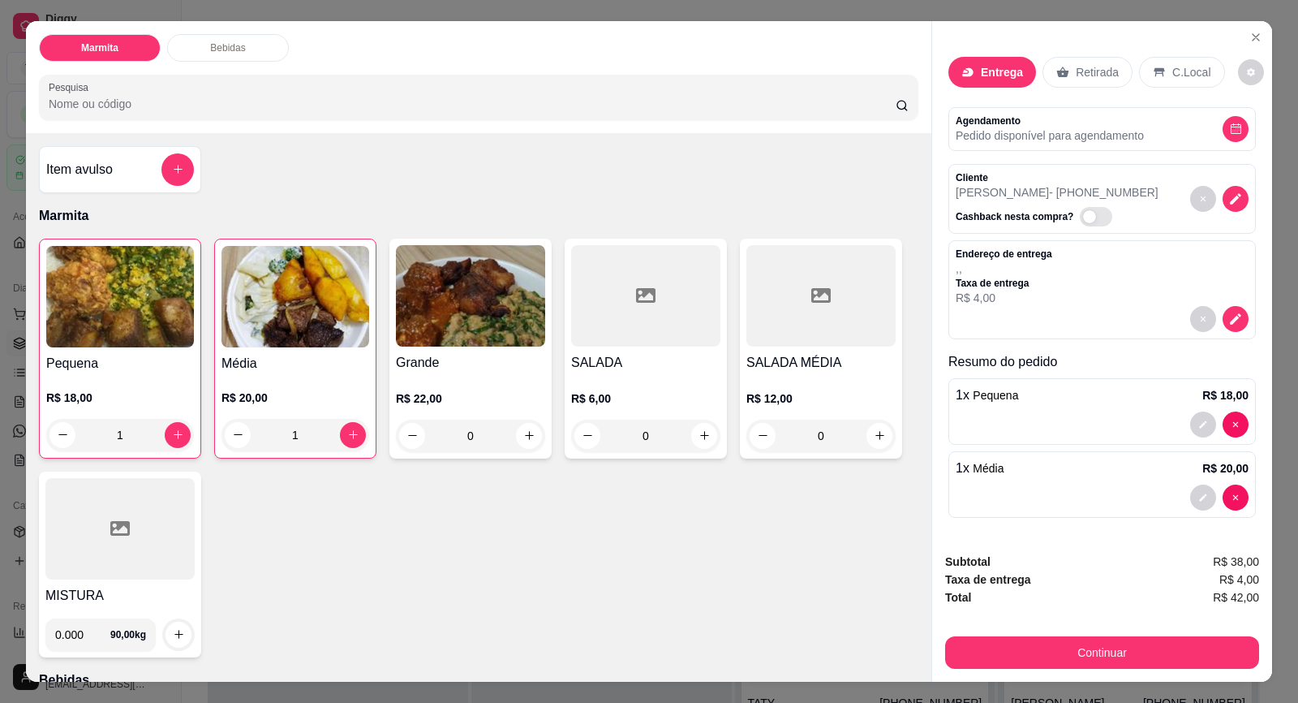
click at [1076, 71] on p "Retirada" at bounding box center [1097, 72] width 43 height 16
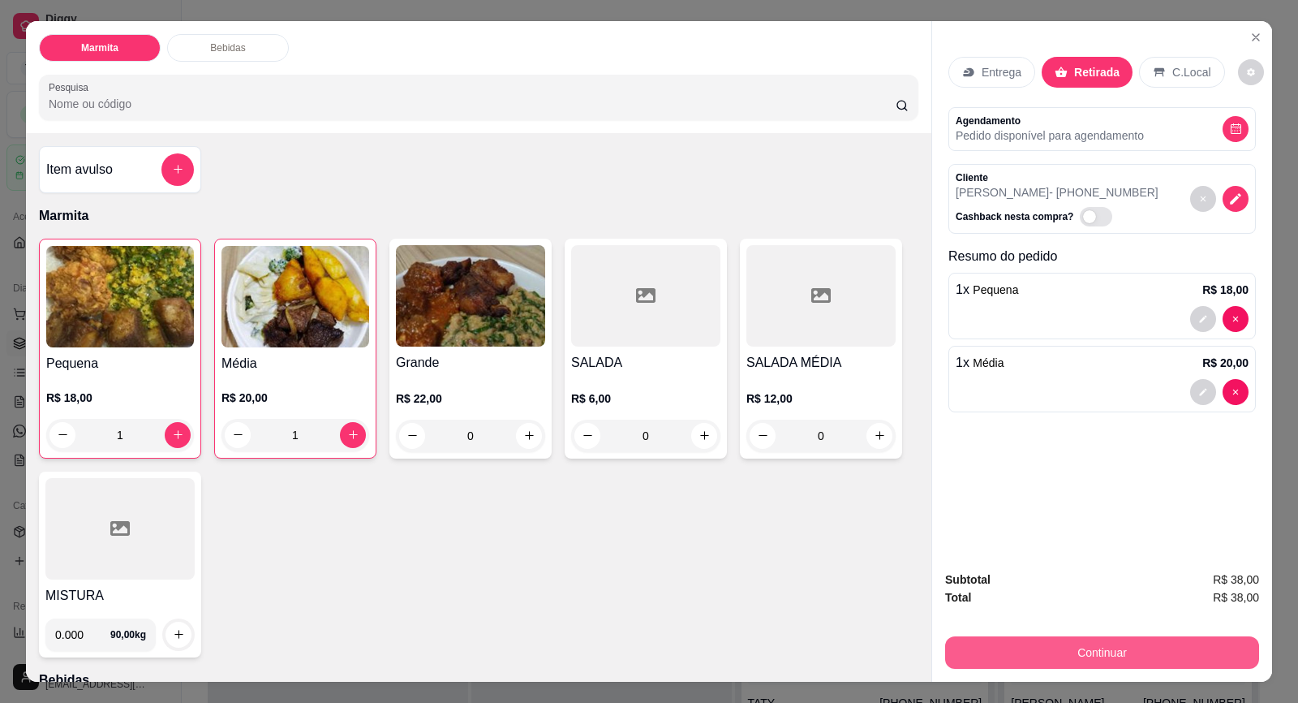
click at [1034, 652] on button "Continuar" at bounding box center [1102, 652] width 314 height 32
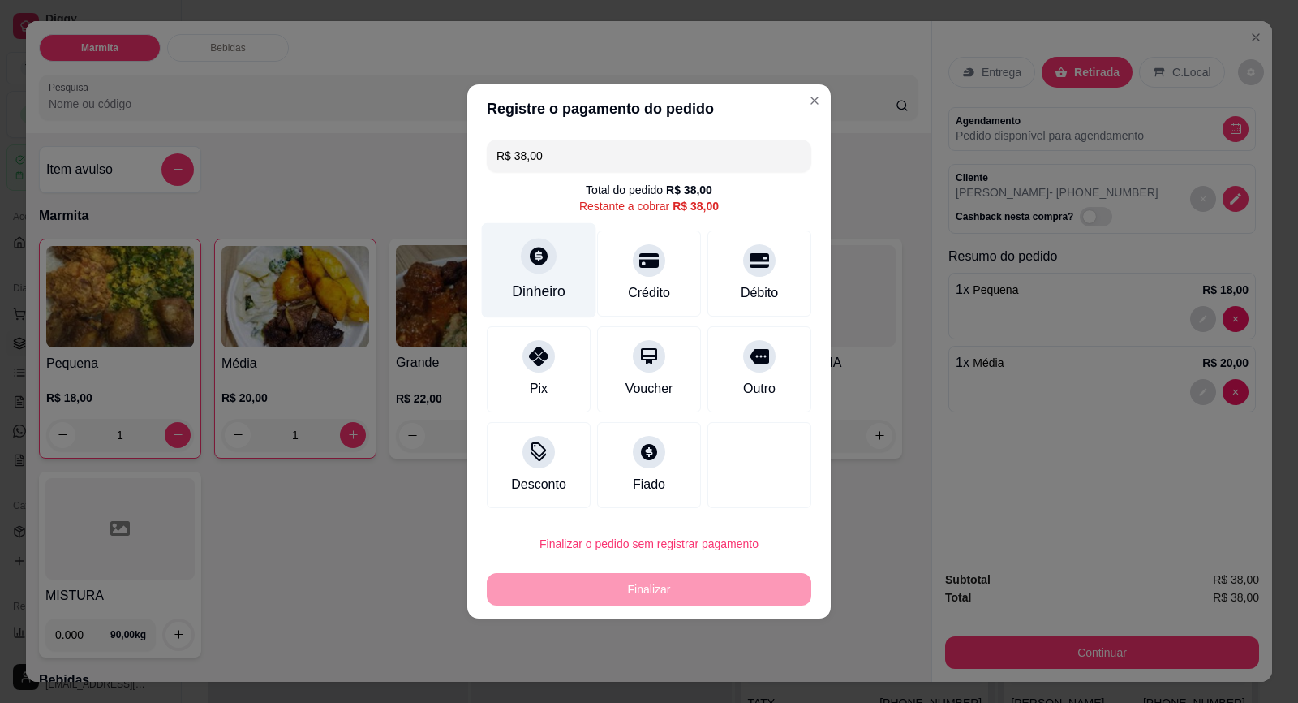
click at [538, 280] on div "Dinheiro" at bounding box center [539, 270] width 114 height 95
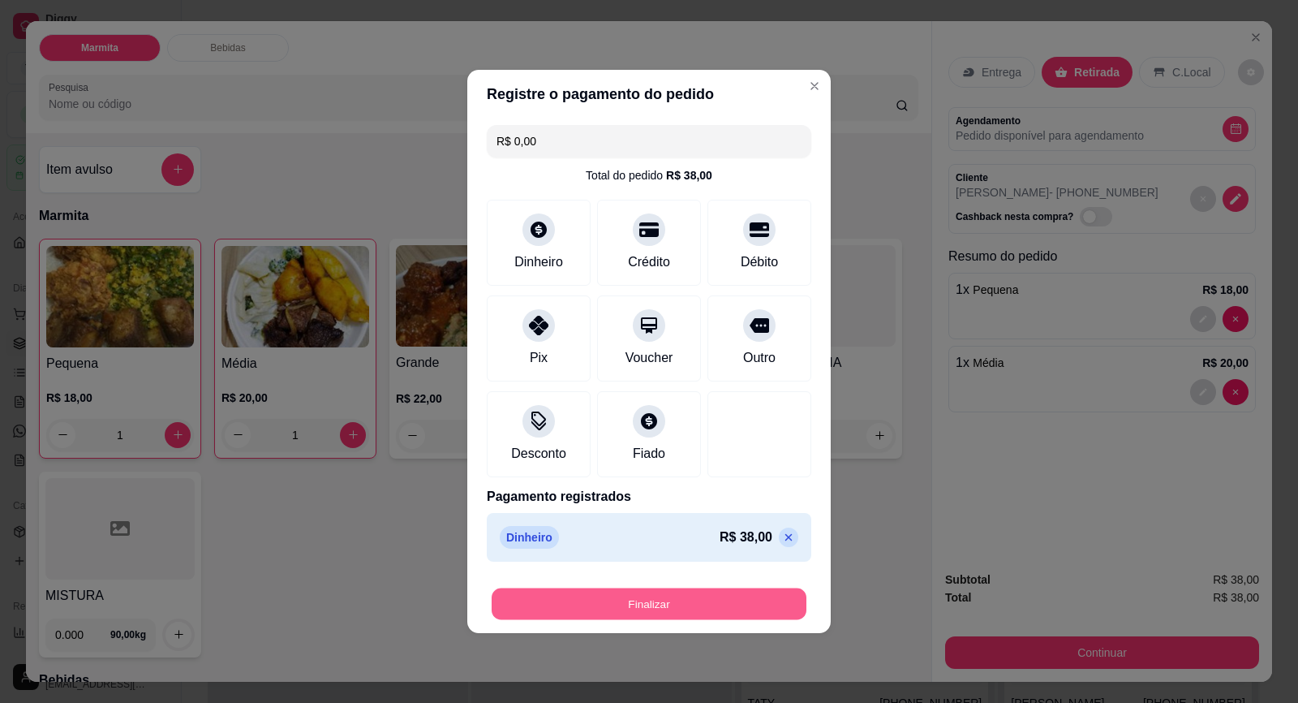
click at [669, 602] on button "Finalizar" at bounding box center [649, 604] width 315 height 32
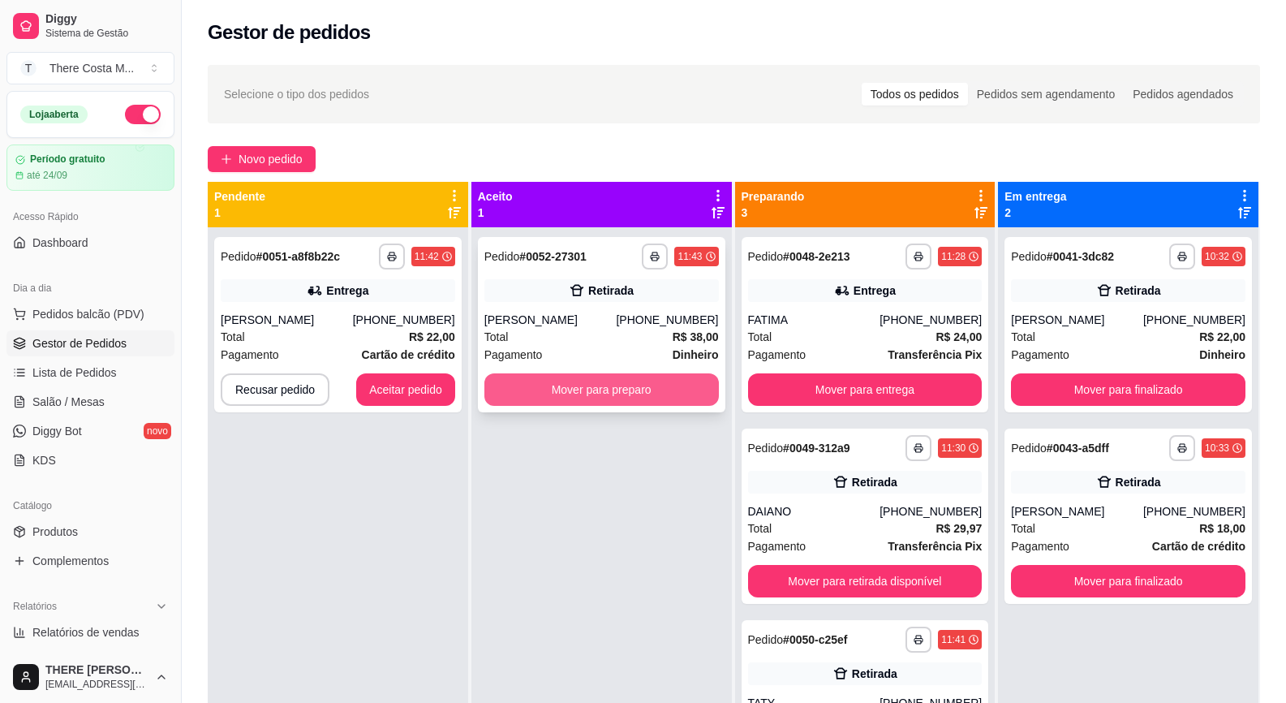
click at [647, 385] on button "Mover para preparo" at bounding box center [601, 389] width 235 height 32
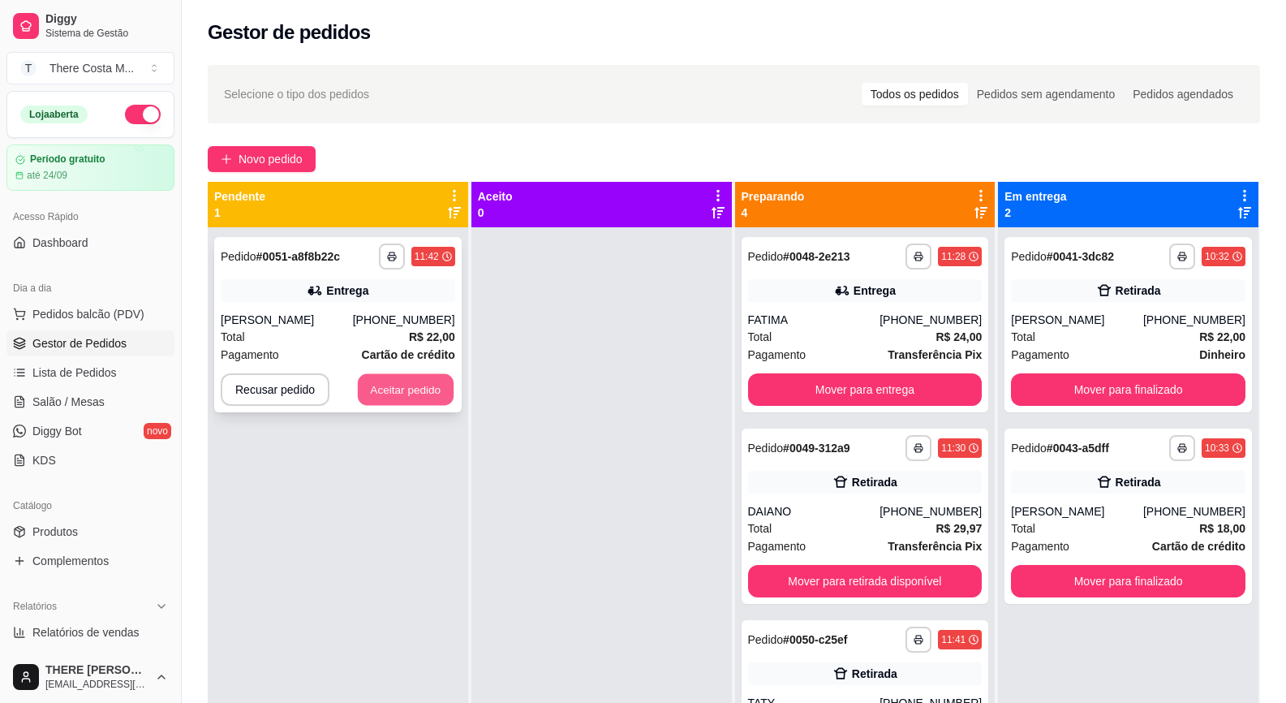
click at [427, 390] on button "Aceitar pedido" at bounding box center [406, 390] width 96 height 32
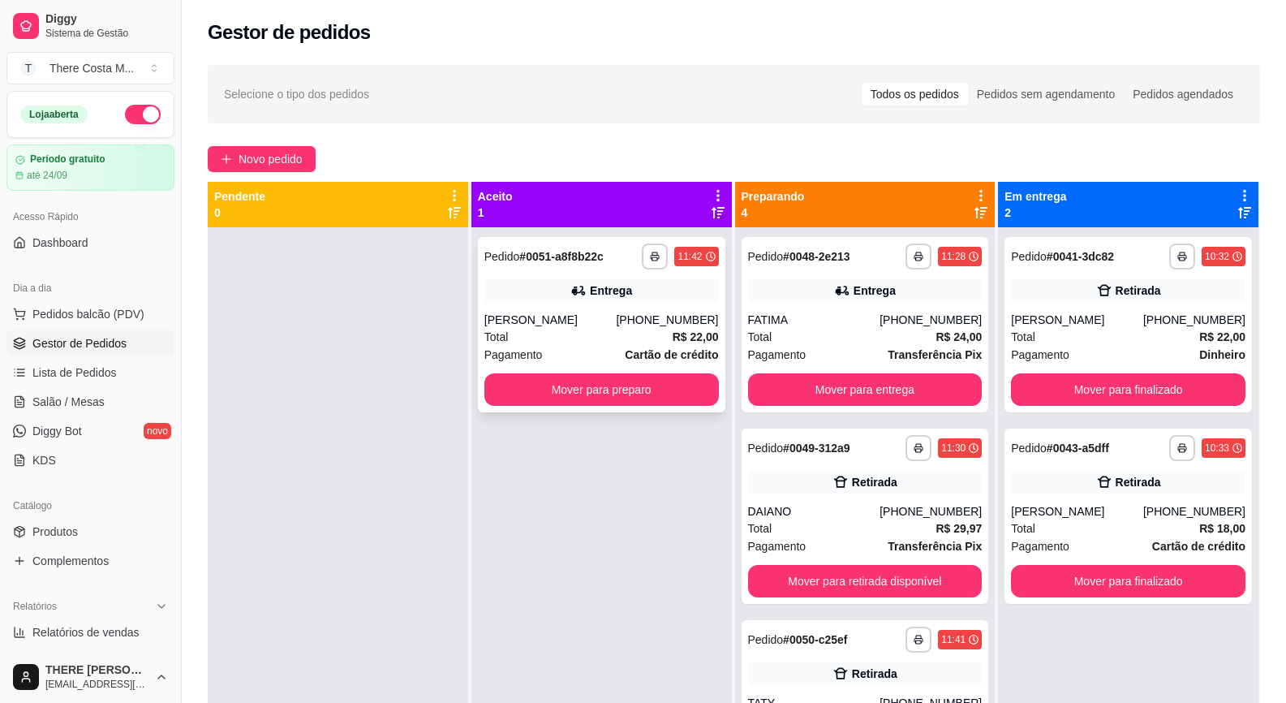
click at [631, 329] on div "Total R$ 22,00" at bounding box center [601, 337] width 235 height 18
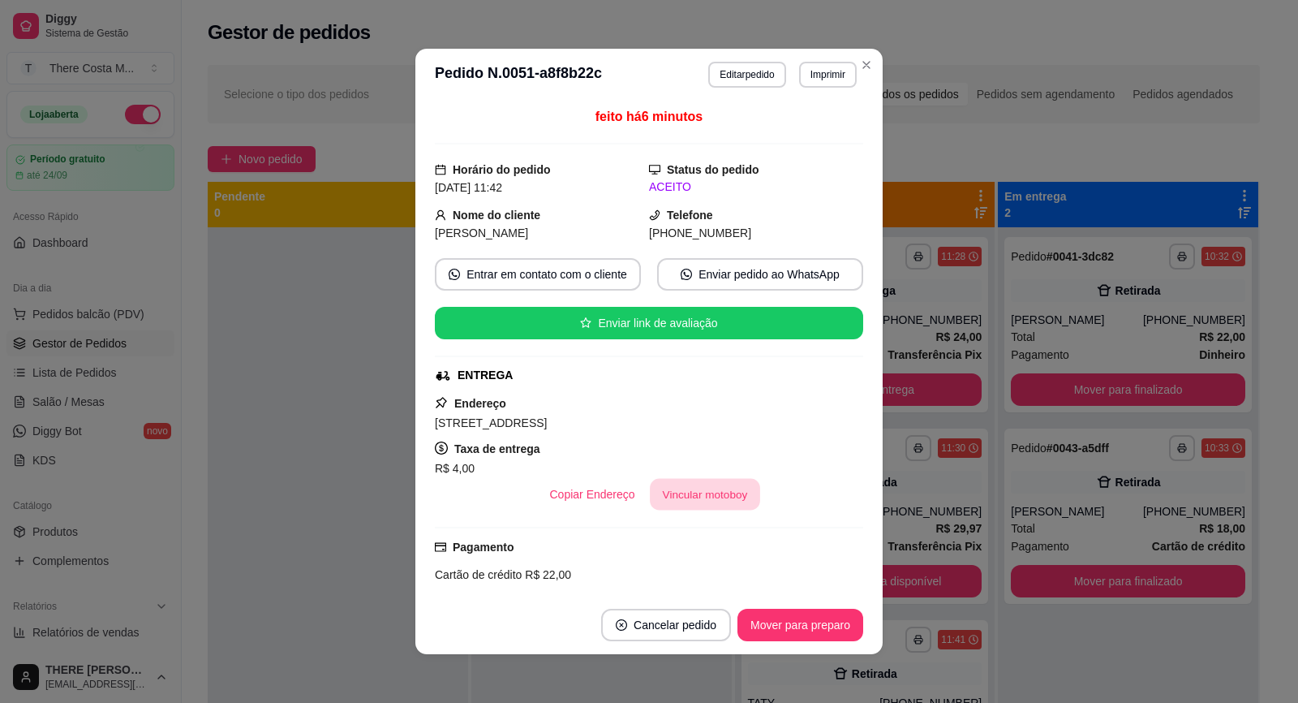
click at [699, 497] on button "Vincular motoboy" at bounding box center [705, 495] width 110 height 32
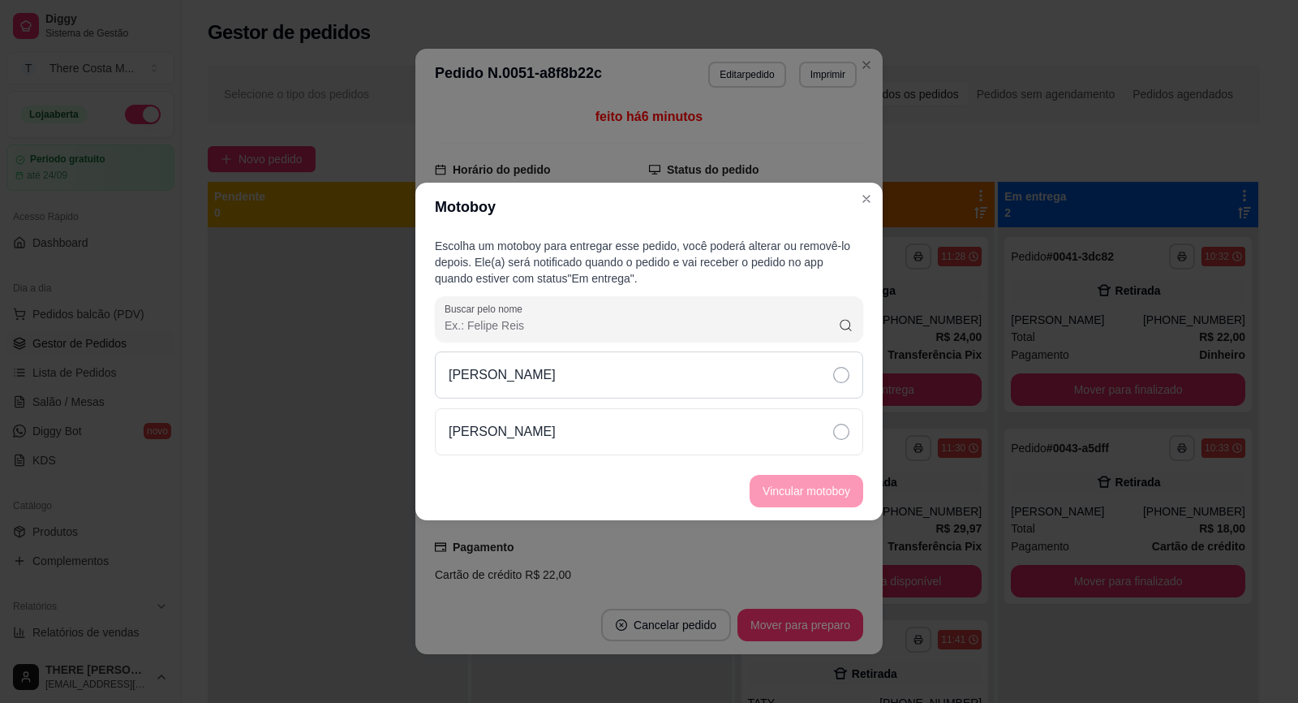
click at [750, 365] on div "[PERSON_NAME]" at bounding box center [649, 374] width 428 height 47
click at [811, 493] on button "Vincular motoboy" at bounding box center [806, 492] width 110 height 32
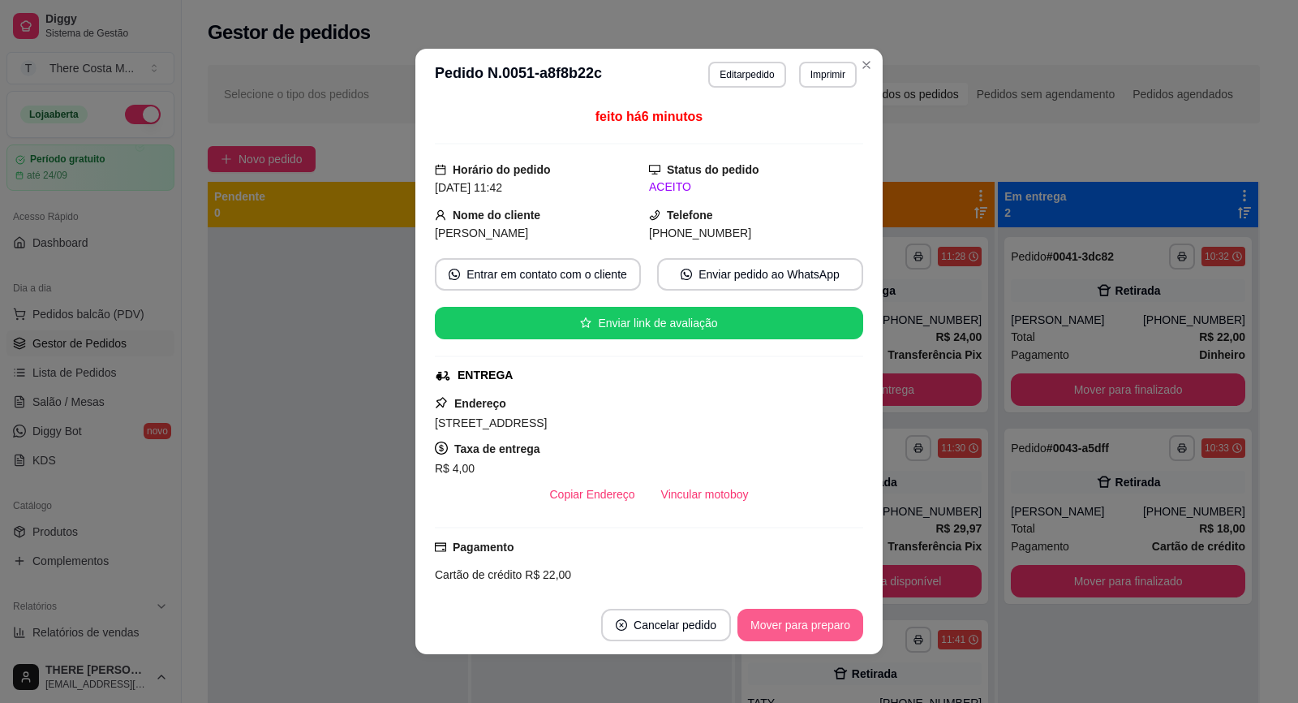
click at [777, 613] on button "Mover para preparo" at bounding box center [801, 625] width 126 height 32
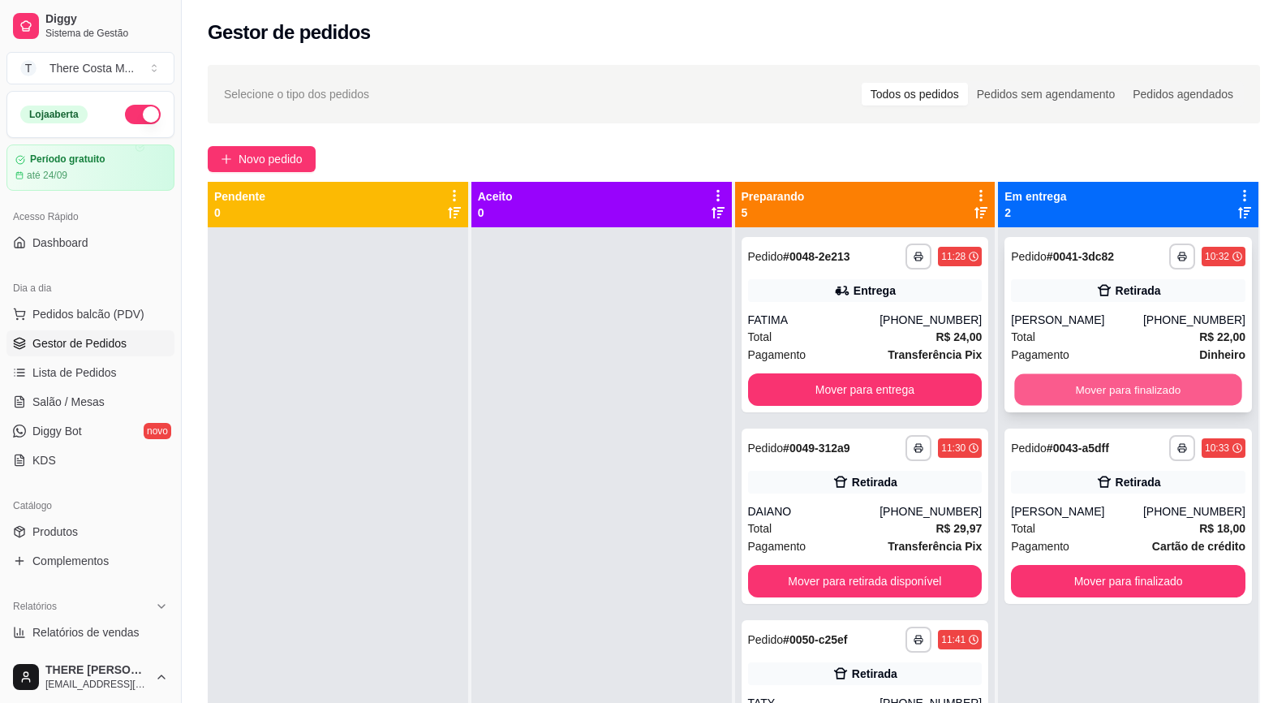
click at [1099, 391] on button "Mover para finalizado" at bounding box center [1128, 390] width 227 height 32
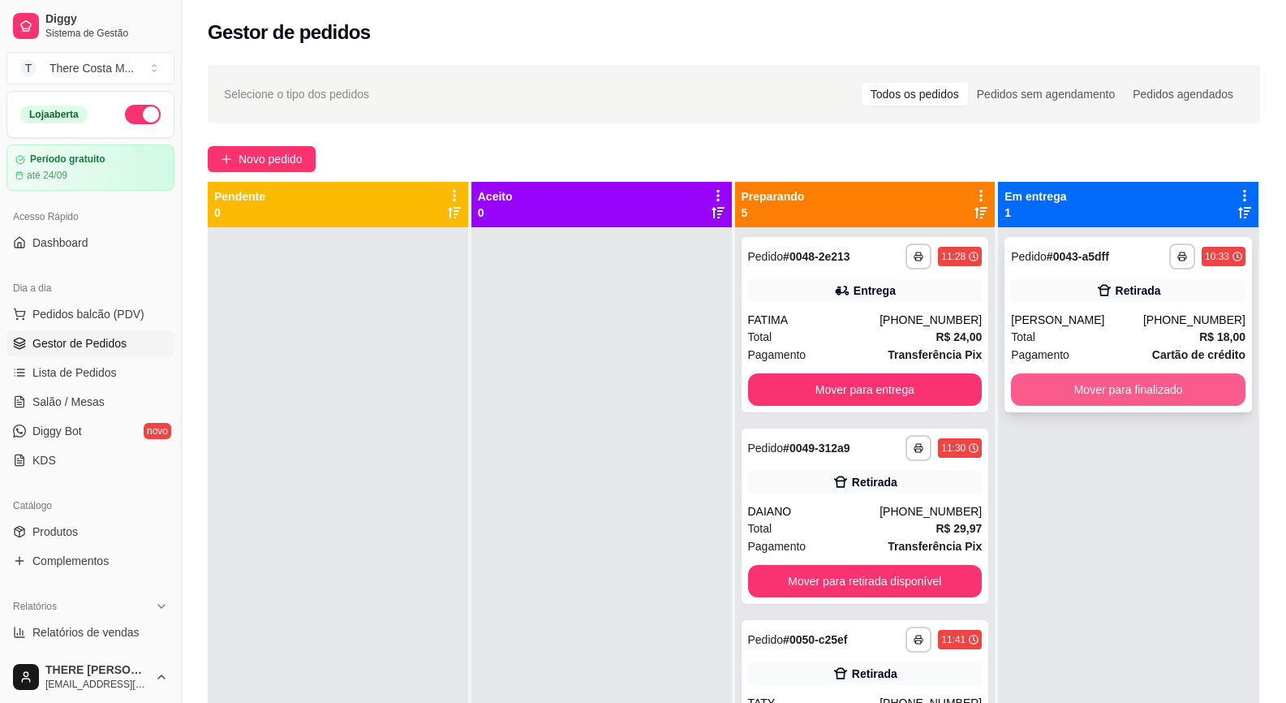
click at [1064, 385] on button "Mover para finalizado" at bounding box center [1128, 389] width 235 height 32
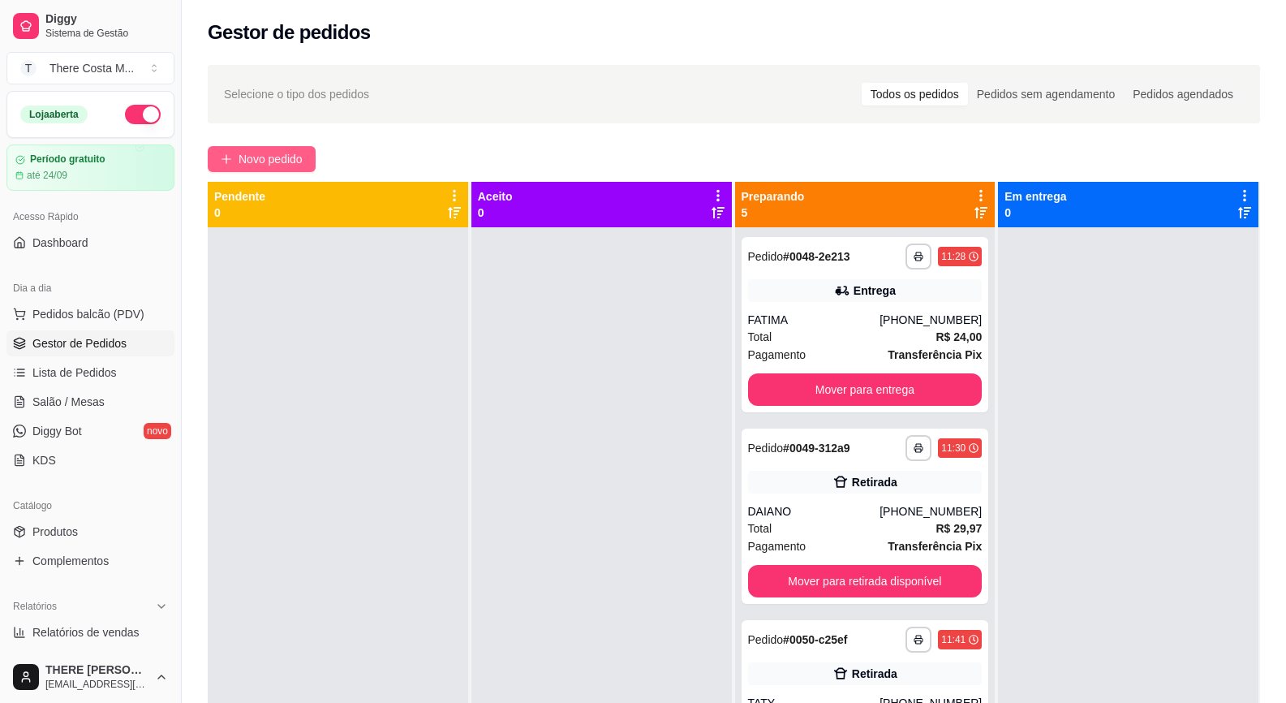
click at [269, 153] on span "Novo pedido" at bounding box center [271, 159] width 64 height 18
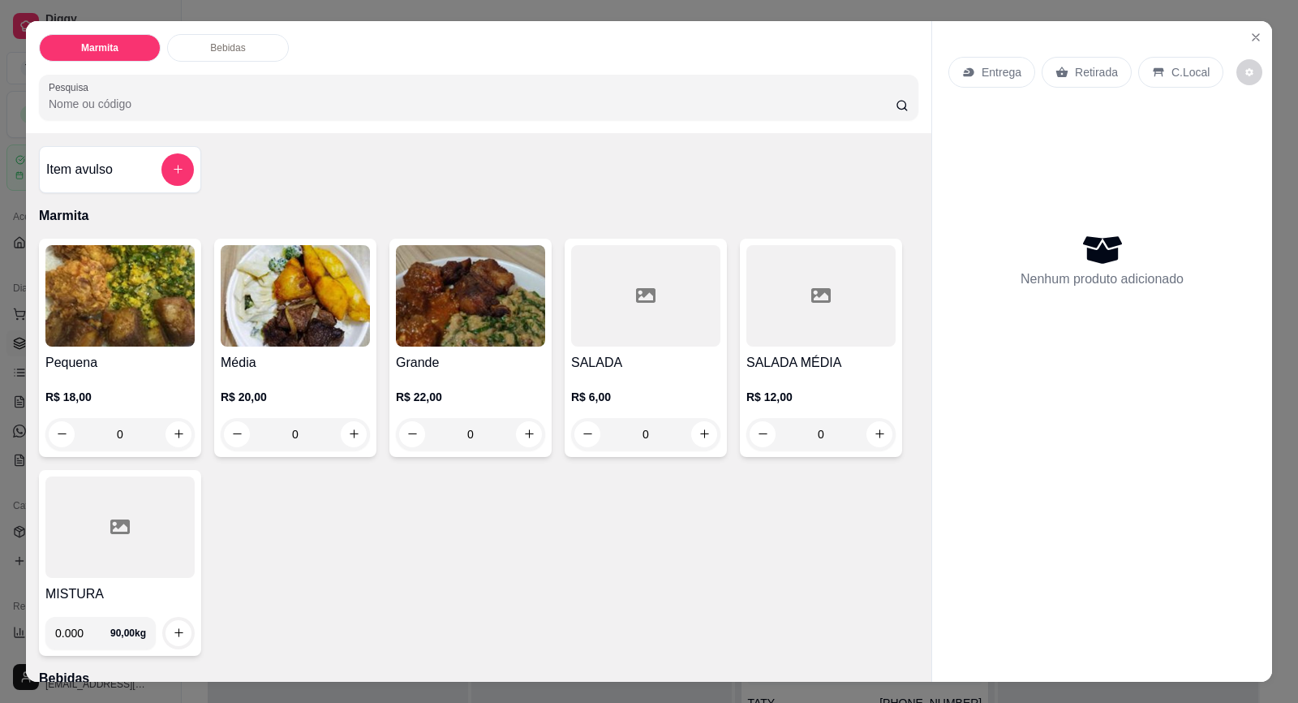
click at [982, 76] on p "Entrega" at bounding box center [1002, 72] width 40 height 16
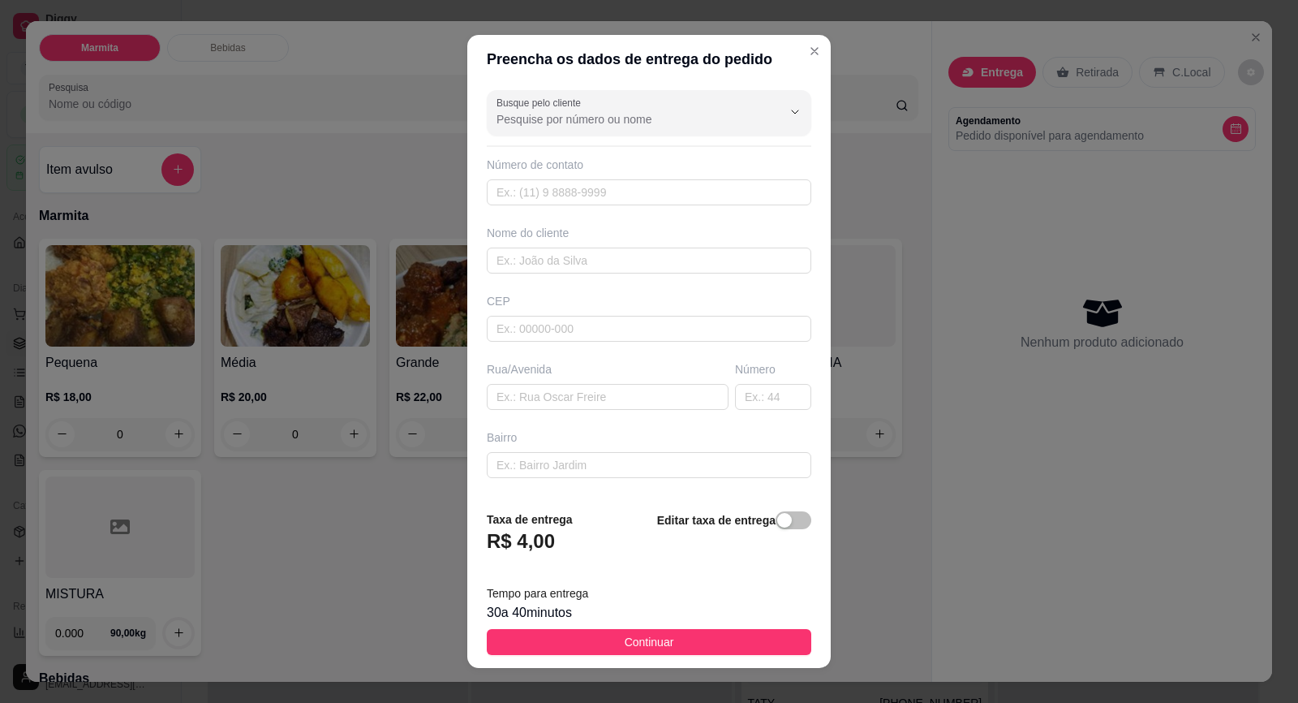
click at [618, 129] on div at bounding box center [649, 113] width 305 height 32
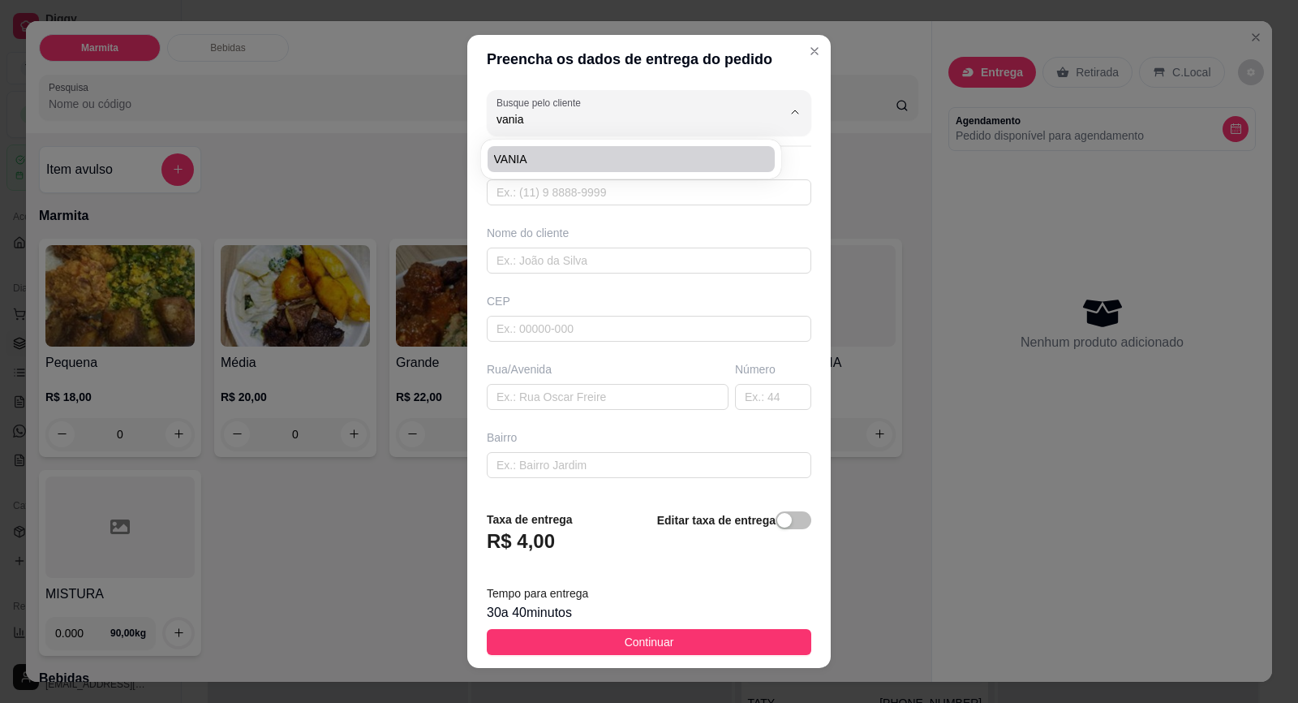
click at [622, 154] on span "VANIA" at bounding box center [623, 159] width 258 height 16
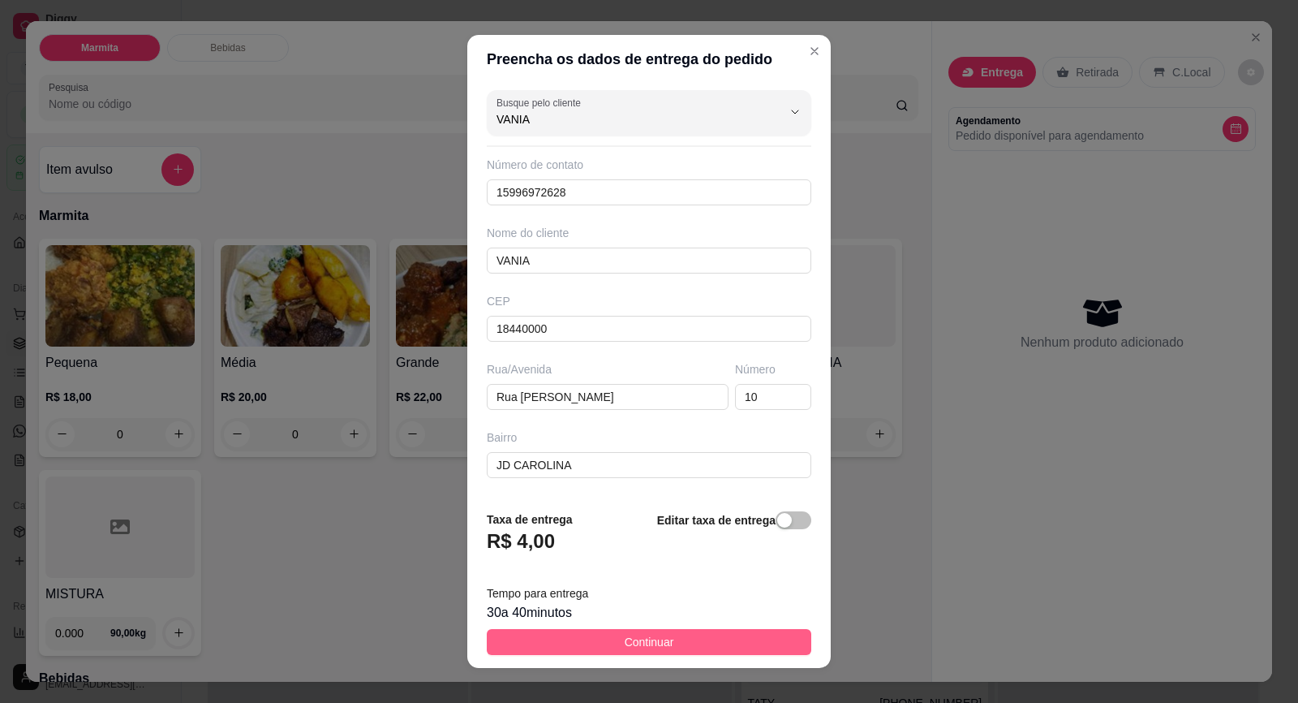
click at [689, 636] on button "Continuar" at bounding box center [649, 642] width 325 height 26
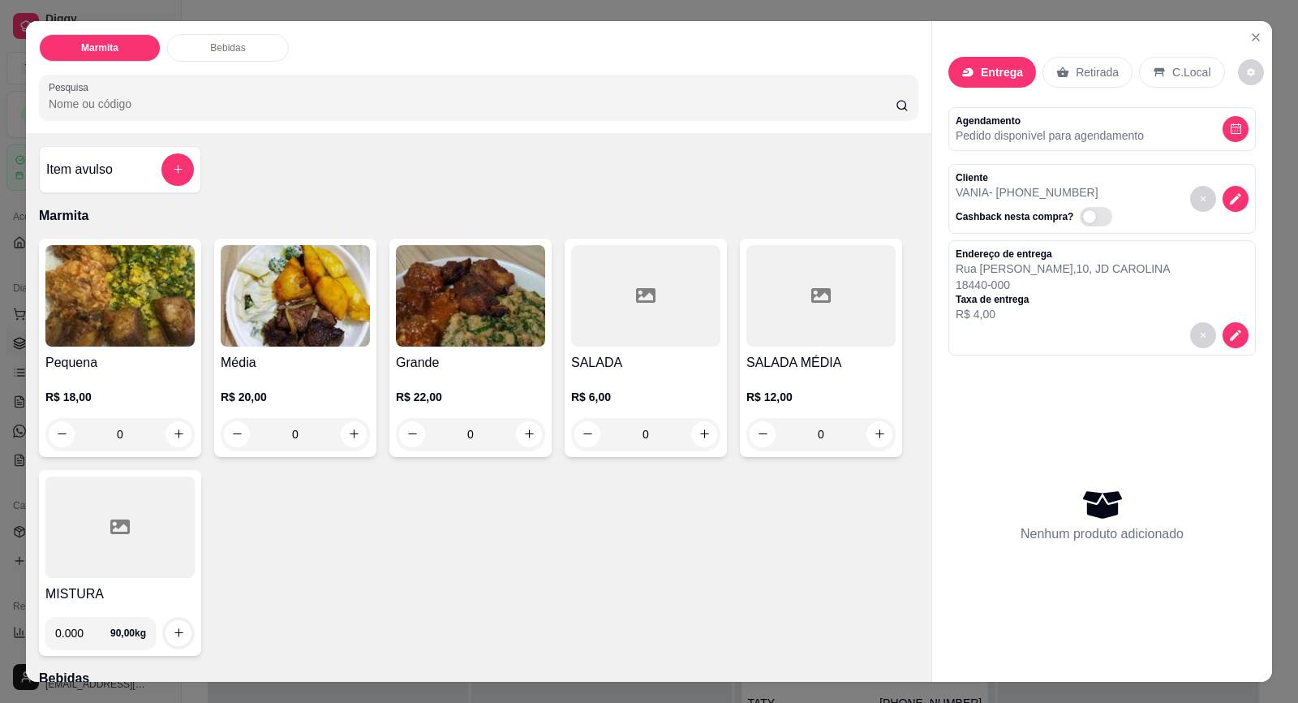
click at [497, 367] on h4 "Grande" at bounding box center [470, 362] width 149 height 19
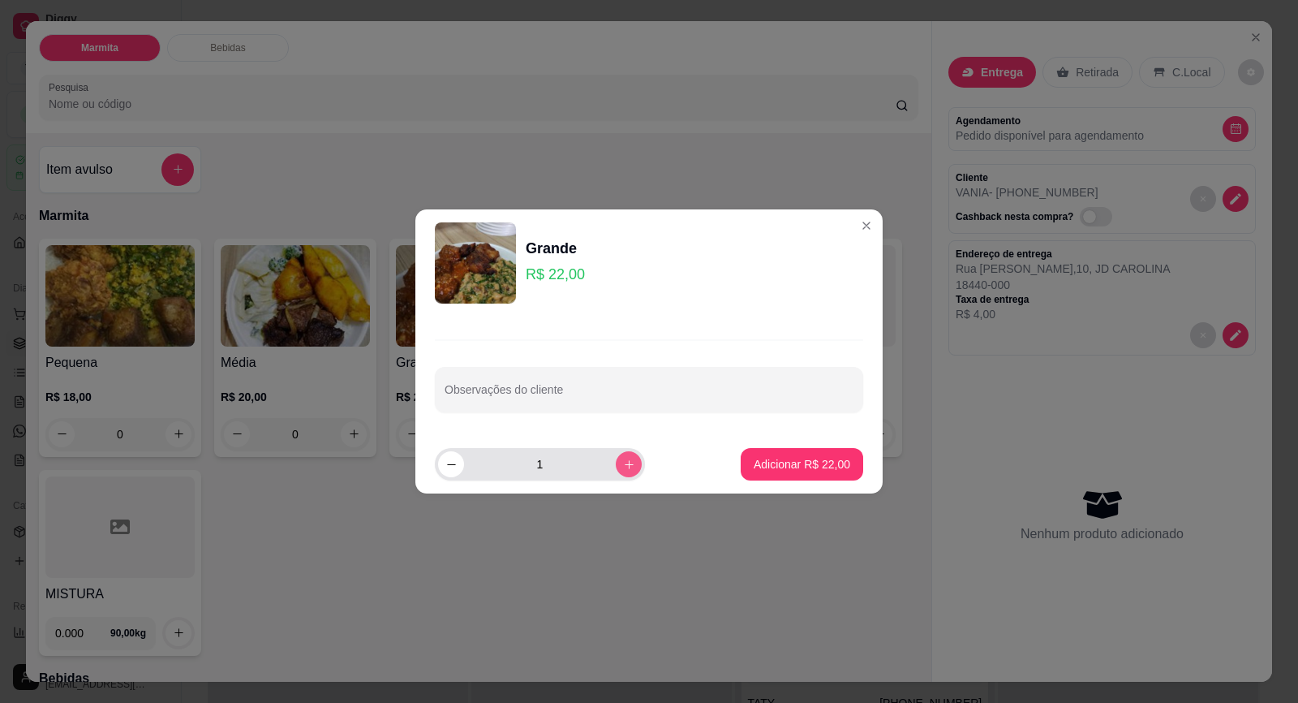
click at [623, 459] on icon "increase-product-quantity" at bounding box center [629, 464] width 12 height 12
click at [817, 473] on button "Adicionar R$ 44,00" at bounding box center [802, 464] width 123 height 32
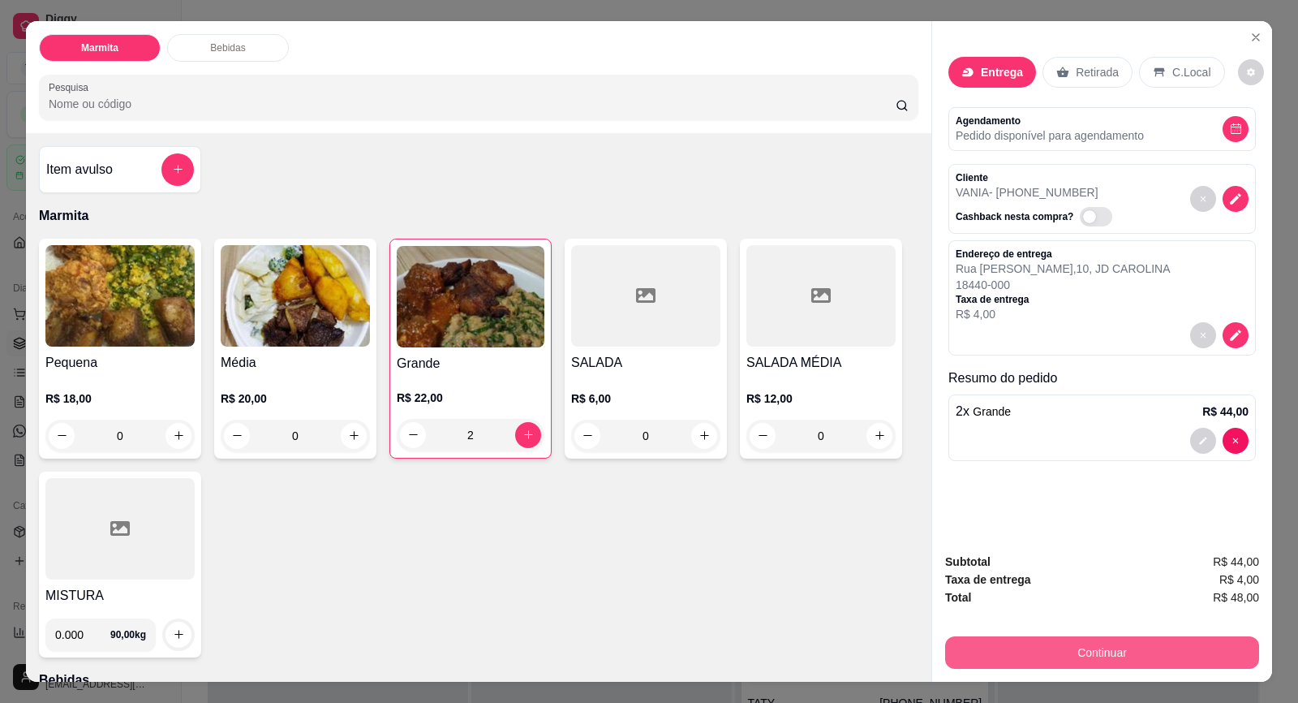
click at [1057, 652] on button "Continuar" at bounding box center [1102, 652] width 314 height 32
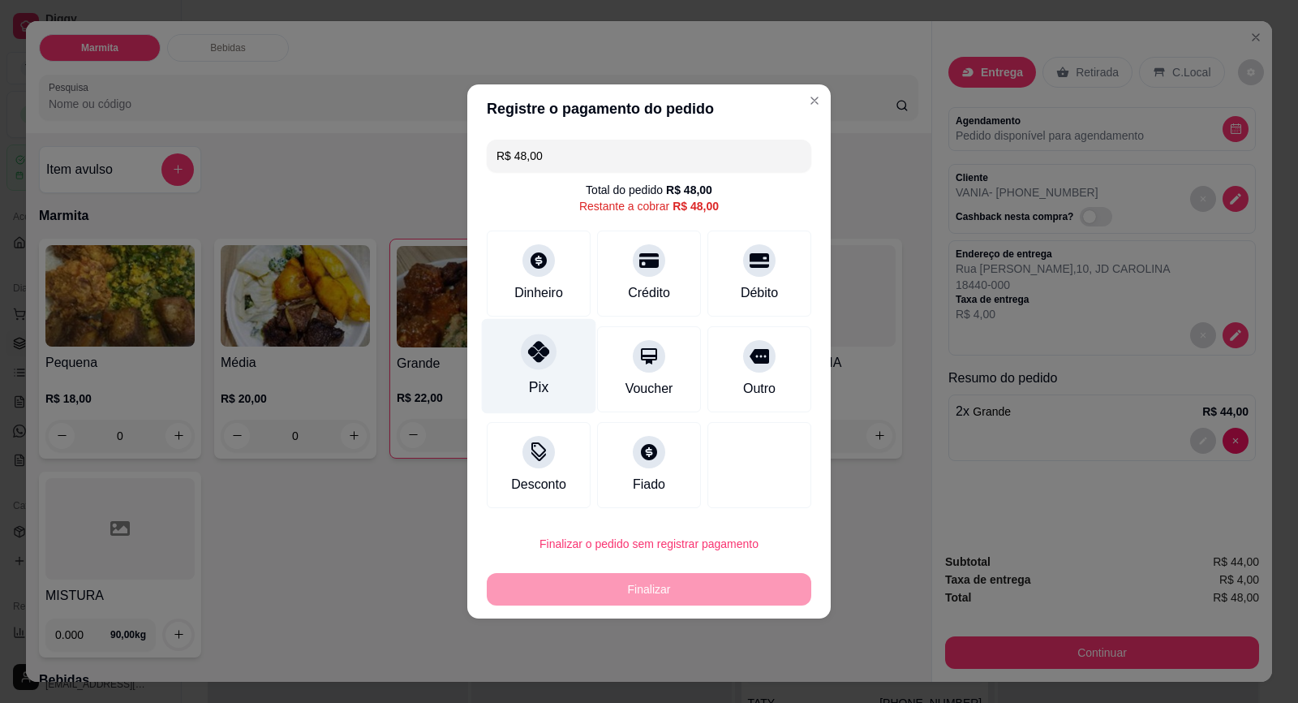
click at [540, 353] on icon at bounding box center [538, 351] width 21 height 21
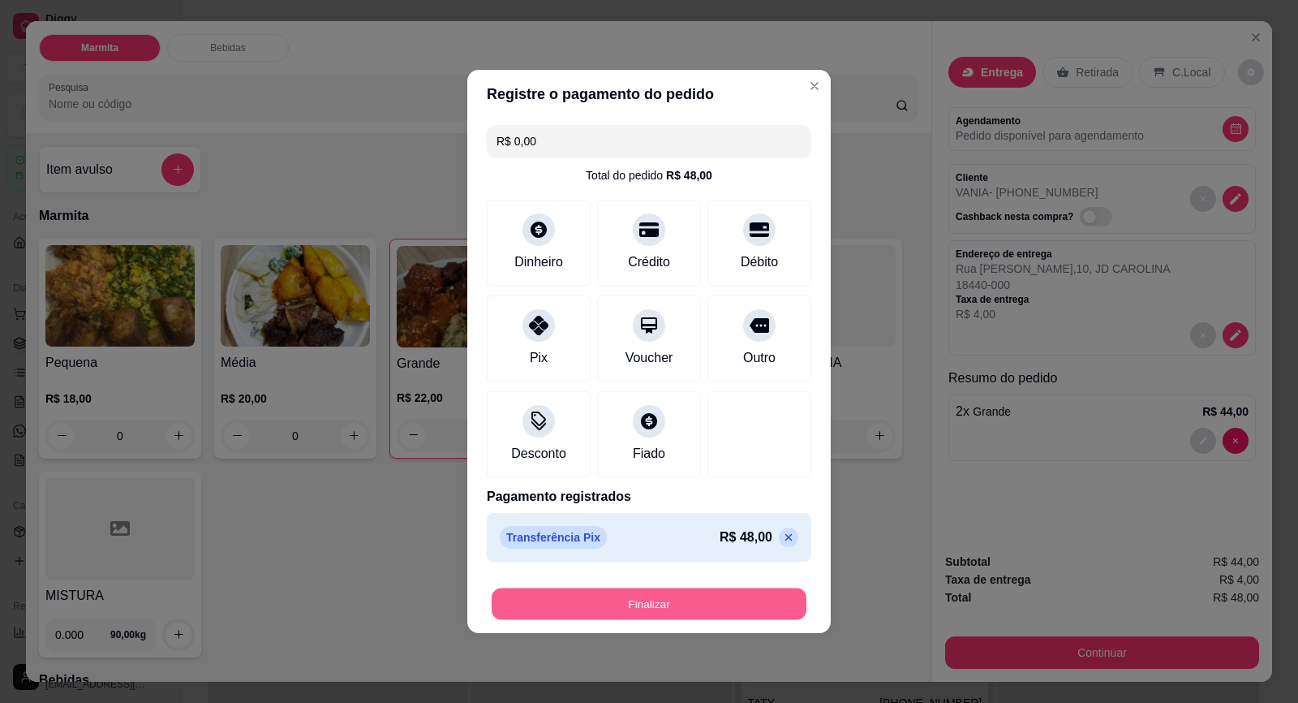
click at [727, 598] on button "Finalizar" at bounding box center [649, 604] width 315 height 32
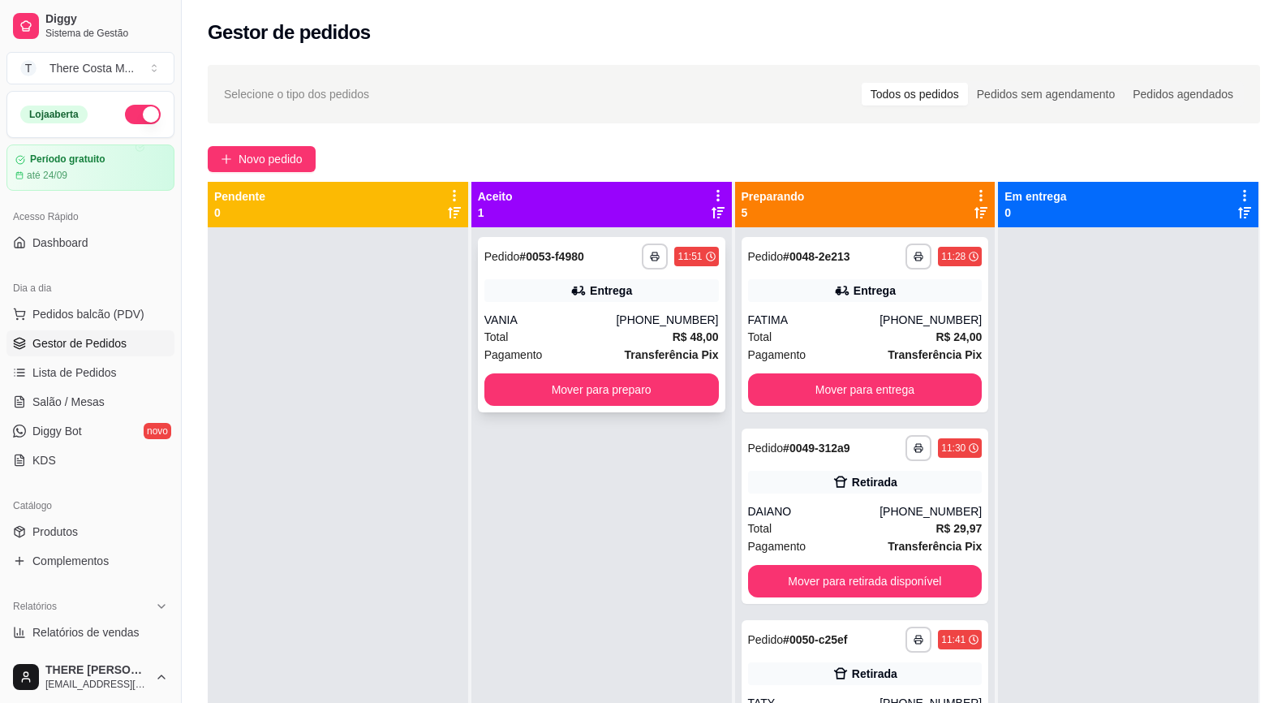
click at [641, 304] on div "**********" at bounding box center [601, 324] width 247 height 175
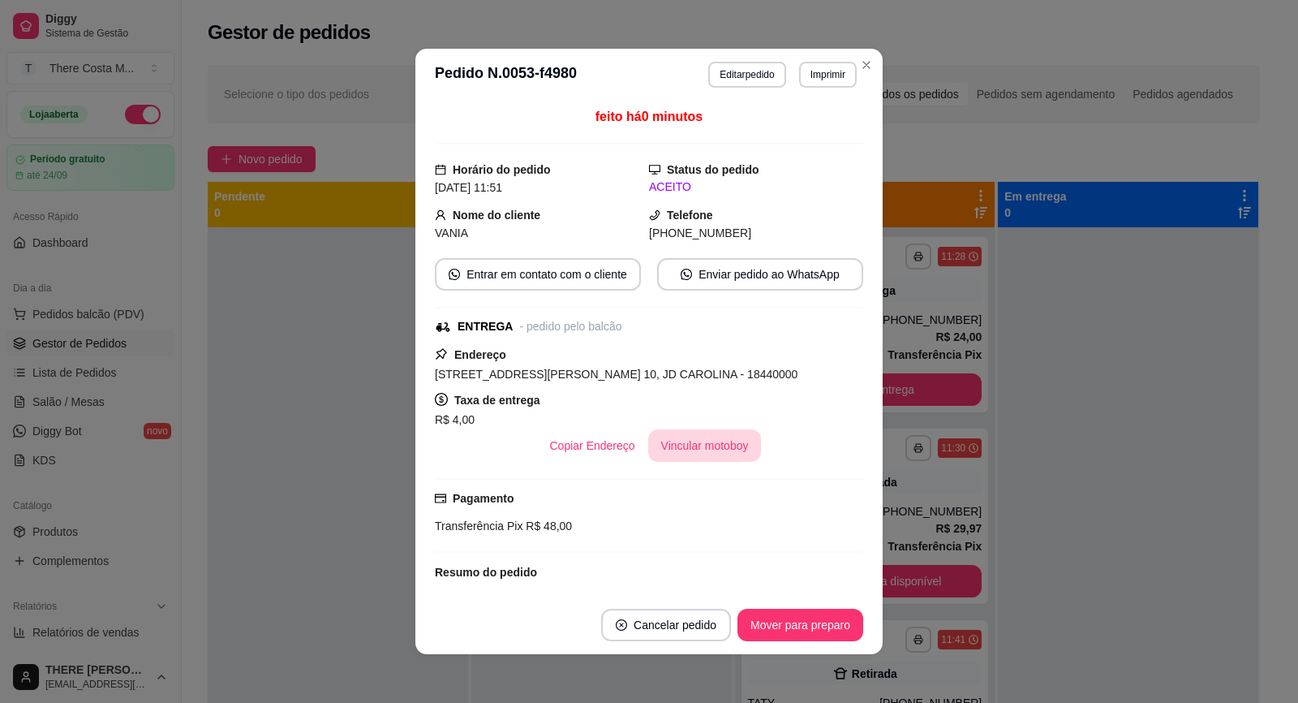
click at [711, 445] on button "Vincular motoboy" at bounding box center [705, 445] width 114 height 32
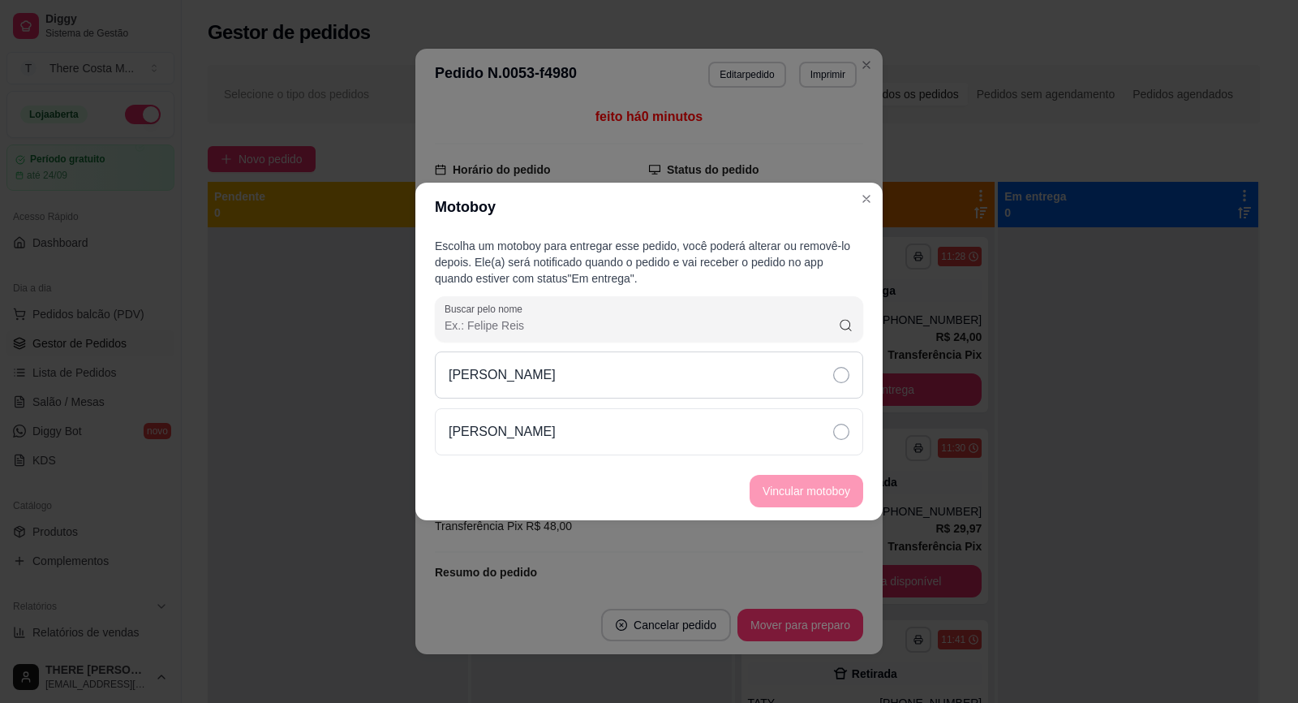
click at [747, 374] on div "[PERSON_NAME]" at bounding box center [649, 374] width 428 height 47
click at [799, 499] on button "Vincular motoboy" at bounding box center [807, 491] width 114 height 32
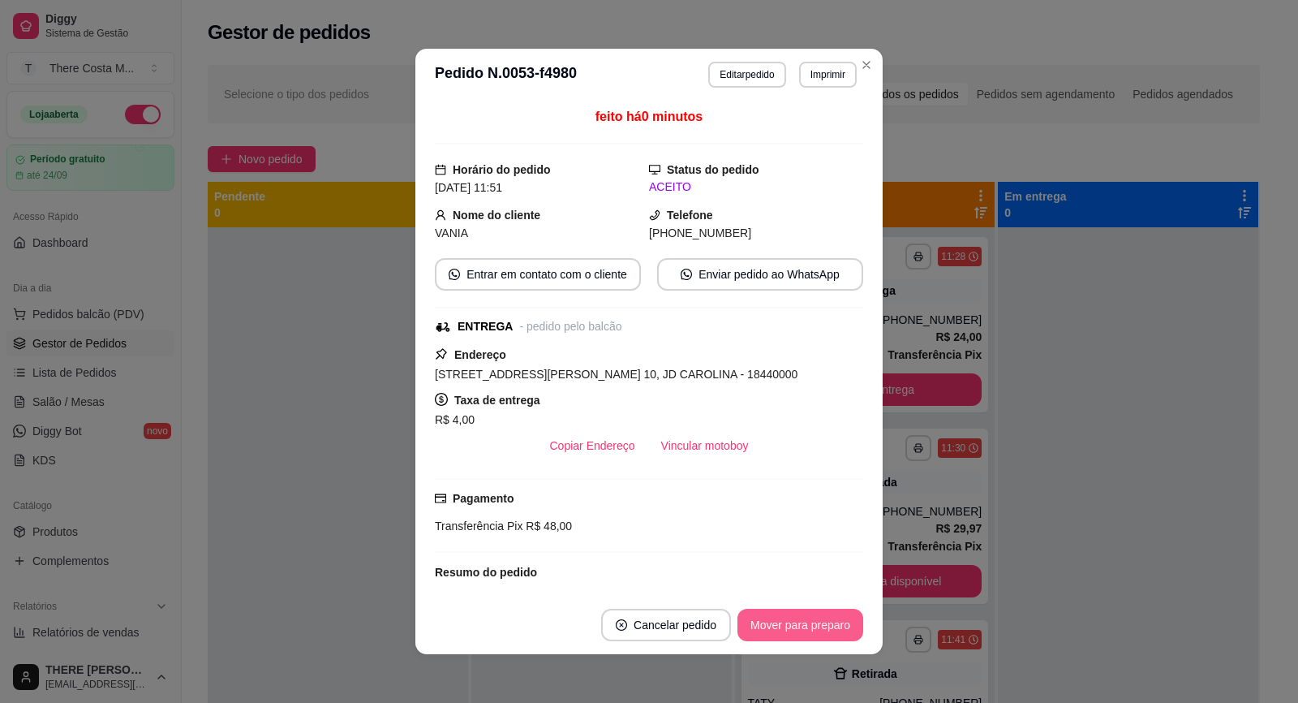
click at [803, 622] on button "Mover para preparo" at bounding box center [801, 625] width 126 height 32
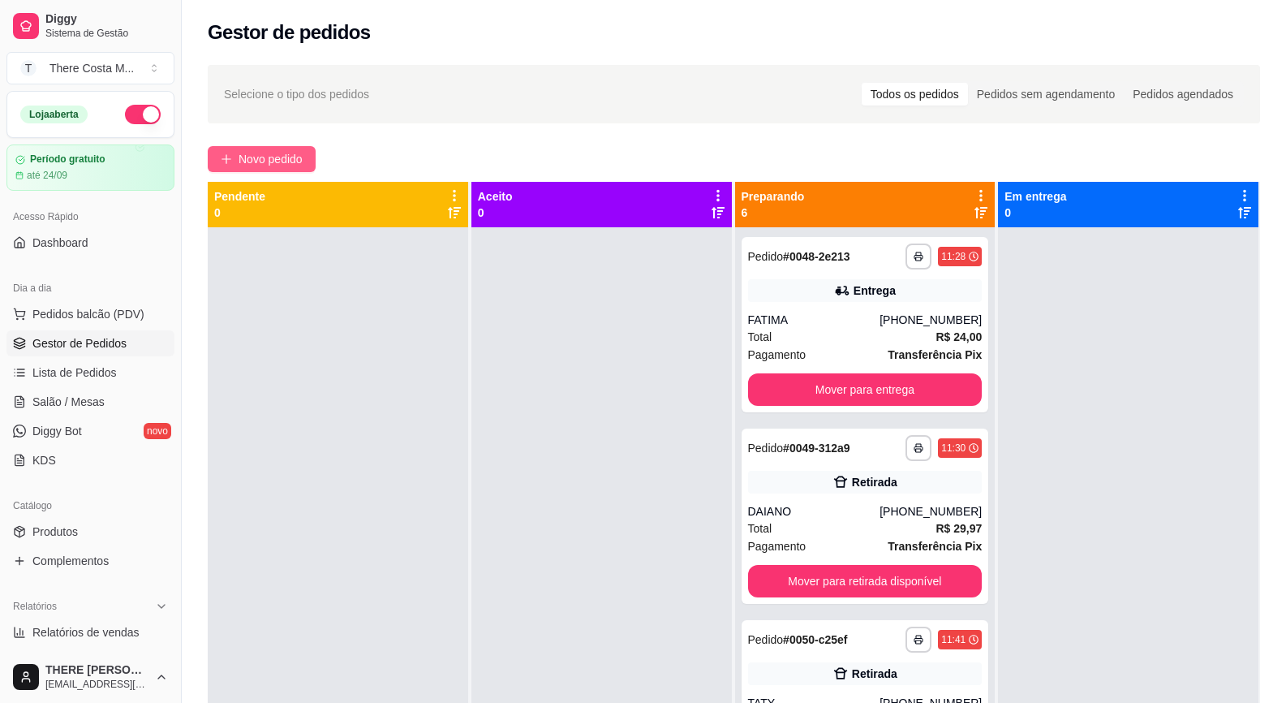
click at [271, 163] on span "Novo pedido" at bounding box center [271, 159] width 64 height 18
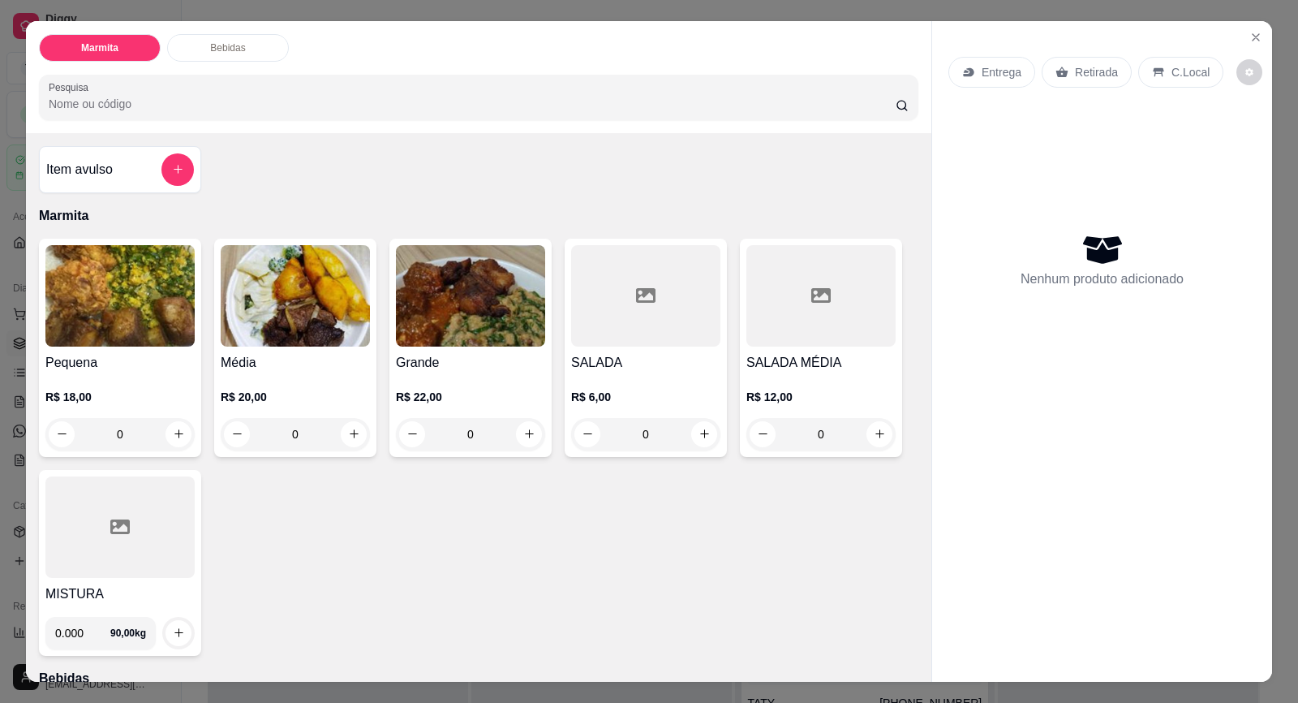
click at [1020, 75] on div "Entrega" at bounding box center [992, 72] width 87 height 31
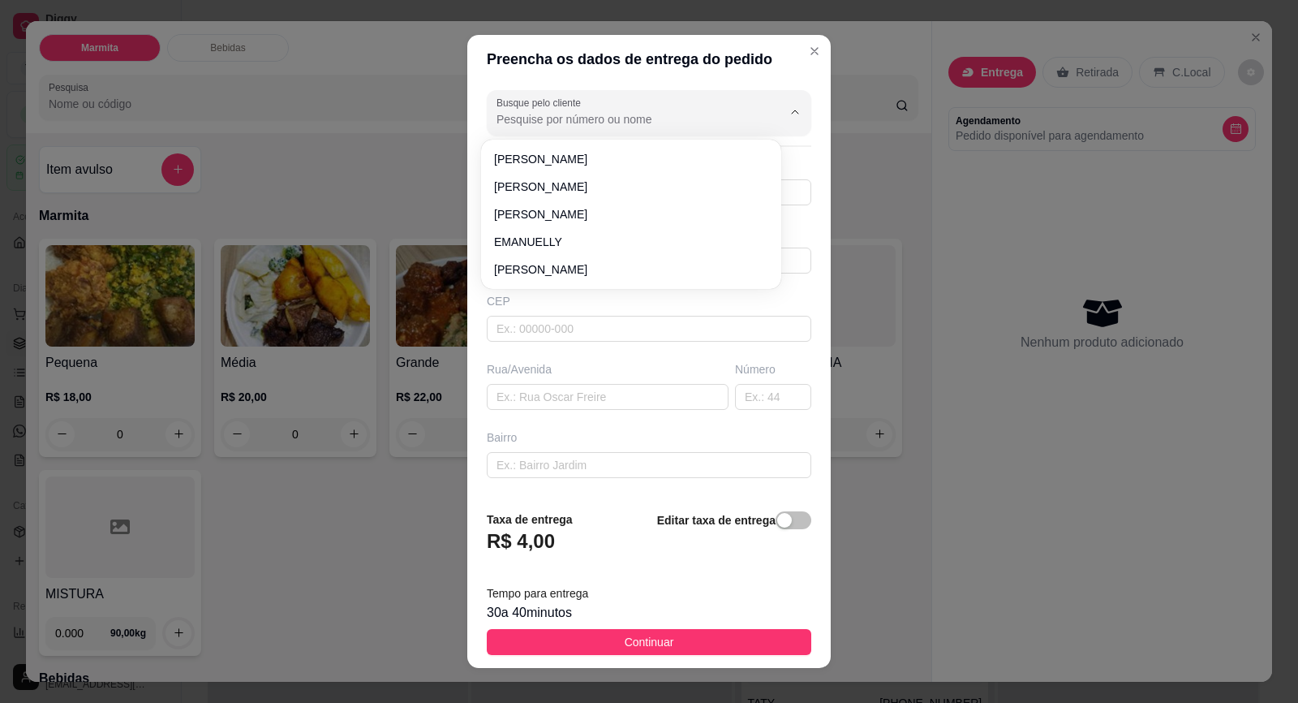
click at [642, 114] on input "Busque pelo cliente" at bounding box center [627, 119] width 260 height 16
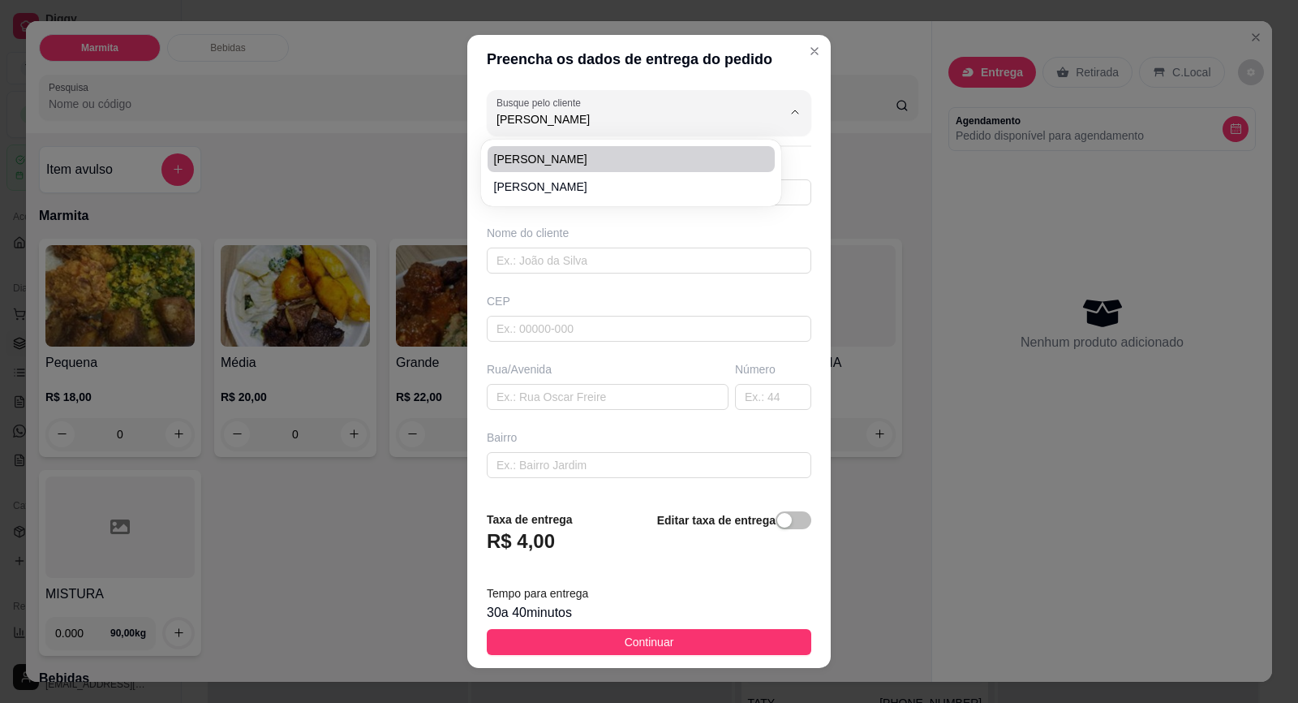
click at [640, 165] on span "[PERSON_NAME]" at bounding box center [623, 159] width 258 height 16
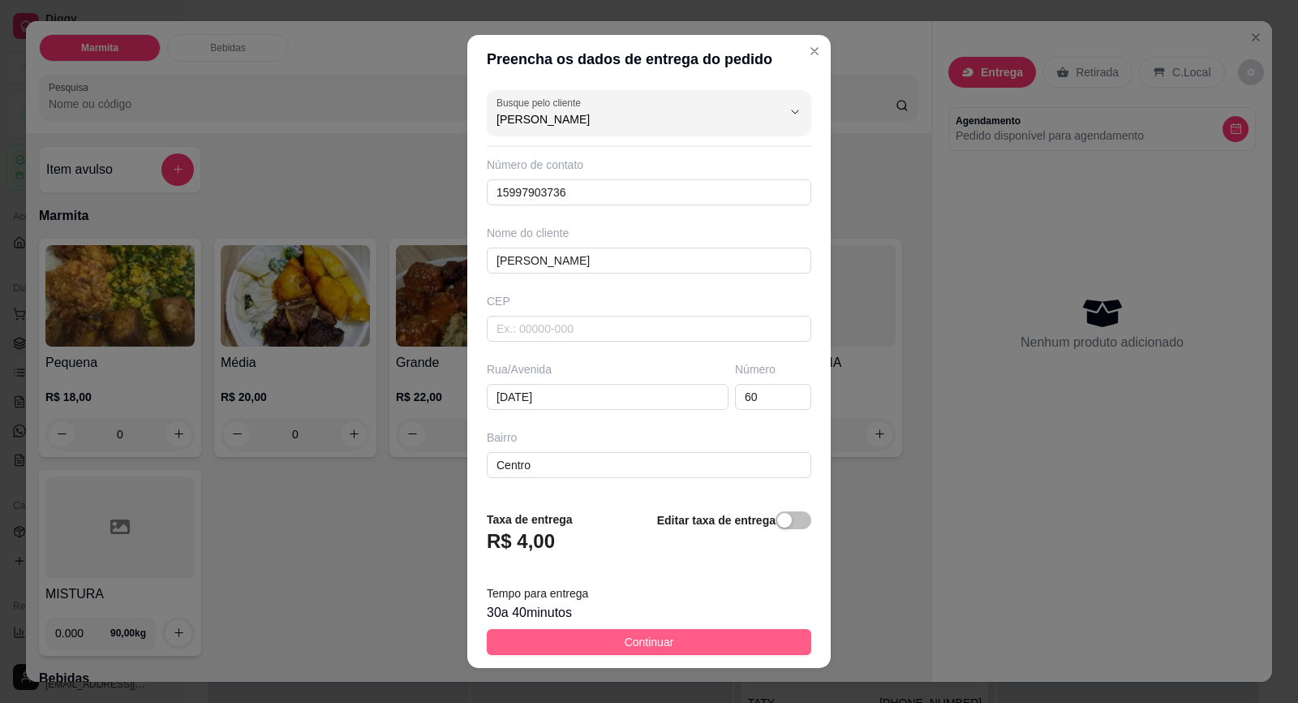
click at [696, 650] on button "Continuar" at bounding box center [649, 642] width 325 height 26
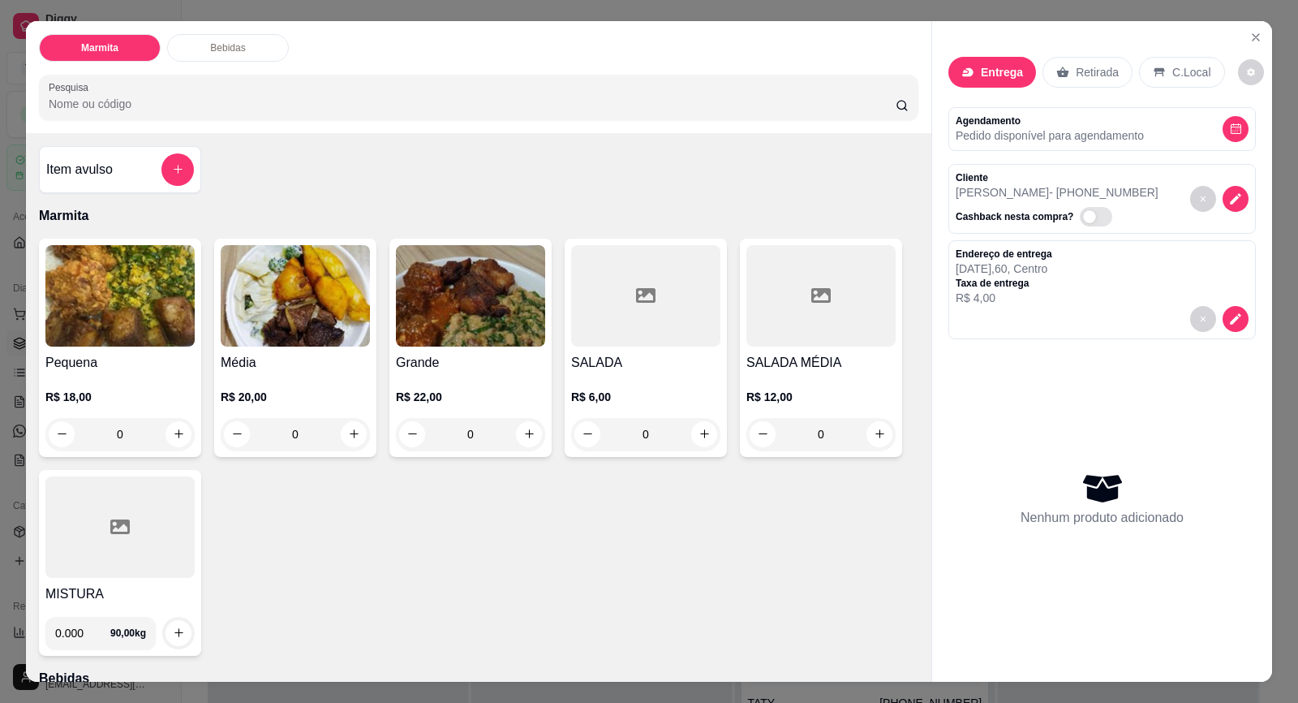
click at [111, 357] on h4 "Pequena" at bounding box center [119, 362] width 149 height 19
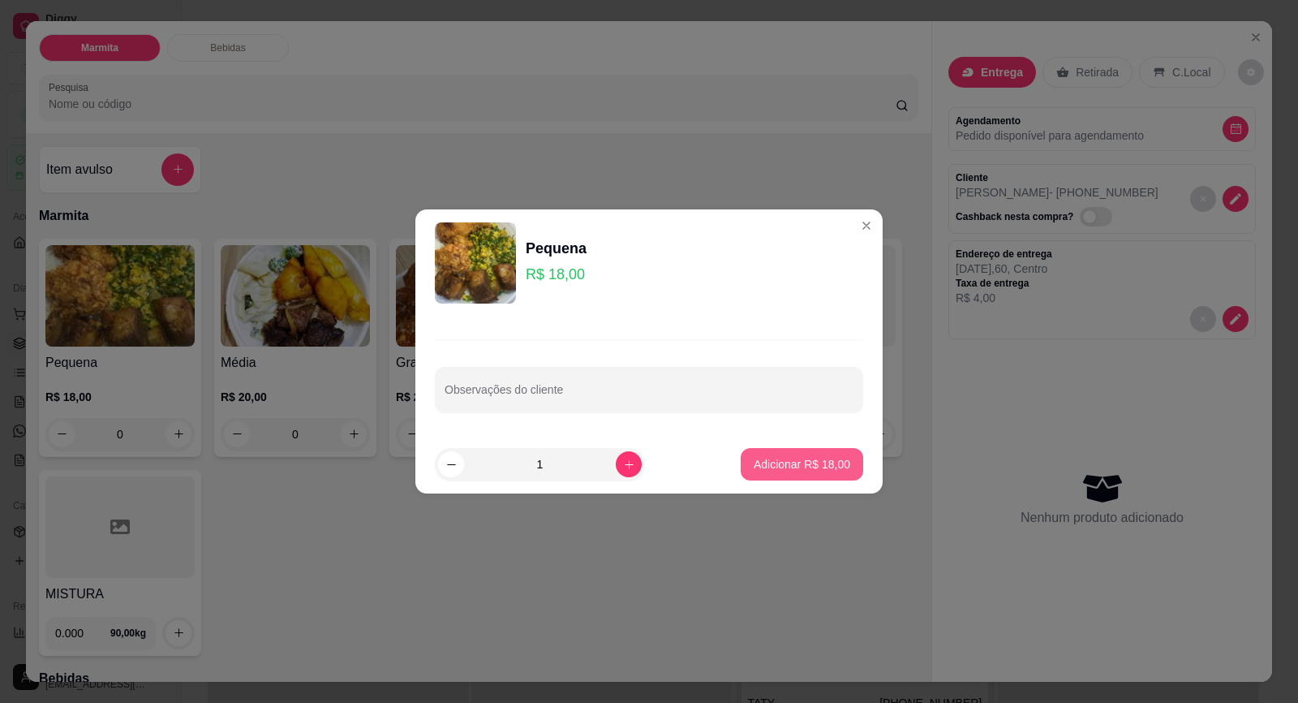
click at [800, 454] on button "Adicionar R$ 18,00" at bounding box center [802, 464] width 123 height 32
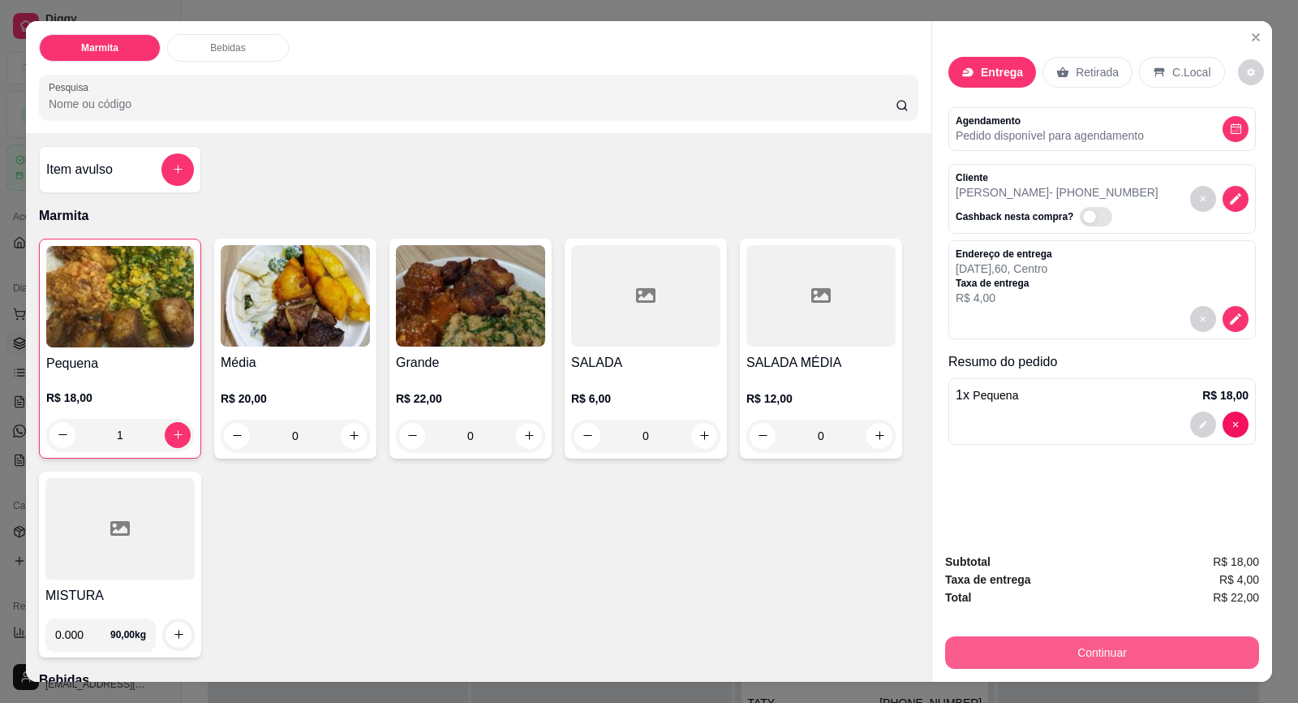
click at [1074, 642] on button "Continuar" at bounding box center [1102, 652] width 314 height 32
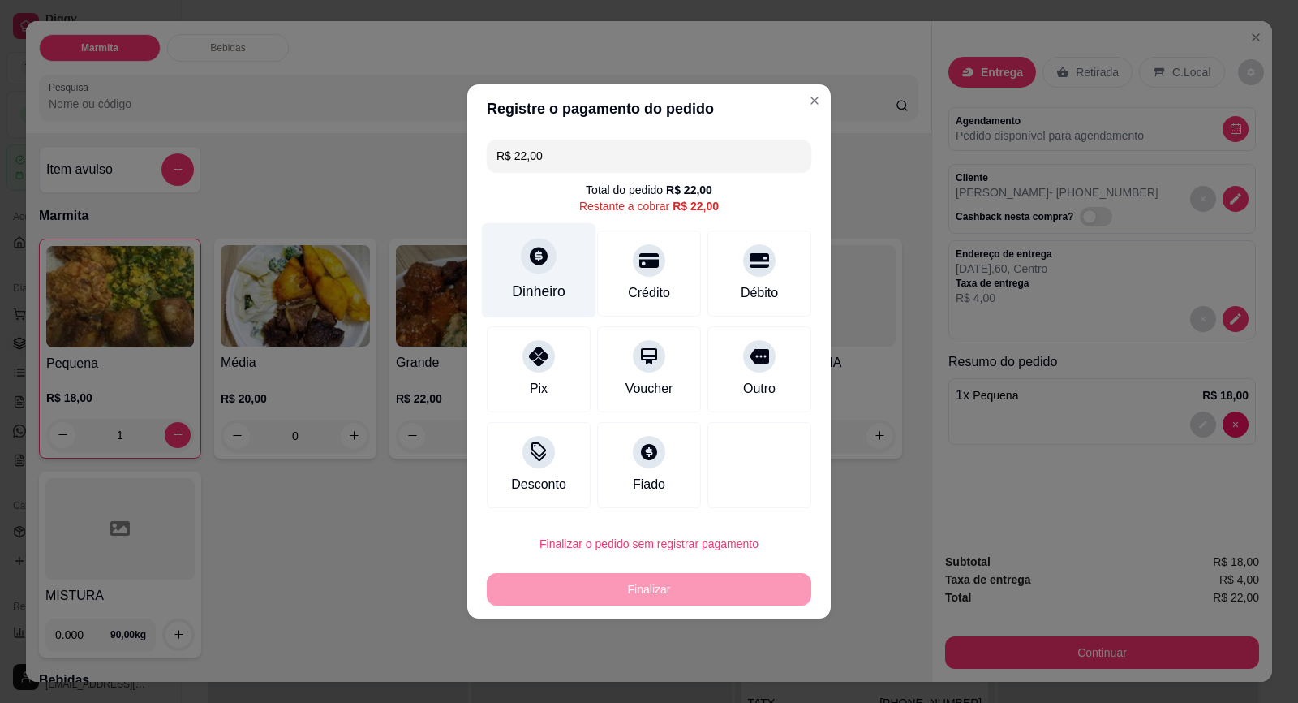
click at [531, 278] on div "Dinheiro" at bounding box center [539, 270] width 114 height 95
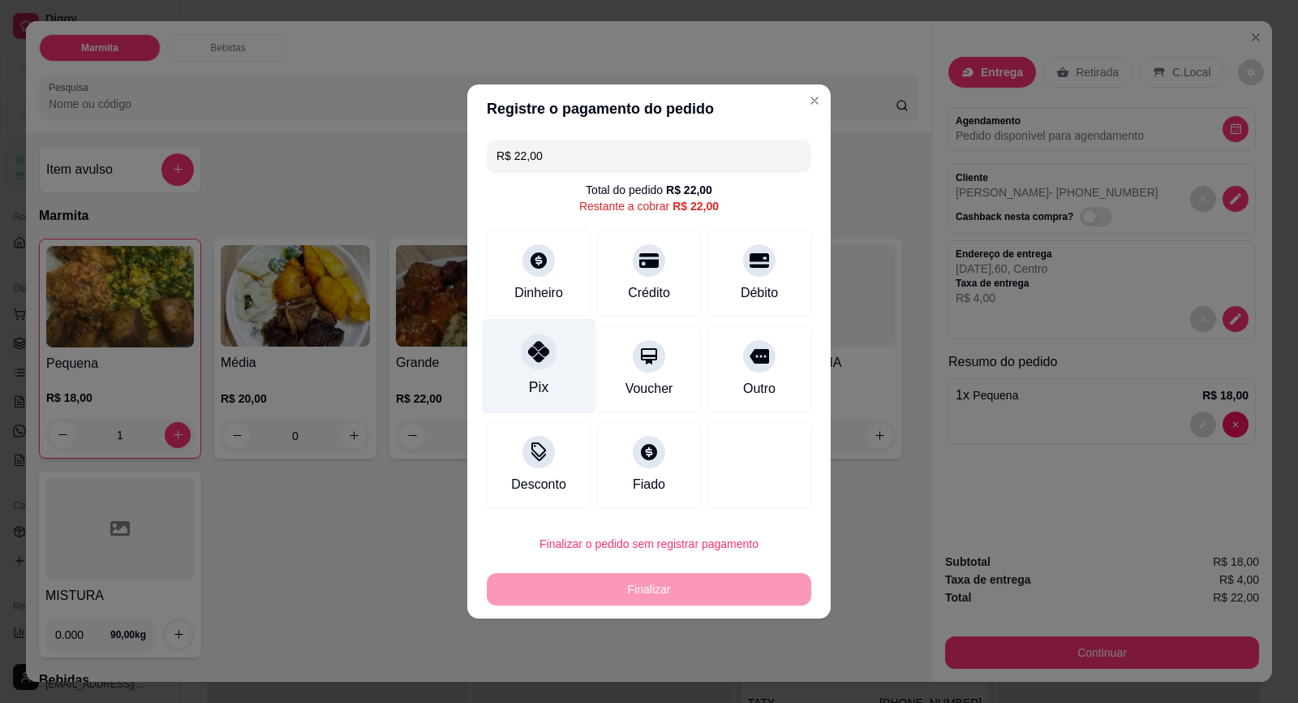
click at [531, 371] on div "Pix" at bounding box center [539, 366] width 114 height 95
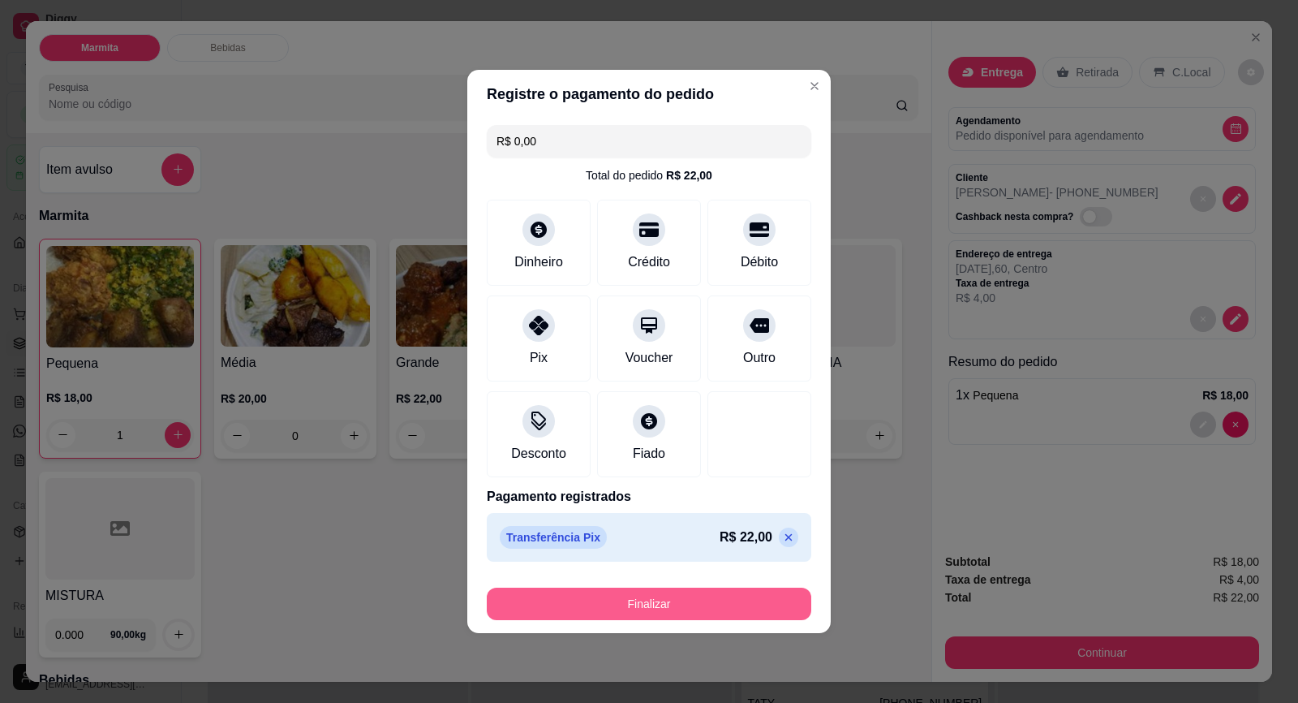
click at [708, 598] on button "Finalizar" at bounding box center [649, 603] width 325 height 32
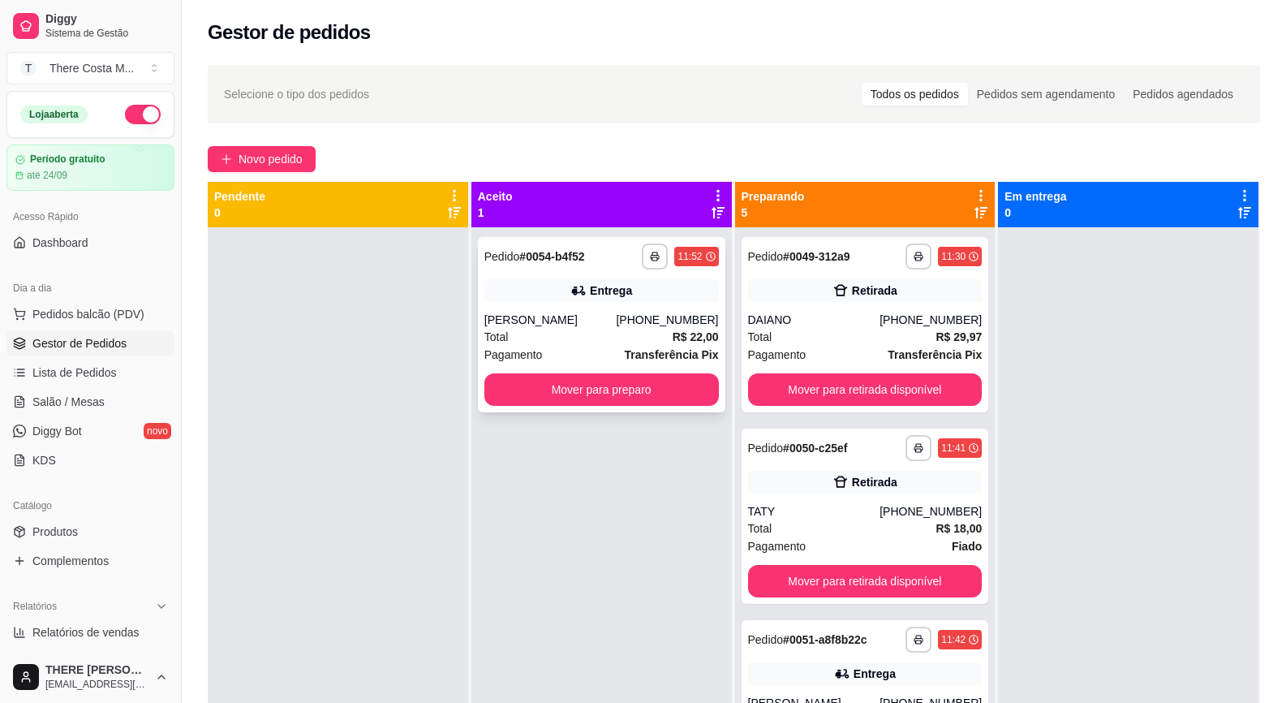
click at [673, 323] on div "[PHONE_NUMBER]" at bounding box center [667, 320] width 102 height 16
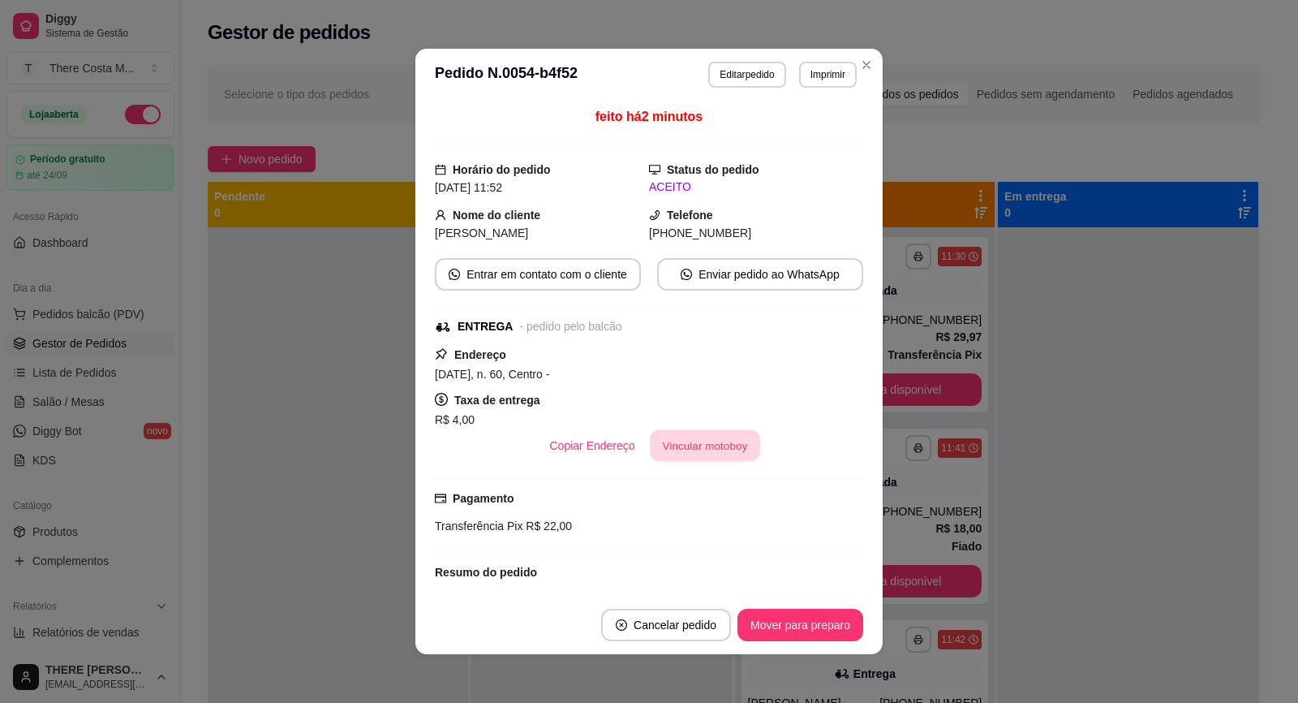
click at [719, 441] on button "Vincular motoboy" at bounding box center [705, 446] width 110 height 32
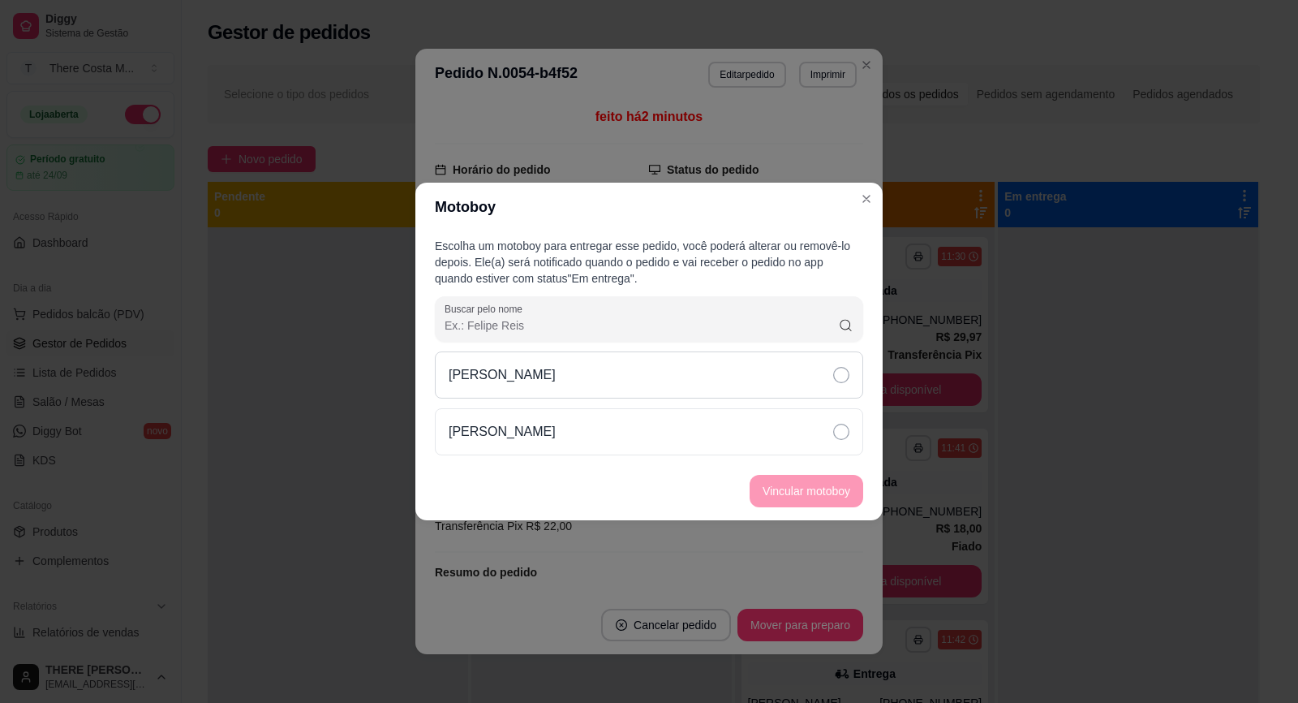
click at [708, 391] on div "[PERSON_NAME]" at bounding box center [649, 374] width 428 height 47
click at [790, 502] on button "Vincular motoboy" at bounding box center [807, 491] width 114 height 32
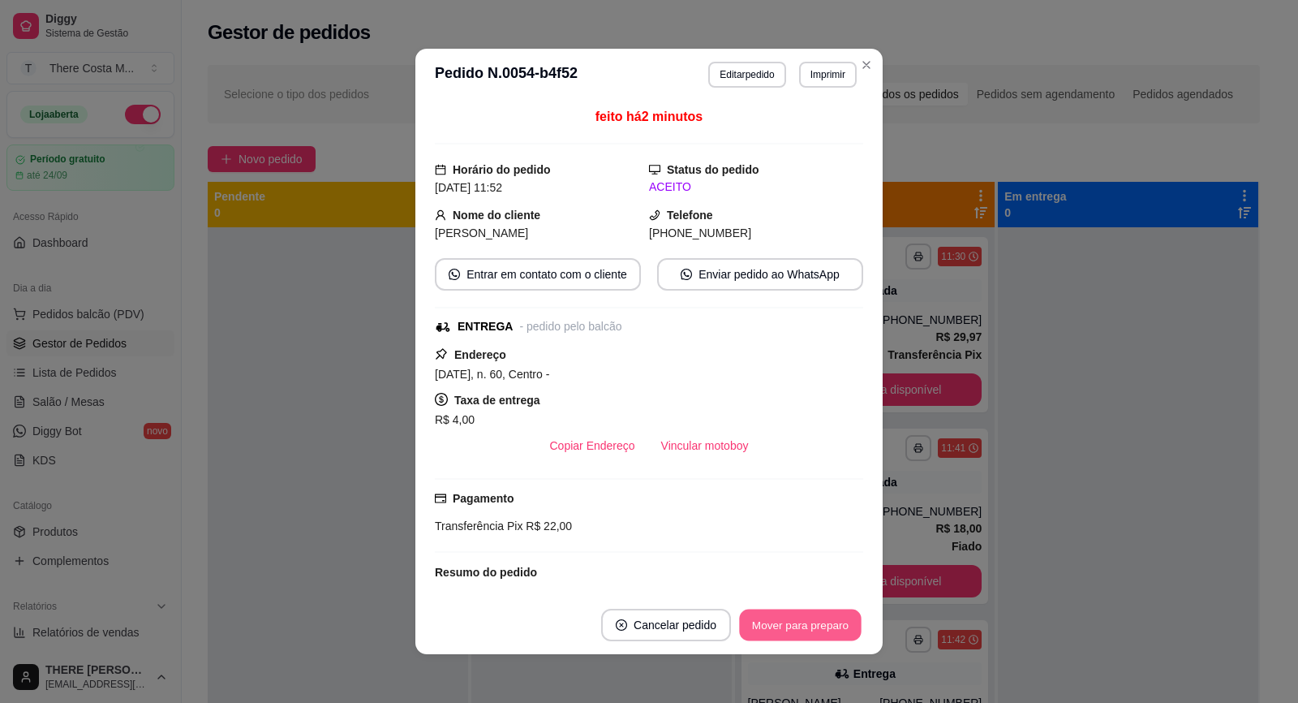
click at [793, 629] on button "Mover para preparo" at bounding box center [800, 625] width 122 height 32
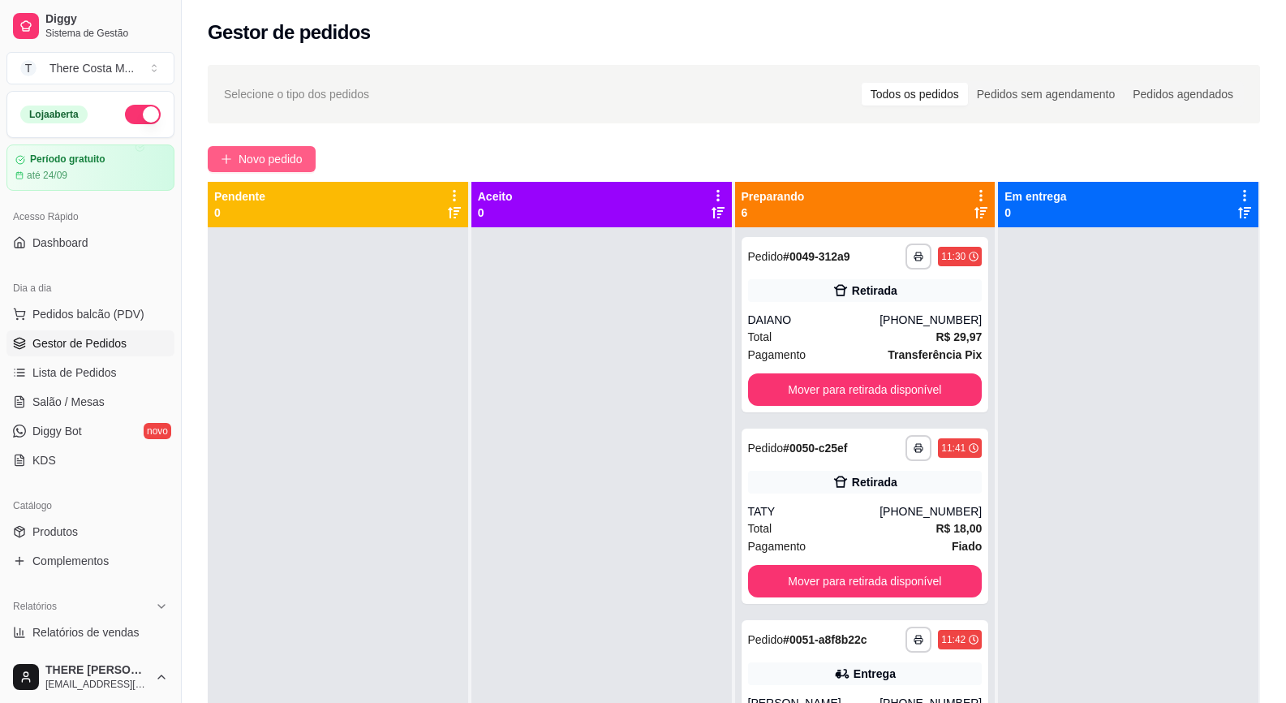
click at [288, 153] on span "Novo pedido" at bounding box center [271, 159] width 64 height 18
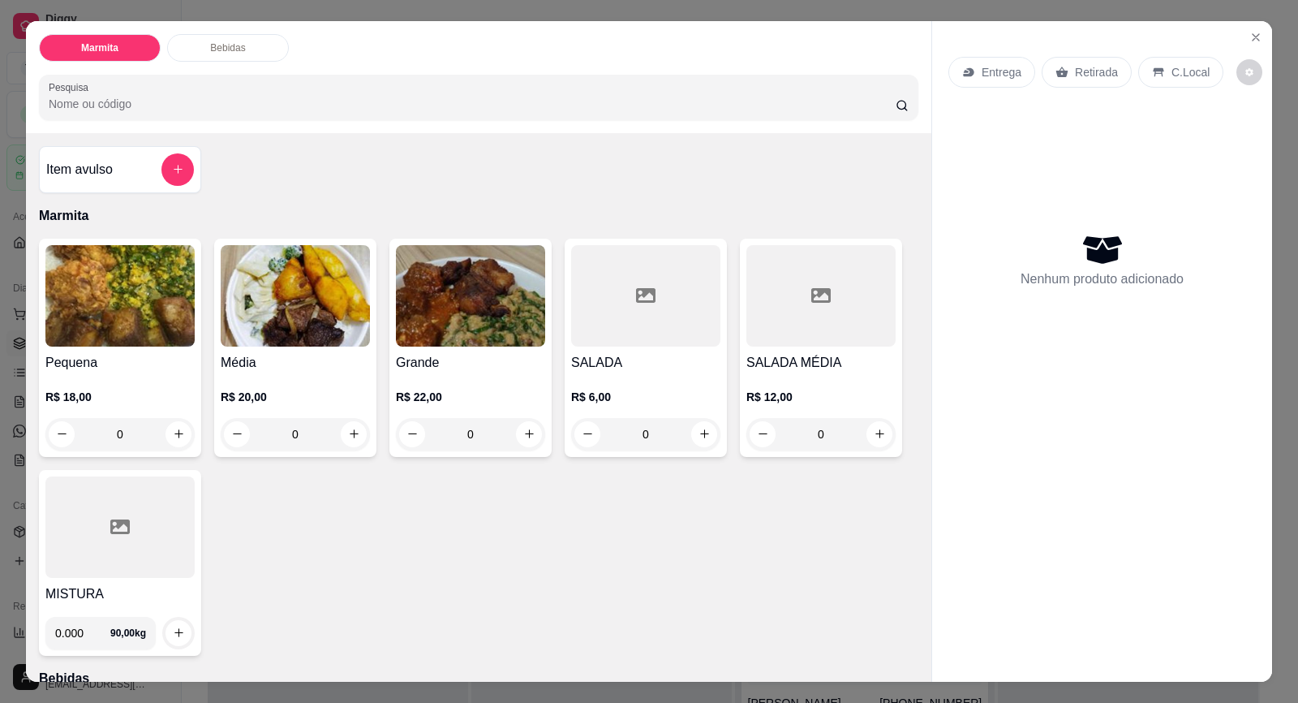
click at [973, 67] on div "Entrega" at bounding box center [992, 72] width 87 height 31
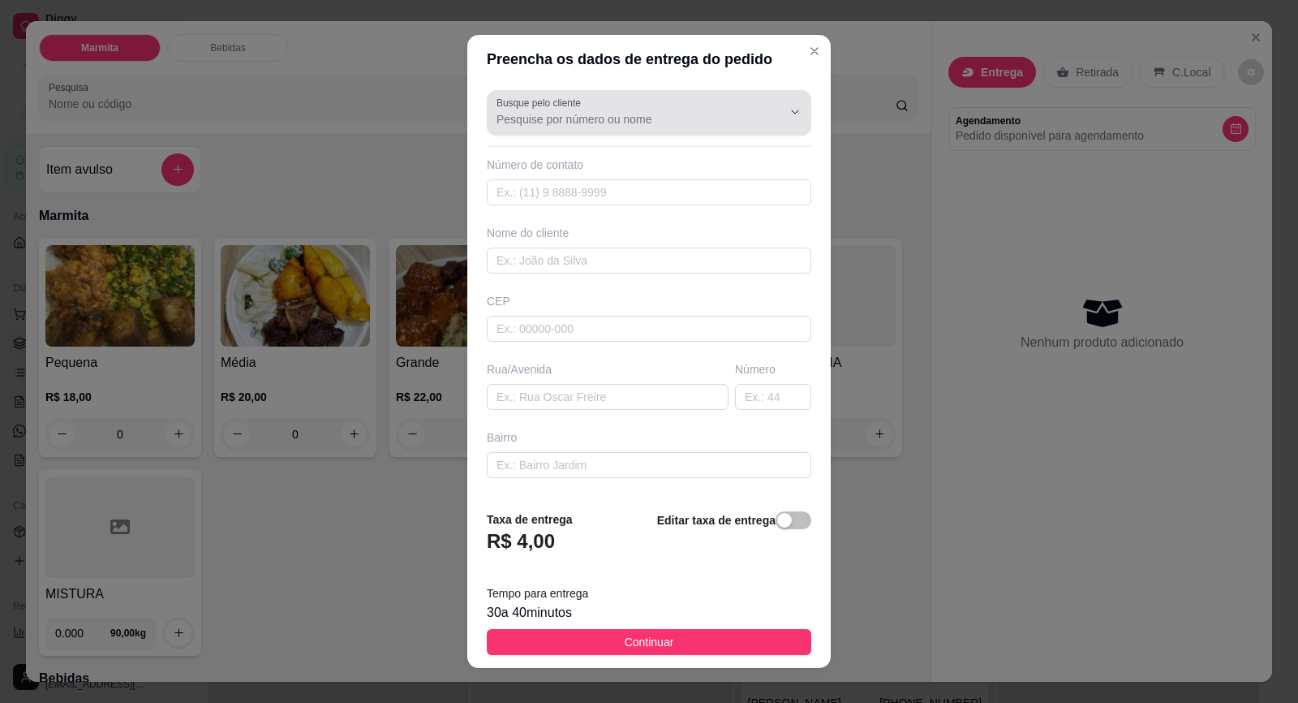
click at [618, 125] on input "Busque pelo cliente" at bounding box center [627, 119] width 260 height 16
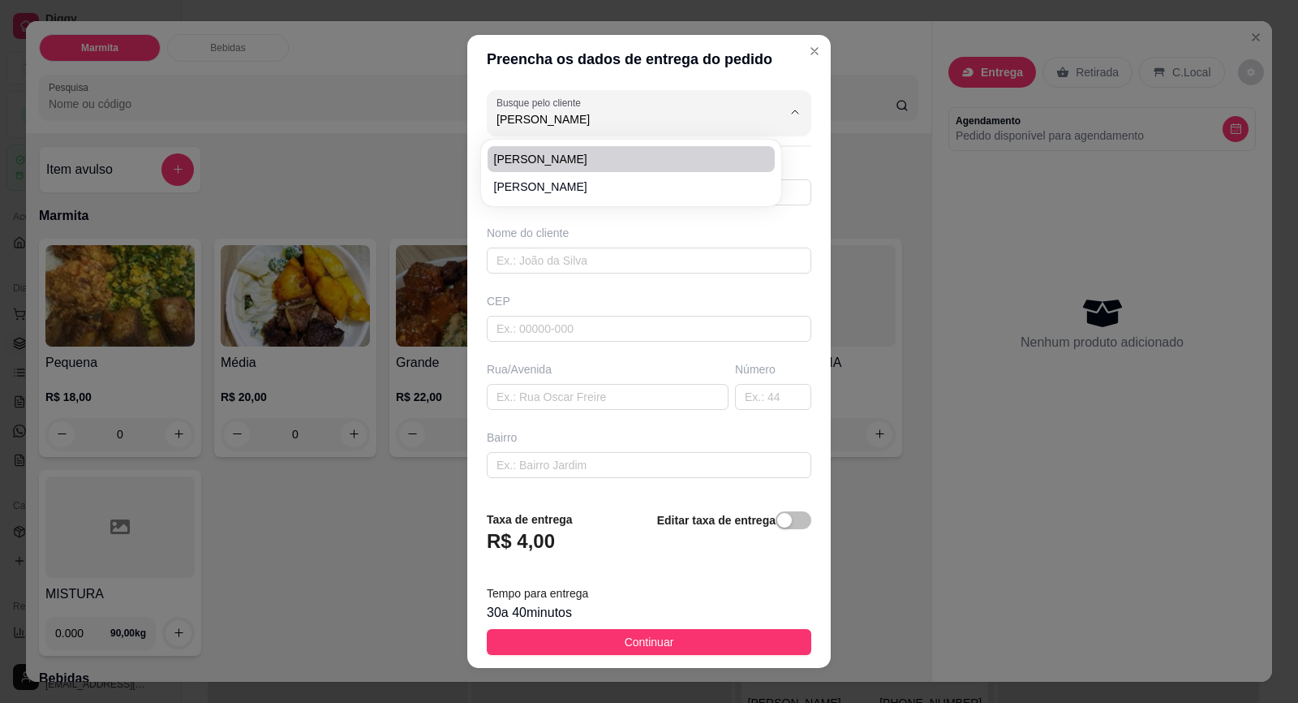
click at [617, 157] on span "[PERSON_NAME]" at bounding box center [623, 159] width 258 height 16
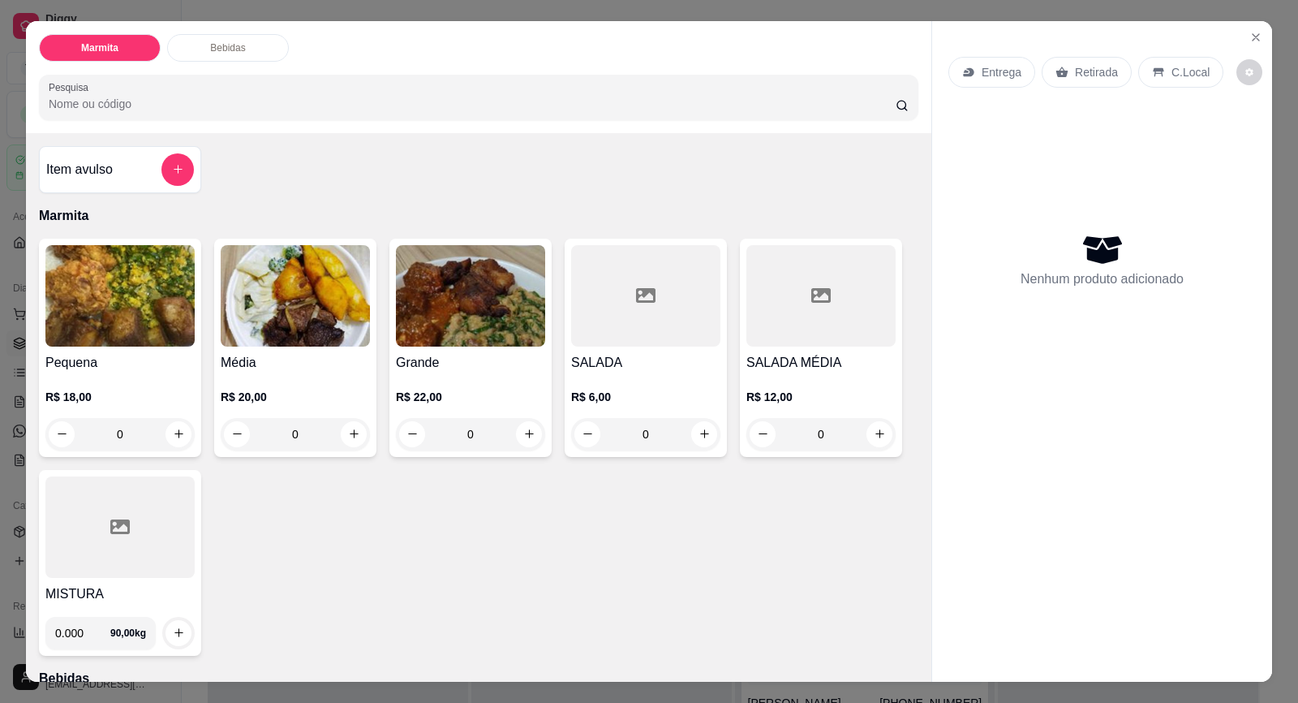
click at [1077, 75] on p "Retirada" at bounding box center [1096, 72] width 43 height 16
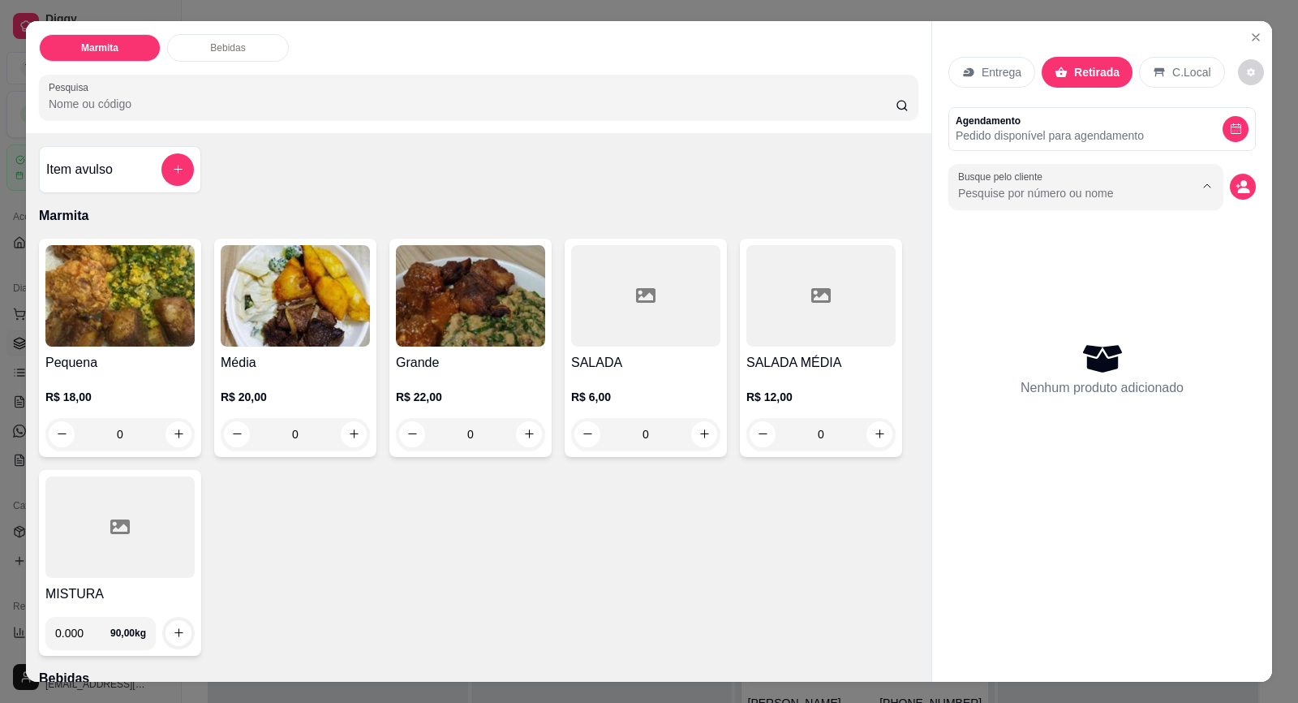
click at [1036, 192] on input "Busque pelo cliente" at bounding box center [1063, 193] width 210 height 16
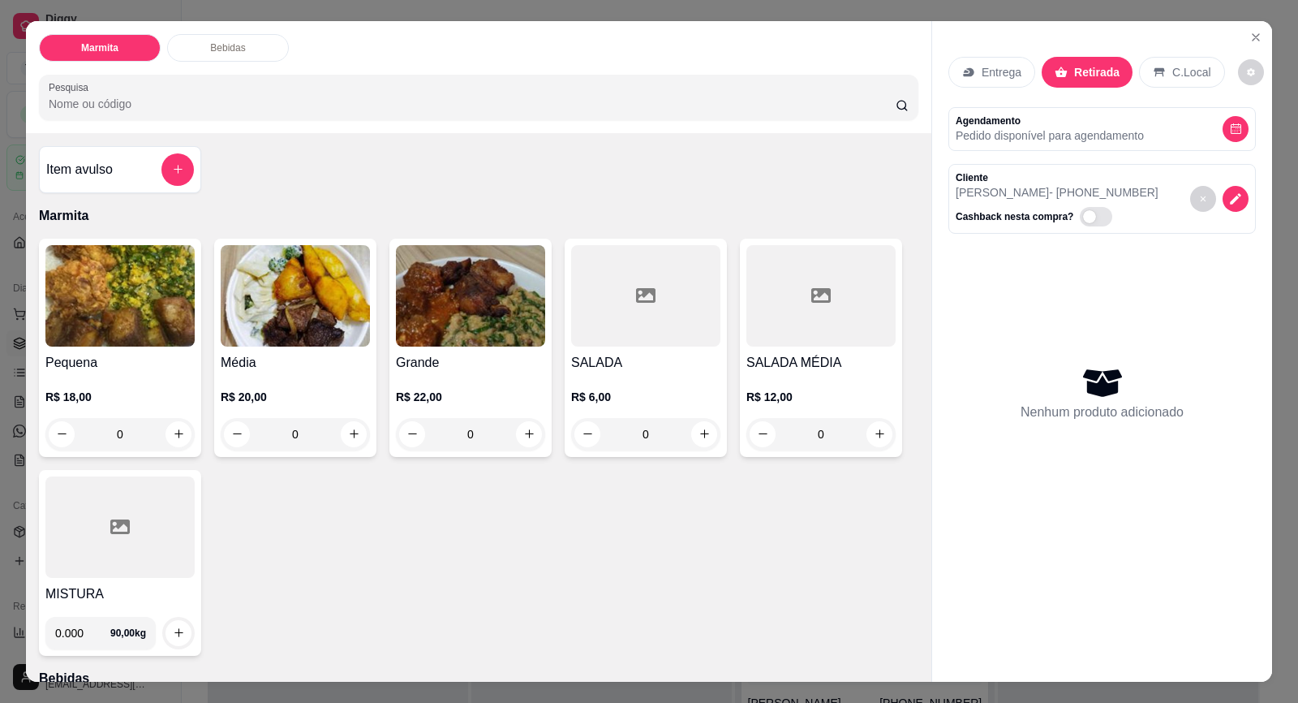
click at [305, 338] on img at bounding box center [295, 295] width 149 height 101
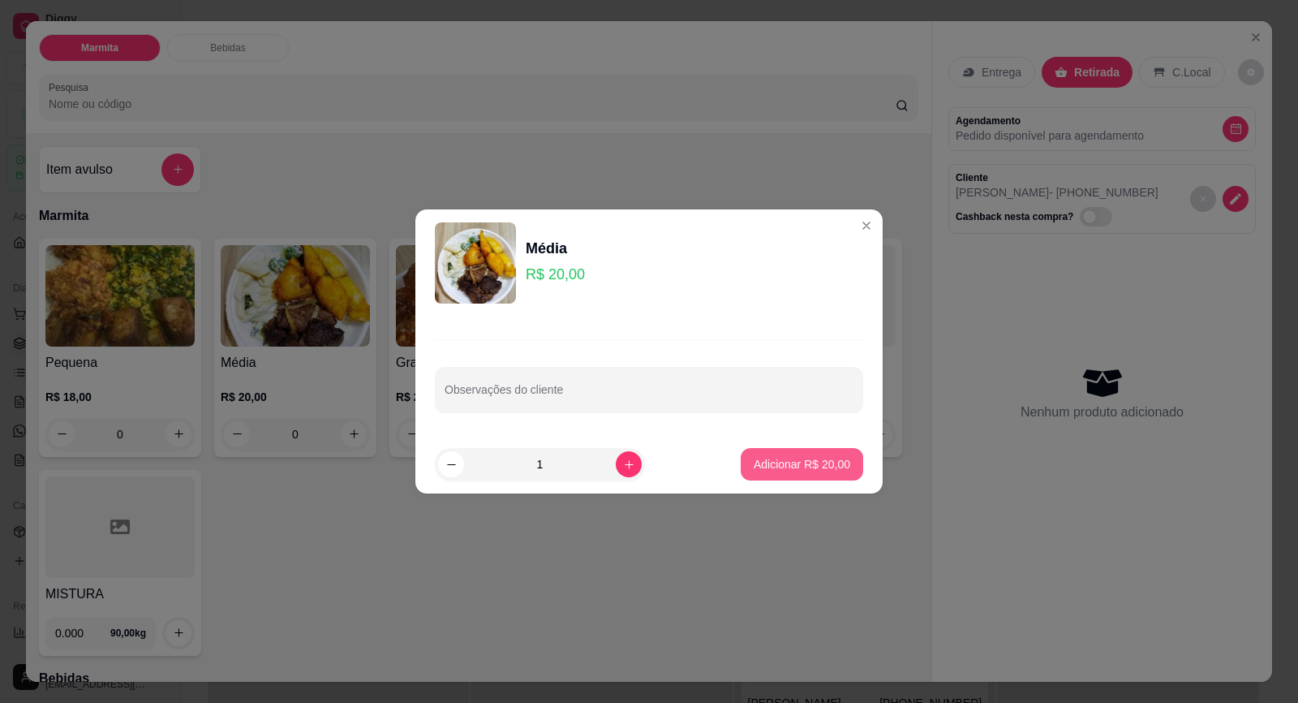
click at [820, 465] on p "Adicionar R$ 20,00" at bounding box center [802, 464] width 97 height 16
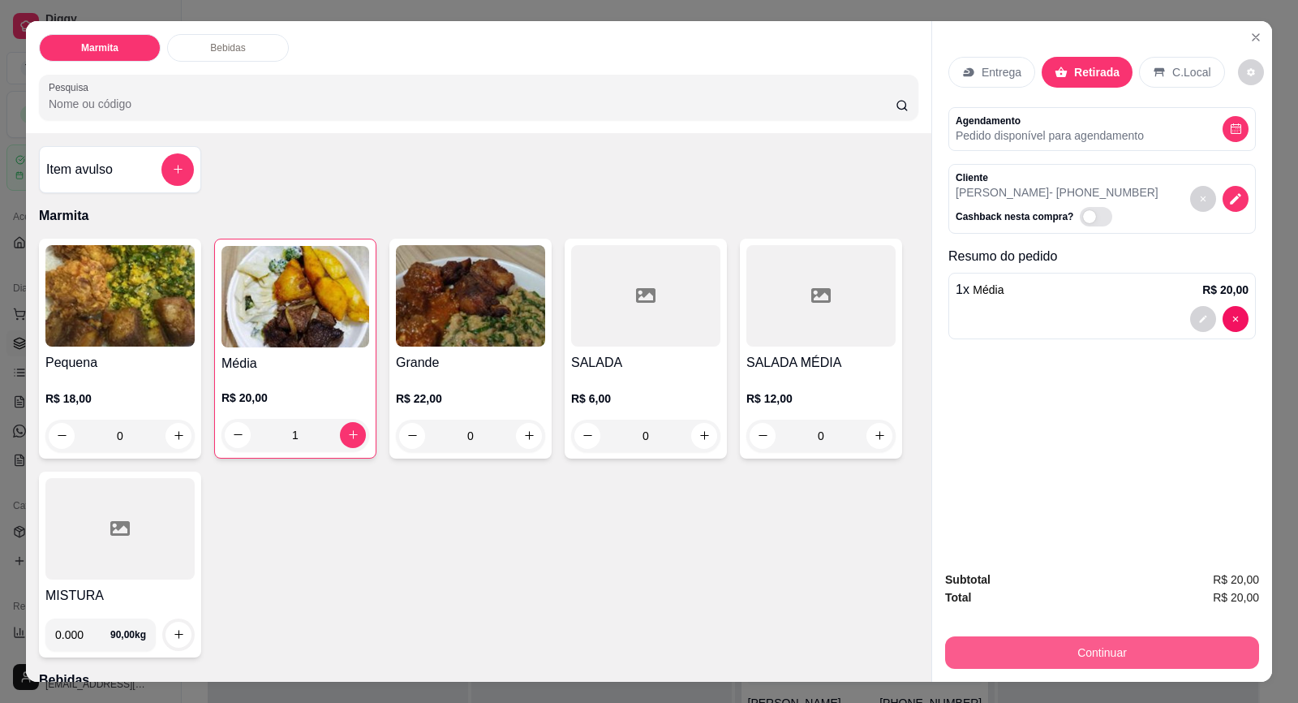
click at [1096, 661] on button "Continuar" at bounding box center [1102, 652] width 314 height 32
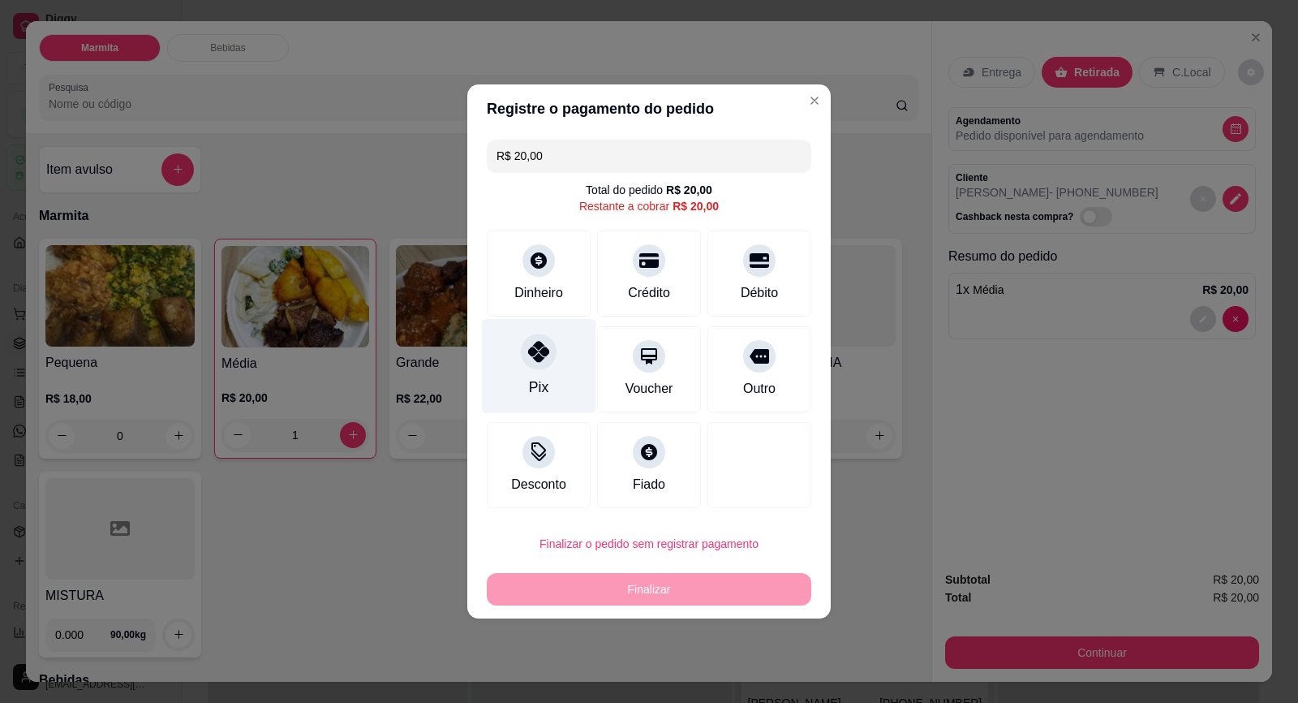
click at [538, 352] on icon at bounding box center [538, 351] width 21 height 21
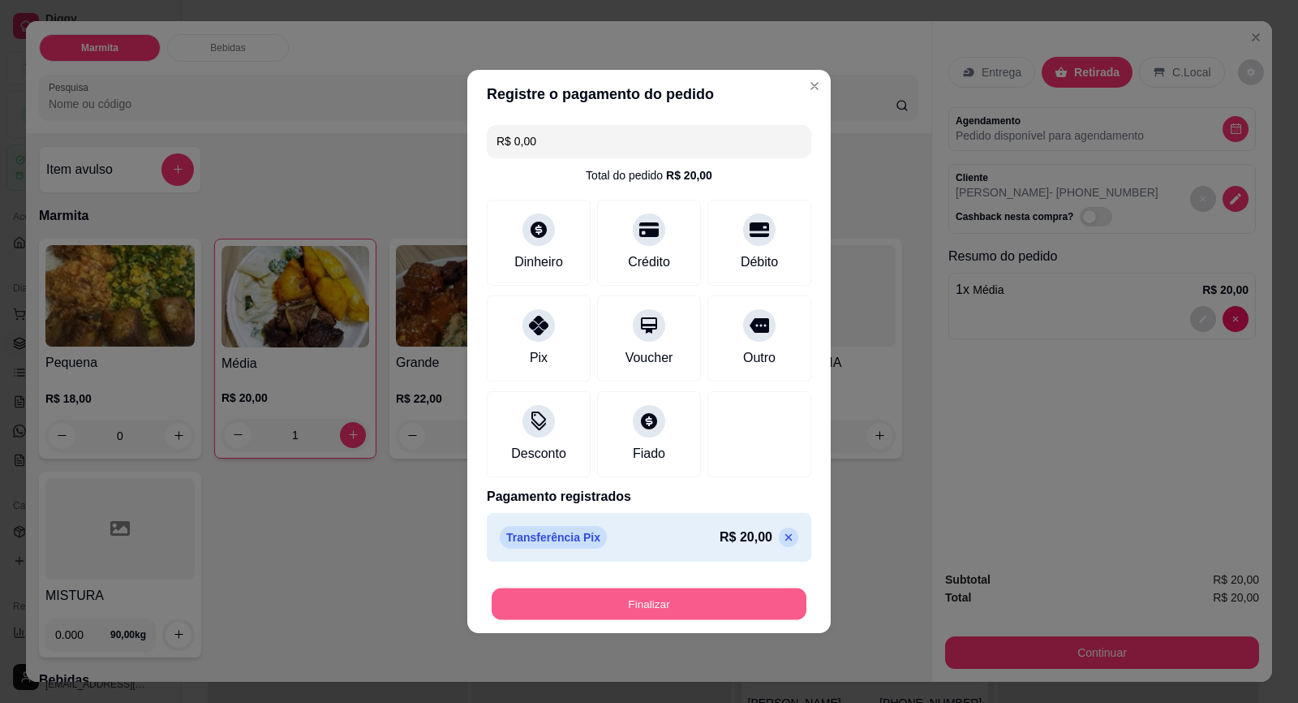
click at [707, 600] on button "Finalizar" at bounding box center [649, 604] width 315 height 32
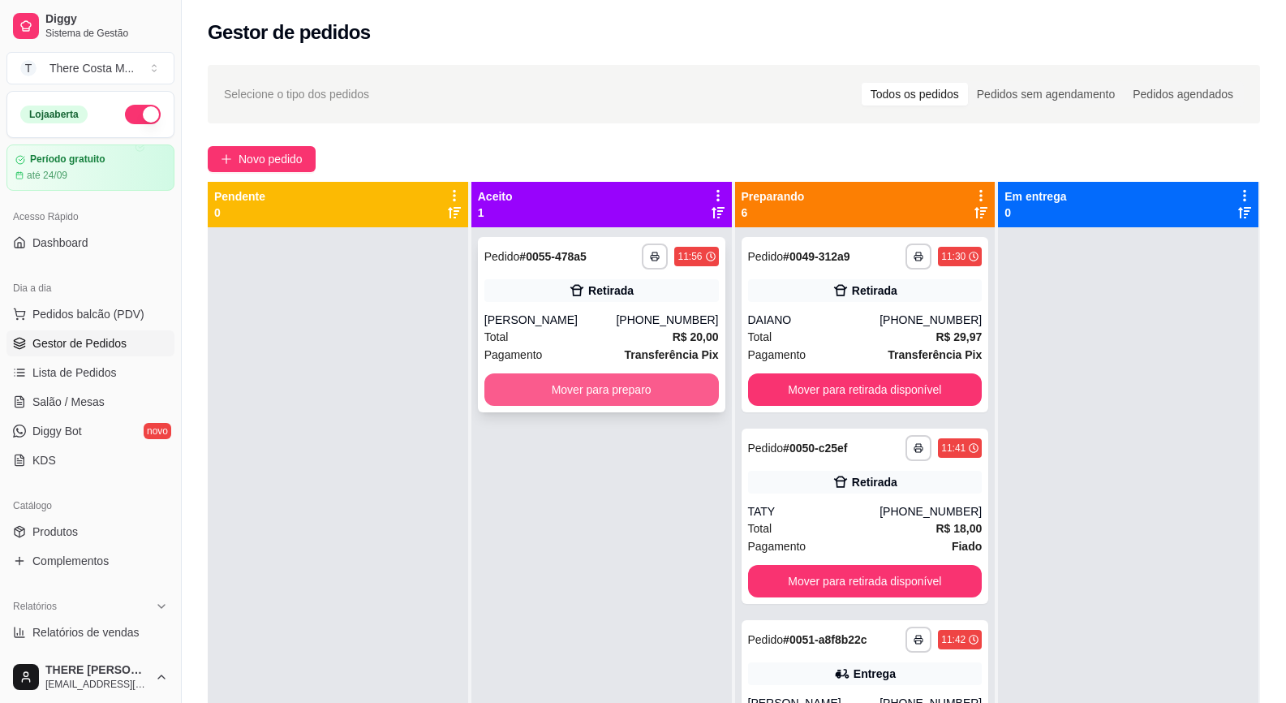
click at [662, 385] on button "Mover para preparo" at bounding box center [601, 389] width 235 height 32
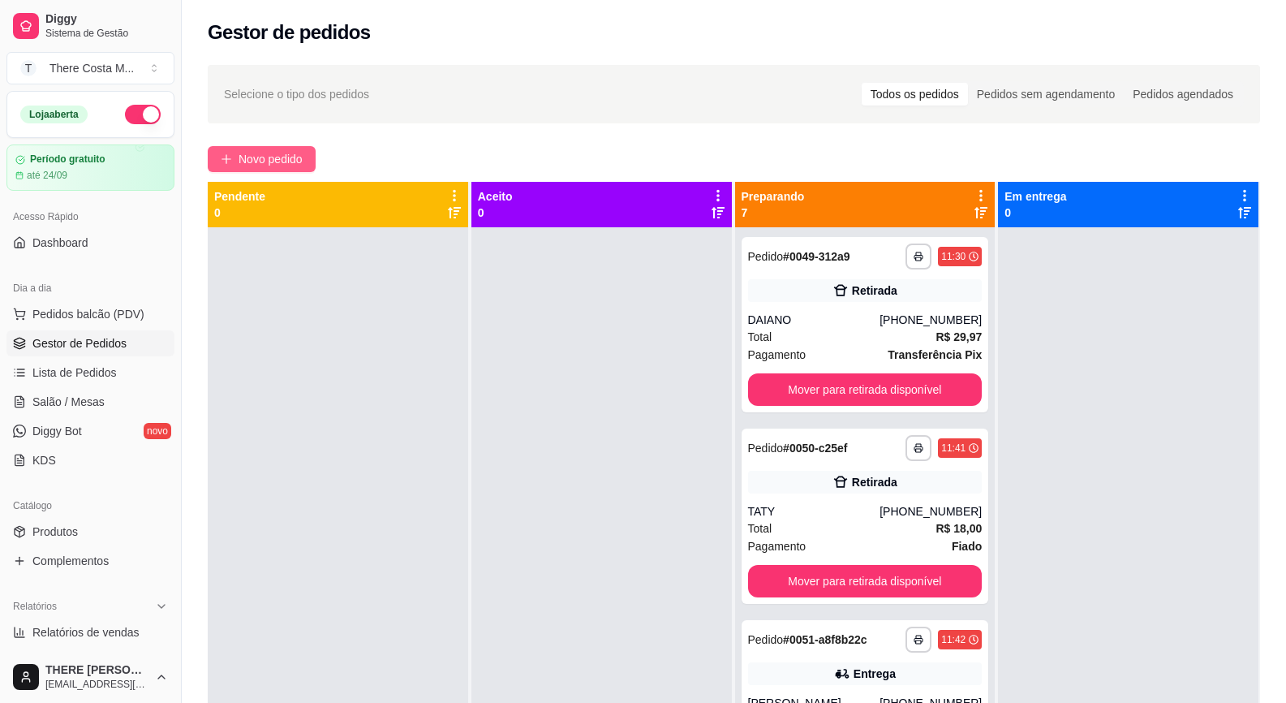
click at [275, 167] on span "Novo pedido" at bounding box center [271, 159] width 64 height 18
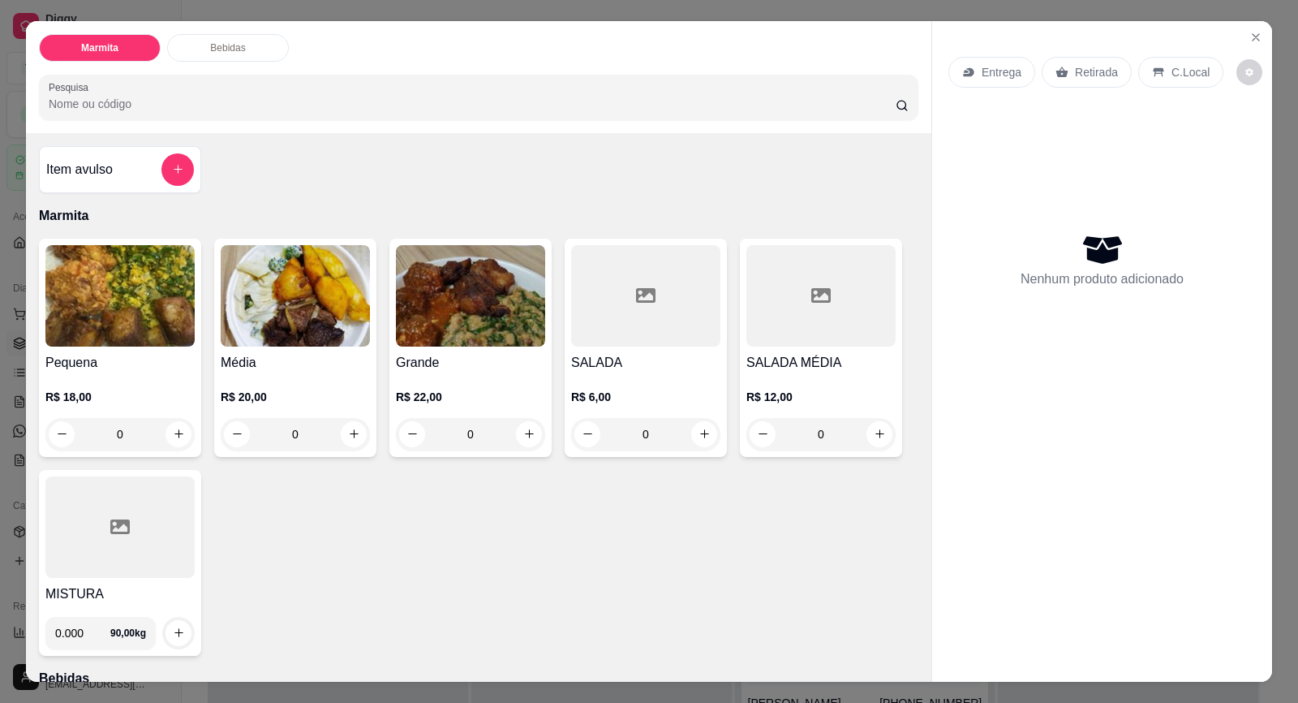
click at [1015, 80] on div "Entrega" at bounding box center [992, 72] width 87 height 31
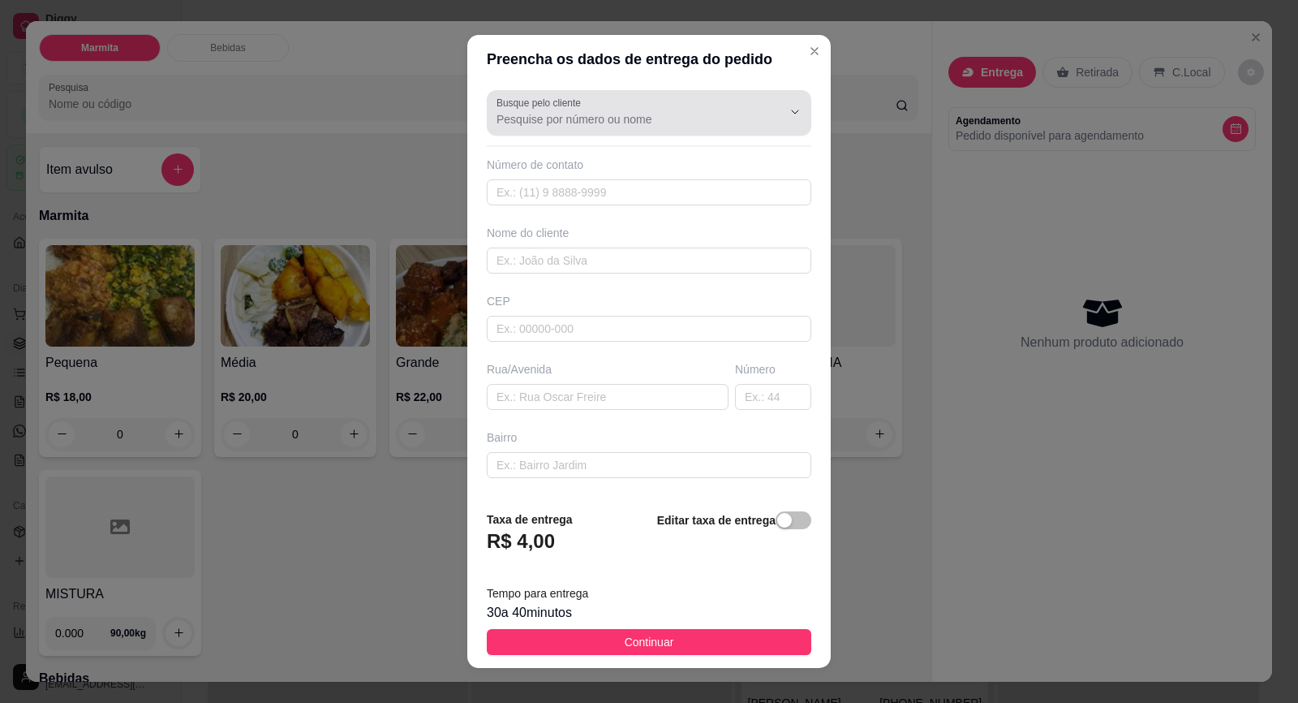
click at [657, 118] on input "Busque pelo cliente" at bounding box center [627, 119] width 260 height 16
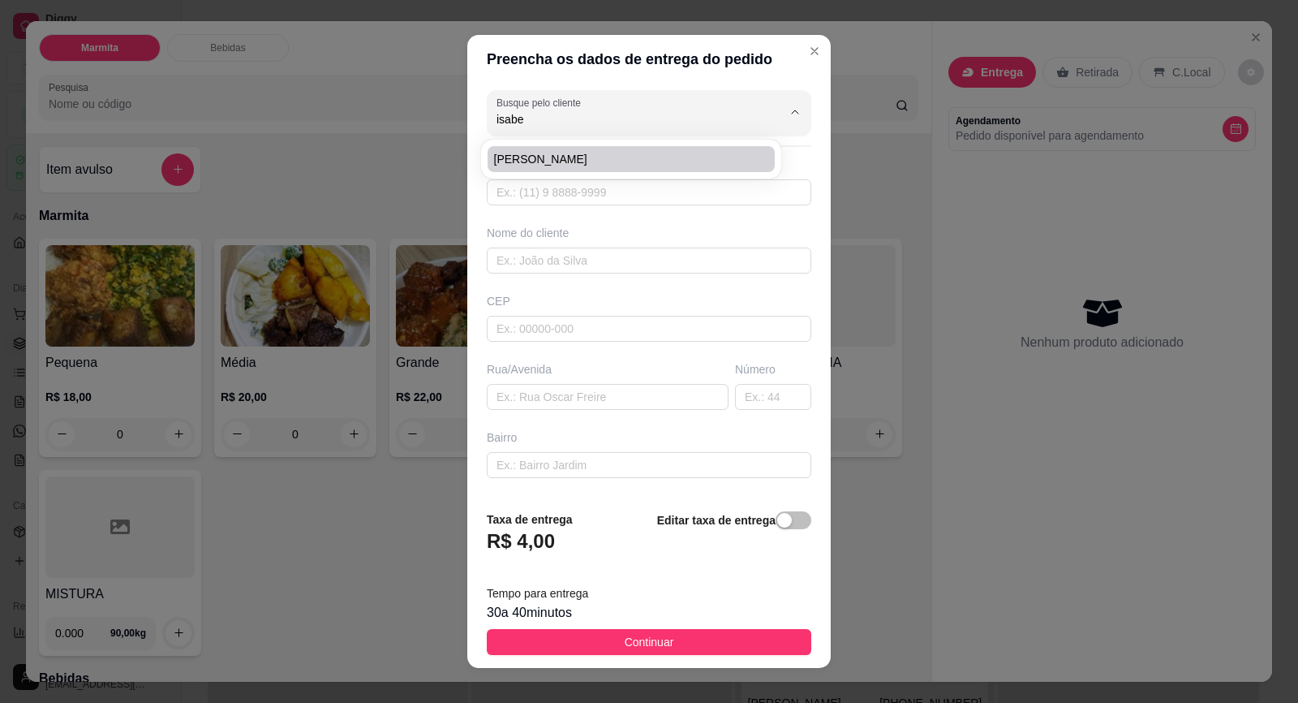
click at [695, 153] on span "[PERSON_NAME]" at bounding box center [623, 159] width 258 height 16
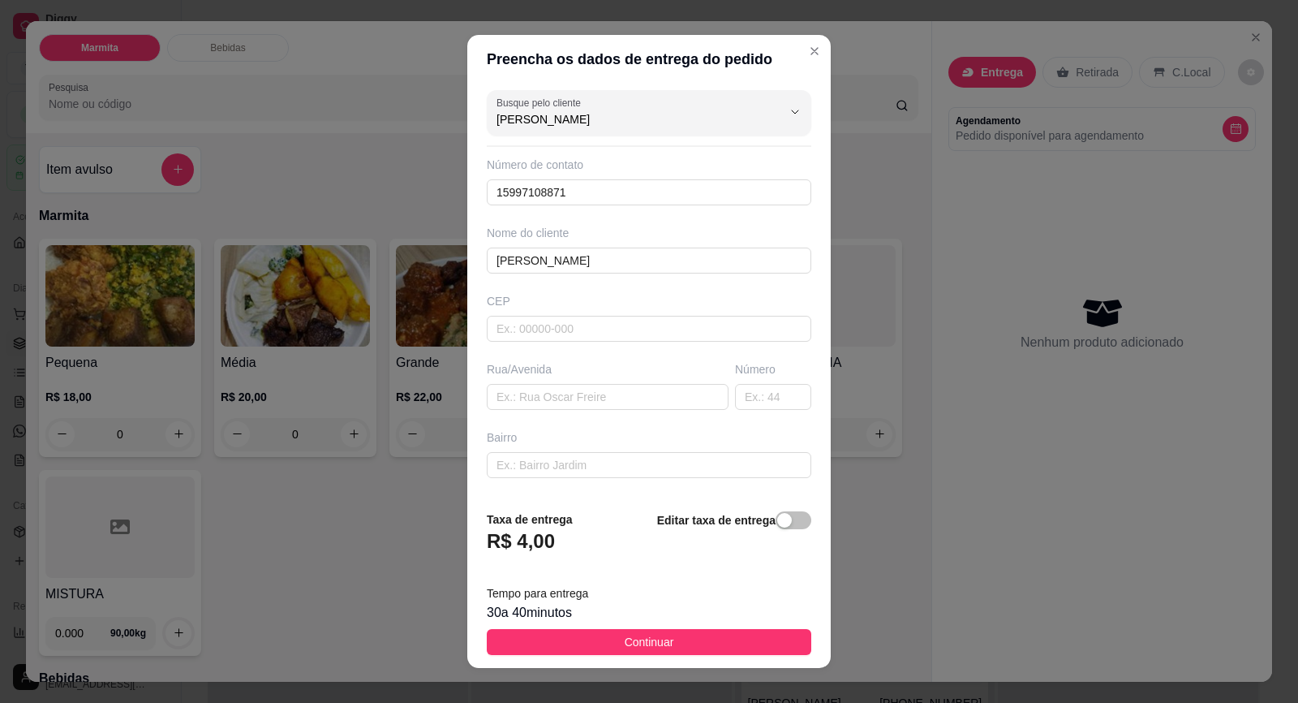
scroll to position [81, 0]
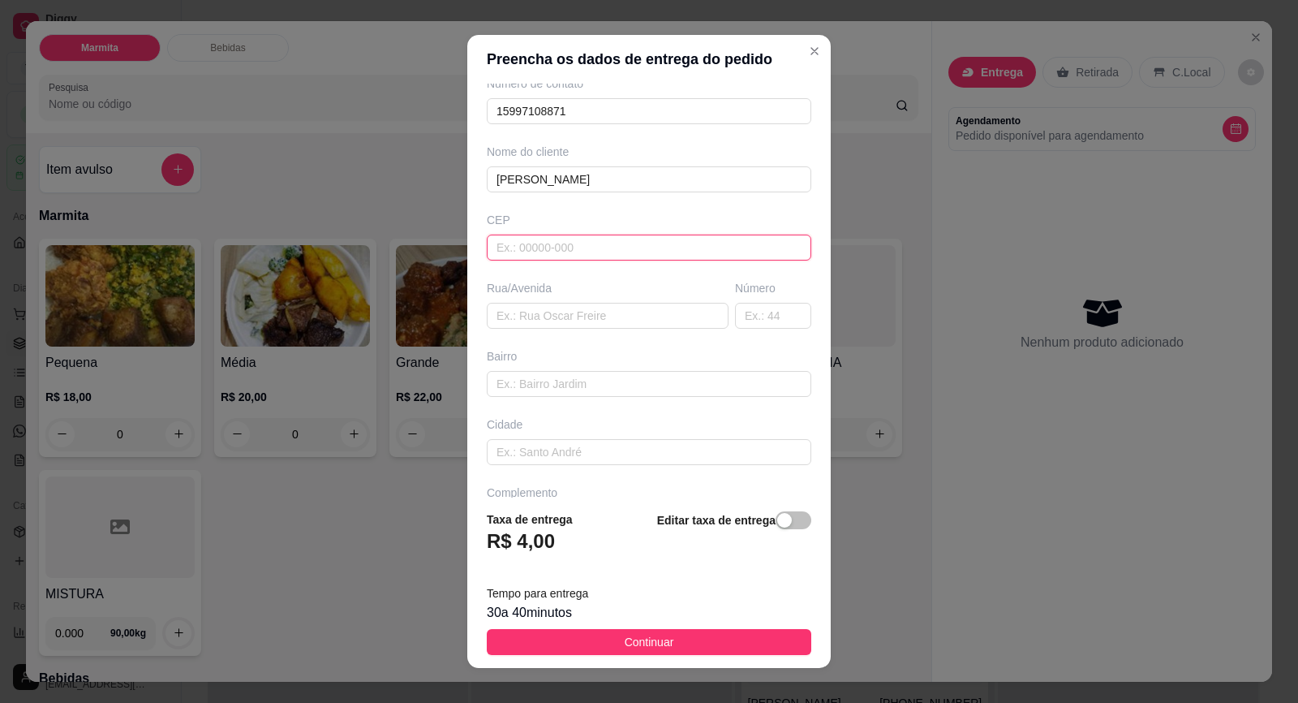
click at [590, 247] on input "text" at bounding box center [649, 248] width 325 height 26
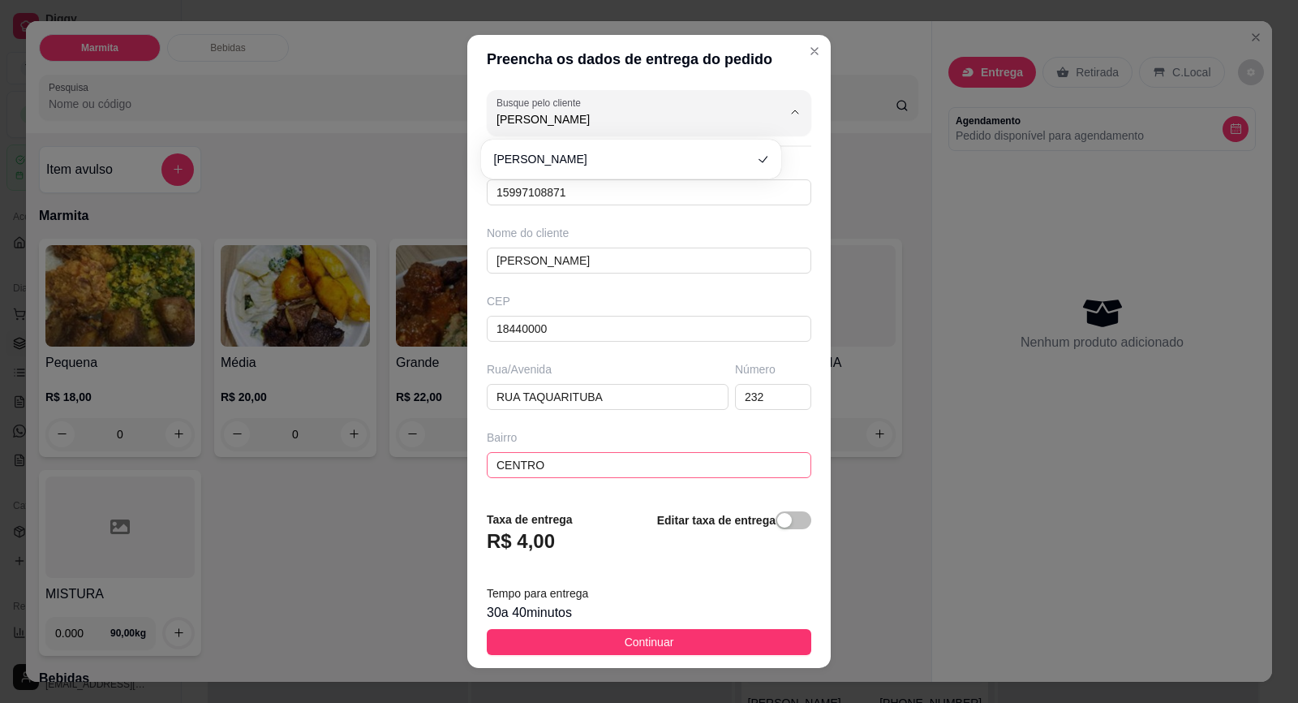
click at [584, 476] on input "CENTRO" at bounding box center [649, 465] width 325 height 26
click at [584, 465] on input "CENTRO" at bounding box center [649, 465] width 325 height 26
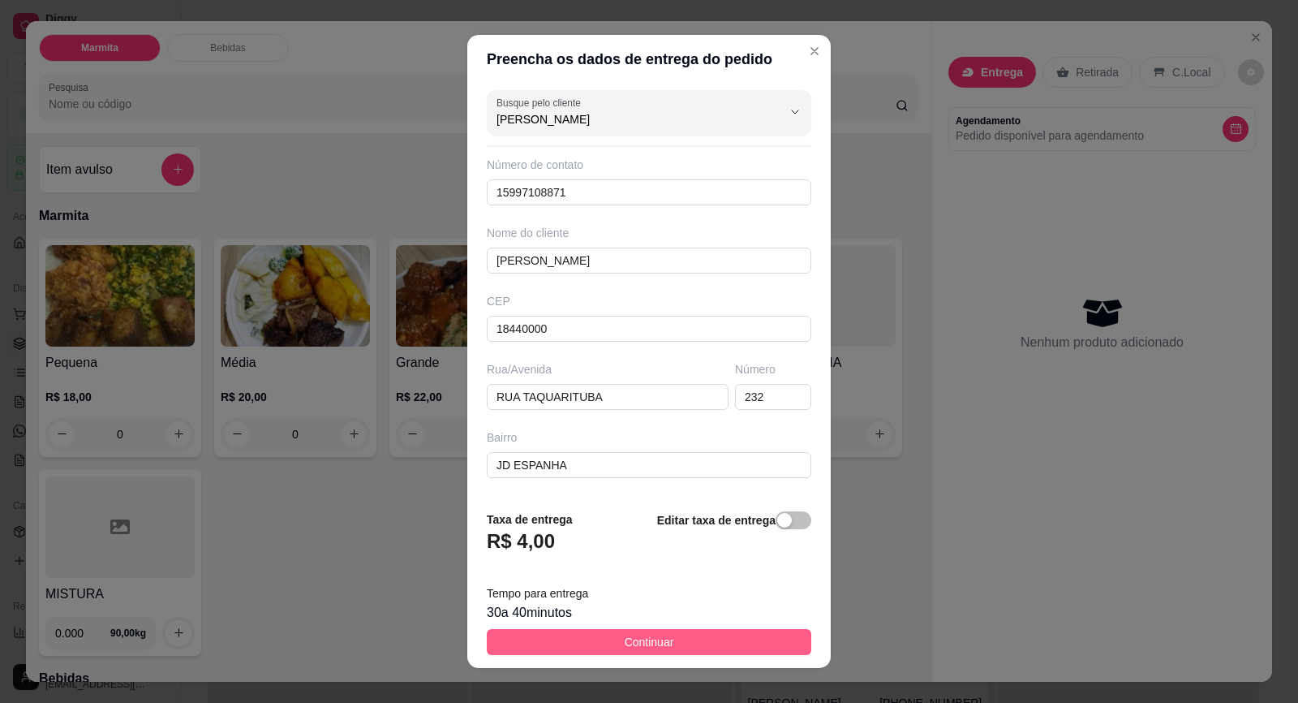
click at [641, 648] on span "Continuar" at bounding box center [649, 642] width 49 height 18
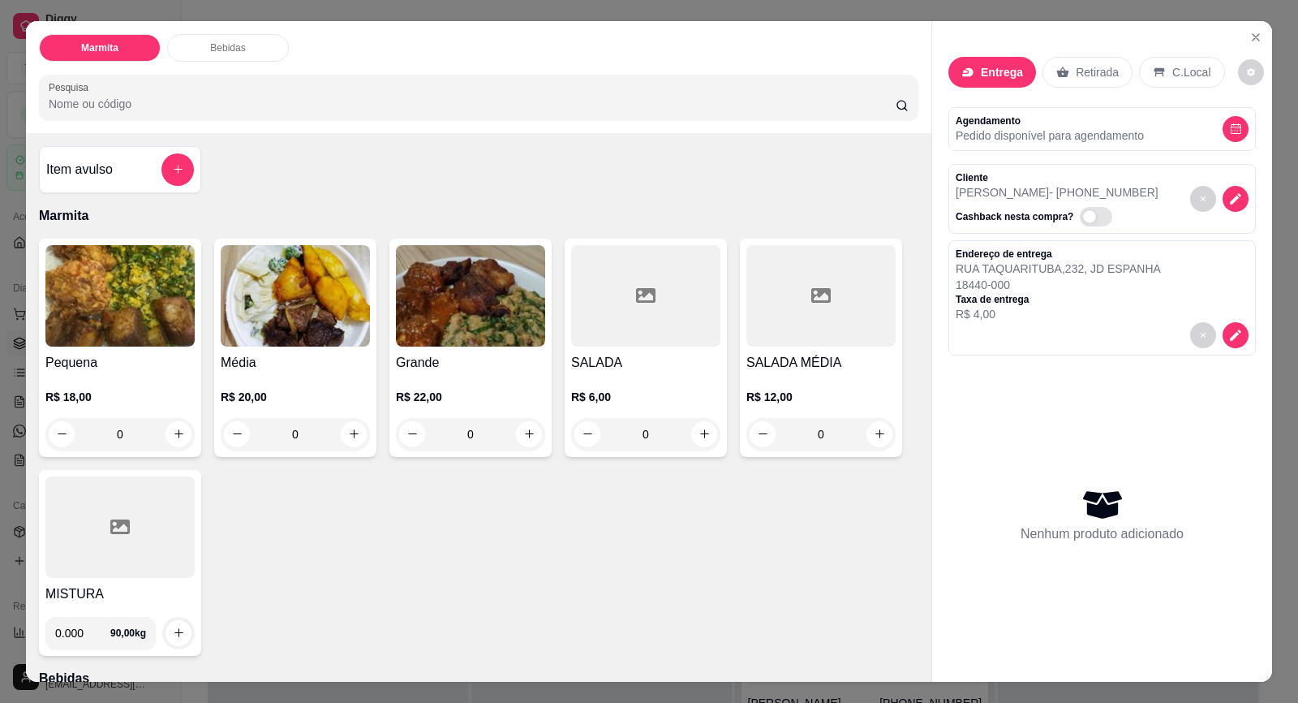
click at [80, 339] on img at bounding box center [119, 295] width 149 height 101
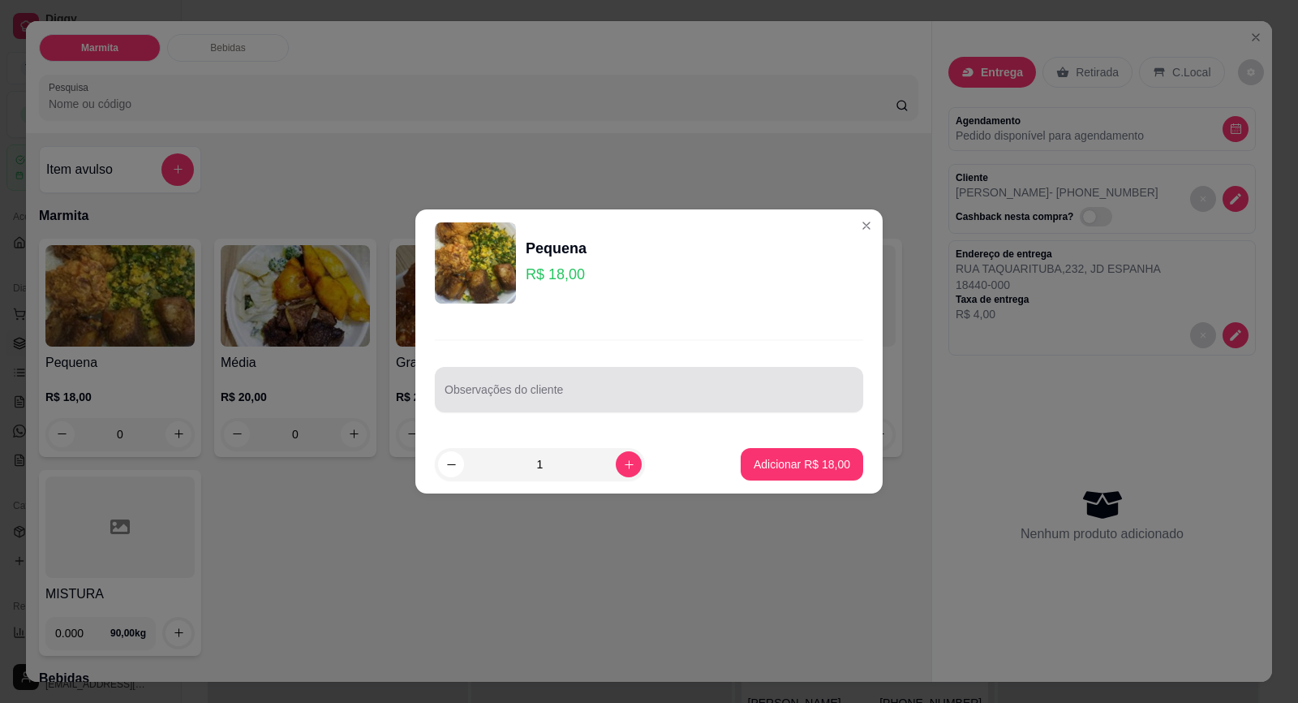
click at [661, 382] on div at bounding box center [649, 389] width 409 height 32
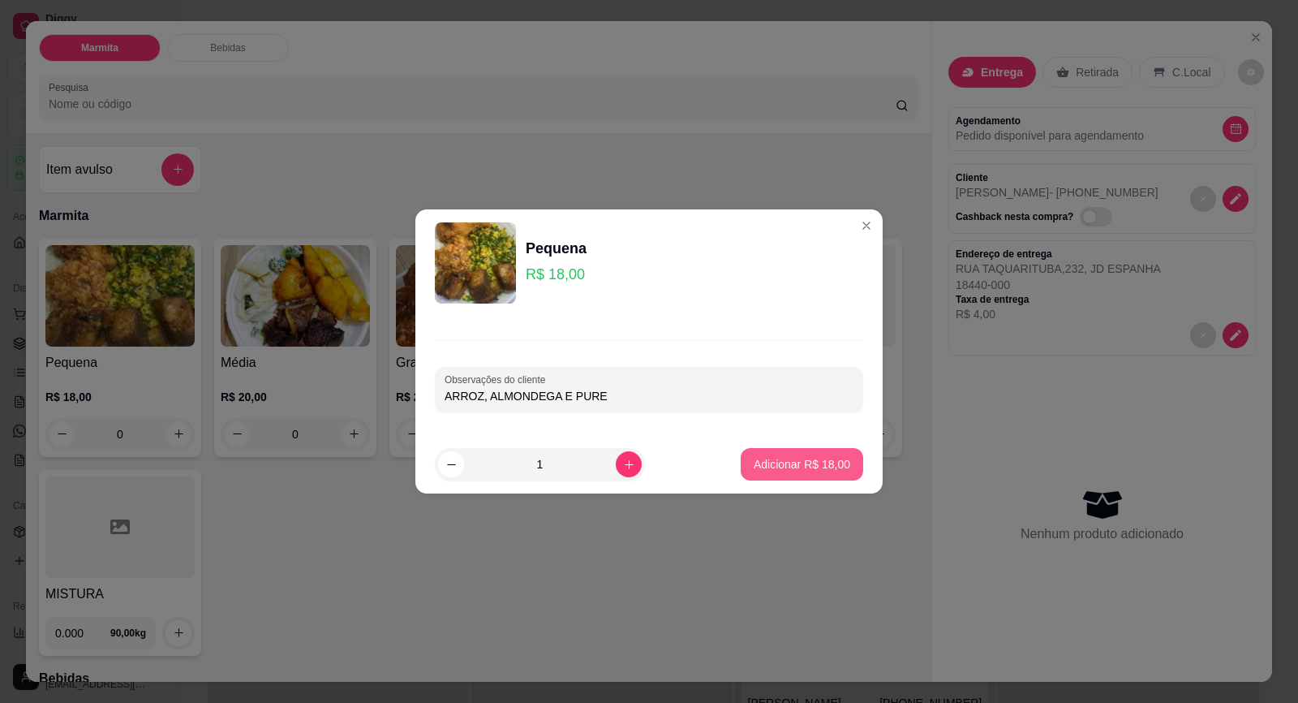
click at [806, 454] on button "Adicionar R$ 18,00" at bounding box center [802, 464] width 123 height 32
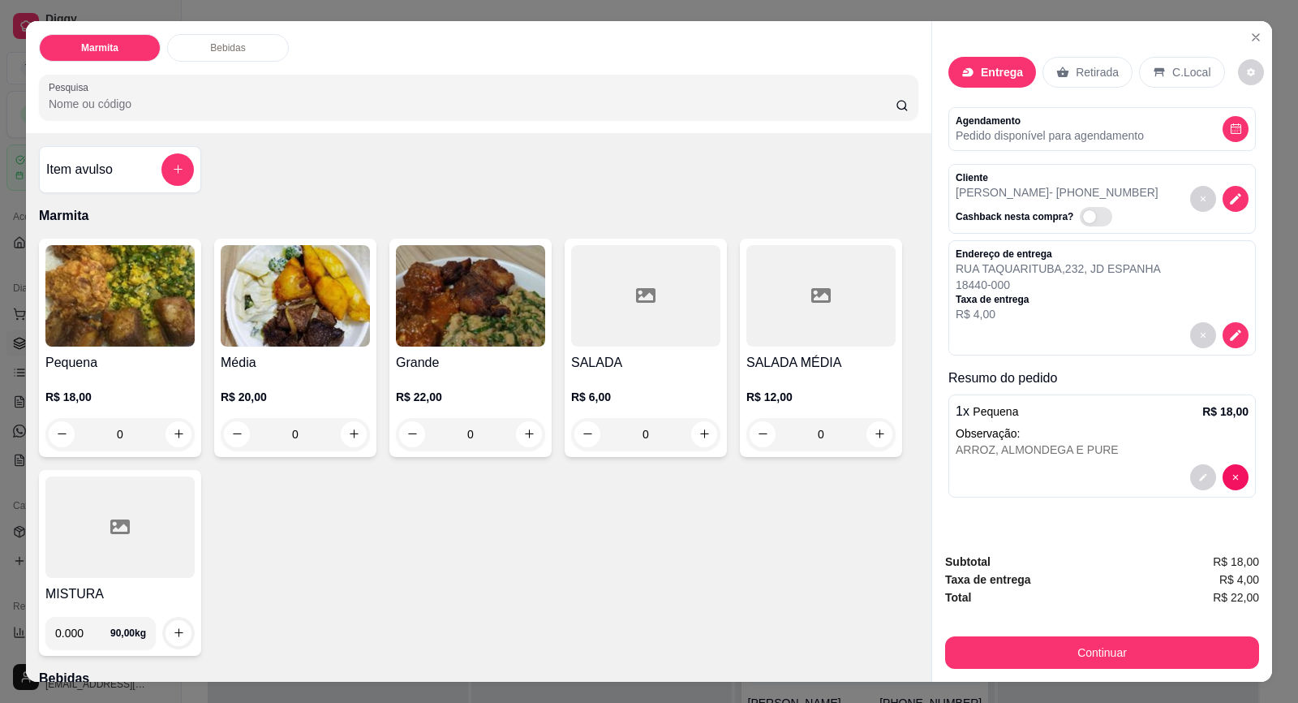
scroll to position [406, 0]
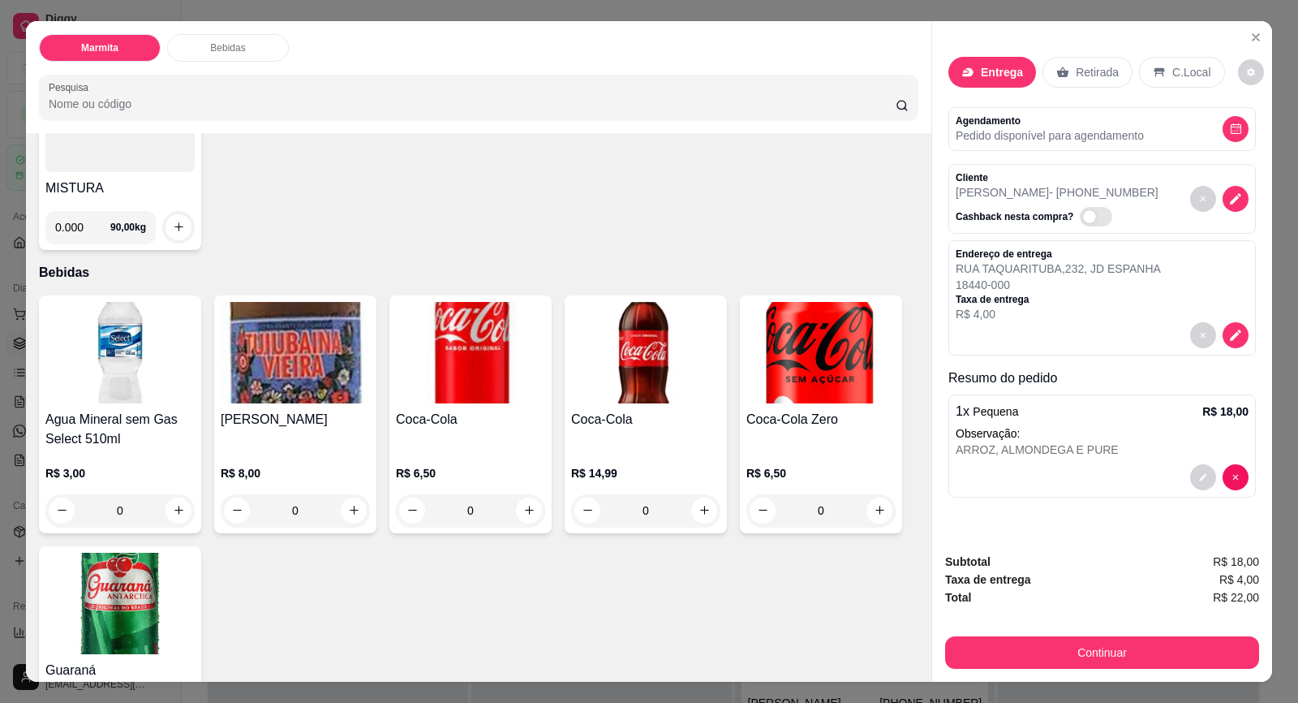
click at [153, 596] on img at bounding box center [119, 603] width 149 height 101
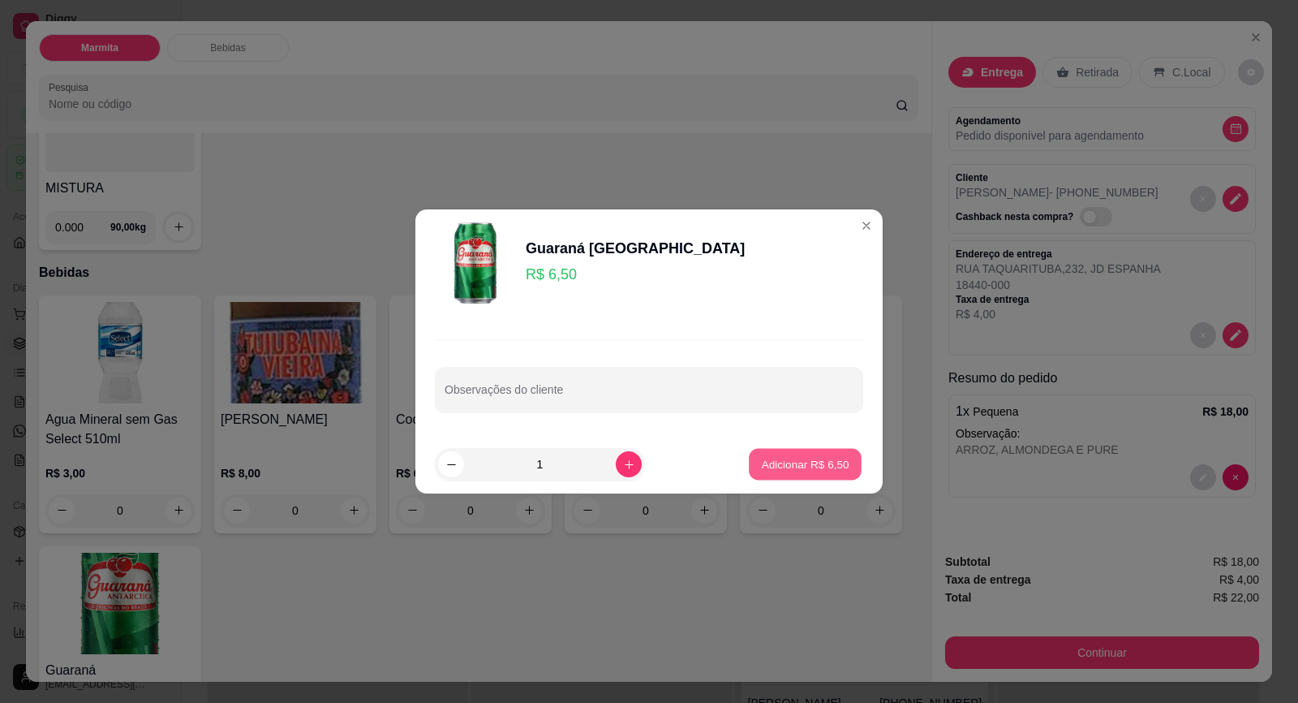
click at [784, 459] on p "Adicionar R$ 6,50" at bounding box center [805, 463] width 88 height 15
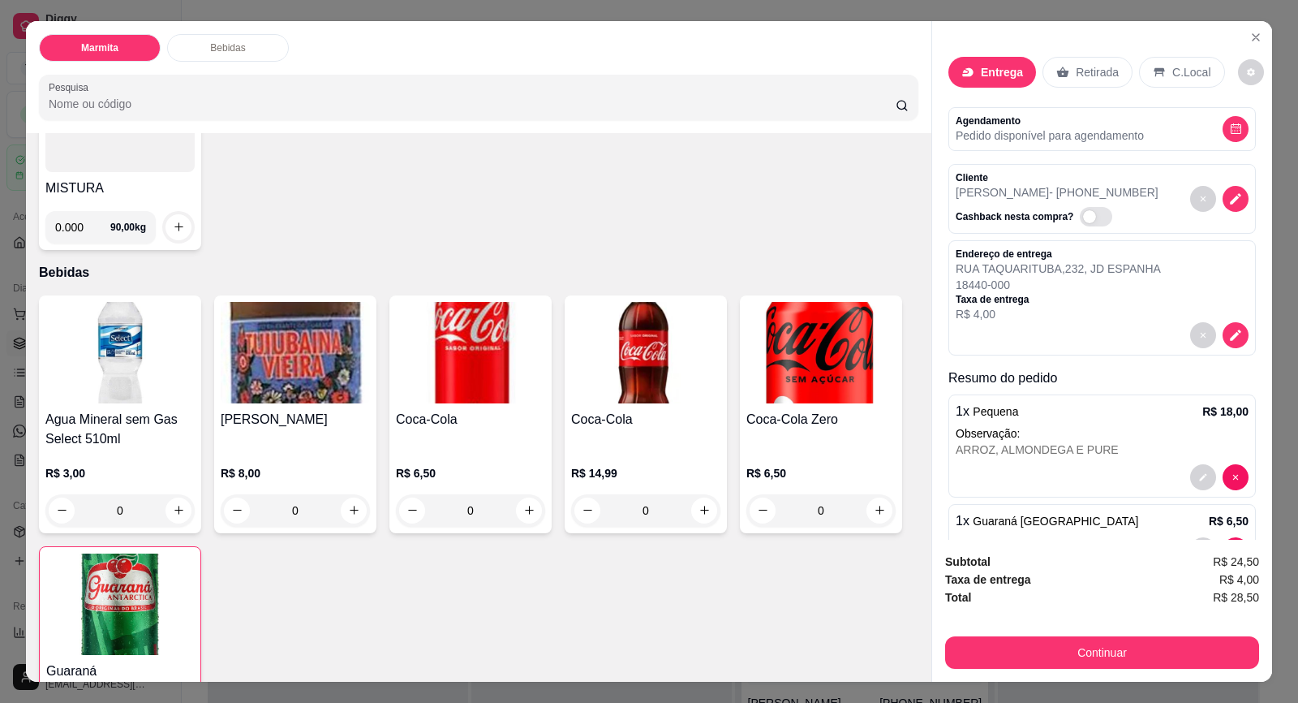
scroll to position [54, 0]
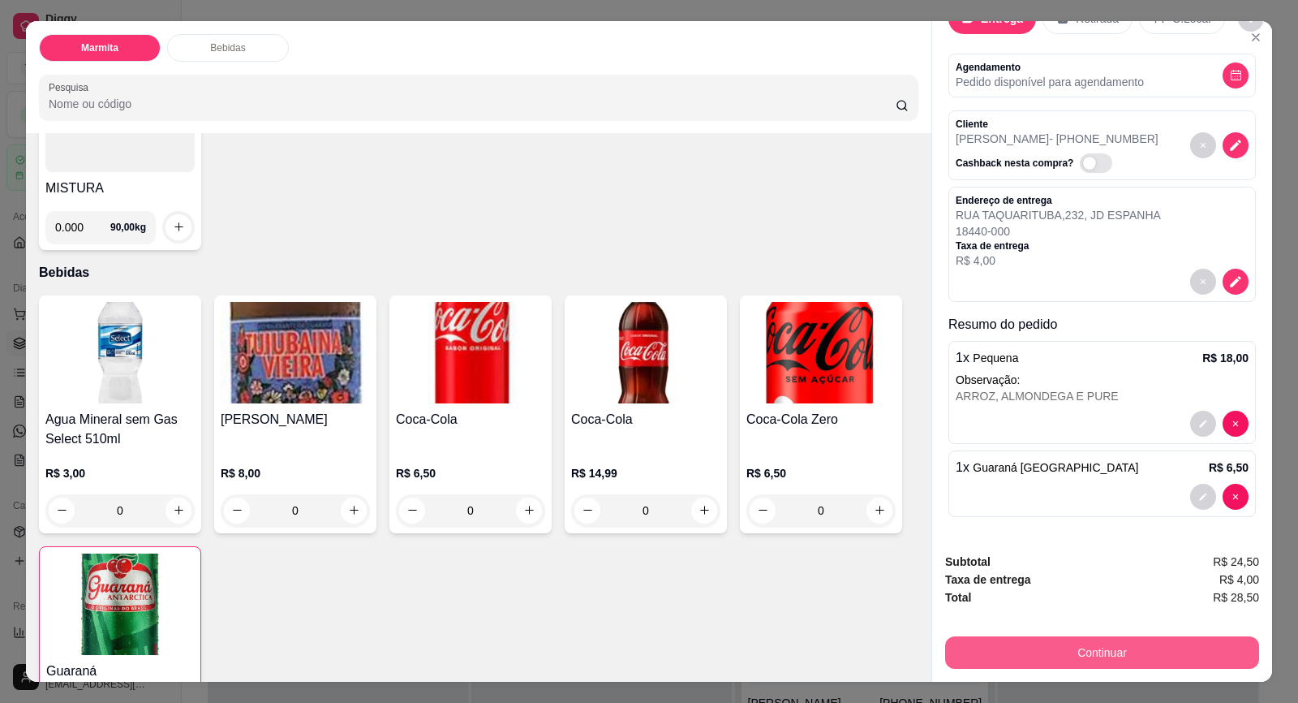
click at [1143, 651] on button "Continuar" at bounding box center [1102, 652] width 314 height 32
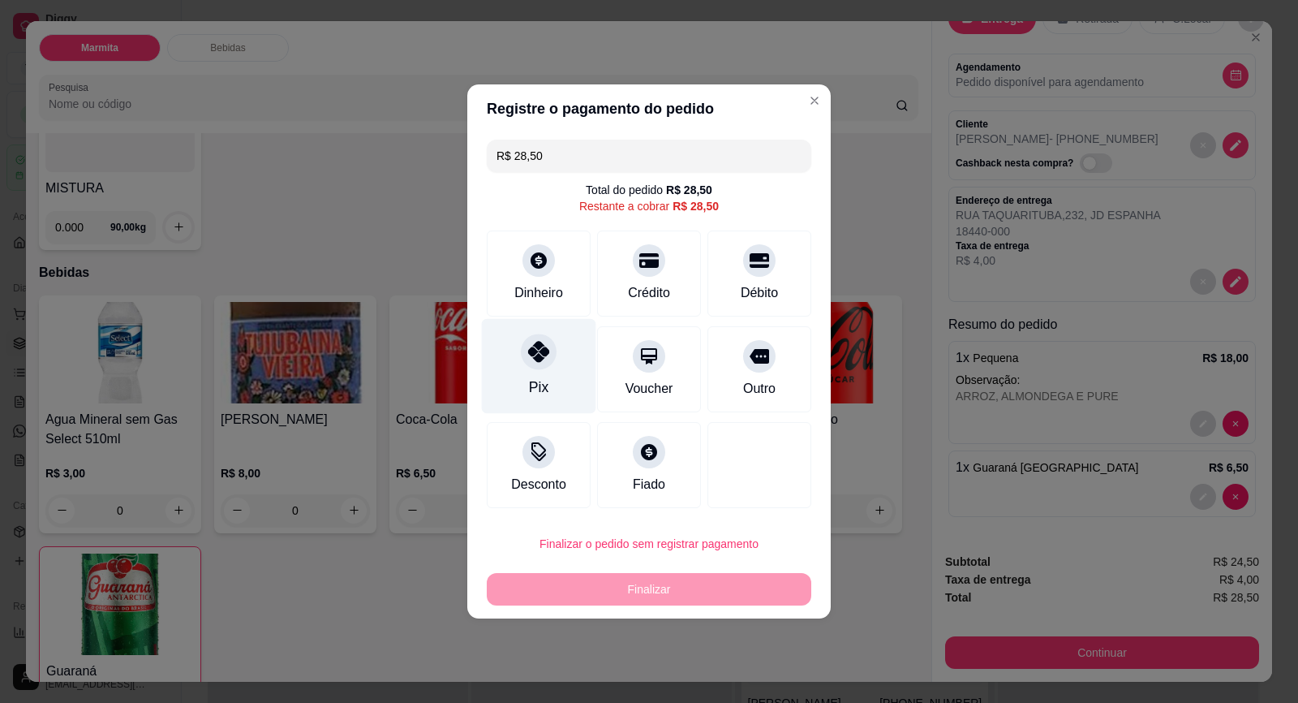
click at [542, 364] on div at bounding box center [539, 351] width 36 height 36
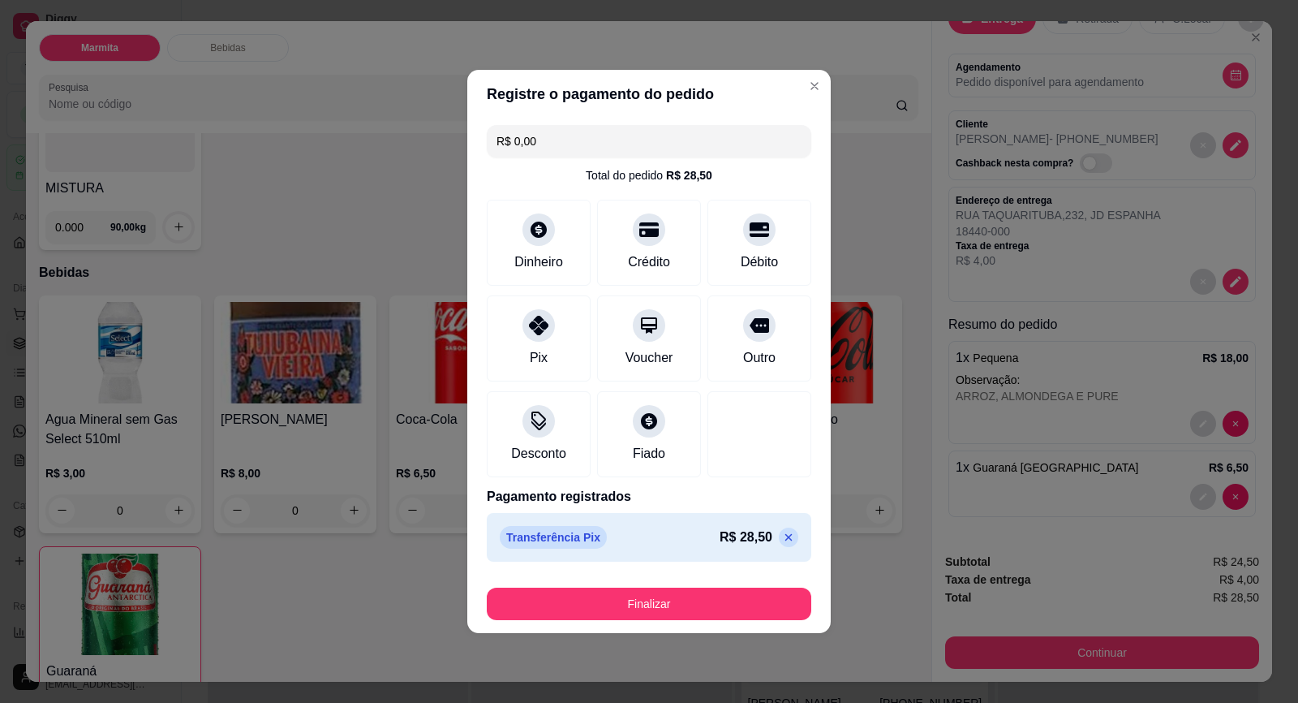
click at [782, 538] on icon at bounding box center [788, 537] width 13 height 13
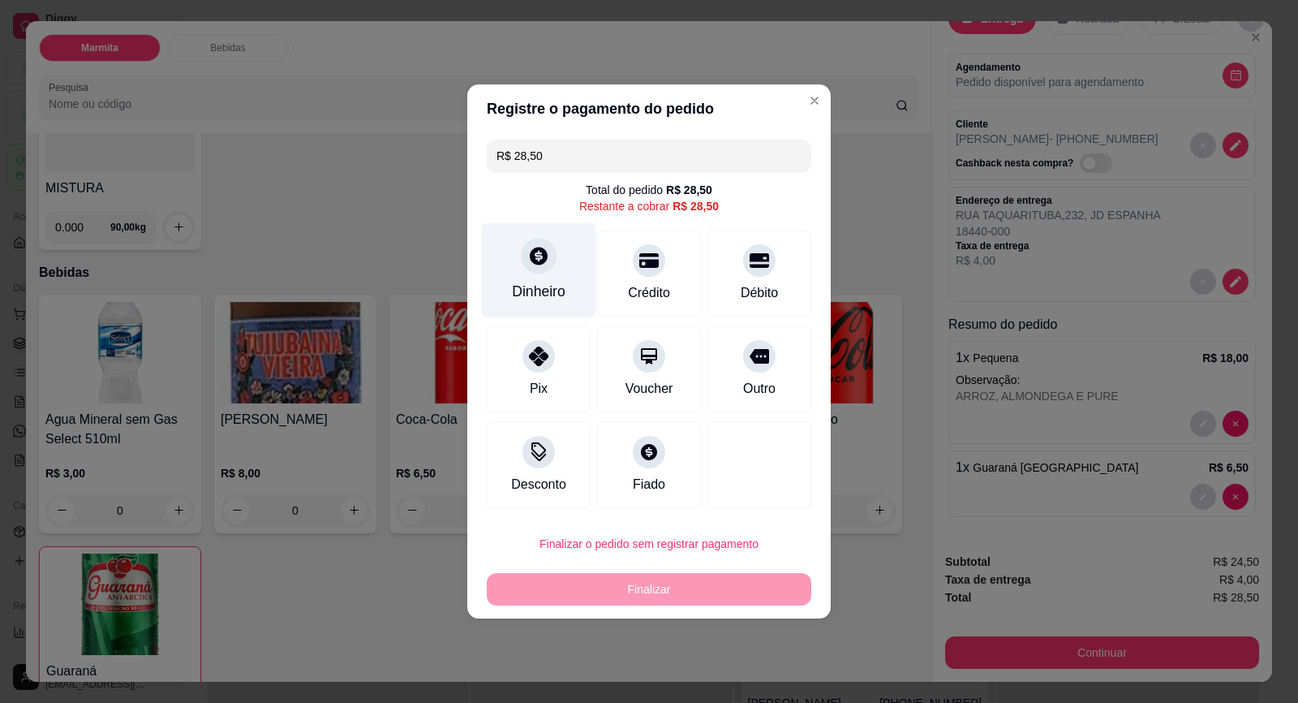
click at [543, 274] on div "Dinheiro" at bounding box center [539, 270] width 114 height 95
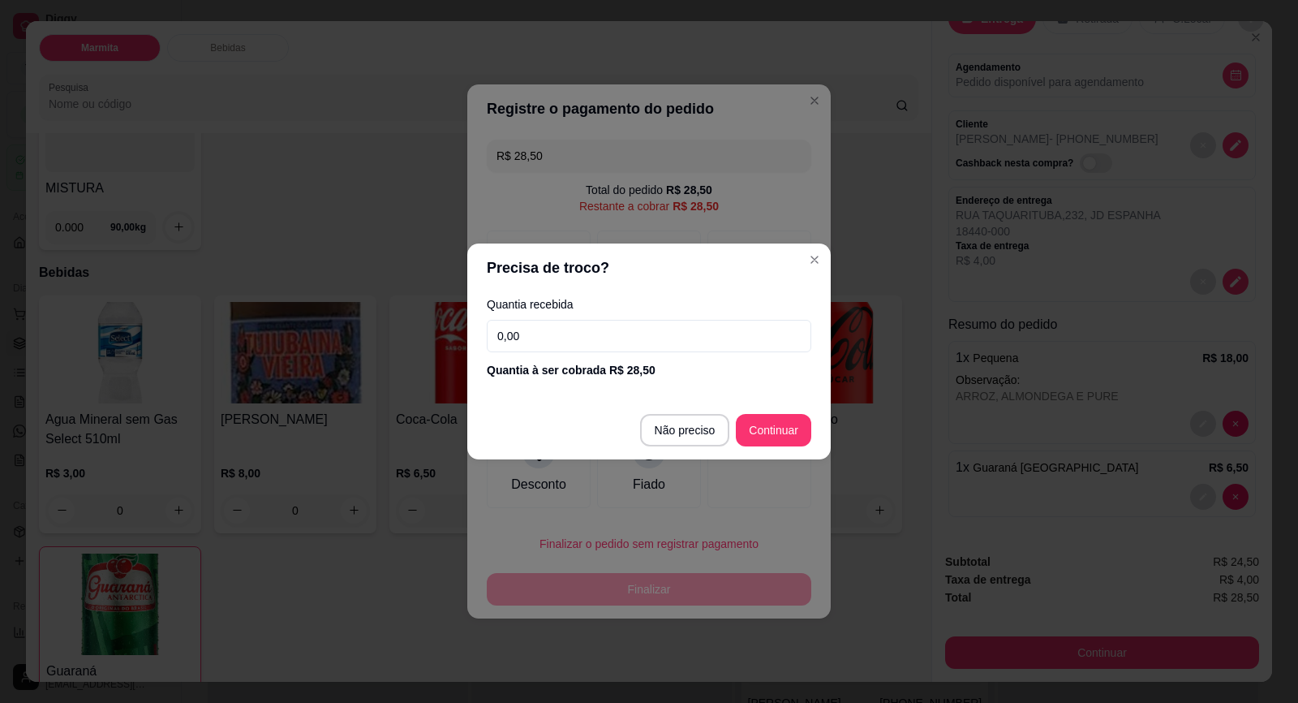
click at [609, 342] on input "0,00" at bounding box center [649, 336] width 325 height 32
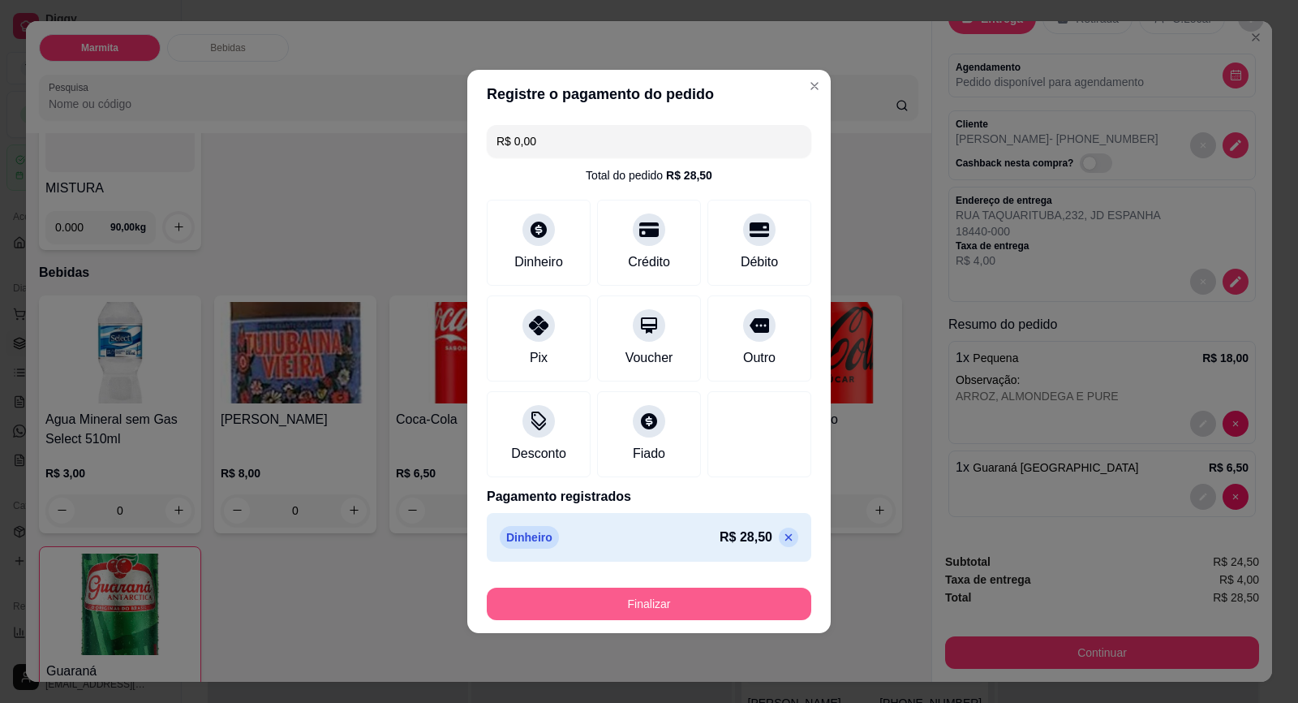
click at [749, 603] on button "Finalizar" at bounding box center [649, 603] width 325 height 32
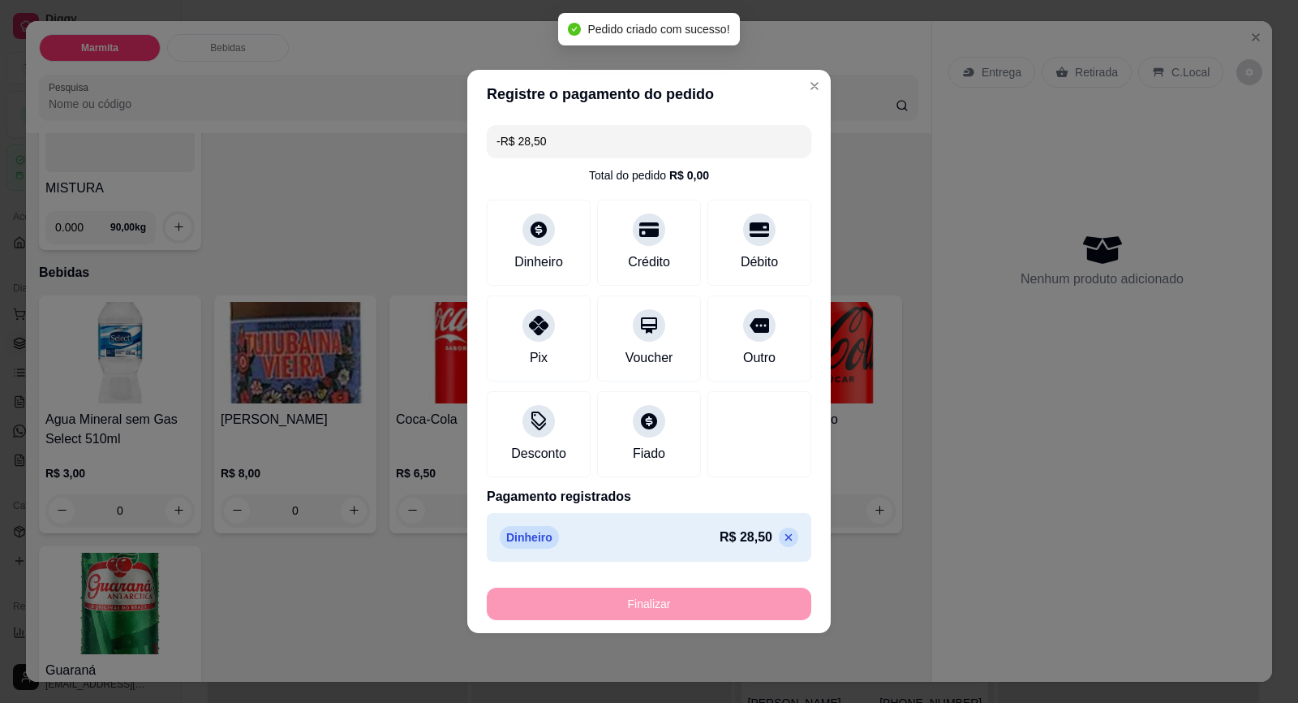
scroll to position [0, 0]
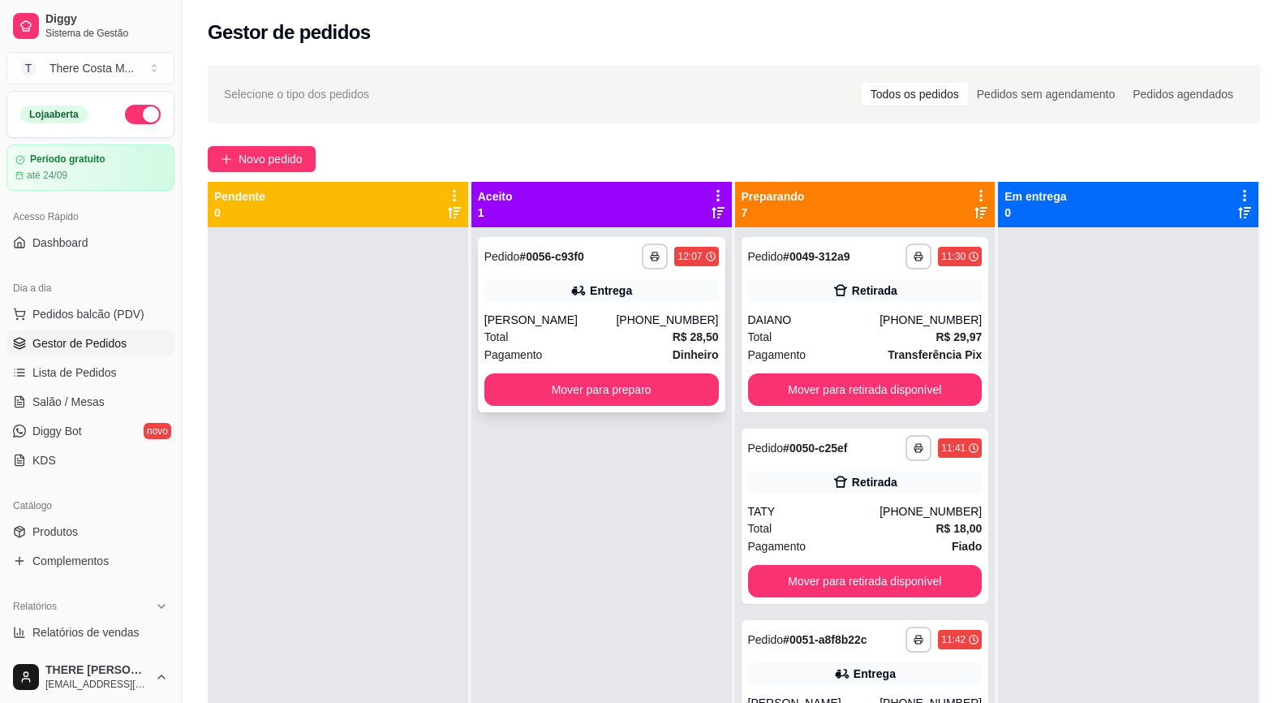
click at [698, 330] on strong "R$ 28,50" at bounding box center [696, 336] width 46 height 13
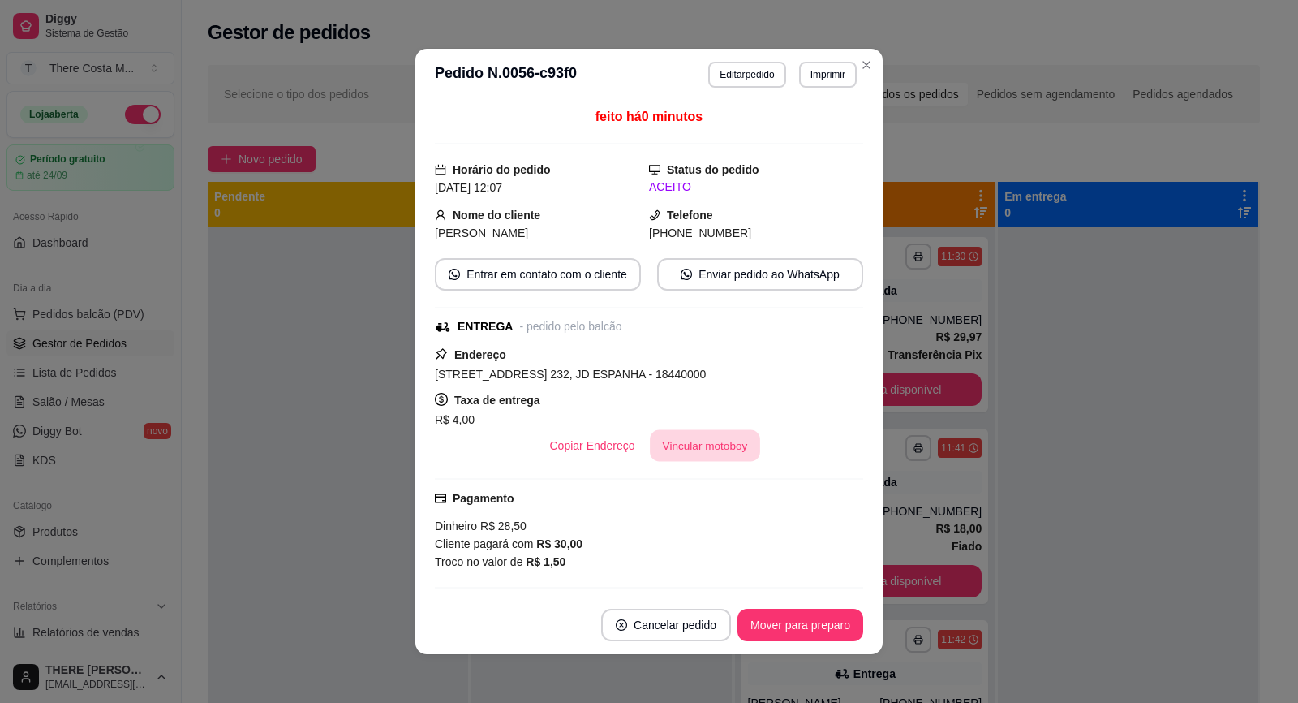
click at [712, 437] on button "Vincular motoboy" at bounding box center [705, 446] width 110 height 32
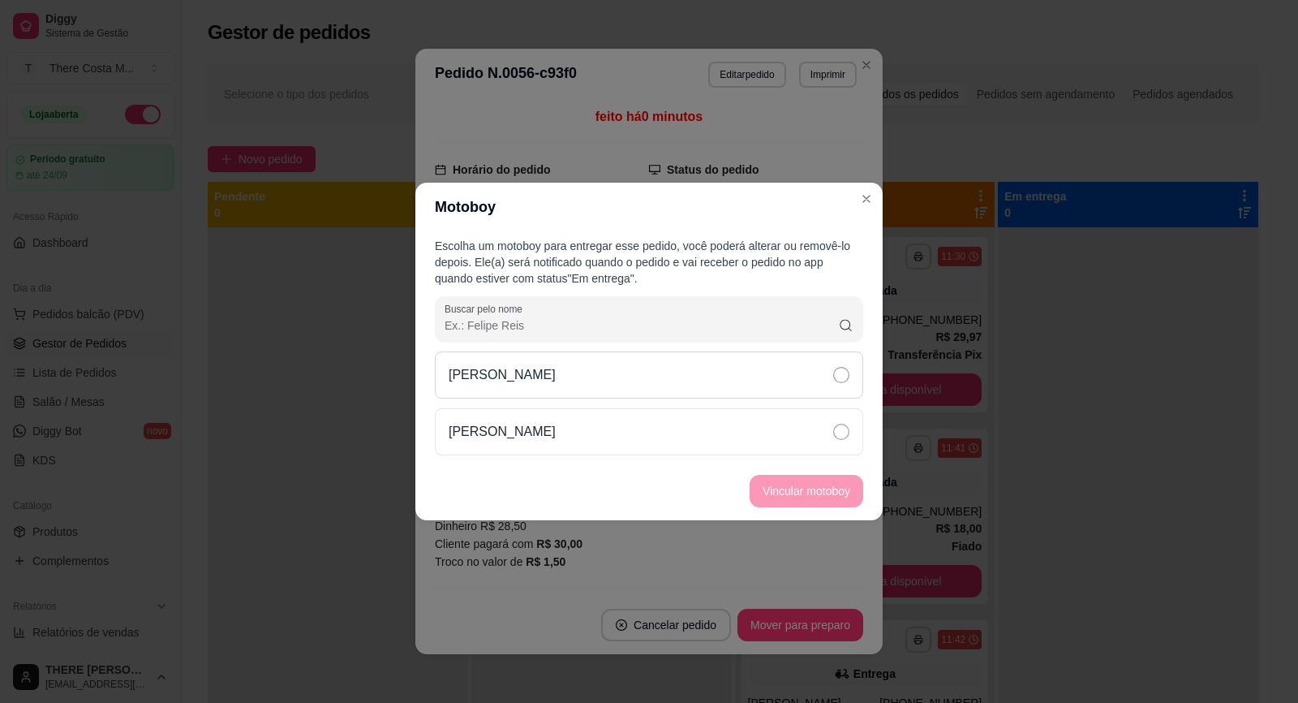
click at [794, 372] on div "[PERSON_NAME]" at bounding box center [649, 374] width 428 height 47
click at [787, 489] on button "Vincular motoboy" at bounding box center [806, 492] width 110 height 32
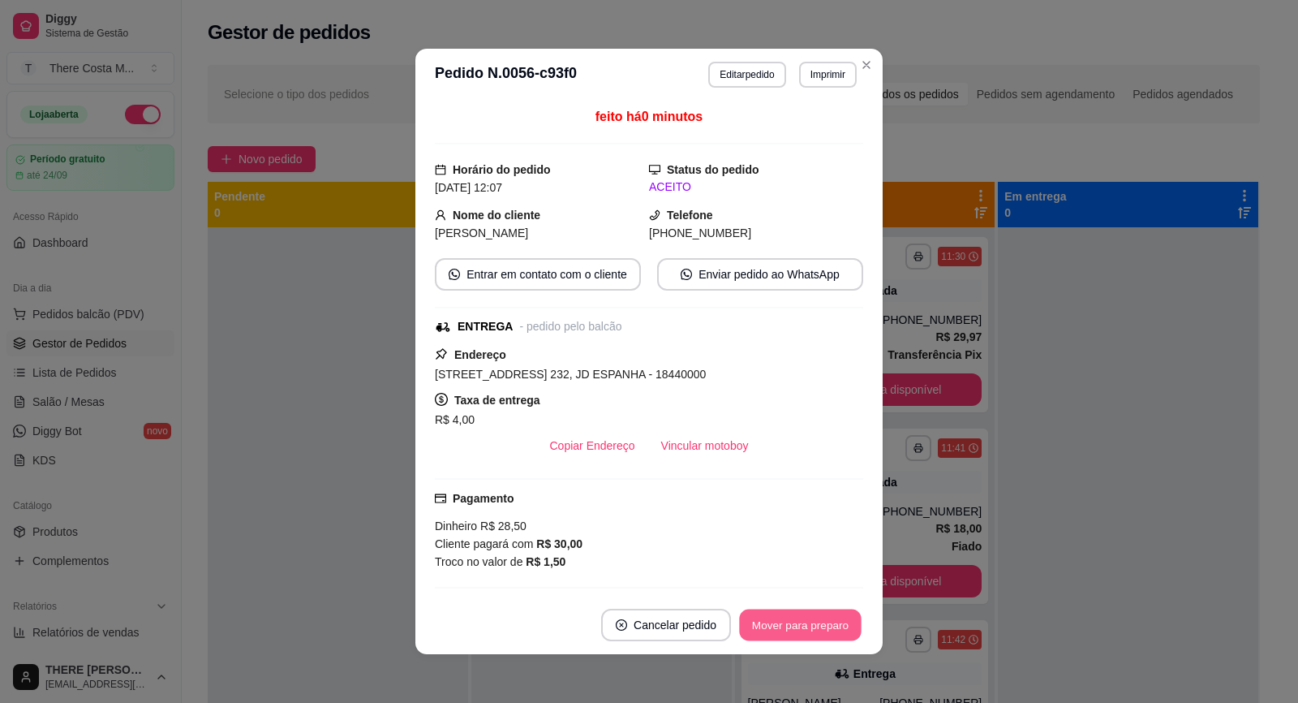
click at [793, 631] on button "Mover para preparo" at bounding box center [800, 625] width 122 height 32
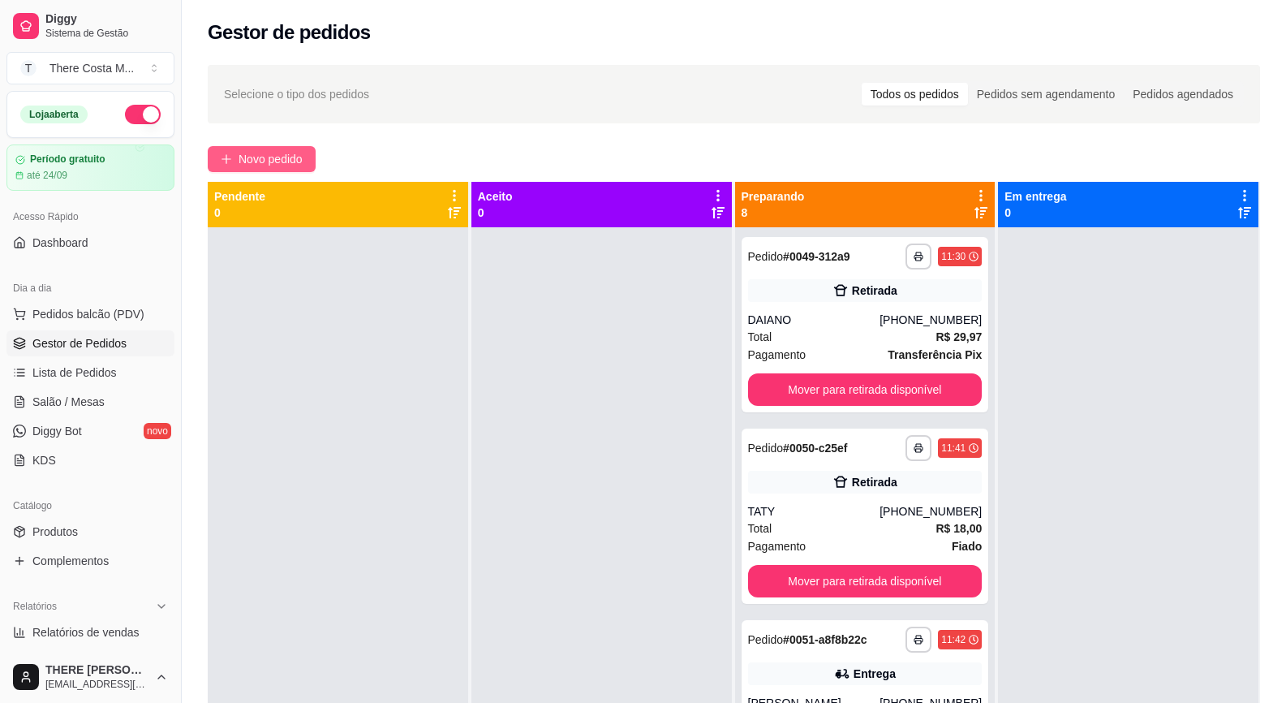
click at [296, 167] on span "Novo pedido" at bounding box center [271, 159] width 64 height 18
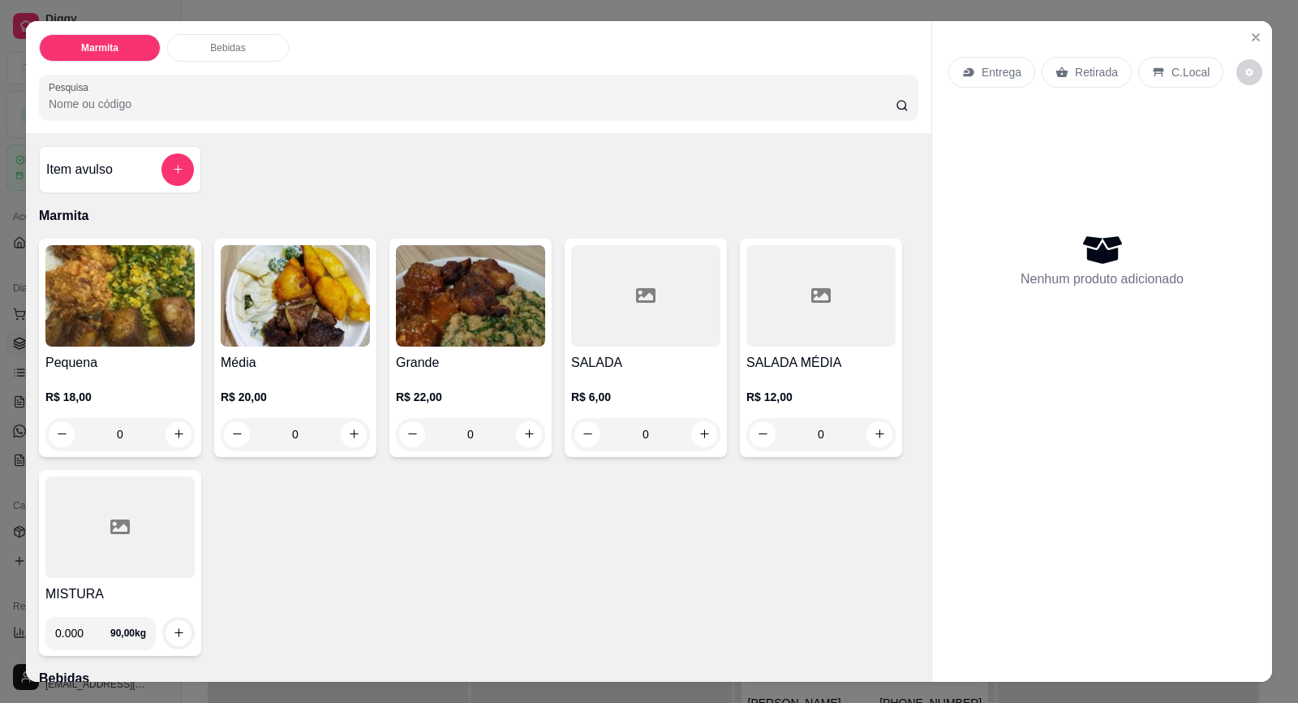
click at [993, 71] on p "Entrega" at bounding box center [1002, 72] width 40 height 16
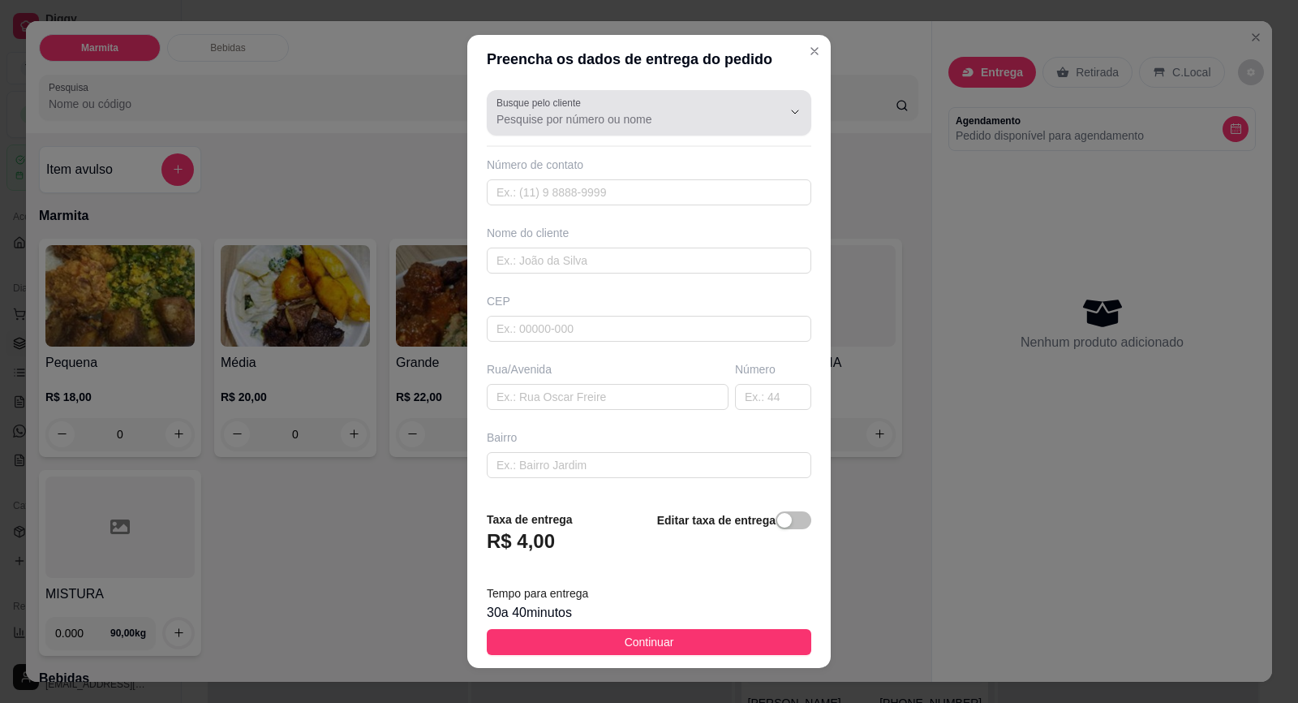
click at [517, 110] on div at bounding box center [649, 113] width 305 height 32
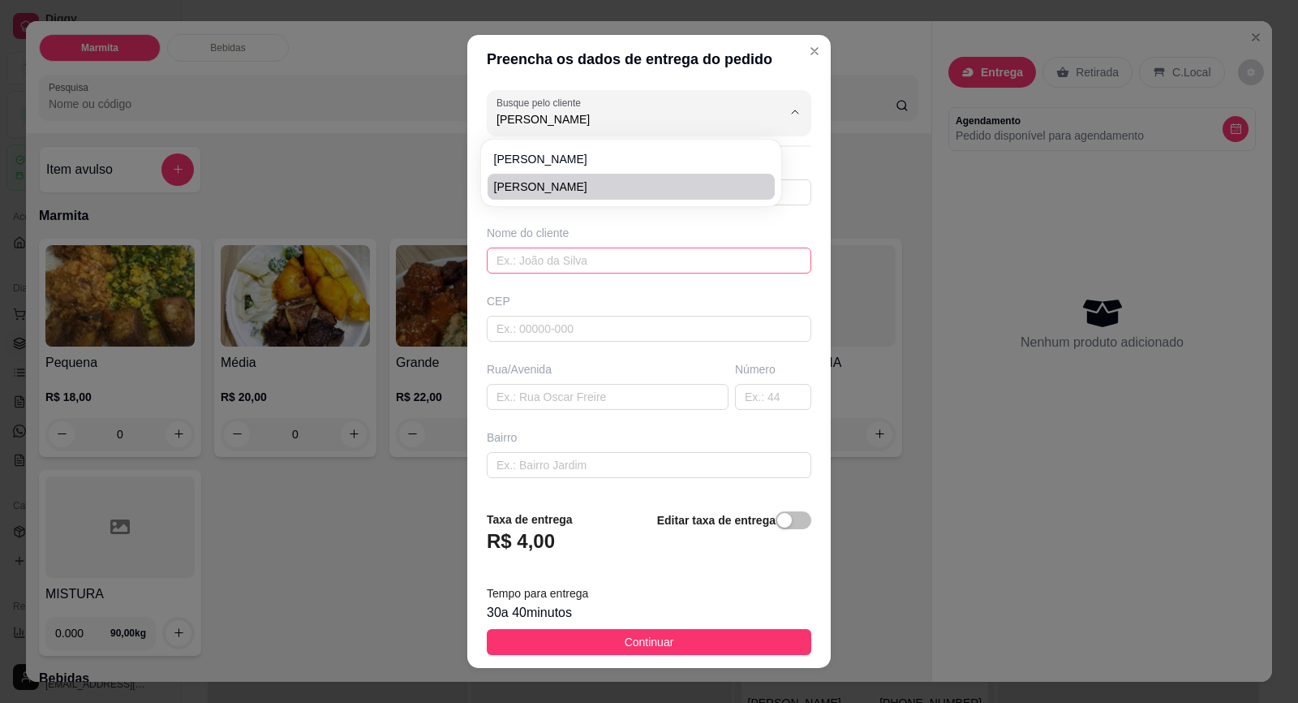
click at [612, 262] on input "text" at bounding box center [649, 260] width 325 height 26
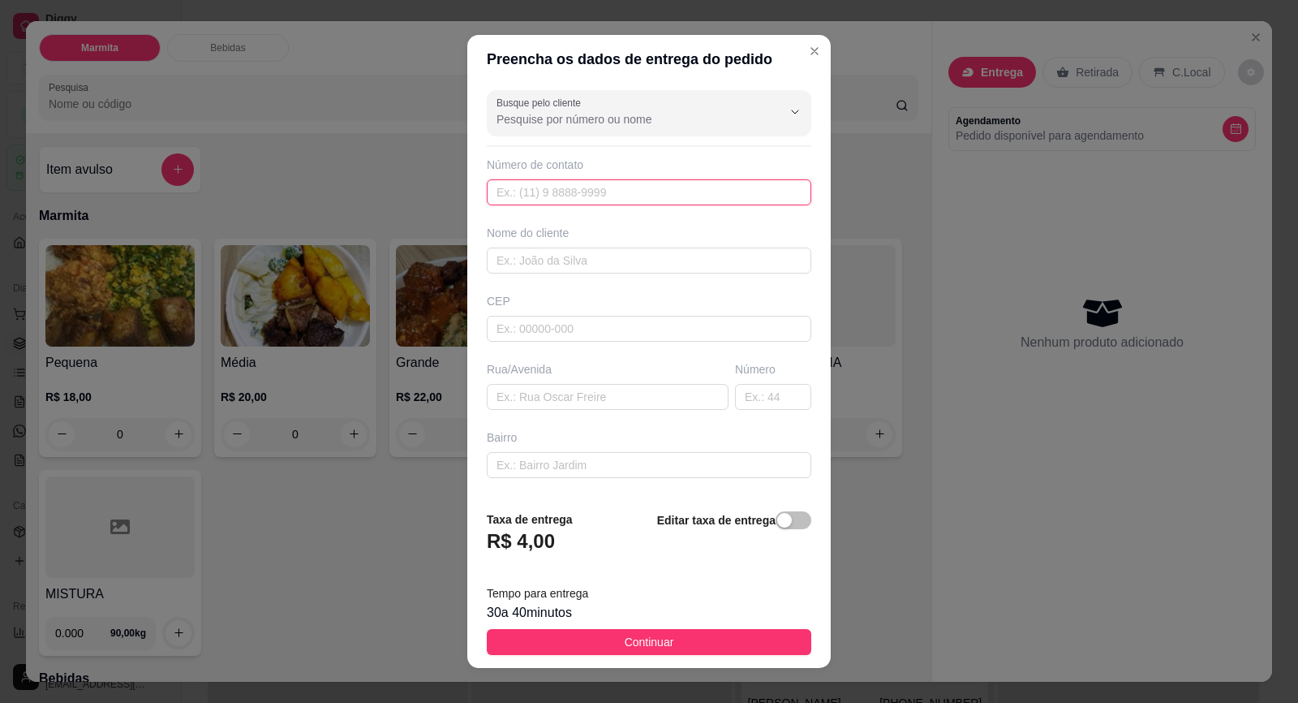
click at [596, 194] on input "text" at bounding box center [649, 192] width 325 height 26
paste input "[PHONE_NUMBER]"
click at [564, 266] on input "text" at bounding box center [649, 260] width 325 height 26
click at [750, 396] on input "text" at bounding box center [773, 397] width 76 height 26
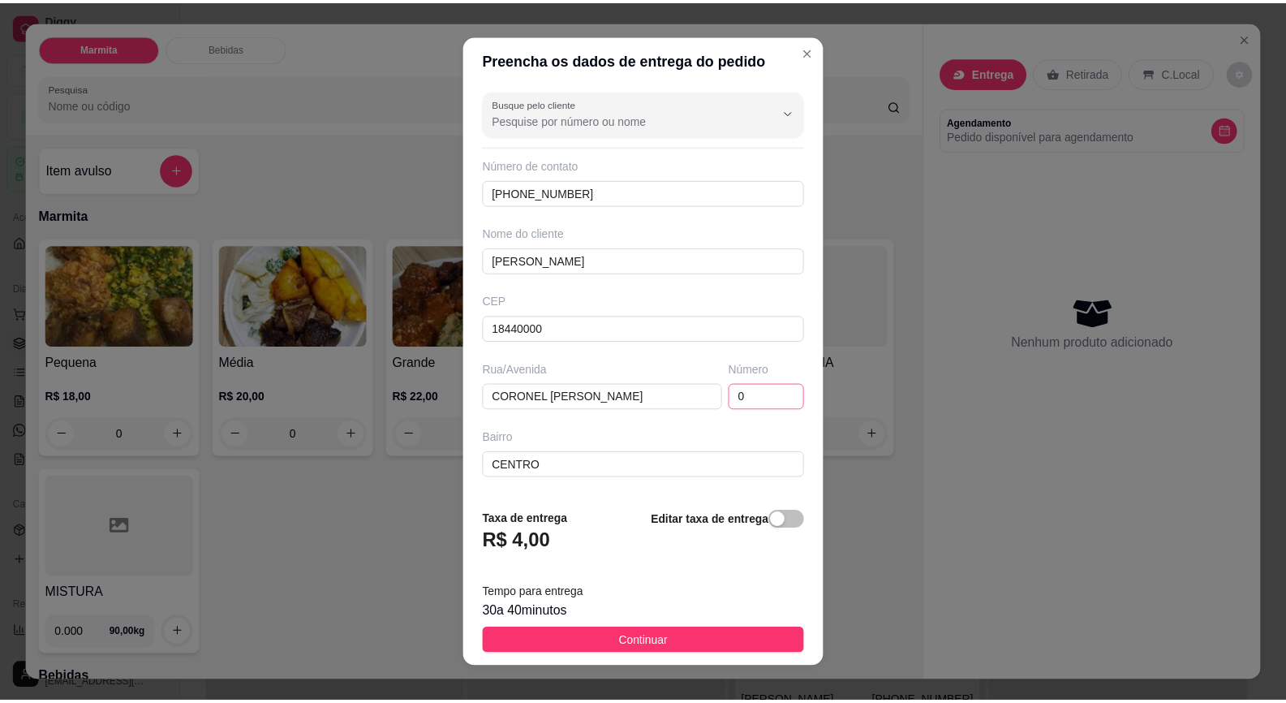
scroll to position [134, 0]
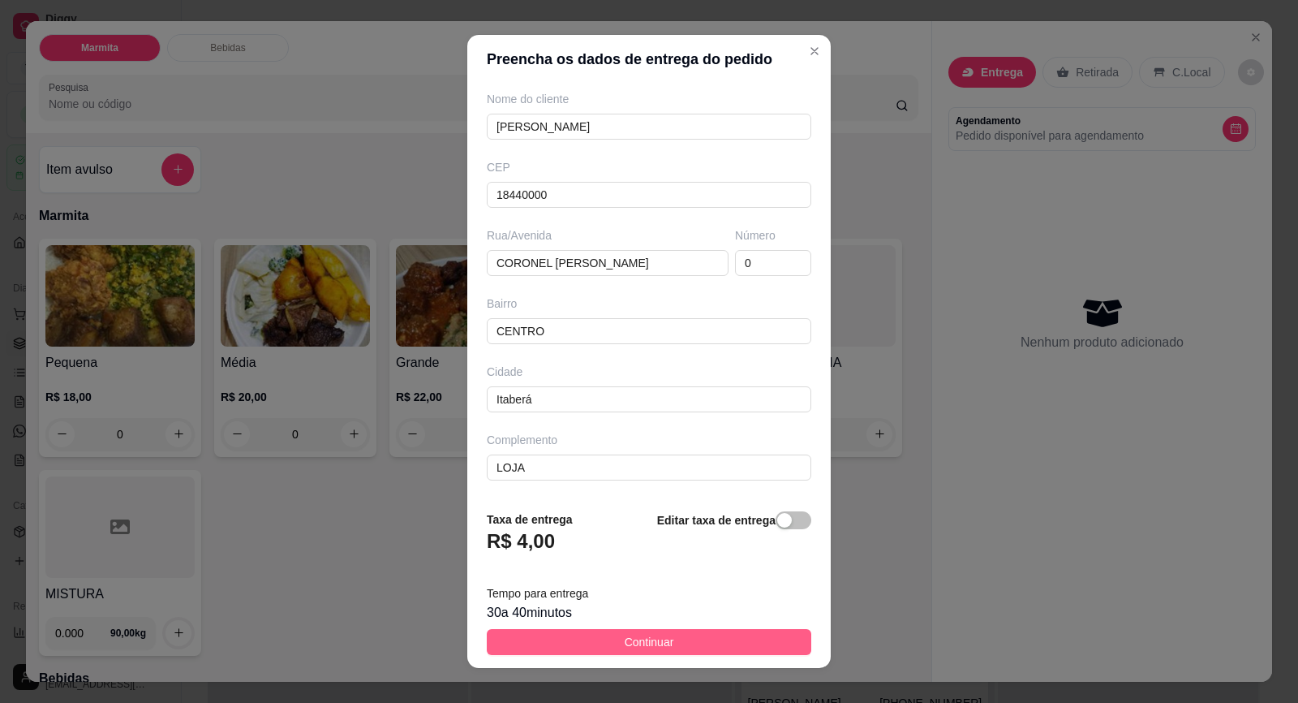
click at [706, 647] on button "Continuar" at bounding box center [649, 642] width 325 height 26
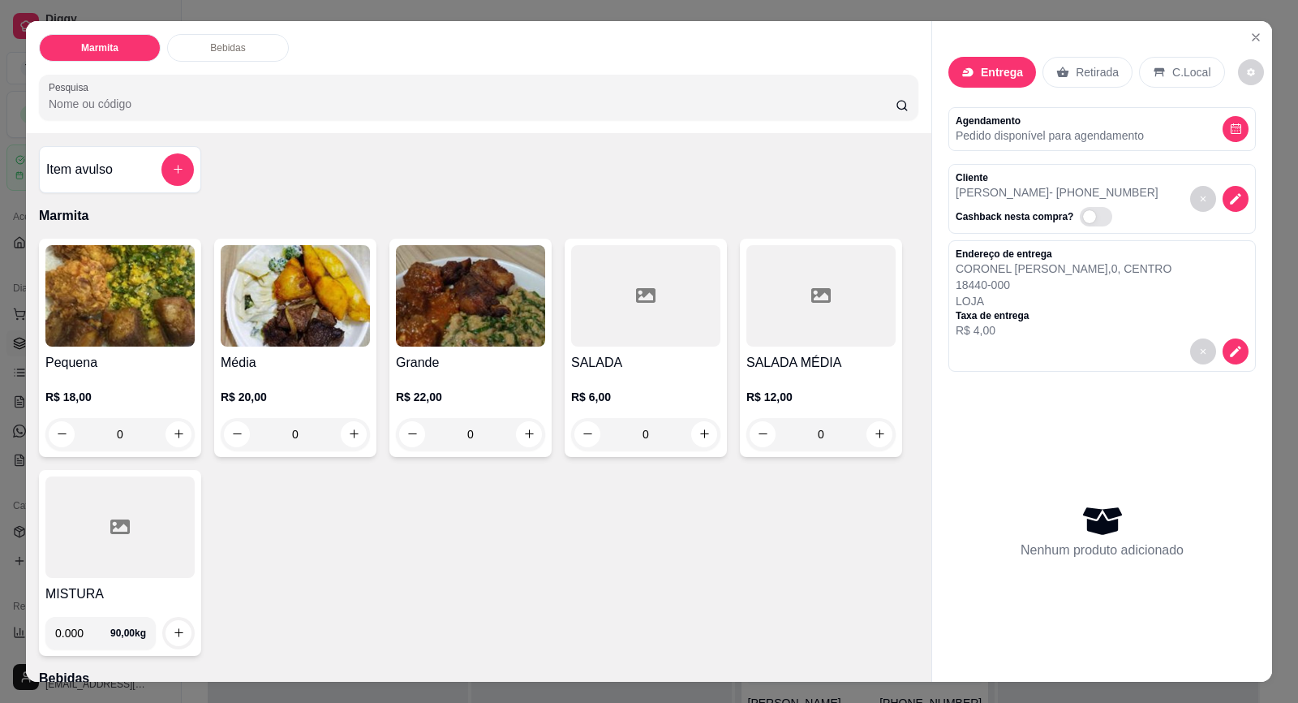
click at [158, 353] on h4 "Pequena" at bounding box center [119, 362] width 149 height 19
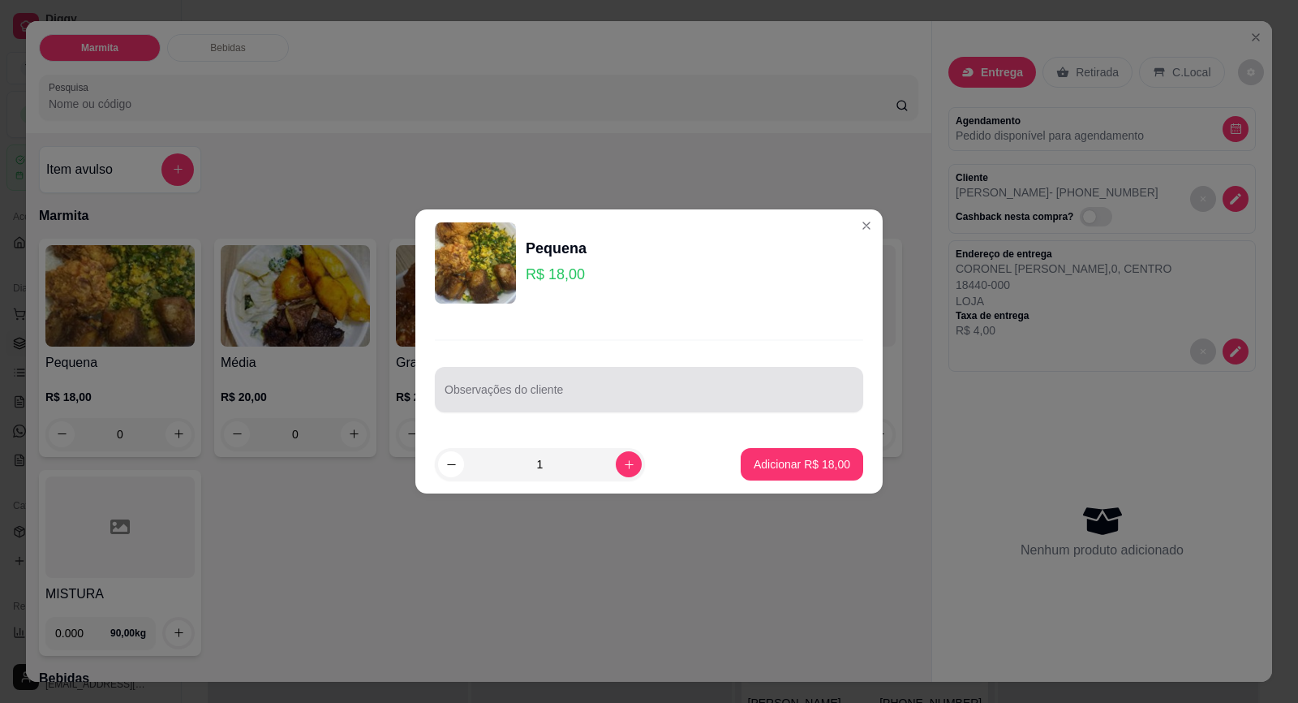
click at [480, 388] on input "Observações do cliente" at bounding box center [649, 396] width 409 height 16
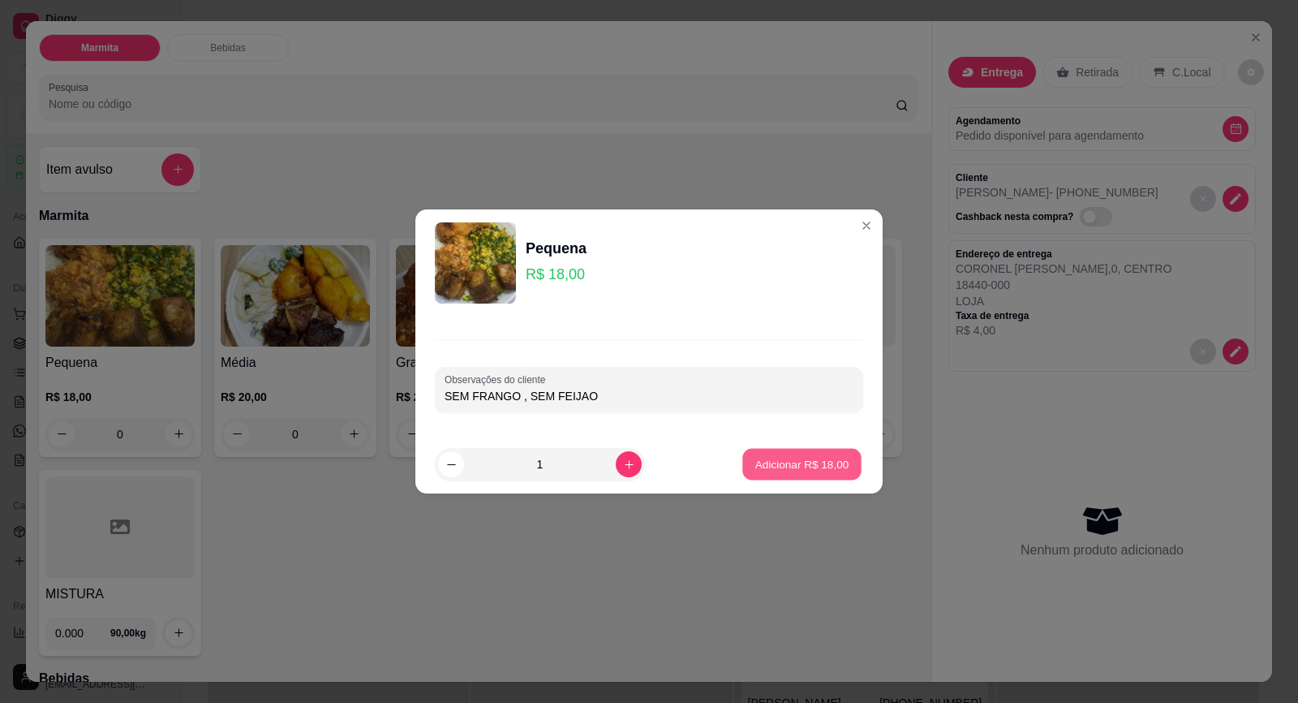
click at [824, 451] on button "Adicionar R$ 18,00" at bounding box center [801, 465] width 119 height 32
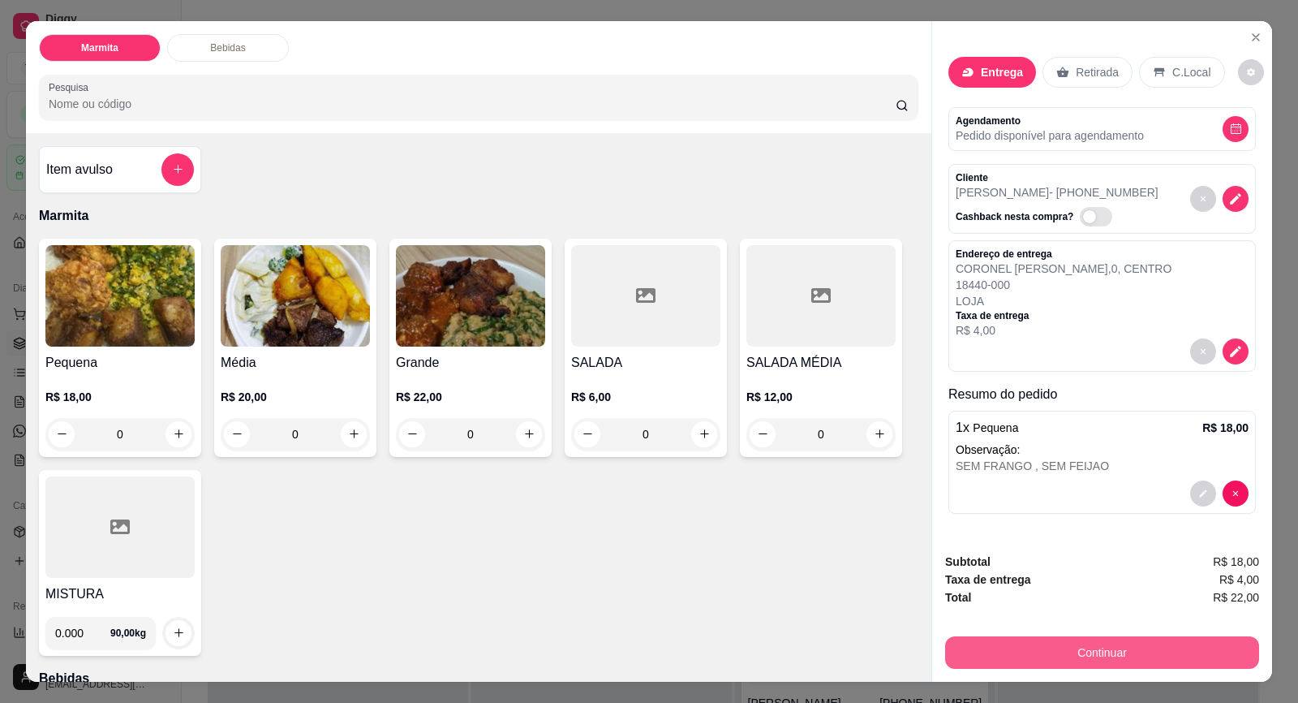
click at [1084, 648] on button "Continuar" at bounding box center [1102, 652] width 314 height 32
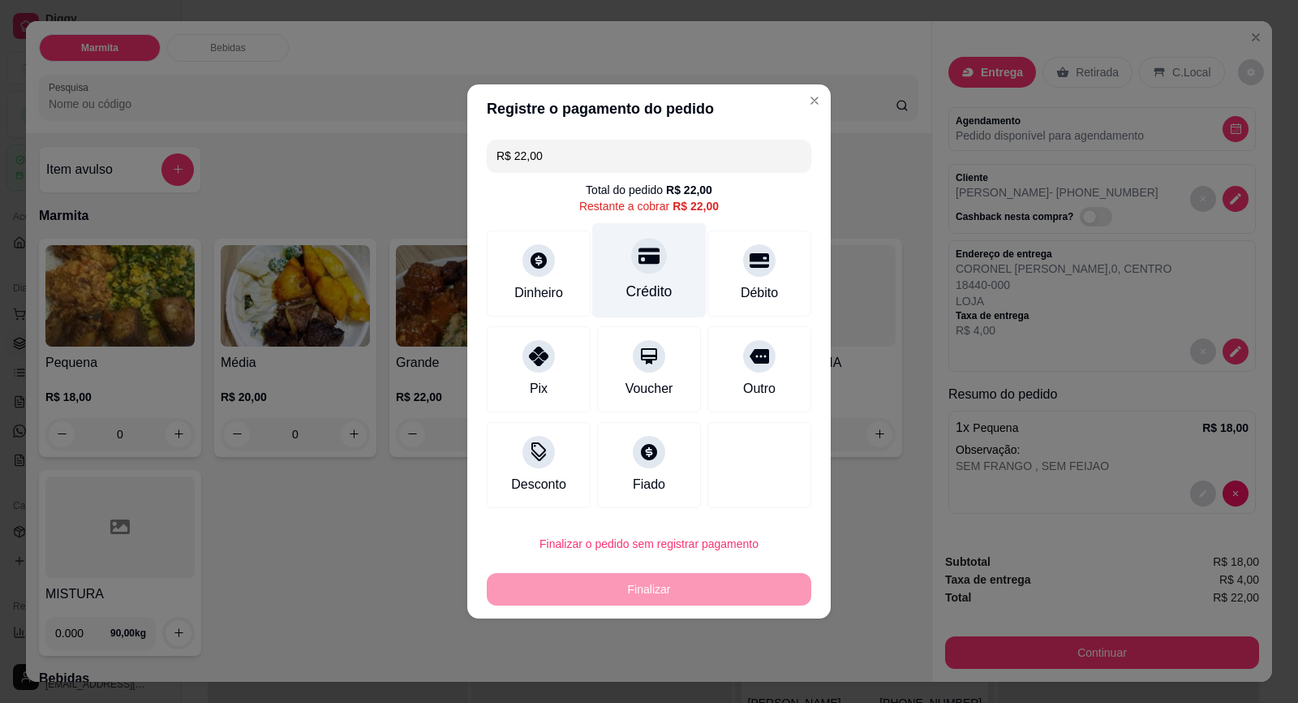
click at [648, 262] on icon at bounding box center [649, 256] width 21 height 16
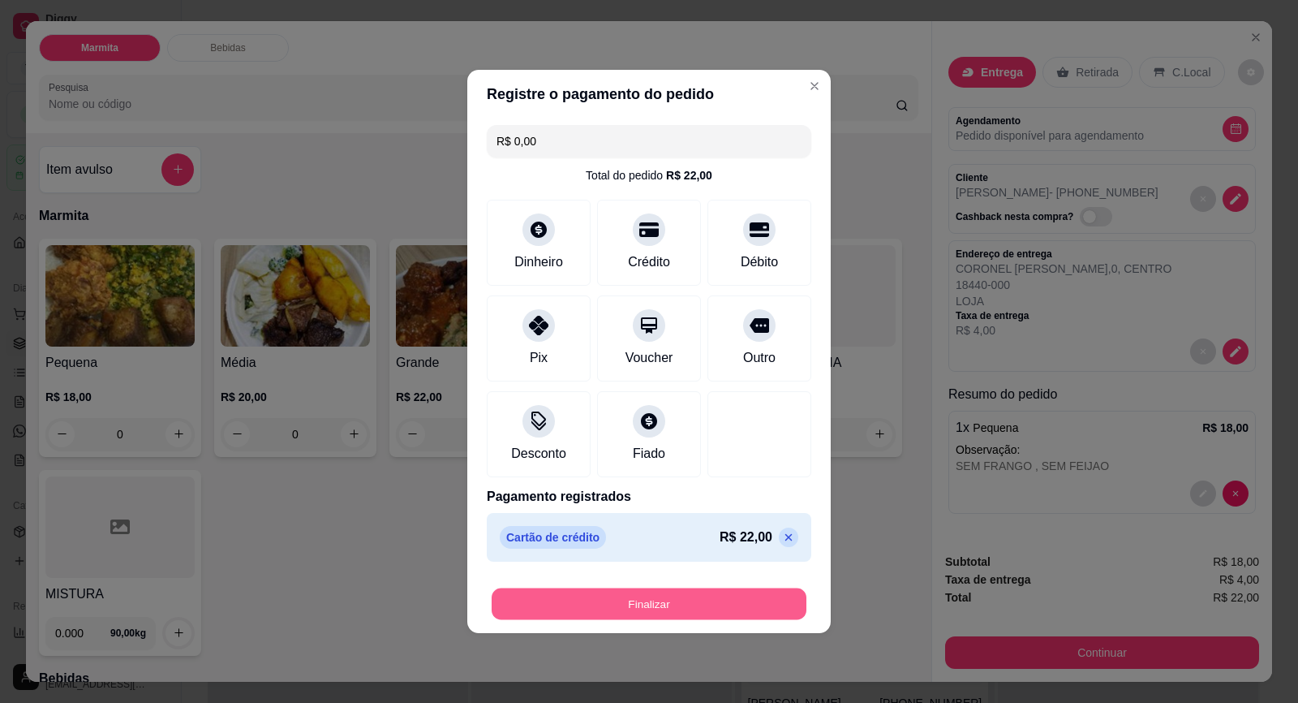
click at [728, 602] on button "Finalizar" at bounding box center [649, 604] width 315 height 32
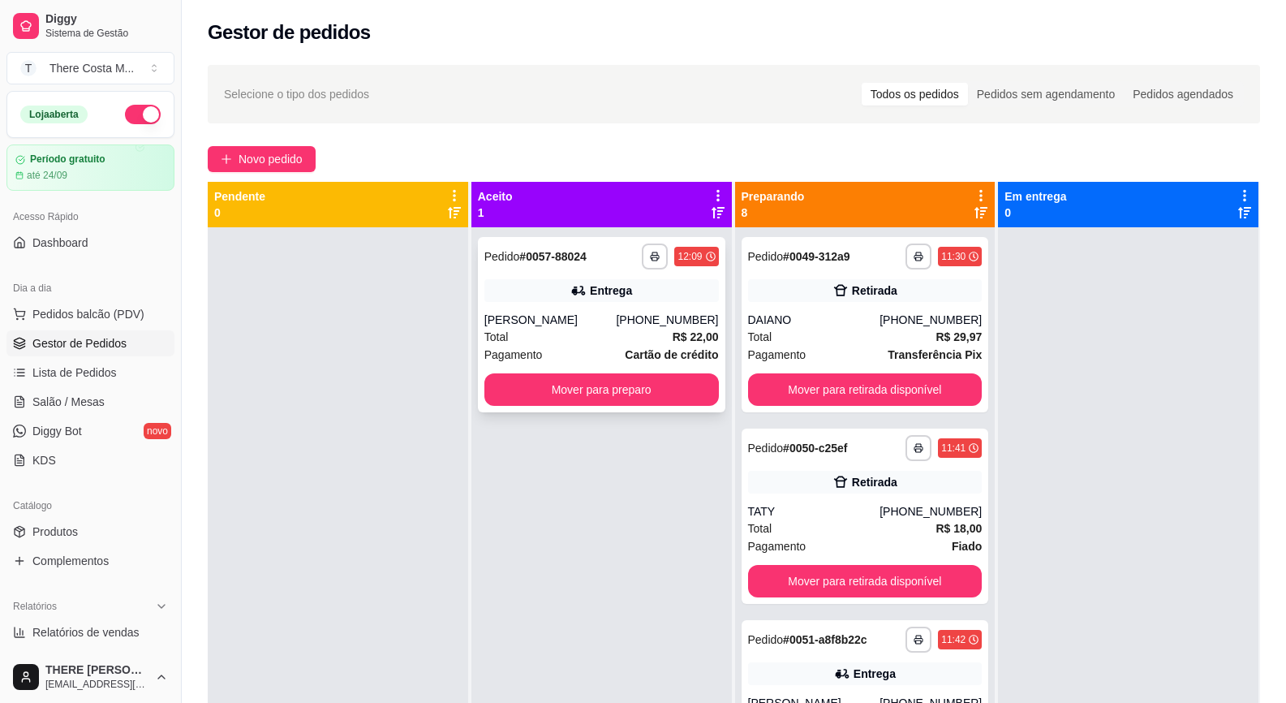
click at [691, 298] on div "Entrega" at bounding box center [601, 290] width 235 height 23
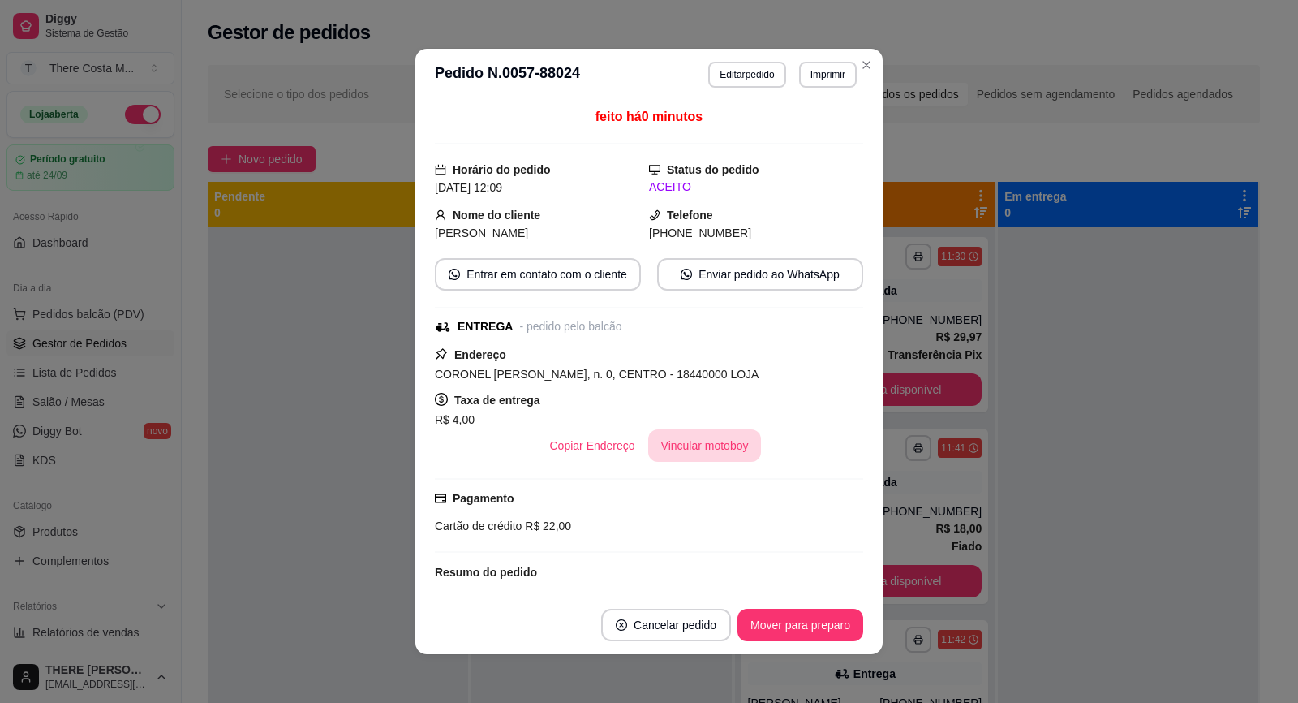
click at [708, 450] on button "Vincular motoboy" at bounding box center [705, 445] width 114 height 32
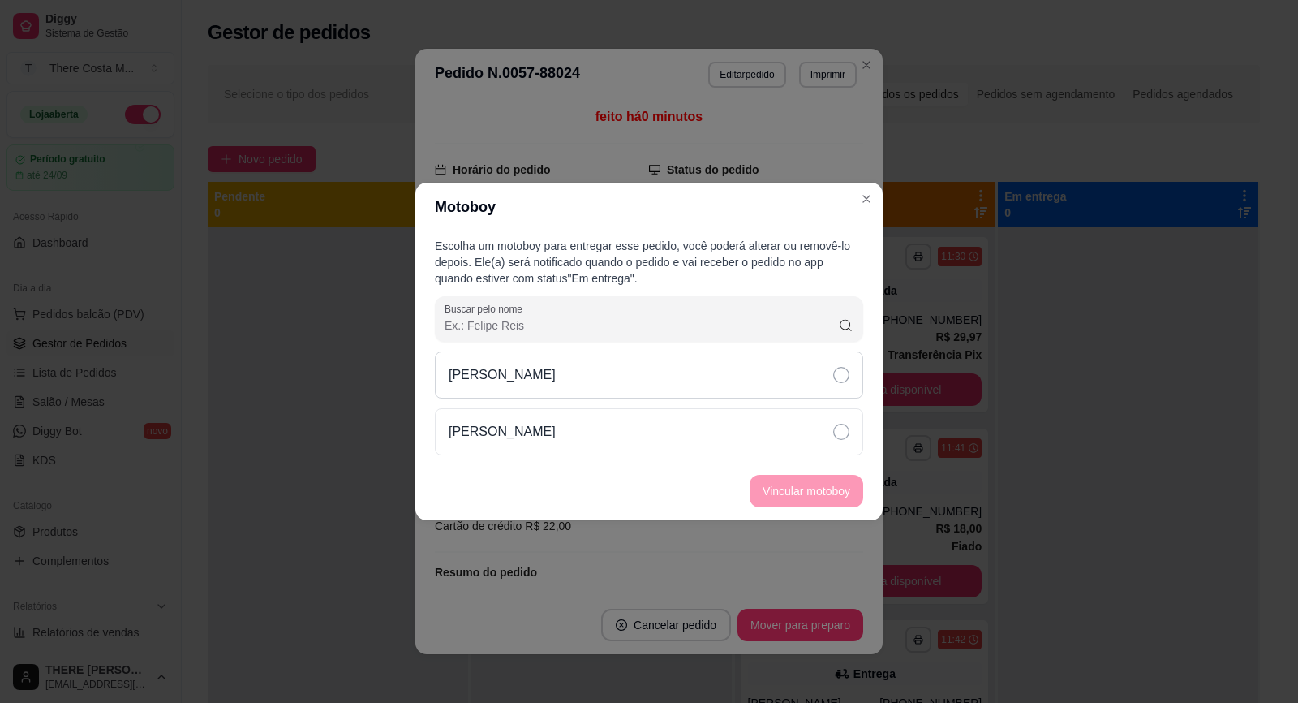
click at [712, 367] on div "[PERSON_NAME]" at bounding box center [649, 374] width 428 height 47
click at [809, 493] on button "Vincular motoboy" at bounding box center [806, 492] width 110 height 32
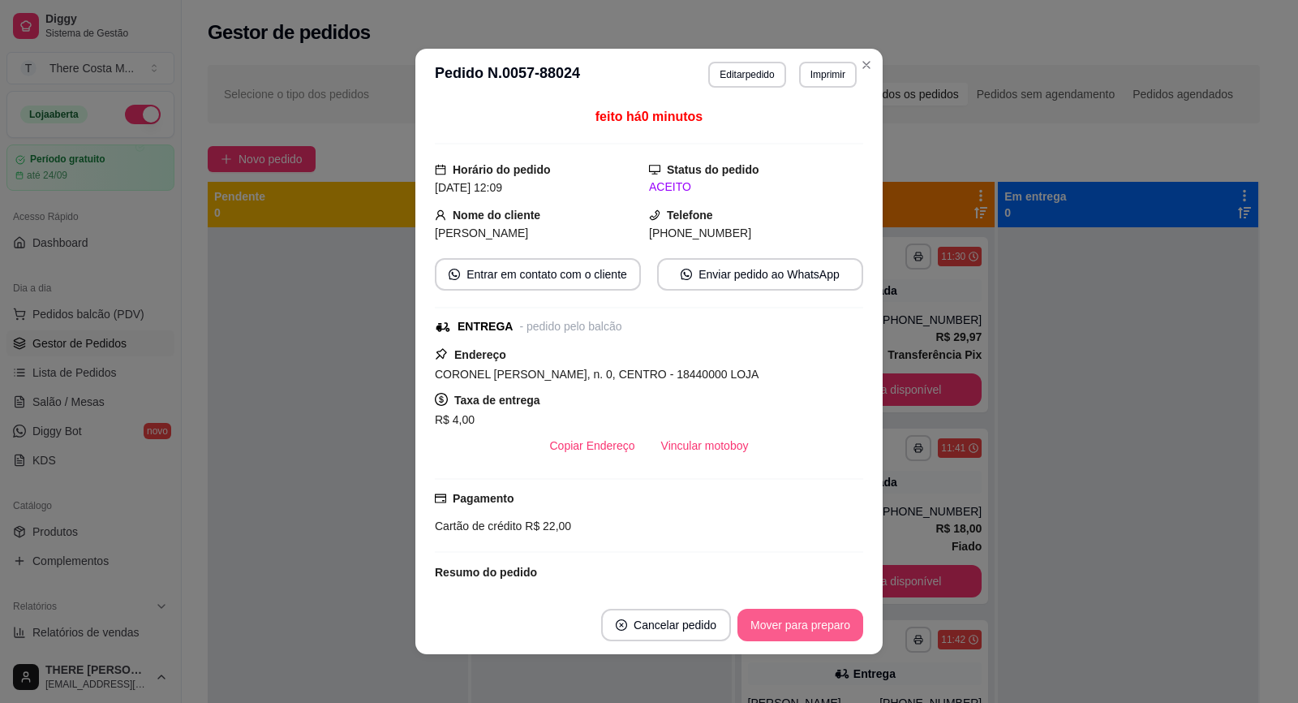
click at [773, 636] on button "Mover para preparo" at bounding box center [801, 625] width 126 height 32
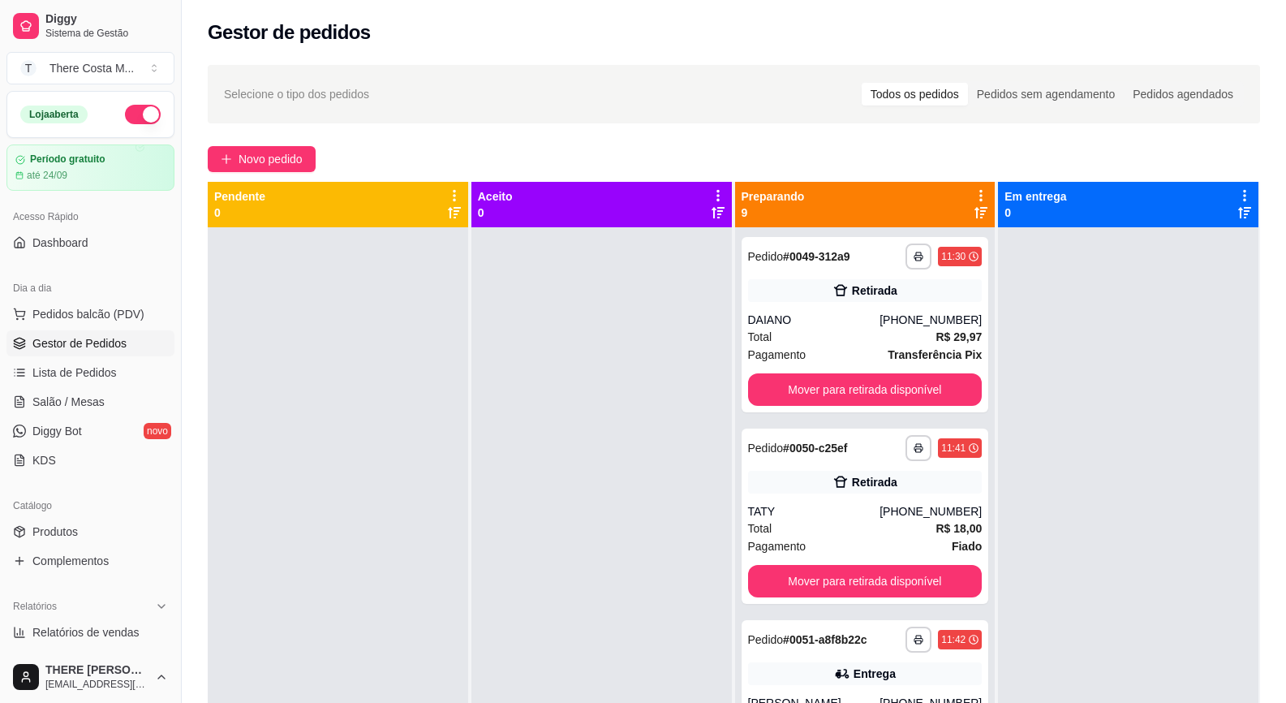
click at [743, 209] on p "9" at bounding box center [773, 212] width 63 height 16
drag, startPoint x: 743, startPoint y: 209, endPoint x: 750, endPoint y: 201, distance: 10.4
click at [750, 201] on p "Preparando" at bounding box center [773, 196] width 63 height 16
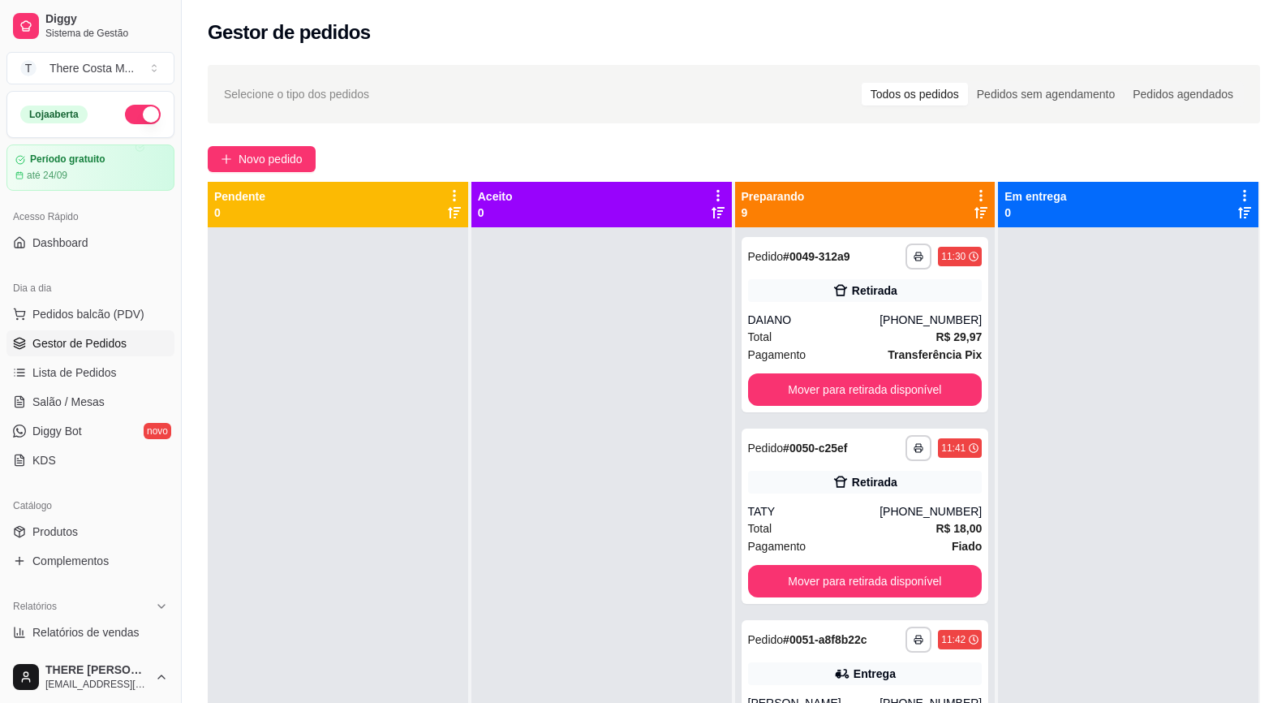
click at [750, 201] on p "Preparando" at bounding box center [773, 196] width 63 height 16
click at [749, 195] on p "Preparando" at bounding box center [773, 196] width 63 height 16
click at [936, 377] on button "Mover para retirada disponível" at bounding box center [864, 390] width 227 height 32
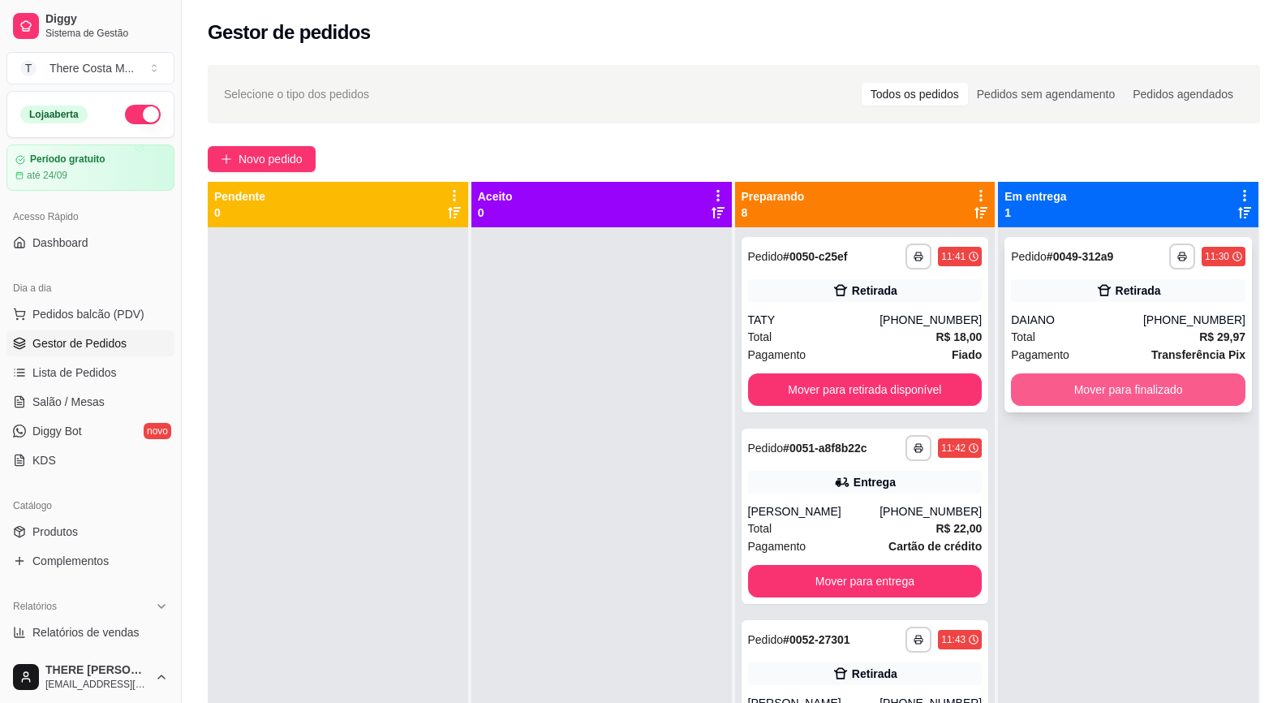
click at [1188, 398] on button "Mover para finalizado" at bounding box center [1128, 389] width 235 height 32
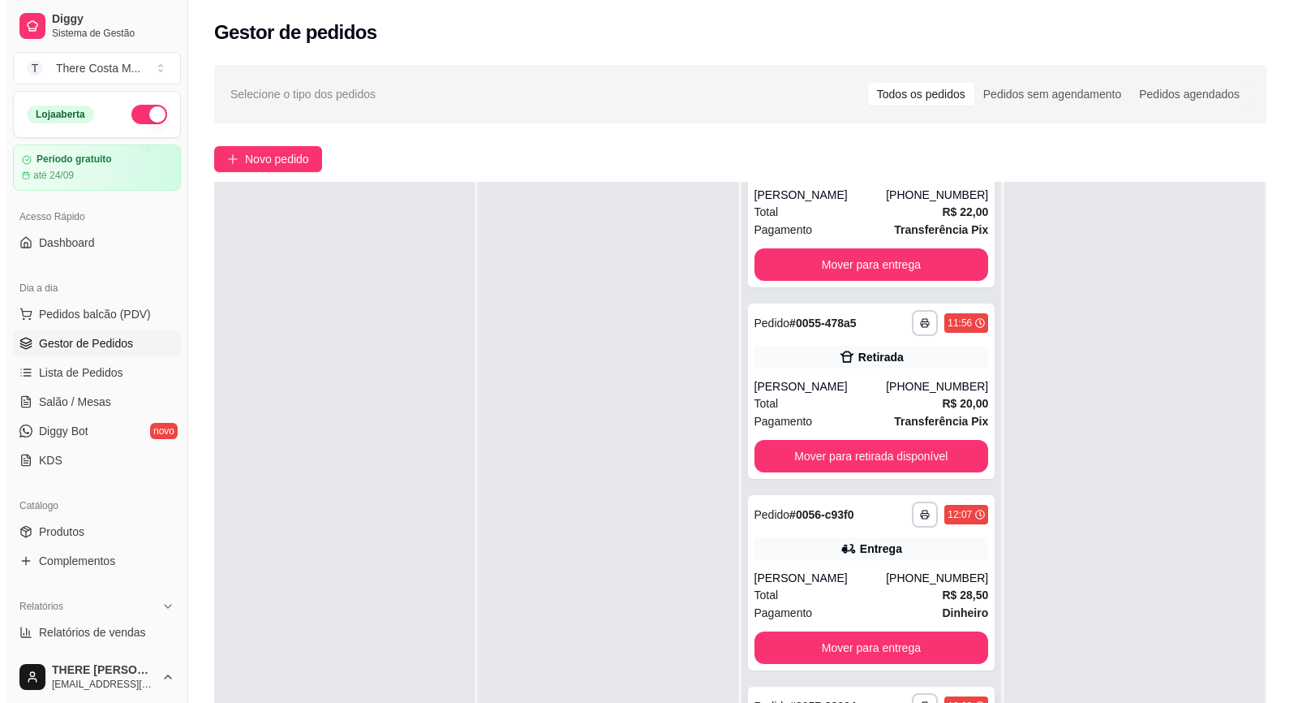
scroll to position [162, 0]
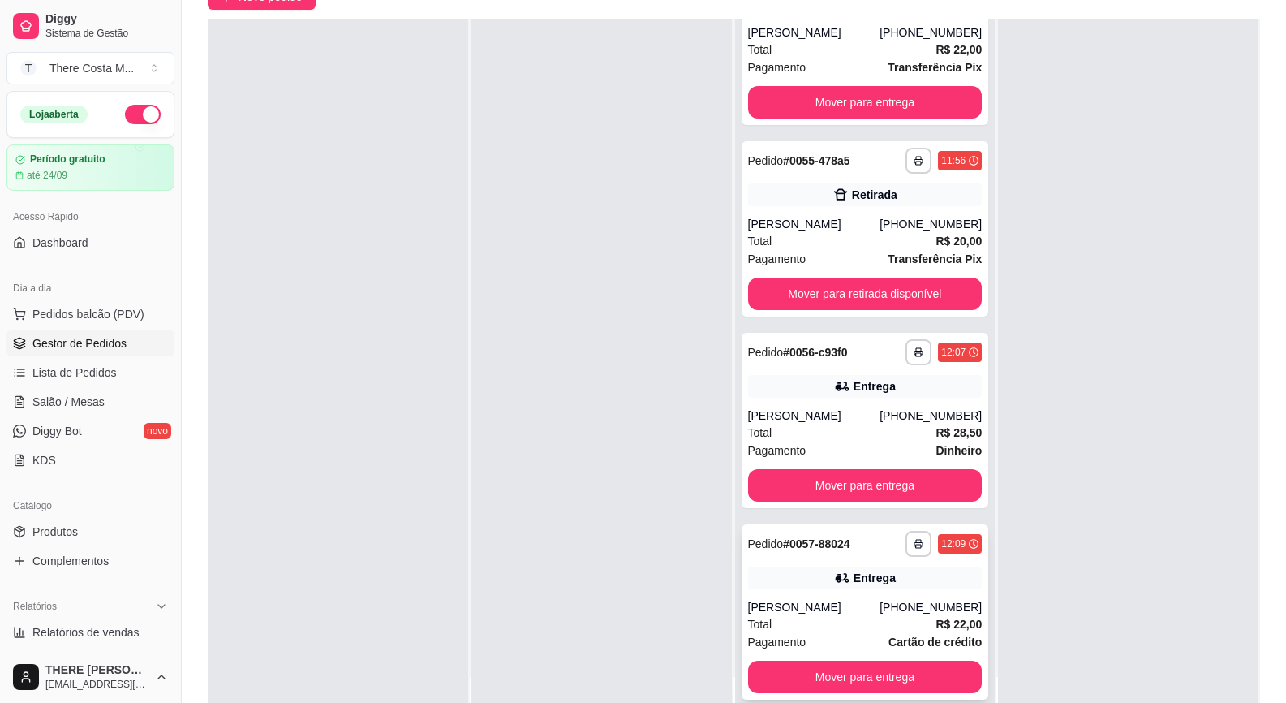
click at [853, 614] on div "[PERSON_NAME]" at bounding box center [814, 607] width 132 height 16
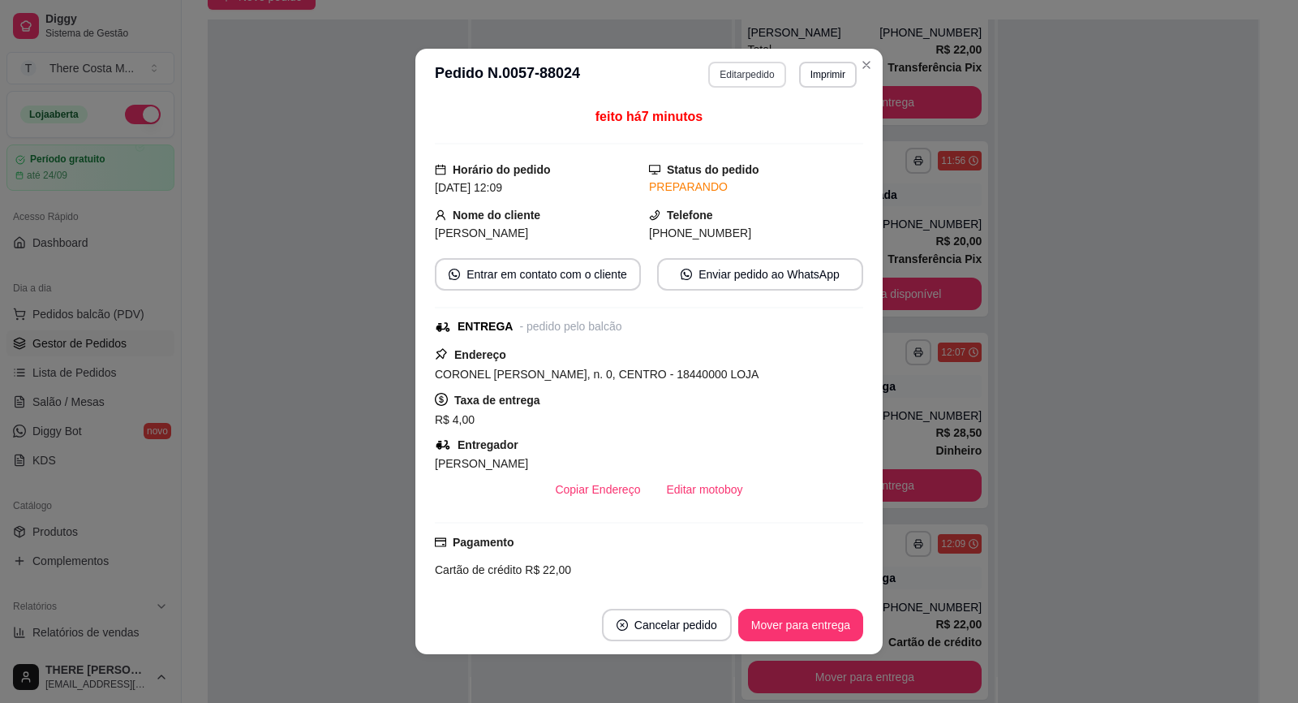
click at [748, 79] on button "Editar pedido" at bounding box center [746, 75] width 77 height 26
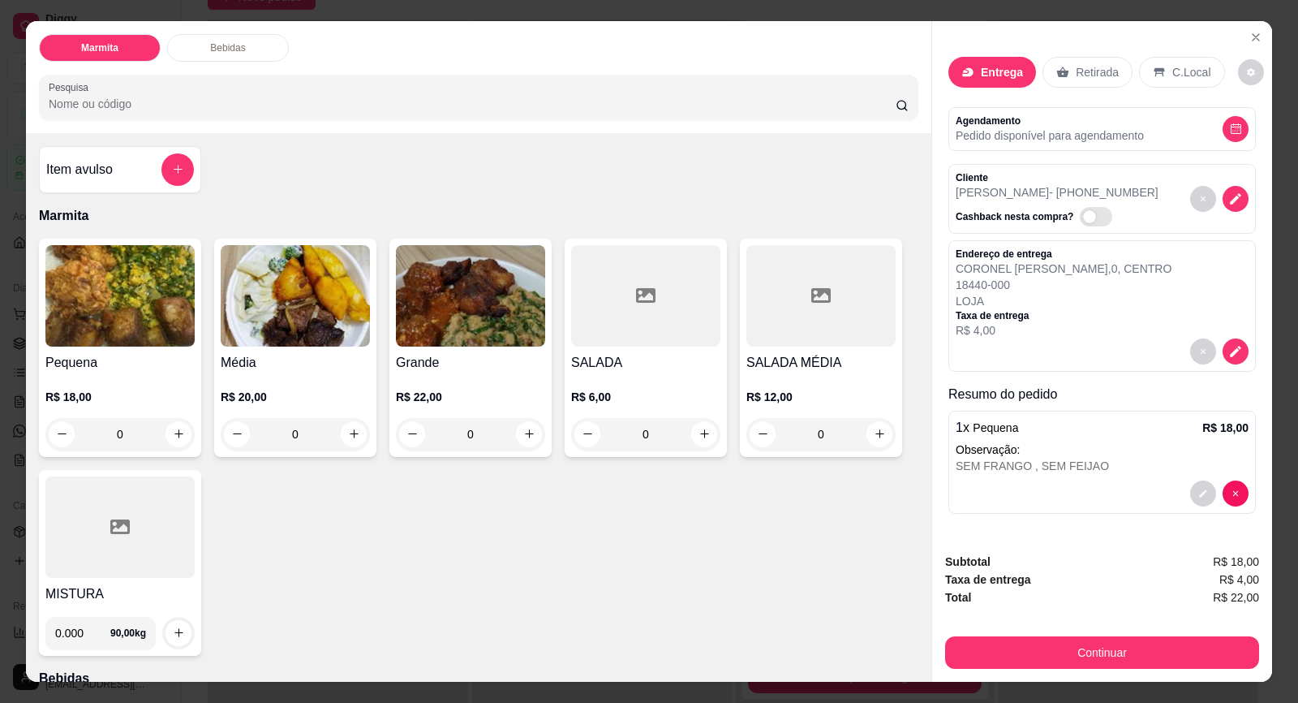
click at [115, 552] on div at bounding box center [119, 526] width 149 height 101
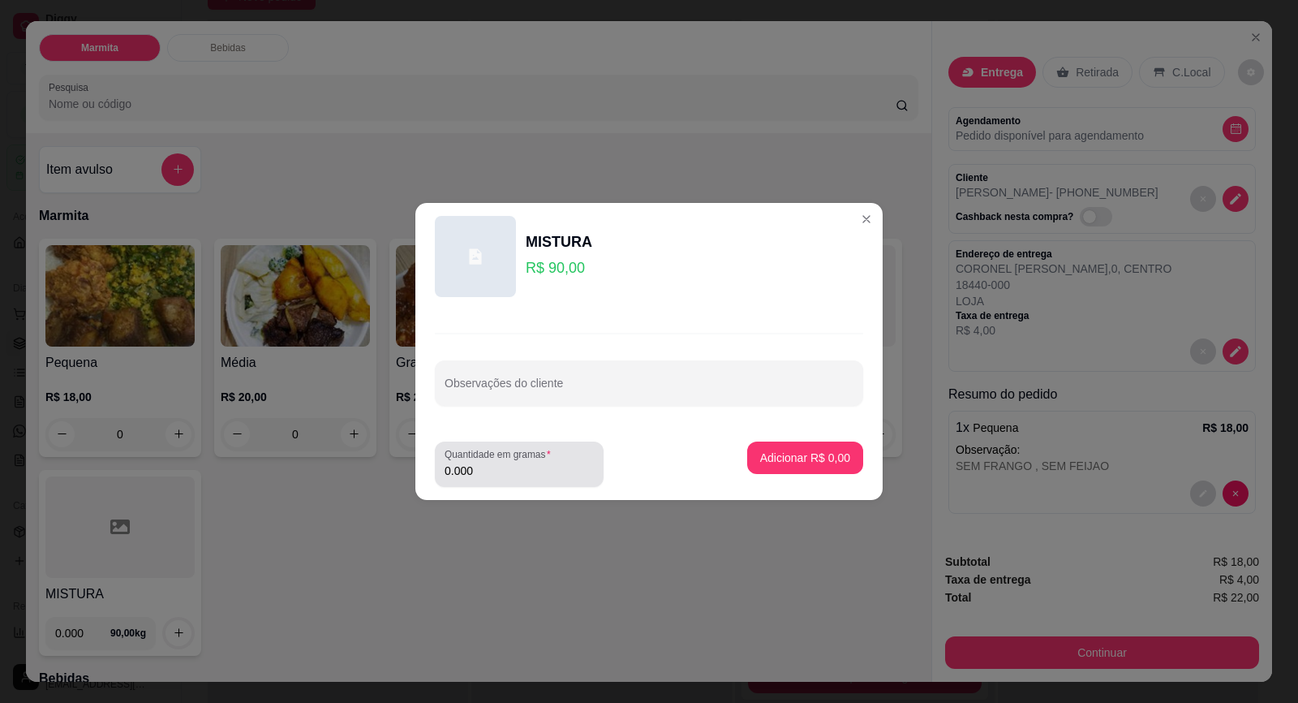
click at [527, 466] on input "0.000" at bounding box center [519, 471] width 149 height 16
click at [804, 454] on p "Adicionar R$ 9,00" at bounding box center [805, 458] width 90 height 16
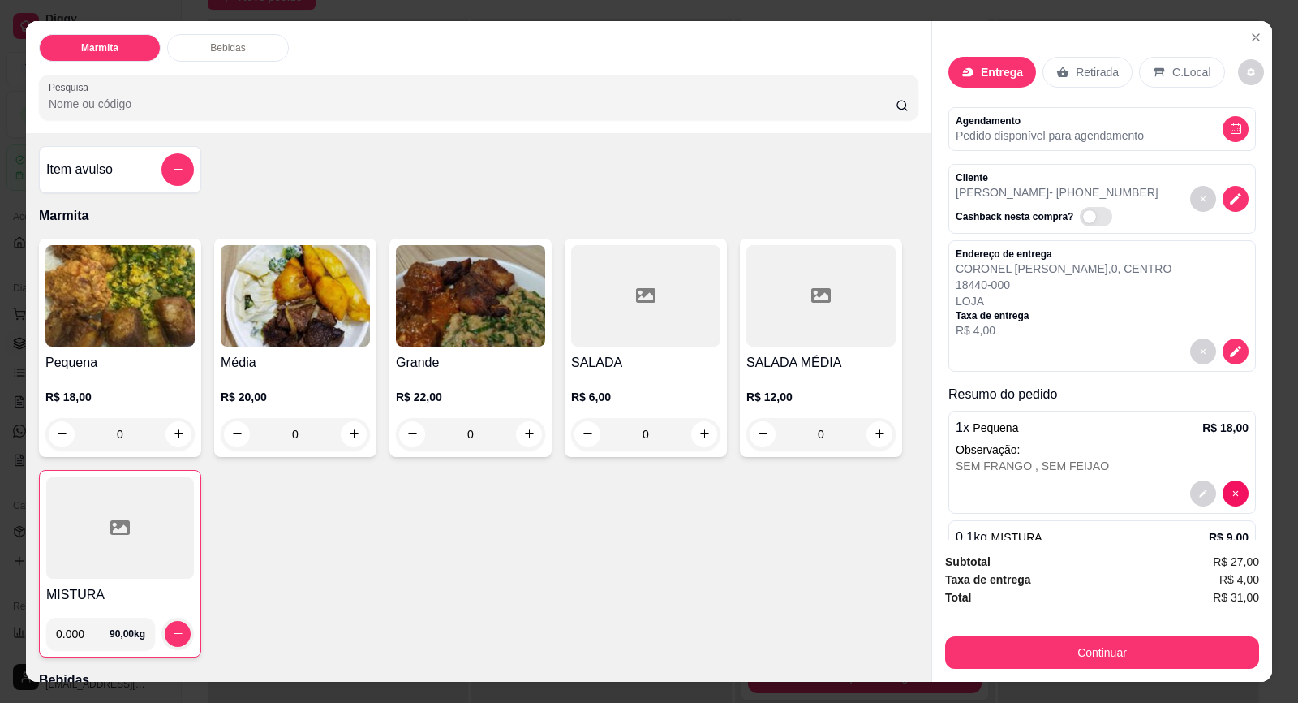
scroll to position [70, 0]
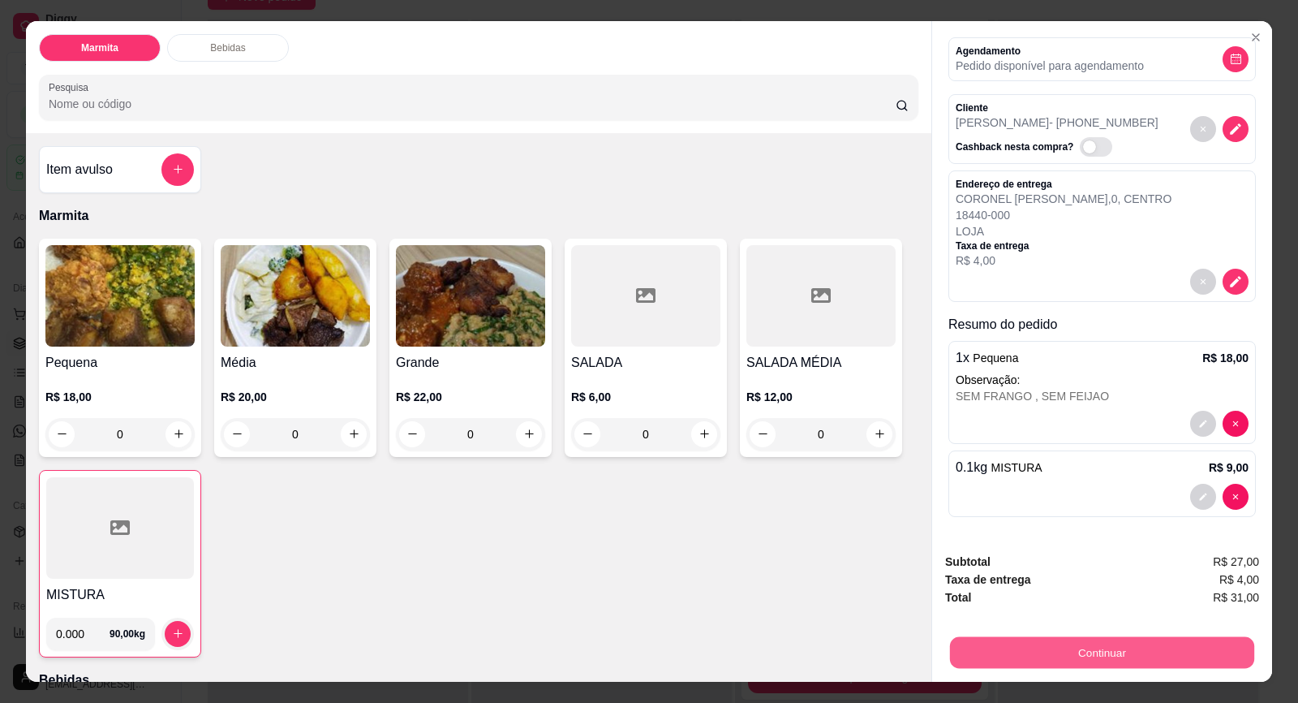
click at [1087, 655] on button "Continuar" at bounding box center [1102, 653] width 304 height 32
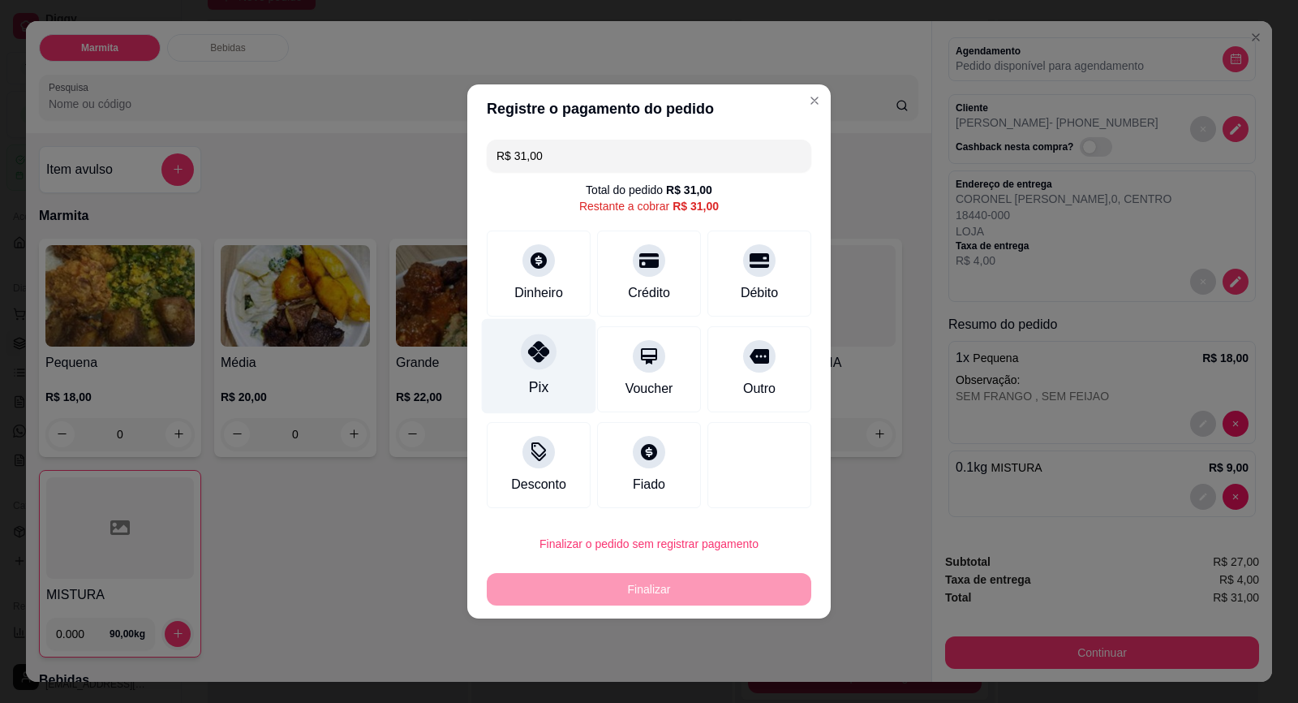
click at [541, 362] on icon at bounding box center [538, 351] width 21 height 21
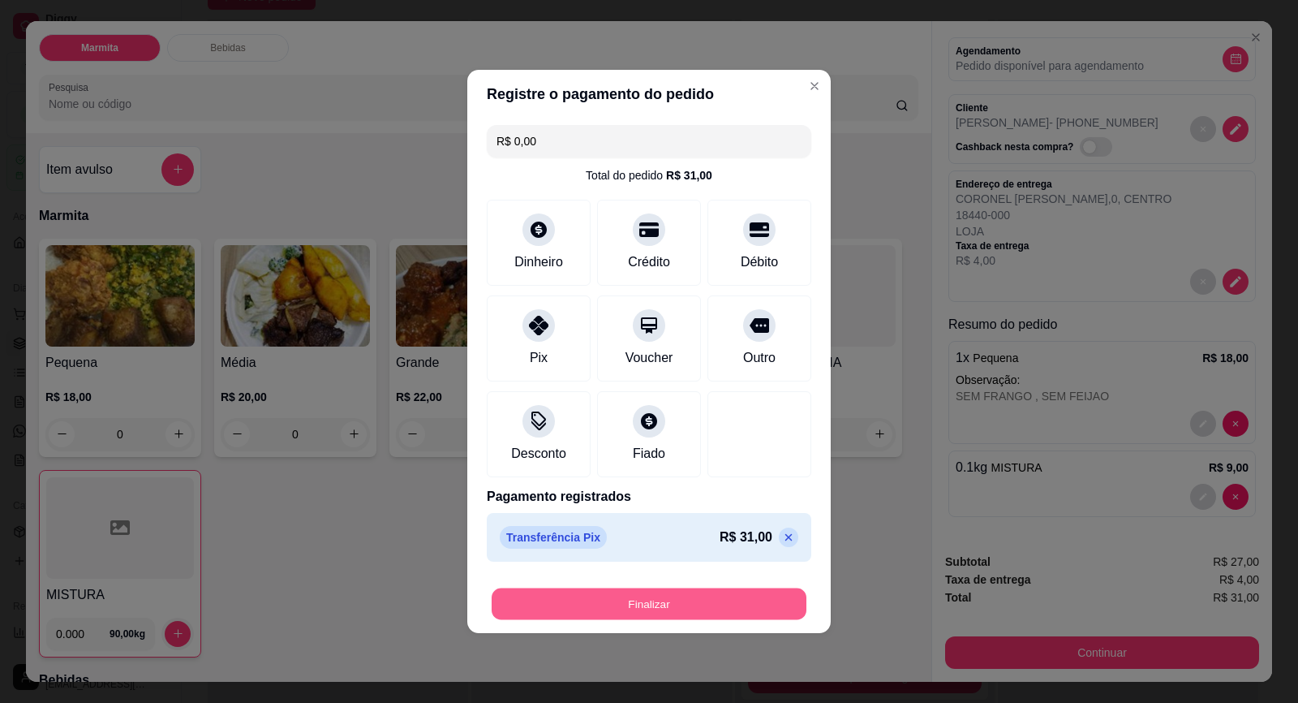
click at [709, 614] on button "Finalizar" at bounding box center [649, 604] width 315 height 32
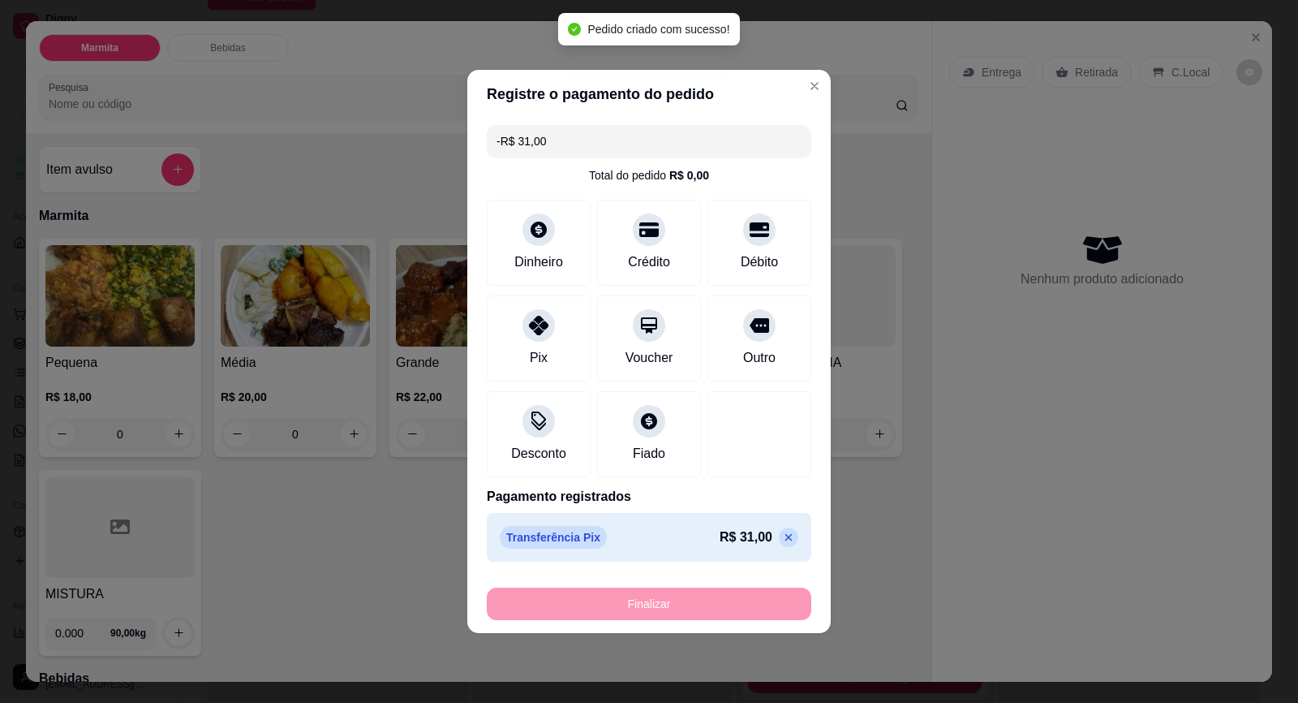
scroll to position [654, 0]
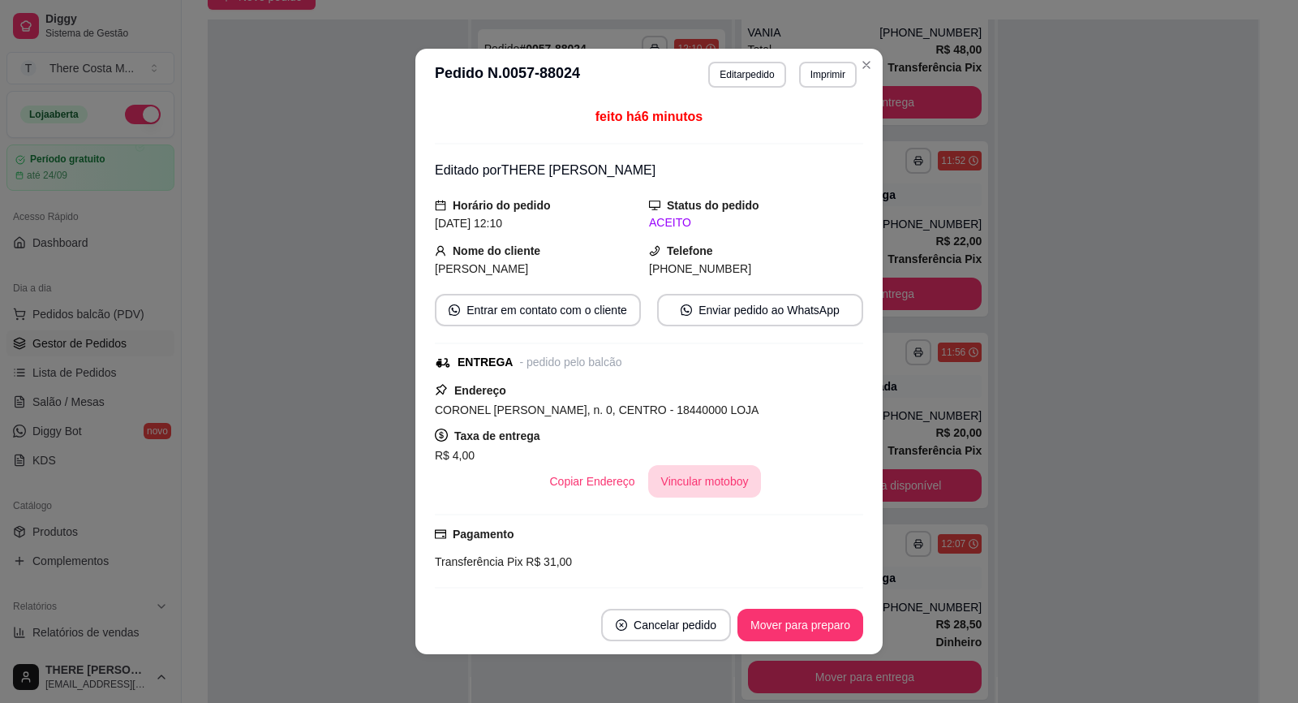
click at [697, 480] on button "Vincular motoboy" at bounding box center [705, 481] width 114 height 32
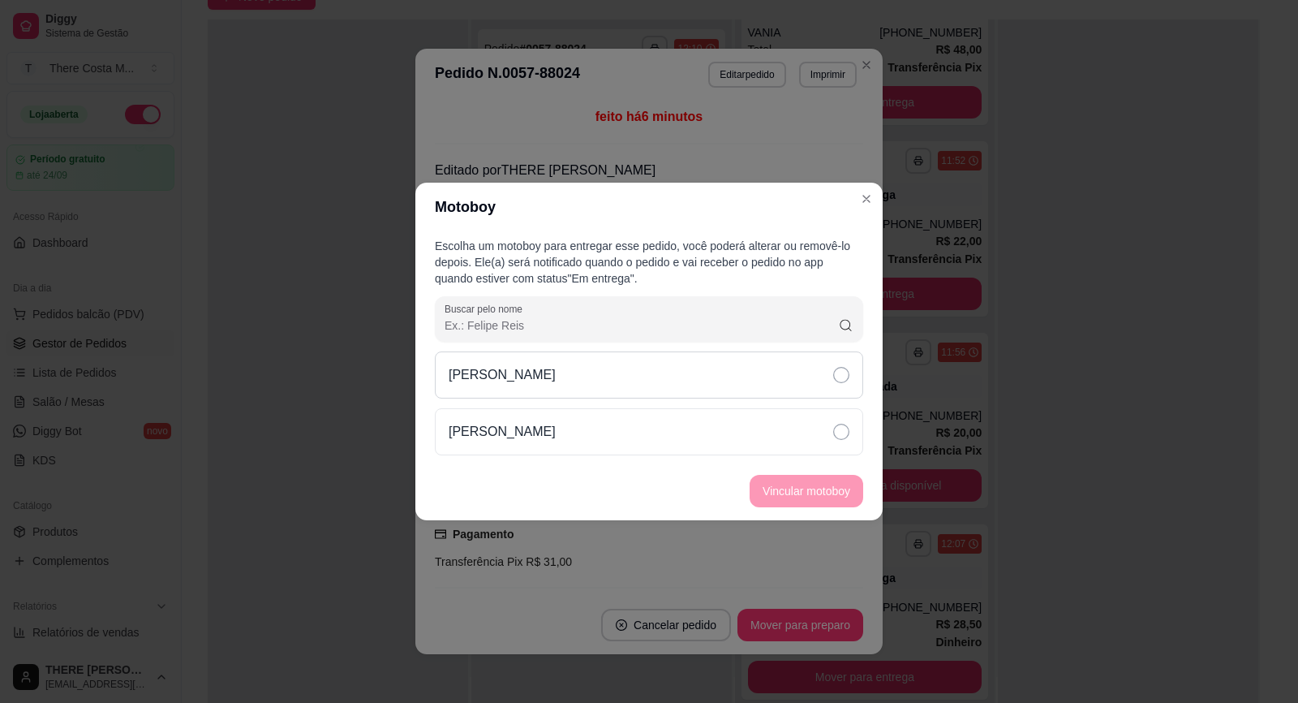
click at [763, 381] on div "[PERSON_NAME]" at bounding box center [649, 374] width 428 height 47
click at [821, 480] on button "Vincular motoboy" at bounding box center [806, 492] width 110 height 32
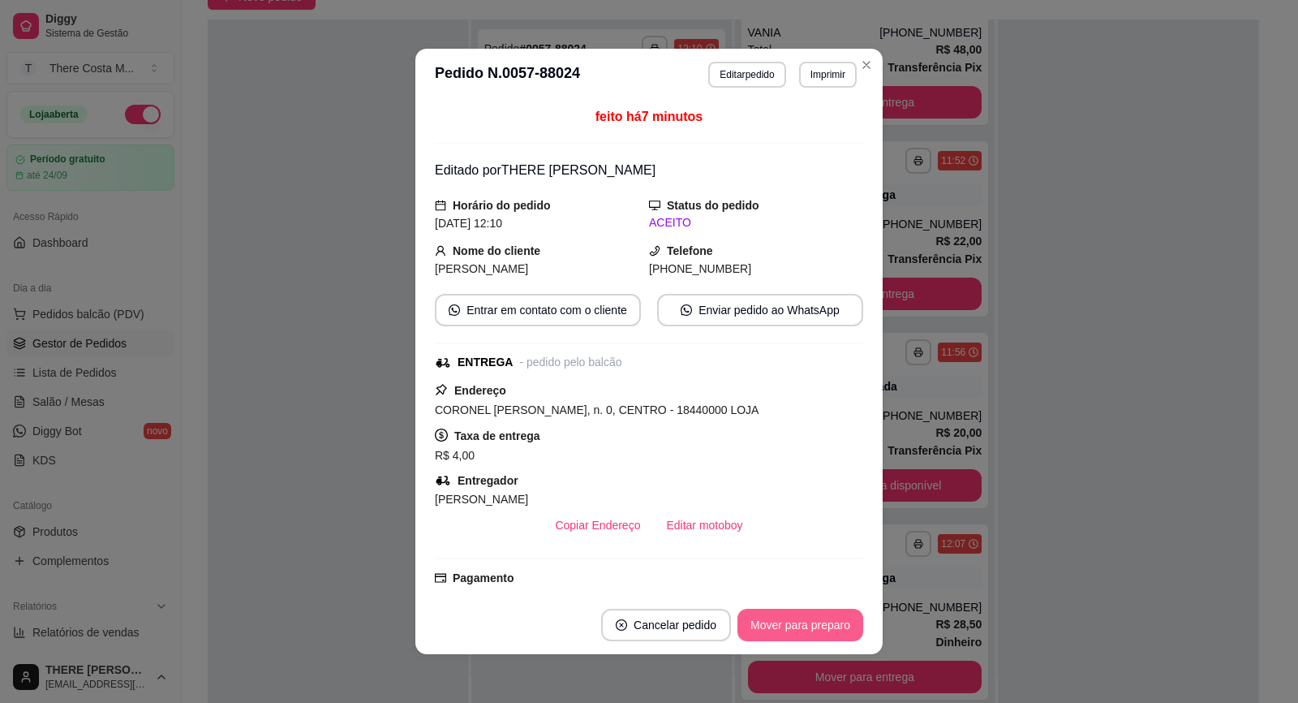
click at [797, 633] on button "Mover para preparo" at bounding box center [801, 625] width 126 height 32
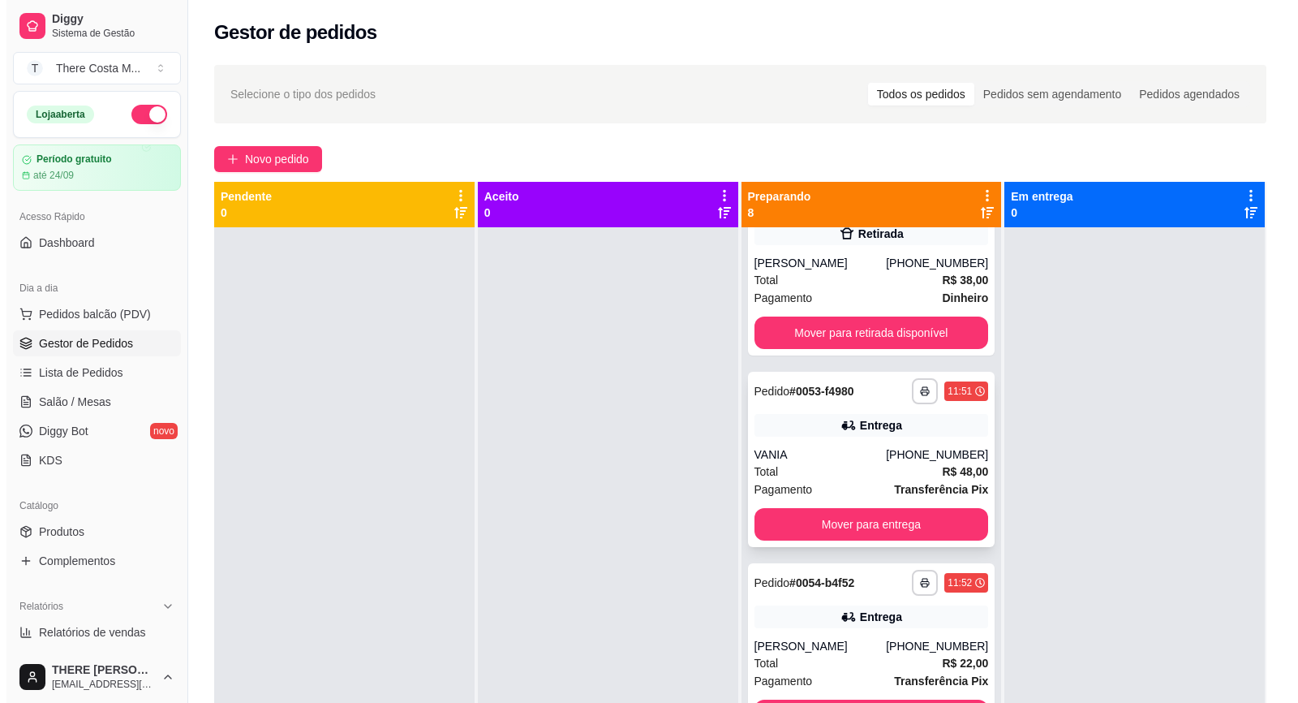
scroll to position [0, 0]
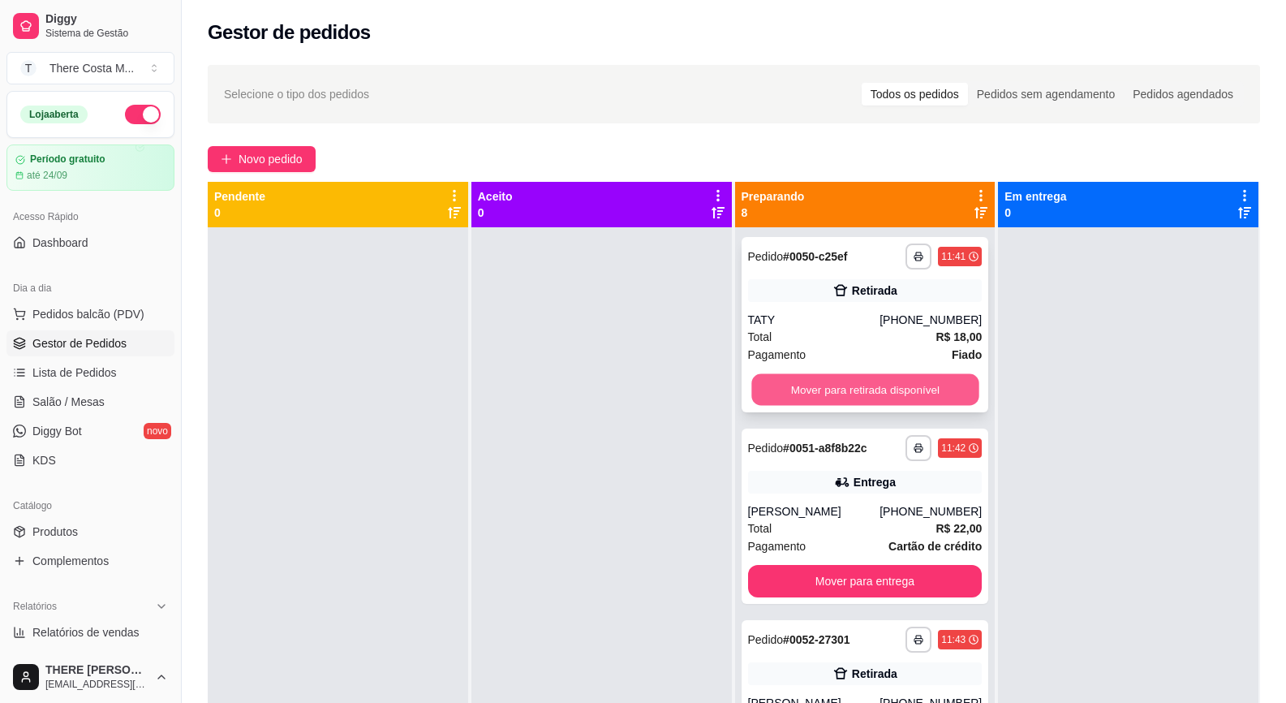
click at [896, 393] on button "Mover para retirada disponível" at bounding box center [864, 390] width 227 height 32
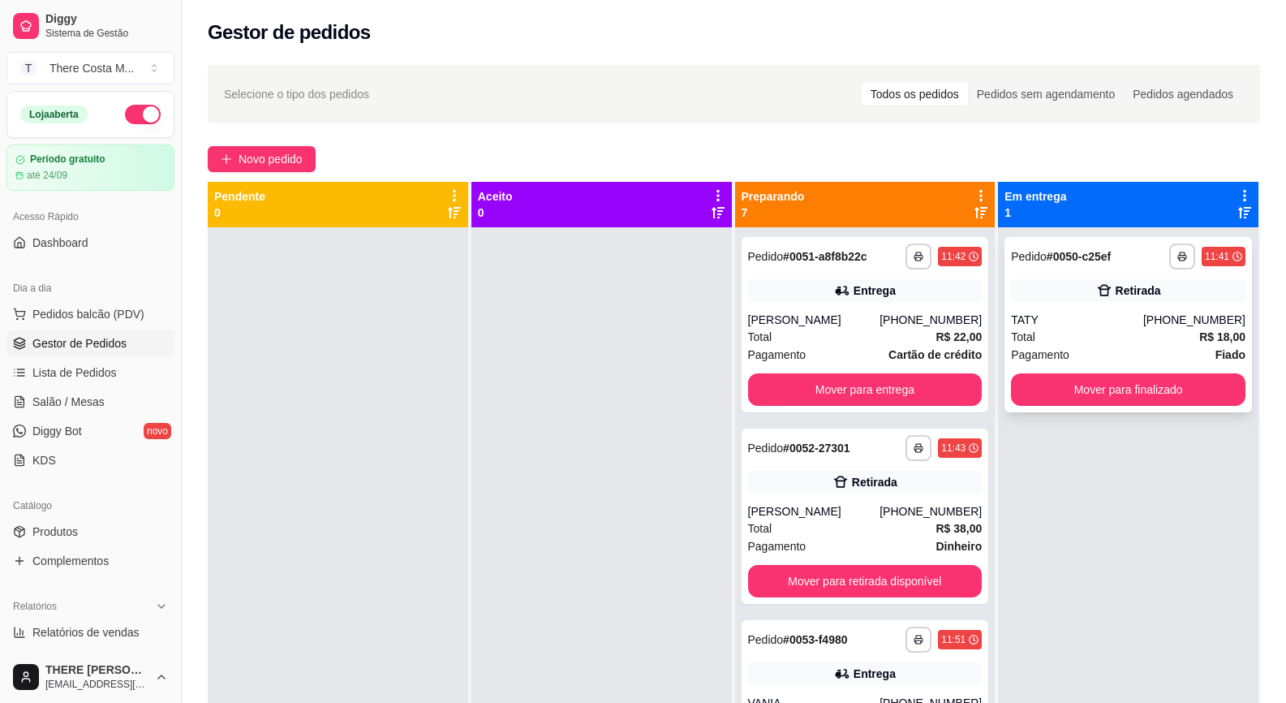
click at [1108, 329] on div "Total R$ 18,00" at bounding box center [1128, 337] width 235 height 18
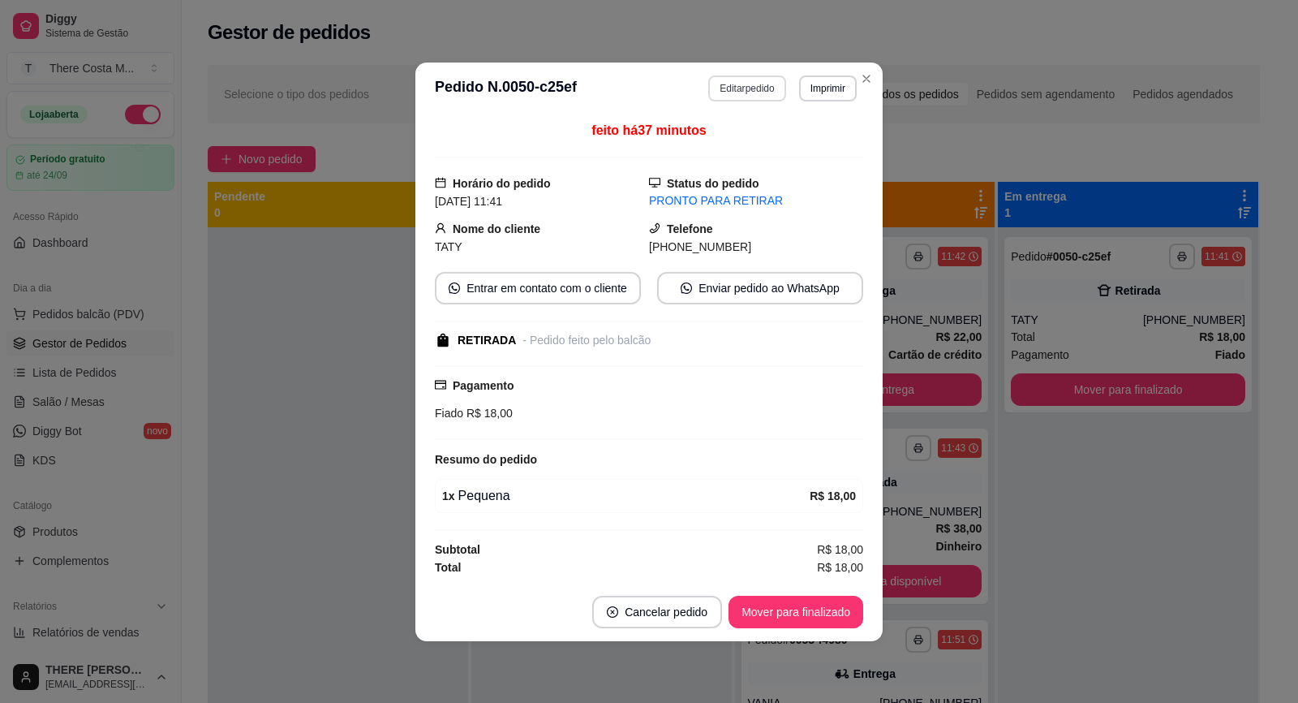
click at [756, 83] on button "Editar pedido" at bounding box center [746, 88] width 77 height 26
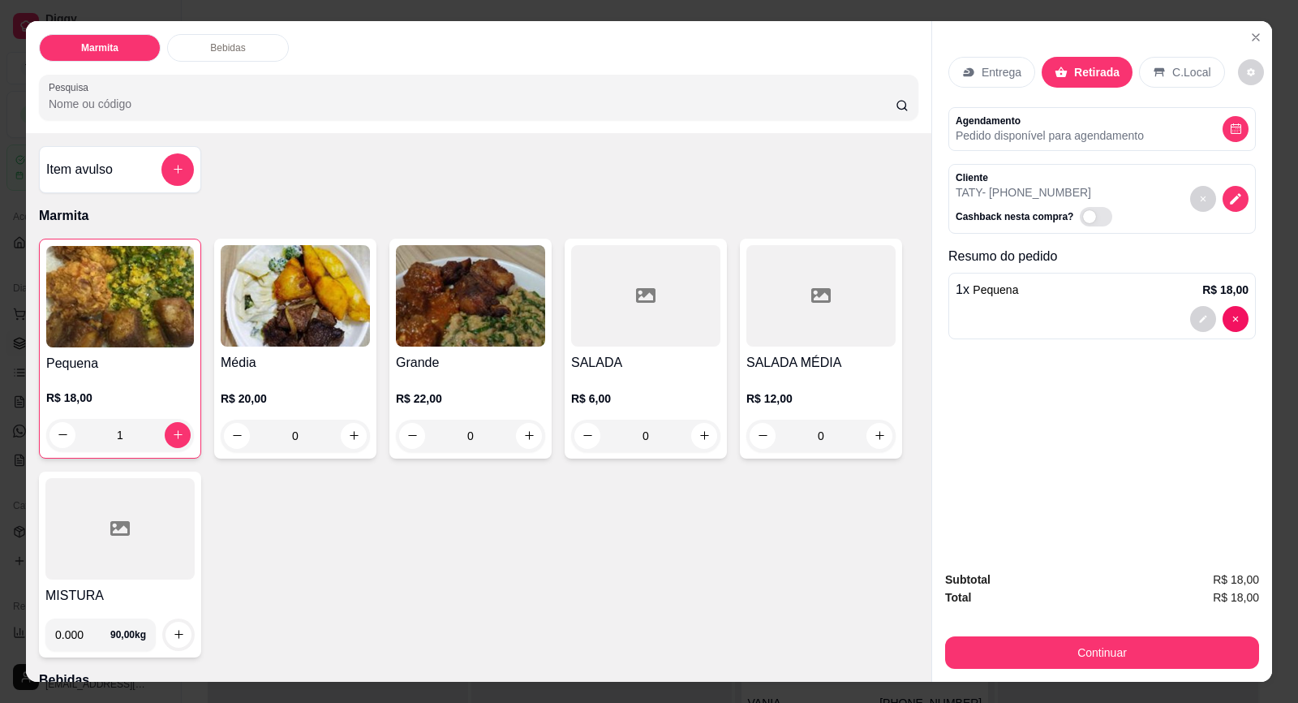
click at [288, 325] on img at bounding box center [295, 295] width 149 height 101
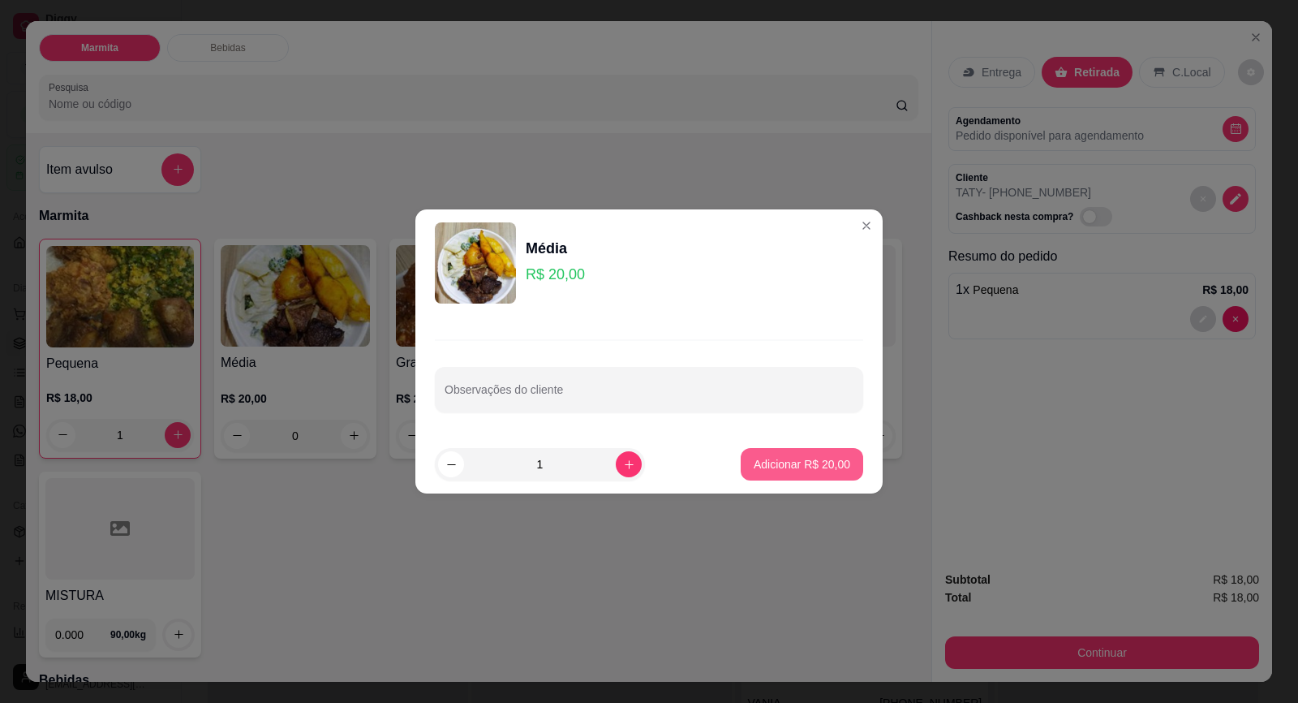
click at [771, 470] on p "Adicionar R$ 20,00" at bounding box center [802, 464] width 97 height 16
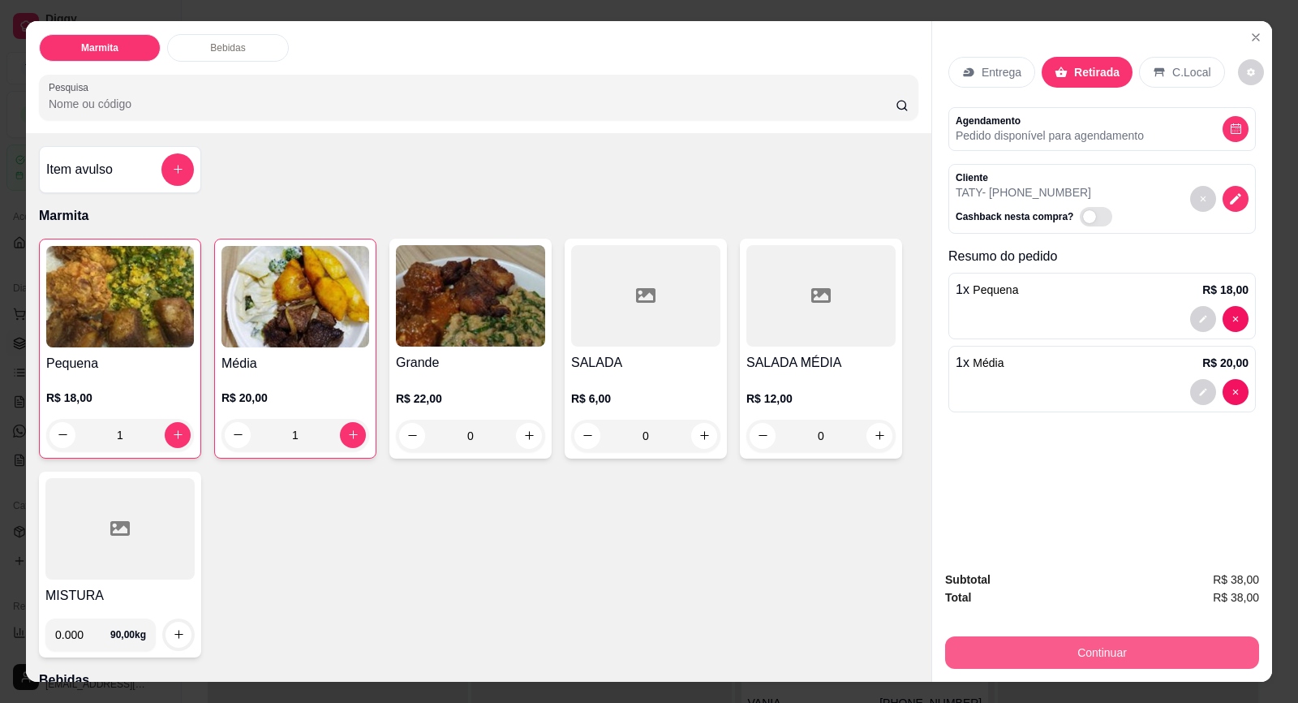
click at [1163, 653] on button "Continuar" at bounding box center [1102, 652] width 314 height 32
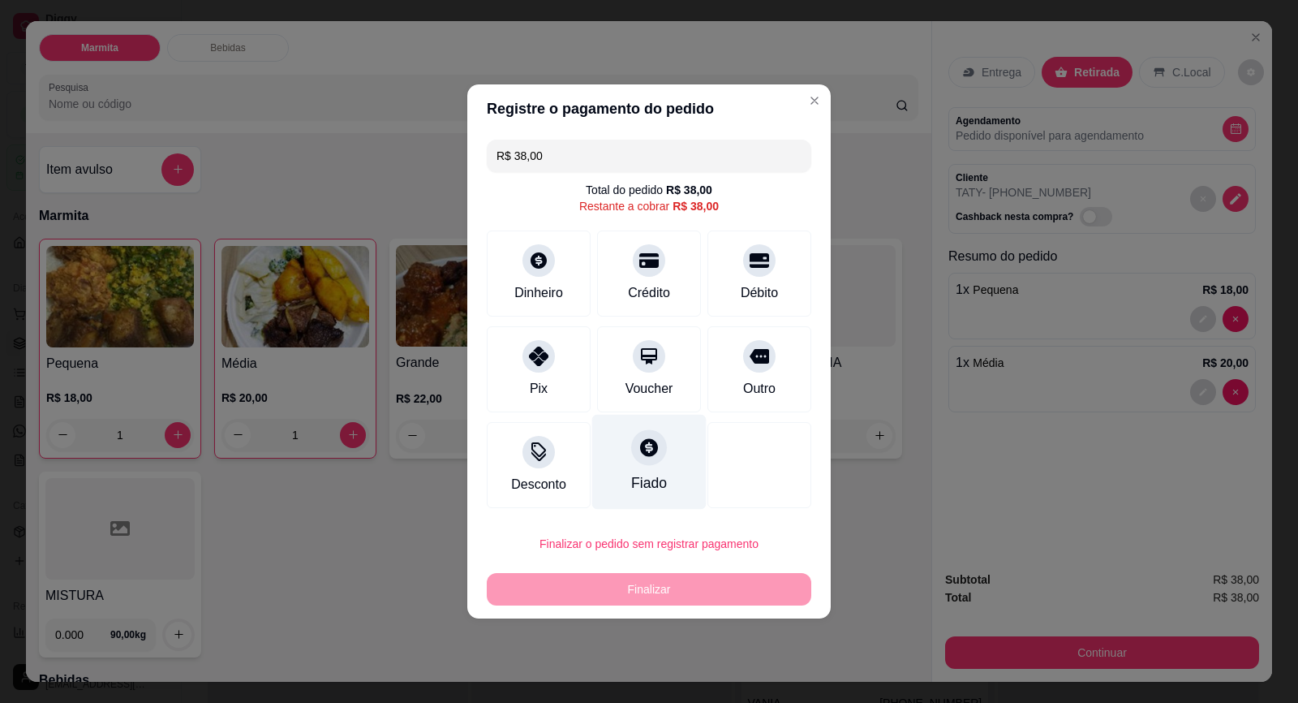
click at [644, 467] on div "Fiado" at bounding box center [649, 462] width 114 height 95
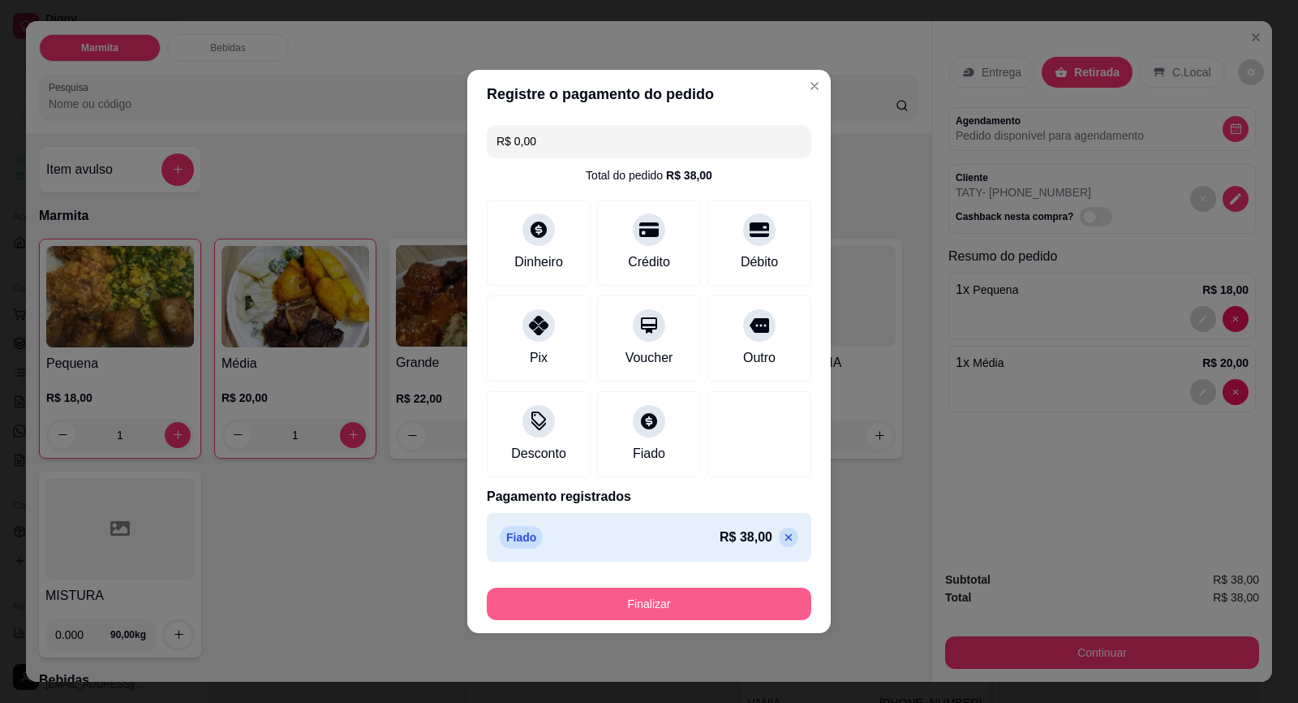
click at [709, 611] on button "Finalizar" at bounding box center [649, 603] width 325 height 32
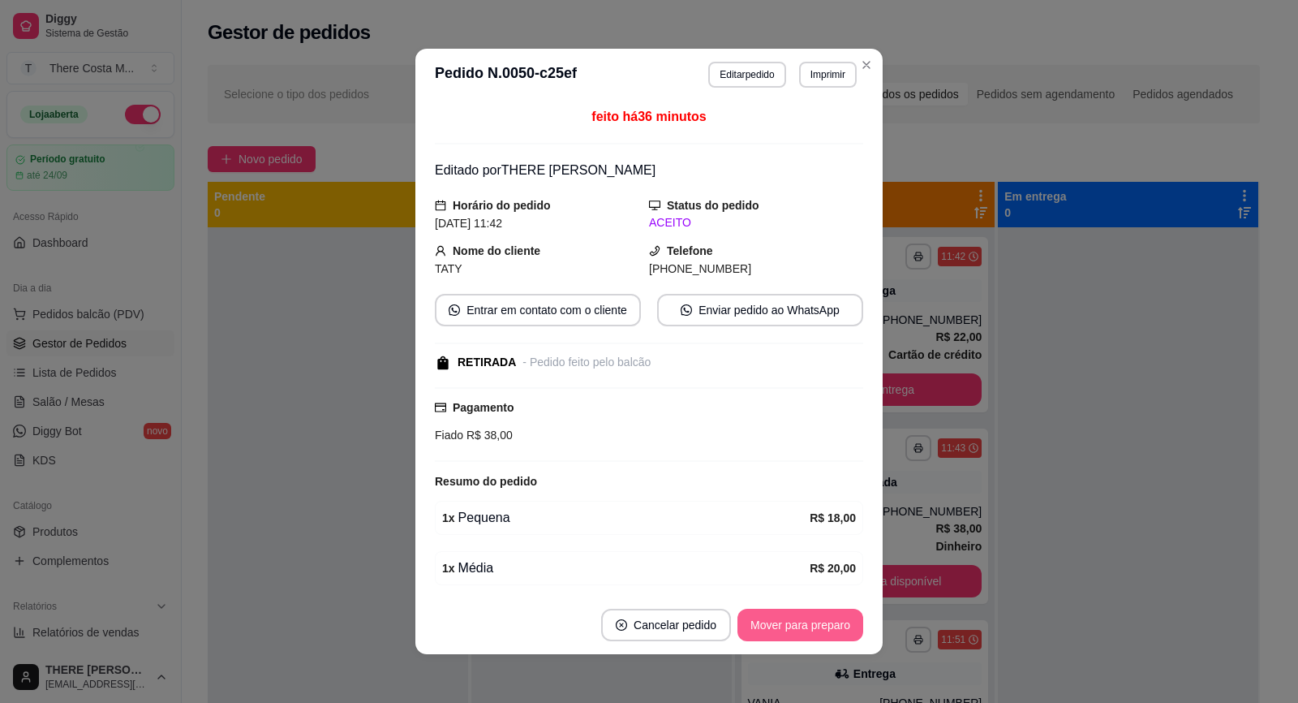
click at [797, 630] on button "Mover para preparo" at bounding box center [801, 625] width 126 height 32
click at [803, 628] on button "Mover para retirada disponível" at bounding box center [773, 625] width 179 height 32
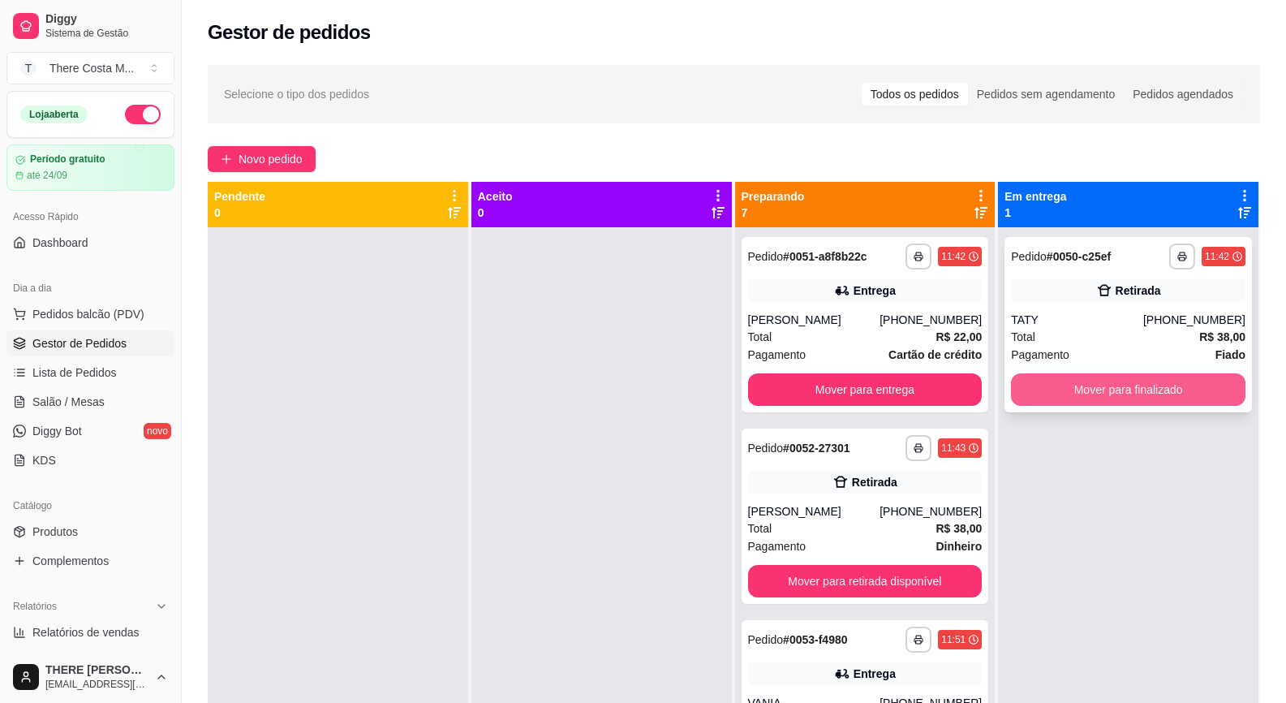
click at [1147, 390] on button "Mover para finalizado" at bounding box center [1128, 389] width 235 height 32
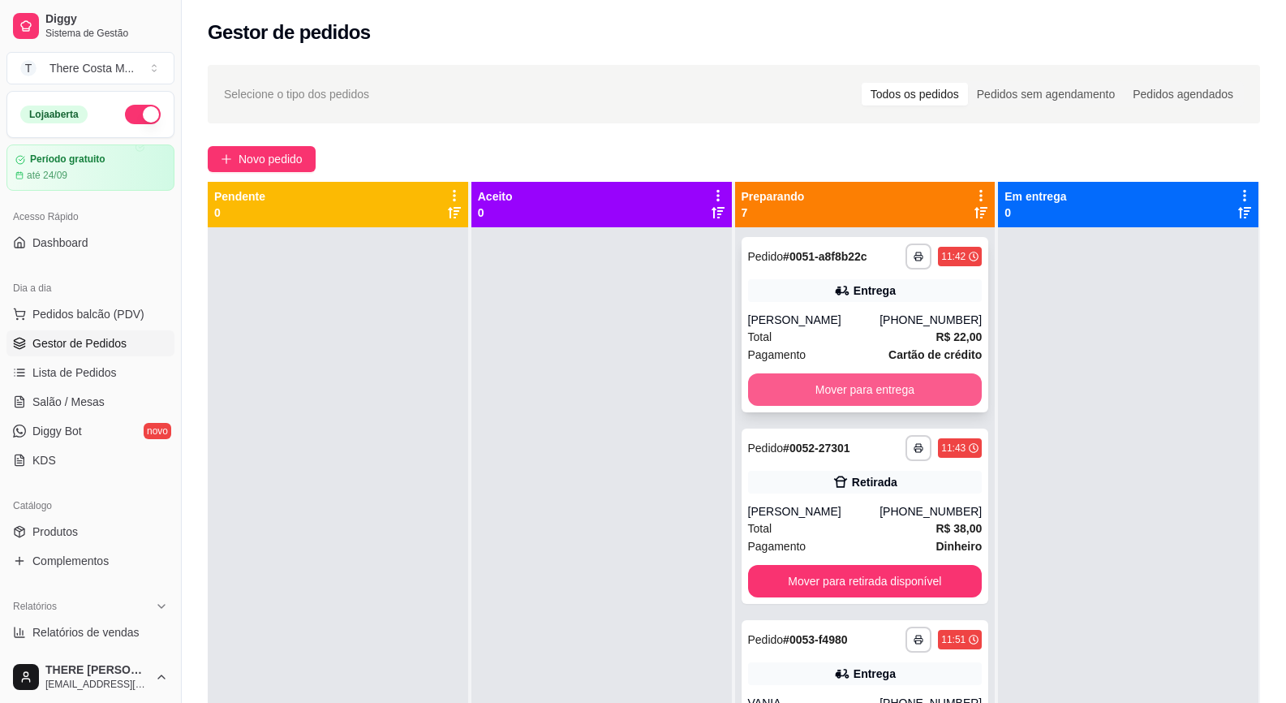
click at [896, 388] on button "Mover para entrega" at bounding box center [865, 389] width 235 height 32
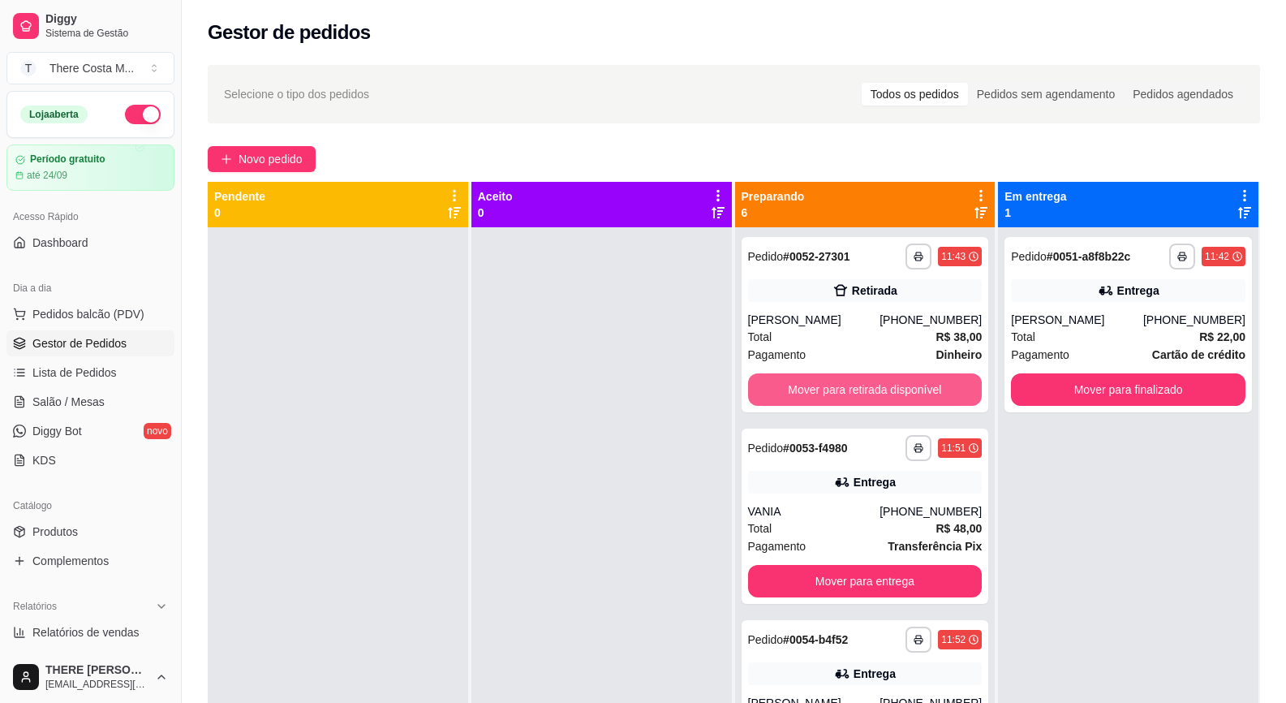
click at [896, 388] on button "Mover para retirada disponível" at bounding box center [865, 389] width 235 height 32
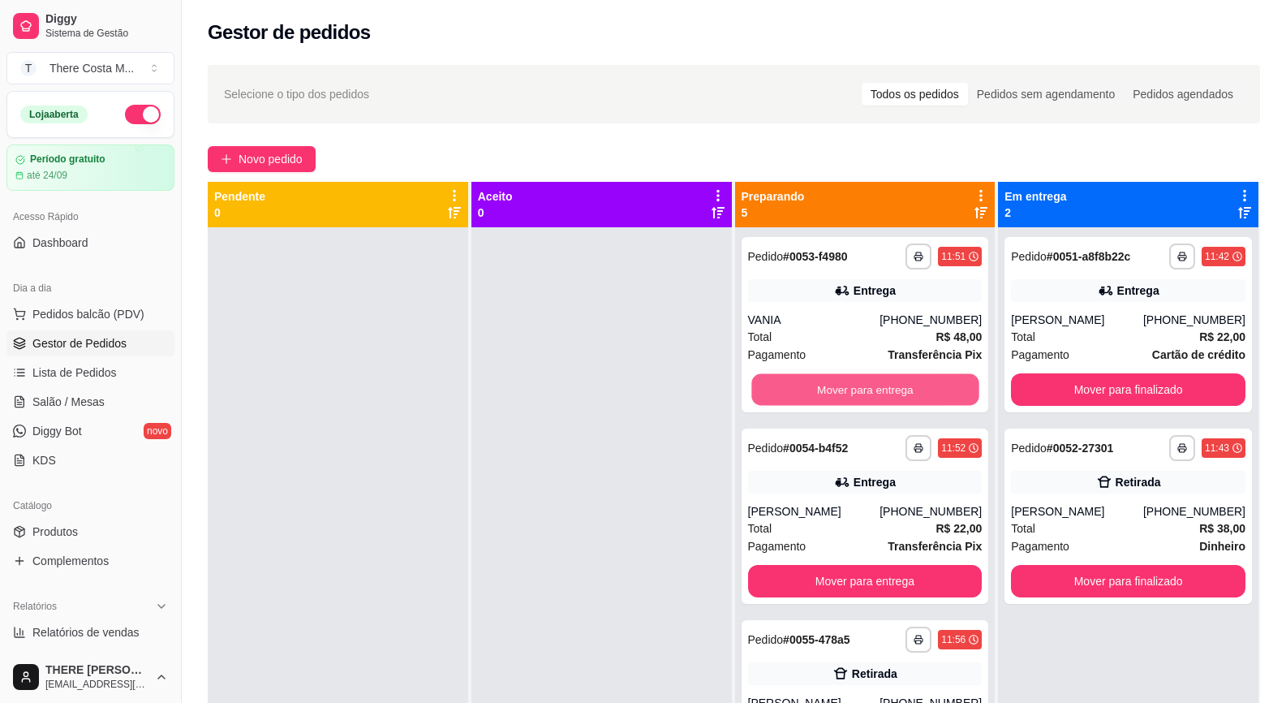
click at [896, 388] on button "Mover para entrega" at bounding box center [864, 390] width 227 height 32
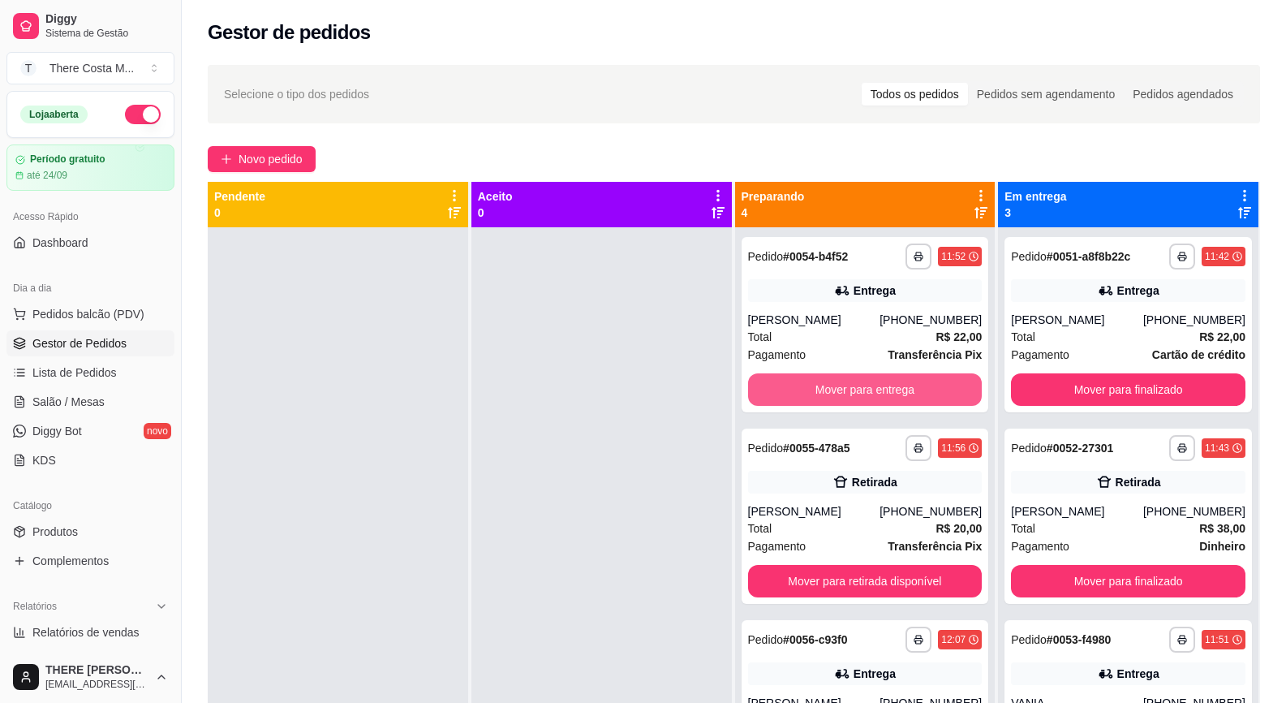
click at [896, 388] on button "Mover para entrega" at bounding box center [865, 389] width 235 height 32
click at [896, 388] on button "Mover para retirada disponível" at bounding box center [864, 390] width 227 height 32
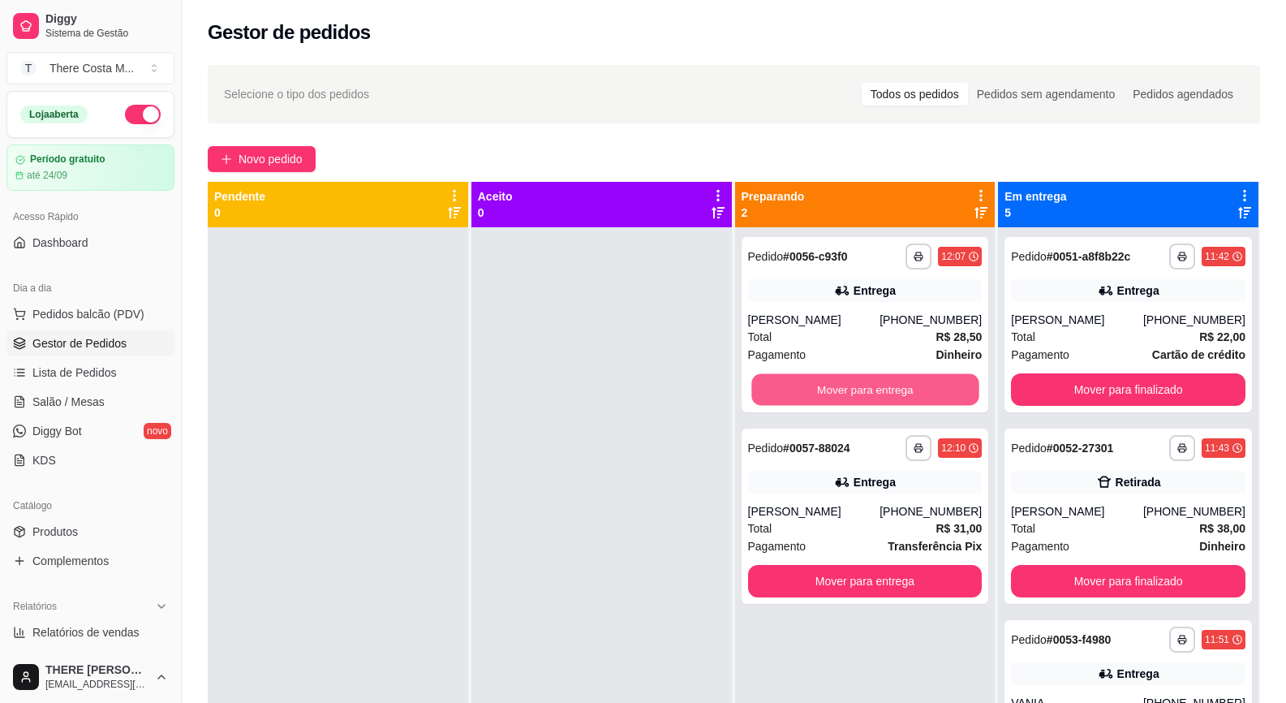
click at [896, 388] on button "Mover para entrega" at bounding box center [864, 390] width 227 height 32
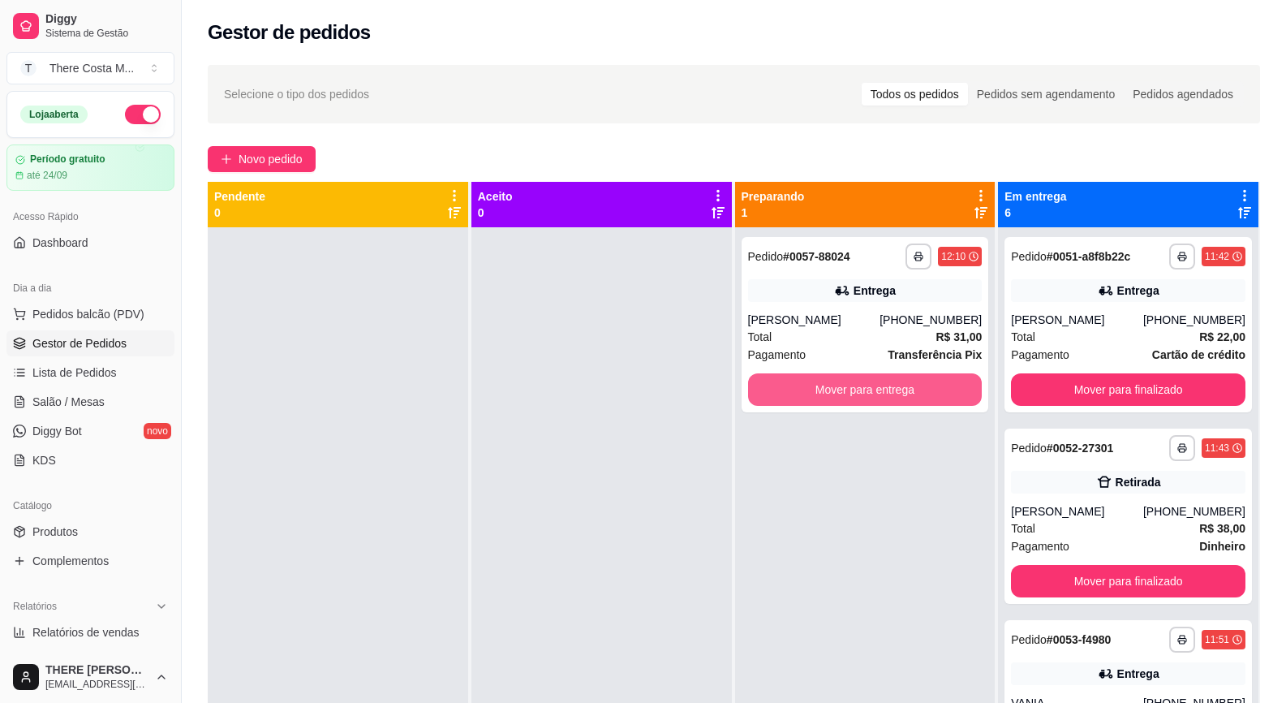
click at [896, 388] on button "Mover para entrega" at bounding box center [865, 389] width 235 height 32
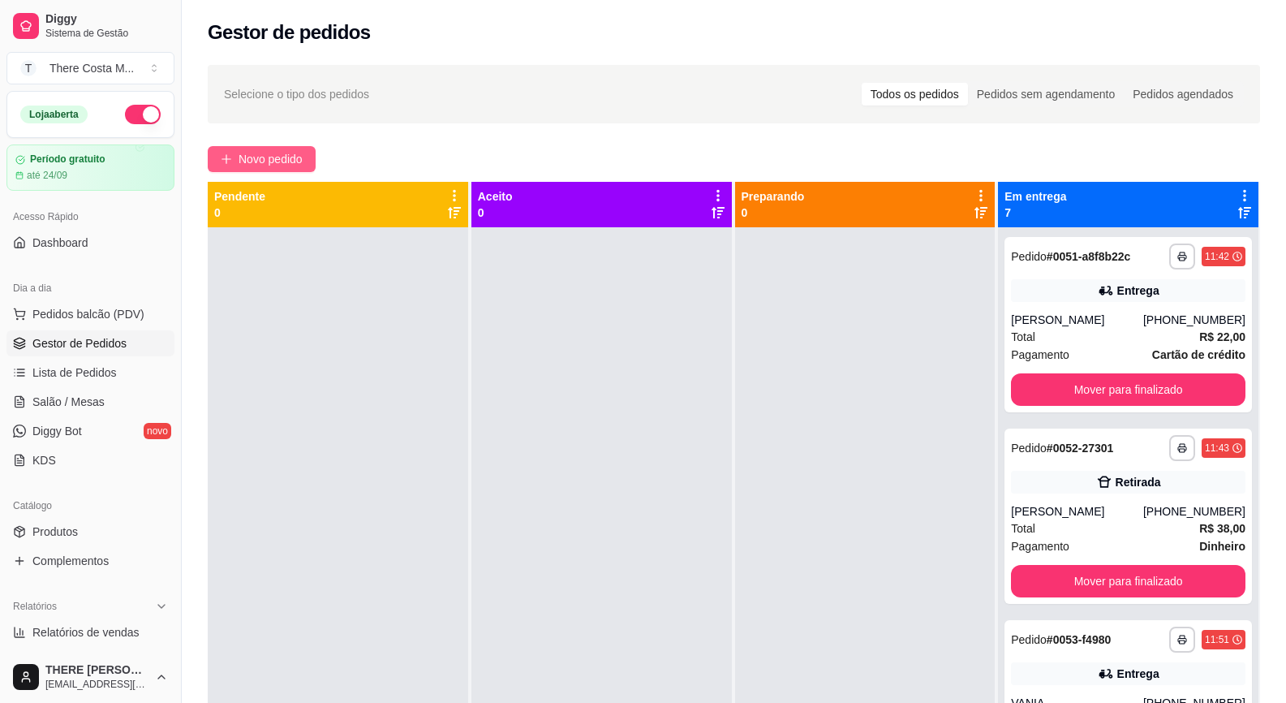
click at [268, 164] on span "Novo pedido" at bounding box center [271, 159] width 64 height 18
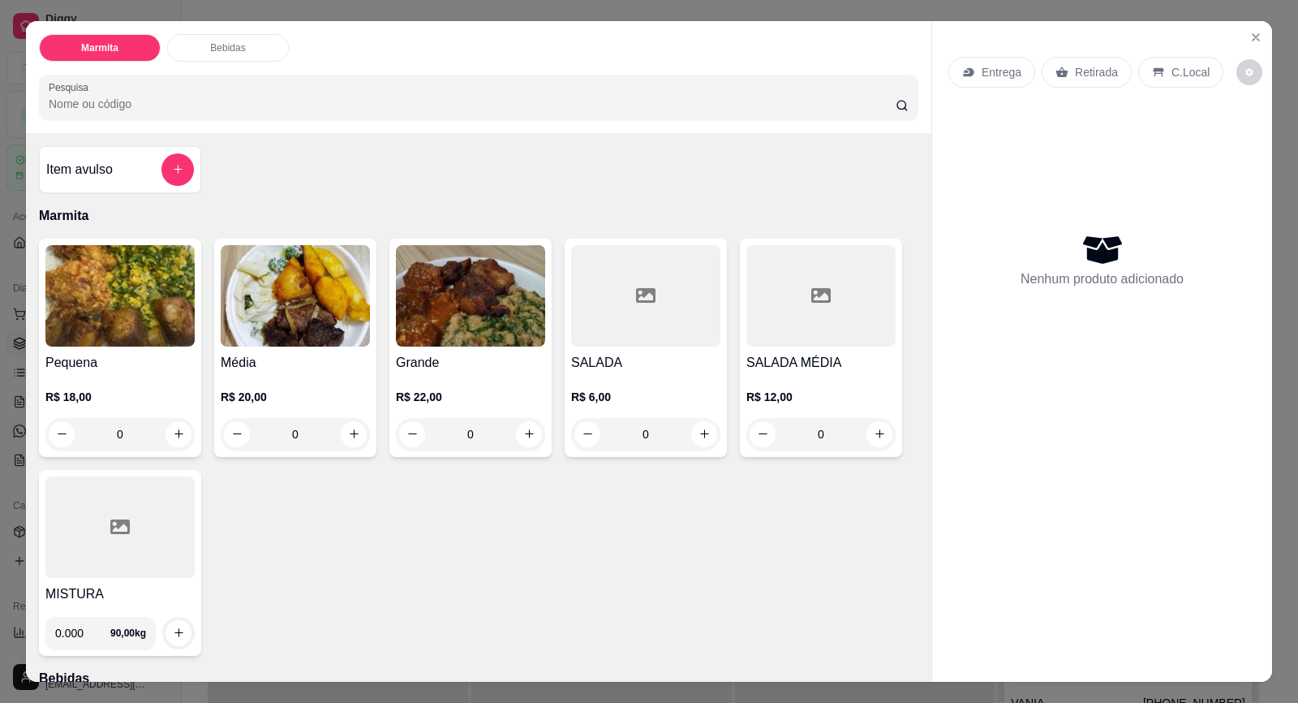
click at [1011, 68] on p "Entrega" at bounding box center [1002, 72] width 40 height 16
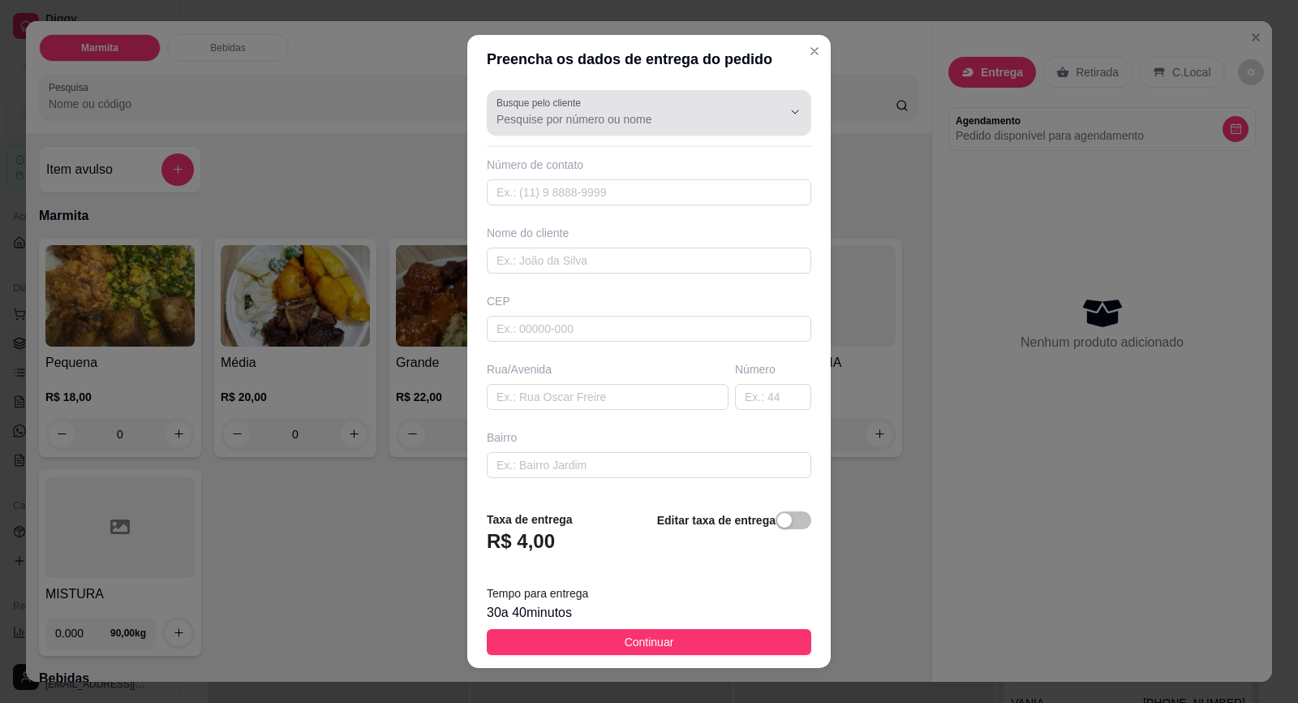
click at [624, 130] on div "Busque pelo cliente" at bounding box center [649, 112] width 325 height 45
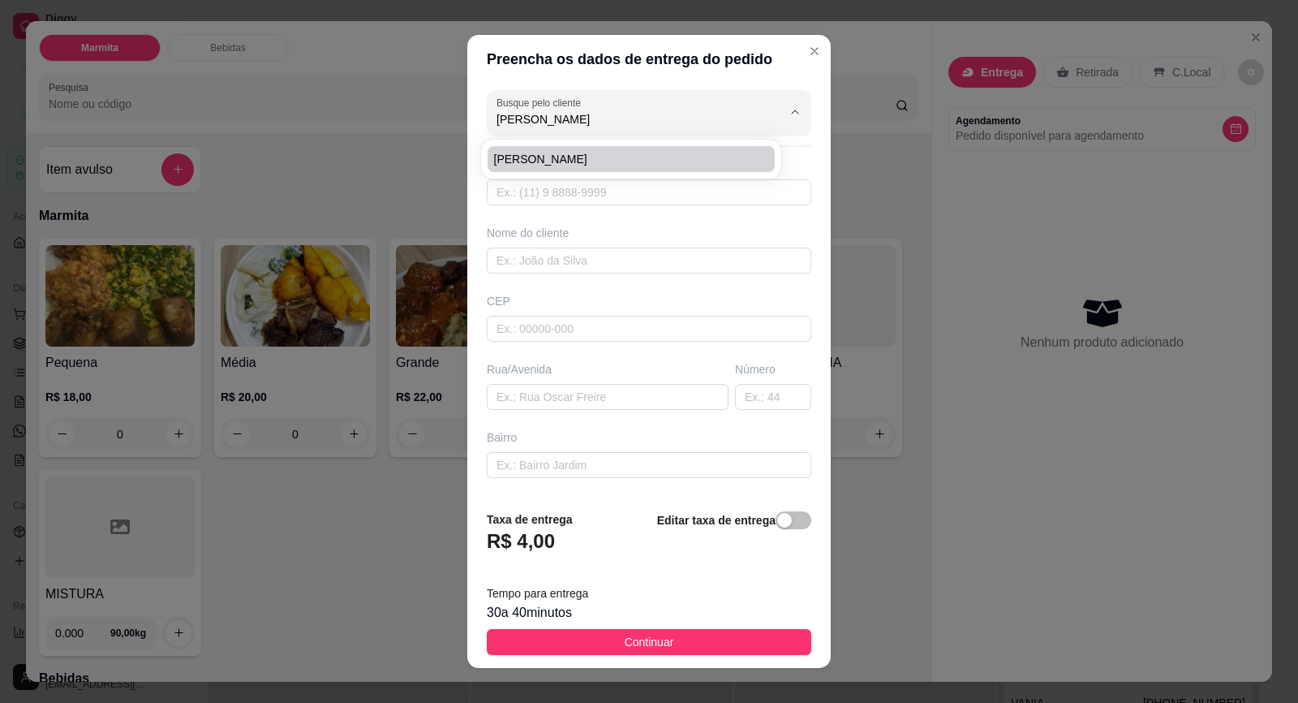
click at [608, 160] on span "[PERSON_NAME]" at bounding box center [623, 159] width 258 height 16
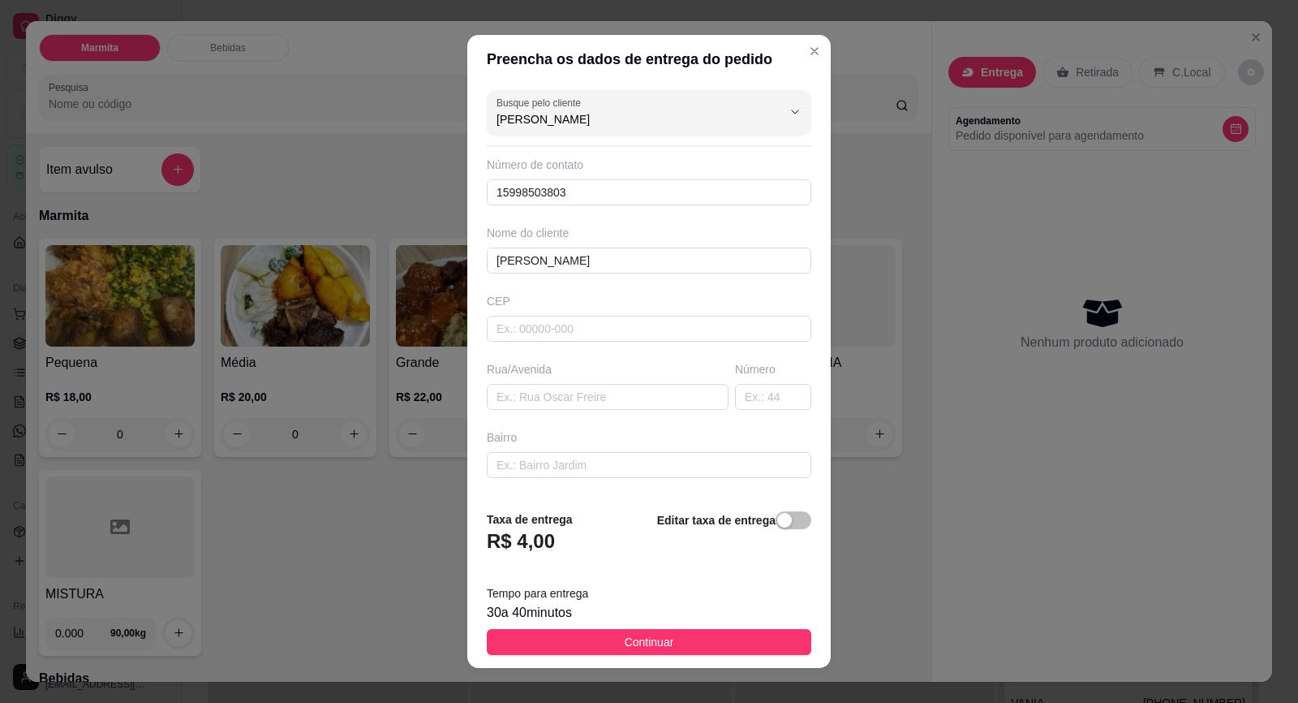
scroll to position [133, 0]
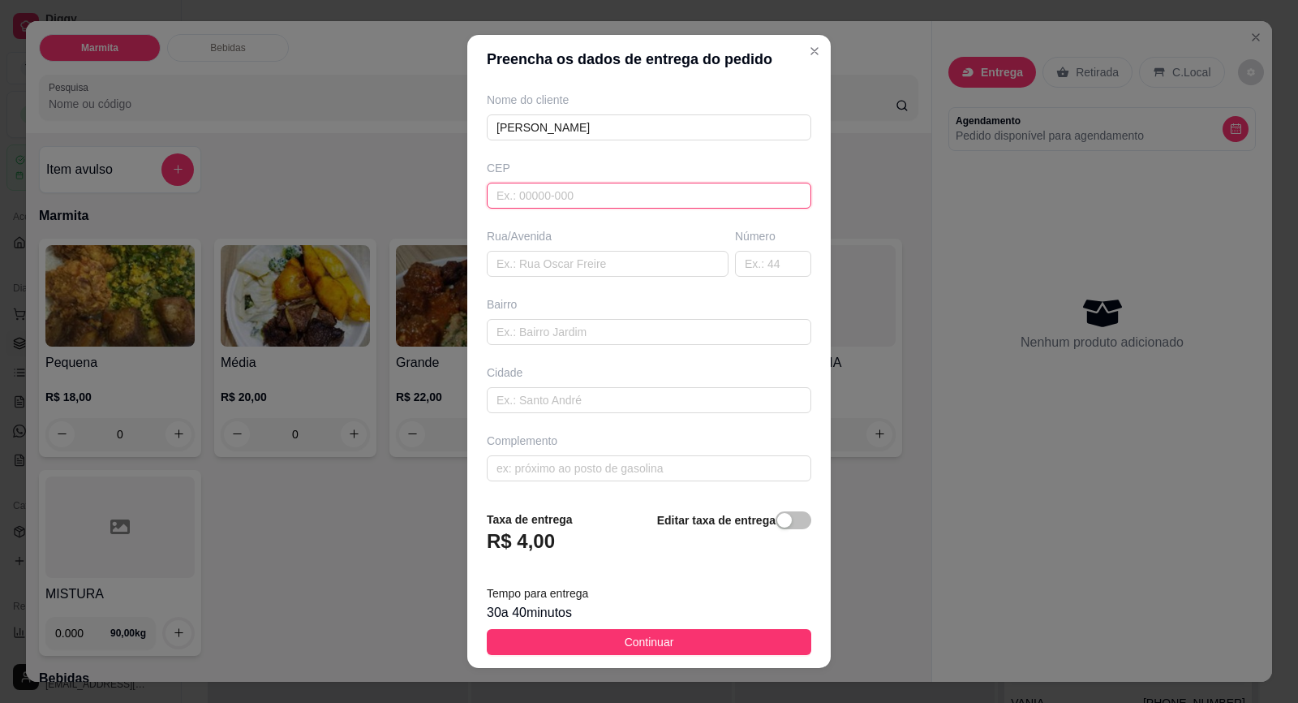
click at [536, 198] on input "text" at bounding box center [649, 196] width 325 height 26
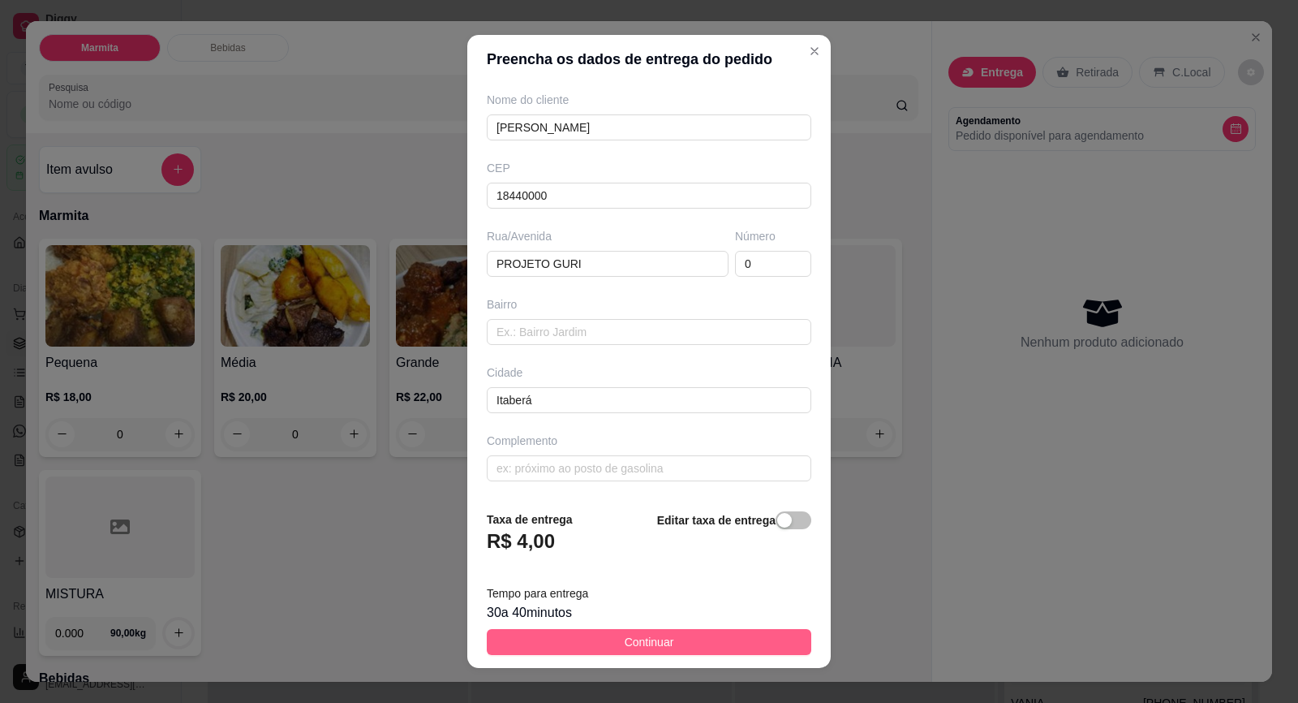
click at [546, 637] on button "Continuar" at bounding box center [649, 642] width 325 height 26
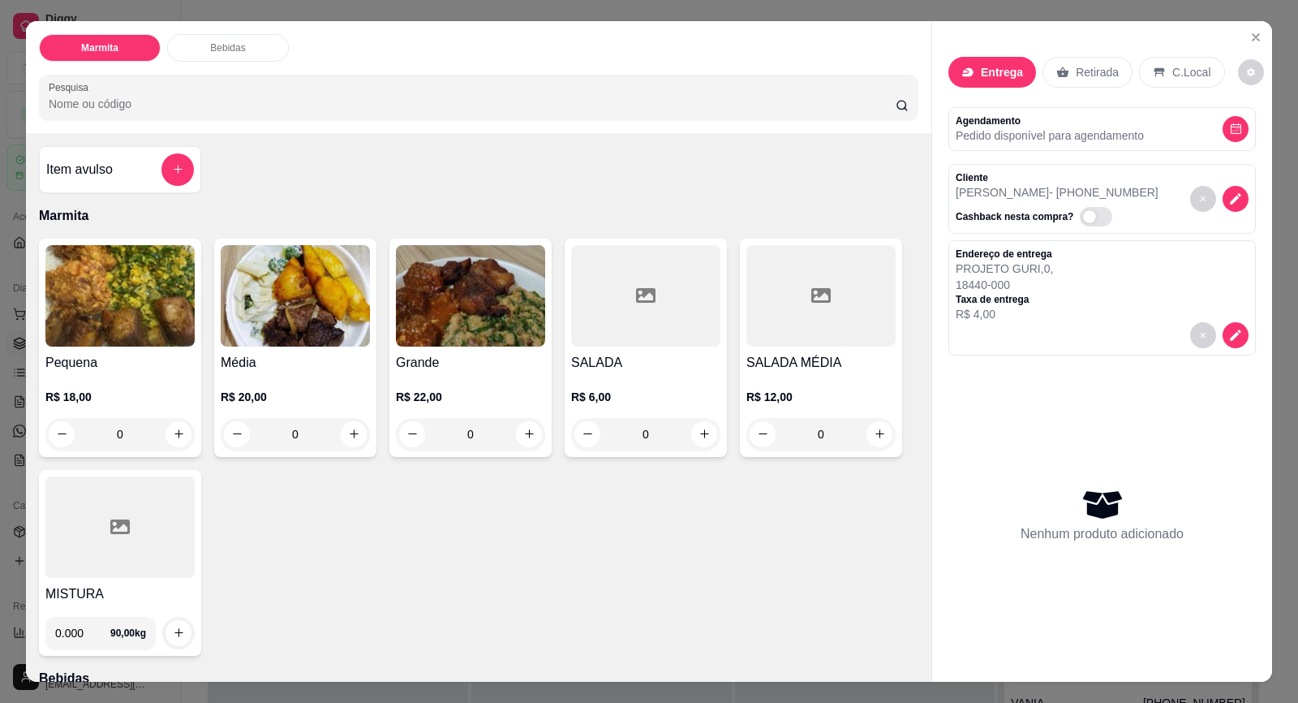
click at [144, 342] on img at bounding box center [119, 295] width 149 height 101
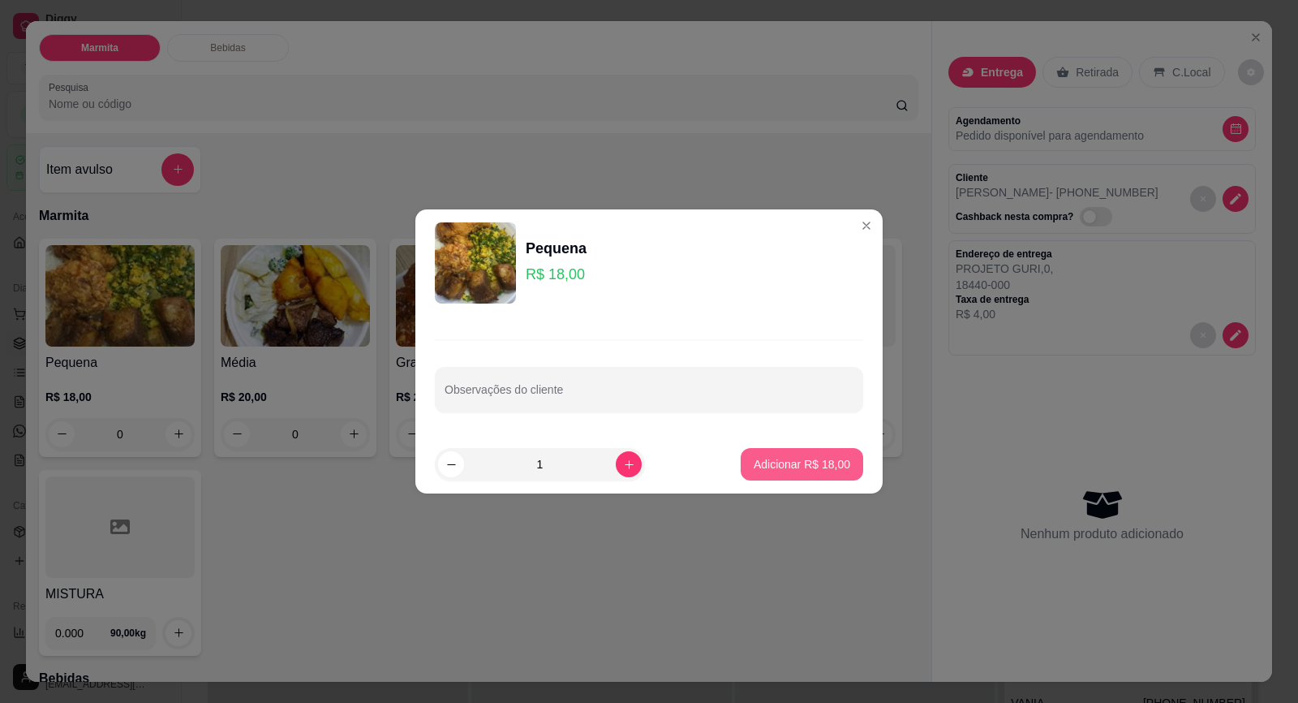
click at [800, 465] on p "Adicionar R$ 18,00" at bounding box center [802, 464] width 97 height 16
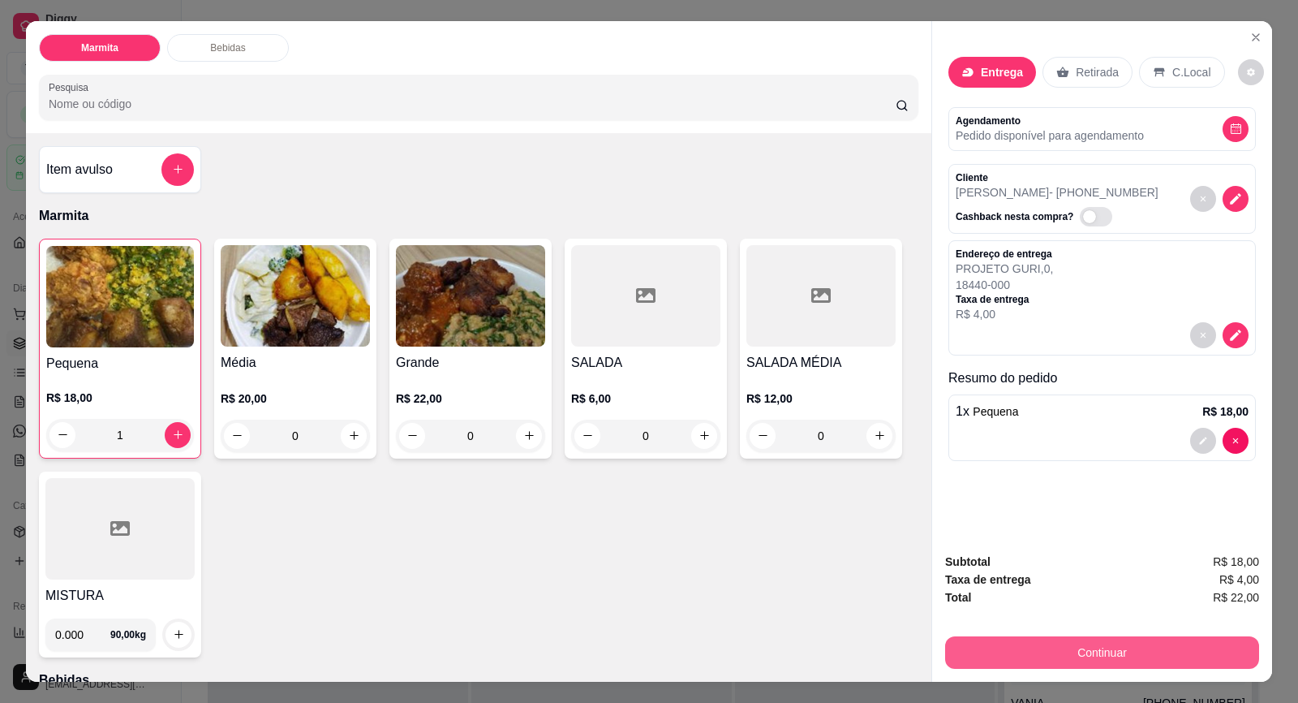
click at [1099, 642] on button "Continuar" at bounding box center [1102, 652] width 314 height 32
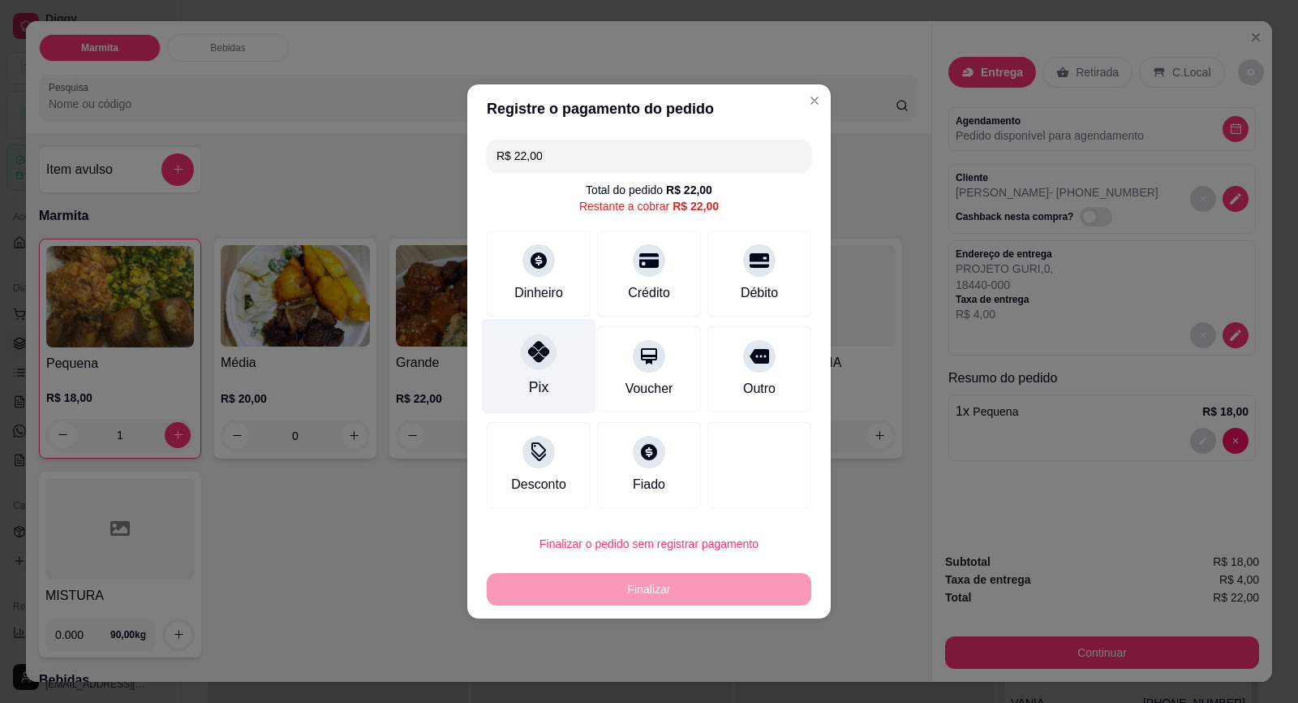
click at [544, 359] on icon at bounding box center [538, 351] width 21 height 21
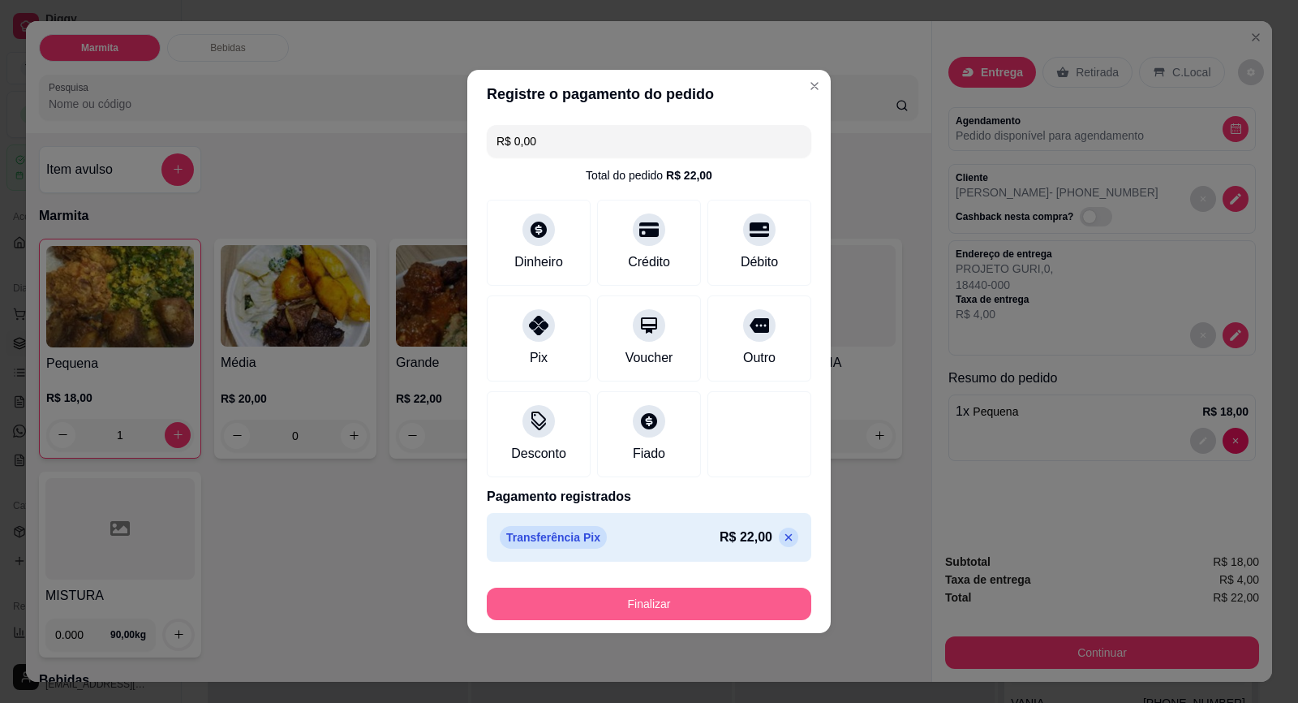
click at [743, 600] on button "Finalizar" at bounding box center [649, 603] width 325 height 32
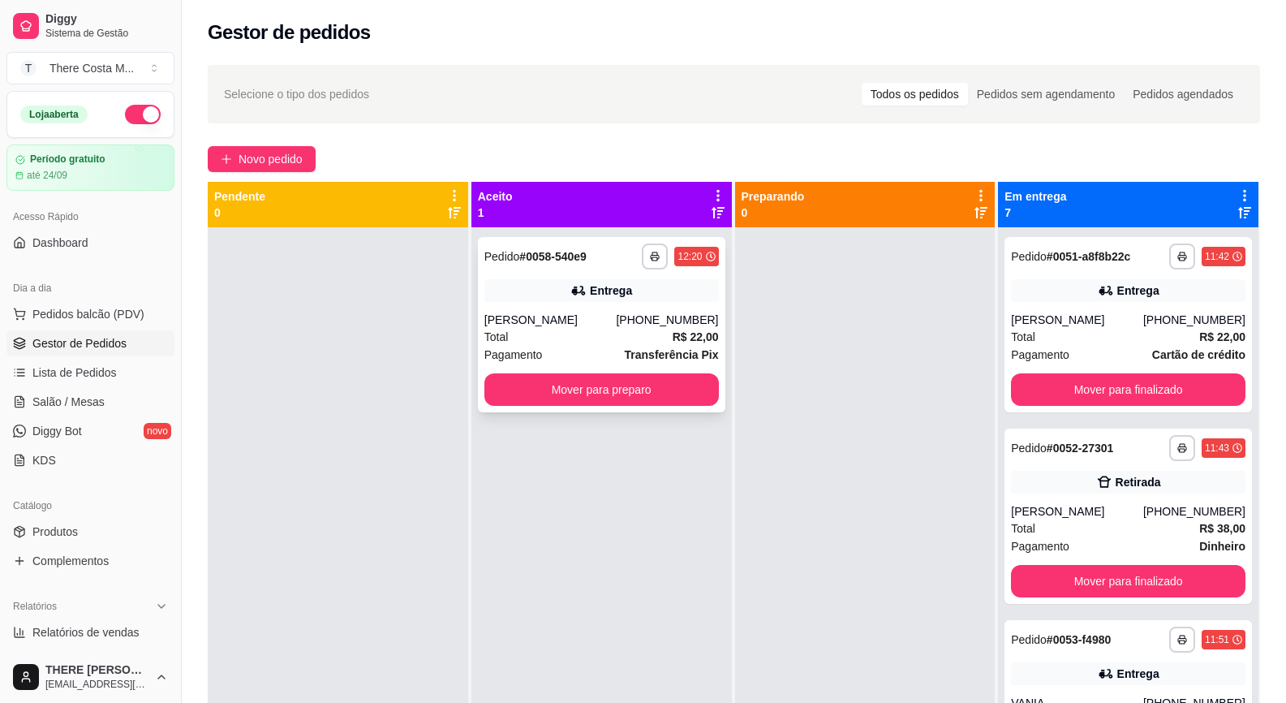
click at [576, 299] on div "Entrega" at bounding box center [601, 290] width 235 height 23
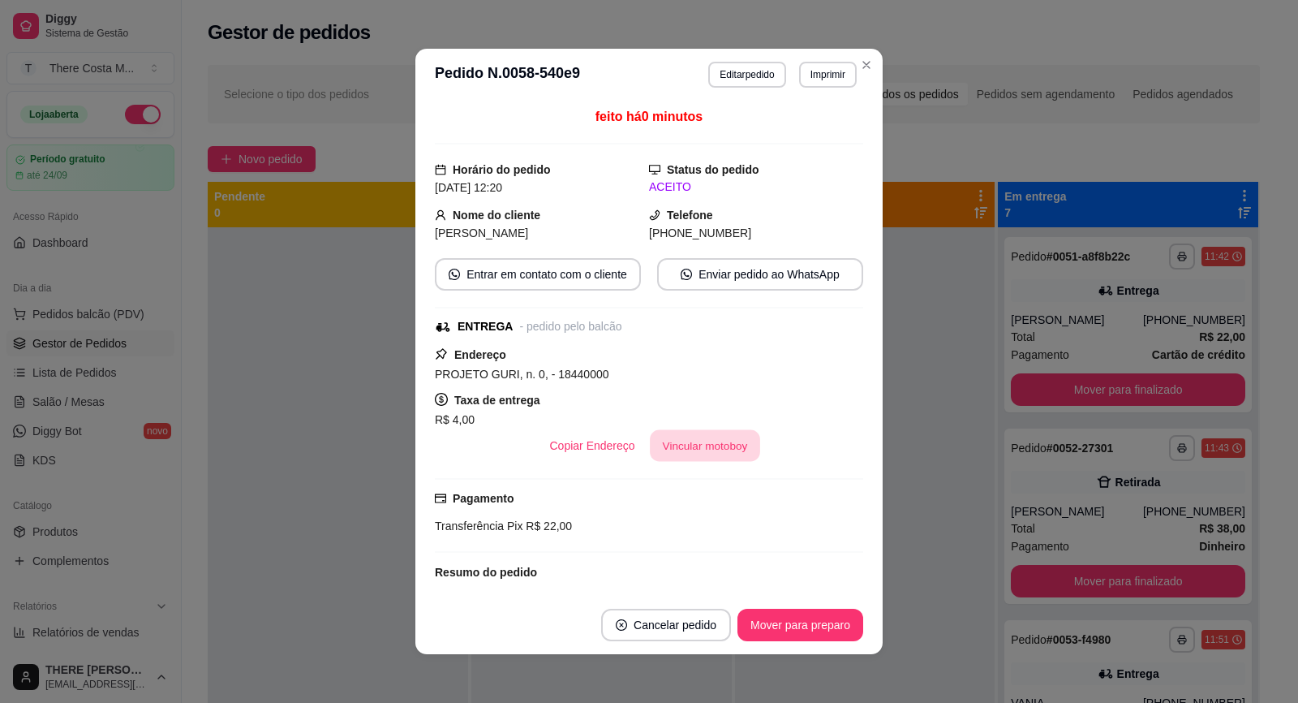
click at [681, 435] on button "Vincular motoboy" at bounding box center [705, 446] width 110 height 32
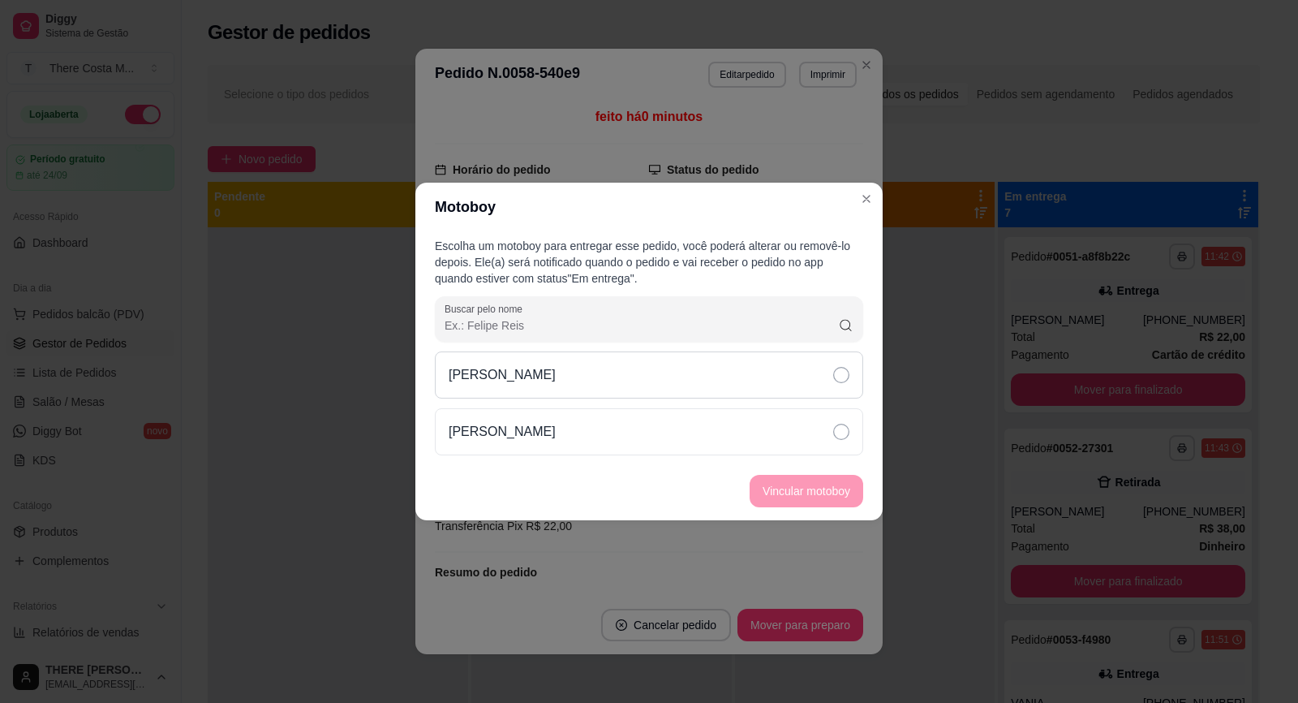
click at [739, 366] on div "[PERSON_NAME]" at bounding box center [649, 374] width 428 height 47
click at [827, 486] on button "Vincular motoboy" at bounding box center [807, 491] width 114 height 32
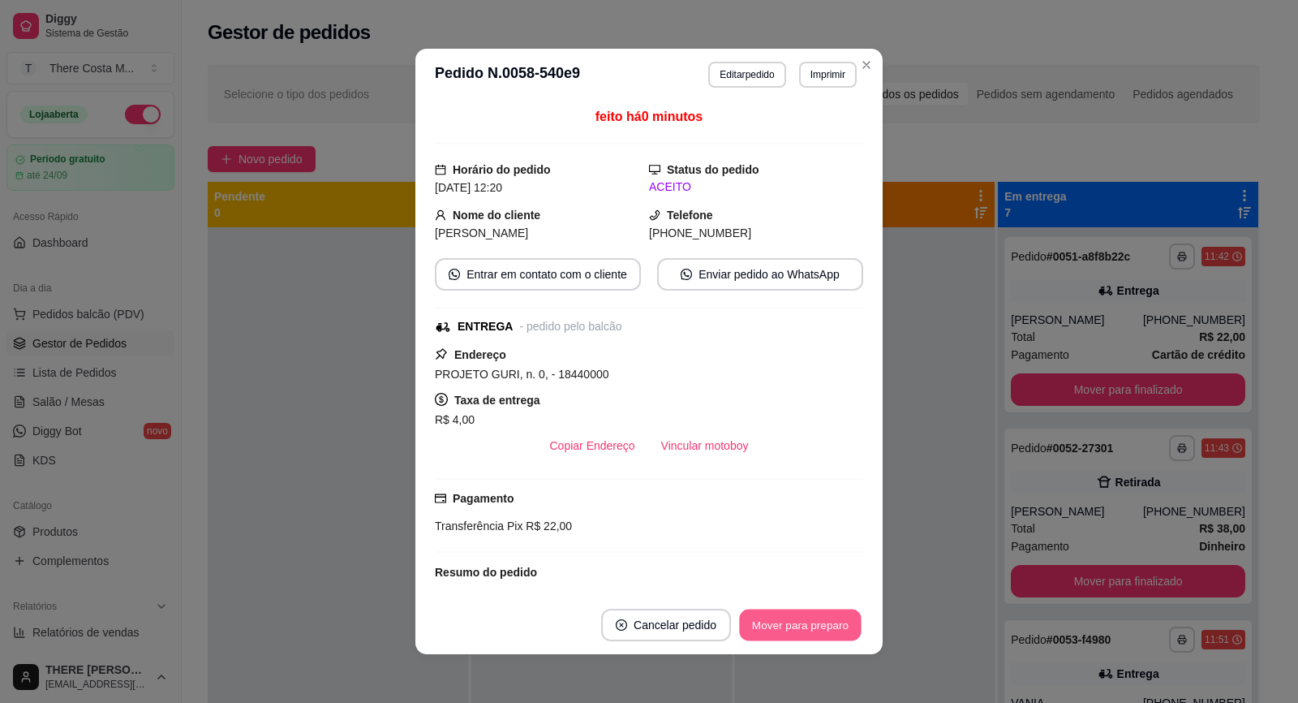
click at [837, 622] on button "Mover para preparo" at bounding box center [800, 625] width 122 height 32
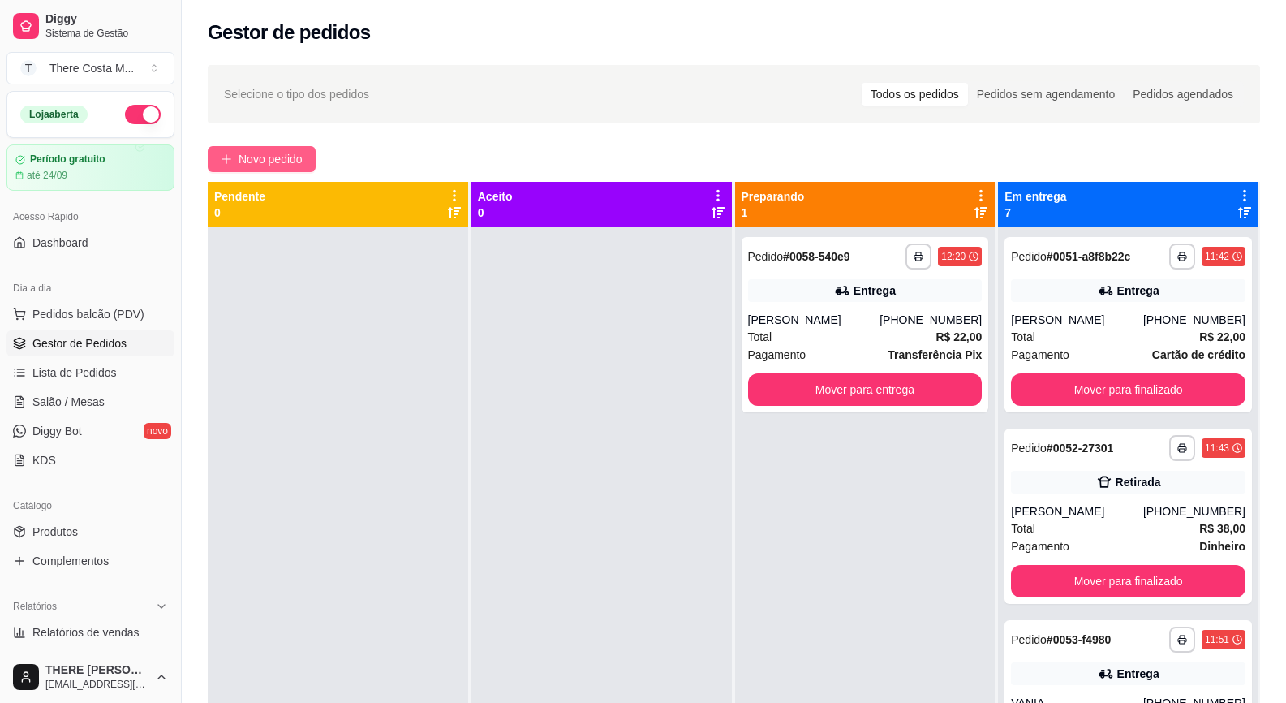
click at [243, 164] on span "Novo pedido" at bounding box center [271, 159] width 64 height 18
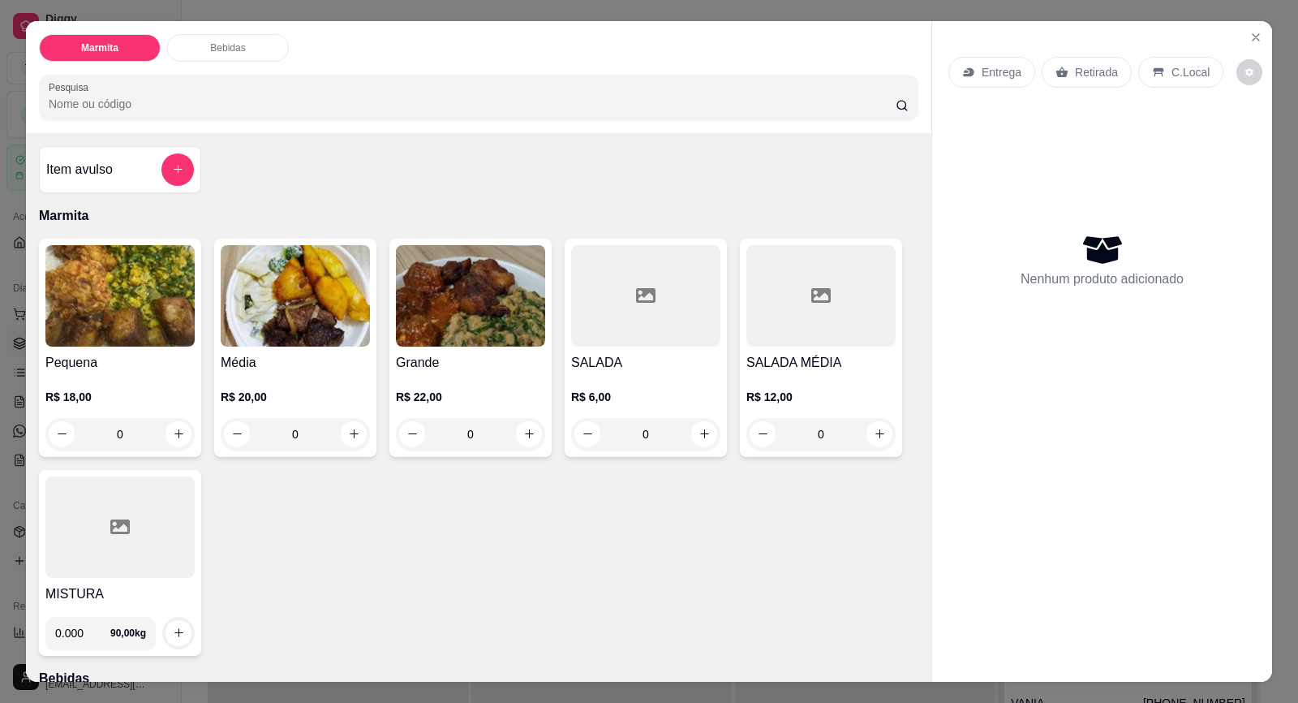
click at [1083, 80] on div "Retirada" at bounding box center [1087, 72] width 90 height 31
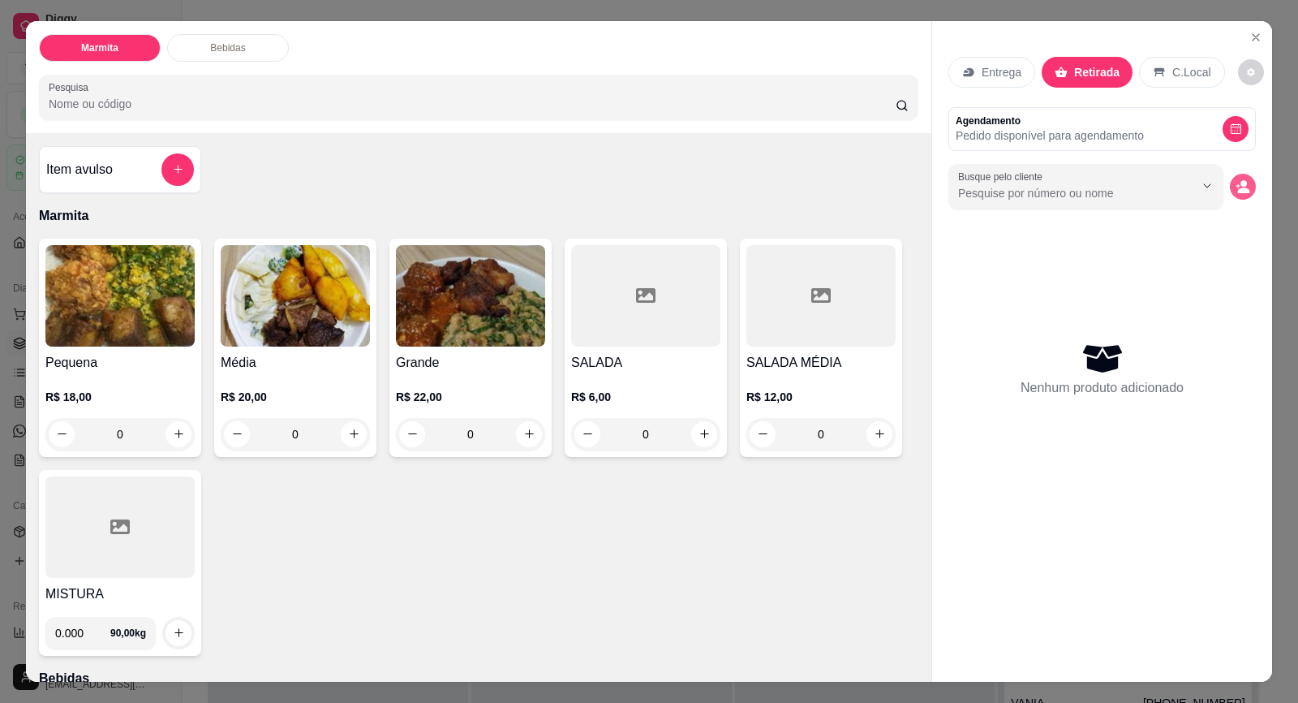
click at [1239, 178] on button "decrease-product-quantity" at bounding box center [1243, 187] width 26 height 26
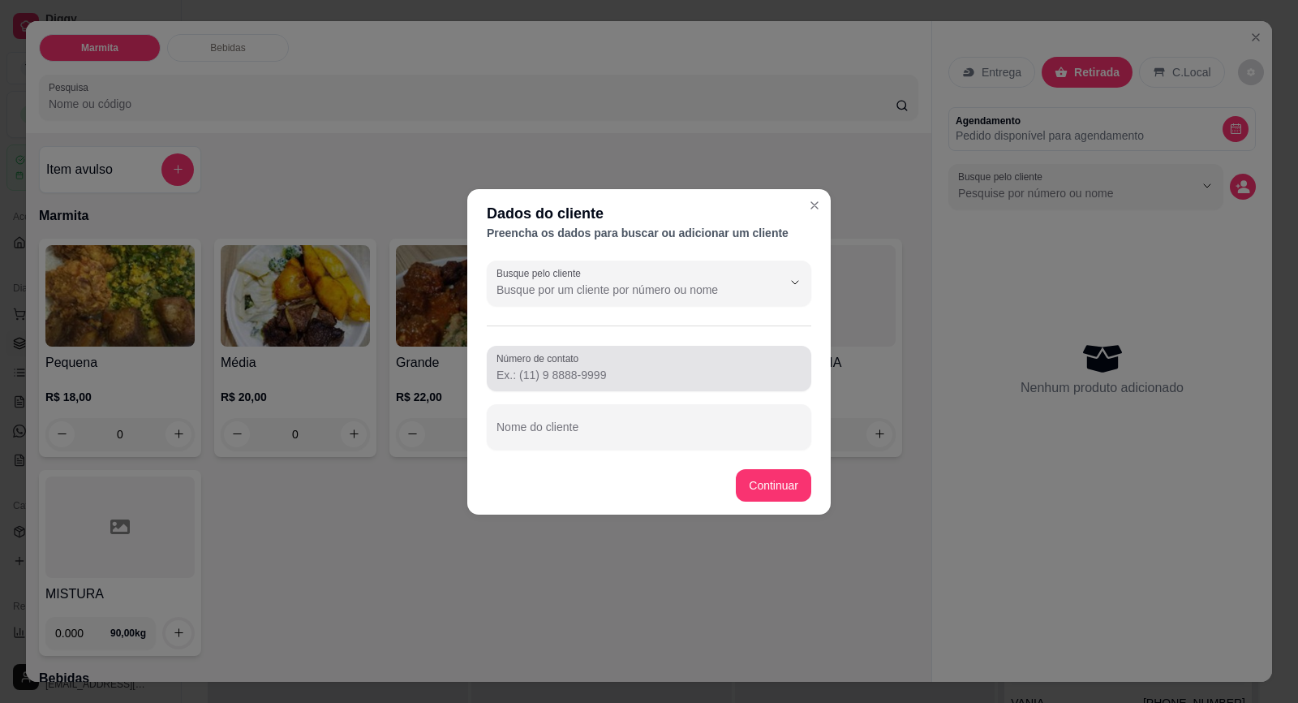
click at [628, 381] on input "Número de contato" at bounding box center [649, 375] width 305 height 16
paste input "[PHONE_NUMBER]"
click at [610, 436] on input "Nome do cliente" at bounding box center [649, 433] width 305 height 16
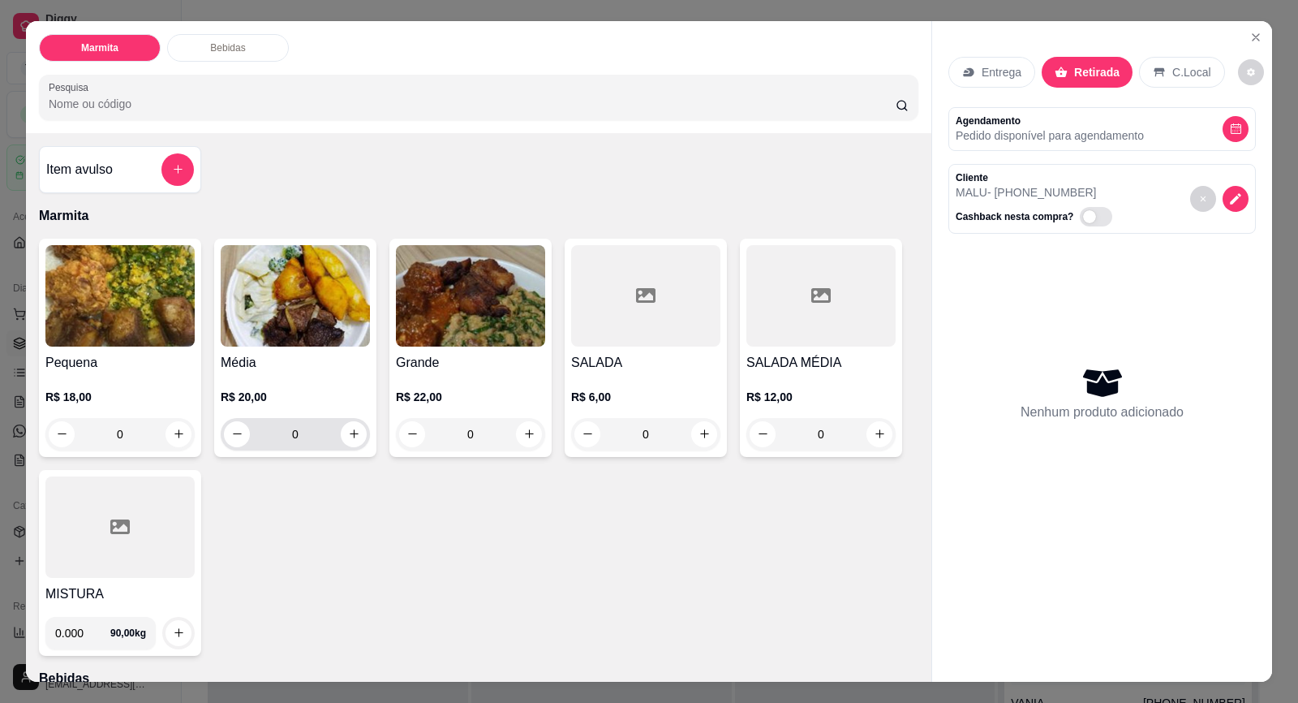
click at [289, 371] on h4 "Média" at bounding box center [295, 362] width 149 height 19
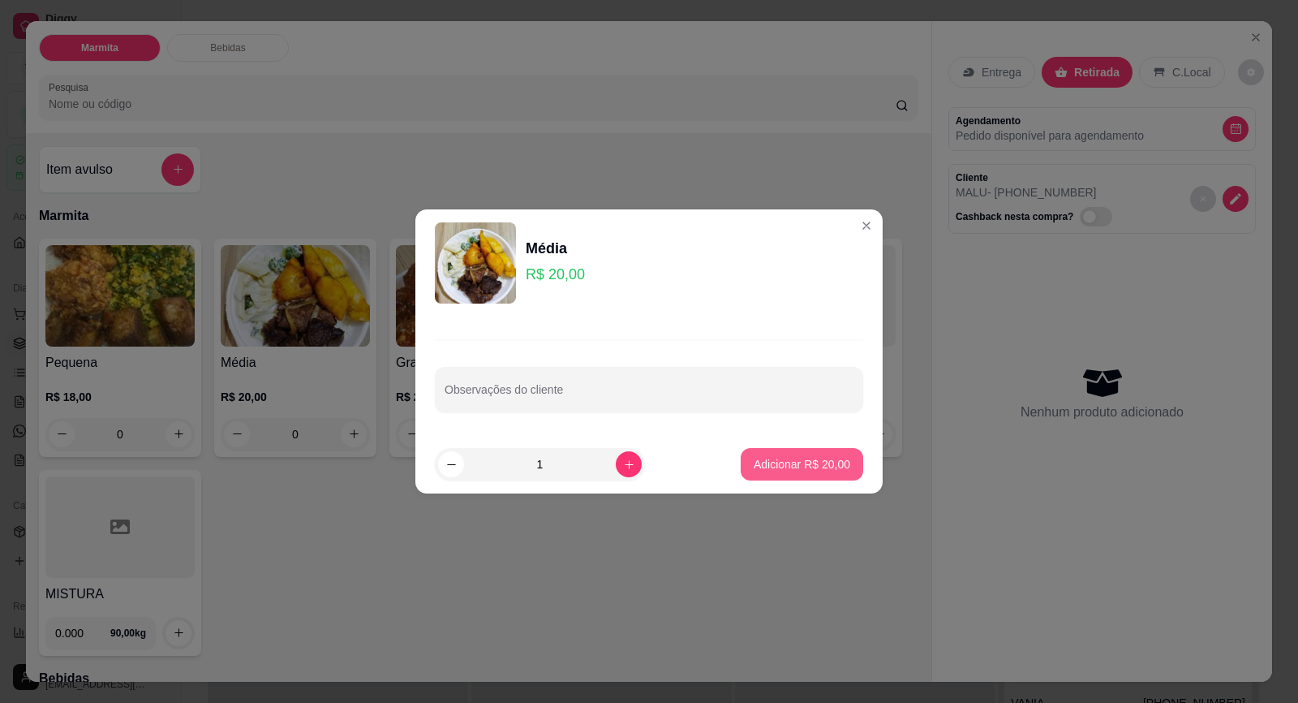
click at [760, 455] on button "Adicionar R$ 20,00" at bounding box center [802, 464] width 123 height 32
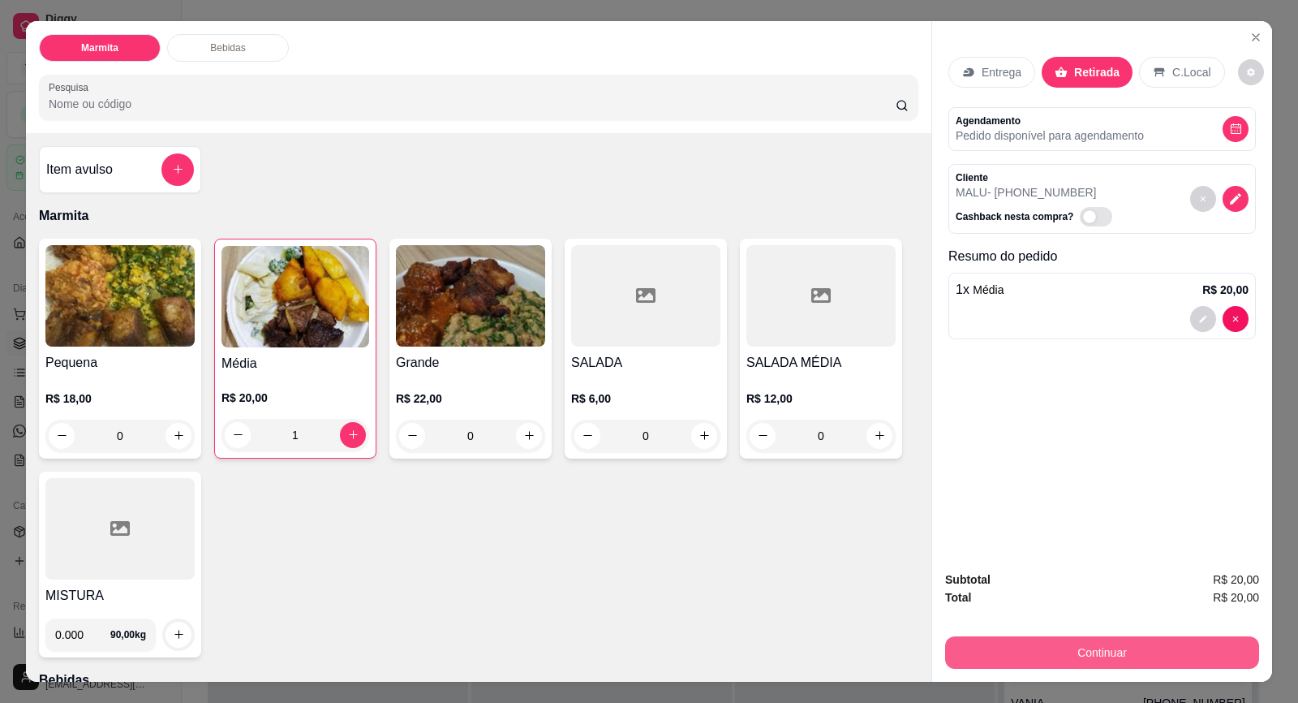
click at [1164, 651] on button "Continuar" at bounding box center [1102, 652] width 314 height 32
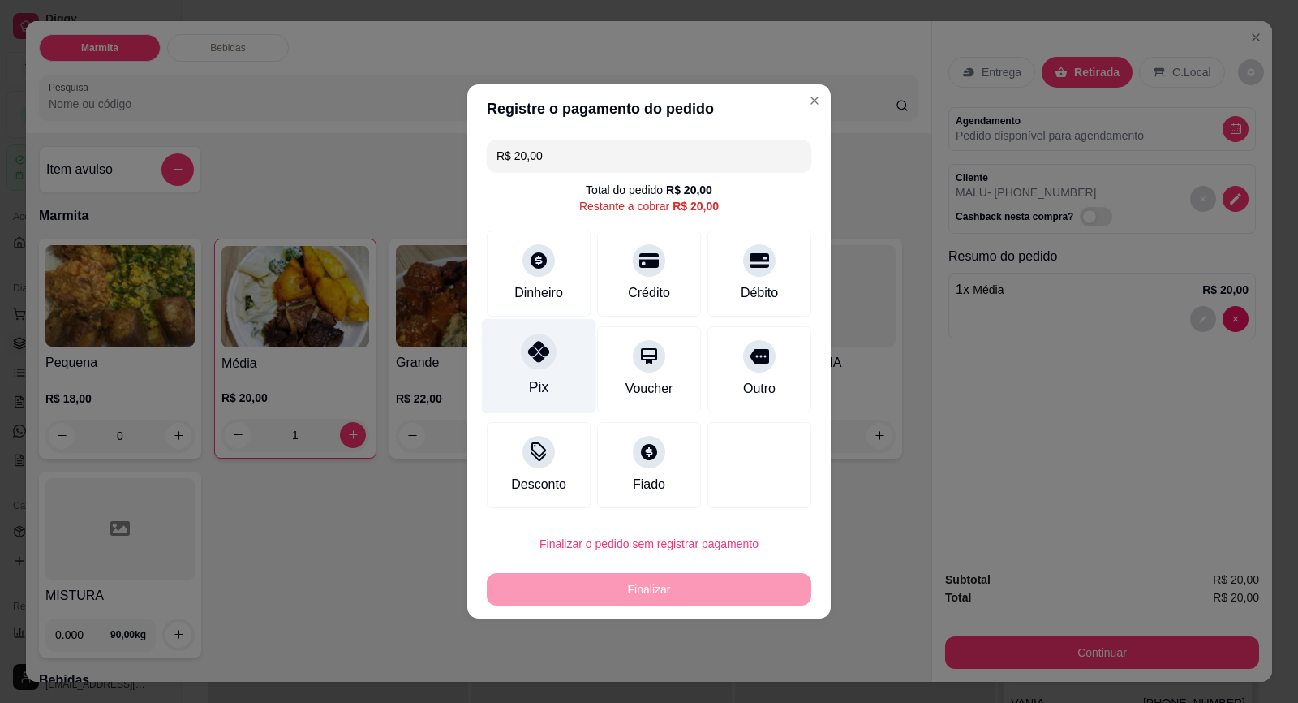
click at [535, 366] on div at bounding box center [539, 351] width 36 height 36
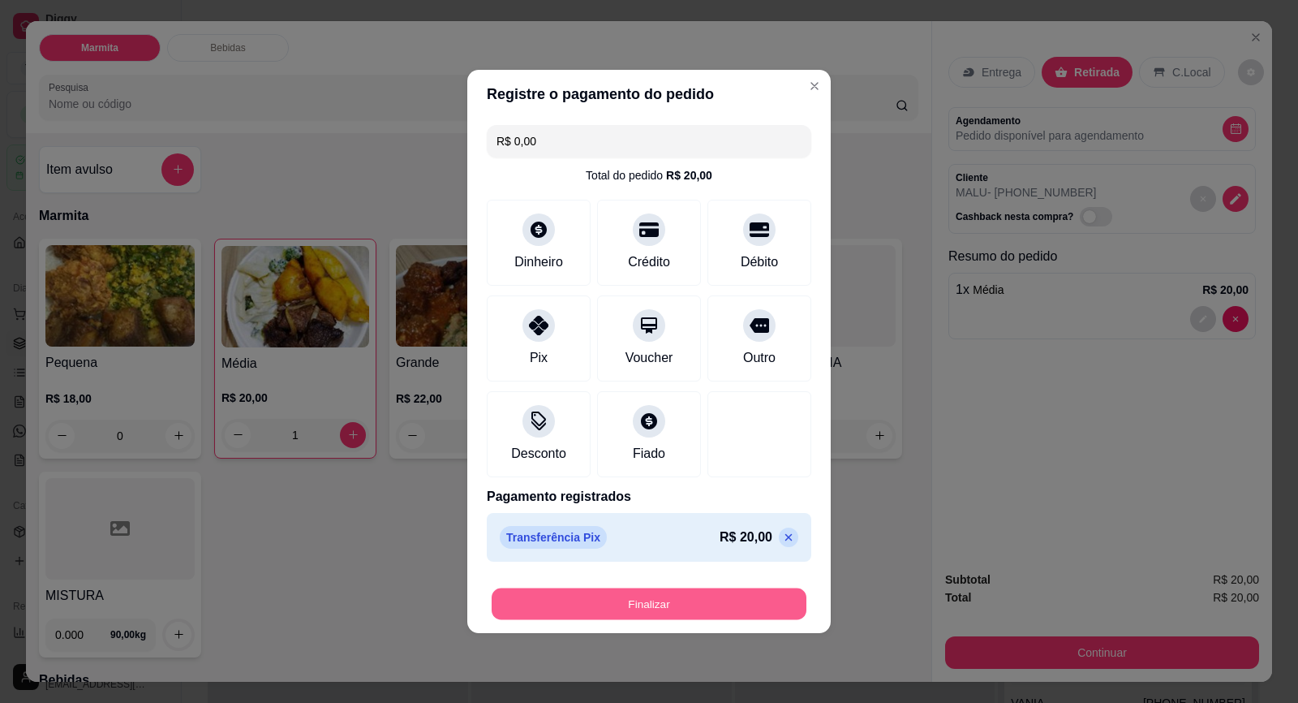
click at [686, 612] on button "Finalizar" at bounding box center [649, 604] width 315 height 32
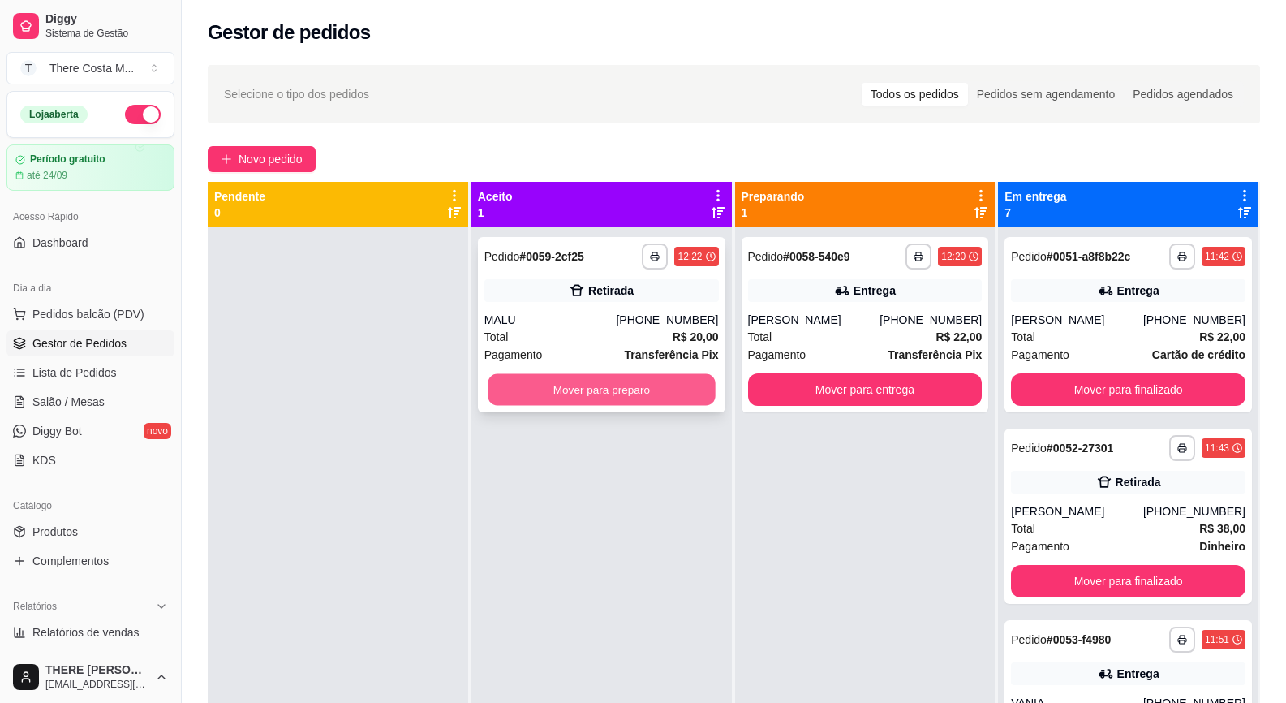
click at [644, 385] on button "Mover para preparo" at bounding box center [601, 390] width 227 height 32
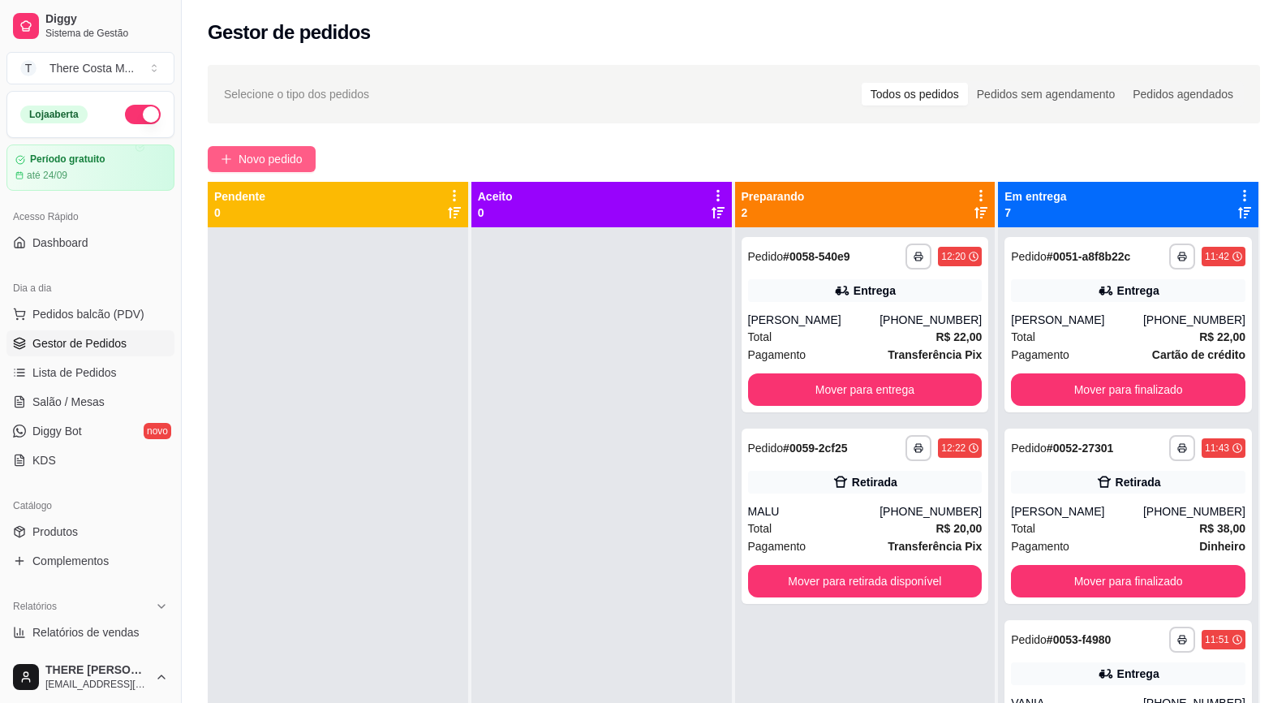
click at [273, 159] on span "Novo pedido" at bounding box center [271, 159] width 64 height 18
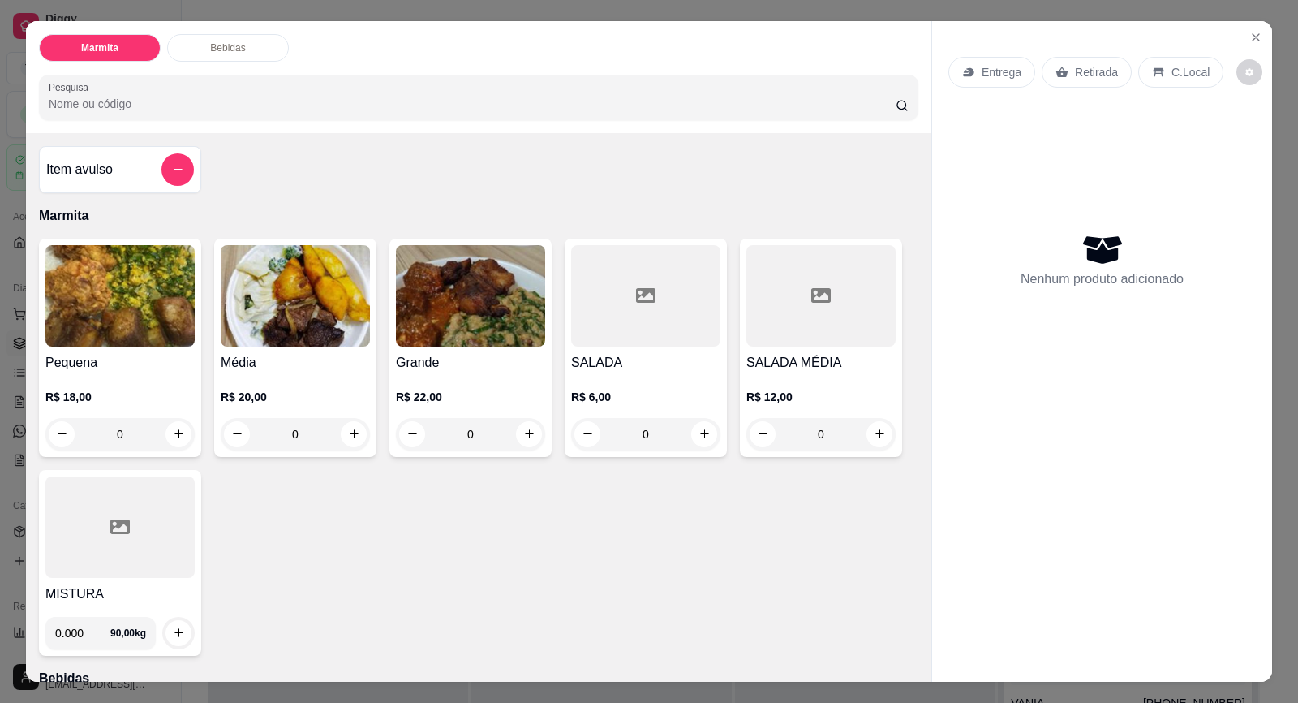
click at [981, 83] on div "Entrega" at bounding box center [992, 72] width 87 height 31
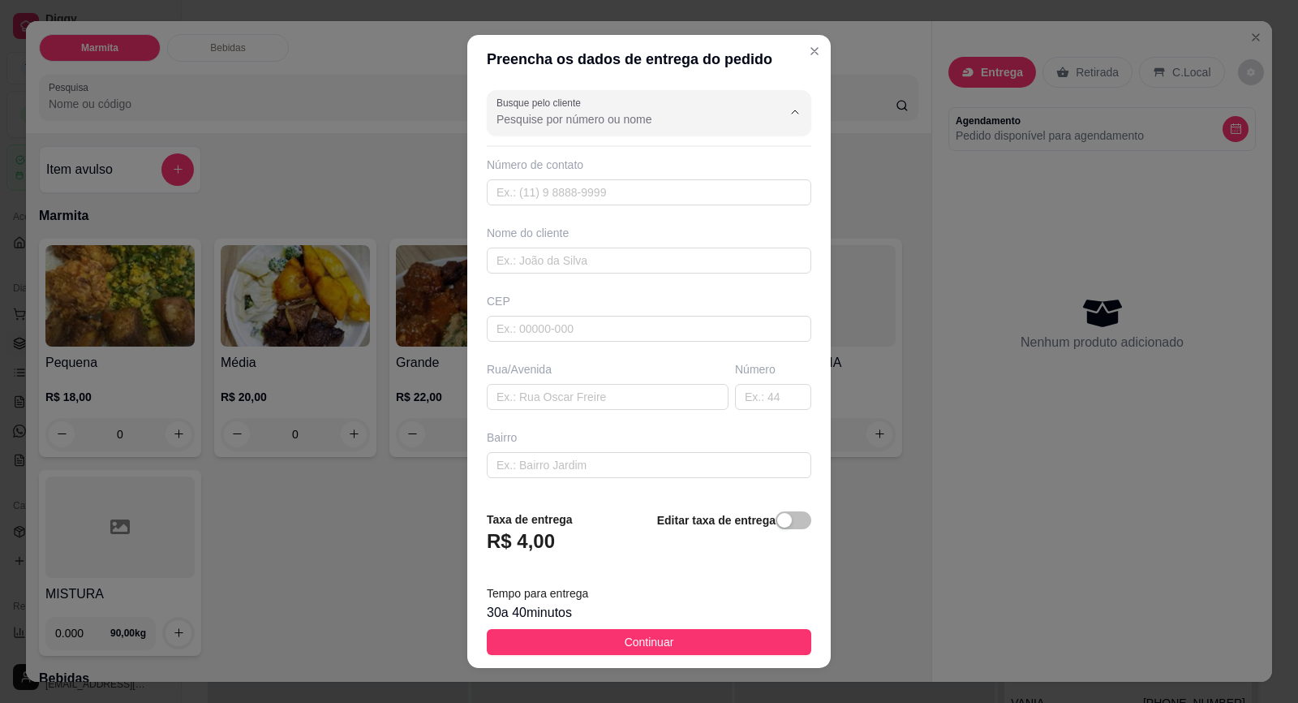
click at [636, 112] on input "Busque pelo cliente" at bounding box center [627, 119] width 260 height 16
click at [790, 131] on div "Busque pelo cliente Número de contato Nome do cliente CEP Rua/[GEOGRAPHIC_DATA]" at bounding box center [649, 290] width 364 height 413
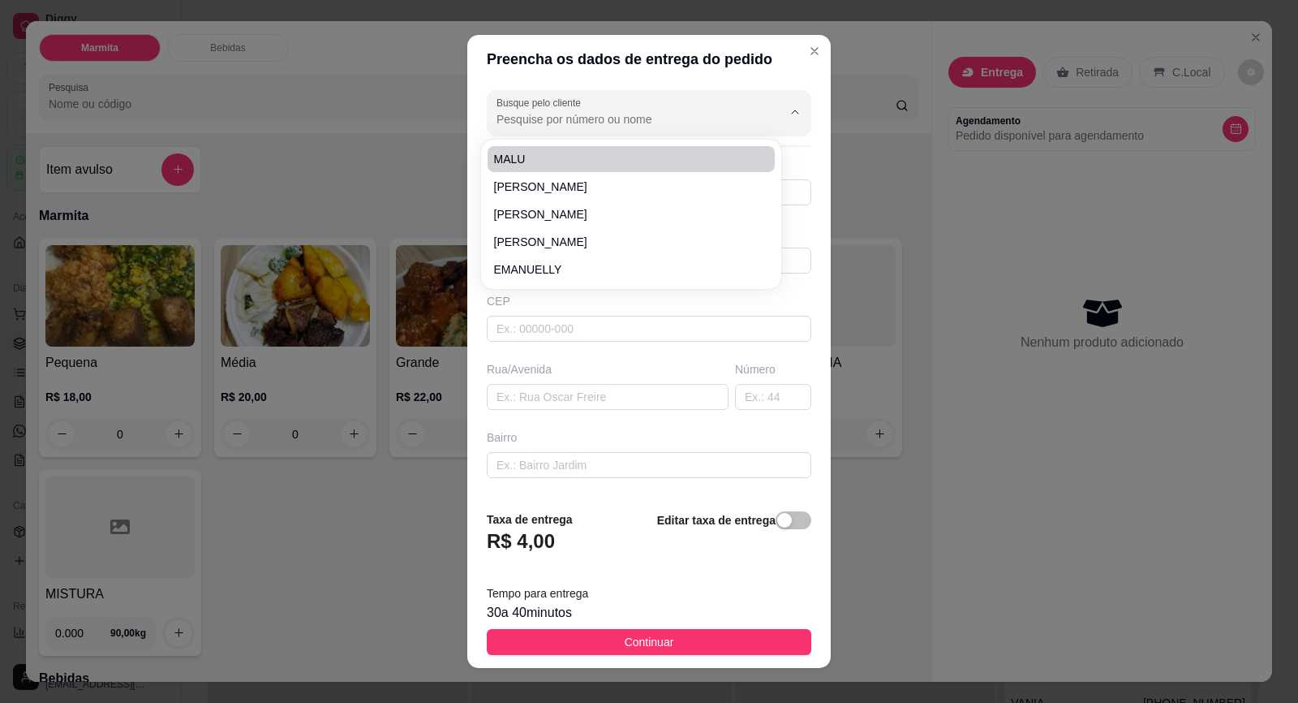
click at [598, 127] on input "Busque pelo cliente" at bounding box center [627, 119] width 260 height 16
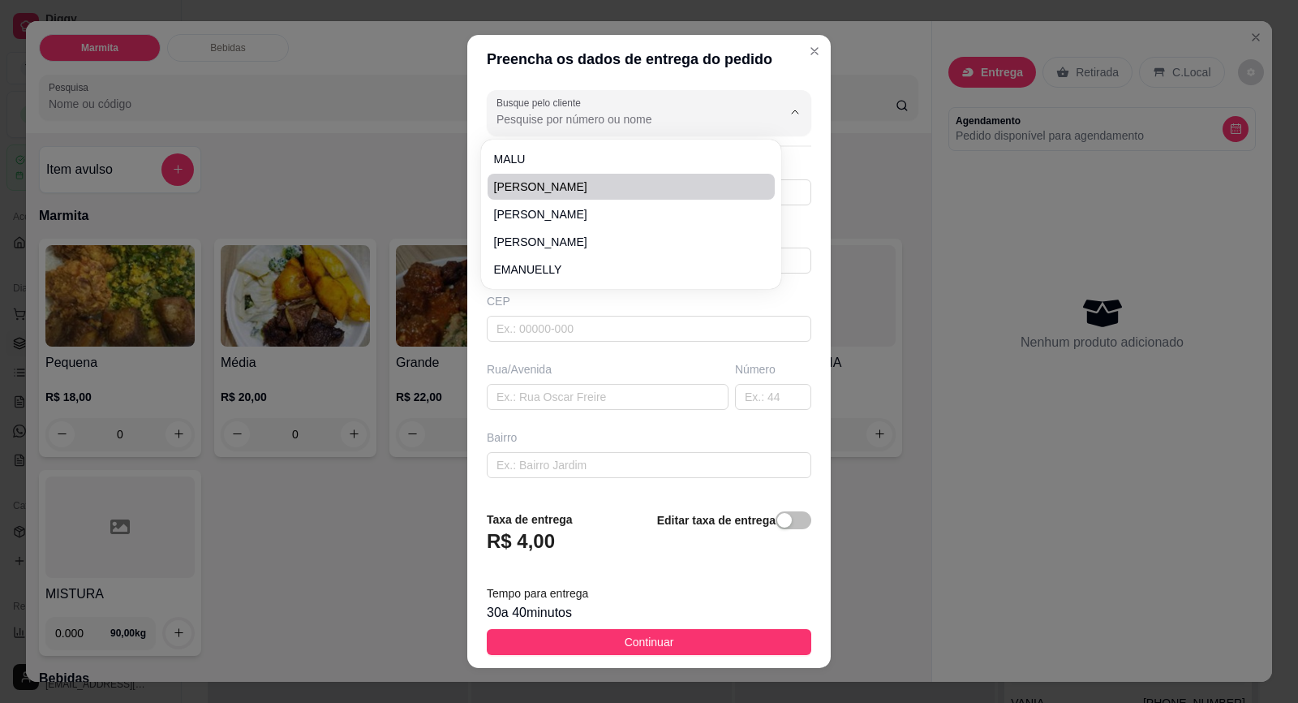
click at [791, 170] on div "Busque pelo cliente Número de contato Nome do cliente CEP Rua/[GEOGRAPHIC_DATA]" at bounding box center [649, 290] width 364 height 413
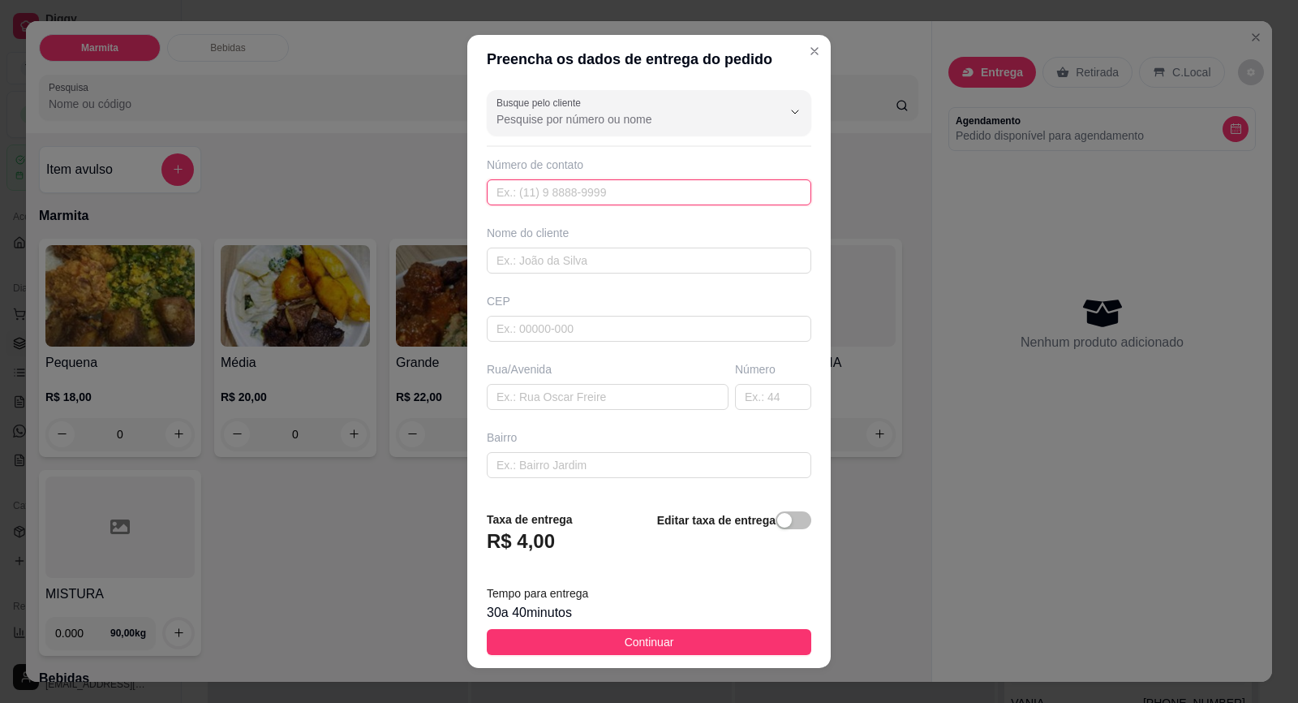
click at [668, 191] on input "text" at bounding box center [649, 192] width 325 height 26
paste input "[PHONE_NUMBER]"
click at [638, 256] on input "text" at bounding box center [649, 260] width 325 height 26
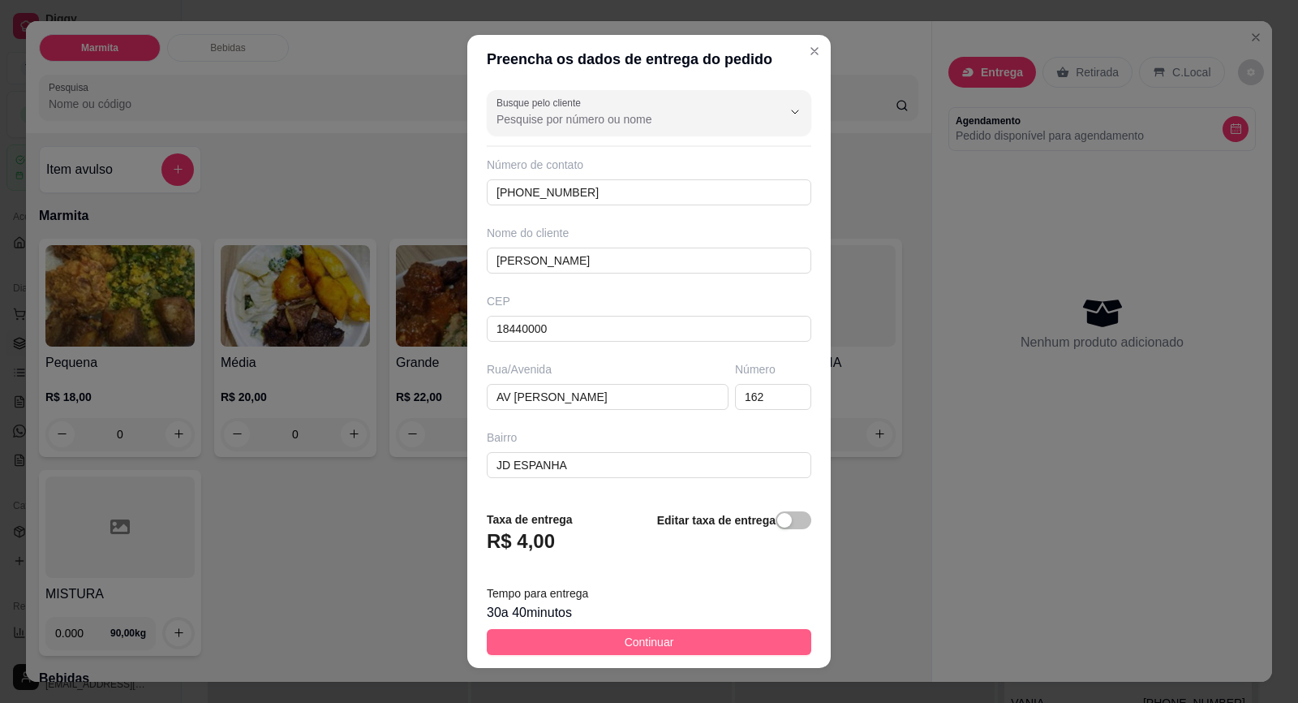
click at [765, 636] on button "Continuar" at bounding box center [649, 642] width 325 height 26
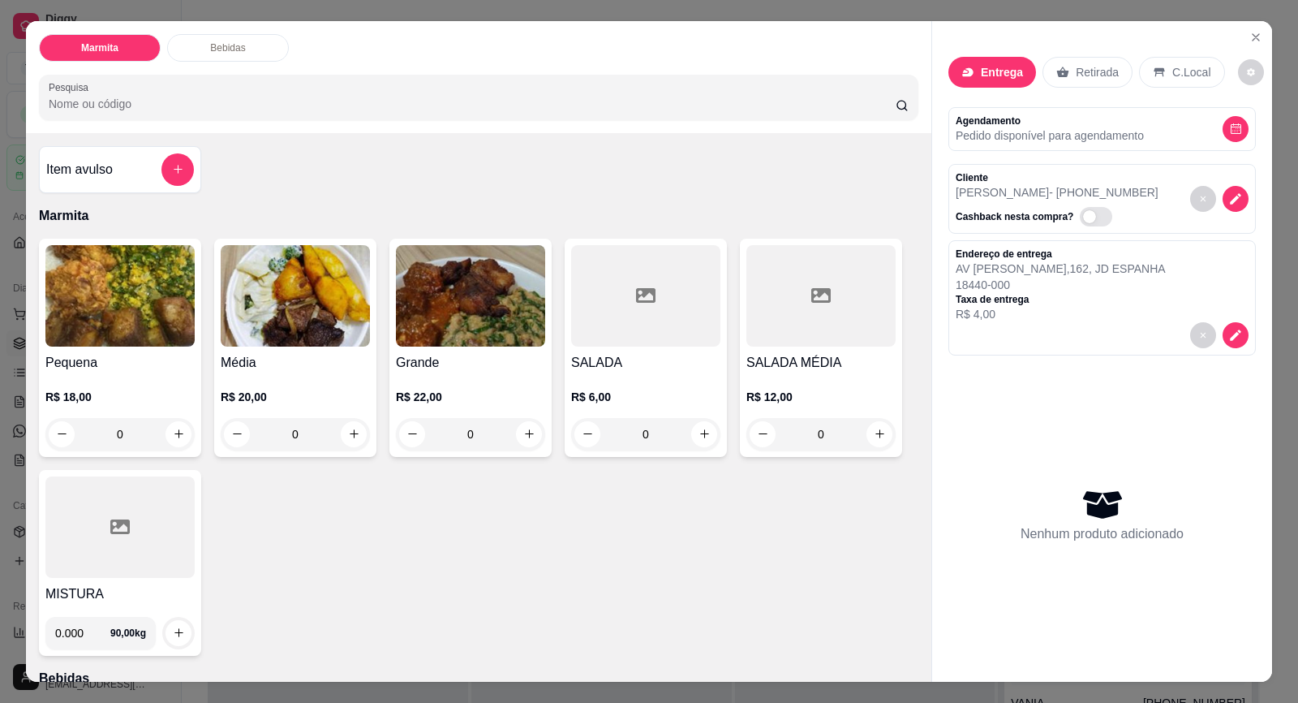
click at [114, 298] on img at bounding box center [119, 295] width 149 height 101
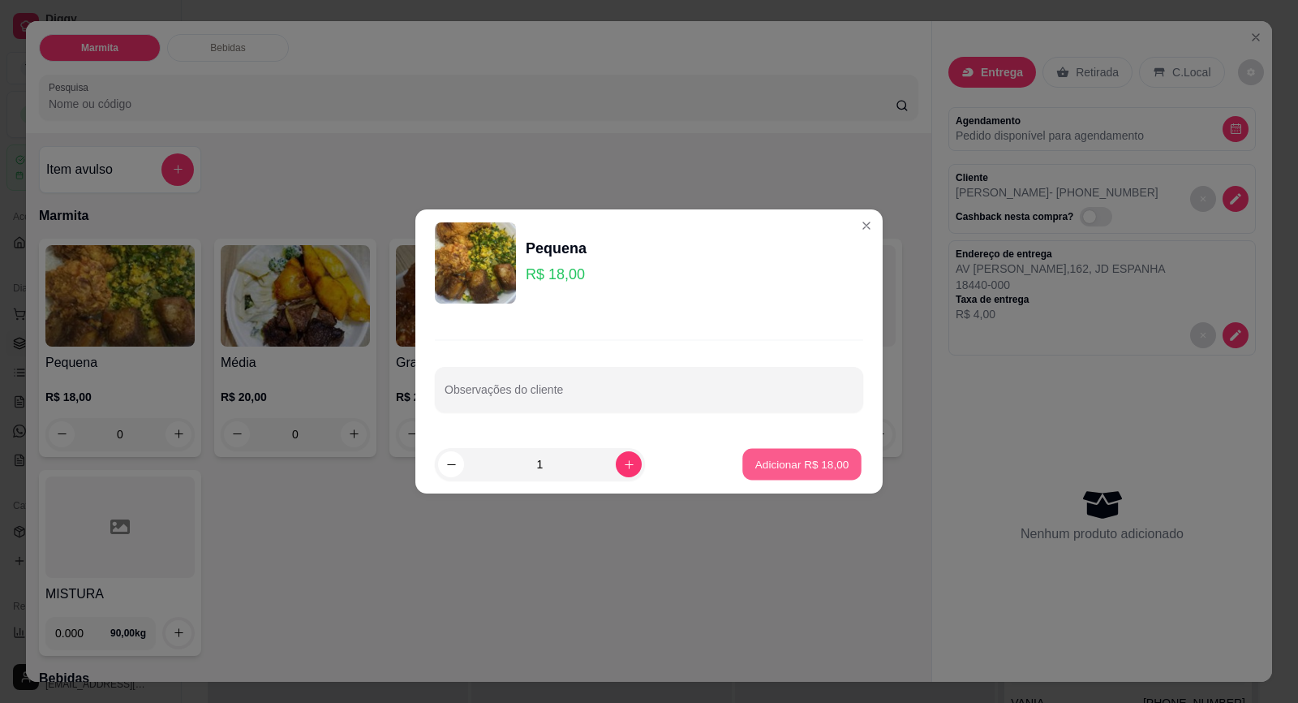
click at [826, 473] on button "Adicionar R$ 18,00" at bounding box center [801, 465] width 119 height 32
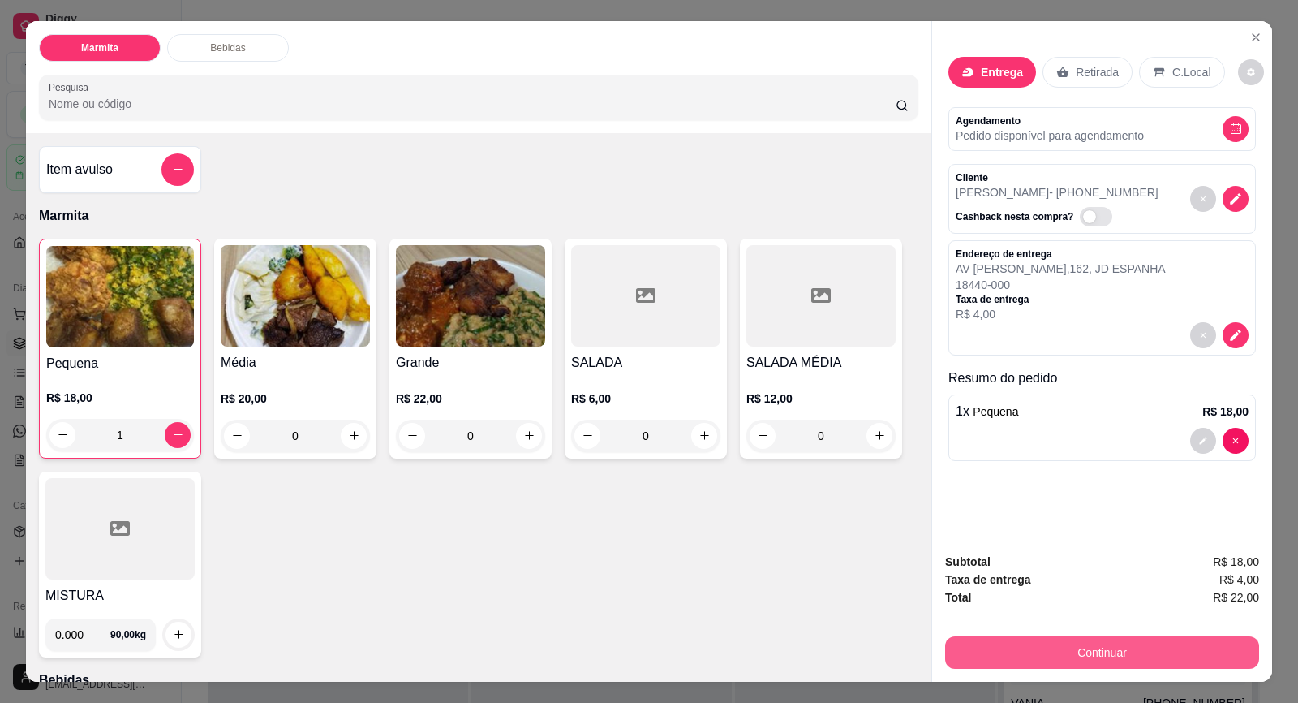
click at [1044, 648] on button "Continuar" at bounding box center [1102, 652] width 314 height 32
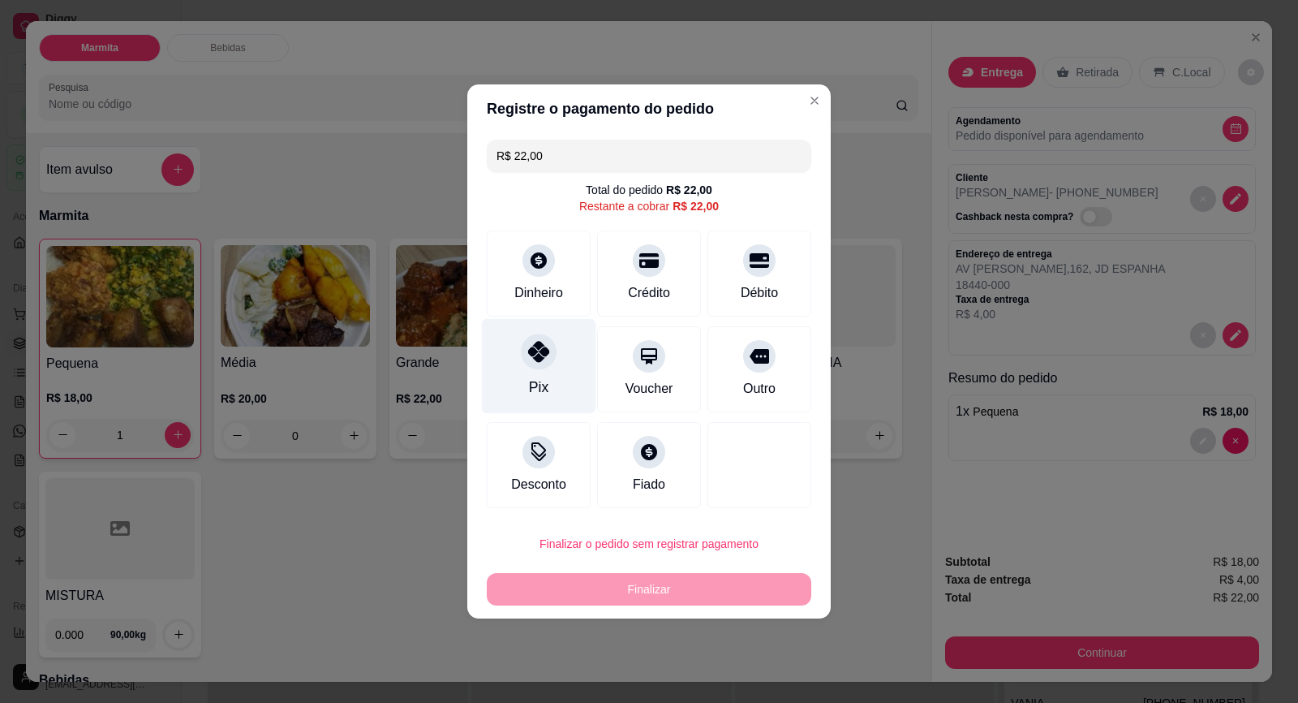
click at [531, 352] on icon at bounding box center [538, 351] width 21 height 21
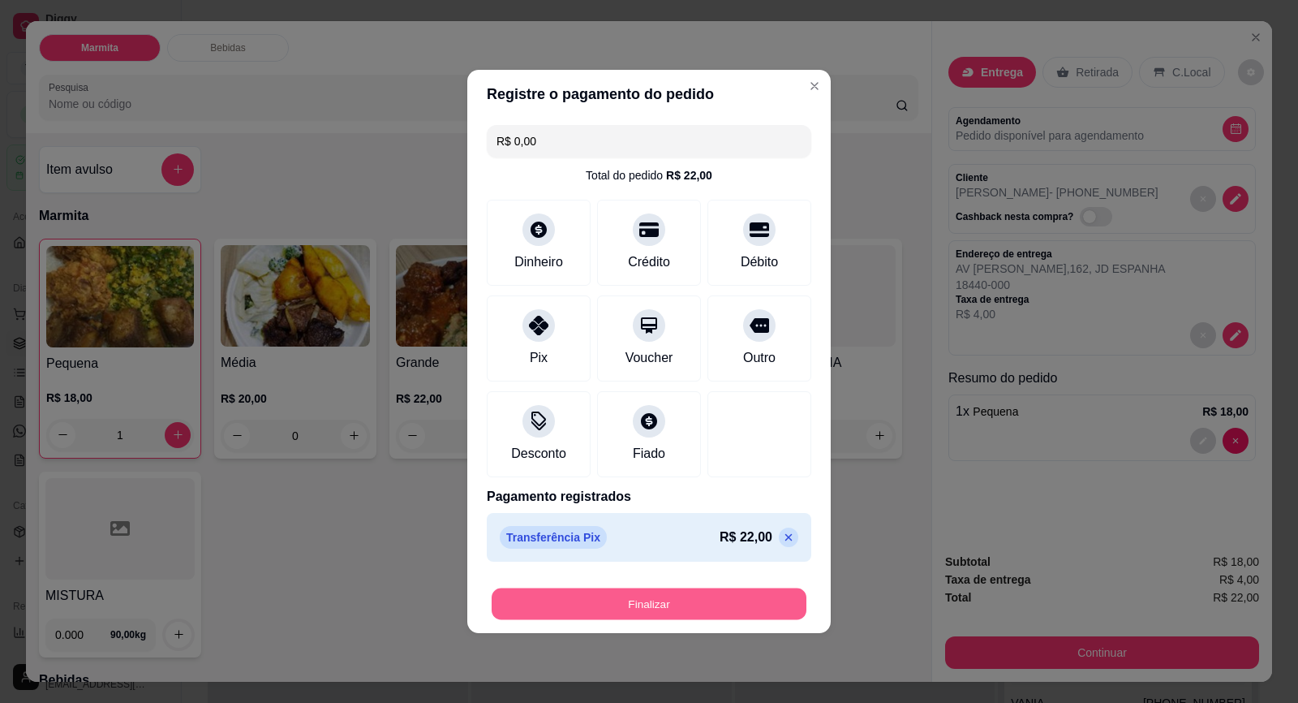
click at [760, 599] on button "Finalizar" at bounding box center [649, 604] width 315 height 32
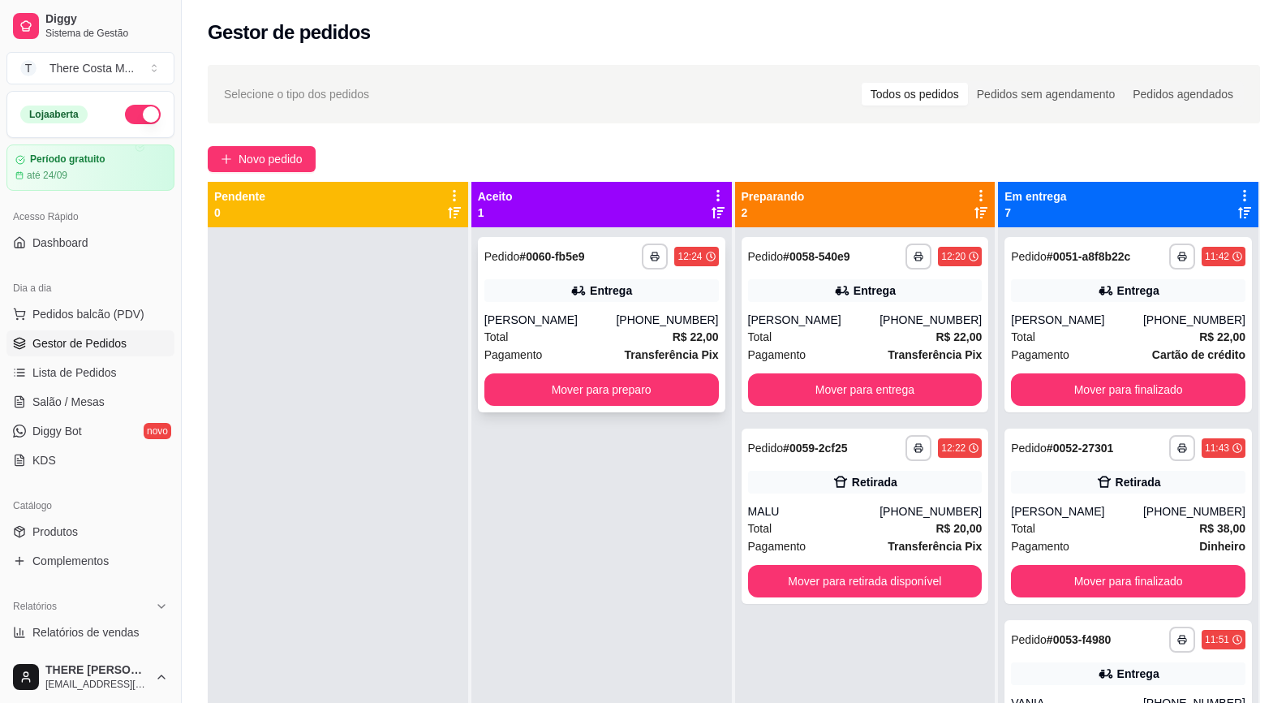
click at [598, 342] on div "Total R$ 22,00" at bounding box center [601, 337] width 235 height 18
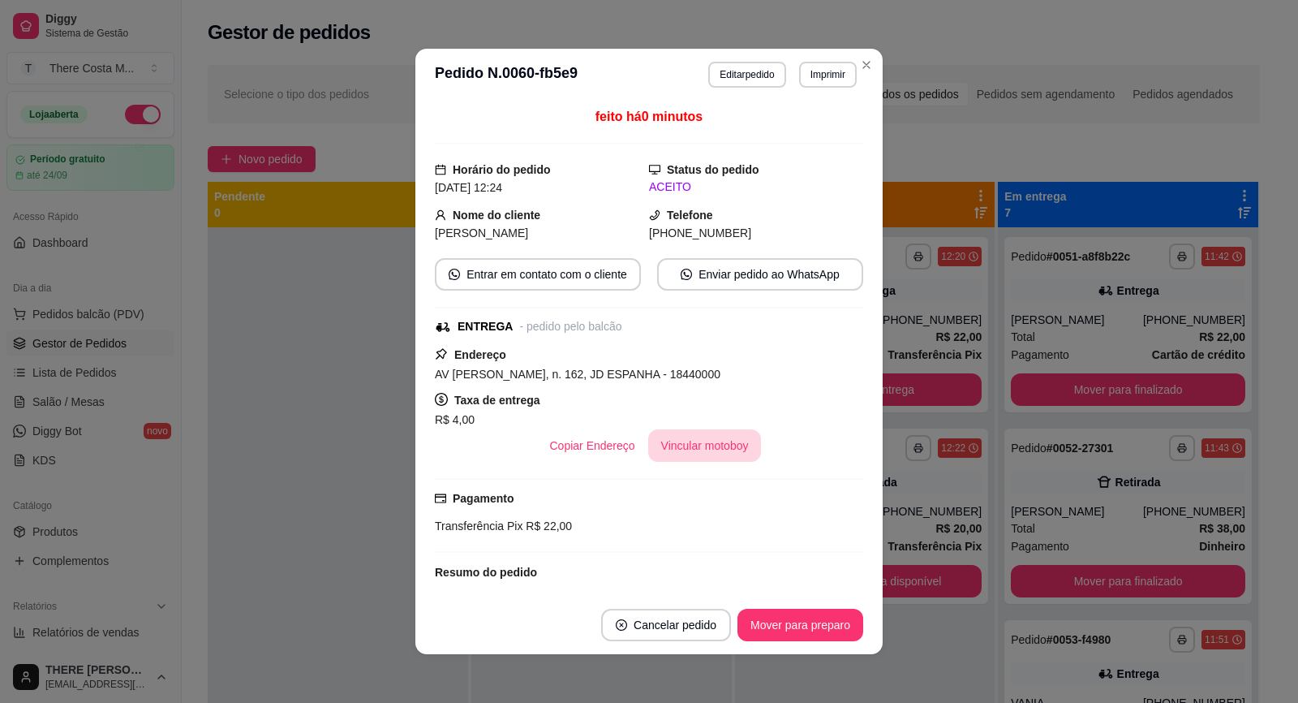
click at [701, 450] on button "Vincular motoboy" at bounding box center [705, 445] width 114 height 32
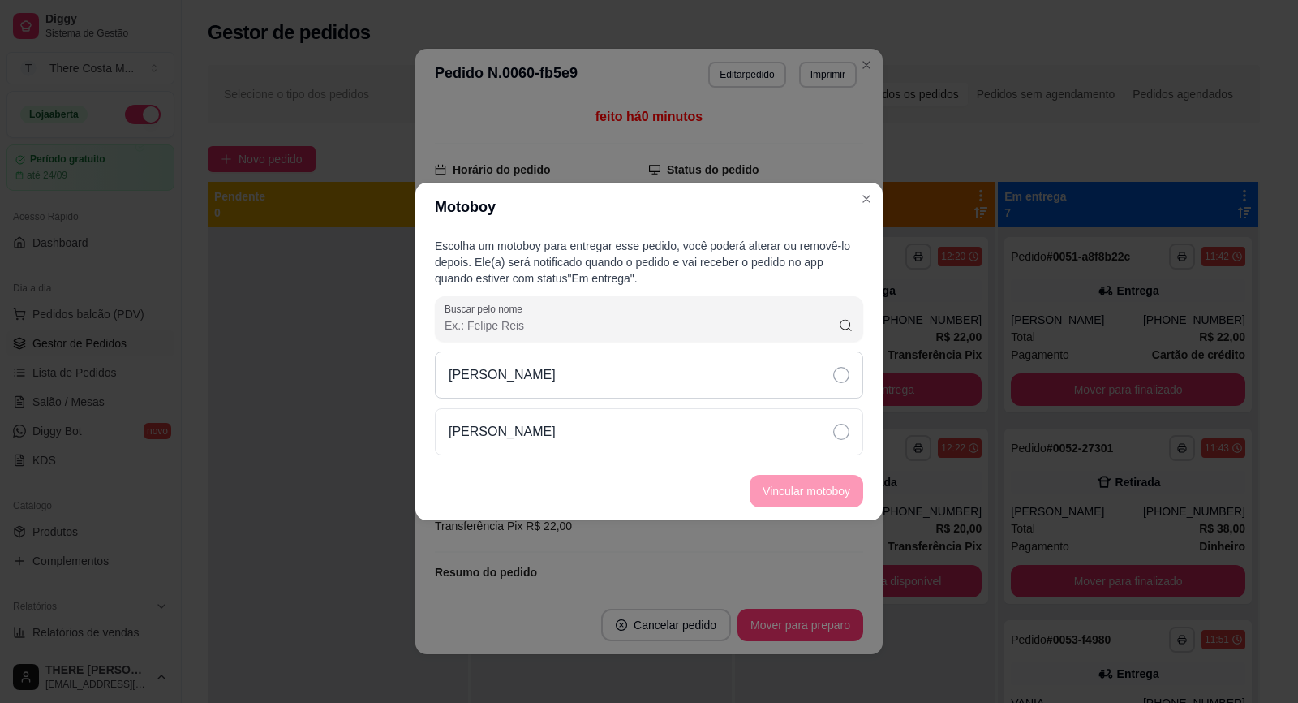
click at [750, 395] on div "[PERSON_NAME]" at bounding box center [649, 374] width 428 height 47
click at [784, 493] on button "Vincular motoboy" at bounding box center [807, 491] width 114 height 32
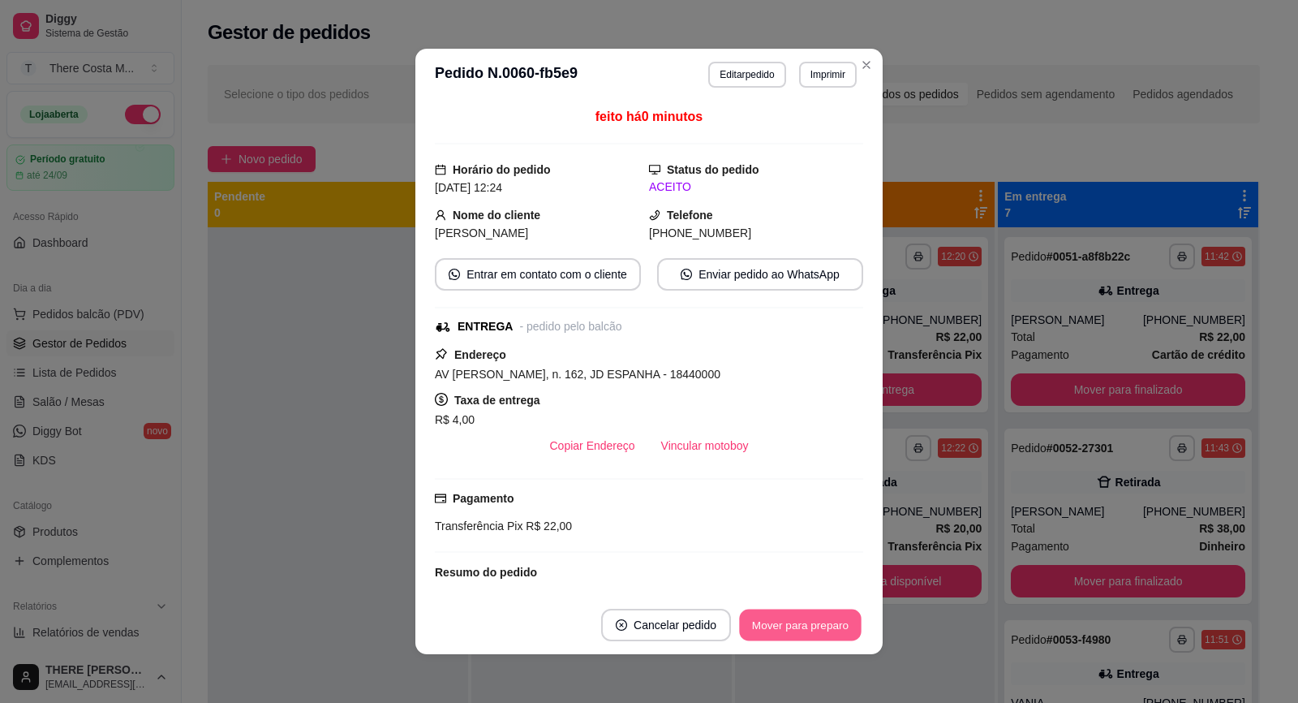
click at [811, 618] on button "Mover para preparo" at bounding box center [800, 625] width 122 height 32
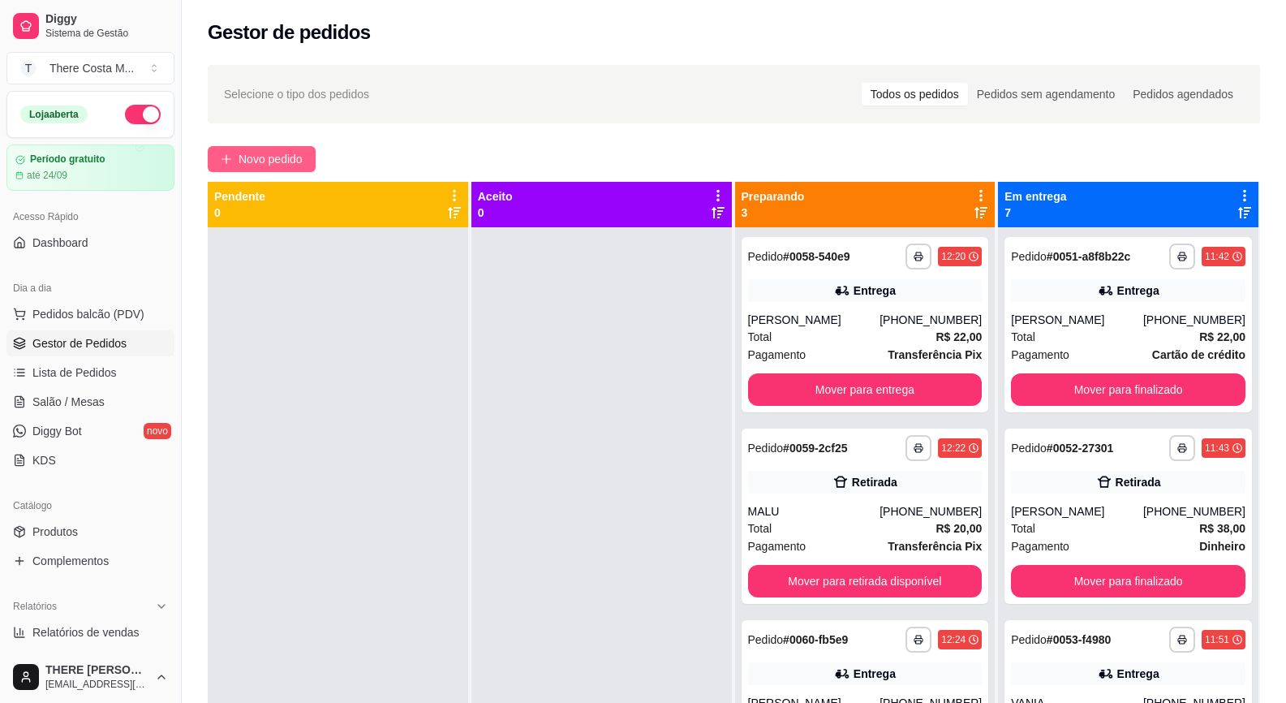
click at [263, 164] on span "Novo pedido" at bounding box center [271, 159] width 64 height 18
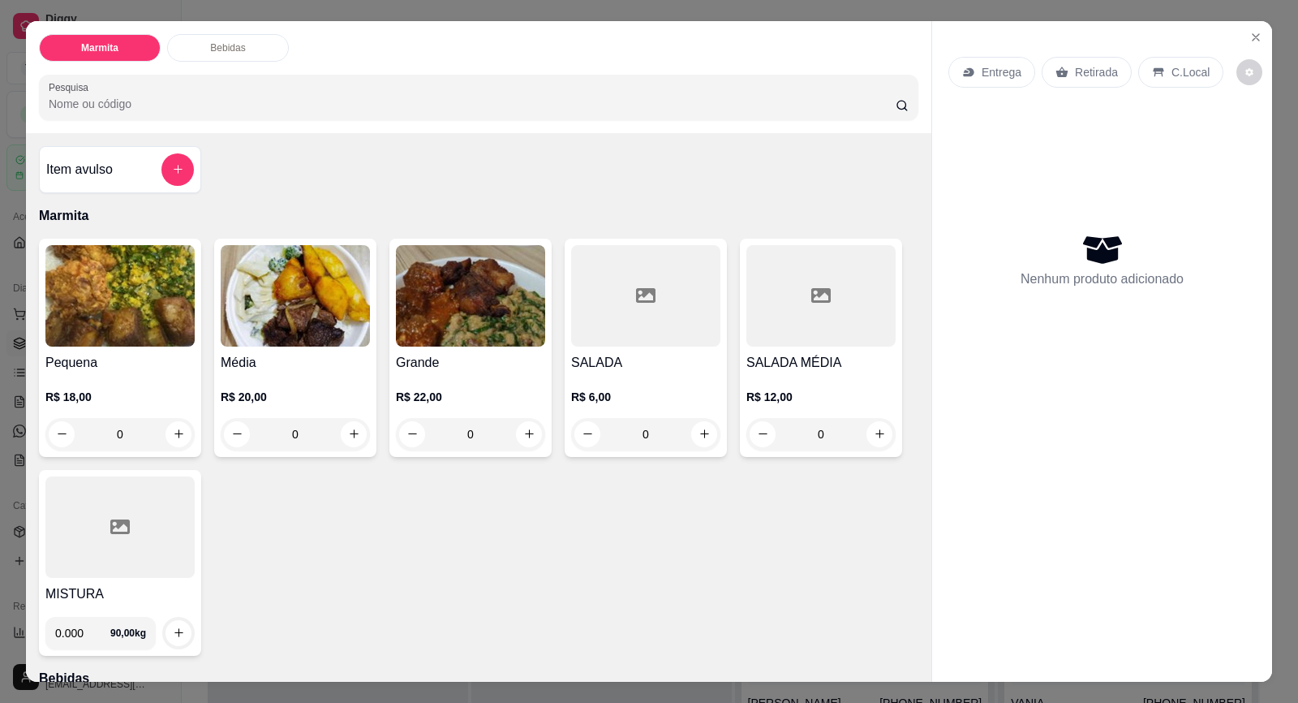
click at [1056, 71] on icon at bounding box center [1062, 72] width 12 height 11
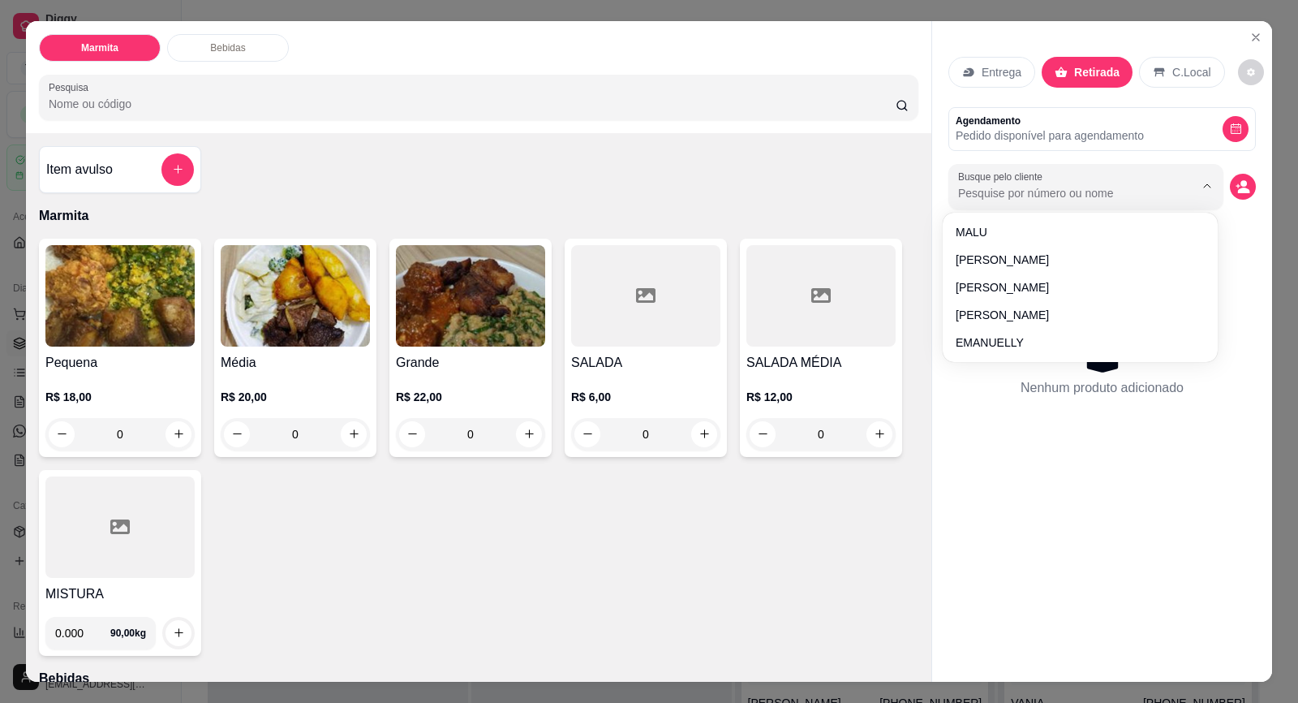
click at [1046, 188] on input "Busque pelo cliente" at bounding box center [1063, 193] width 210 height 16
click at [1240, 192] on icon "decrease-product-quantity" at bounding box center [1244, 190] width 12 height 6
click at [1238, 189] on icon "decrease-product-quantity" at bounding box center [1244, 190] width 12 height 6
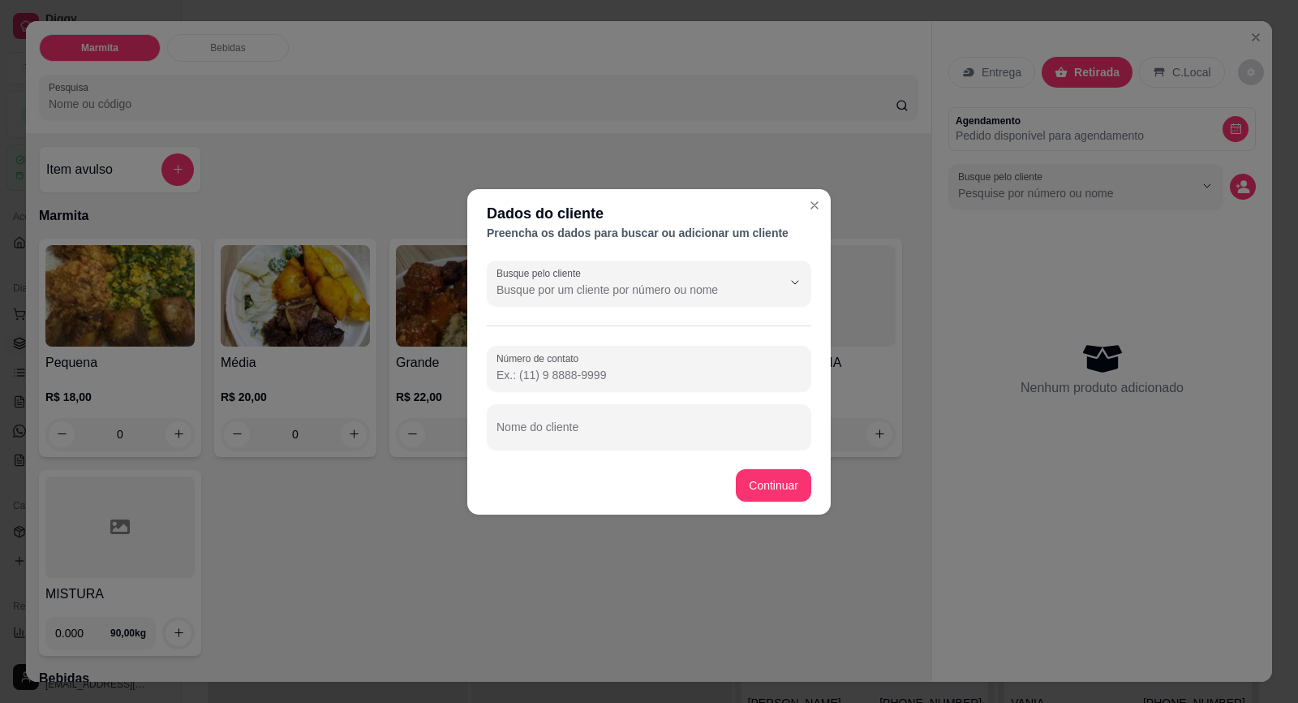
click at [635, 381] on input "Número de contato" at bounding box center [649, 375] width 305 height 16
paste input "[PHONE_NUMBER]"
click at [630, 430] on input "Nome do cliente" at bounding box center [649, 433] width 305 height 16
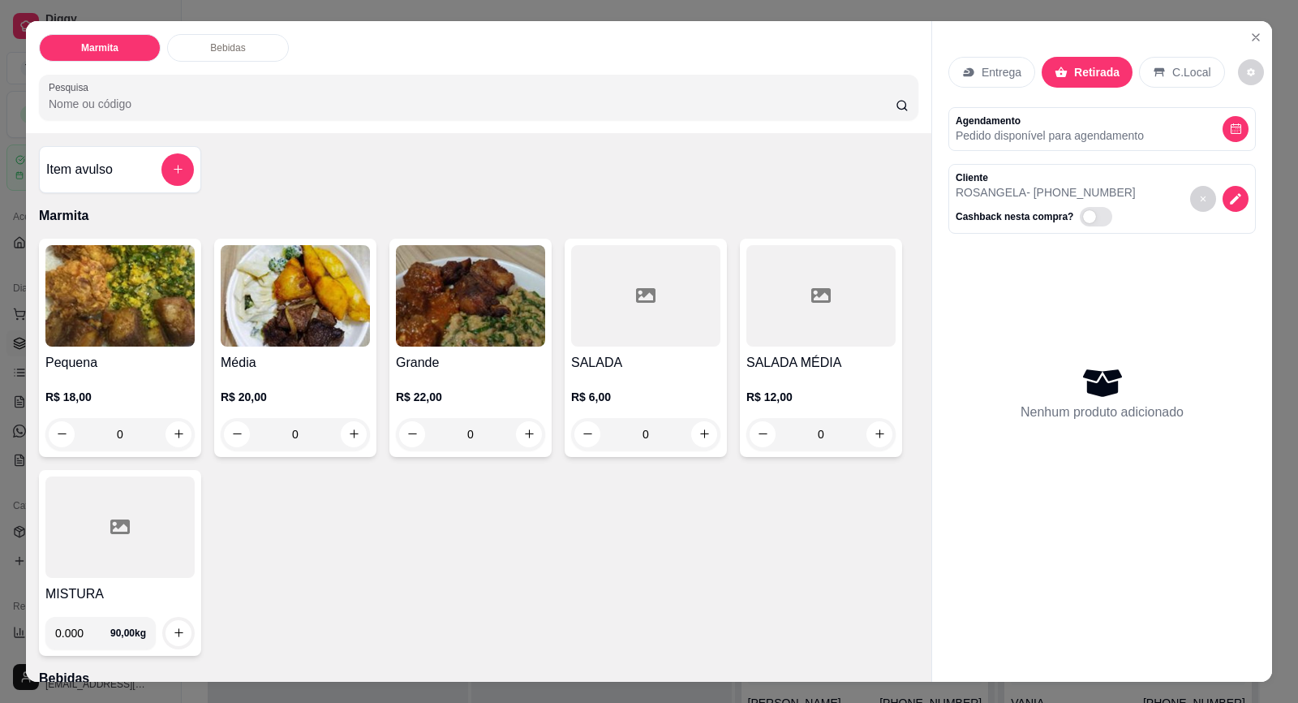
click at [145, 348] on div "Pequena R$ 18,00 0" at bounding box center [120, 348] width 162 height 218
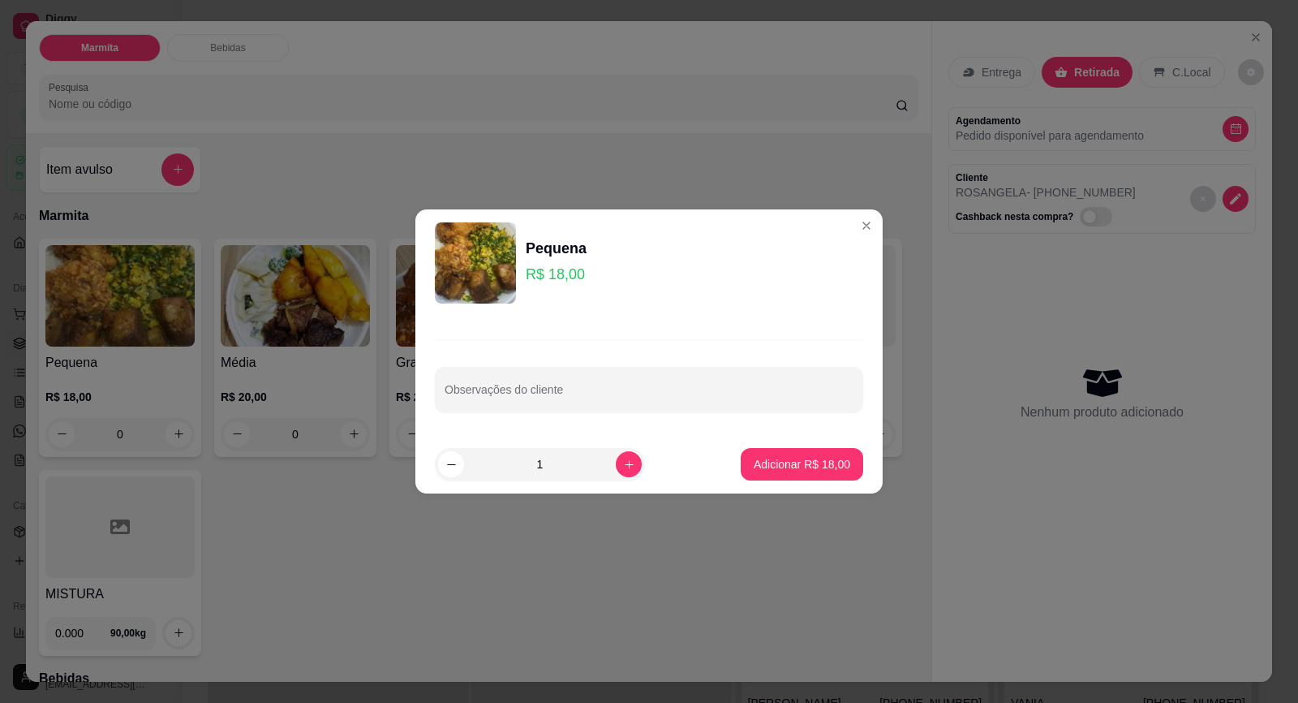
click at [815, 480] on footer "1 Adicionar R$ 18,00" at bounding box center [648, 464] width 467 height 58
click at [815, 477] on button "Adicionar R$ 18,00" at bounding box center [802, 464] width 123 height 32
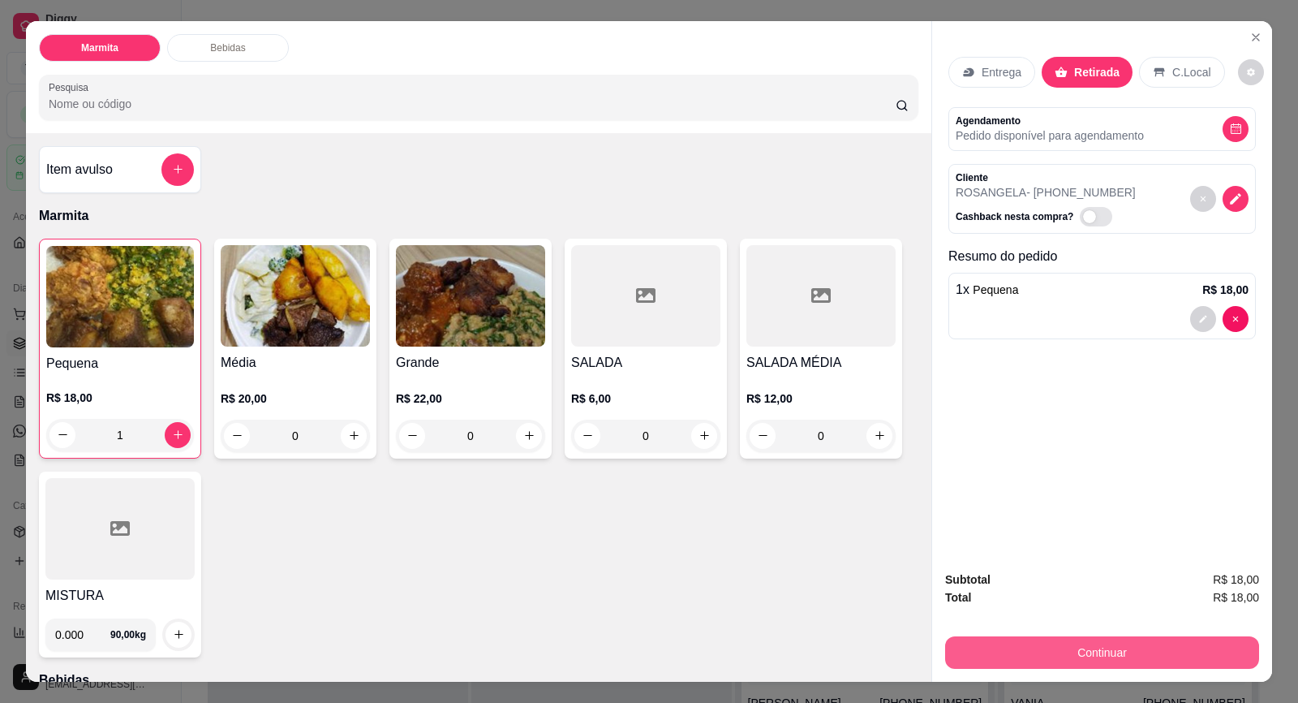
click at [1039, 648] on button "Continuar" at bounding box center [1102, 652] width 314 height 32
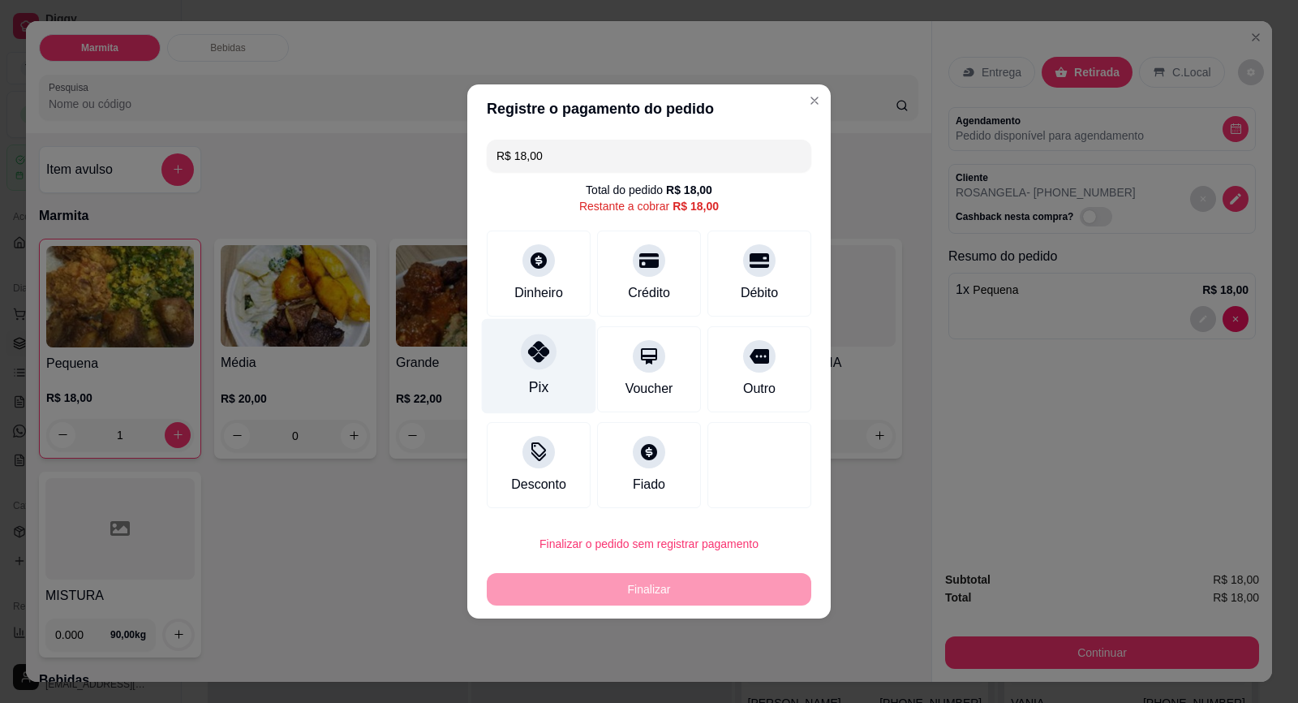
click at [546, 357] on icon at bounding box center [538, 351] width 21 height 21
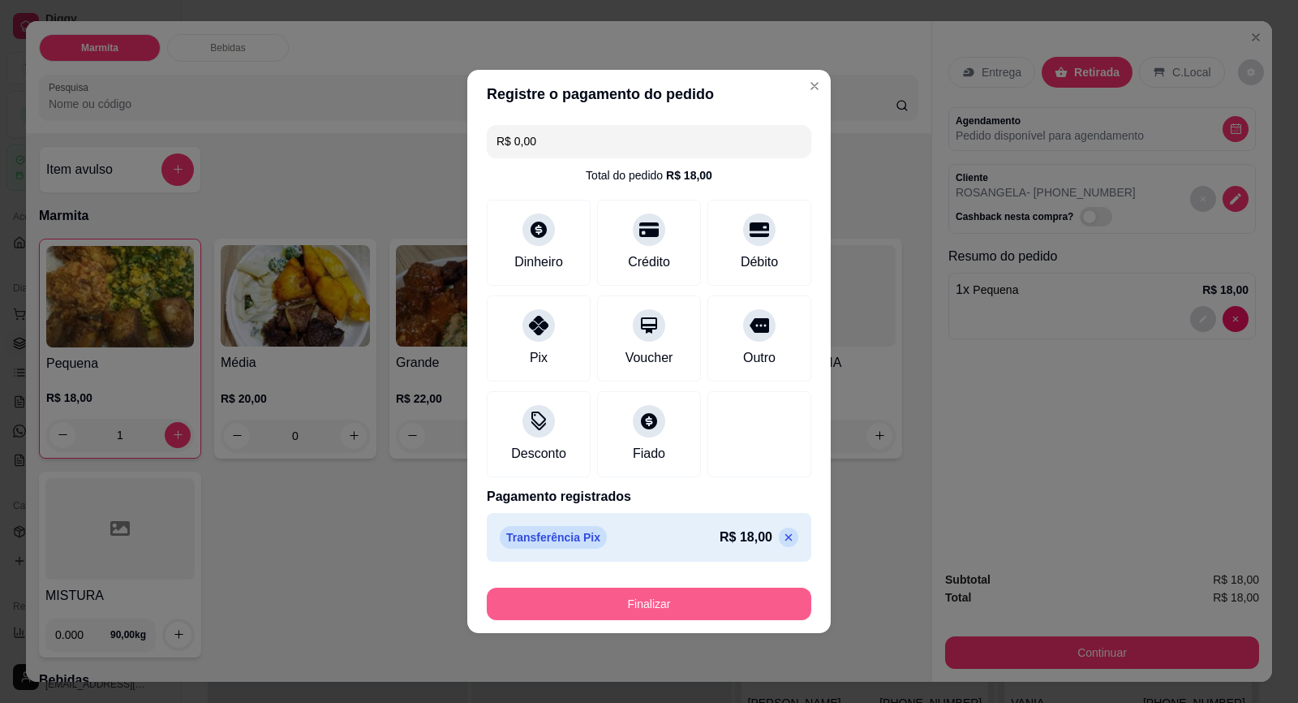
click at [742, 611] on button "Finalizar" at bounding box center [649, 603] width 325 height 32
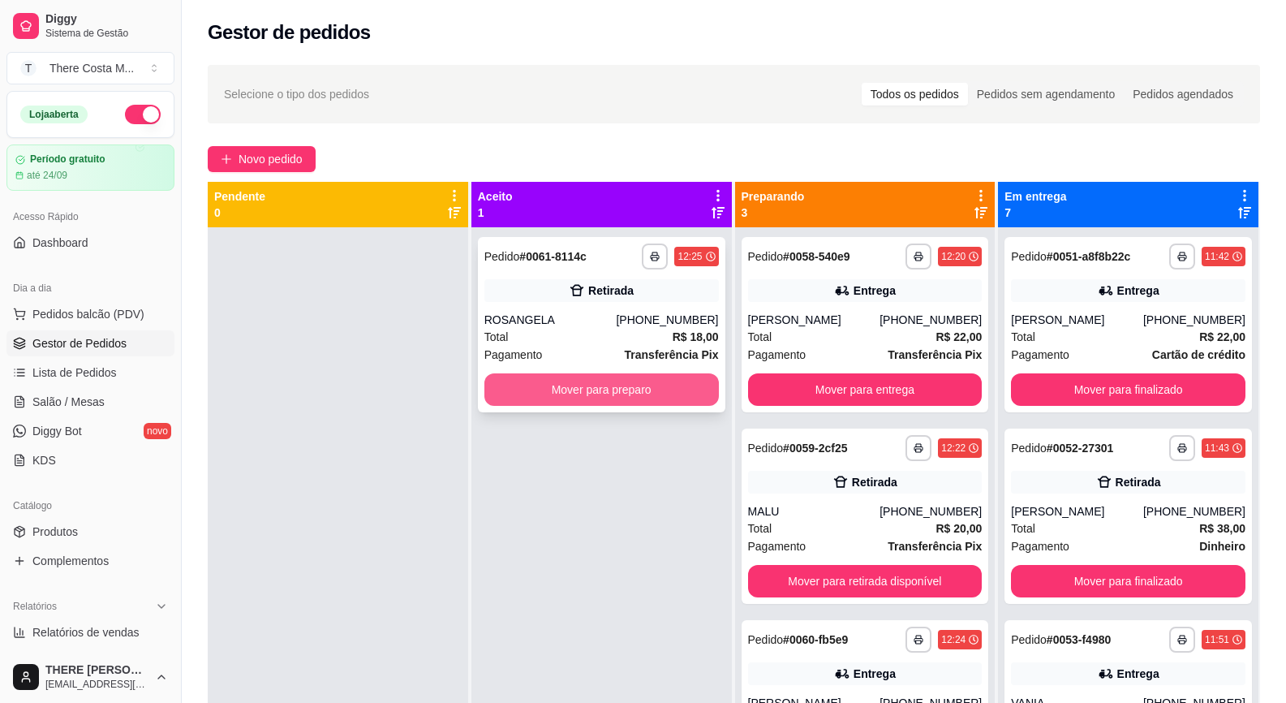
click at [693, 379] on button "Mover para preparo" at bounding box center [601, 389] width 235 height 32
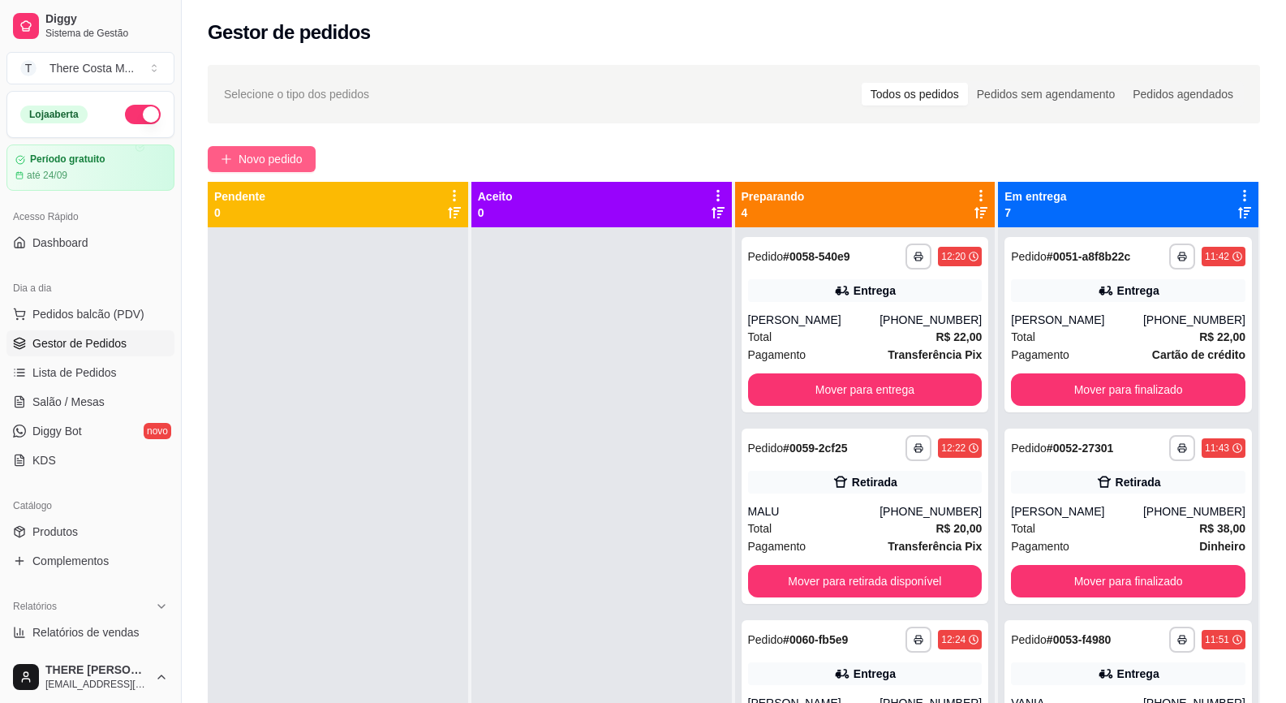
click at [257, 153] on span "Novo pedido" at bounding box center [271, 159] width 64 height 18
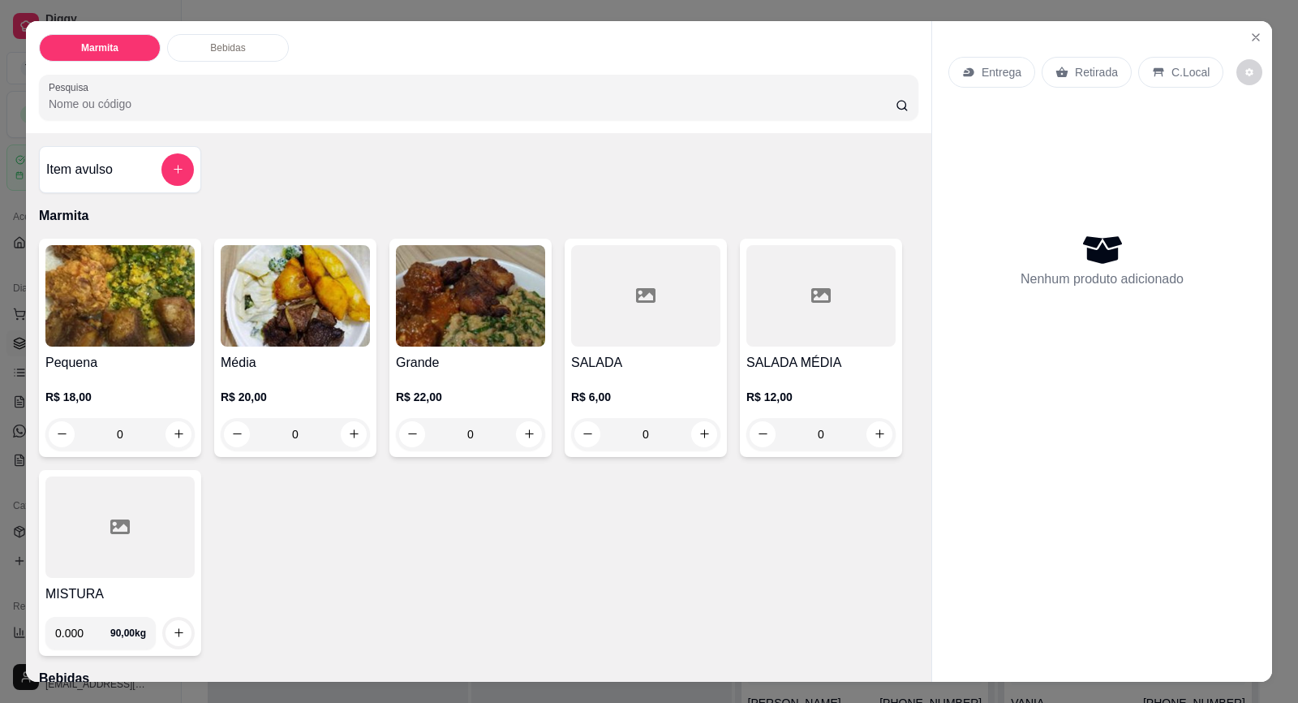
click at [966, 62] on div "Entrega" at bounding box center [992, 72] width 87 height 31
click at [1078, 79] on p "Retirada" at bounding box center [1096, 72] width 43 height 16
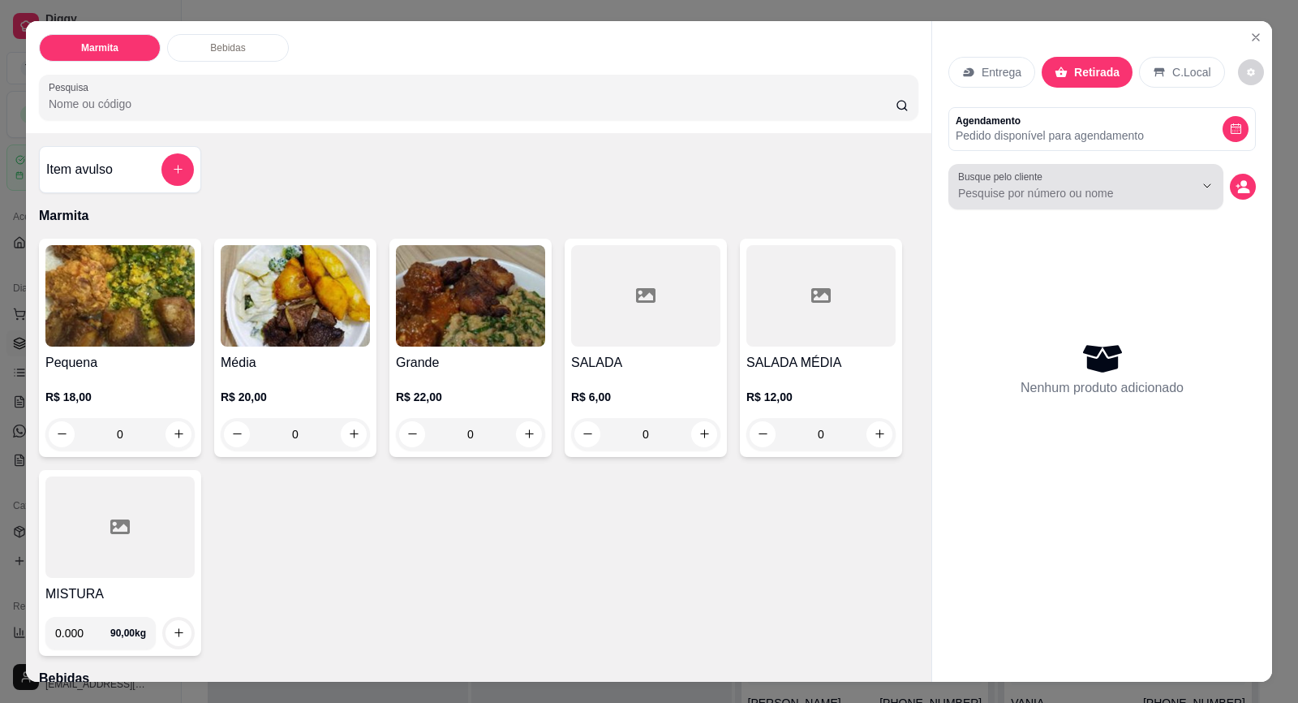
click at [1045, 196] on input "Busque pelo cliente" at bounding box center [1063, 193] width 210 height 16
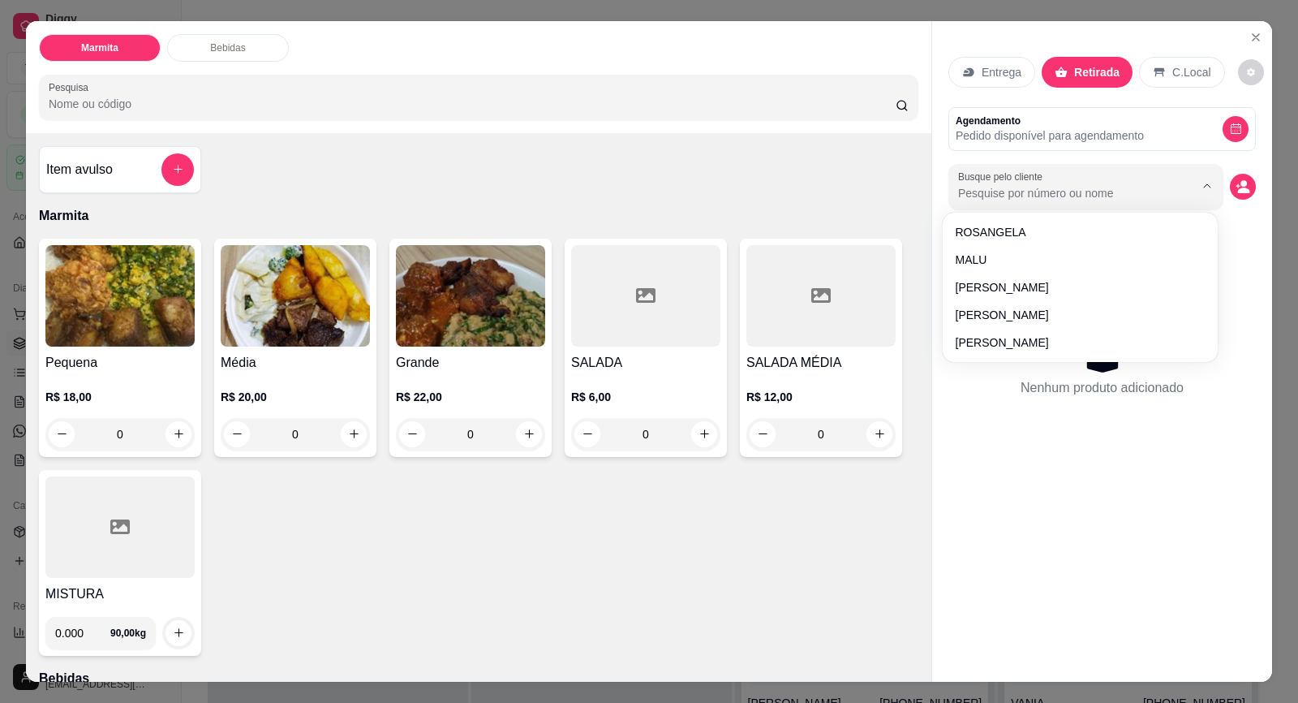
paste input "15 99777-6126"
click at [1230, 184] on button "decrease-product-quantity" at bounding box center [1243, 187] width 26 height 26
click at [1236, 183] on icon "decrease-product-quantity" at bounding box center [1243, 186] width 14 height 14
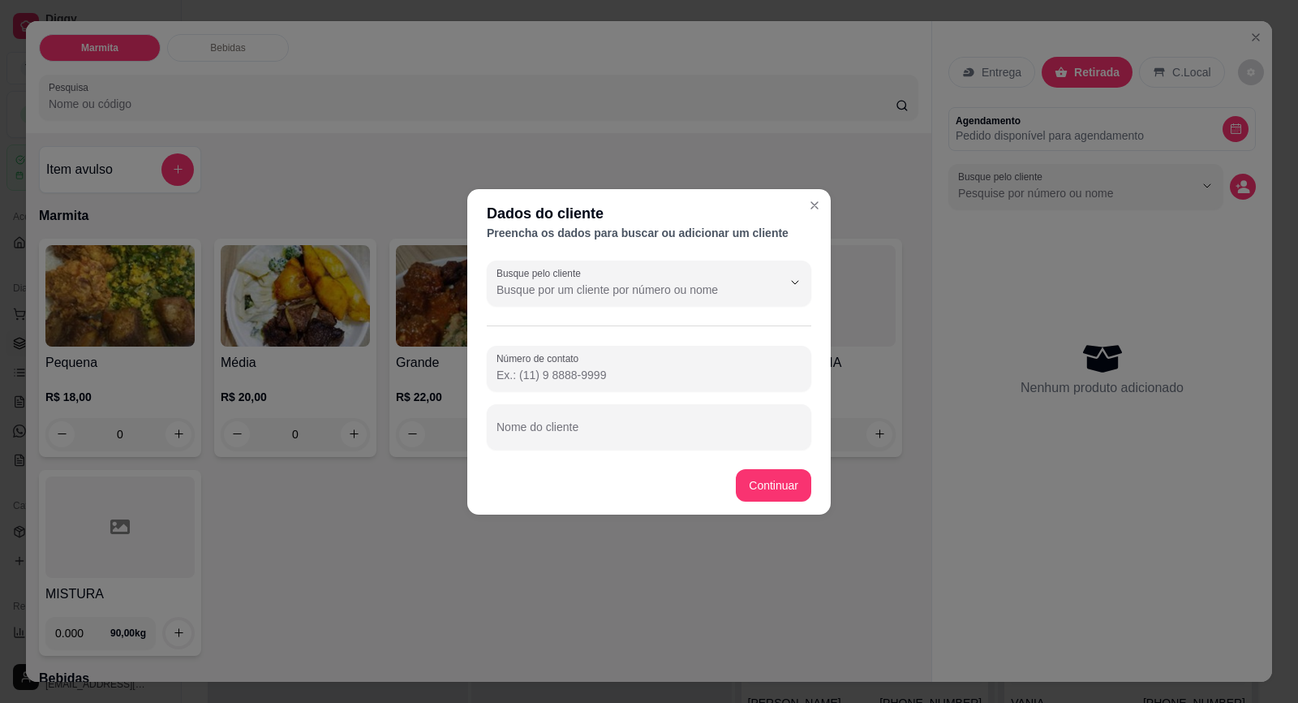
click at [606, 369] on input "Número de contato" at bounding box center [649, 375] width 305 height 16
paste input "[PHONE_NUMBER]"
click at [536, 432] on input "Nome do cliente" at bounding box center [649, 433] width 305 height 16
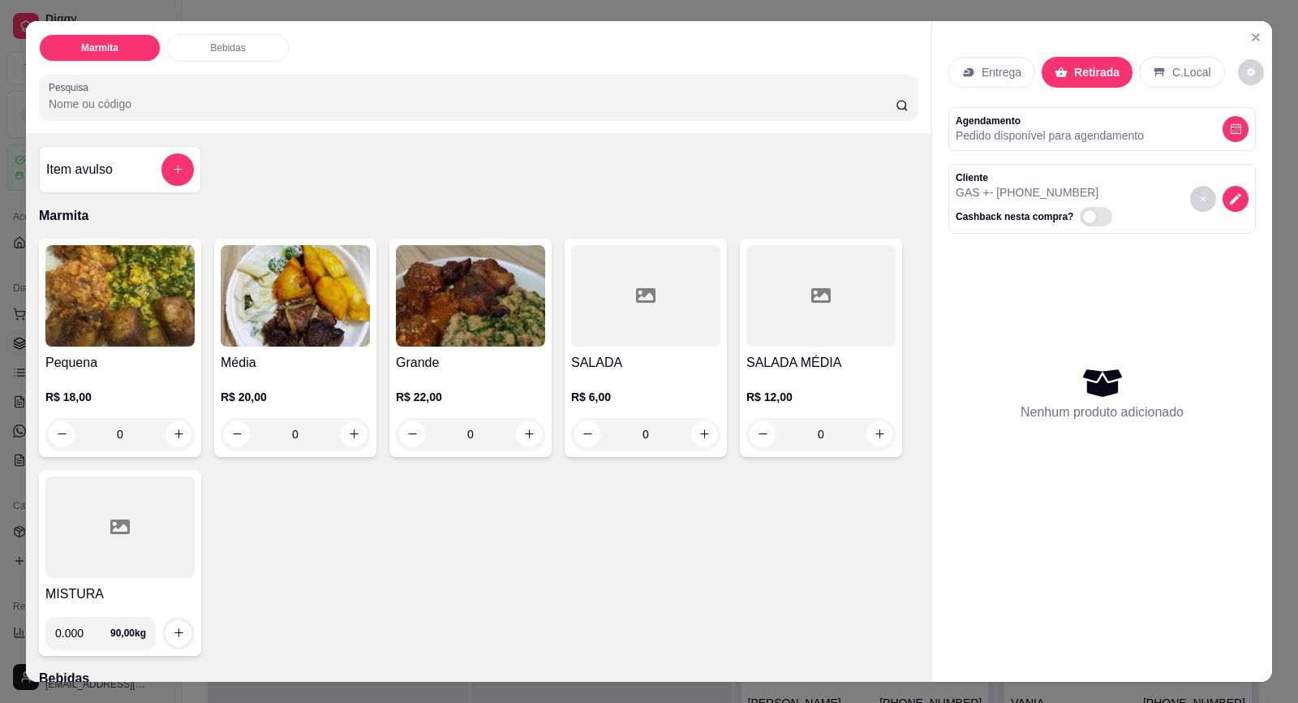
click at [477, 342] on img at bounding box center [470, 295] width 149 height 101
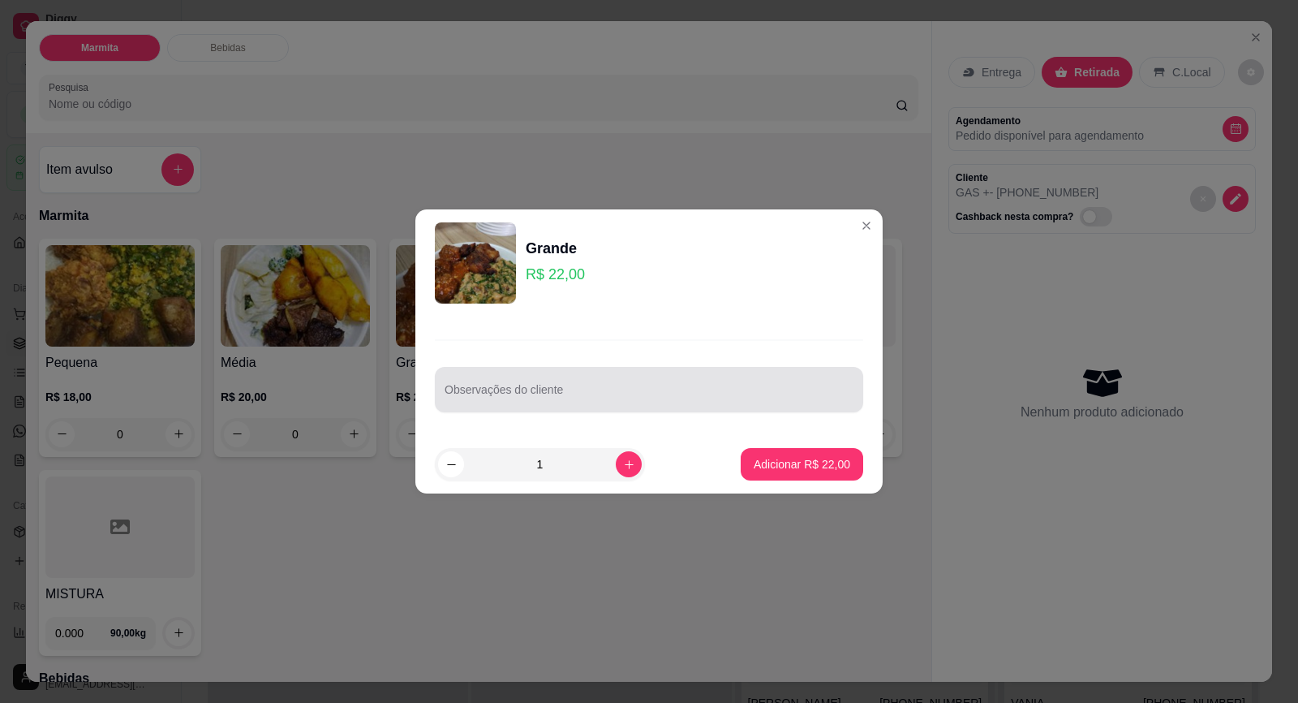
click at [540, 377] on div at bounding box center [649, 389] width 409 height 32
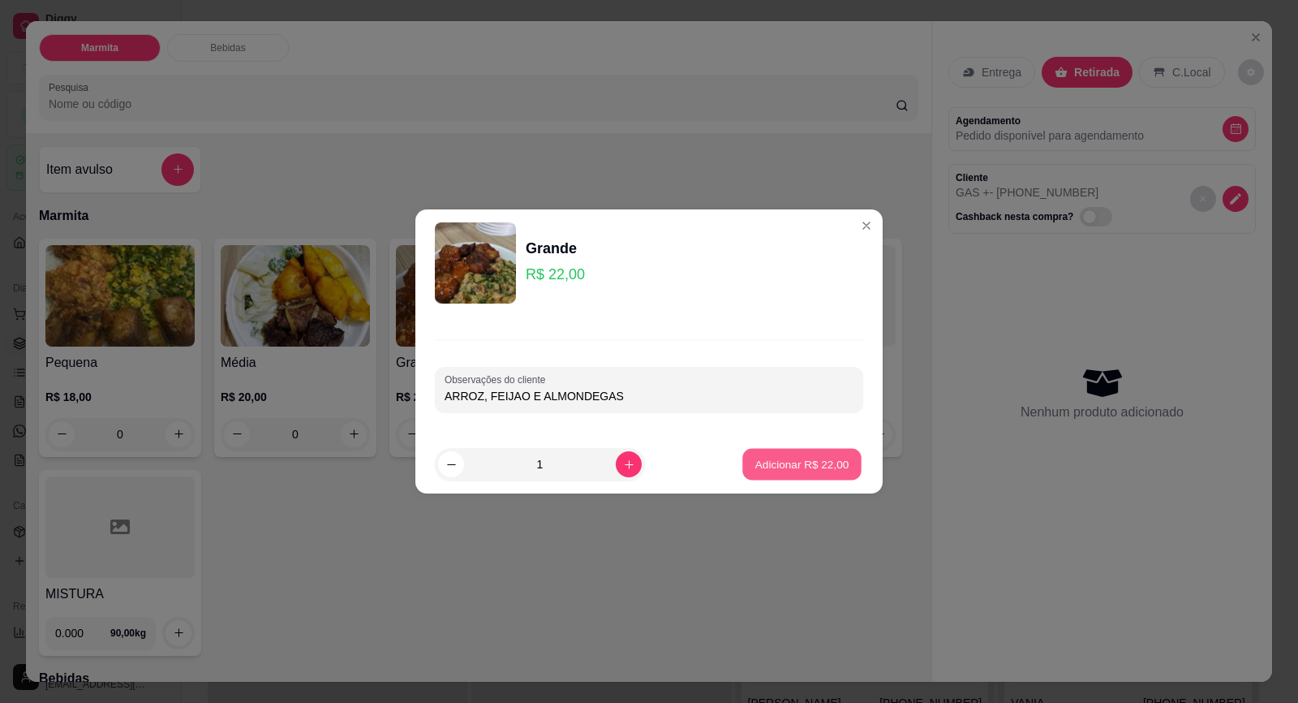
click at [799, 464] on p "Adicionar R$ 22,00" at bounding box center [802, 463] width 94 height 15
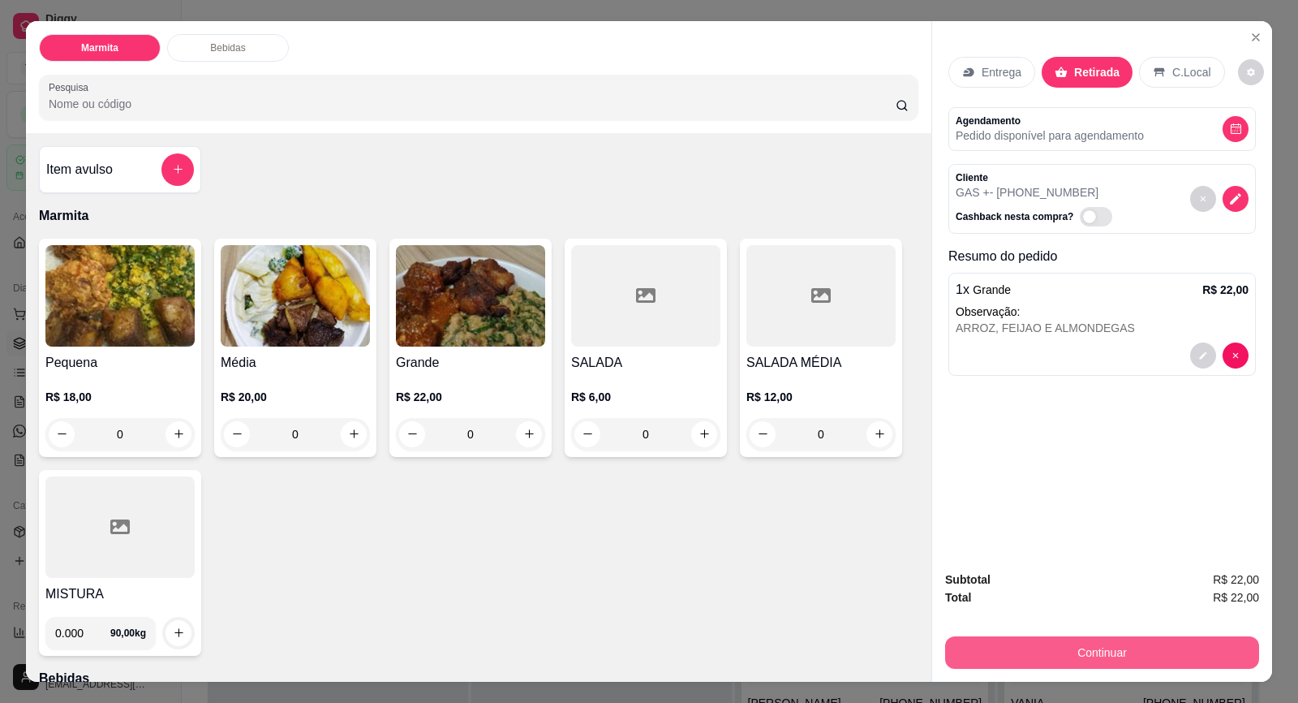
click at [1020, 656] on button "Continuar" at bounding box center [1102, 652] width 314 height 32
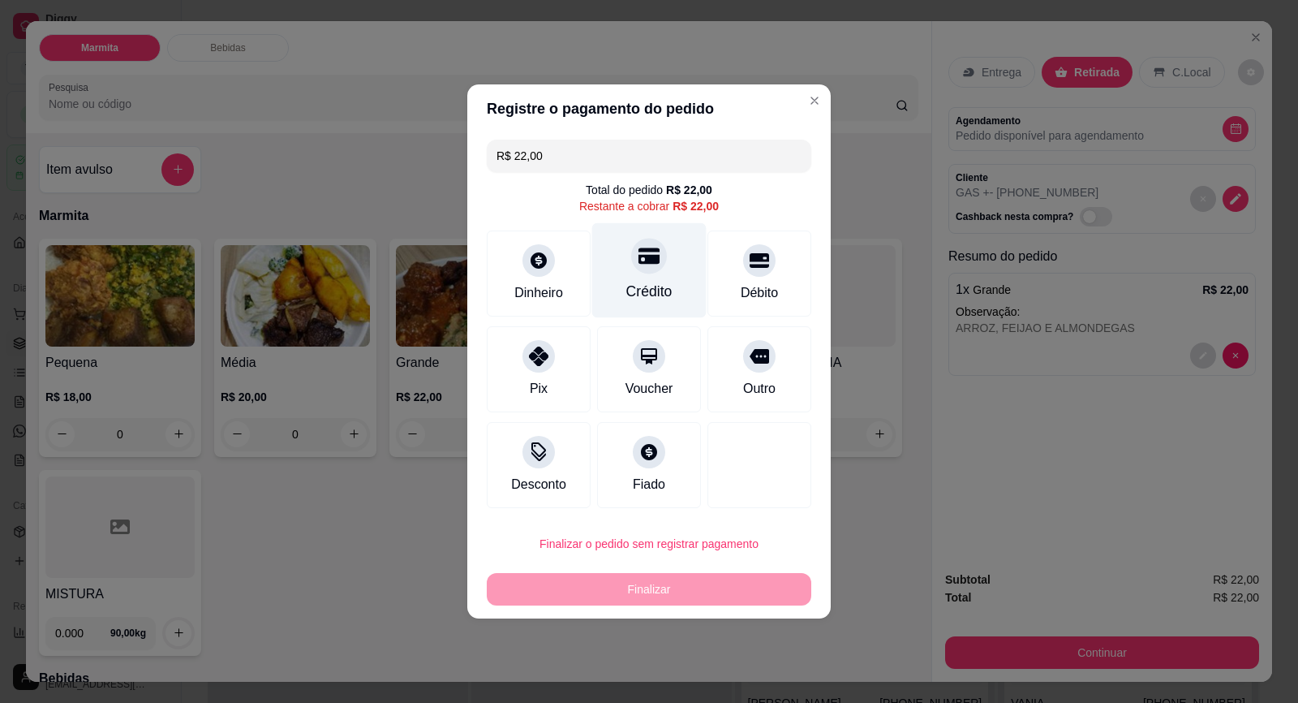
click at [643, 285] on div "Crédito" at bounding box center [649, 291] width 46 height 21
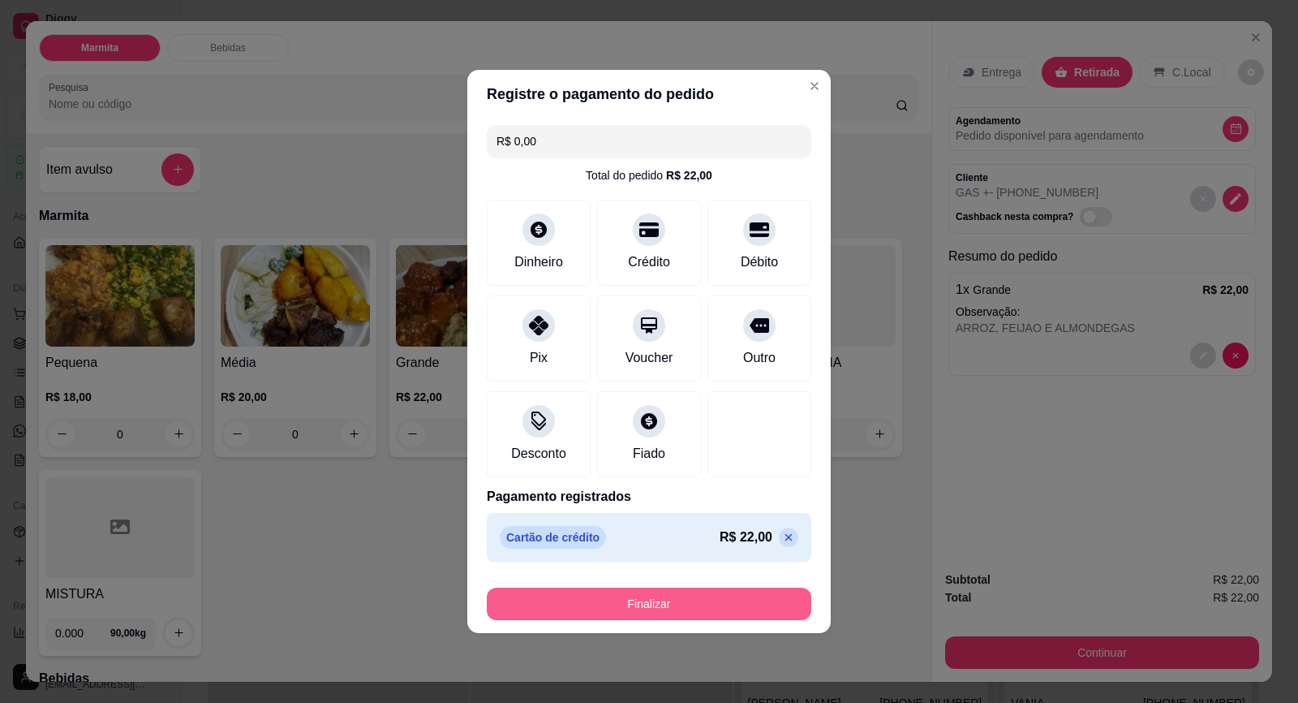
click at [684, 602] on button "Finalizar" at bounding box center [649, 603] width 325 height 32
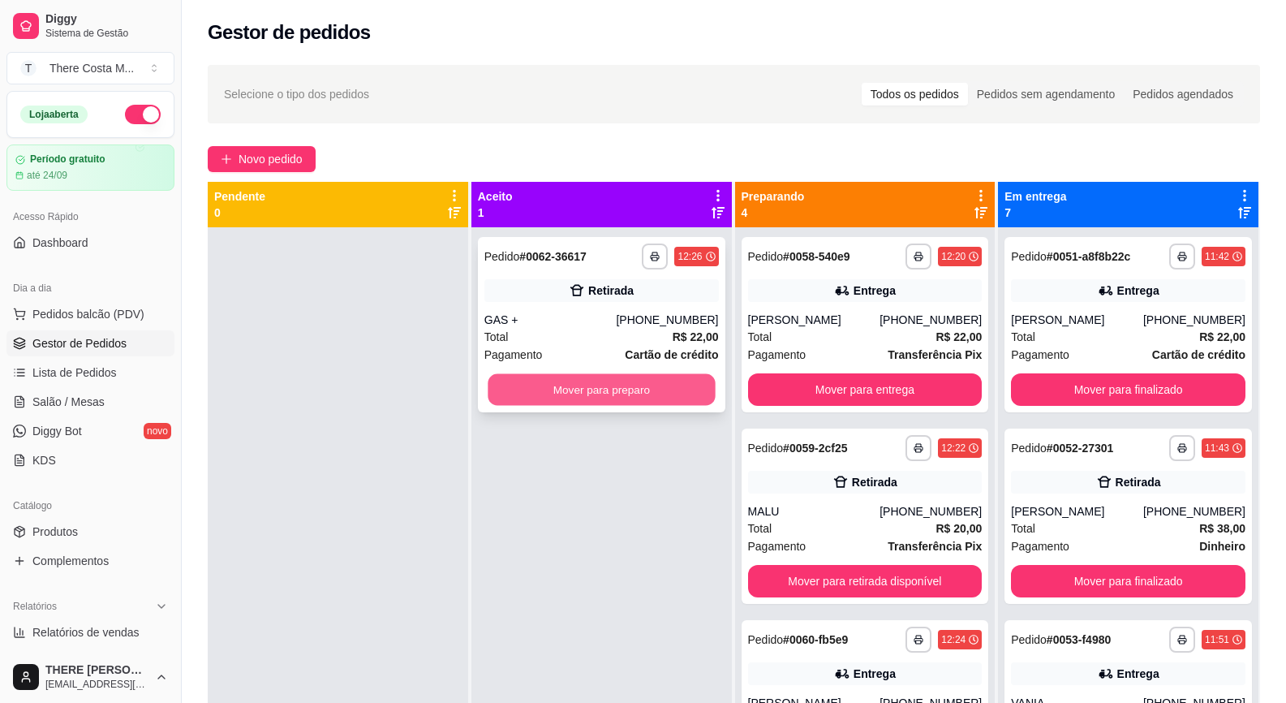
click at [626, 385] on button "Mover para preparo" at bounding box center [601, 390] width 227 height 32
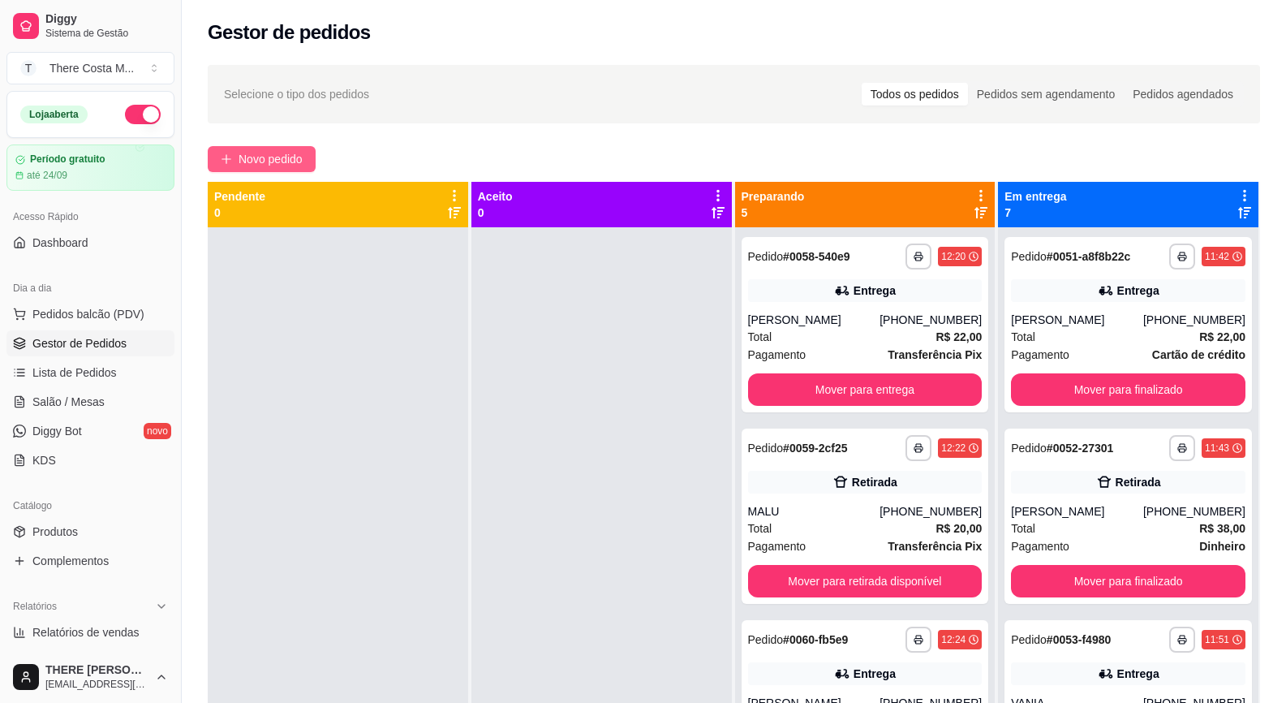
click at [285, 166] on span "Novo pedido" at bounding box center [271, 159] width 64 height 18
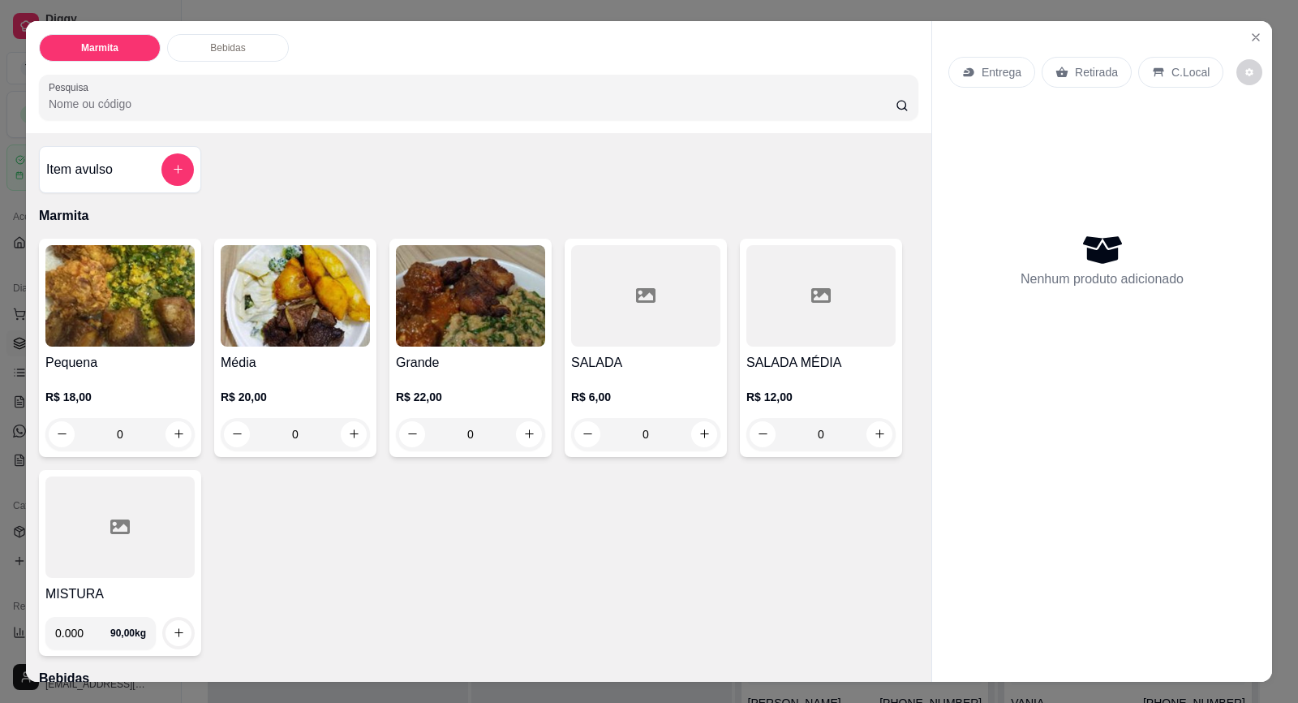
click at [983, 69] on p "Entrega" at bounding box center [1002, 72] width 40 height 16
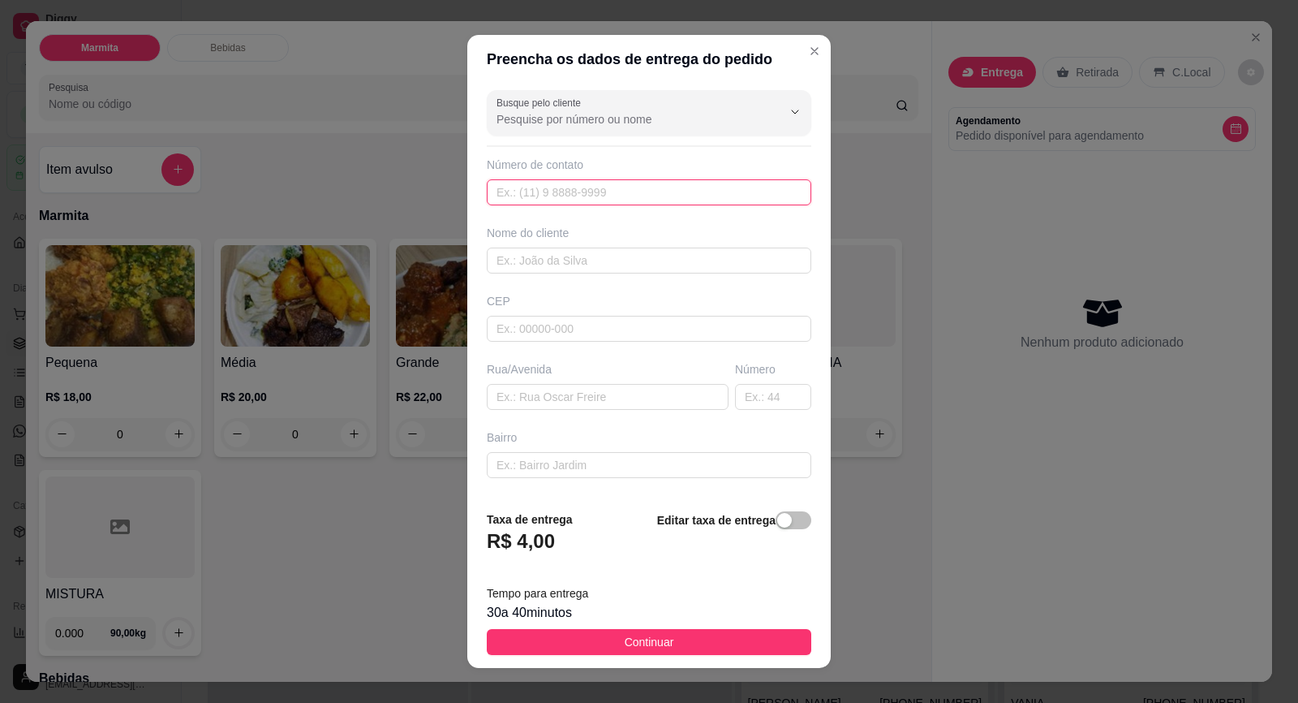
click at [577, 198] on input "text" at bounding box center [649, 192] width 325 height 26
paste input "[PHONE_NUMBER]"
click at [588, 269] on input "text" at bounding box center [649, 260] width 325 height 26
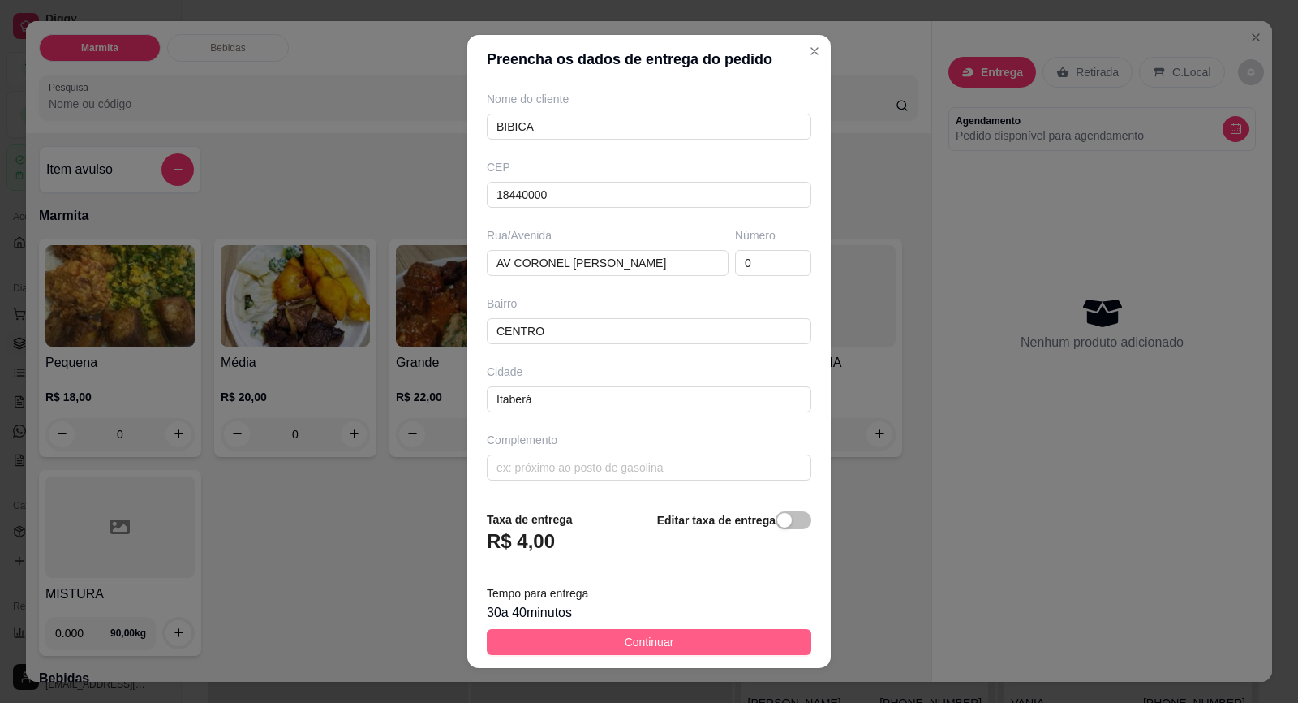
click at [706, 633] on button "Continuar" at bounding box center [649, 642] width 325 height 26
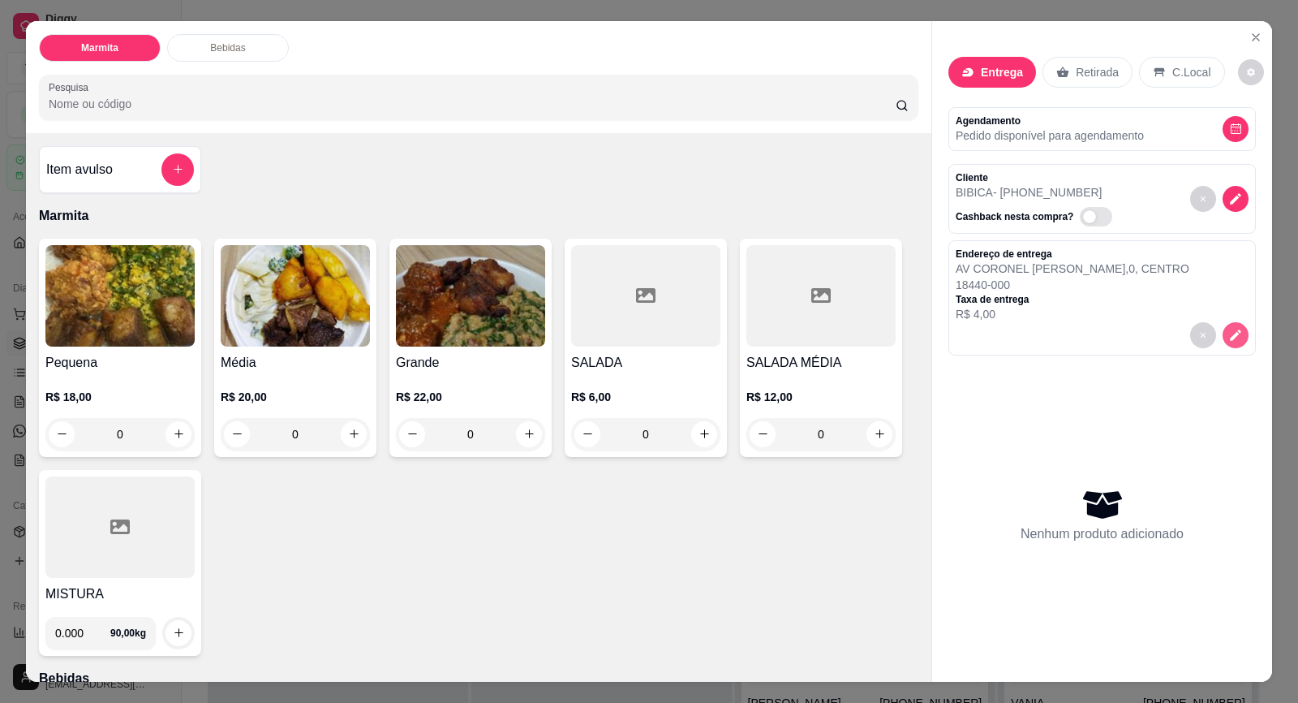
click at [1229, 335] on icon "decrease-product-quantity" at bounding box center [1236, 335] width 15 height 15
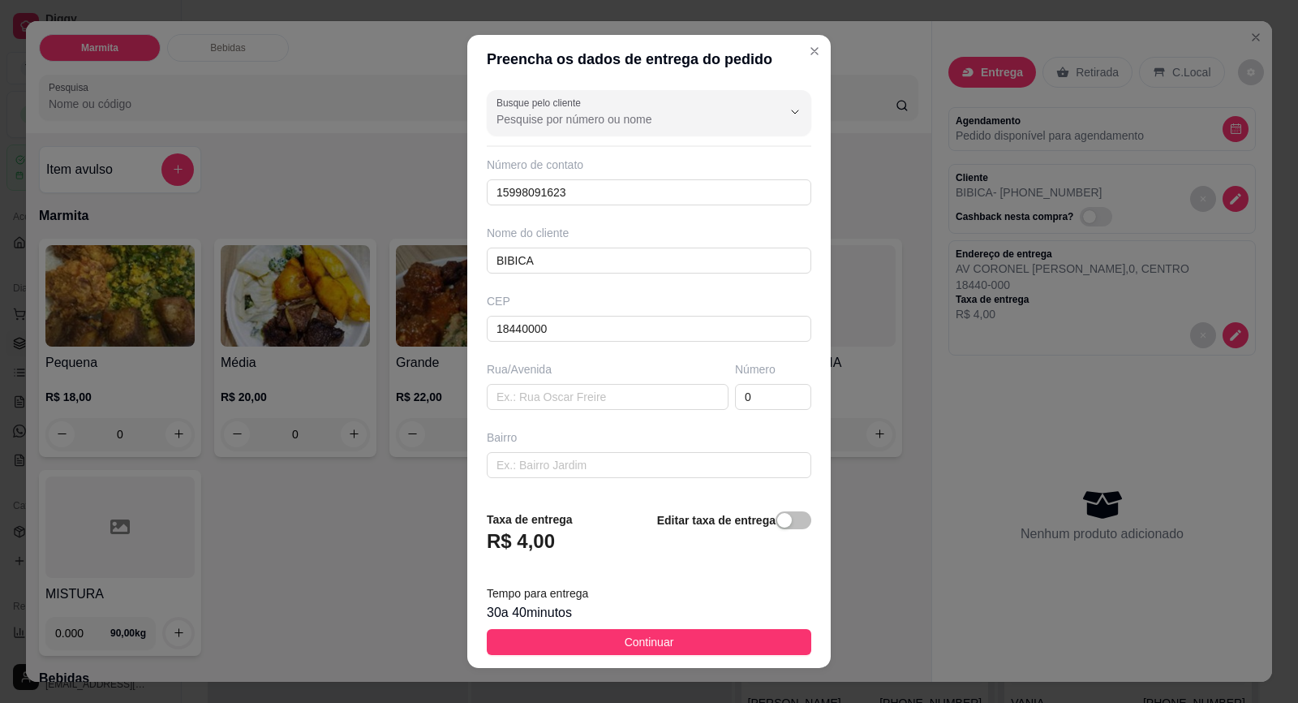
scroll to position [133, 0]
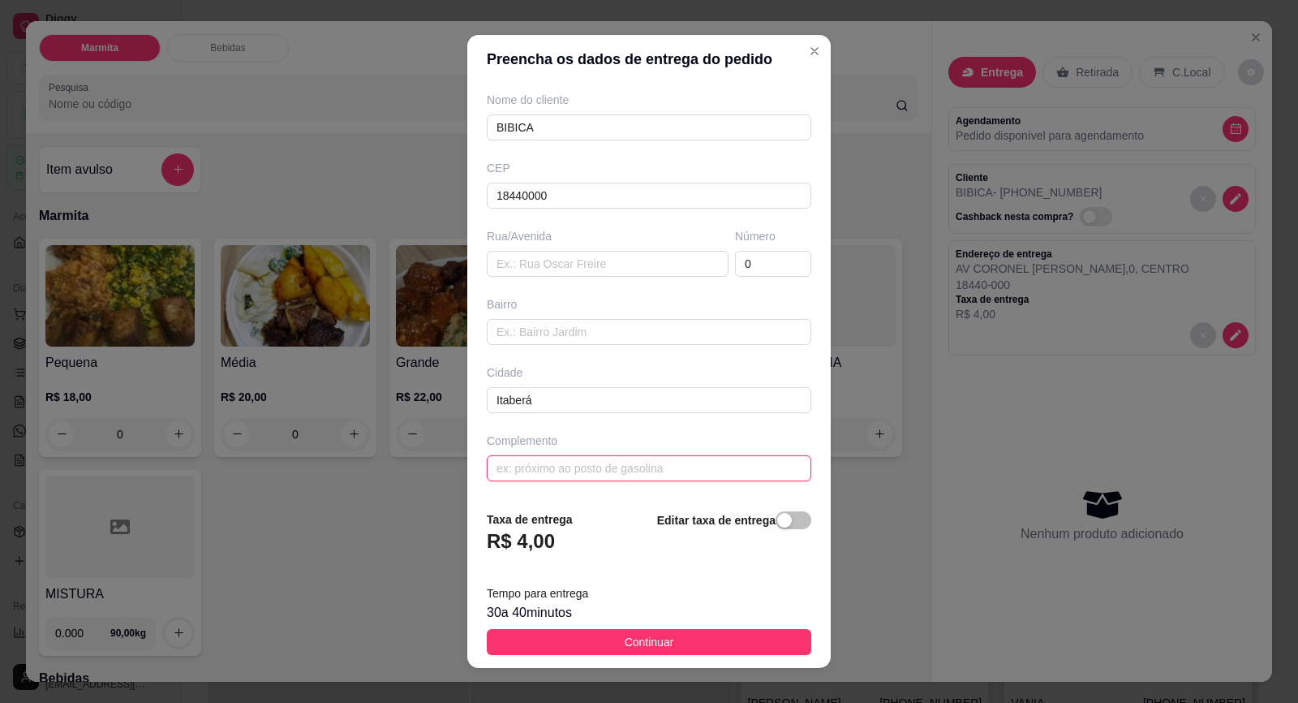
click at [631, 468] on input "text" at bounding box center [649, 468] width 325 height 26
click at [596, 248] on div "Rua/Avenida" at bounding box center [608, 252] width 248 height 49
click at [608, 258] on input "text" at bounding box center [608, 264] width 242 height 26
click at [667, 643] on button "Continuar" at bounding box center [649, 642] width 325 height 26
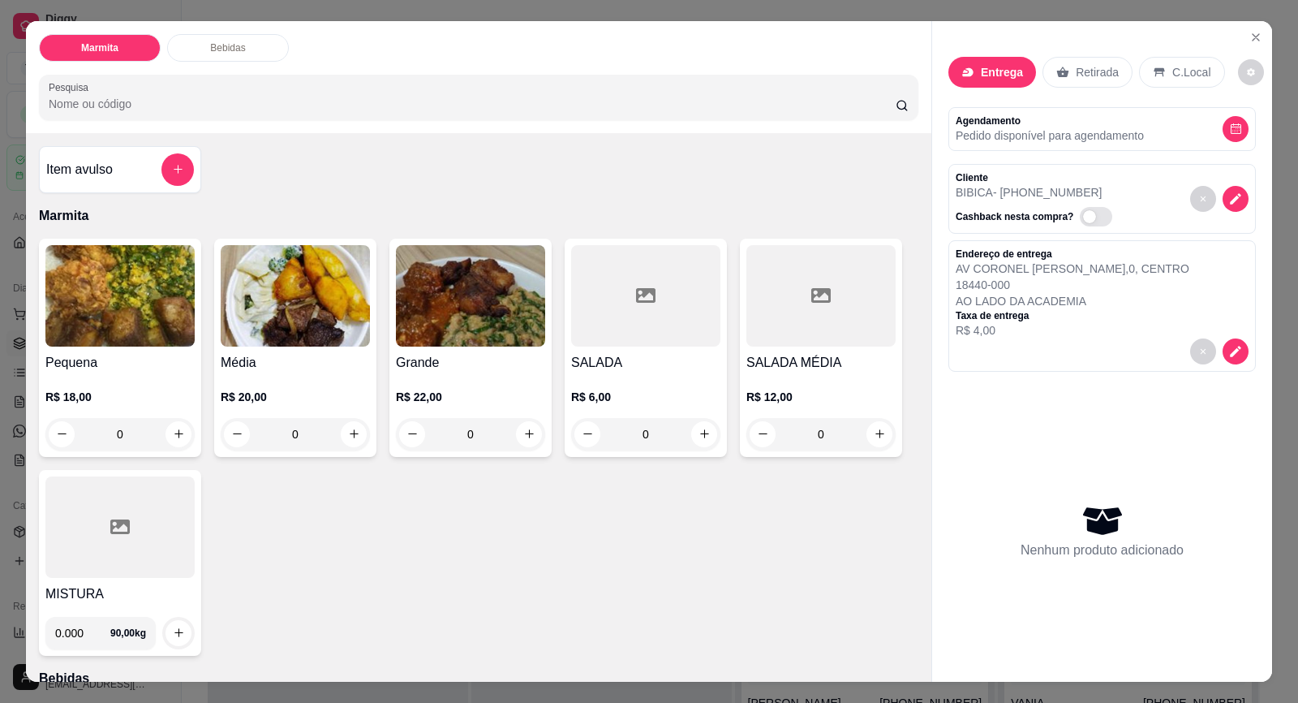
click at [471, 369] on h4 "Grande" at bounding box center [470, 362] width 149 height 19
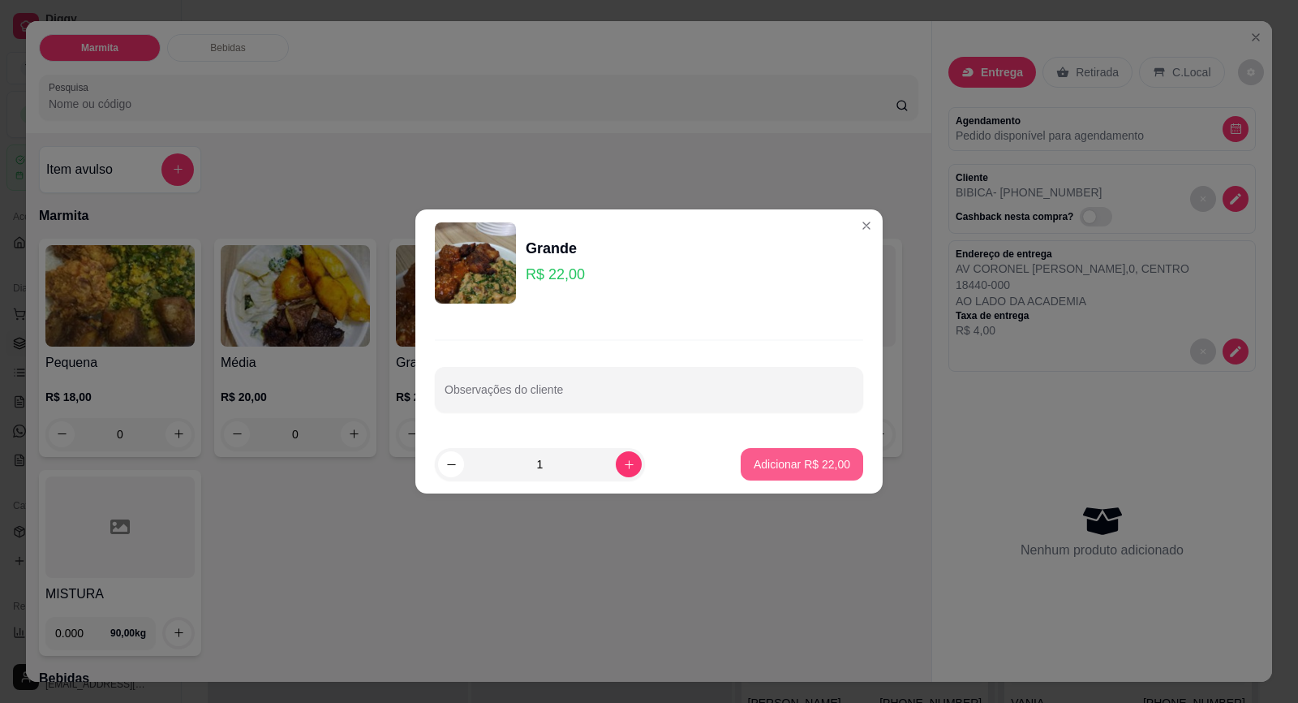
click at [771, 455] on button "Adicionar R$ 22,00" at bounding box center [802, 464] width 123 height 32
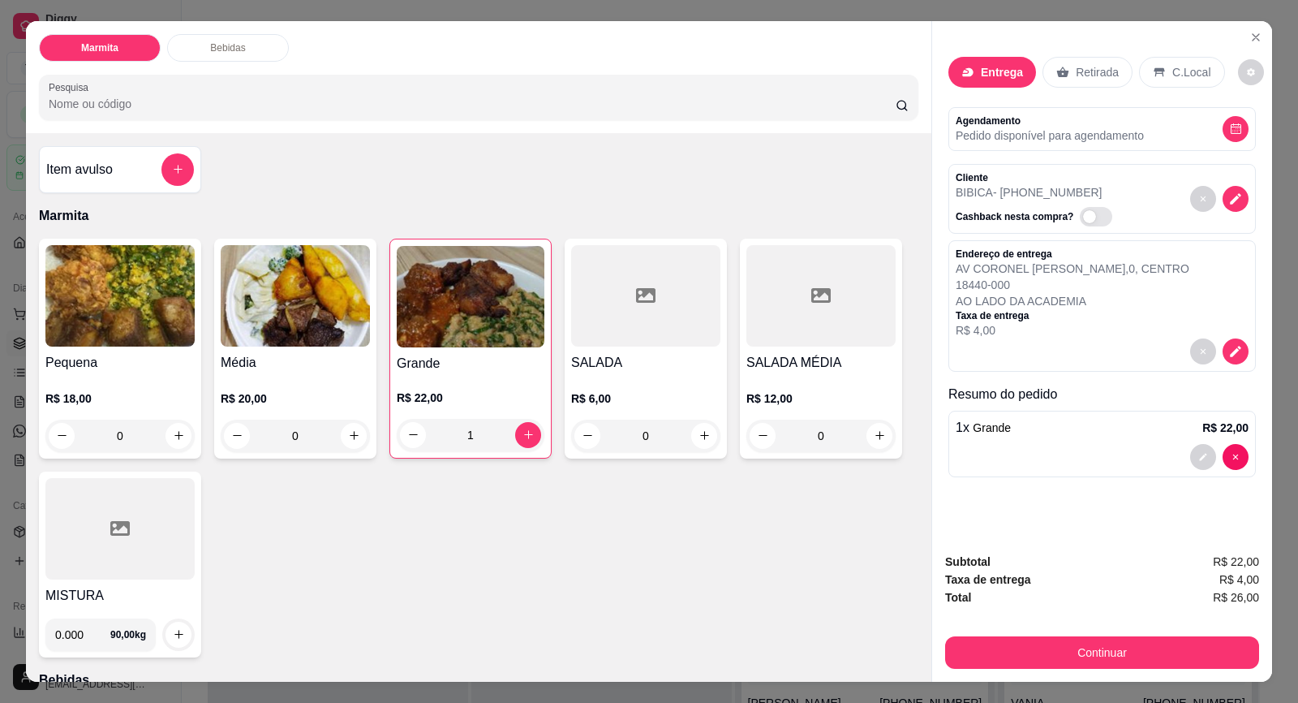
click at [313, 359] on h4 "Média" at bounding box center [295, 362] width 149 height 19
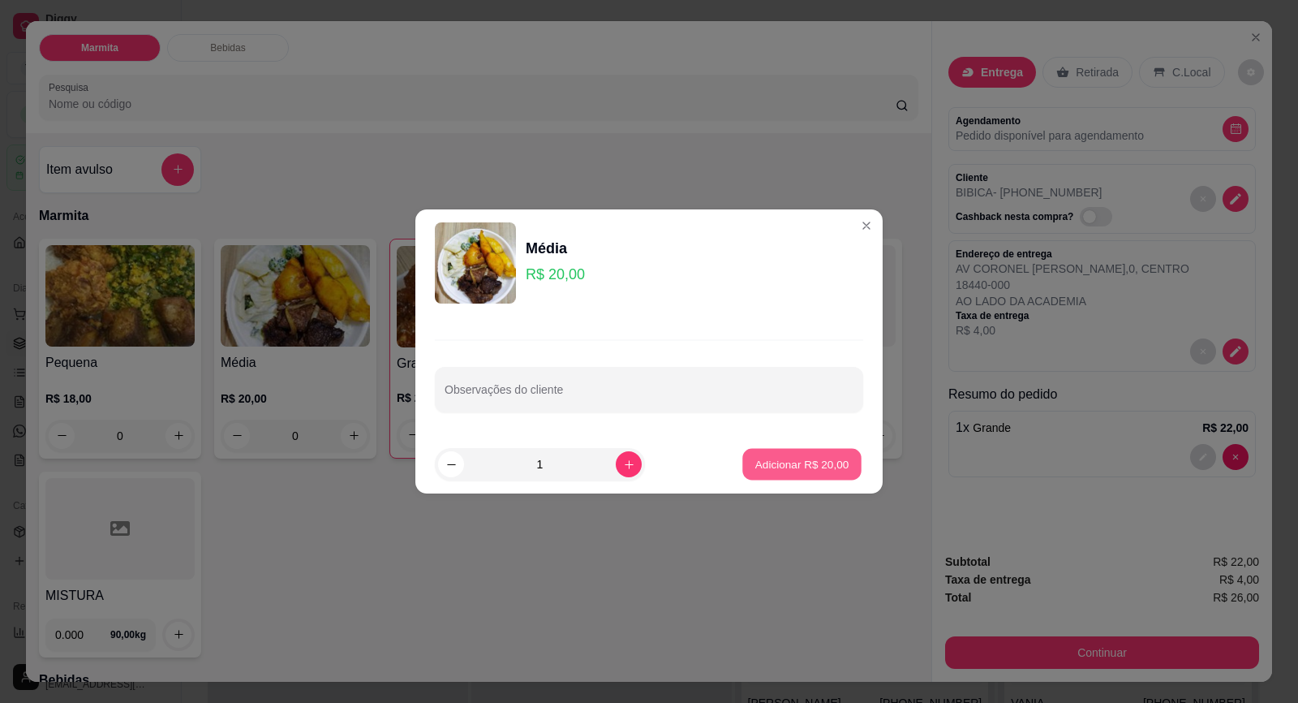
click at [837, 471] on button "Adicionar R$ 20,00" at bounding box center [801, 465] width 119 height 32
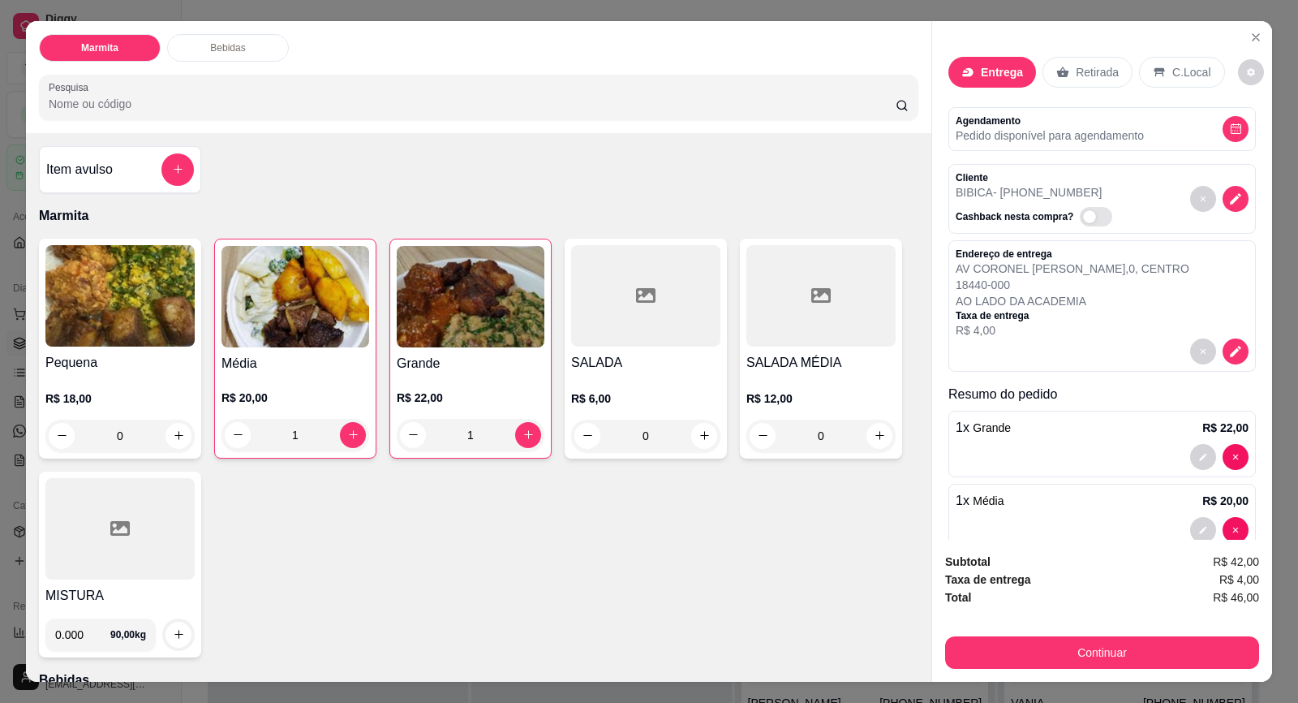
scroll to position [406, 0]
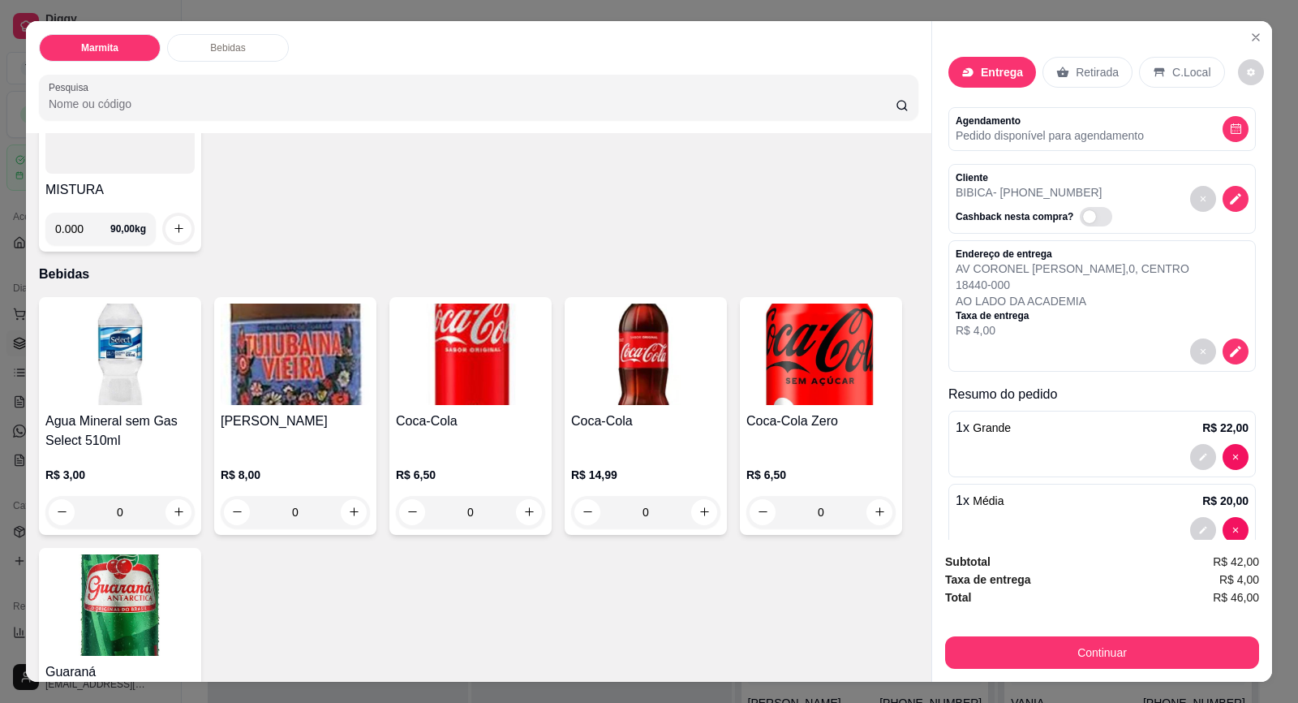
click at [301, 396] on img at bounding box center [295, 353] width 149 height 101
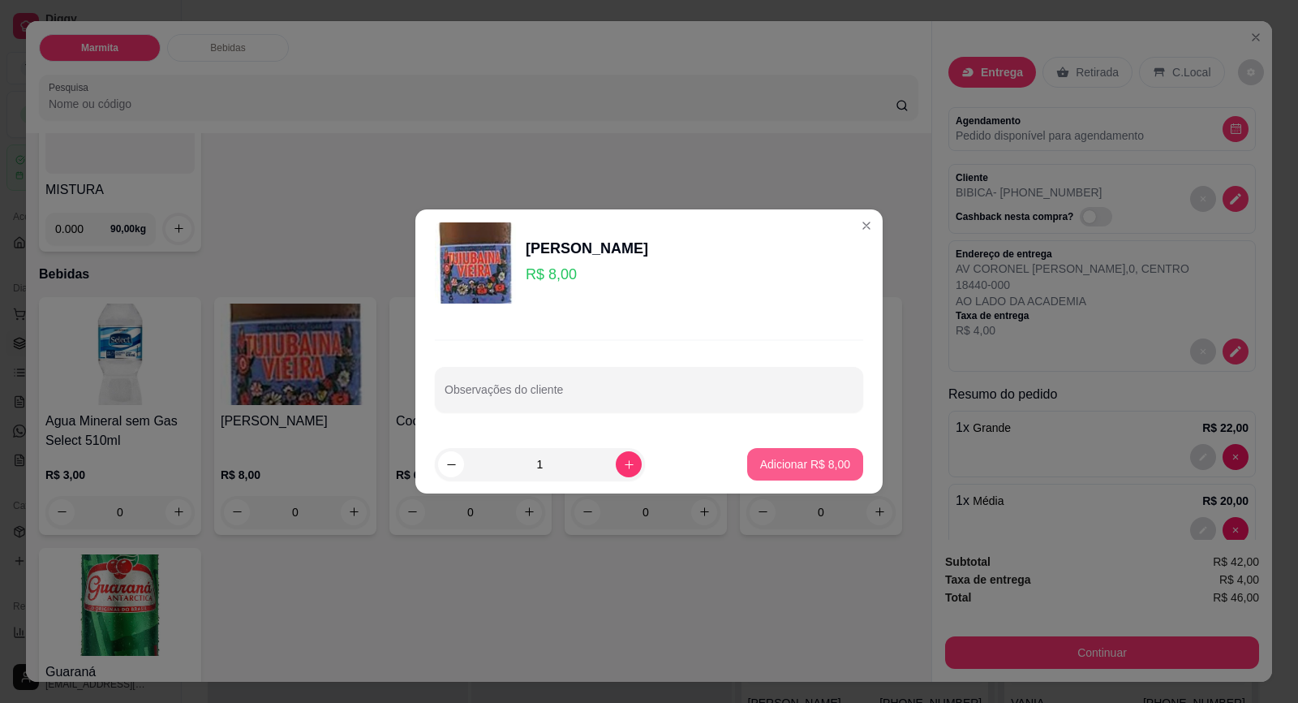
click at [784, 471] on p "Adicionar R$ 8,00" at bounding box center [805, 464] width 90 height 16
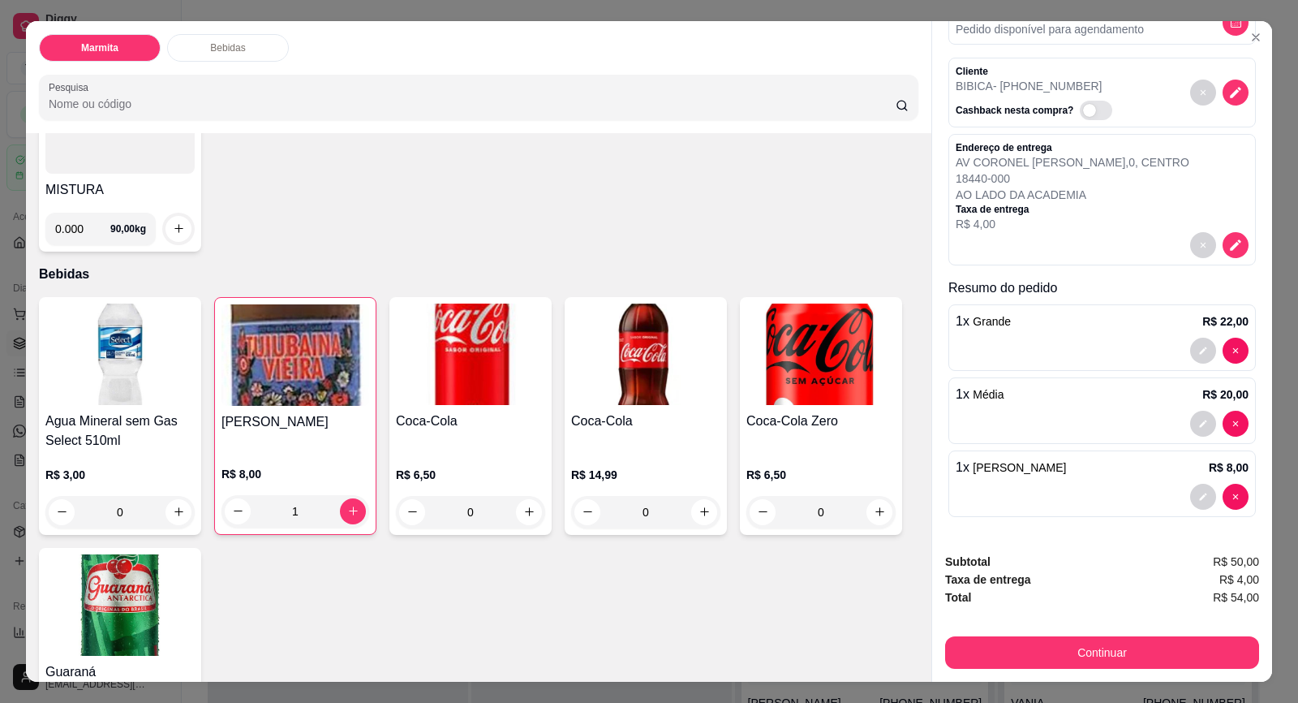
scroll to position [31, 0]
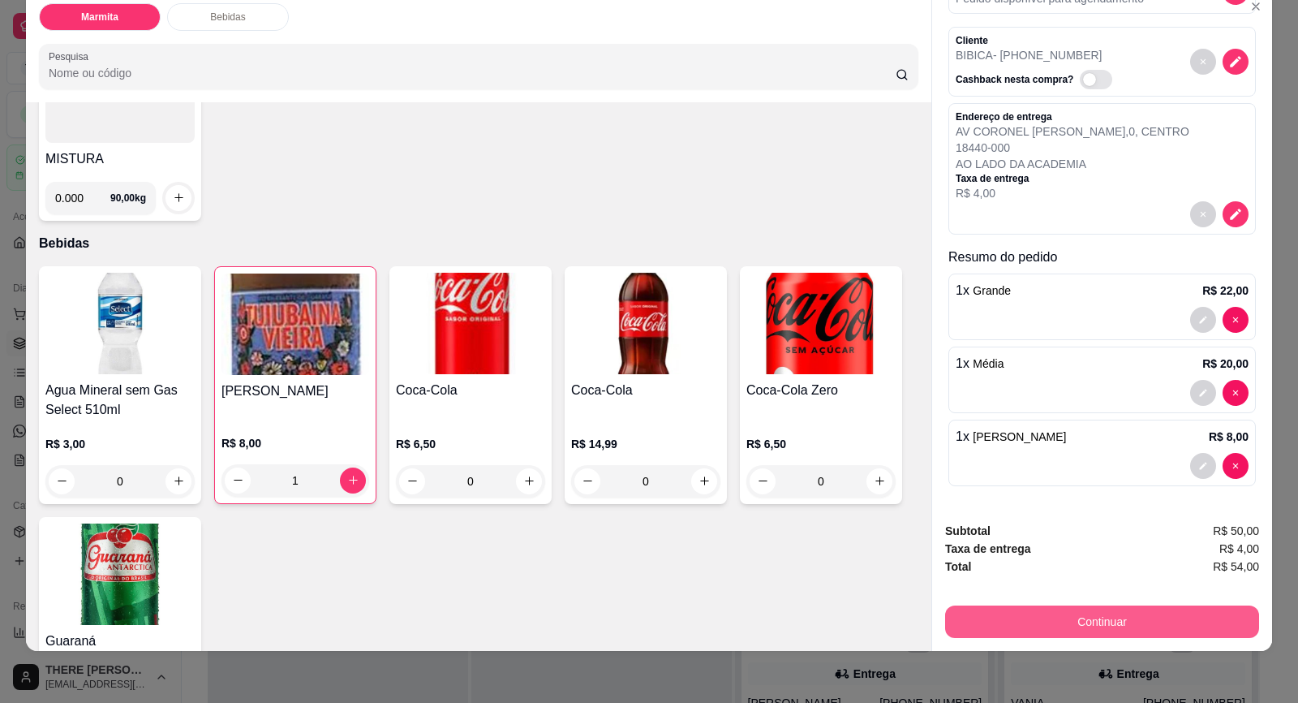
click at [1104, 613] on button "Continuar" at bounding box center [1102, 621] width 314 height 32
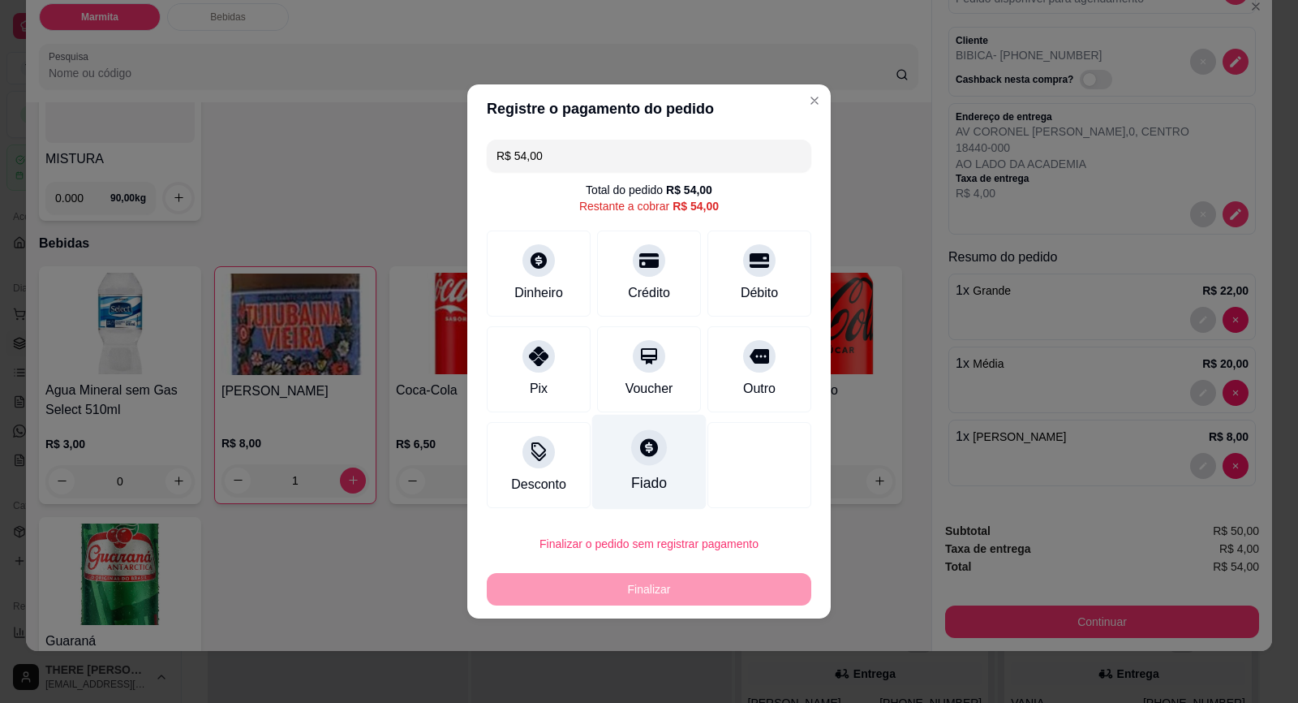
click at [642, 459] on div at bounding box center [649, 447] width 36 height 36
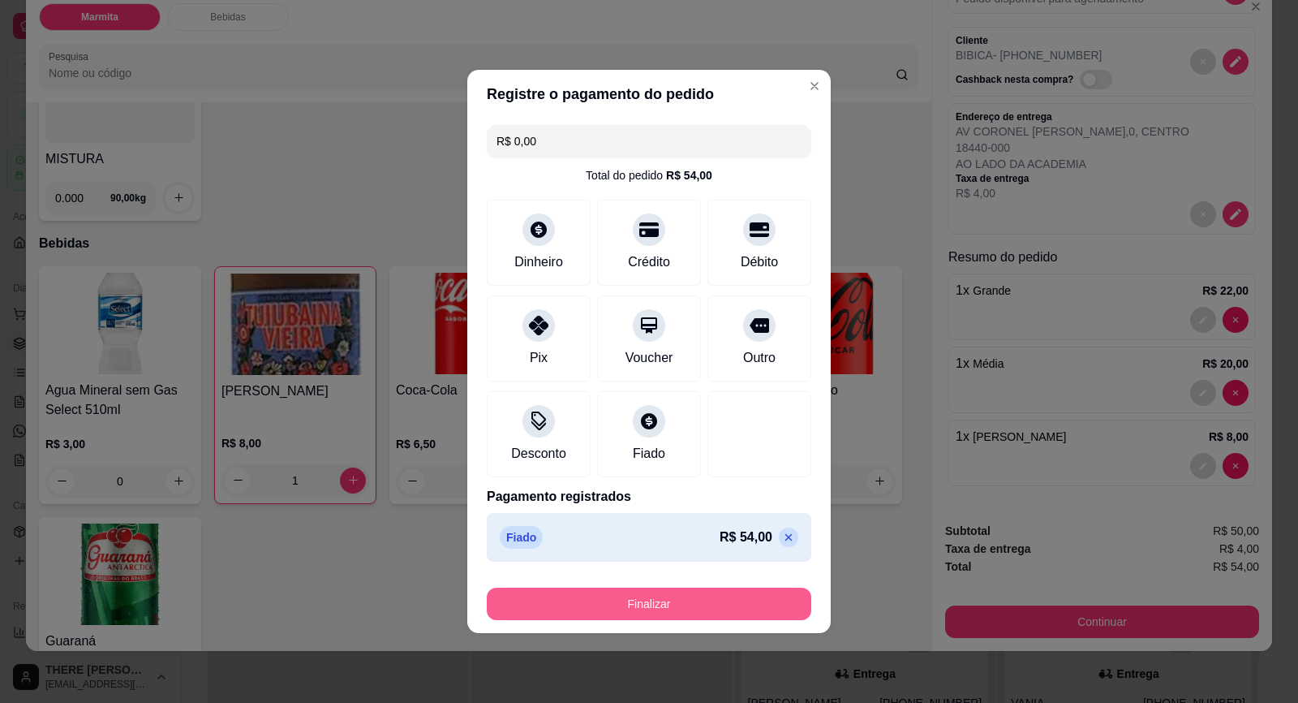
click at [707, 609] on button "Finalizar" at bounding box center [649, 603] width 325 height 32
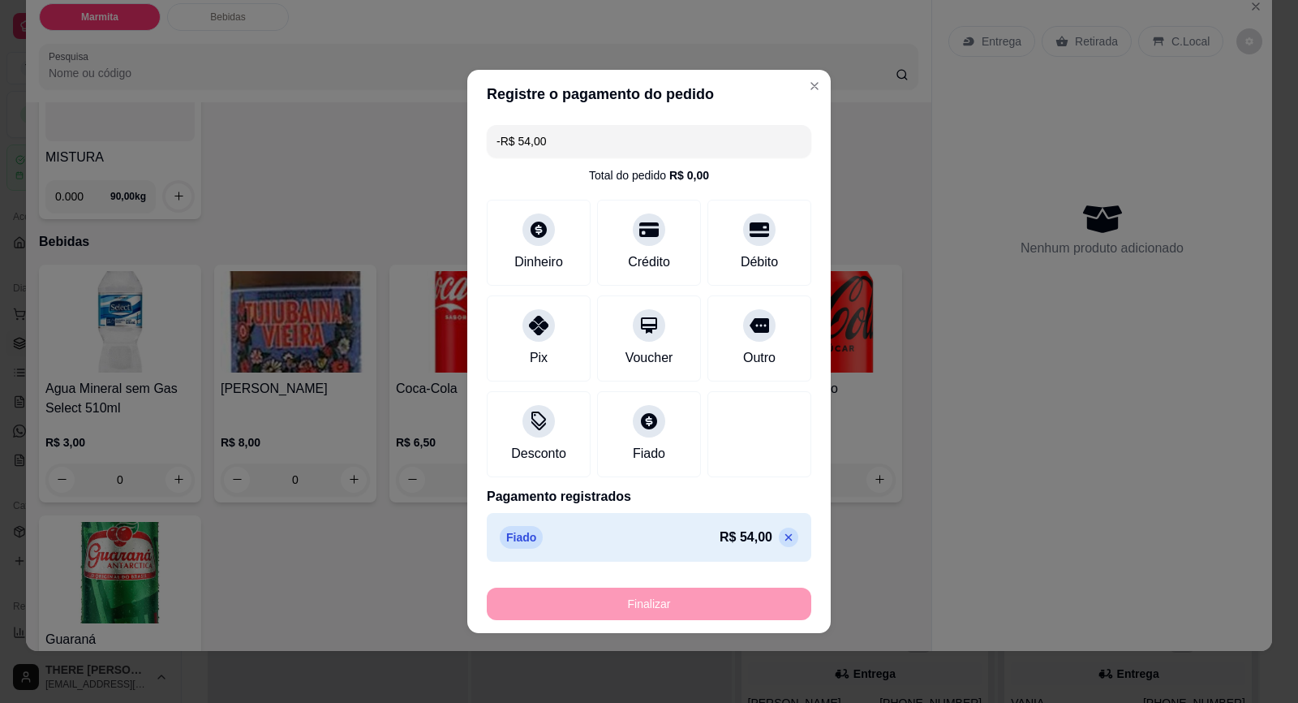
scroll to position [404, 0]
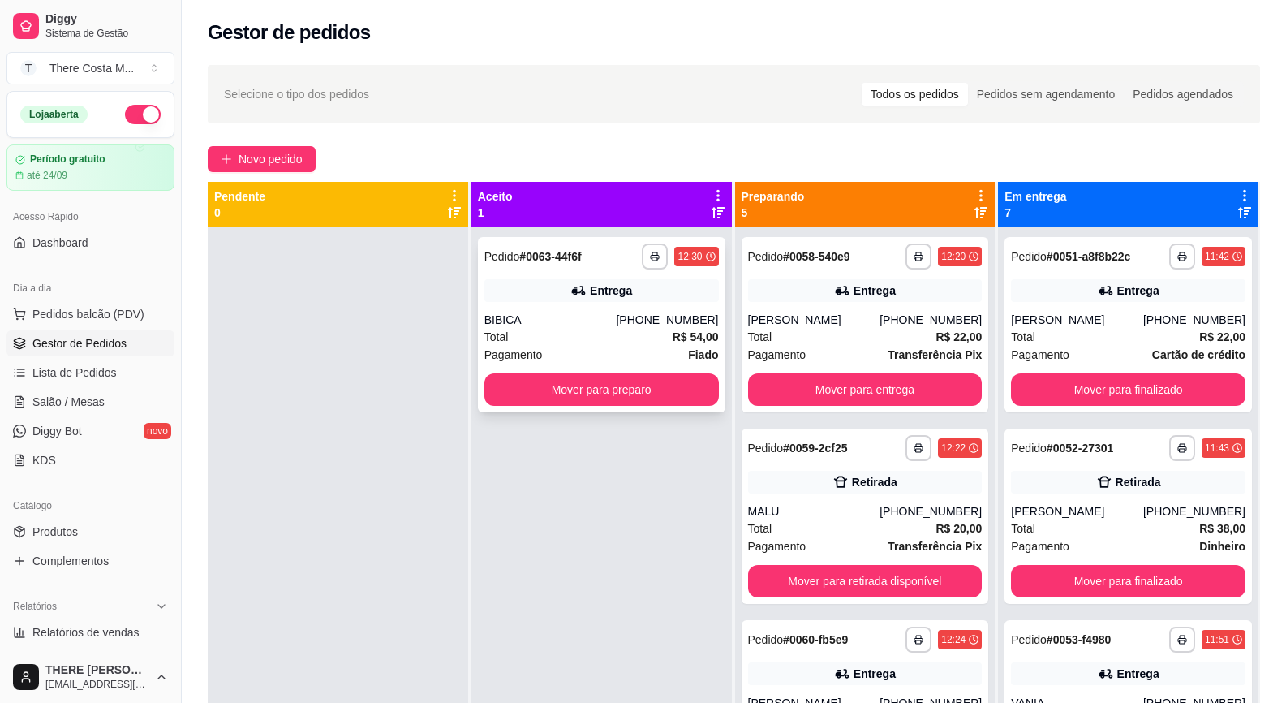
click at [686, 342] on strong "R$ 54,00" at bounding box center [696, 336] width 46 height 13
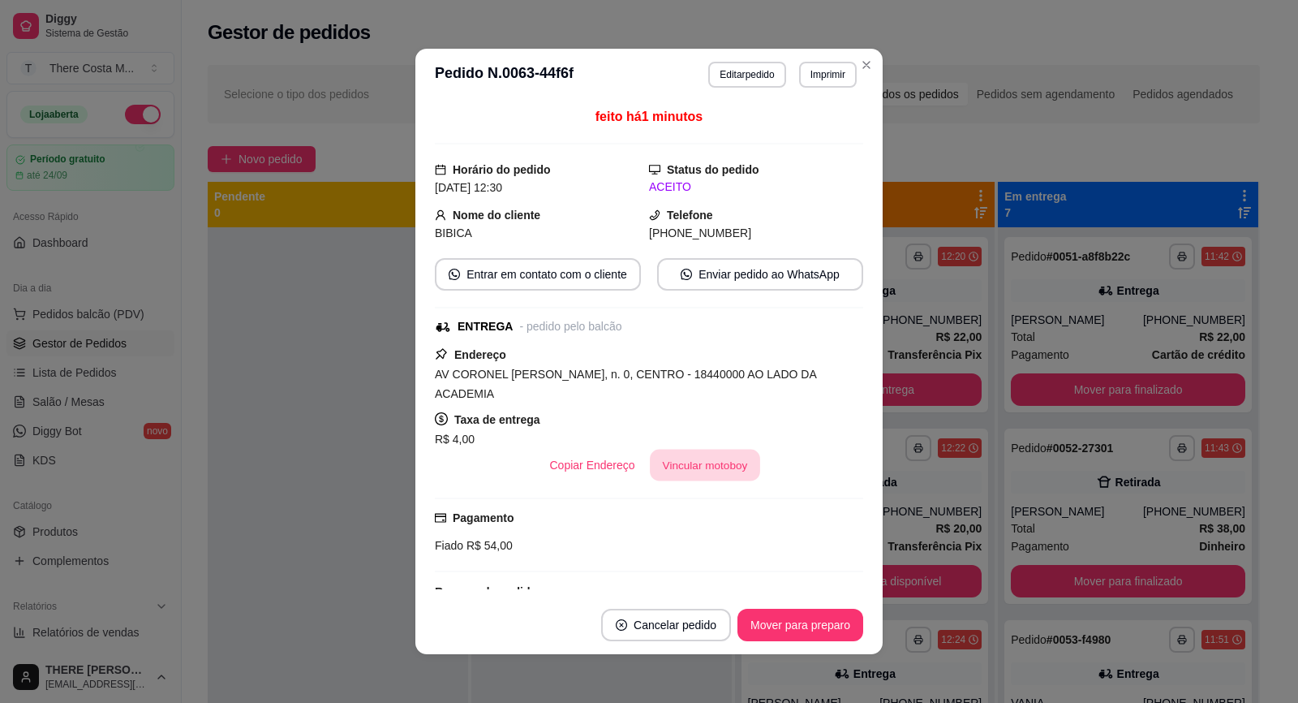
click at [703, 450] on button "Vincular motoboy" at bounding box center [705, 466] width 110 height 32
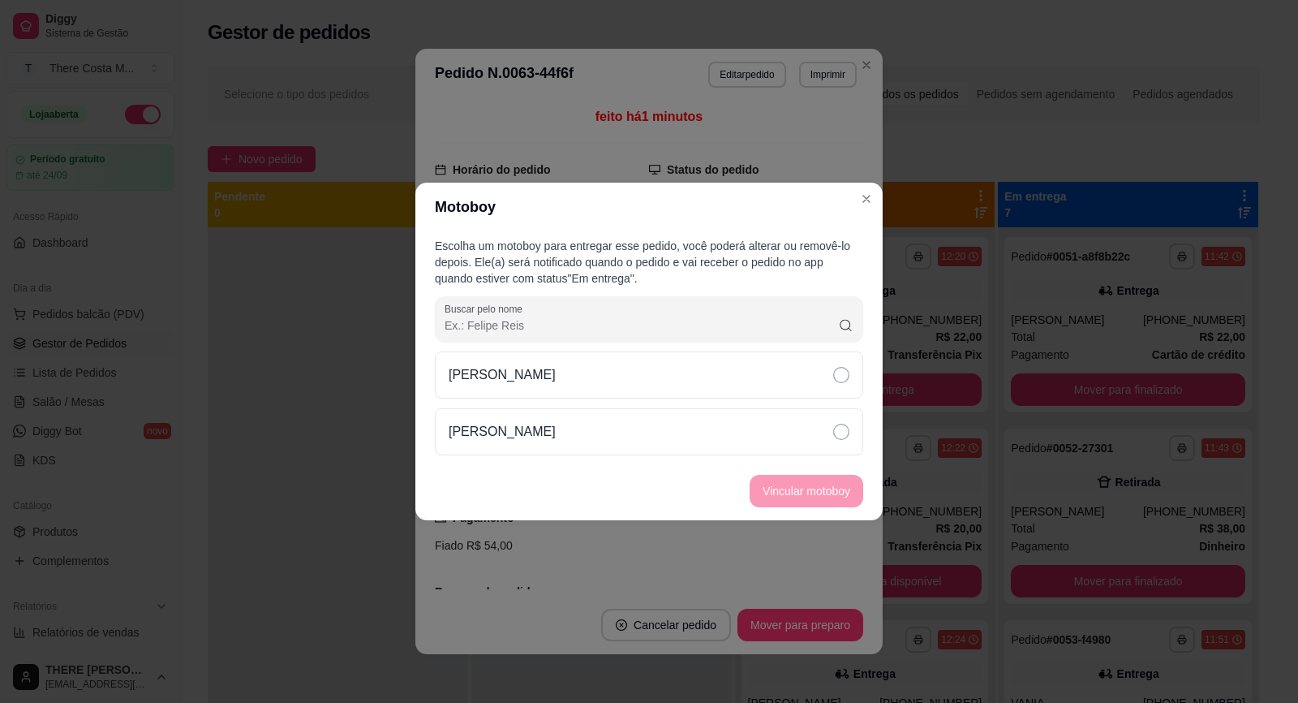
click at [687, 377] on div "[PERSON_NAME]" at bounding box center [649, 374] width 428 height 47
click at [820, 489] on button "Vincular motoboy" at bounding box center [807, 491] width 114 height 32
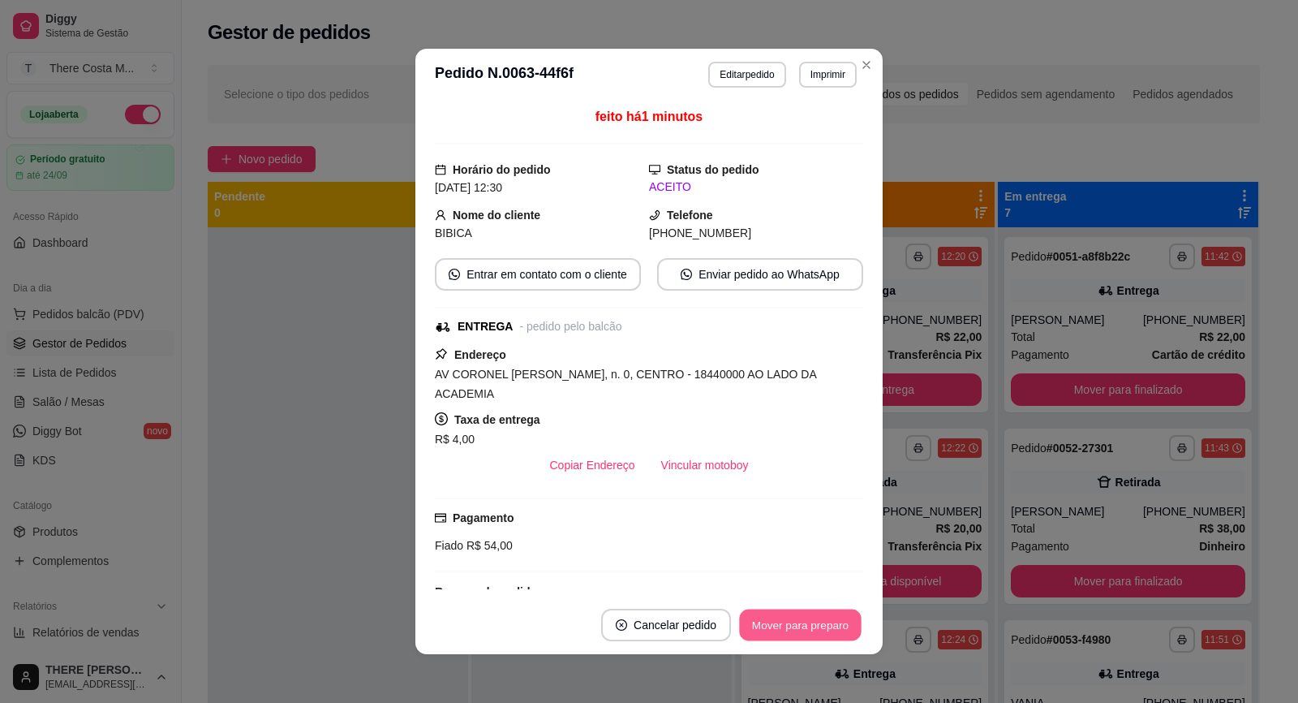
click at [828, 629] on button "Mover para preparo" at bounding box center [800, 625] width 122 height 32
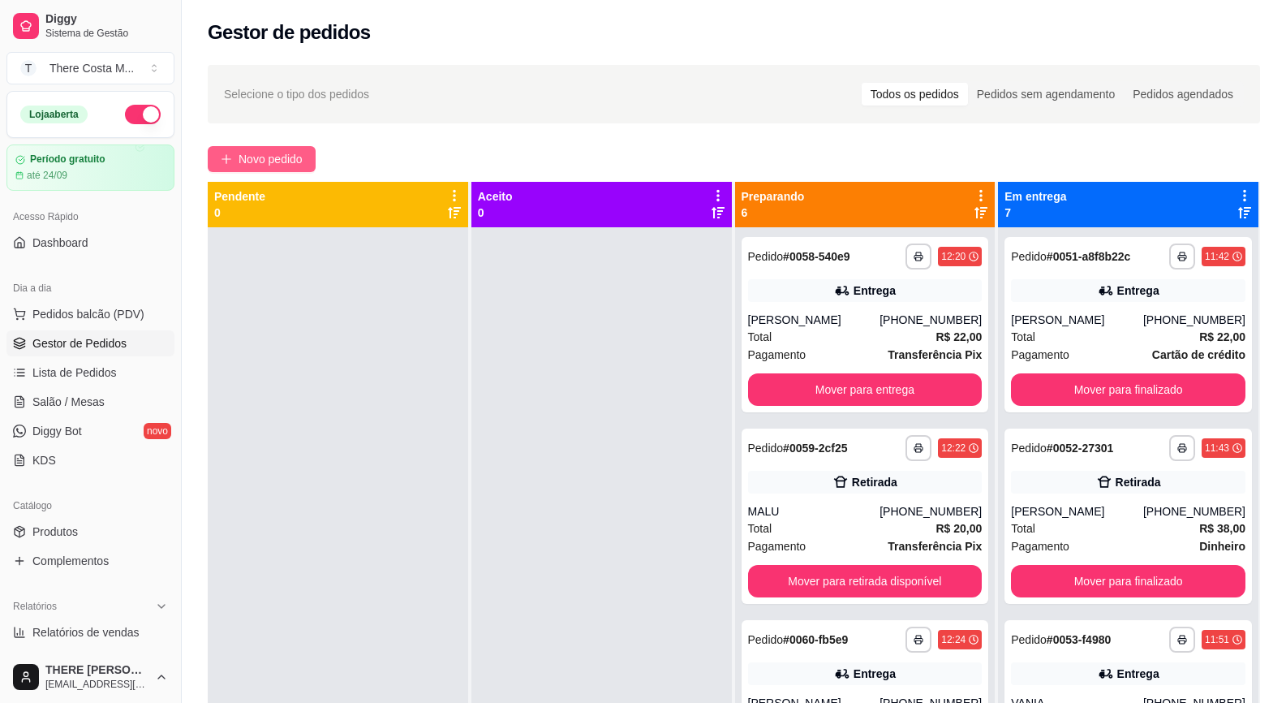
click at [290, 170] on button "Novo pedido" at bounding box center [262, 159] width 108 height 26
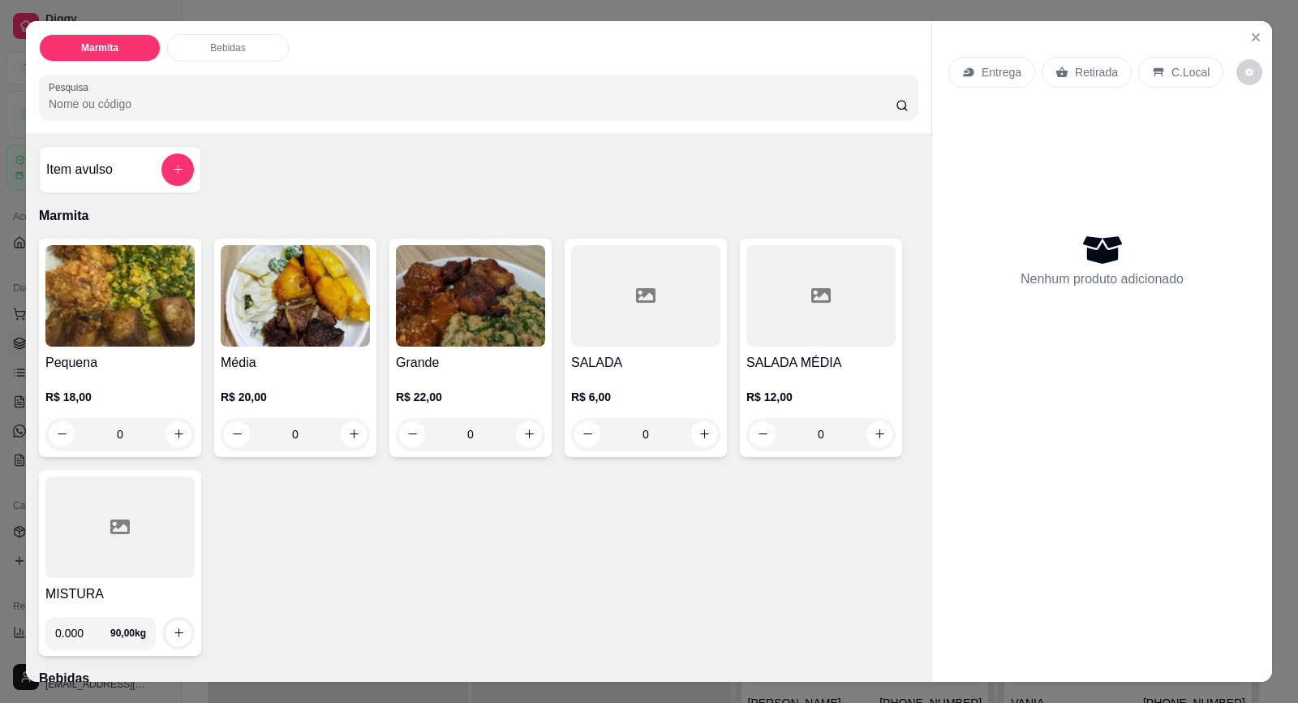
click at [1002, 70] on p "Entrega" at bounding box center [1002, 72] width 40 height 16
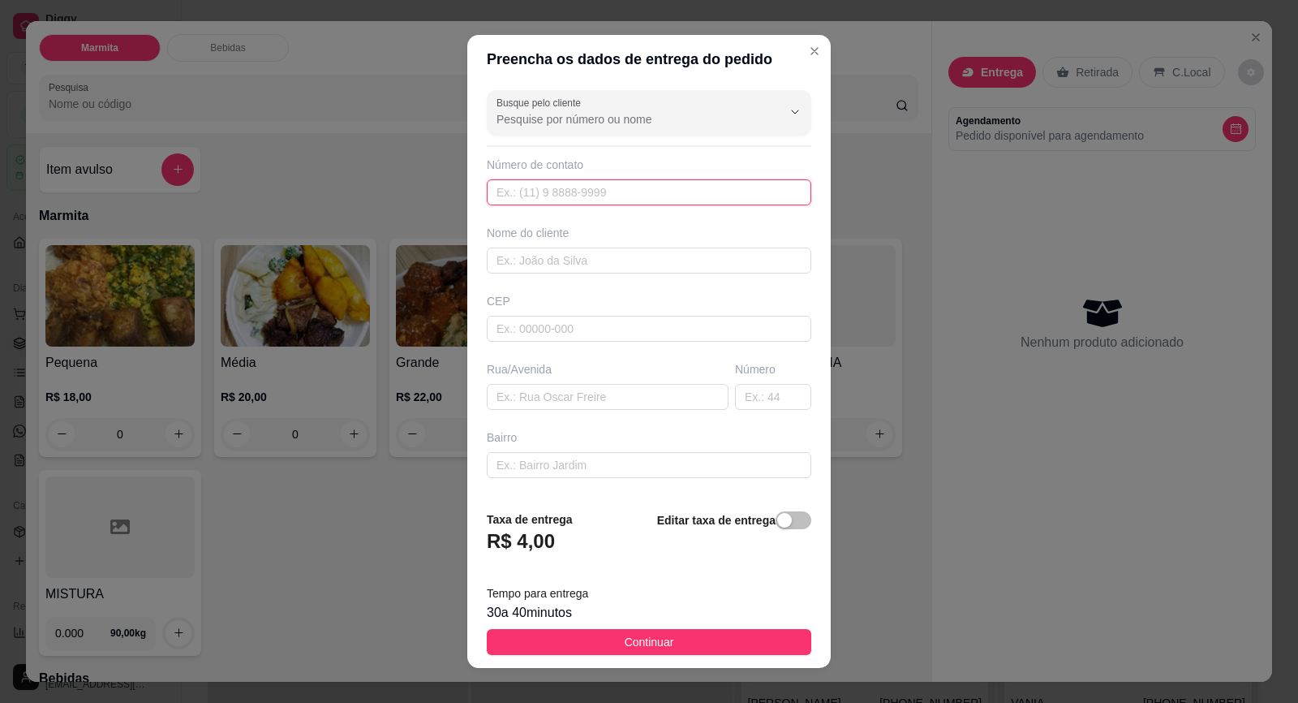
click at [639, 200] on input "text" at bounding box center [649, 192] width 325 height 26
paste input "[PHONE_NUMBER]"
click at [640, 247] on div "Nome do cliente" at bounding box center [649, 249] width 331 height 49
click at [641, 255] on input "text" at bounding box center [649, 260] width 325 height 26
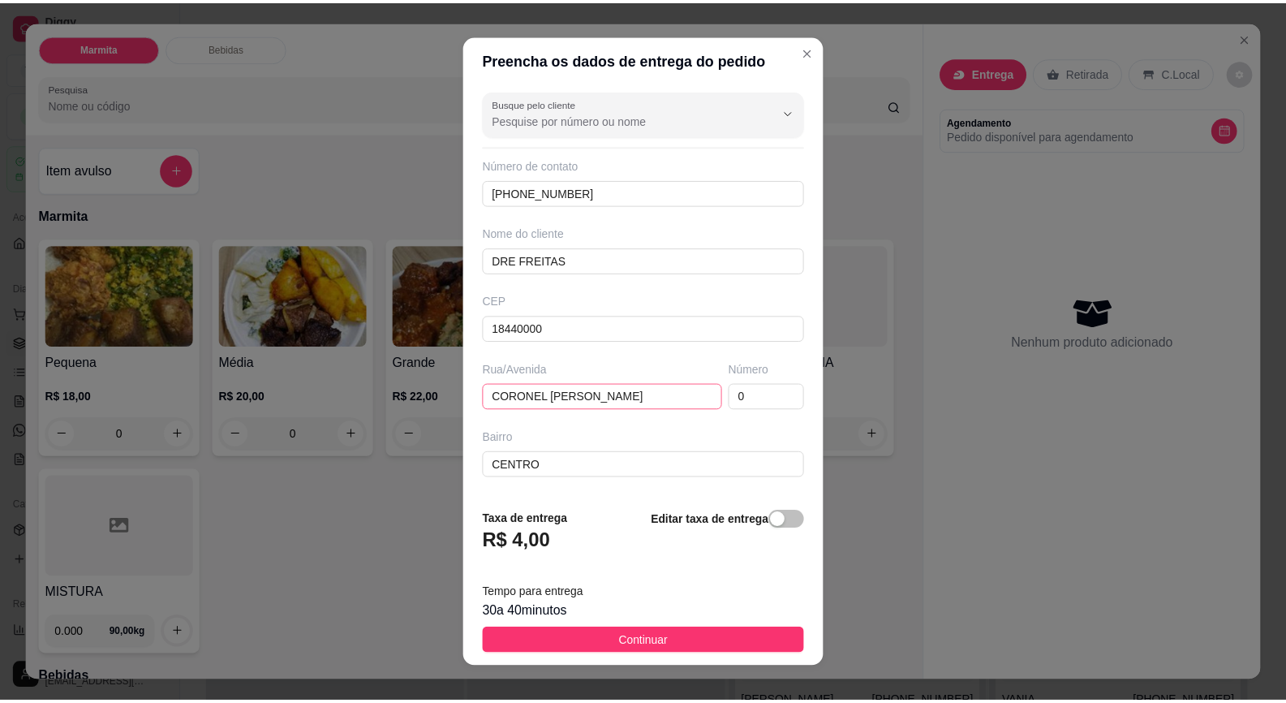
scroll to position [134, 0]
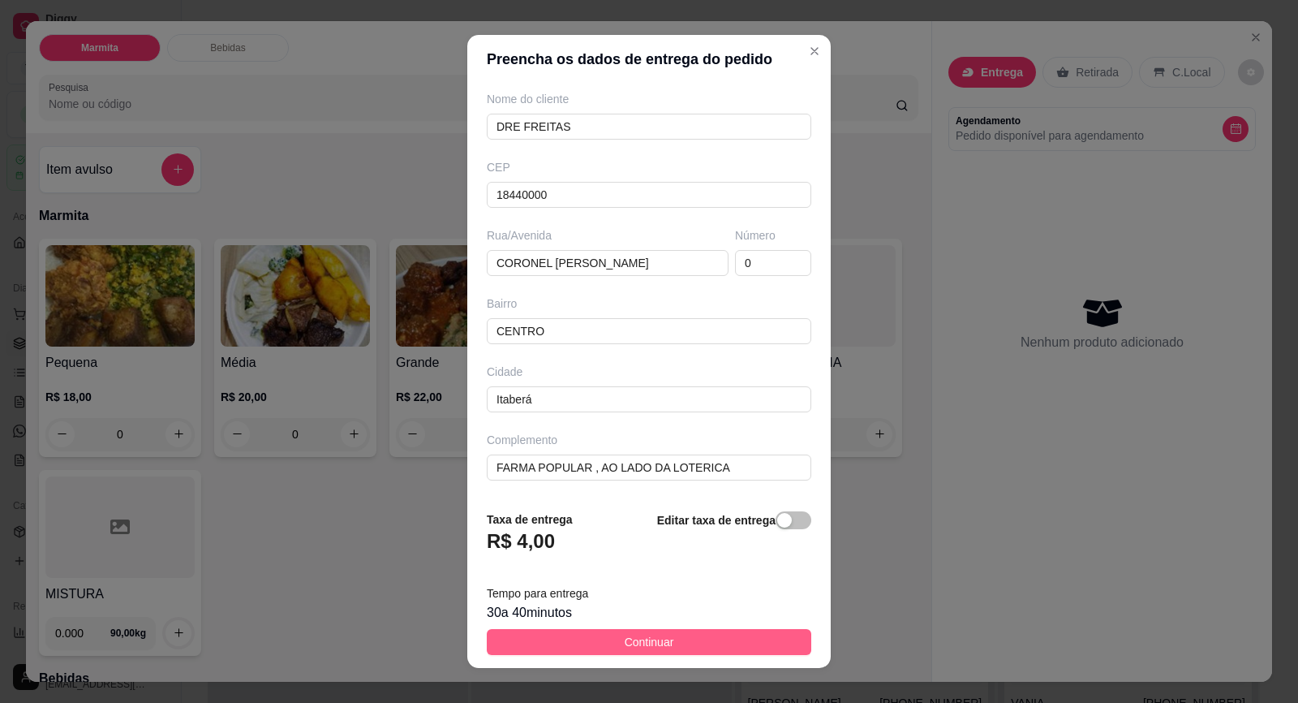
click at [646, 639] on span "Continuar" at bounding box center [649, 642] width 49 height 18
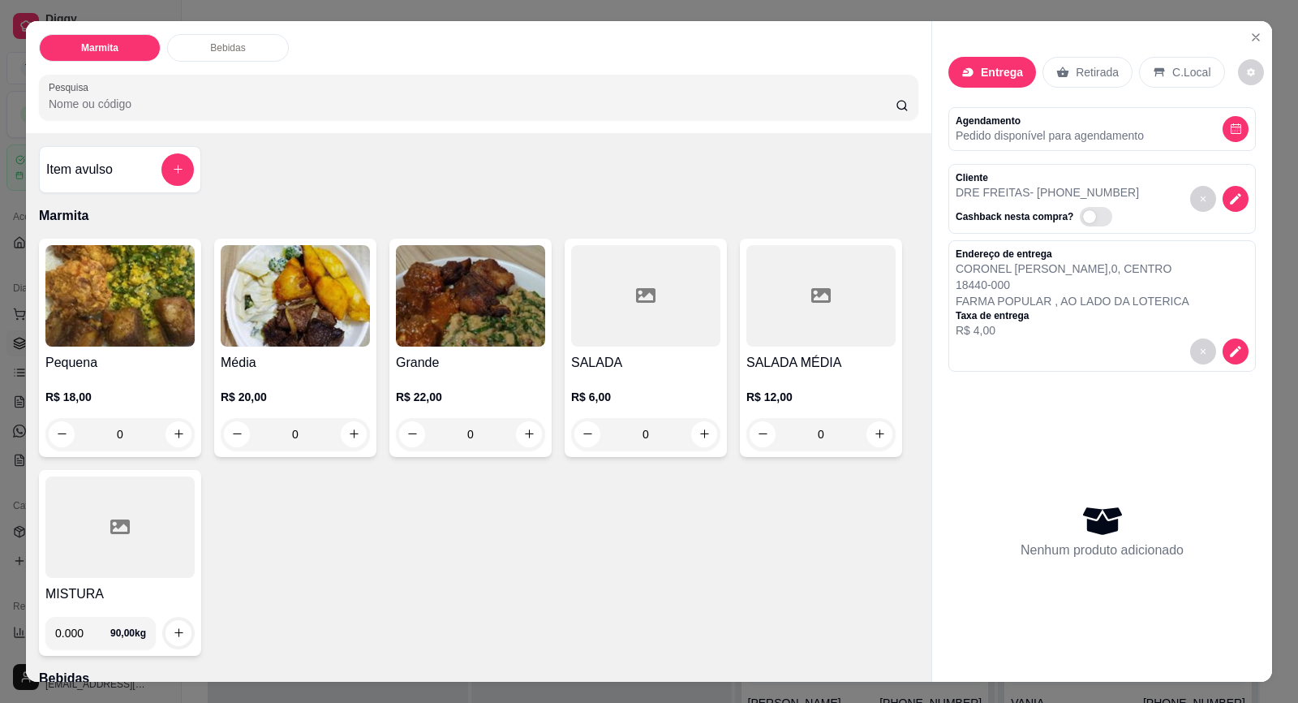
click at [59, 300] on img at bounding box center [119, 295] width 149 height 101
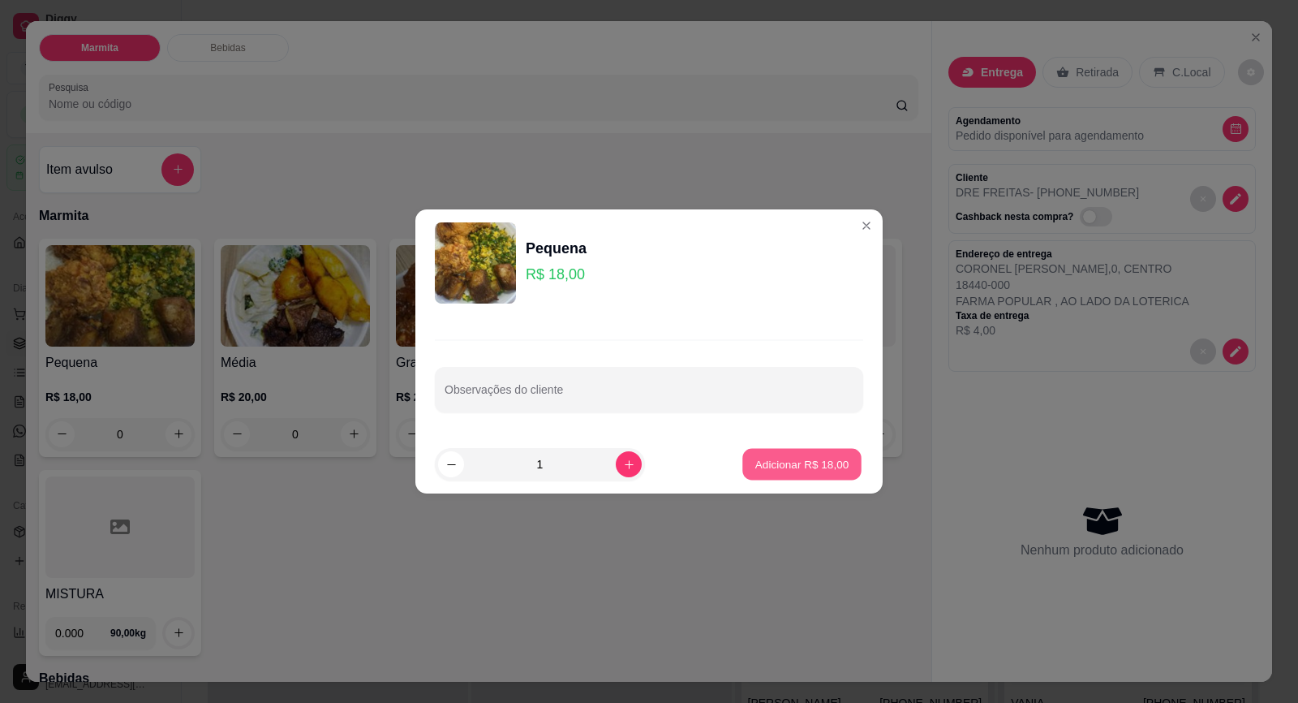
click at [807, 463] on p "Adicionar R$ 18,00" at bounding box center [802, 463] width 94 height 15
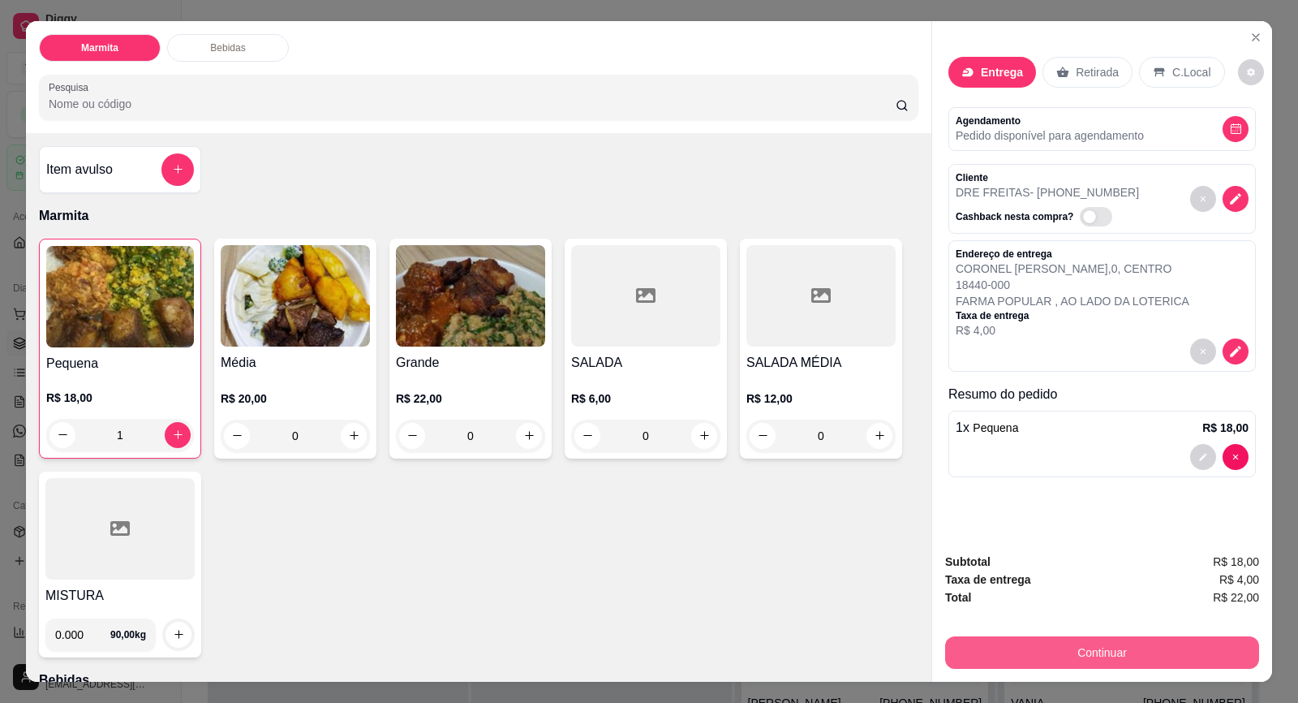
click at [1013, 638] on button "Continuar" at bounding box center [1102, 652] width 314 height 32
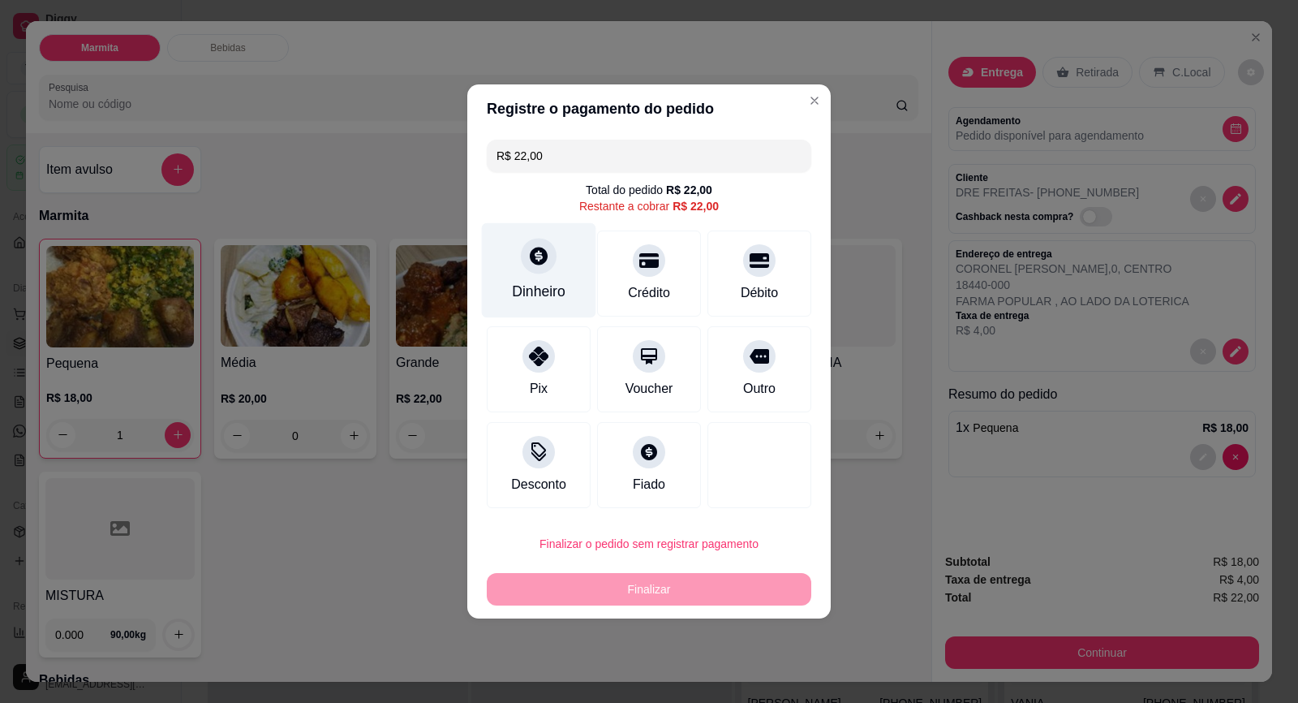
click at [535, 269] on div at bounding box center [539, 256] width 36 height 36
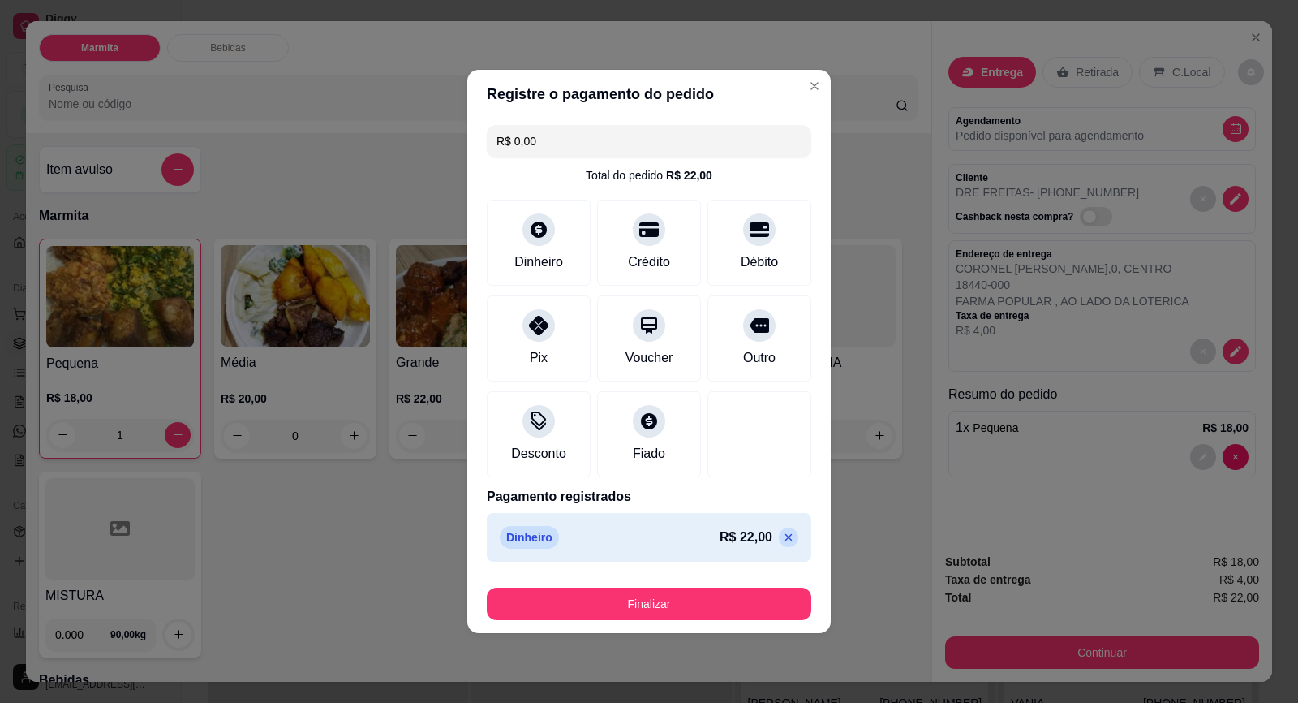
click at [723, 582] on div "Finalizar" at bounding box center [649, 600] width 325 height 39
click at [729, 587] on div "Finalizar" at bounding box center [649, 600] width 325 height 39
click at [731, 591] on button "Finalizar" at bounding box center [649, 603] width 325 height 32
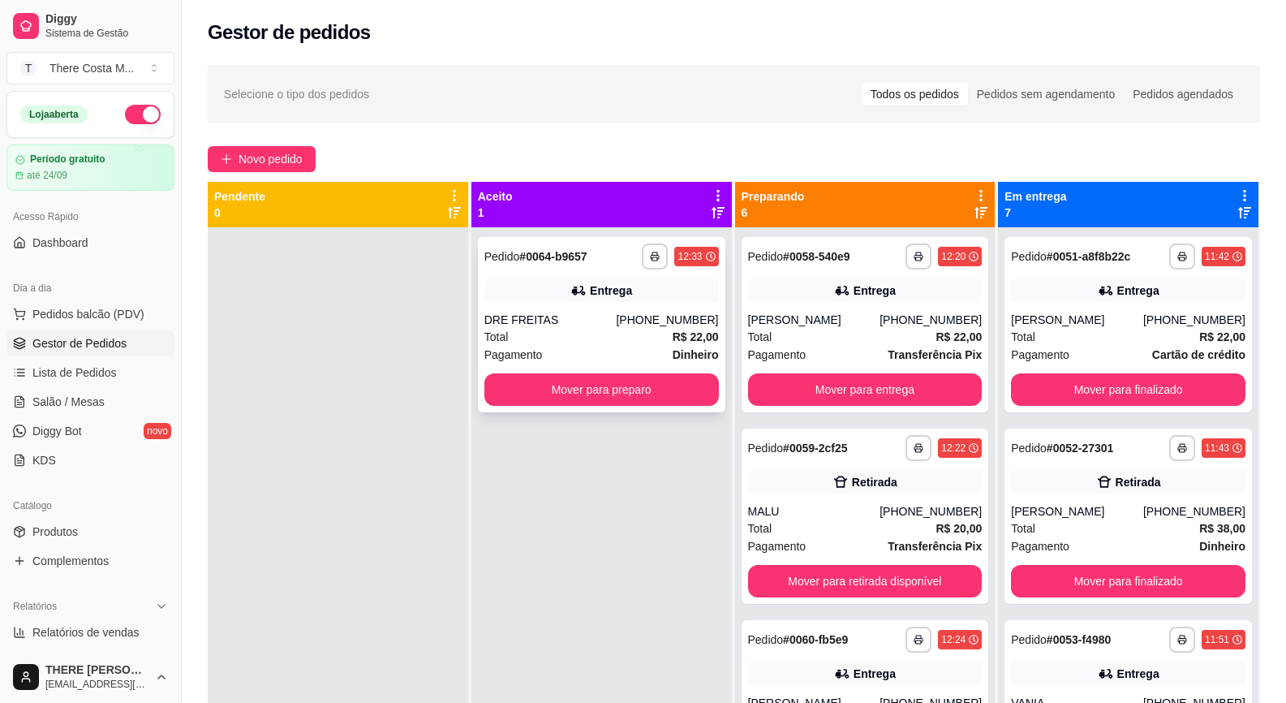
click at [630, 335] on div "Total R$ 22,00" at bounding box center [601, 337] width 235 height 18
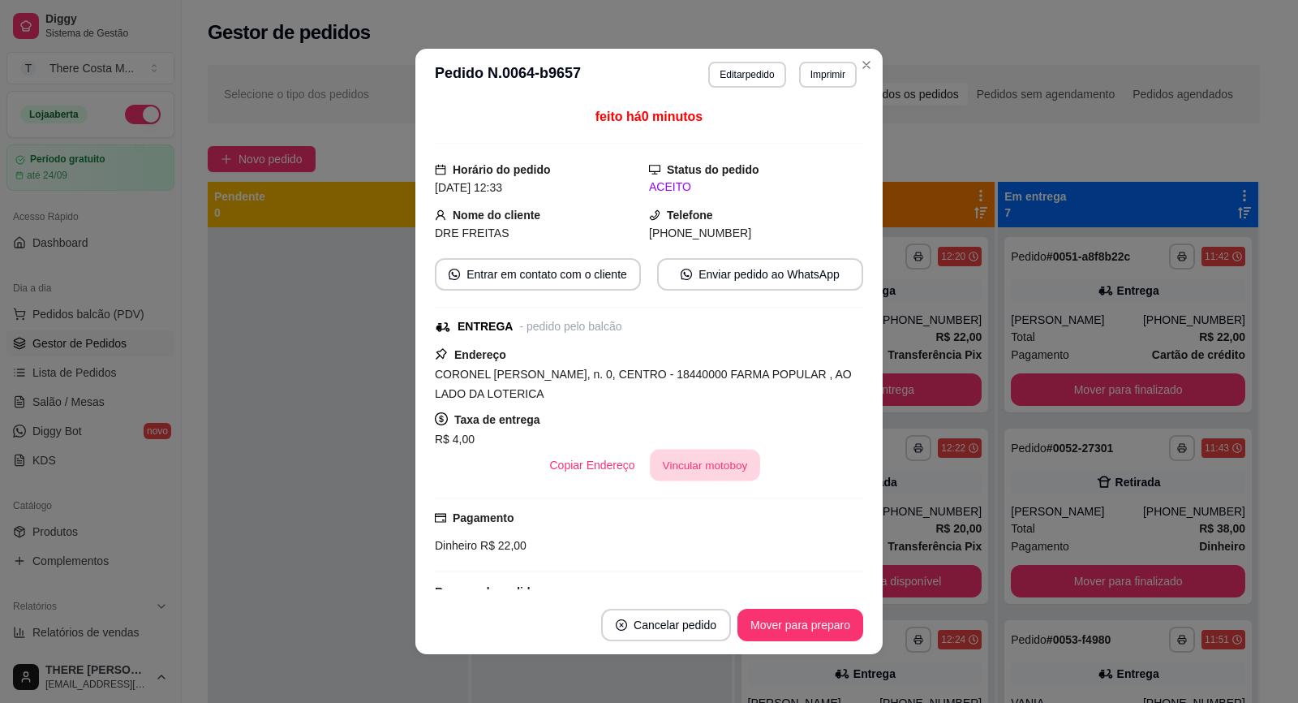
click at [706, 458] on button "Vincular motoboy" at bounding box center [705, 466] width 110 height 32
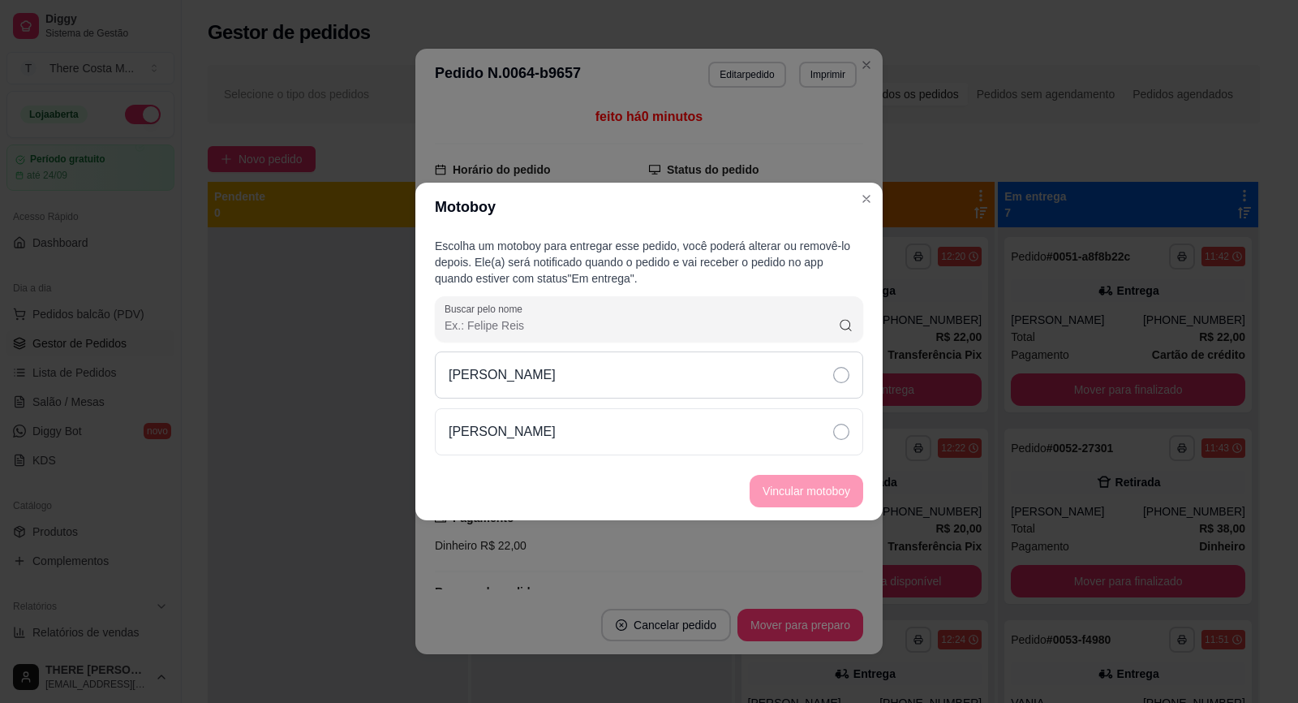
click at [715, 383] on div "[PERSON_NAME]" at bounding box center [649, 374] width 428 height 47
click at [796, 496] on button "Vincular motoboy" at bounding box center [806, 492] width 110 height 32
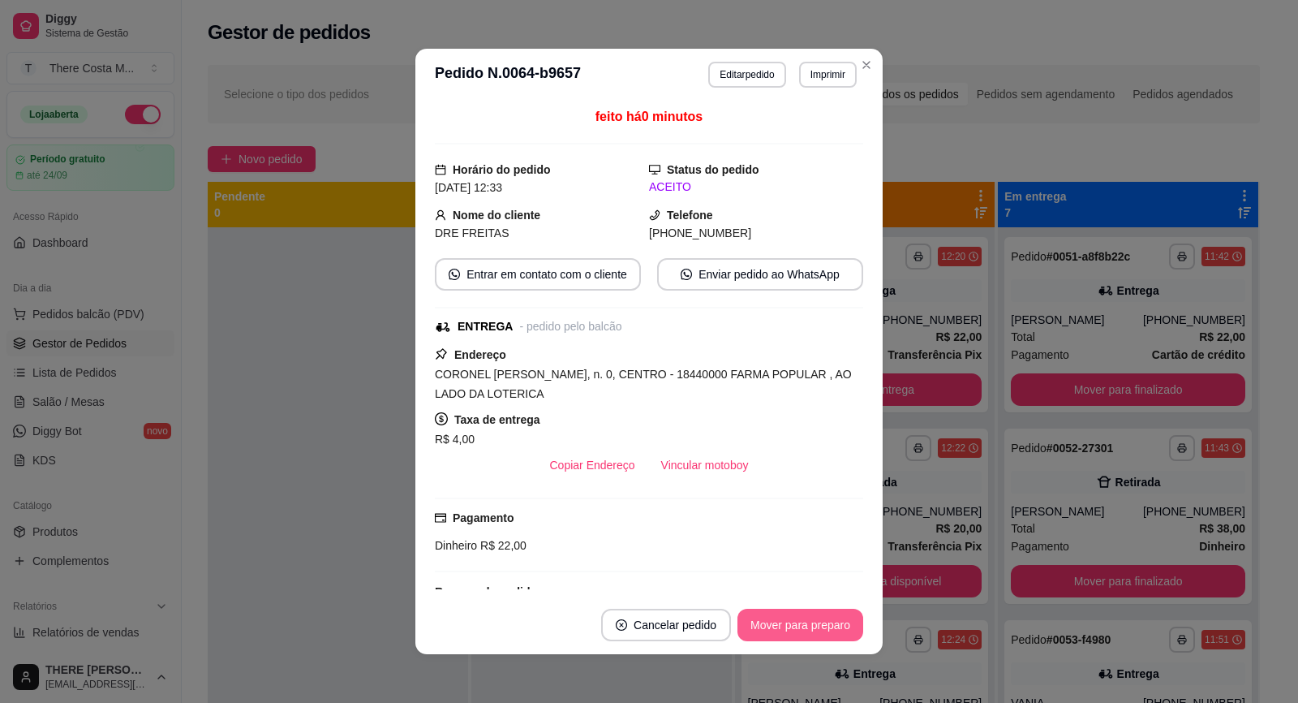
click at [794, 625] on button "Mover para preparo" at bounding box center [801, 625] width 126 height 32
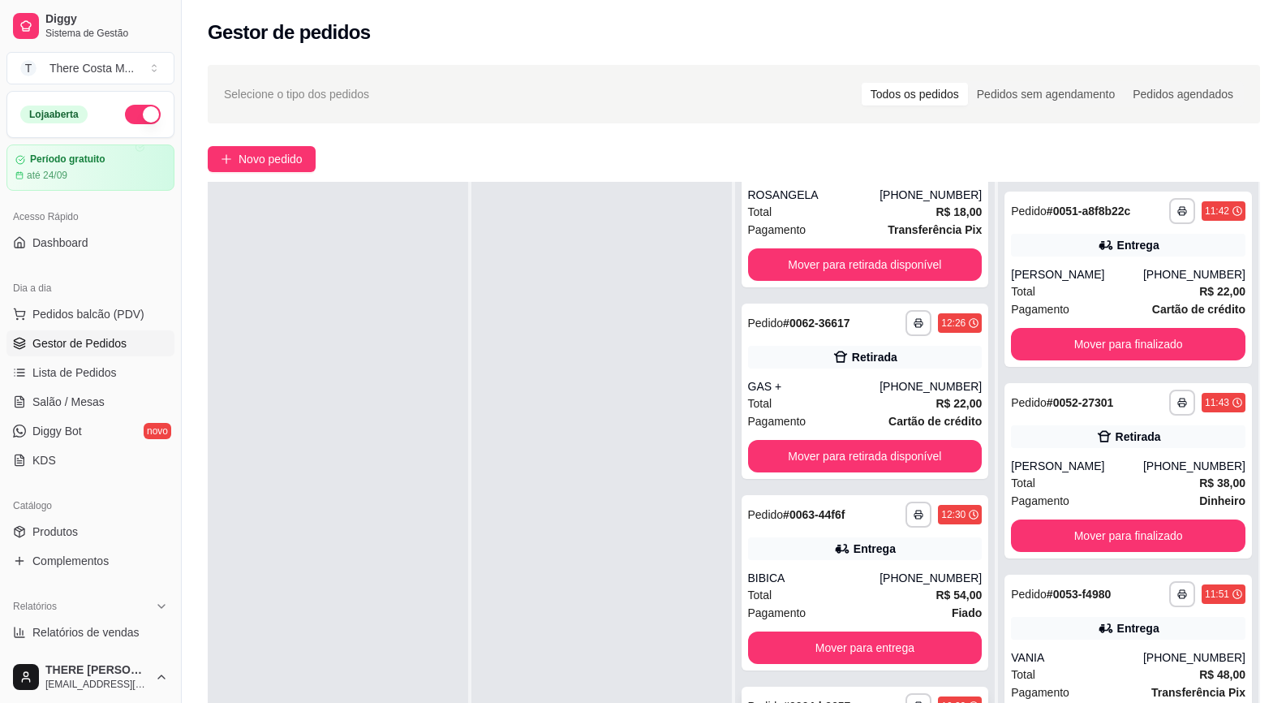
scroll to position [247, 0]
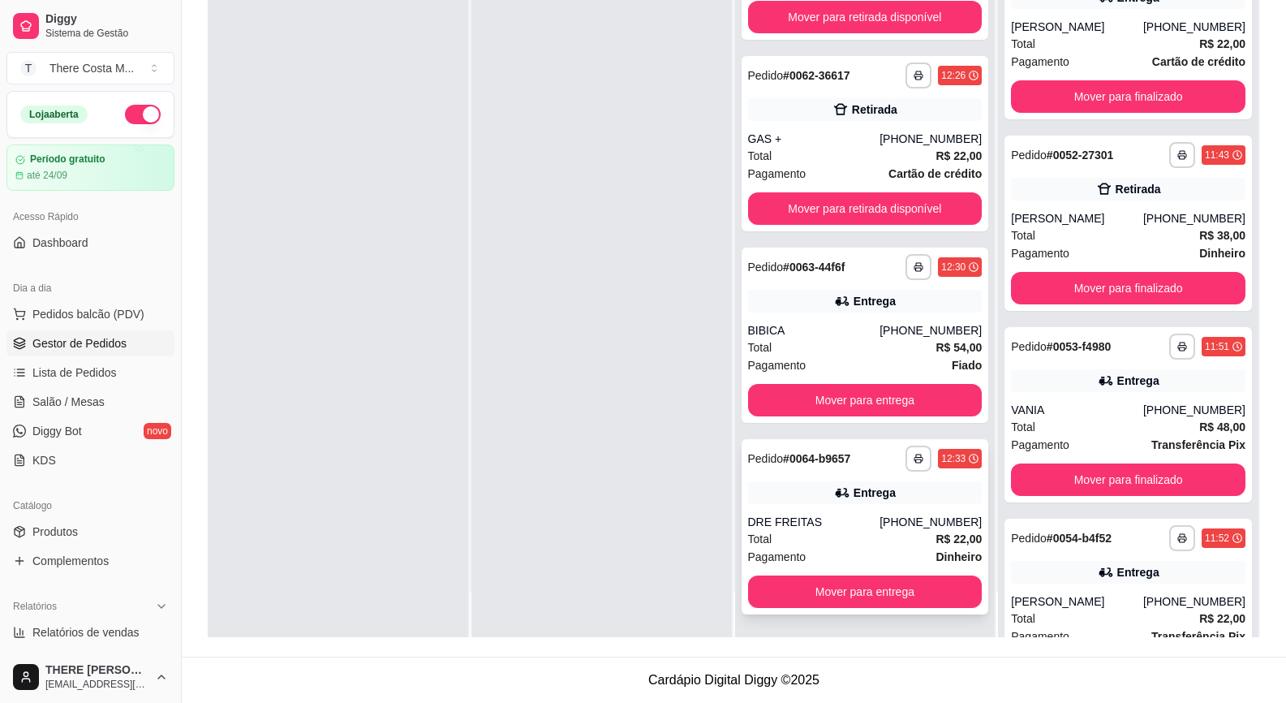
click at [876, 517] on div "DRE FREITAS" at bounding box center [814, 522] width 132 height 16
click at [839, 320] on div "**********" at bounding box center [865, 334] width 247 height 175
click at [863, 151] on div "Total R$ 22,00" at bounding box center [865, 156] width 235 height 18
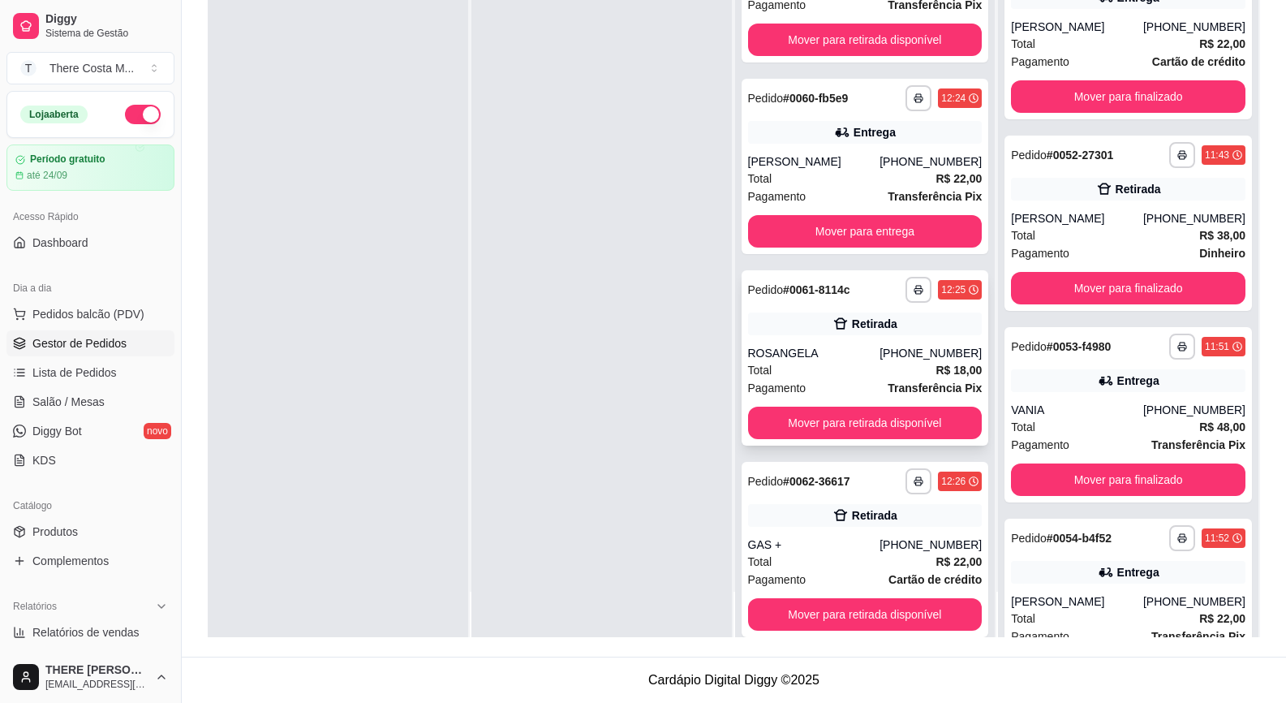
scroll to position [167, 0]
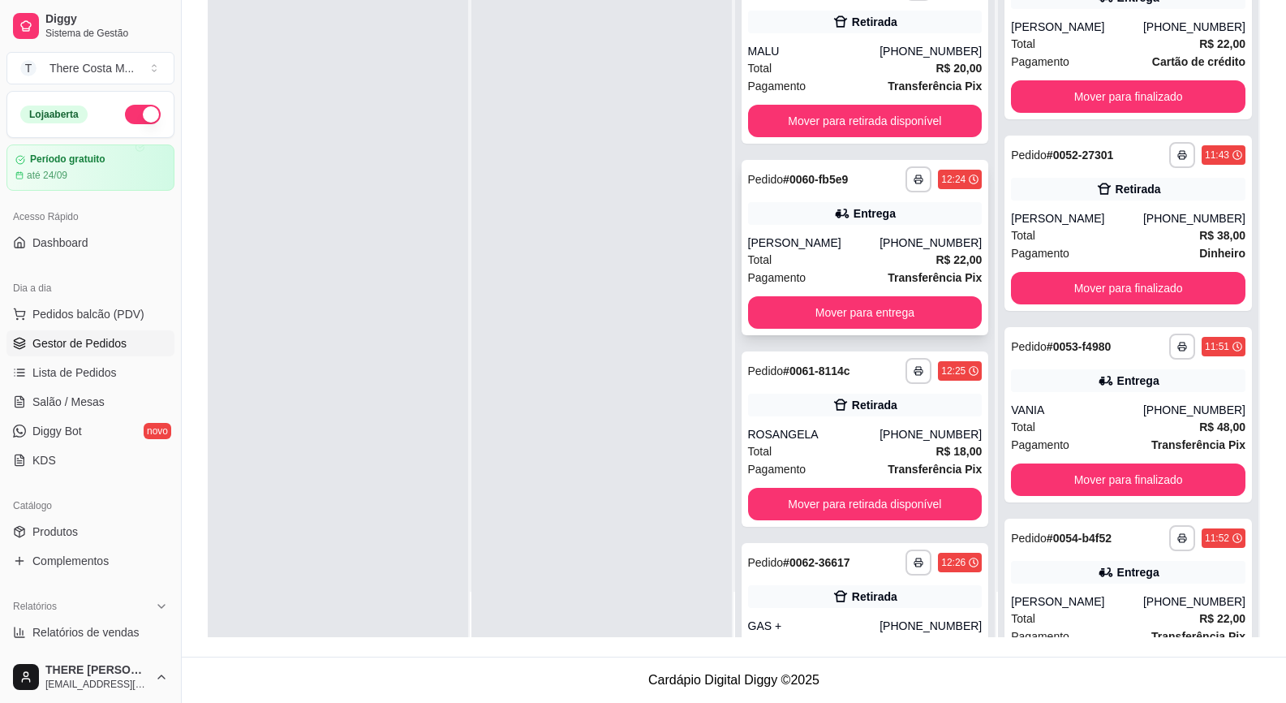
click at [867, 239] on div "[PERSON_NAME]" at bounding box center [814, 243] width 132 height 16
click at [852, 507] on button "Mover para retirada disponível" at bounding box center [864, 504] width 227 height 32
click at [853, 500] on button "Mover para retirada disponível" at bounding box center [864, 504] width 227 height 32
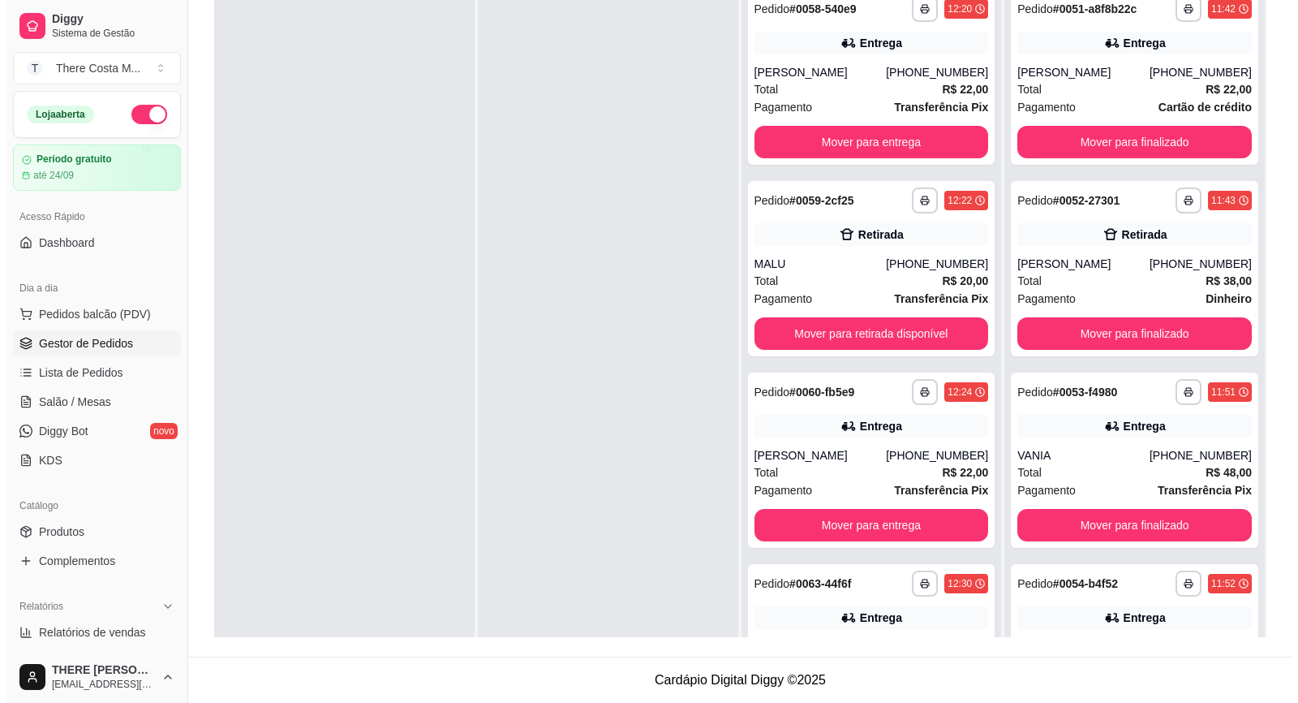
scroll to position [85, 0]
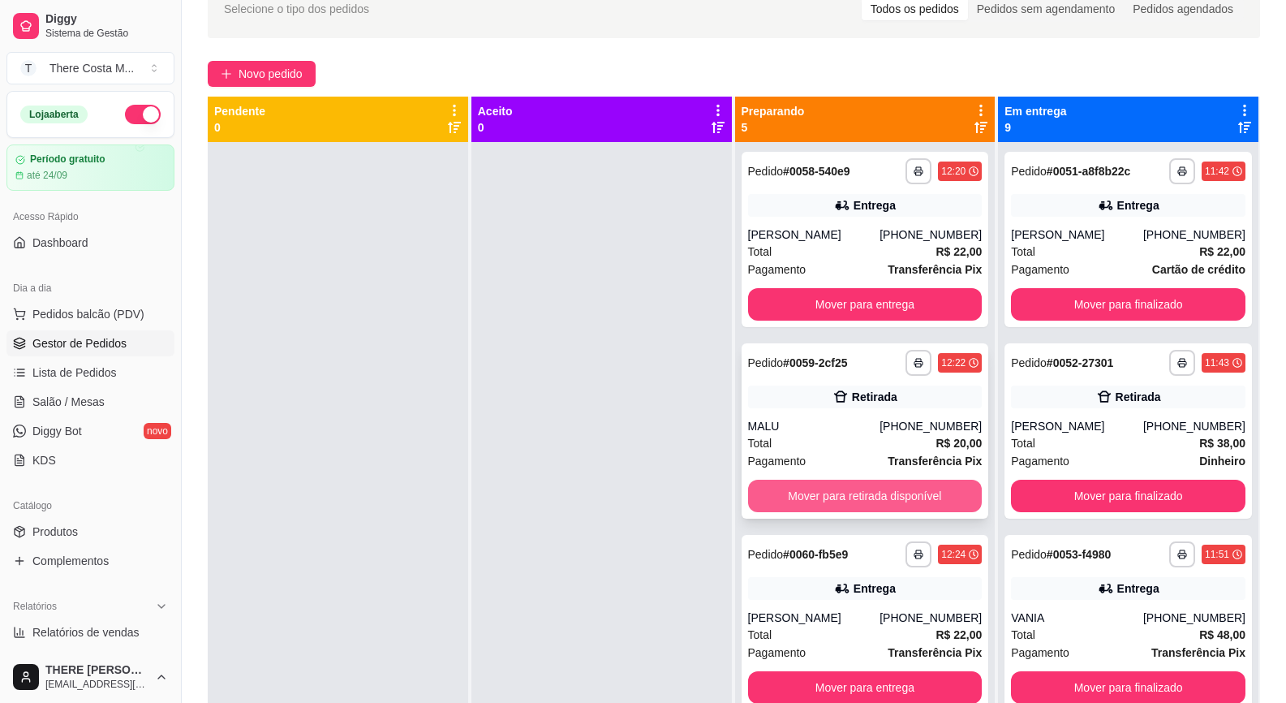
click at [847, 490] on button "Mover para retirada disponível" at bounding box center [865, 496] width 235 height 32
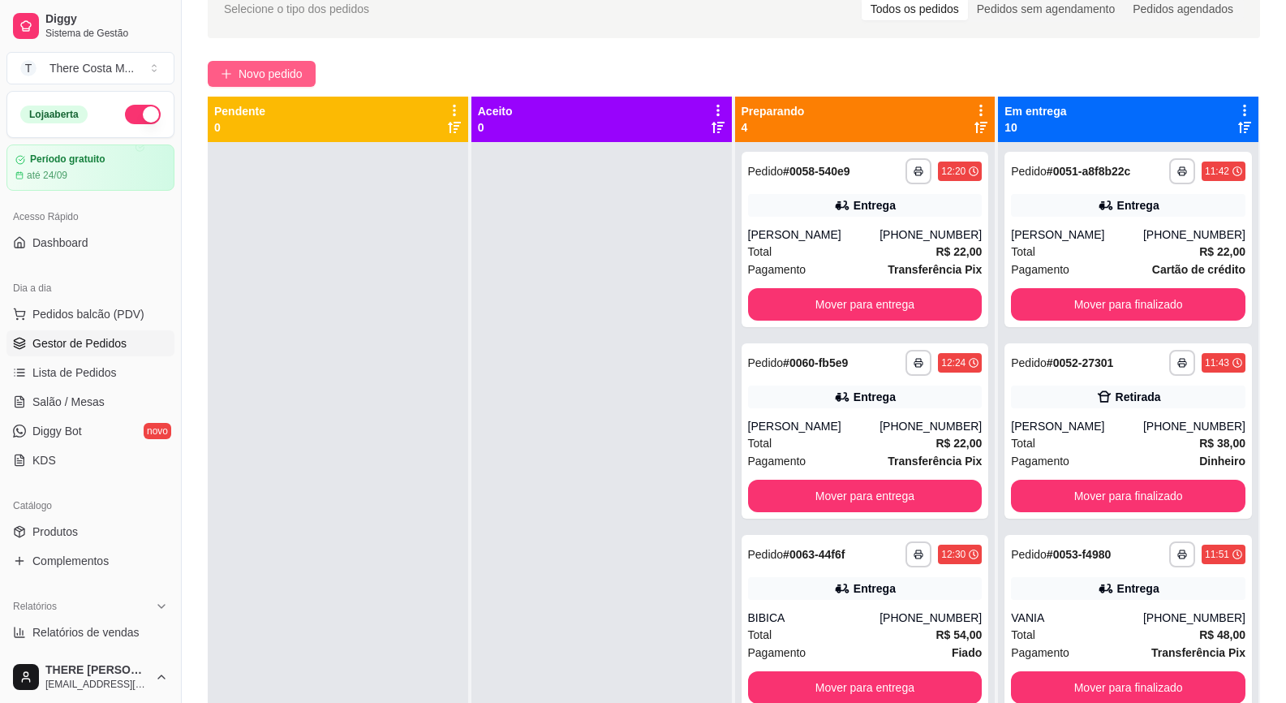
click at [282, 71] on span "Novo pedido" at bounding box center [271, 74] width 64 height 18
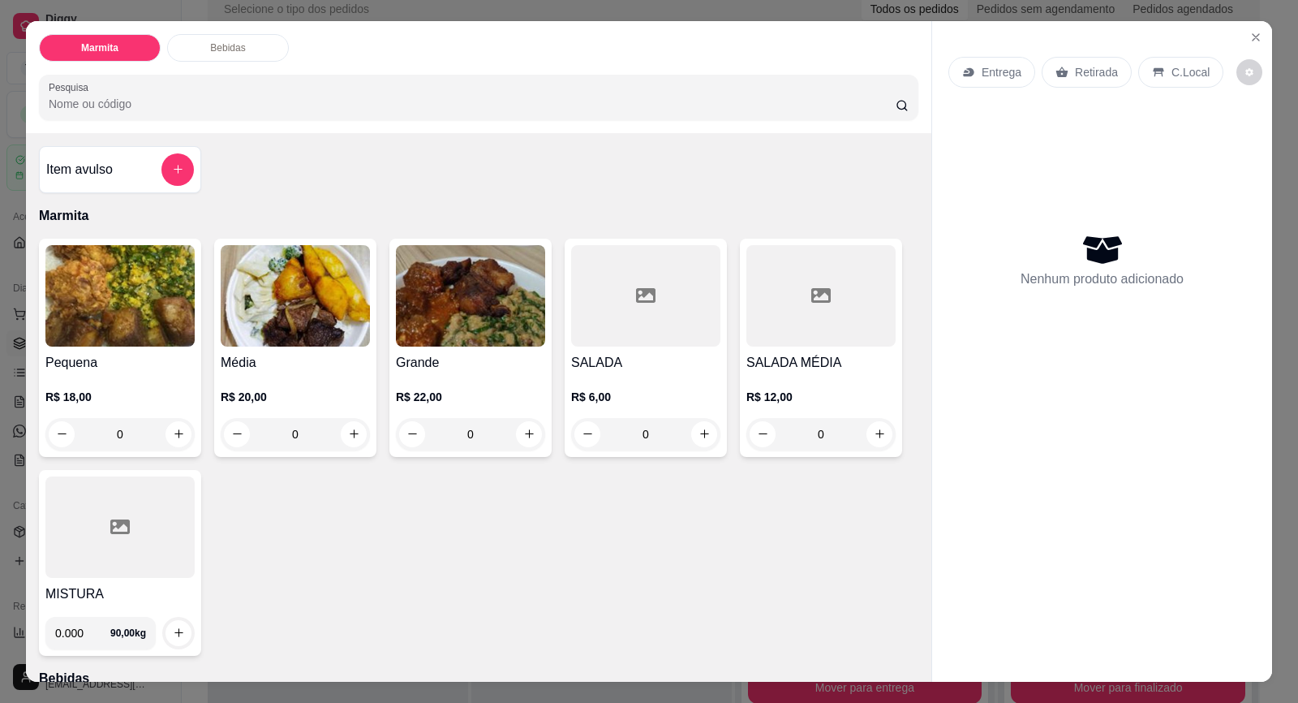
click at [967, 73] on icon at bounding box center [968, 72] width 11 height 9
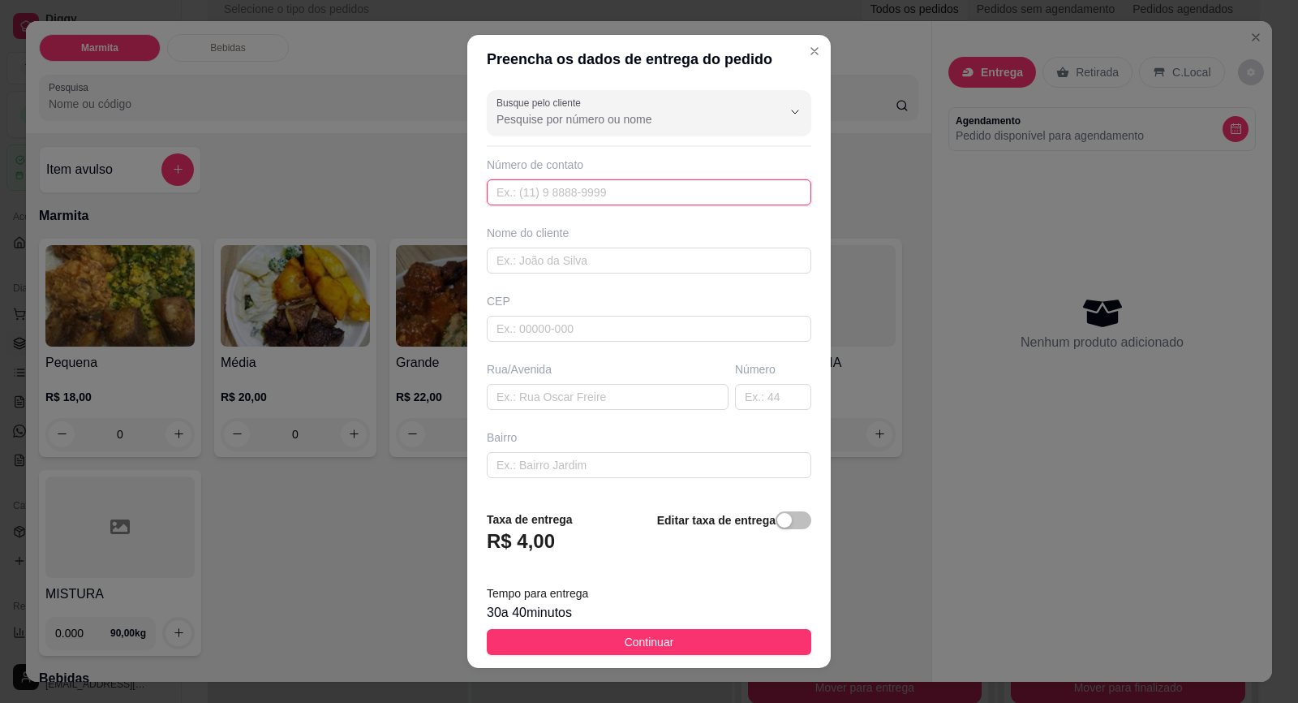
click at [605, 200] on input "text" at bounding box center [649, 192] width 325 height 26
paste input "[PHONE_NUMBER]"
click at [614, 241] on div "Nome do cliente" at bounding box center [649, 233] width 325 height 16
click at [611, 252] on input "text" at bounding box center [649, 260] width 325 height 26
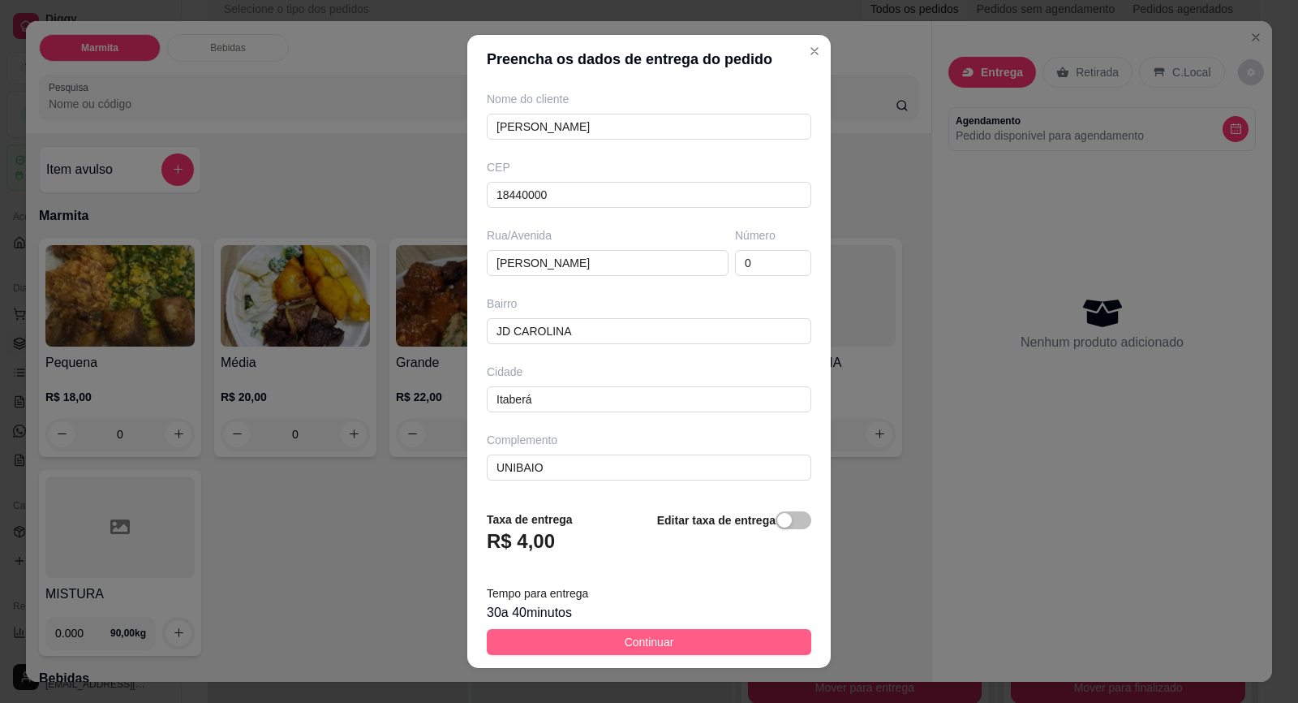
click at [638, 639] on span "Continuar" at bounding box center [649, 642] width 49 height 18
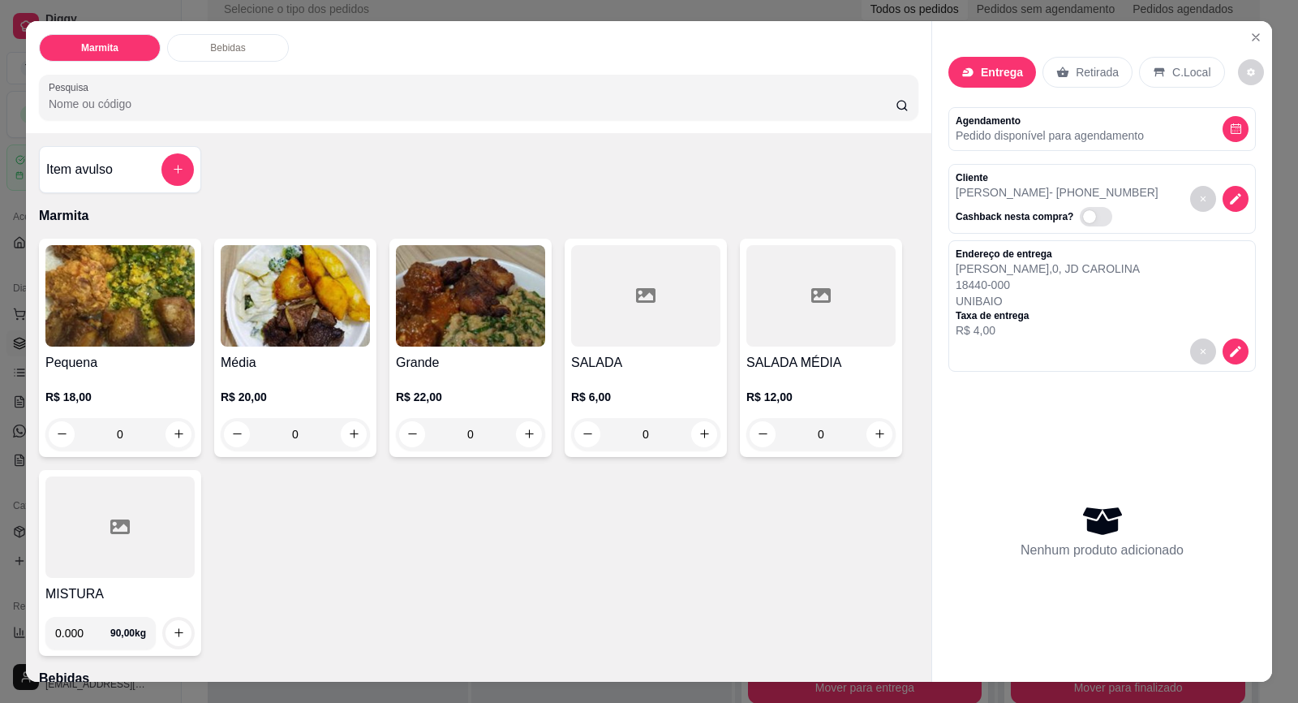
click at [149, 343] on img at bounding box center [119, 295] width 149 height 101
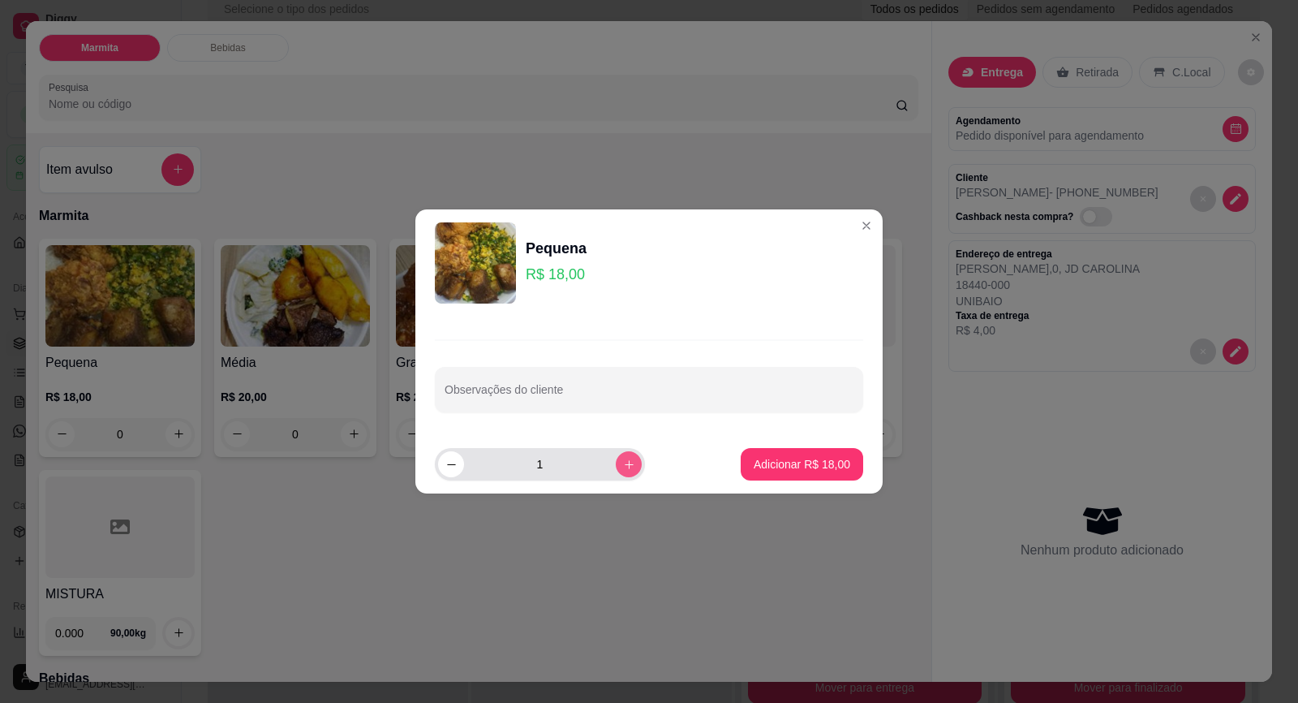
click at [623, 470] on icon "increase-product-quantity" at bounding box center [629, 464] width 12 height 12
click at [816, 466] on p "Adicionar R$ 36,00" at bounding box center [802, 464] width 97 height 16
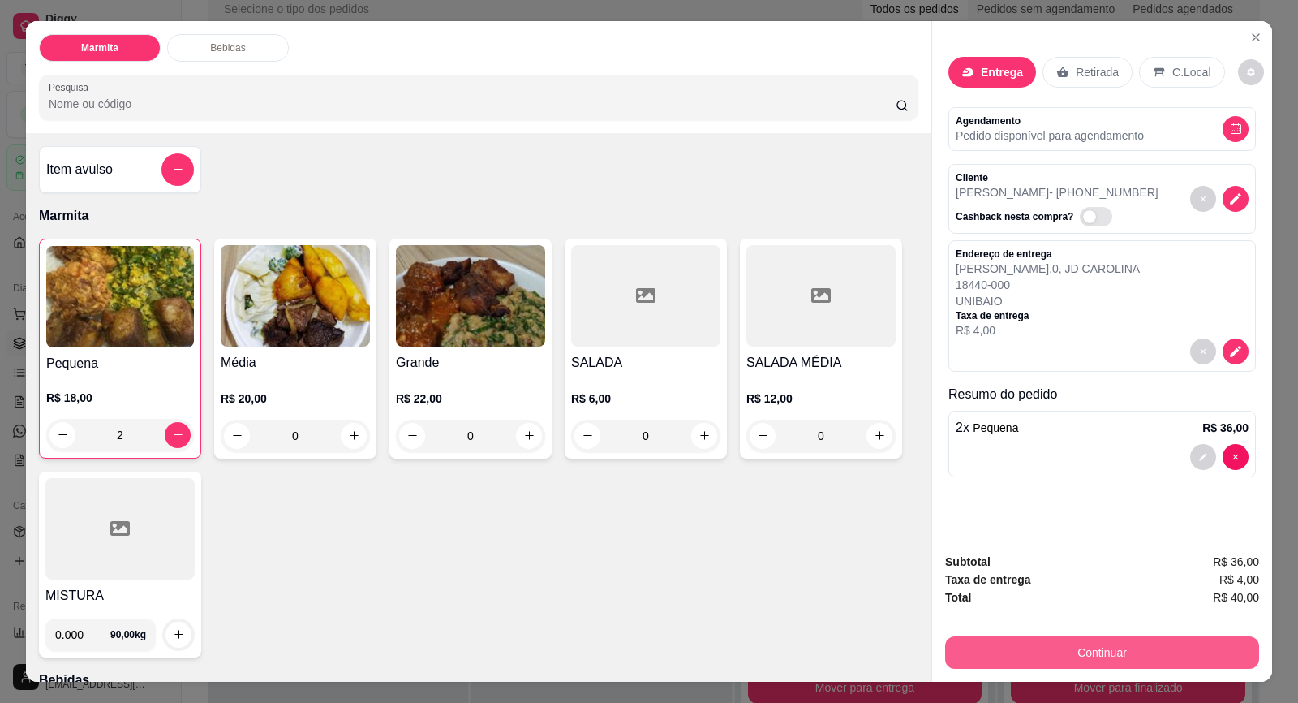
click at [1078, 649] on button "Continuar" at bounding box center [1102, 652] width 314 height 32
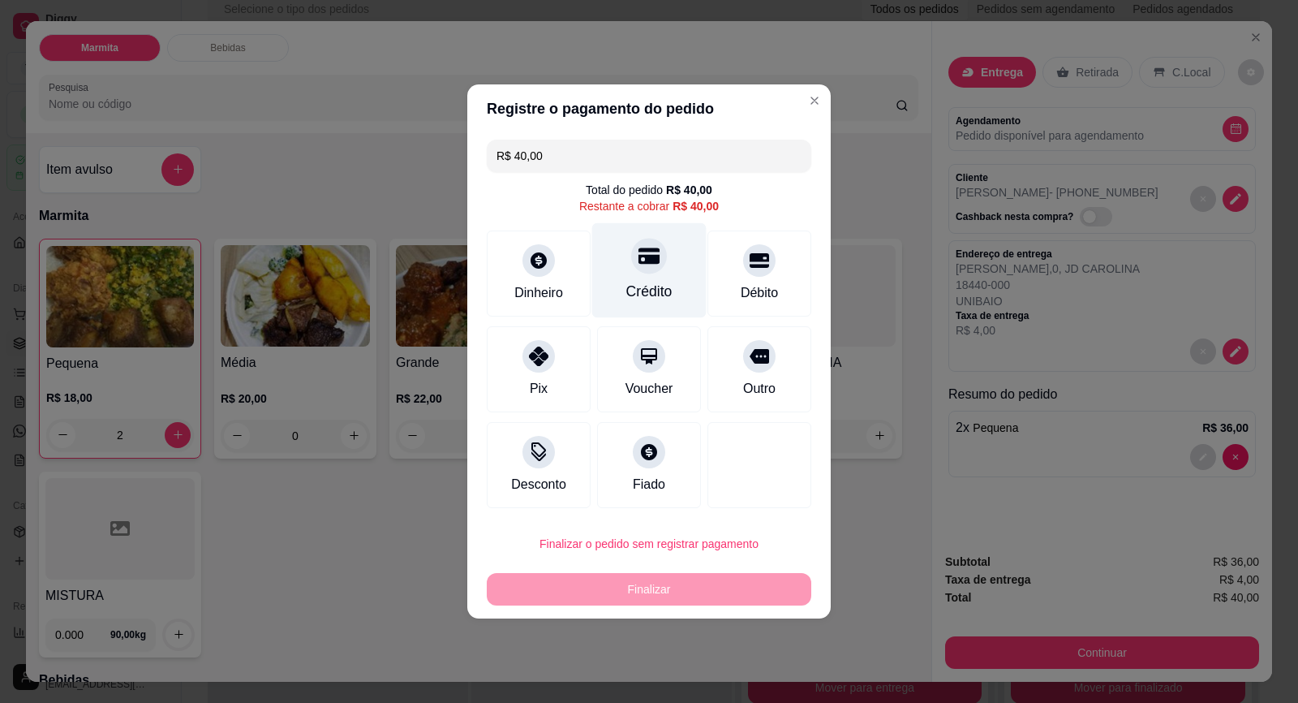
click at [631, 258] on div at bounding box center [649, 256] width 36 height 36
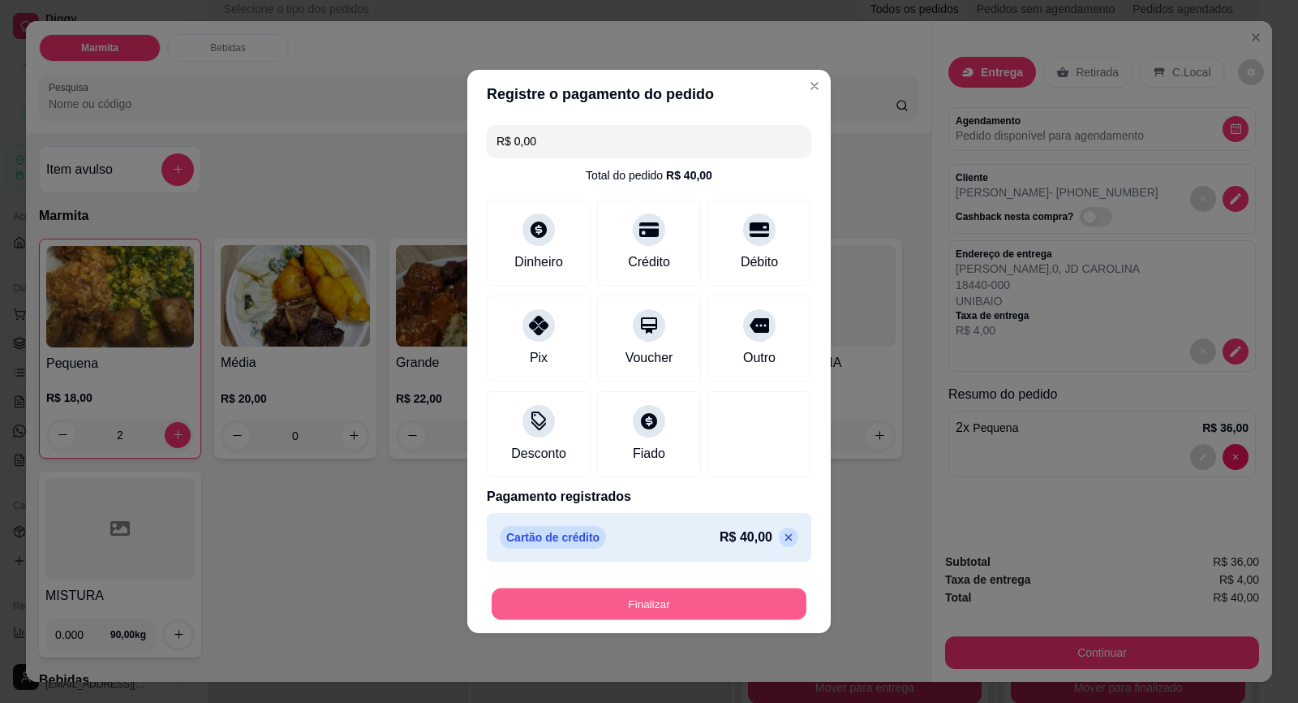
click at [690, 598] on button "Finalizar" at bounding box center [649, 604] width 315 height 32
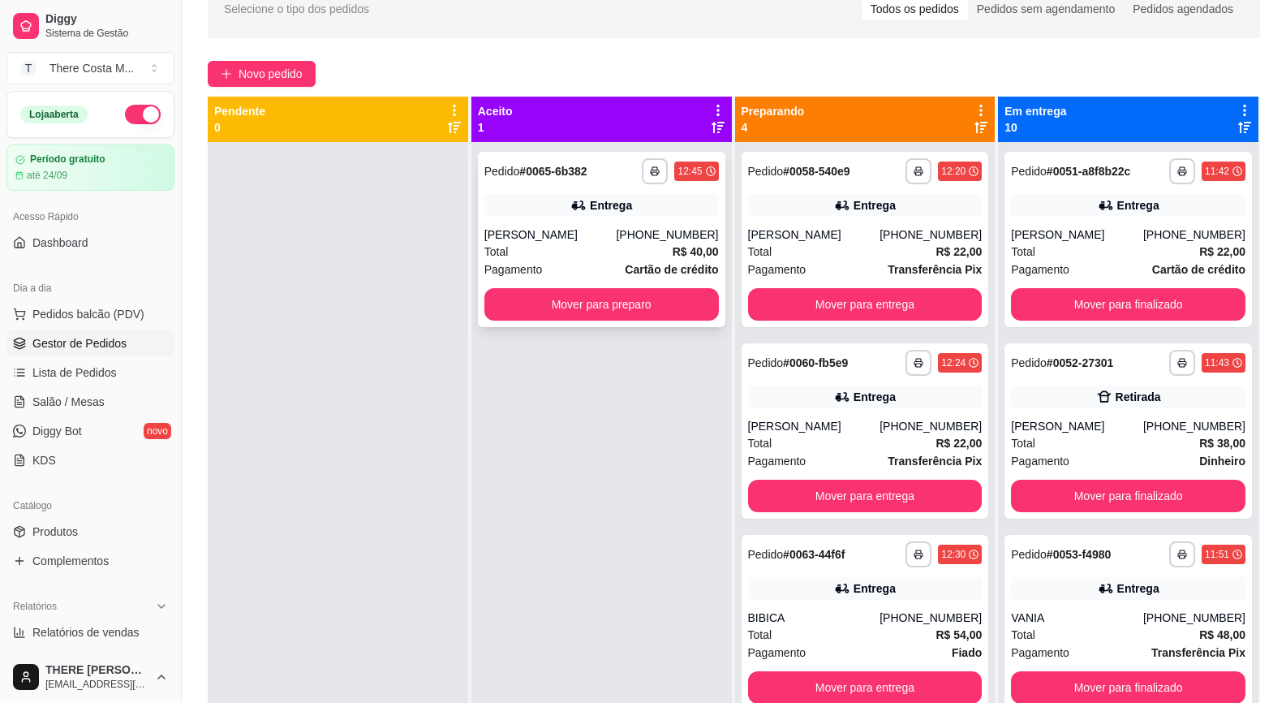
click at [671, 214] on div "Entrega" at bounding box center [601, 205] width 235 height 23
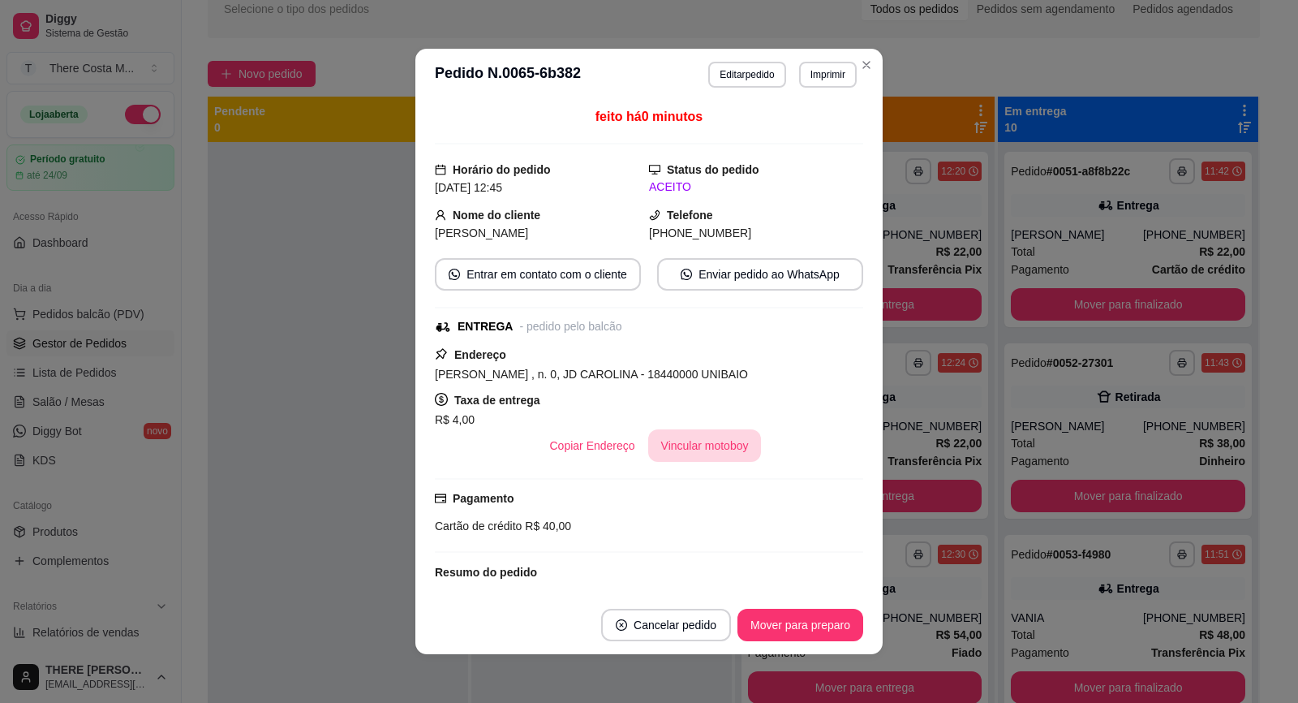
click at [730, 447] on button "Vincular motoboy" at bounding box center [705, 445] width 114 height 32
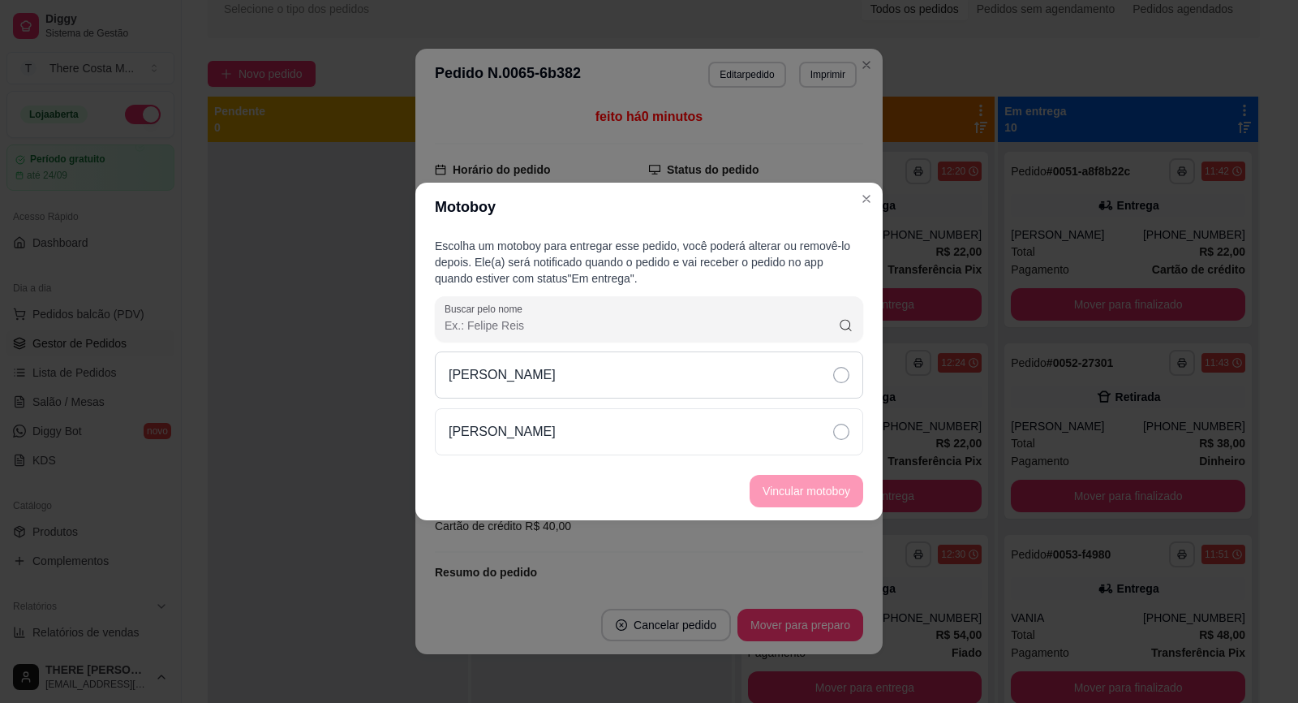
click at [723, 375] on div "[PERSON_NAME]" at bounding box center [649, 374] width 428 height 47
click at [784, 488] on button "Vincular motoboy" at bounding box center [807, 491] width 114 height 32
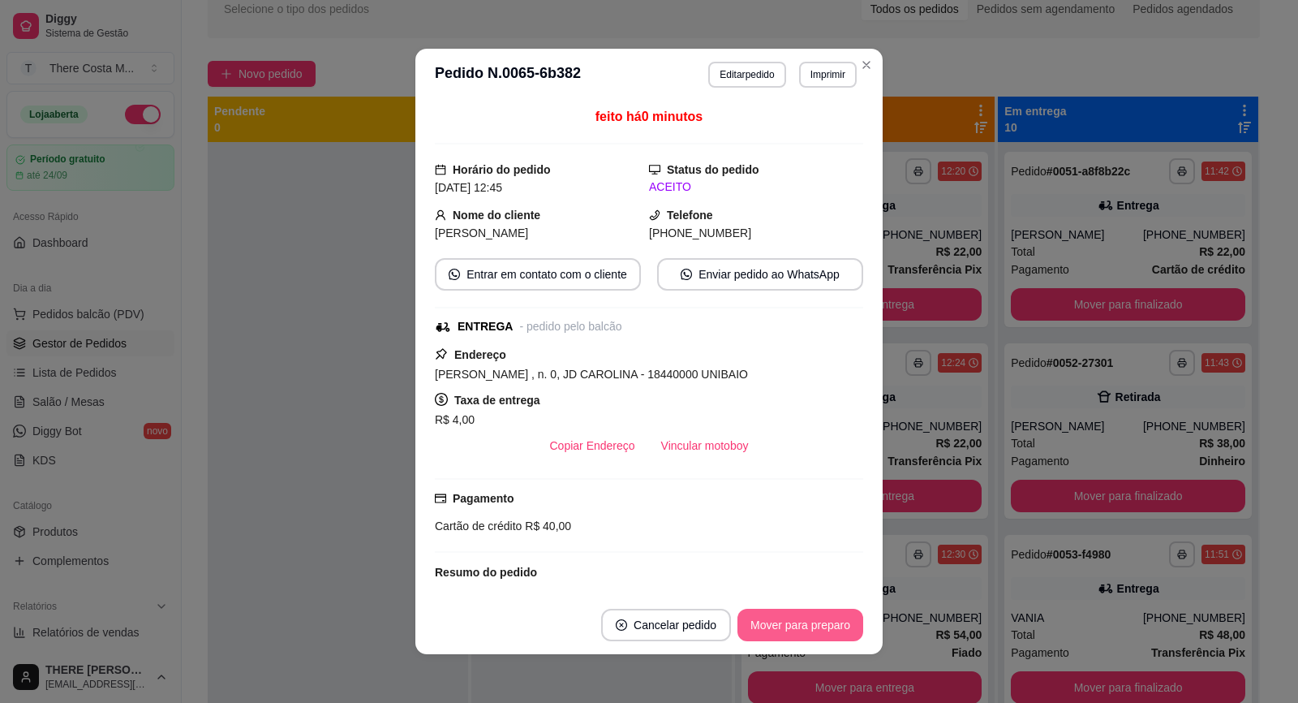
click at [825, 629] on button "Mover para preparo" at bounding box center [801, 625] width 126 height 32
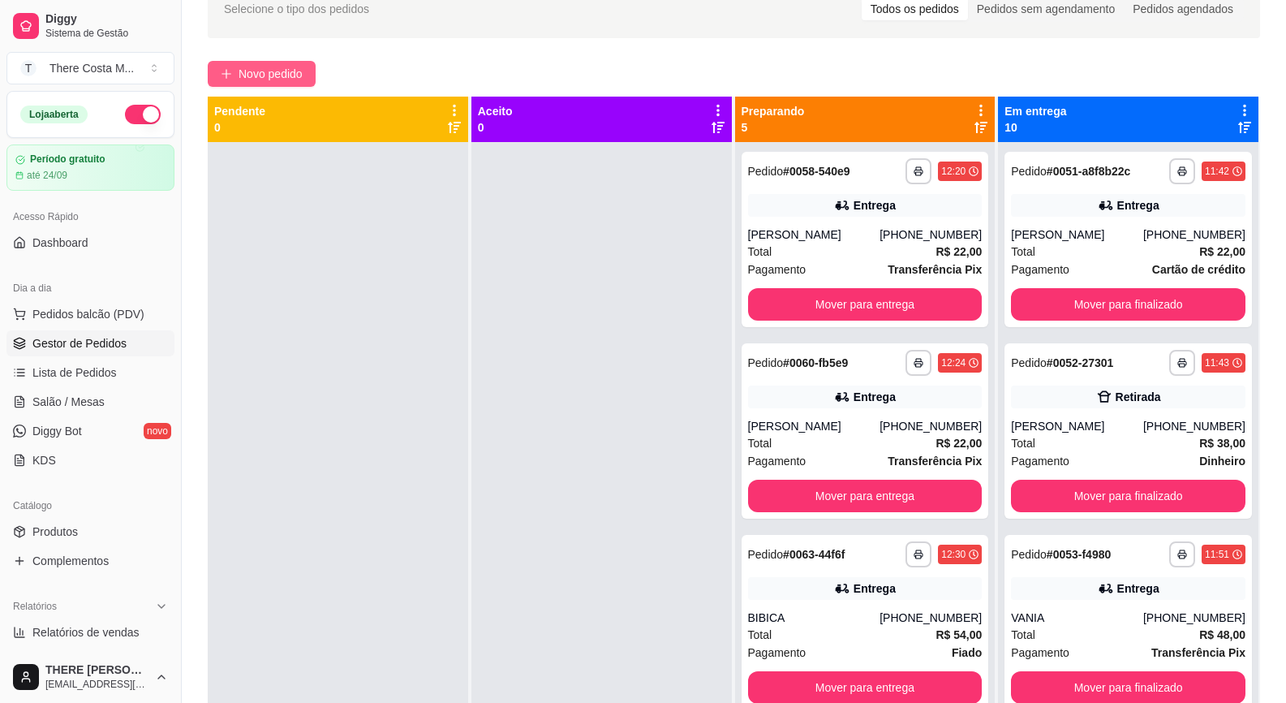
click at [299, 65] on span "Novo pedido" at bounding box center [271, 74] width 64 height 18
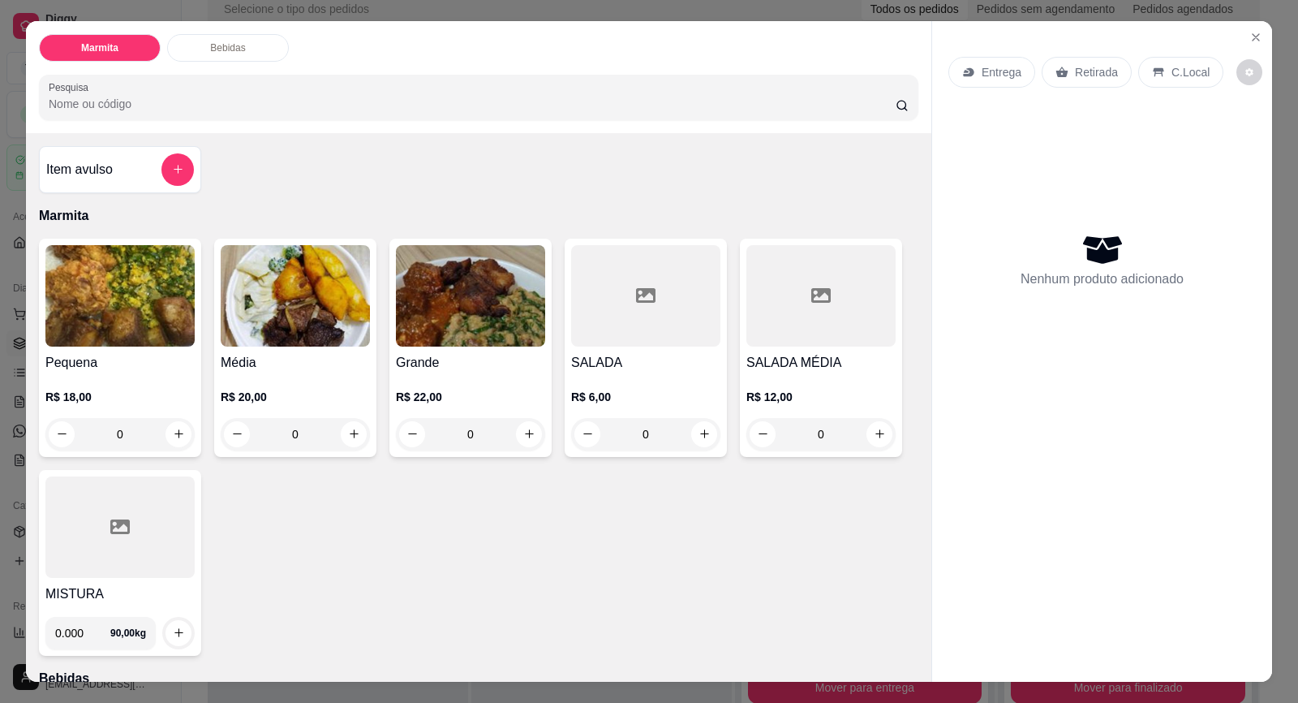
click at [971, 78] on div "Entrega" at bounding box center [992, 72] width 87 height 31
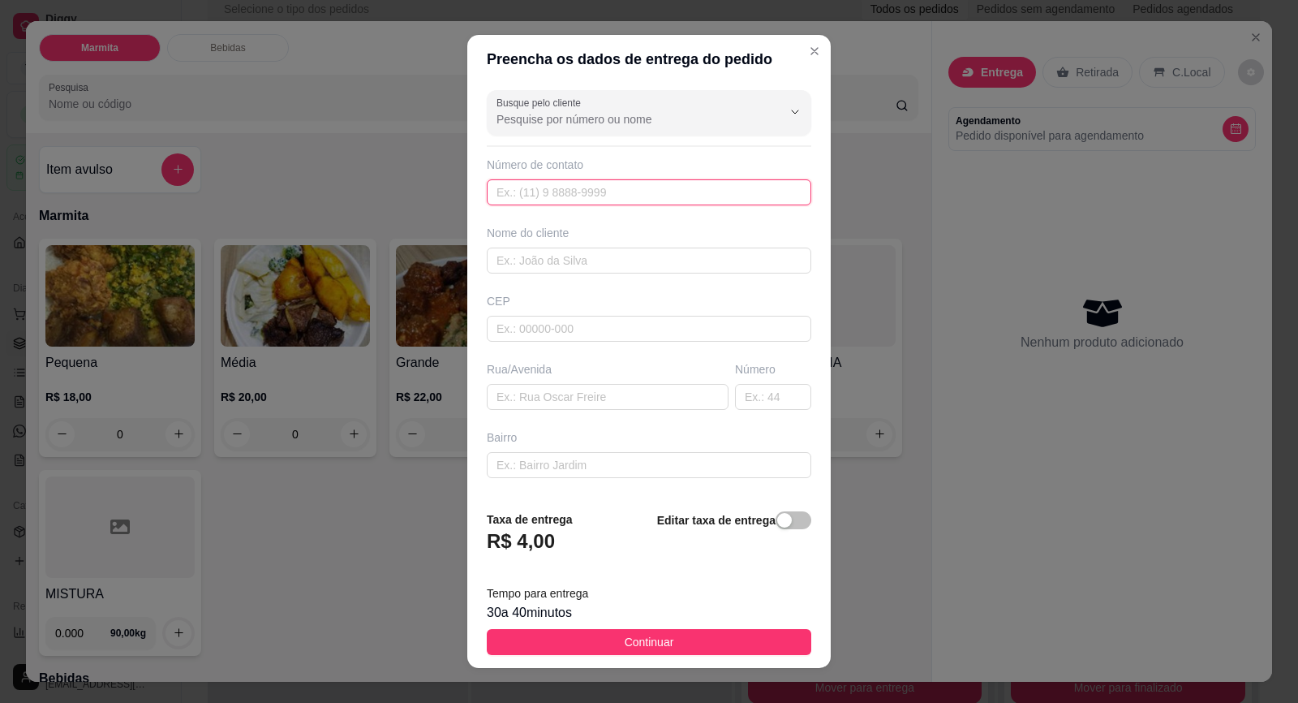
click at [629, 181] on input "text" at bounding box center [649, 192] width 325 height 26
paste input "[PHONE_NUMBER]"
click at [622, 269] on input "text" at bounding box center [649, 260] width 325 height 26
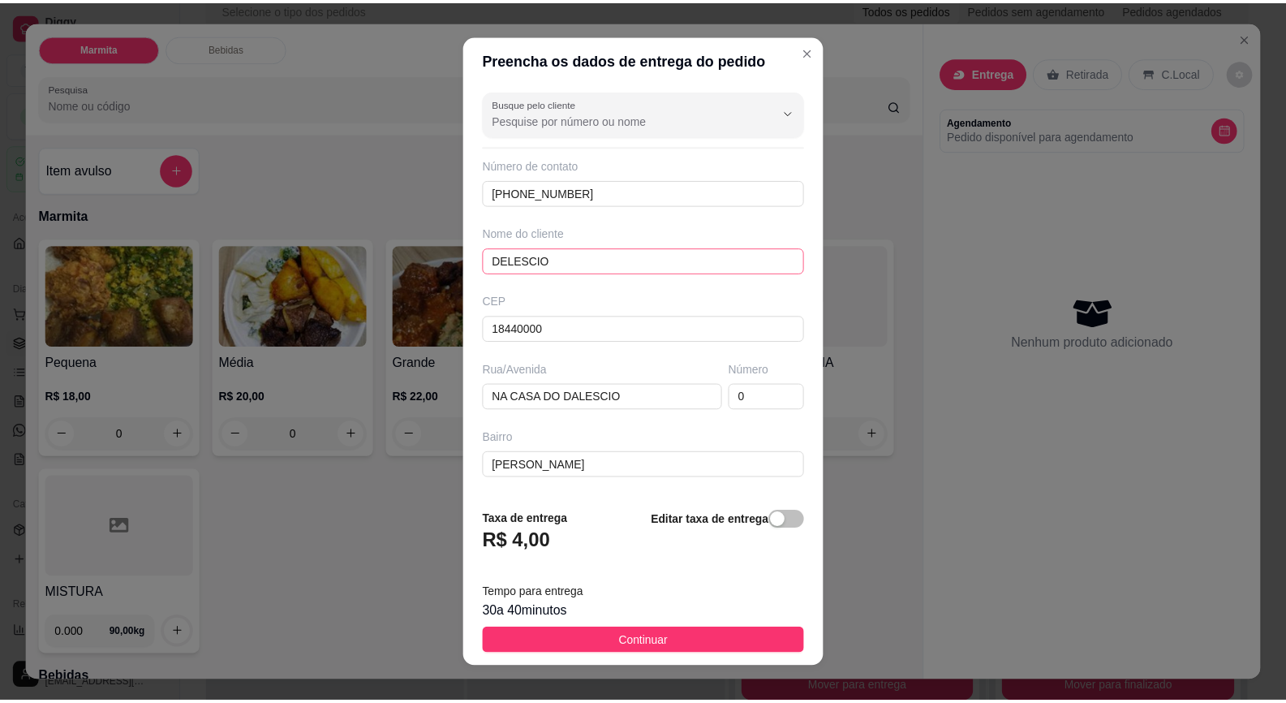
scroll to position [134, 0]
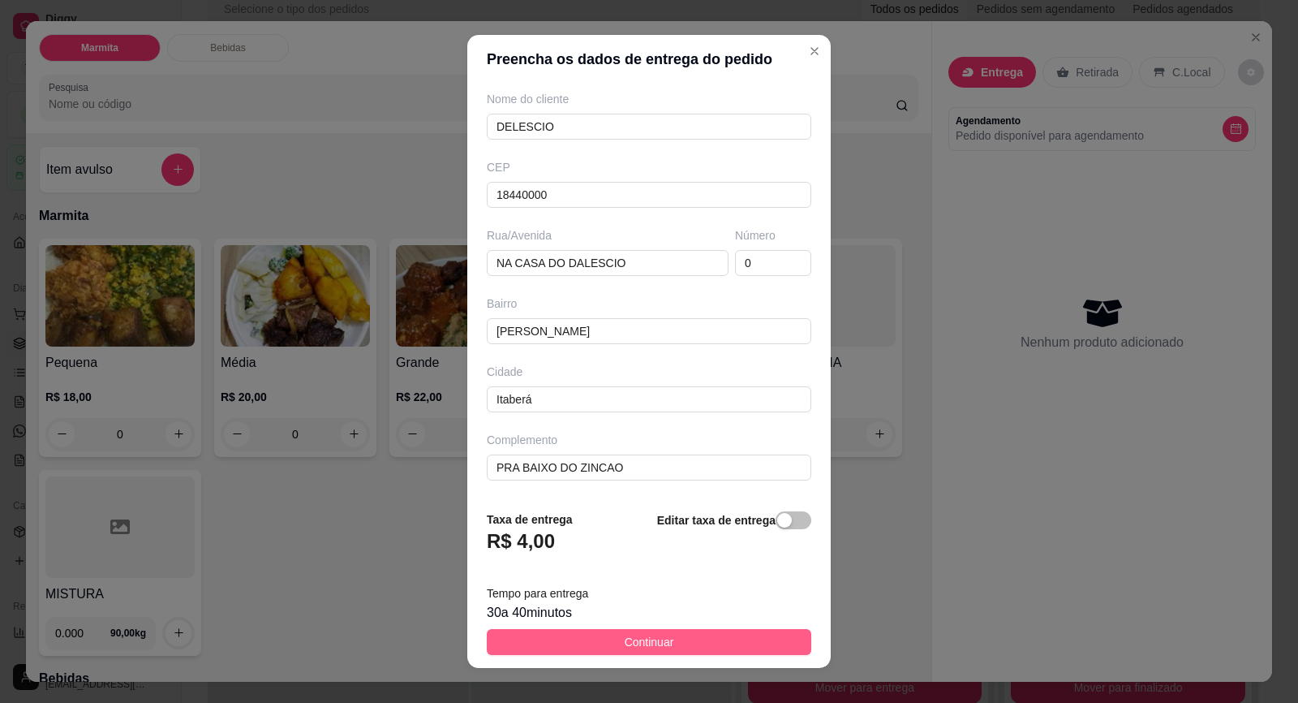
click at [691, 642] on button "Continuar" at bounding box center [649, 642] width 325 height 26
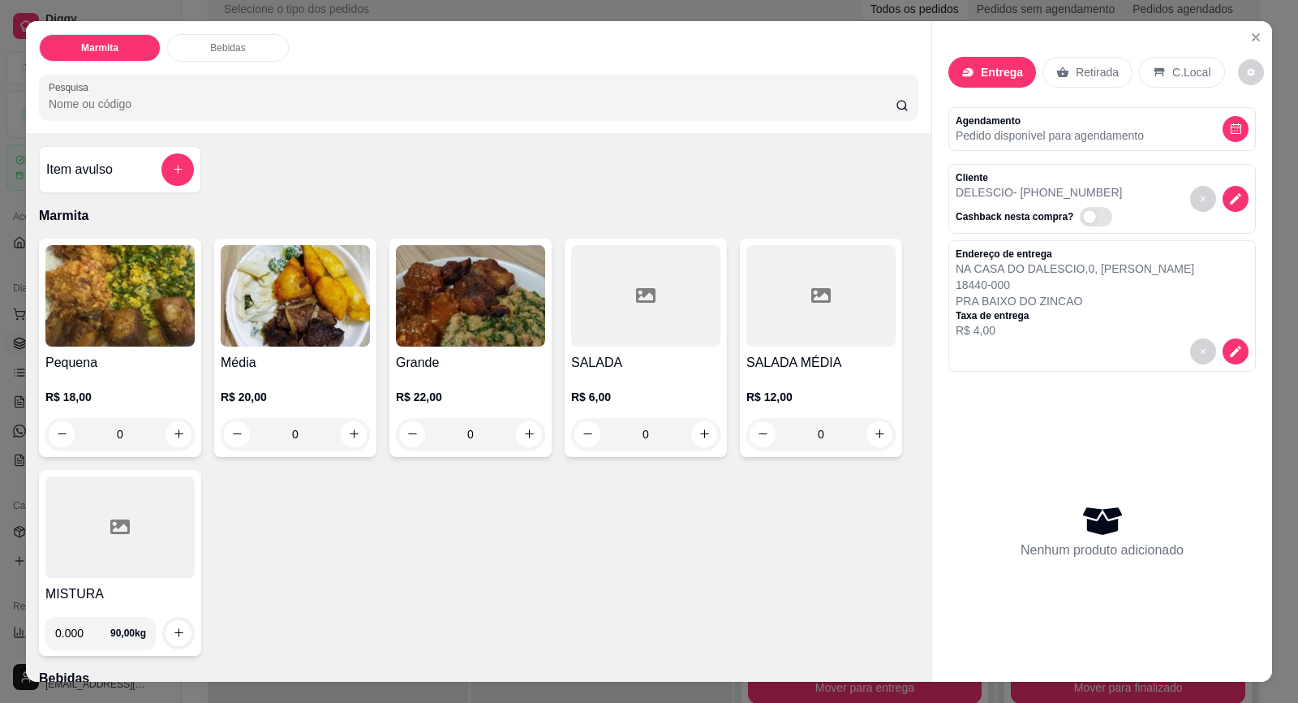
click at [453, 358] on h4 "Grande" at bounding box center [470, 362] width 149 height 19
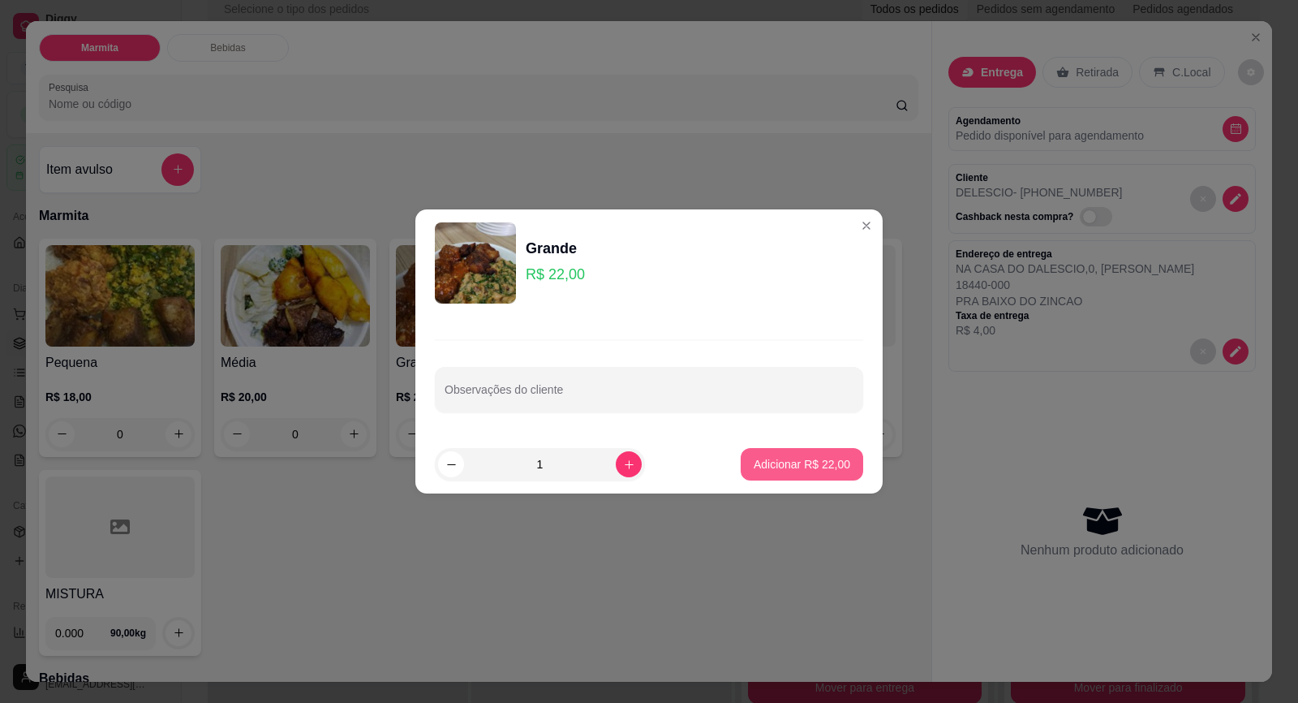
click at [773, 464] on p "Adicionar R$ 22,00" at bounding box center [802, 464] width 97 height 16
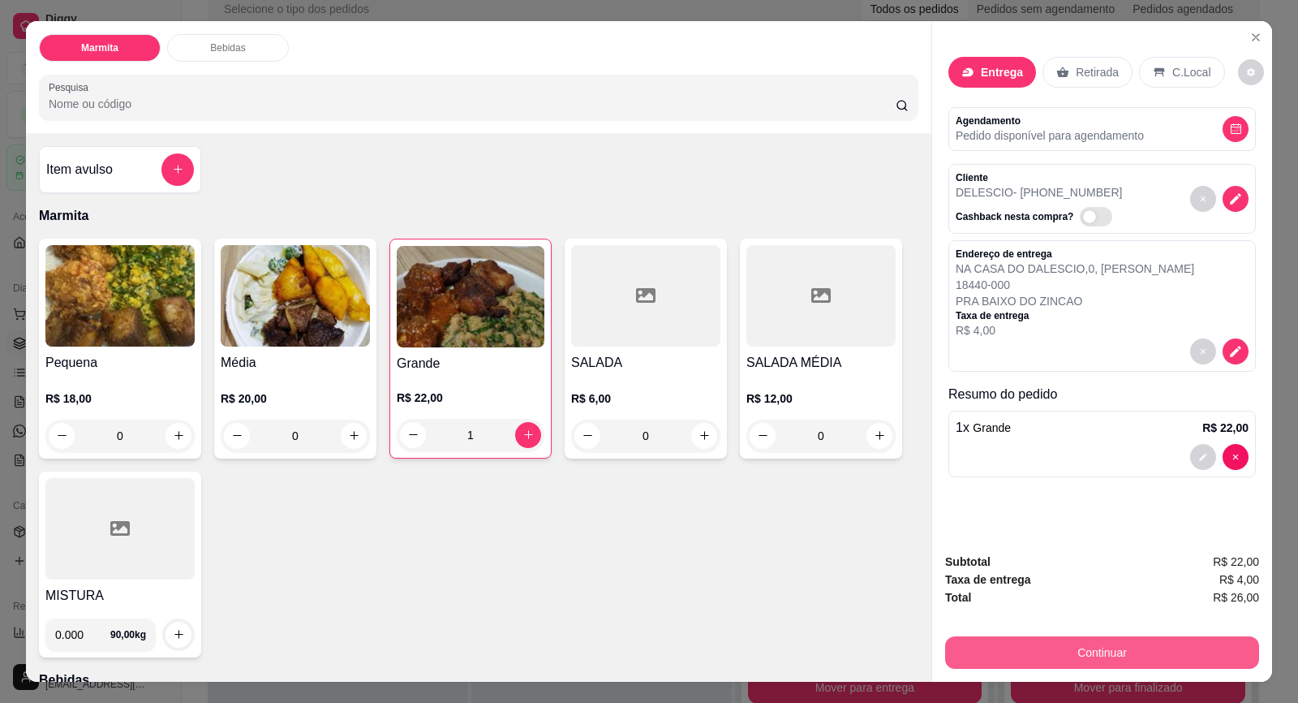
click at [1038, 652] on button "Continuar" at bounding box center [1102, 652] width 314 height 32
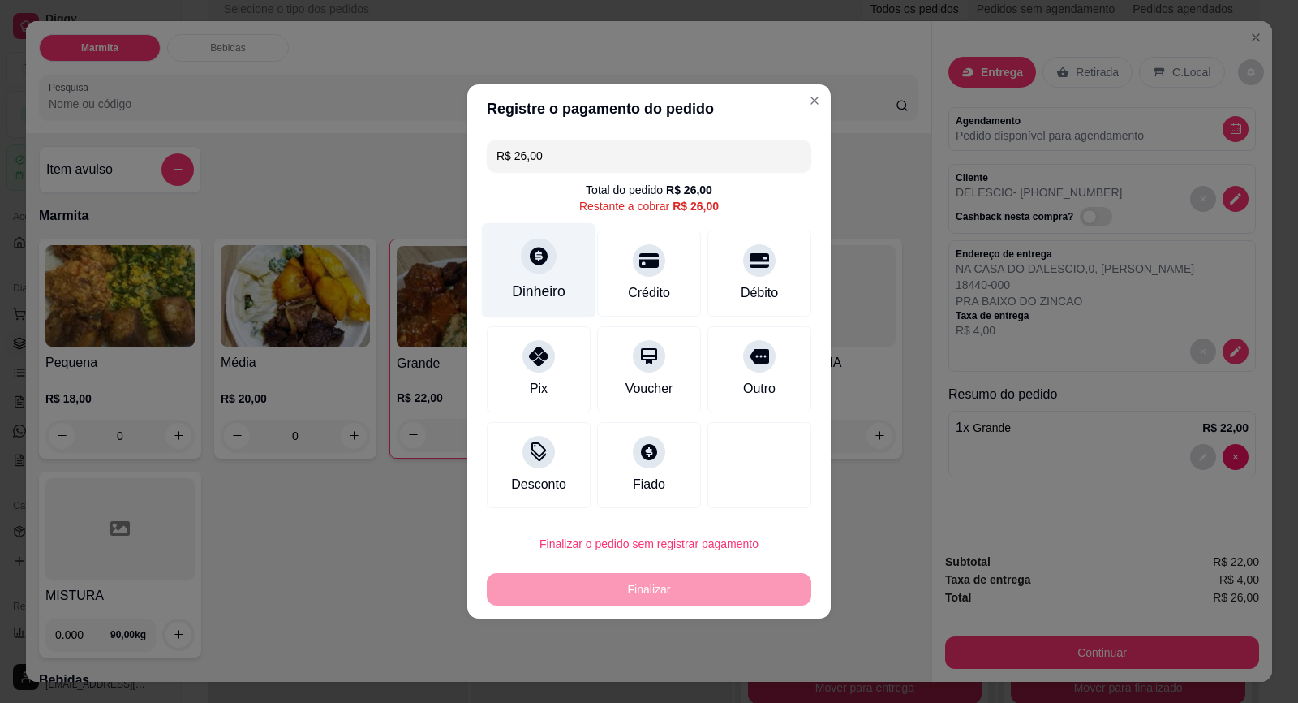
click at [532, 281] on div "Dinheiro" at bounding box center [539, 270] width 114 height 95
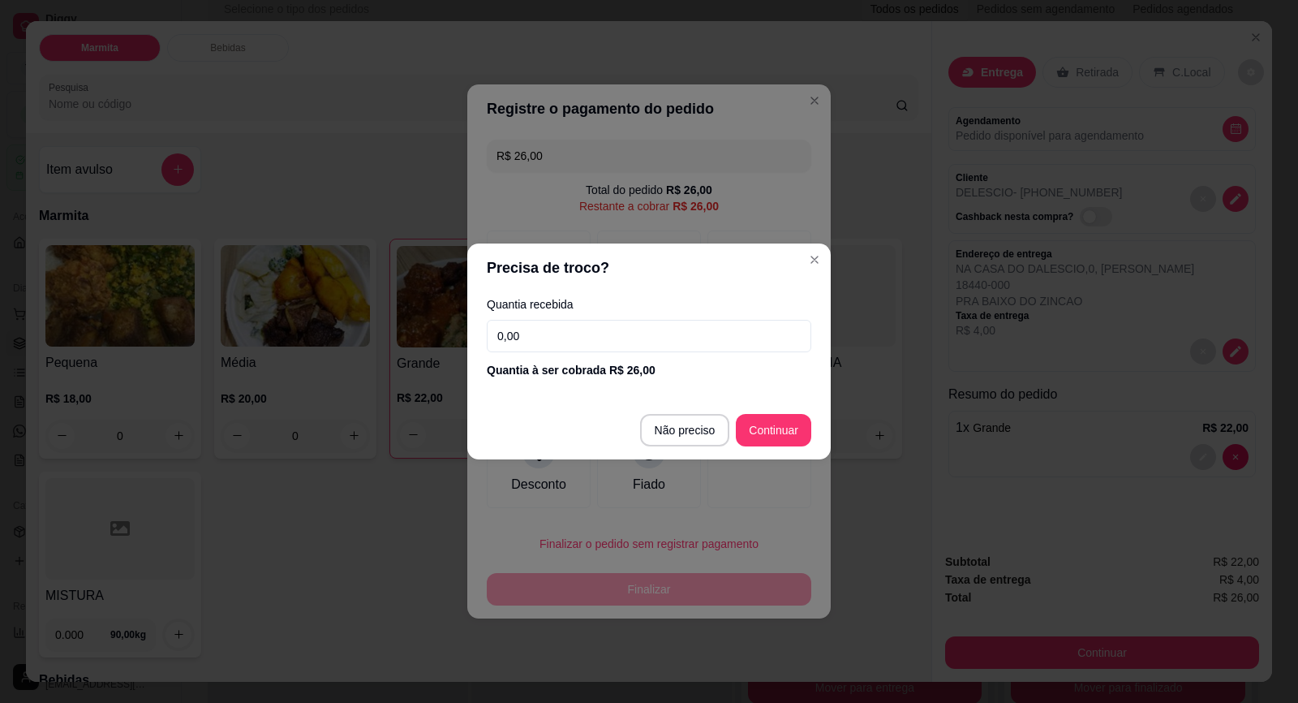
click at [541, 343] on input "0,00" at bounding box center [649, 336] width 325 height 32
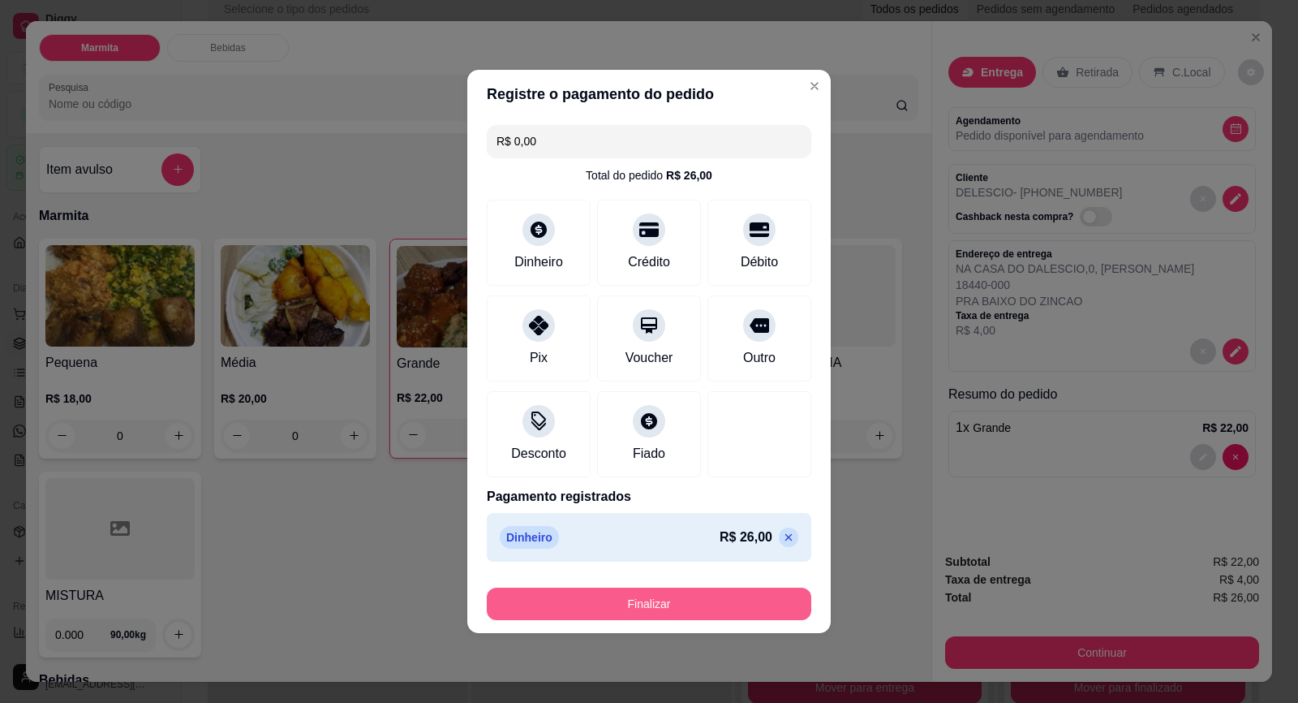
click at [740, 605] on button "Finalizar" at bounding box center [649, 603] width 325 height 32
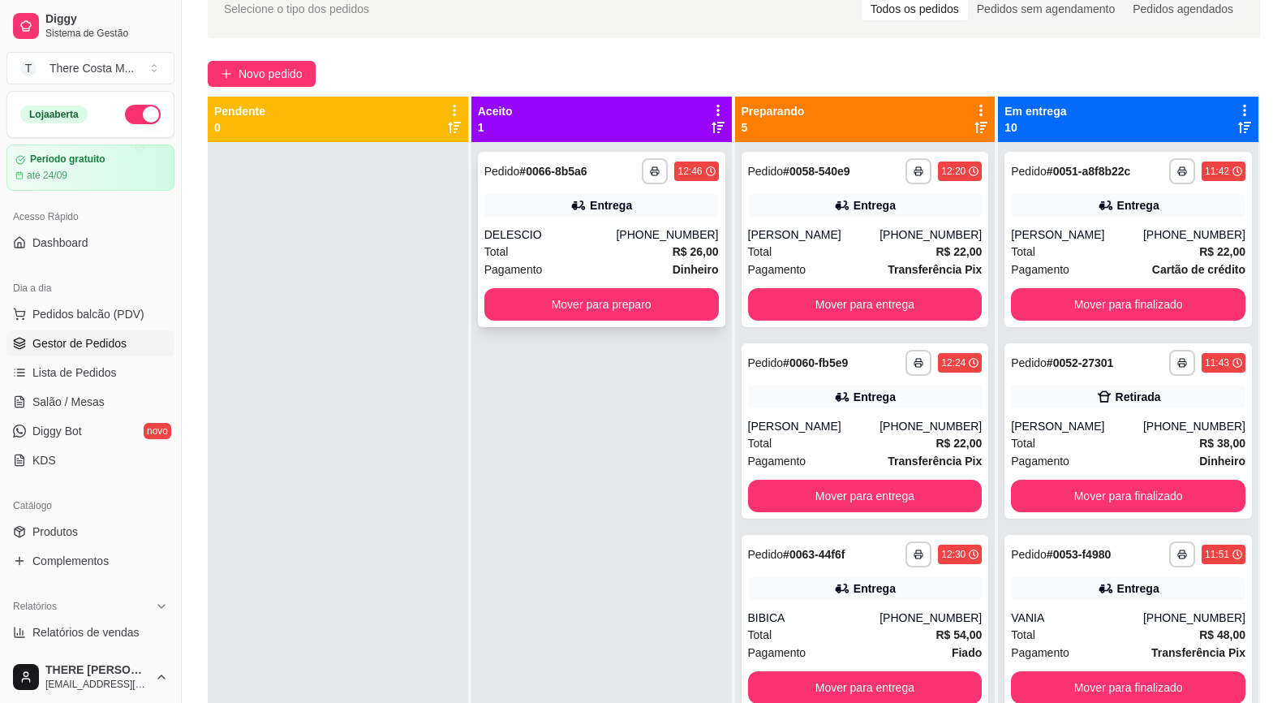
click at [661, 217] on div "**********" at bounding box center [601, 239] width 247 height 175
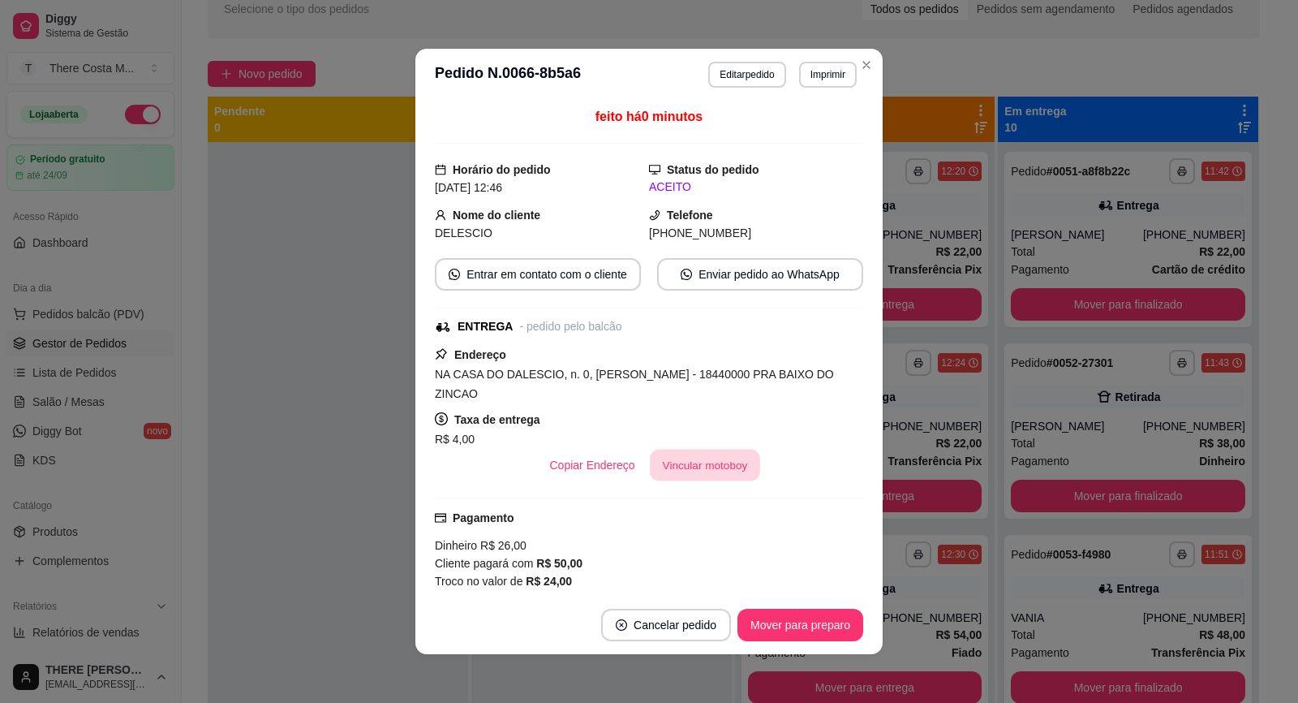
click at [678, 450] on button "Vincular motoboy" at bounding box center [705, 466] width 110 height 32
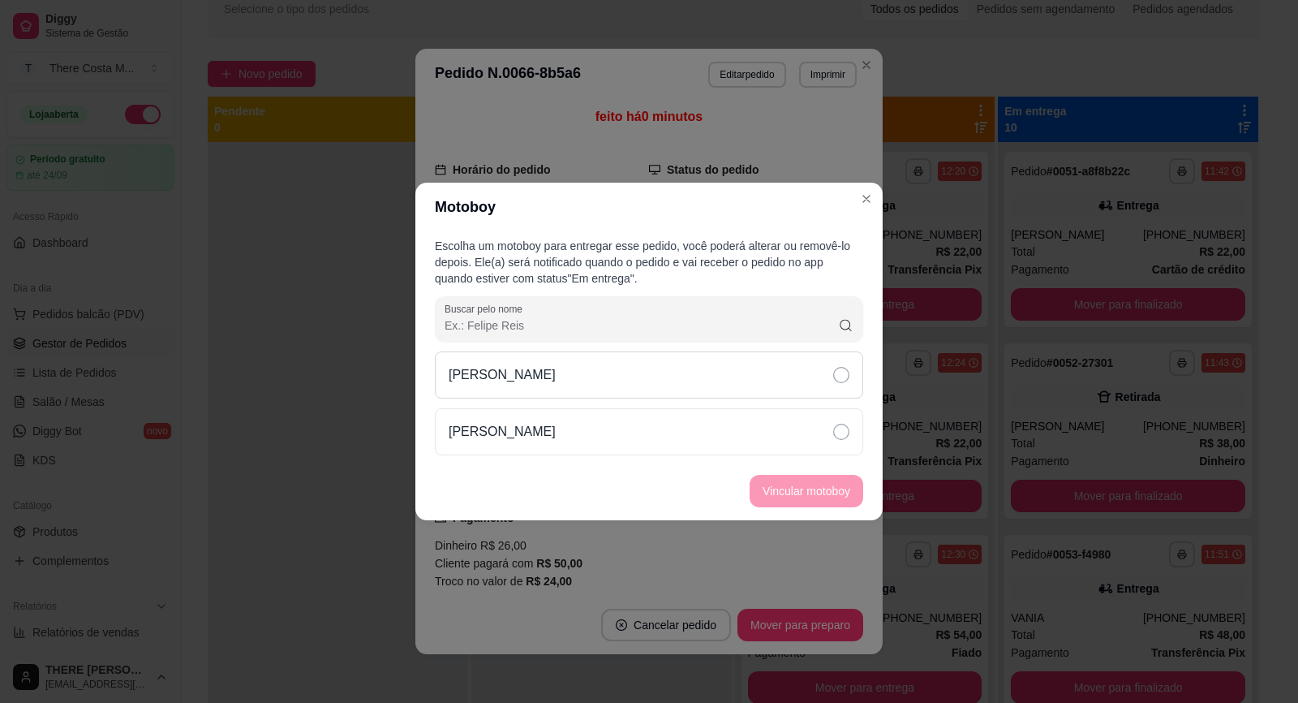
drag, startPoint x: 643, startPoint y: 367, endPoint x: 656, endPoint y: 377, distance: 16.1
click at [643, 368] on div "[PERSON_NAME]" at bounding box center [649, 374] width 428 height 47
click at [825, 480] on button "Vincular motoboy" at bounding box center [807, 491] width 114 height 32
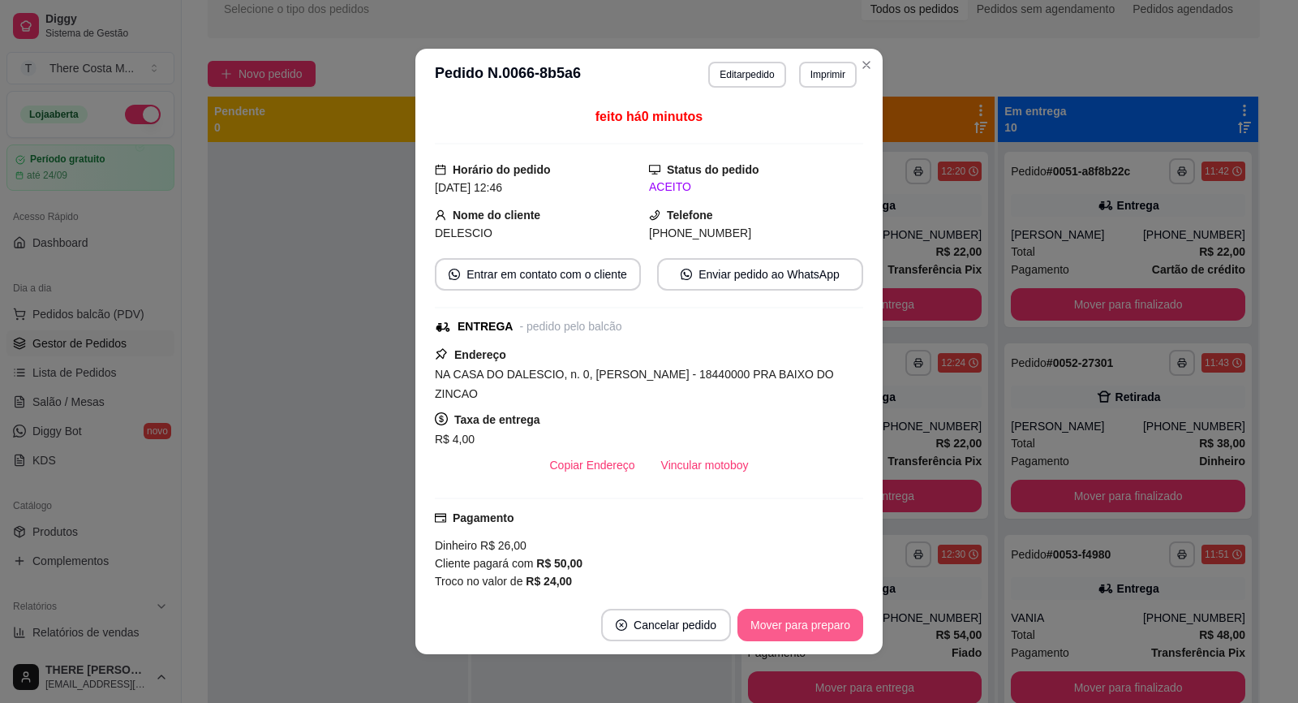
click at [794, 622] on button "Mover para preparo" at bounding box center [801, 625] width 126 height 32
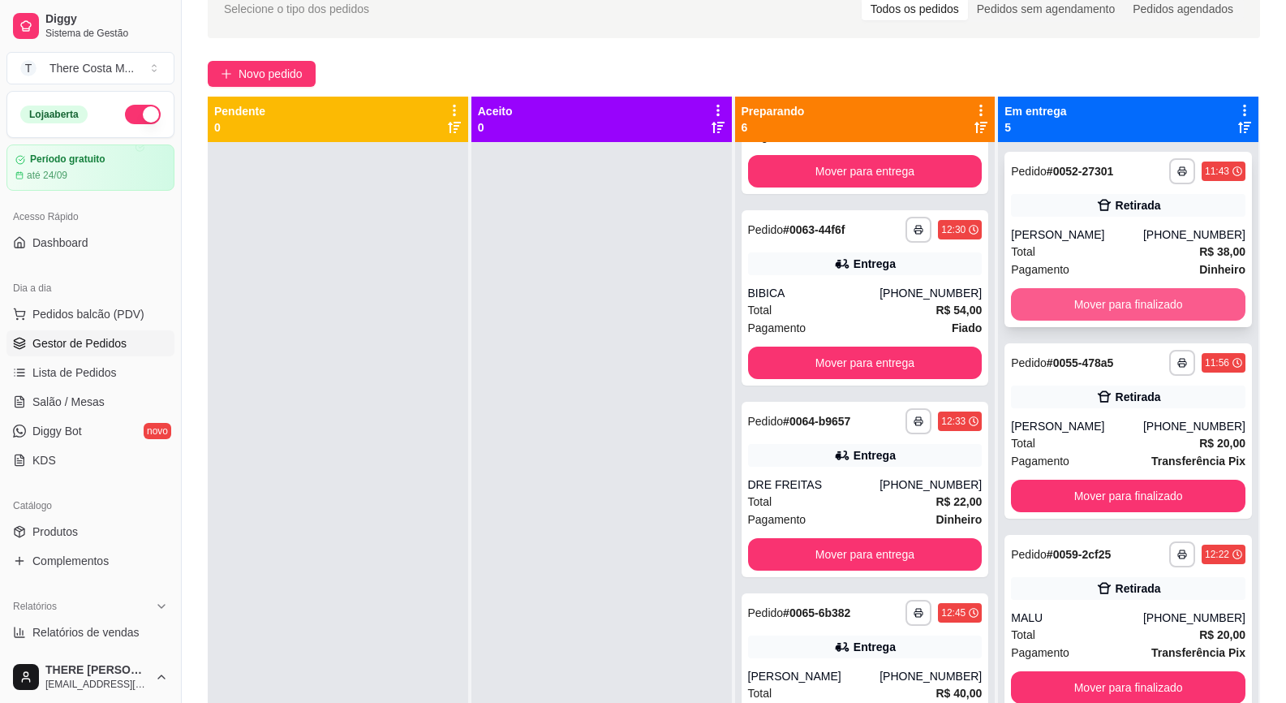
click at [1194, 301] on button "Mover para finalizado" at bounding box center [1128, 304] width 235 height 32
click at [1194, 301] on button "Mover para finalizado" at bounding box center [1128, 305] width 227 height 32
click at [1194, 301] on button "Mover para finalizado" at bounding box center [1128, 304] width 235 height 32
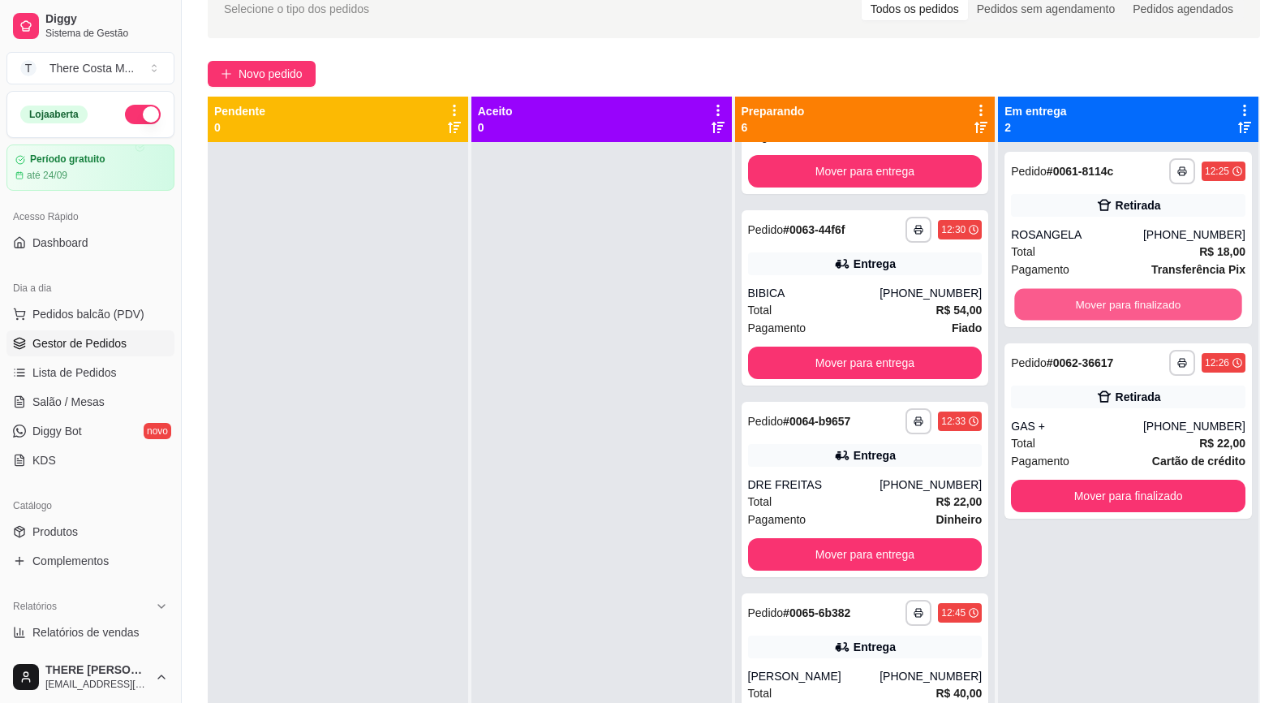
click at [1194, 301] on button "Mover para finalizado" at bounding box center [1128, 305] width 227 height 32
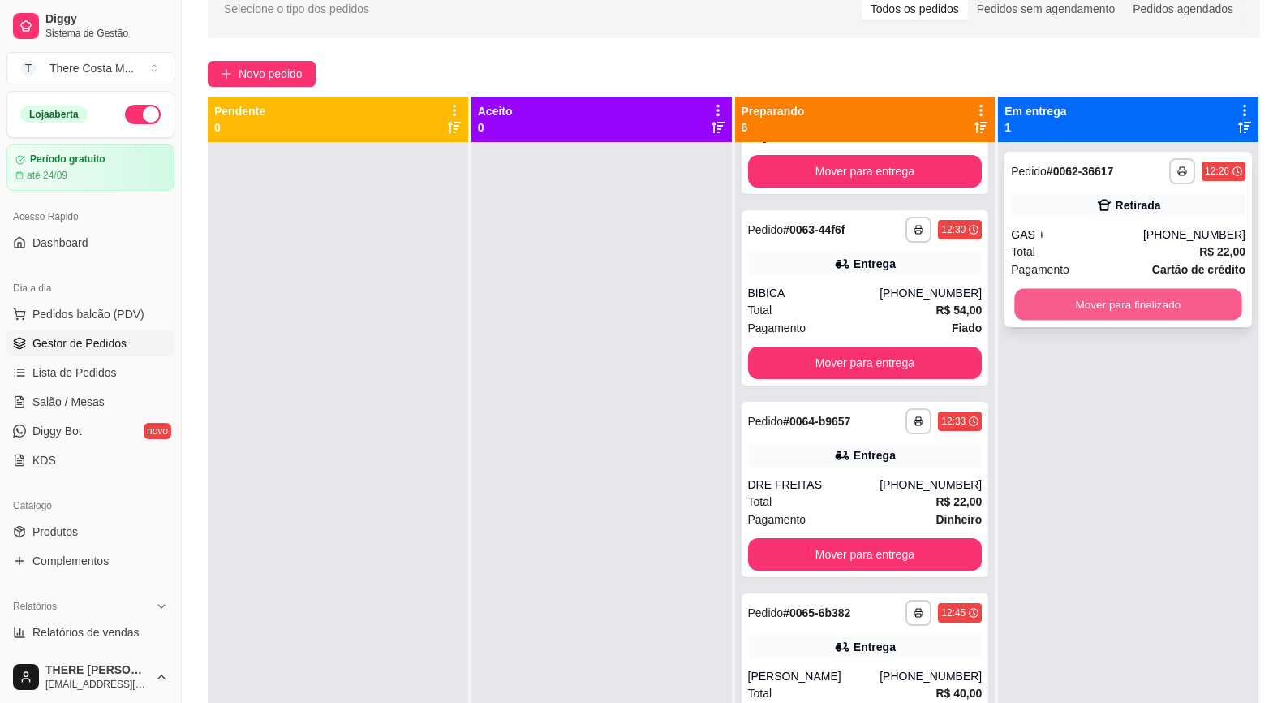
click at [1190, 301] on button "Mover para finalizado" at bounding box center [1128, 305] width 227 height 32
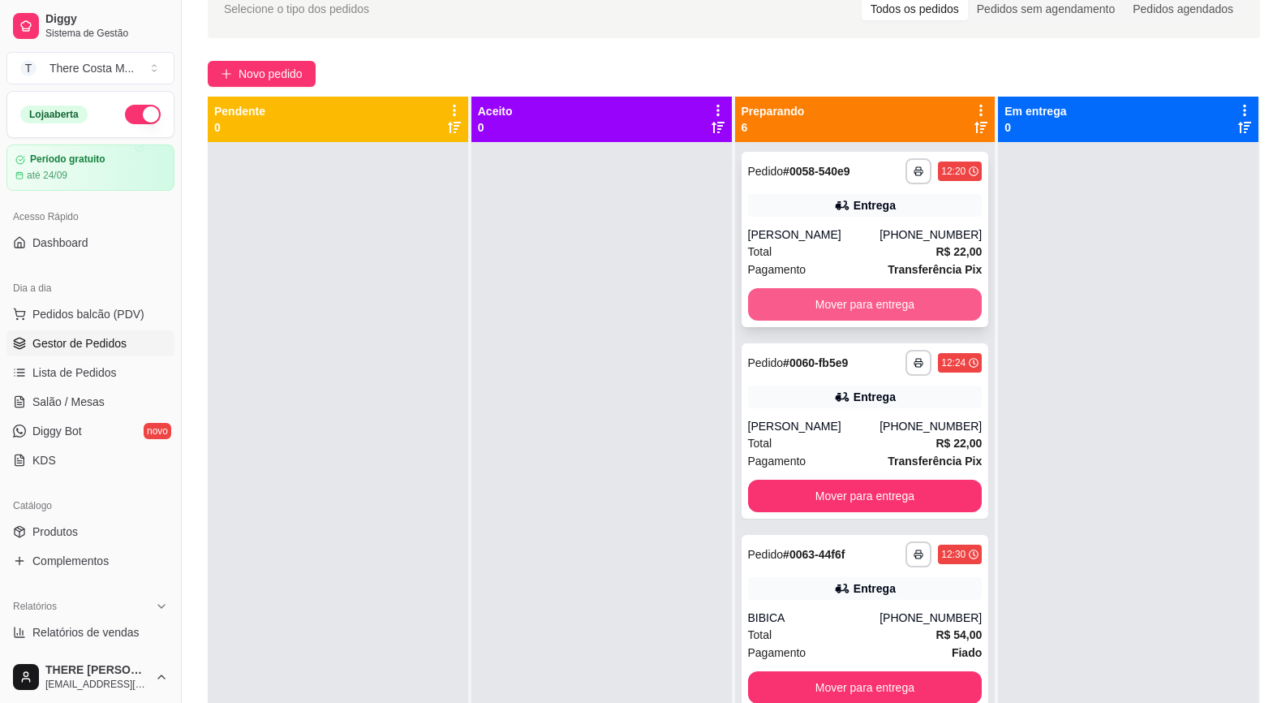
click at [881, 310] on button "Mover para entrega" at bounding box center [865, 304] width 235 height 32
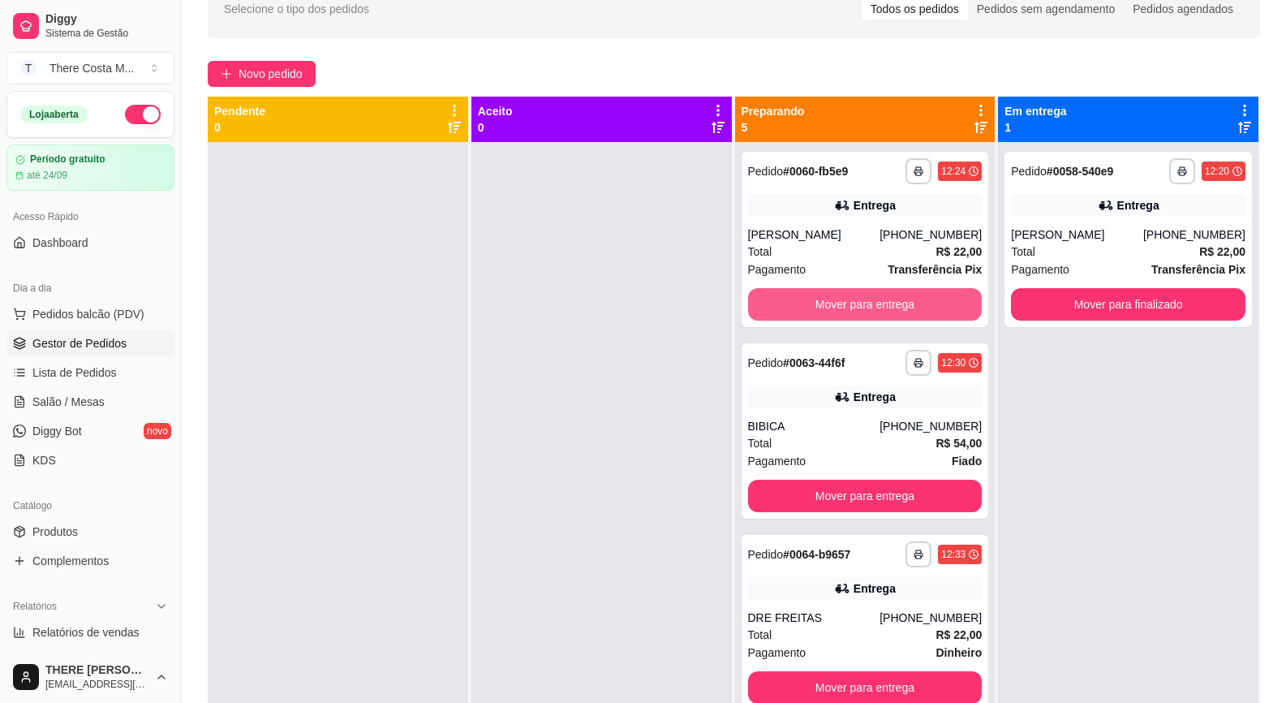
click at [881, 310] on button "Mover para entrega" at bounding box center [865, 304] width 235 height 32
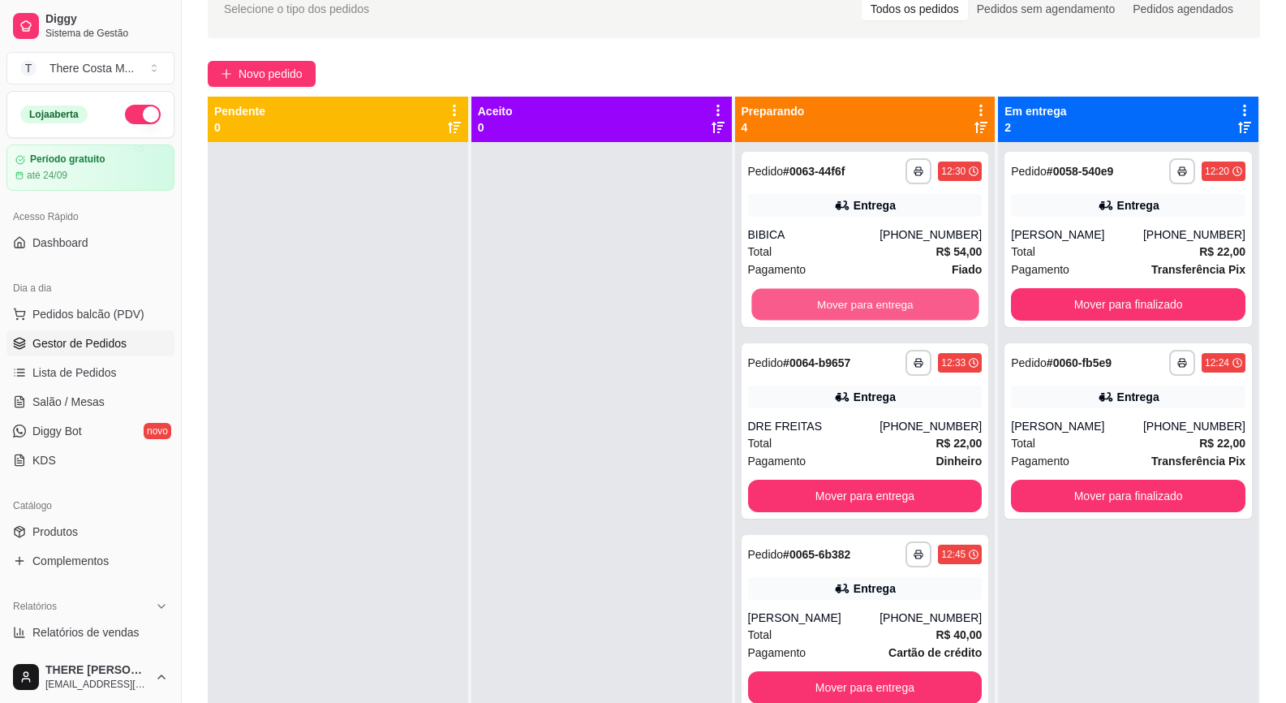
click at [881, 310] on button "Mover para entrega" at bounding box center [864, 305] width 227 height 32
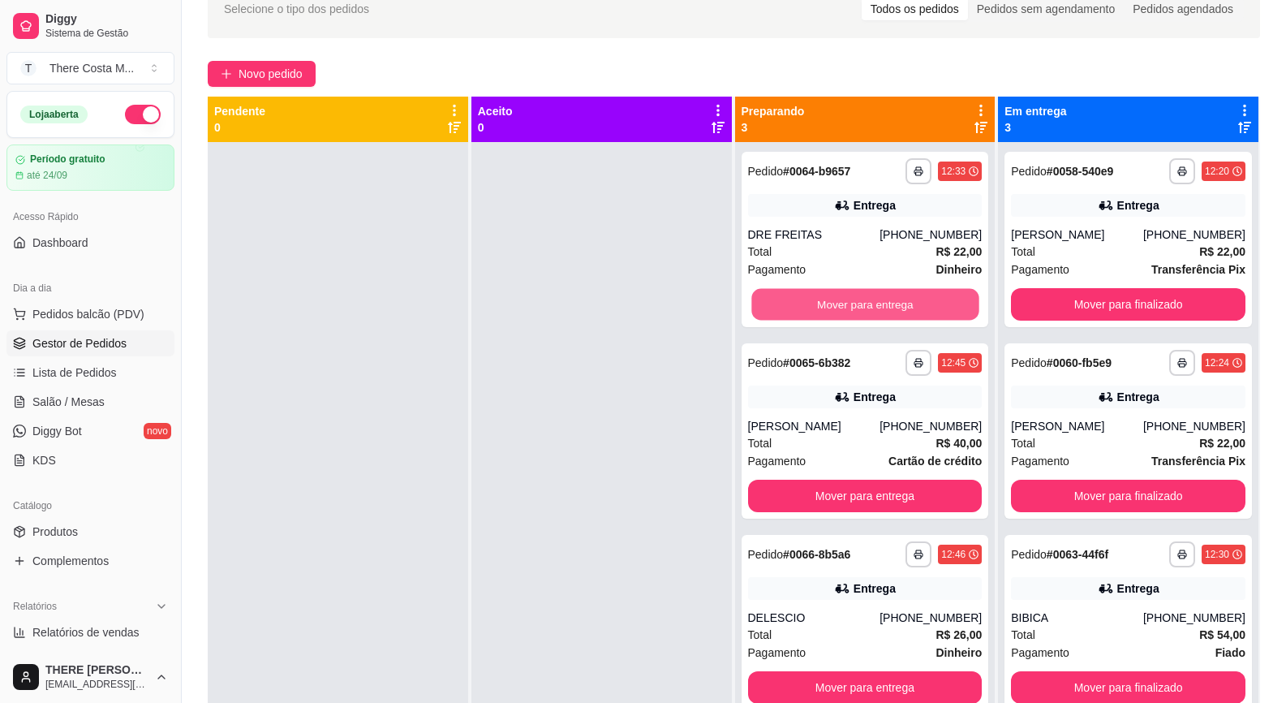
click at [881, 310] on button "Mover para entrega" at bounding box center [864, 305] width 227 height 32
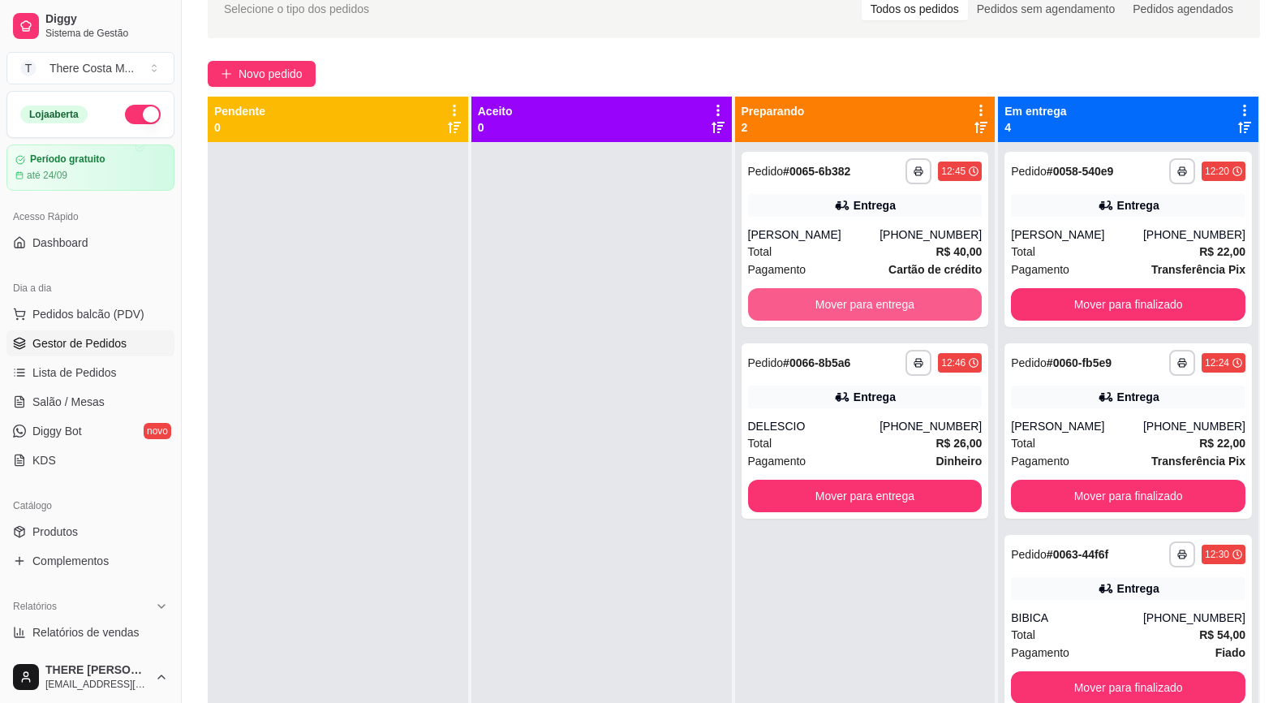
click at [881, 310] on button "Mover para entrega" at bounding box center [865, 304] width 235 height 32
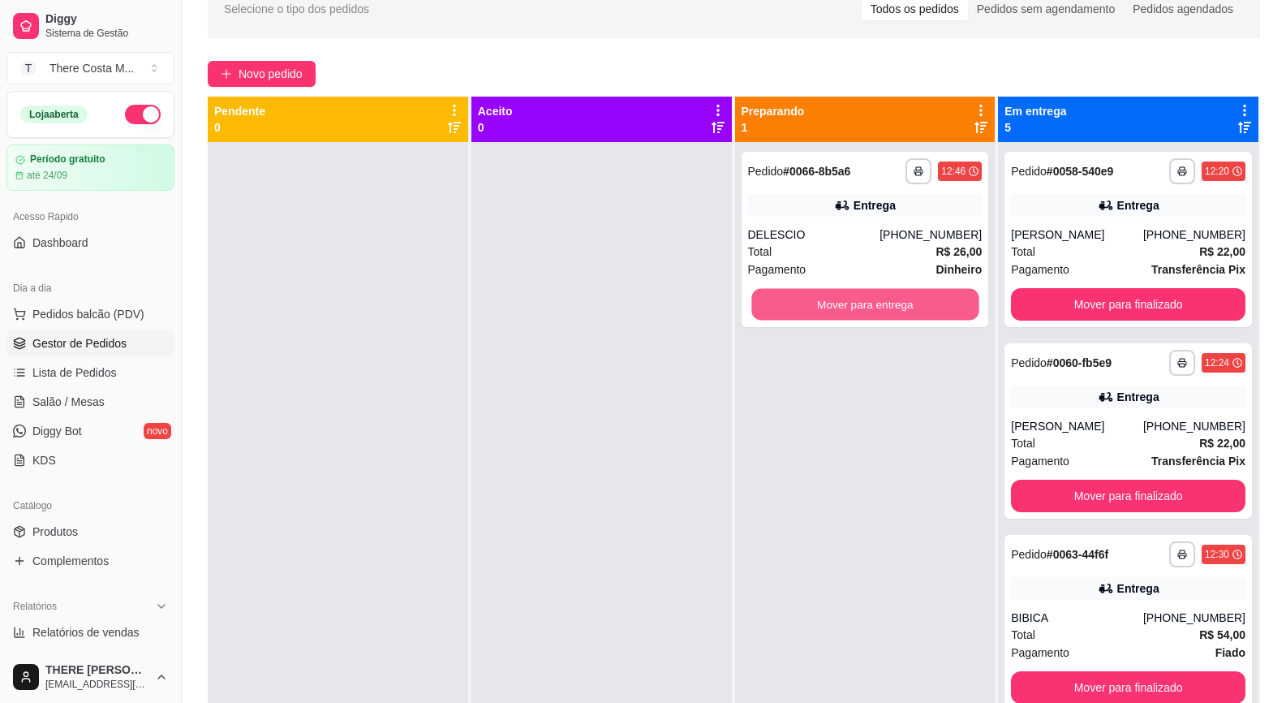
click at [881, 310] on button "Mover para entrega" at bounding box center [864, 305] width 227 height 32
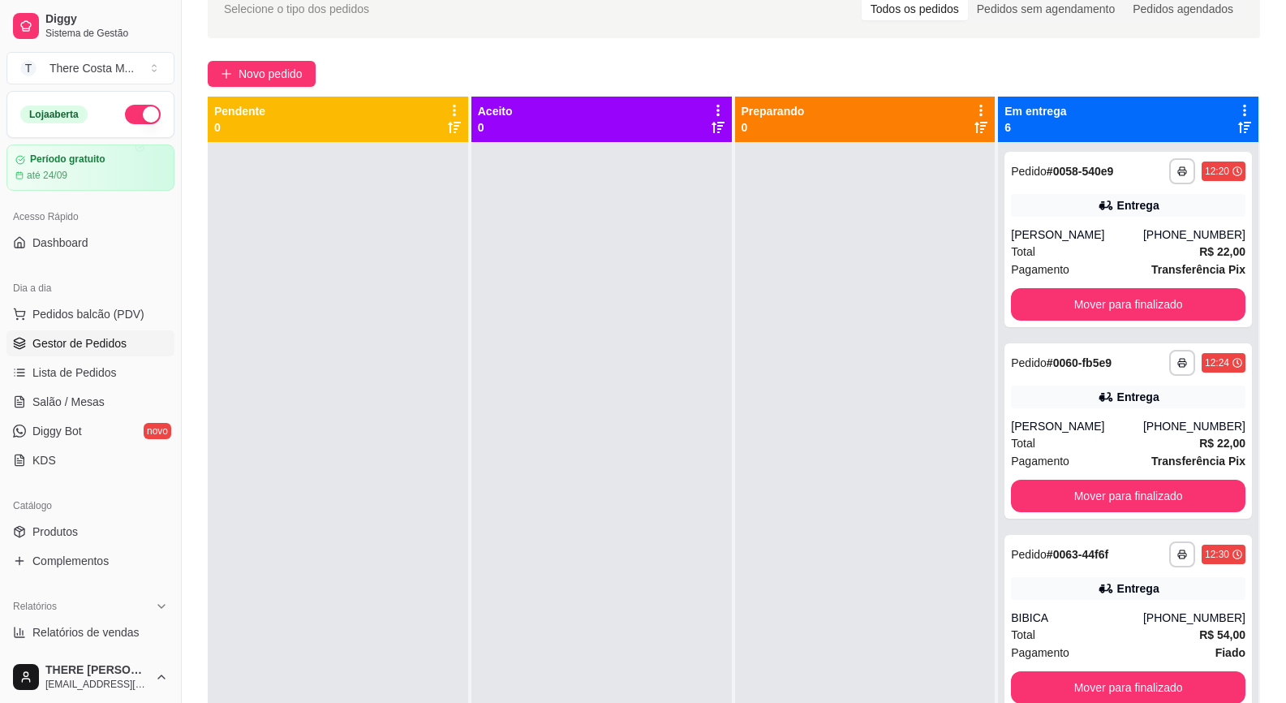
click at [131, 114] on button "button" at bounding box center [143, 114] width 36 height 19
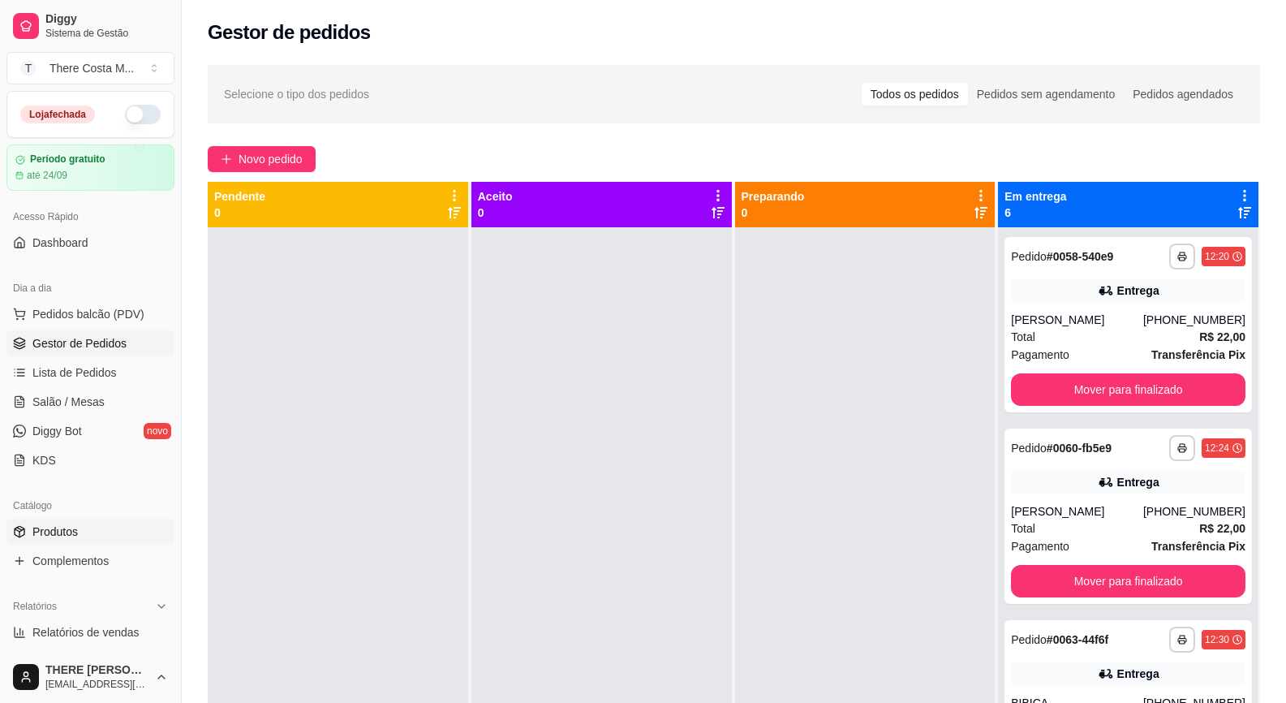
click at [51, 528] on span "Produtos" at bounding box center [54, 531] width 45 height 16
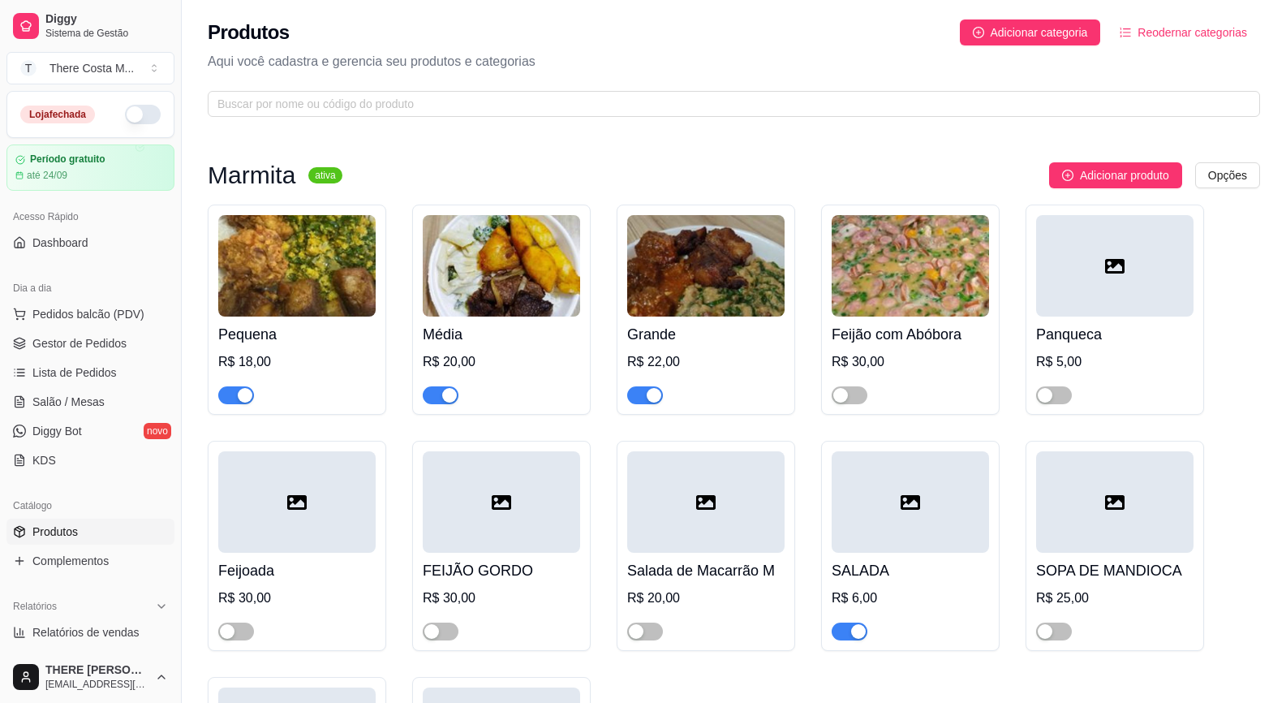
scroll to position [243, 0]
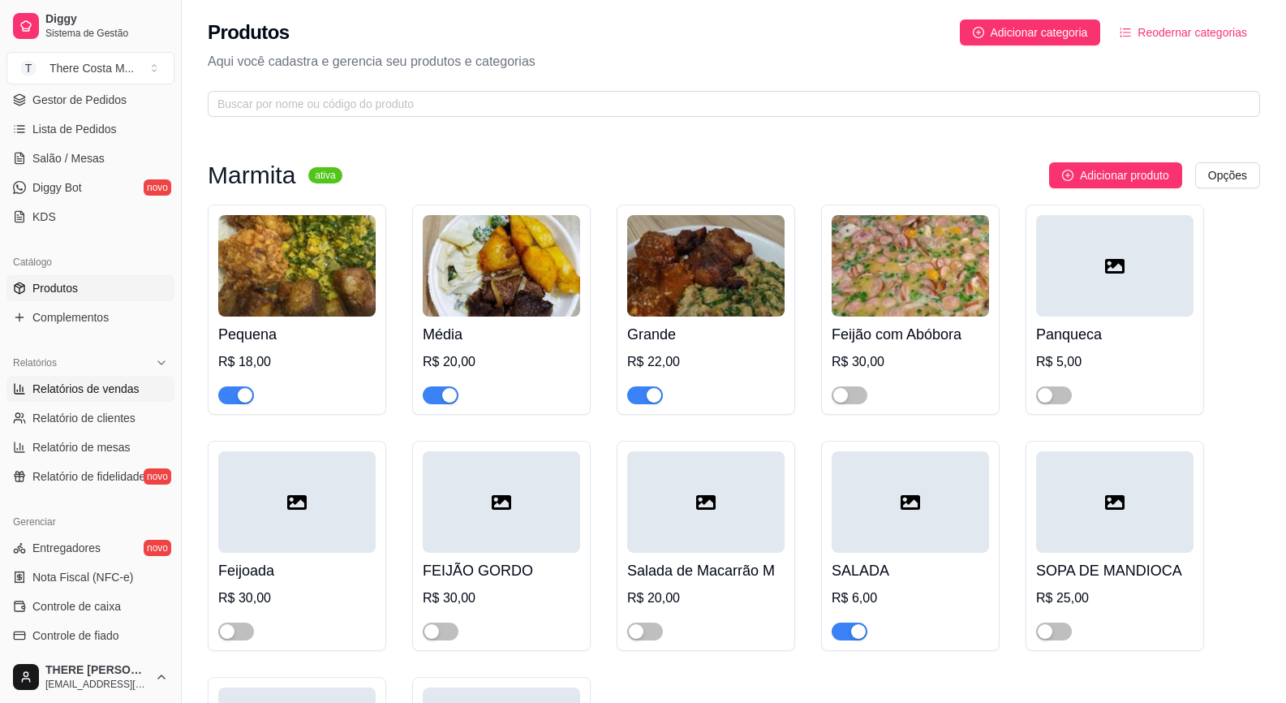
click at [105, 385] on span "Relatórios de vendas" at bounding box center [85, 389] width 107 height 16
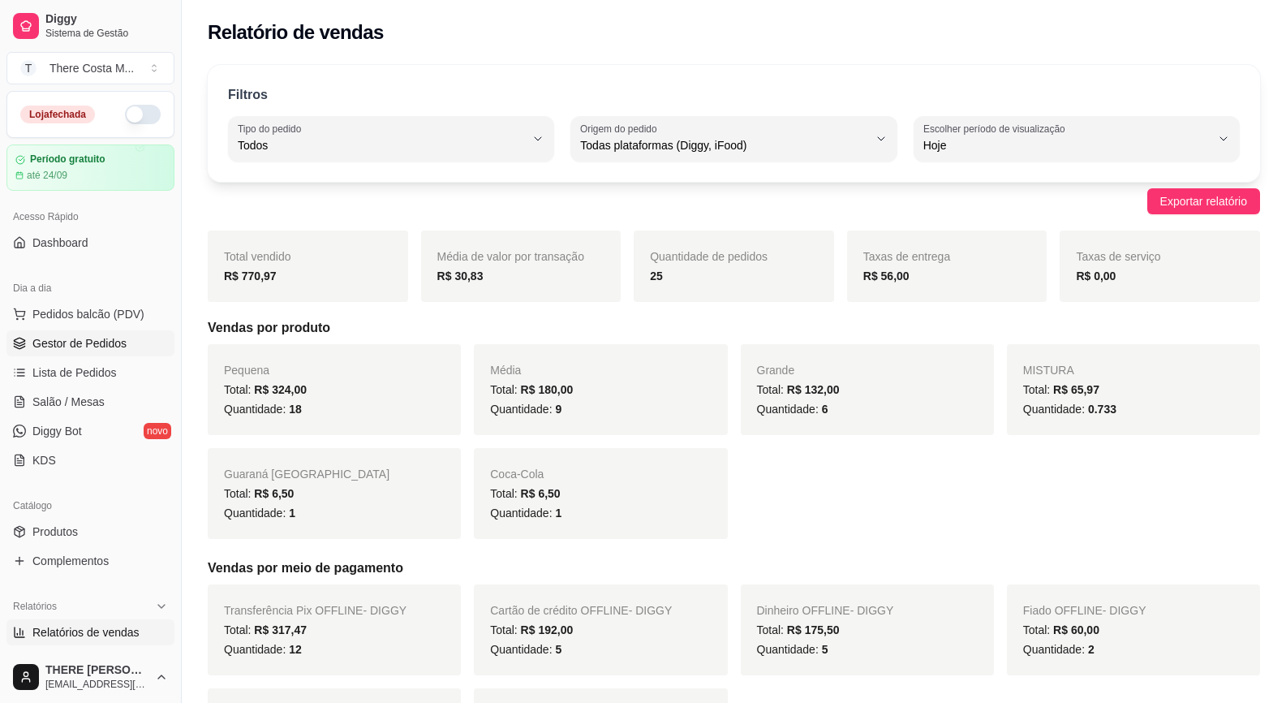
click at [100, 338] on span "Gestor de Pedidos" at bounding box center [79, 343] width 94 height 16
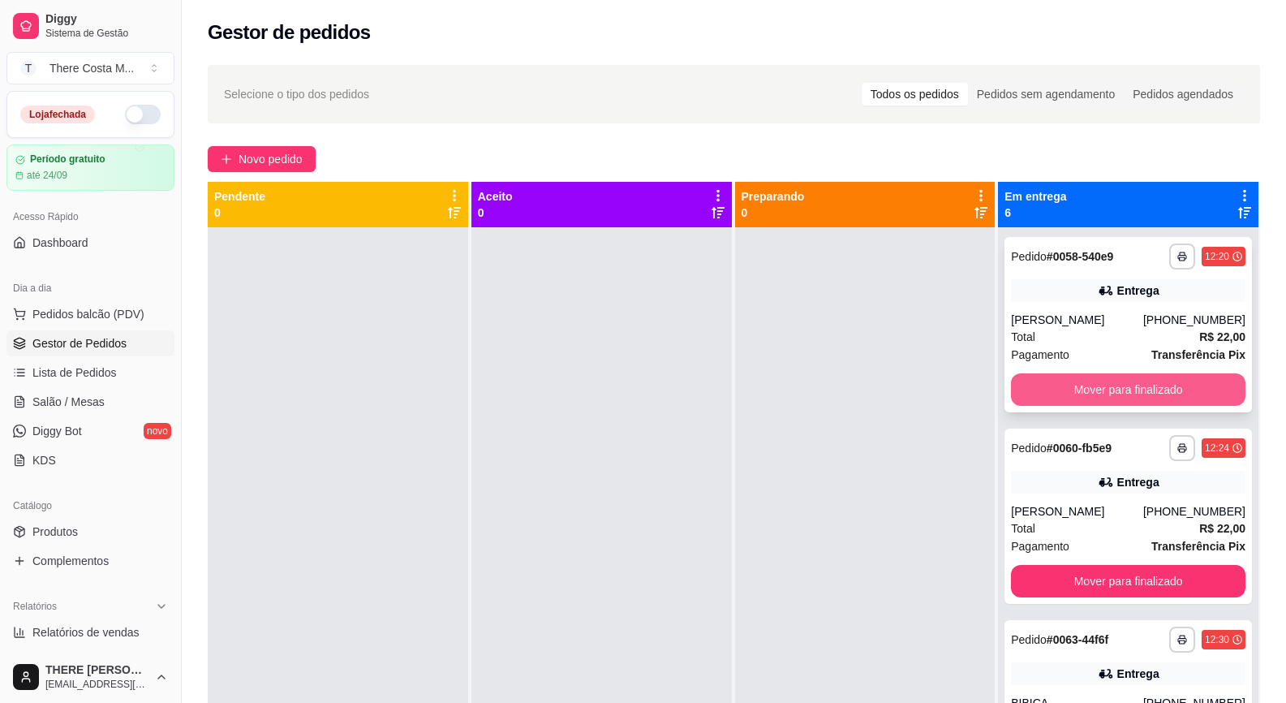
click at [1136, 377] on button "Mover para finalizado" at bounding box center [1128, 389] width 235 height 32
click at [1136, 398] on button "Mover para finalizado" at bounding box center [1128, 390] width 227 height 32
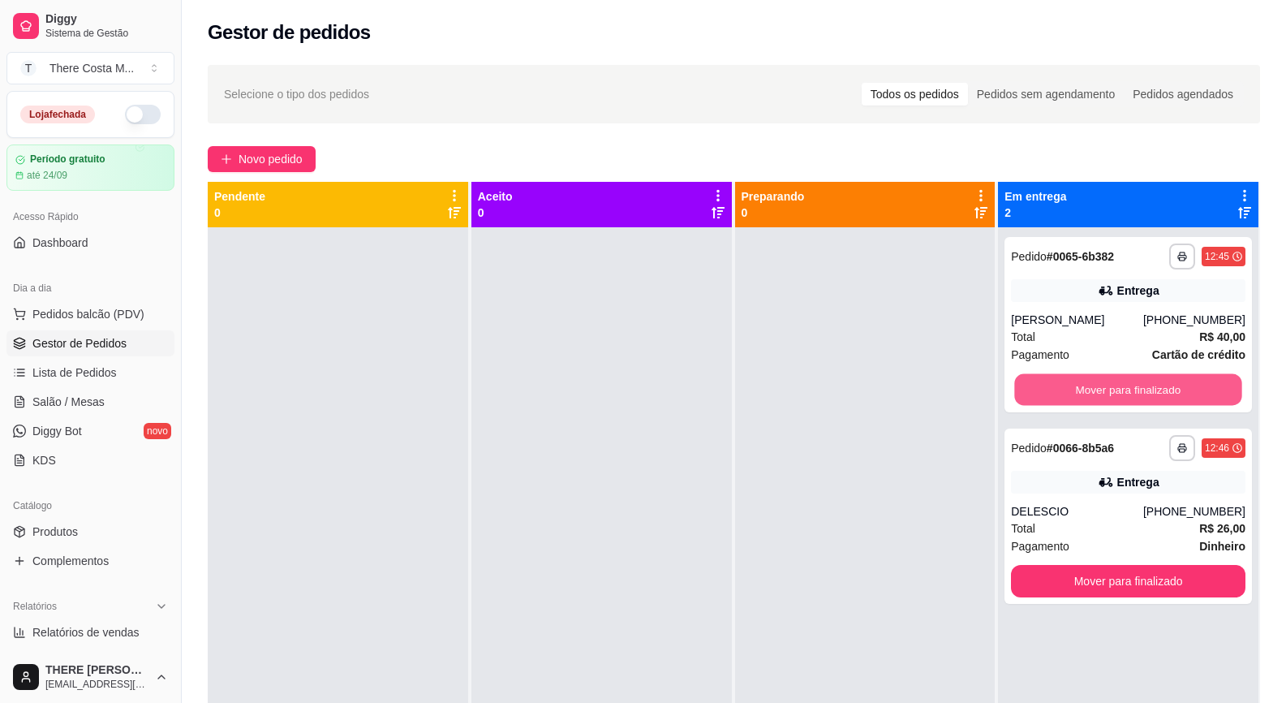
click at [1136, 398] on button "Mover para finalizado" at bounding box center [1128, 390] width 227 height 32
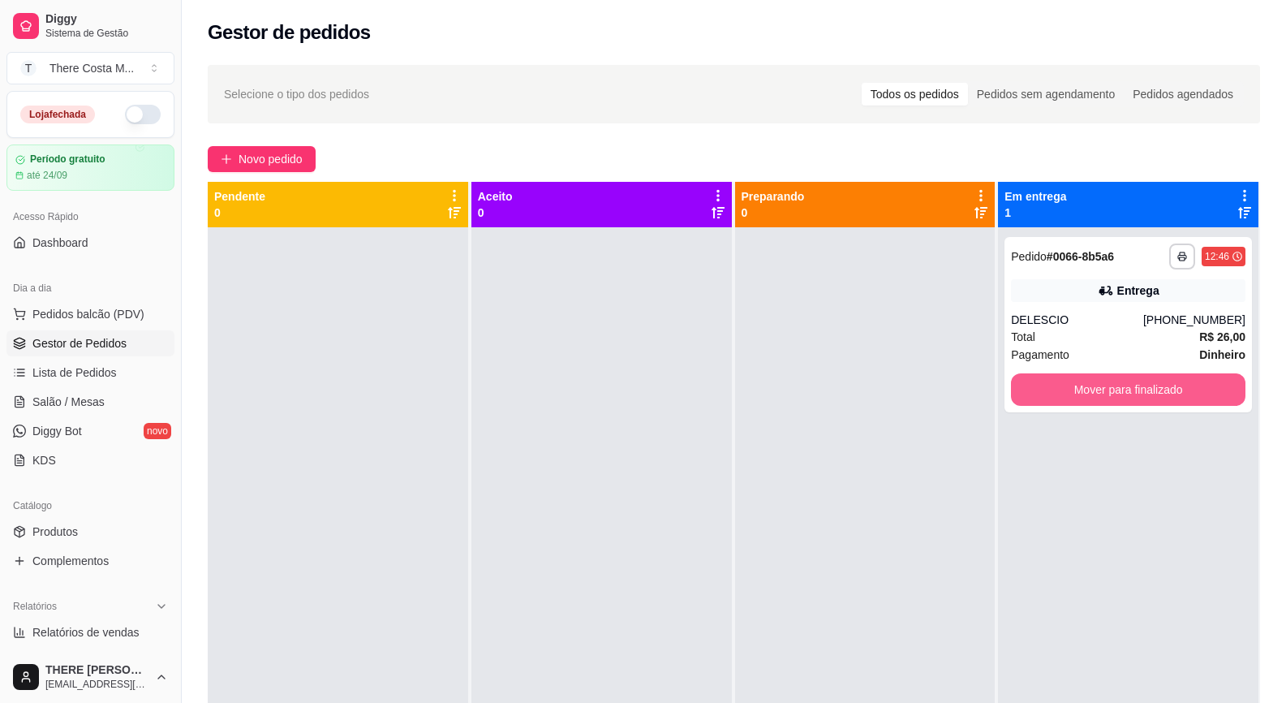
click at [1136, 398] on button "Mover para finalizado" at bounding box center [1128, 389] width 235 height 32
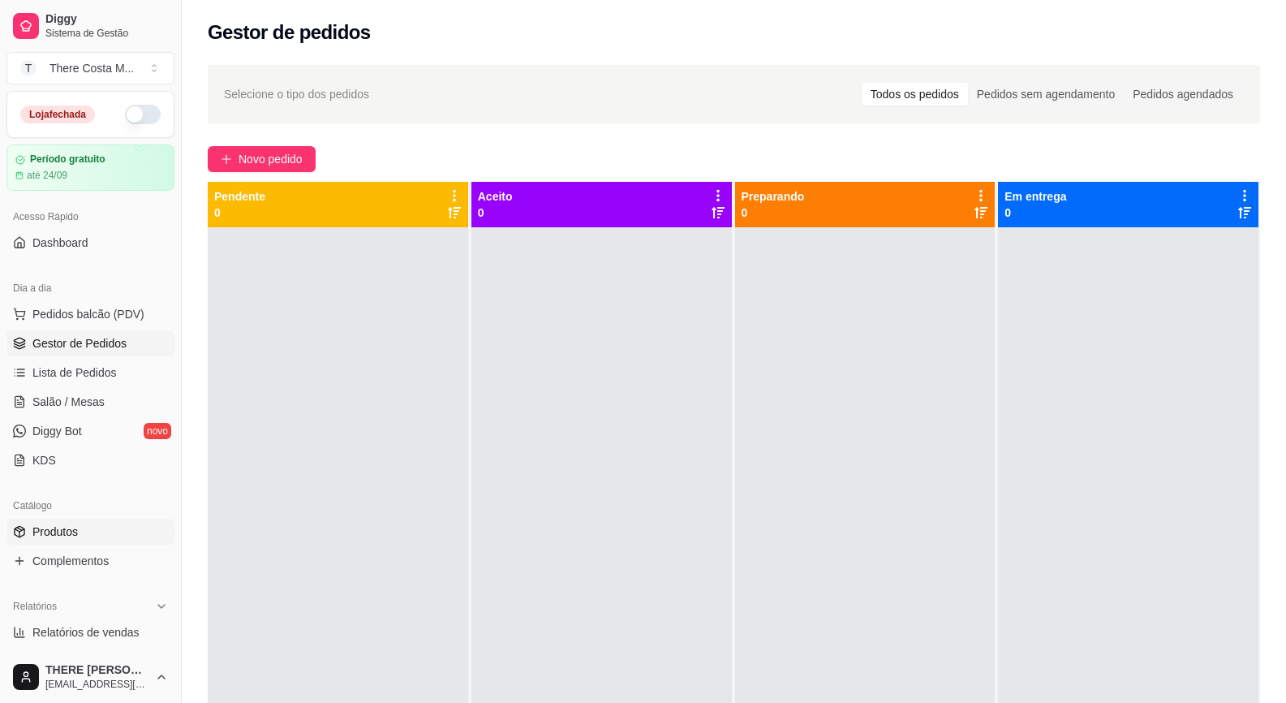
click at [57, 526] on span "Produtos" at bounding box center [54, 531] width 45 height 16
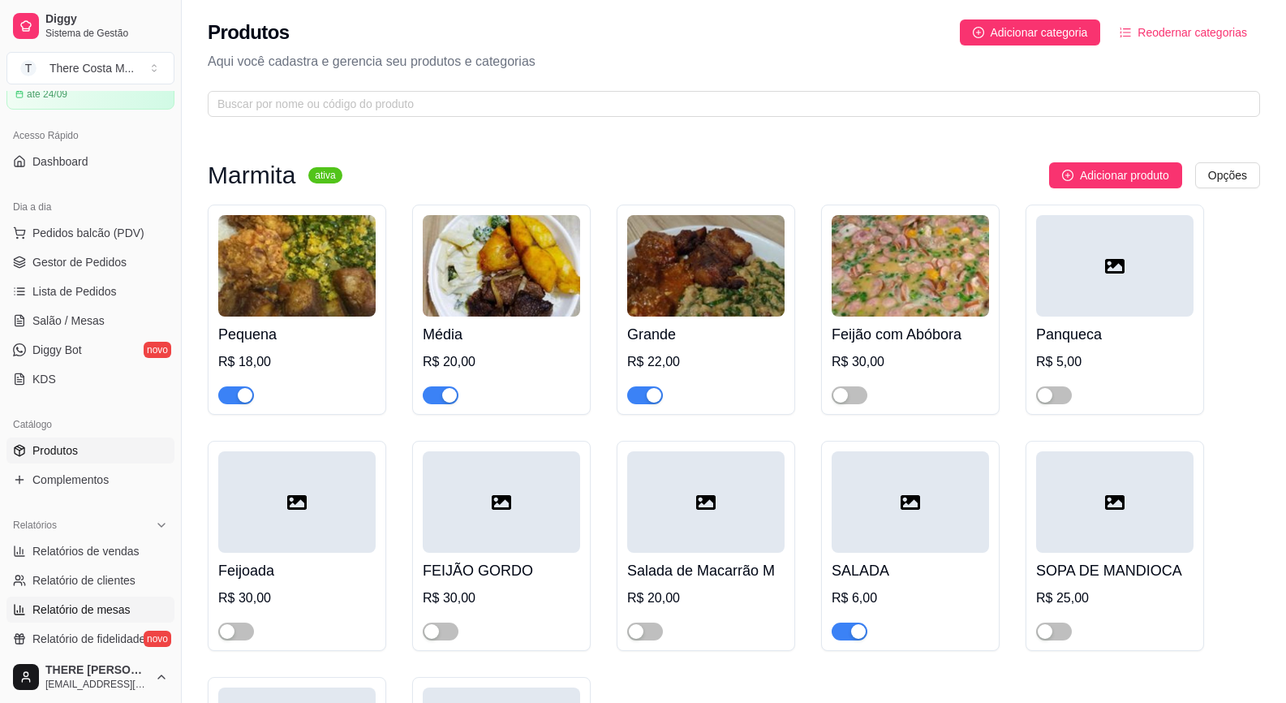
scroll to position [243, 0]
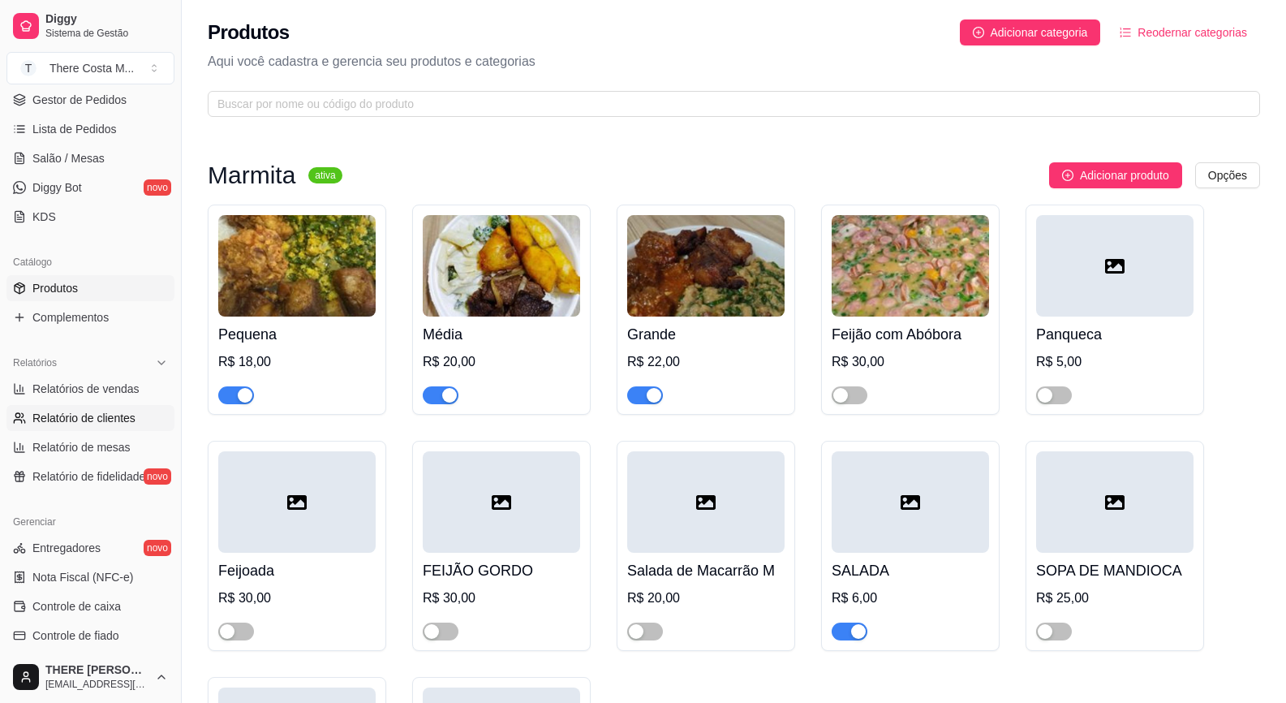
click at [93, 408] on link "Relatório de clientes" at bounding box center [90, 418] width 168 height 26
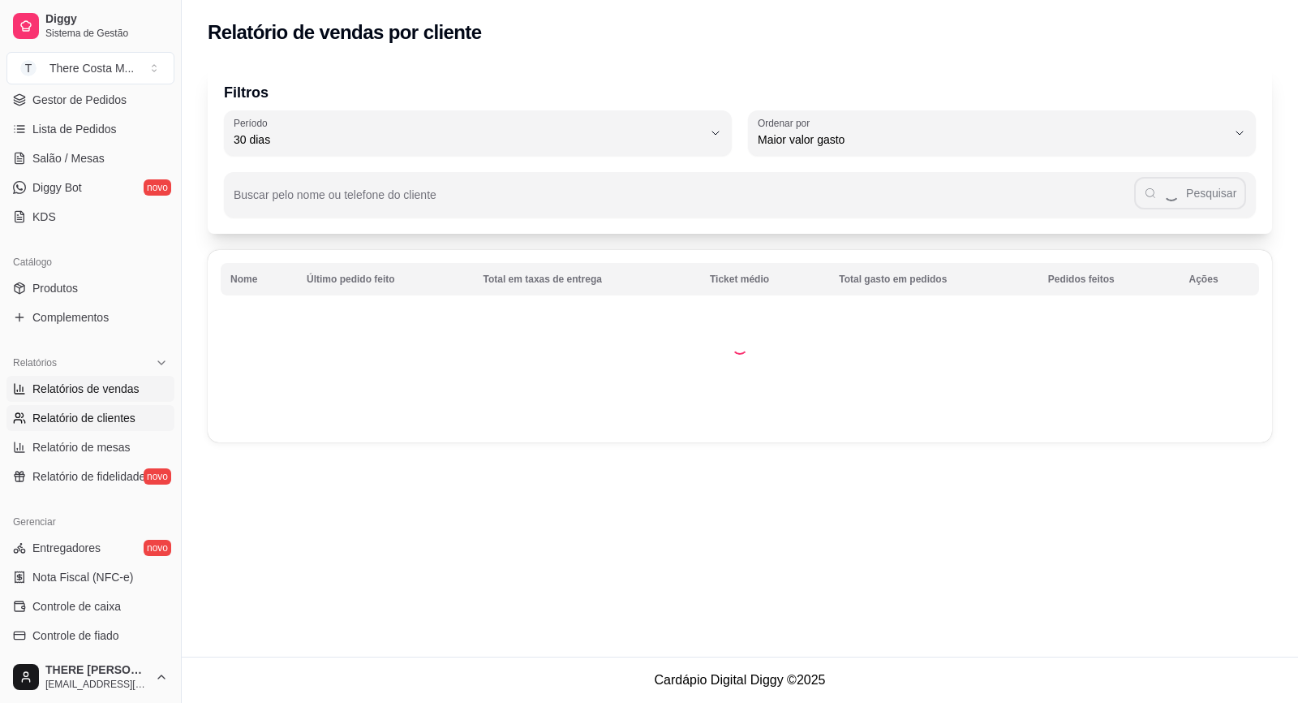
click at [103, 385] on span "Relatórios de vendas" at bounding box center [85, 389] width 107 height 16
